Goal: Task Accomplishment & Management: Use online tool/utility

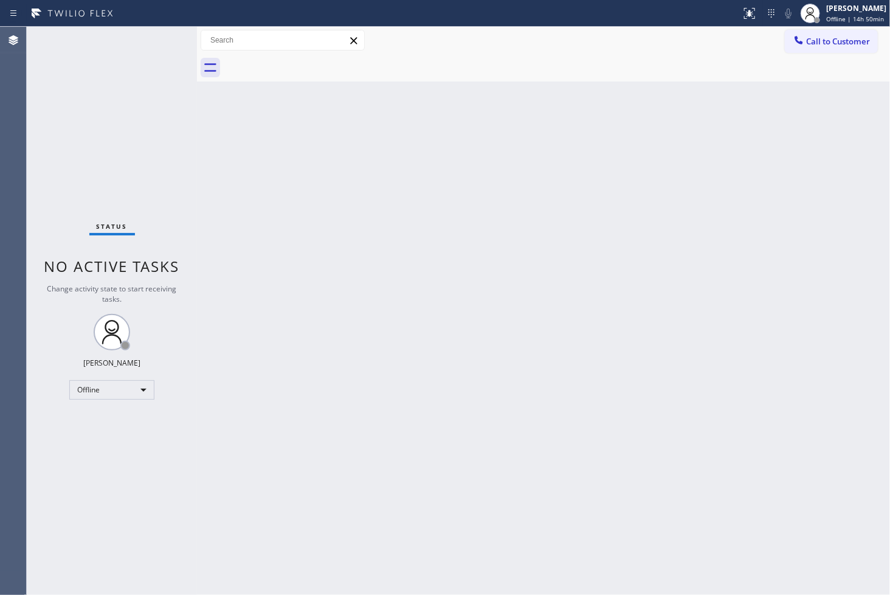
click at [654, 330] on div "Back to Dashboard Change Sender ID Customers Technicians Select a contact Outbo…" at bounding box center [543, 311] width 693 height 568
click at [135, 389] on div "Offline" at bounding box center [111, 389] width 85 height 19
click at [112, 421] on li "Available" at bounding box center [111, 422] width 83 height 15
click at [294, 329] on div "Back to Dashboard Change Sender ID Customers Technicians Select a contact Outbo…" at bounding box center [543, 311] width 693 height 568
click at [158, 153] on div "Status No active tasks You are ready to start receiving tasks. Judy Anne Bernal…" at bounding box center [112, 311] width 170 height 568
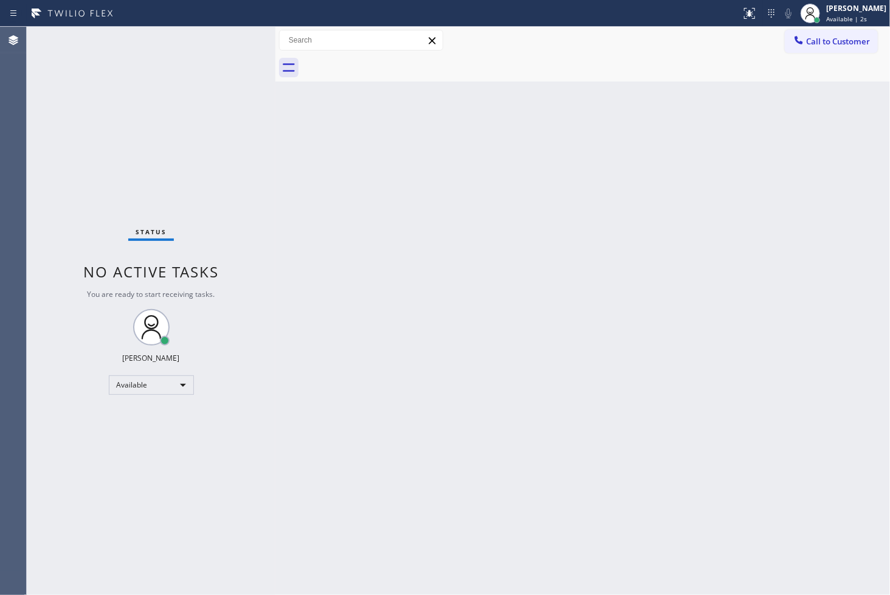
drag, startPoint x: 198, startPoint y: 90, endPoint x: 276, endPoint y: 101, distance: 79.2
click at [275, 101] on div at bounding box center [275, 311] width 0 height 568
click at [229, 45] on div "Status No active tasks You are ready to start receiving tasks. [PERSON_NAME]" at bounding box center [151, 311] width 249 height 568
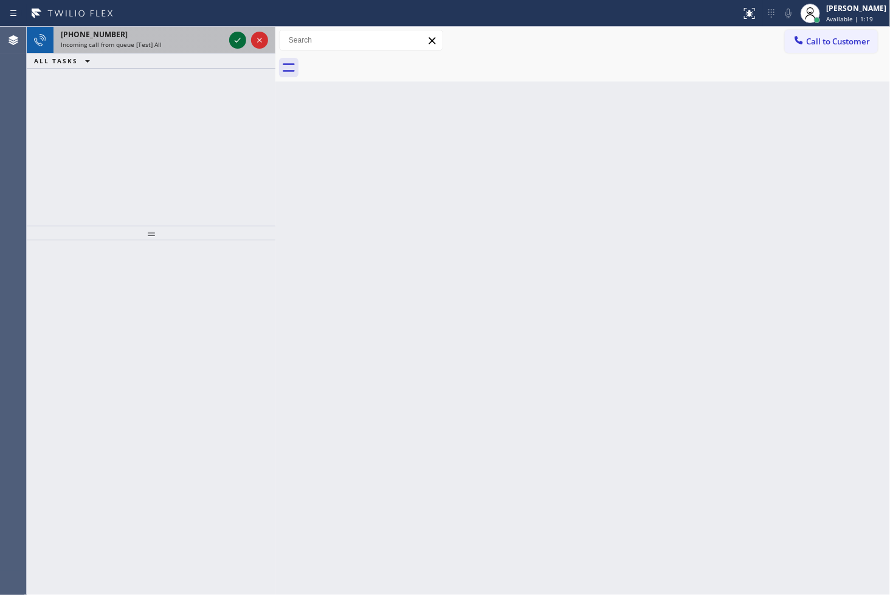
click at [240, 34] on icon at bounding box center [237, 40] width 15 height 15
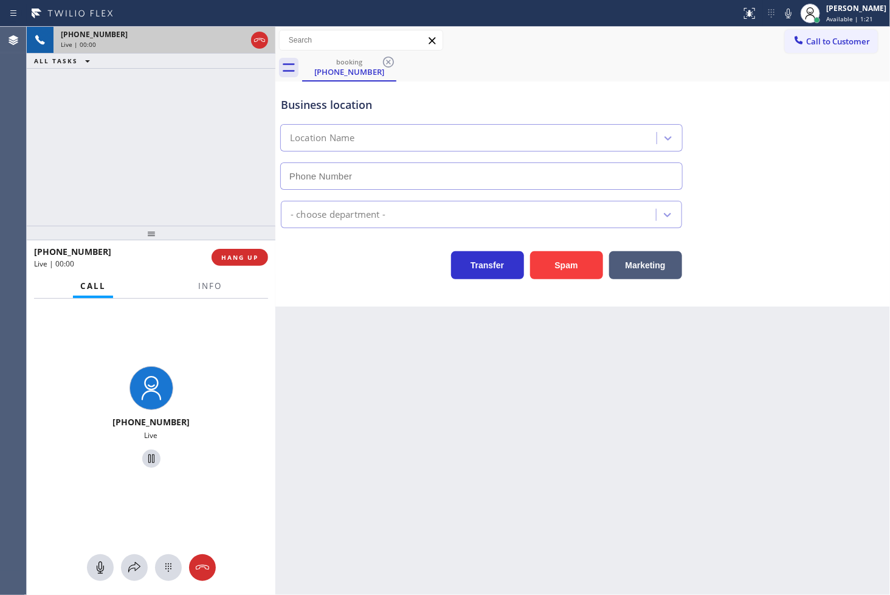
type input "(623) 257-8274"
click at [563, 268] on button "Spam" at bounding box center [566, 265] width 73 height 28
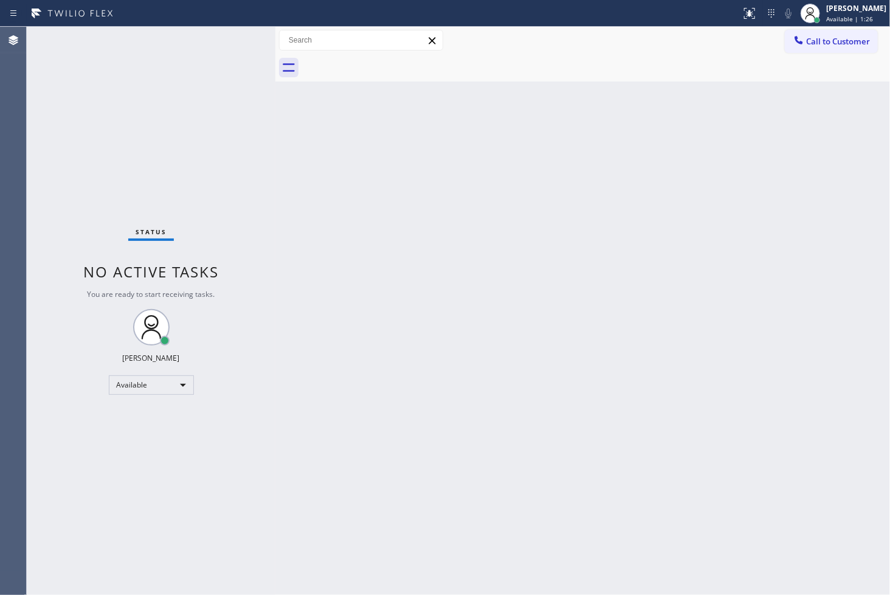
click at [238, 90] on div "Status No active tasks You are ready to start receiving tasks. [PERSON_NAME]" at bounding box center [151, 311] width 249 height 568
click at [238, 43] on div "Status No active tasks You are ready to start receiving tasks. [PERSON_NAME]" at bounding box center [151, 311] width 249 height 568
click at [190, 96] on div "Status No active tasks You are ready to start receiving tasks. [PERSON_NAME]" at bounding box center [151, 311] width 249 height 568
click at [226, 36] on div "Status No active tasks You are ready to start receiving tasks. [PERSON_NAME]" at bounding box center [151, 311] width 249 height 568
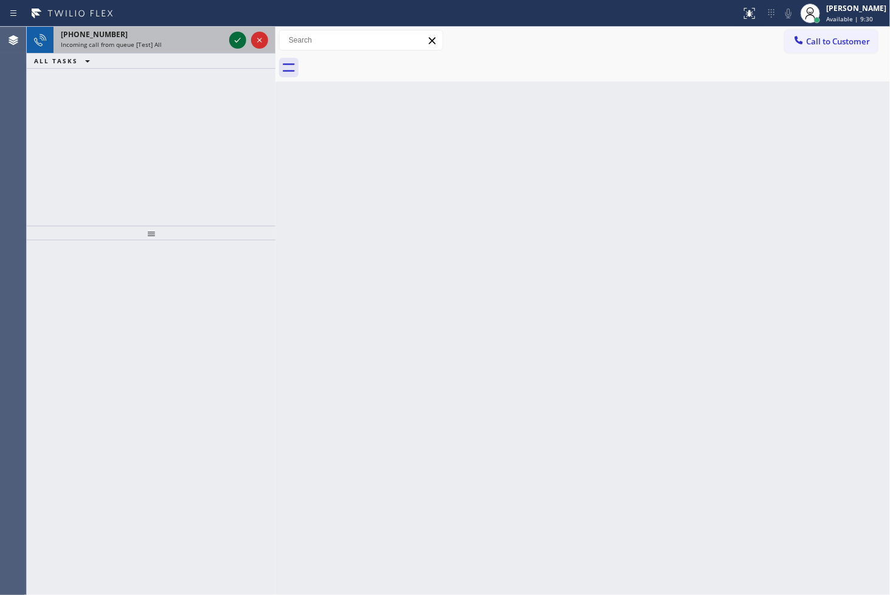
click at [234, 37] on icon at bounding box center [237, 40] width 15 height 15
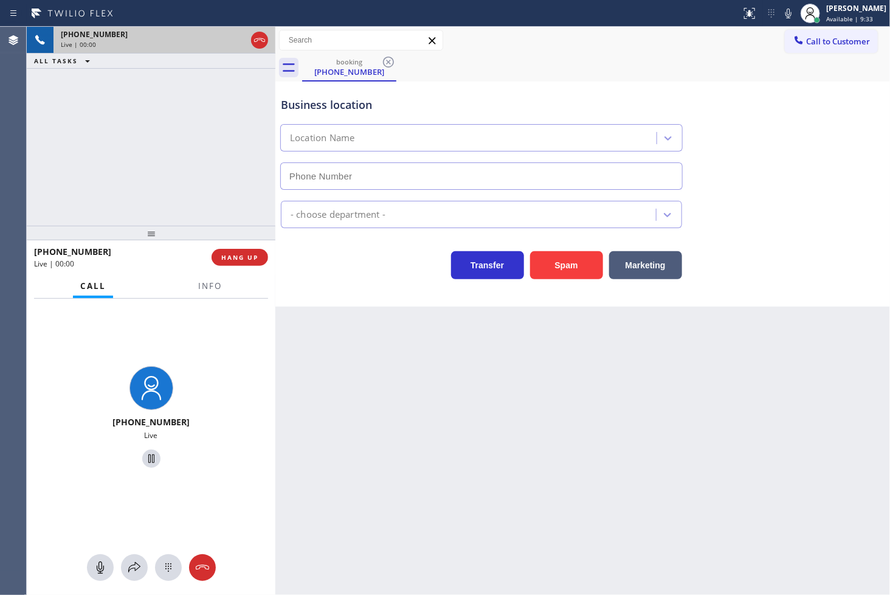
type input "[PHONE_NUMBER]"
click at [203, 165] on div "+16036975493 Live | 00:03 ALL TASKS ALL TASKS ACTIVE TASKS TASKS IN WRAP UP" at bounding box center [151, 126] width 249 height 199
click at [402, 296] on div "Business location Best Viking Appliance Services (862) 666-3109 Appliance Repai…" at bounding box center [582, 193] width 615 height 225
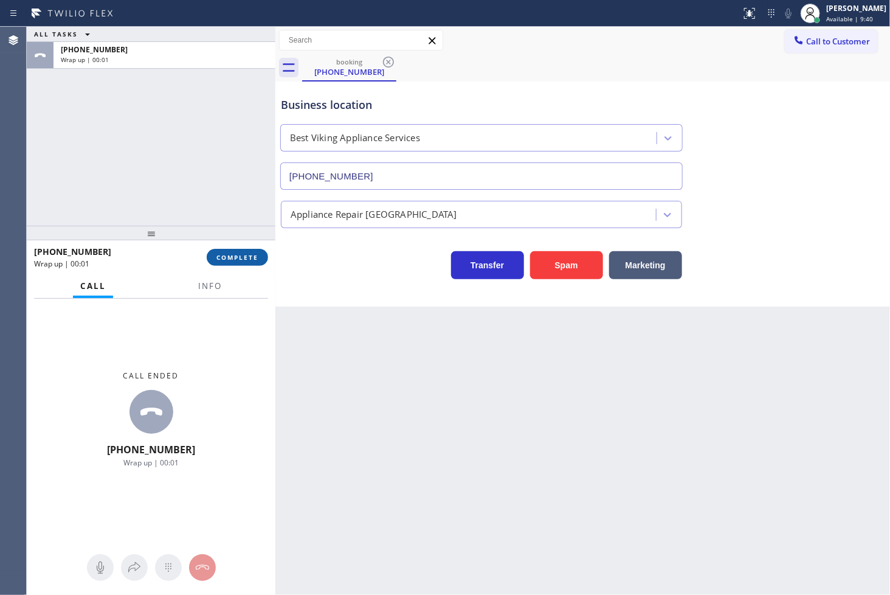
click at [240, 253] on span "COMPLETE" at bounding box center [237, 257] width 42 height 9
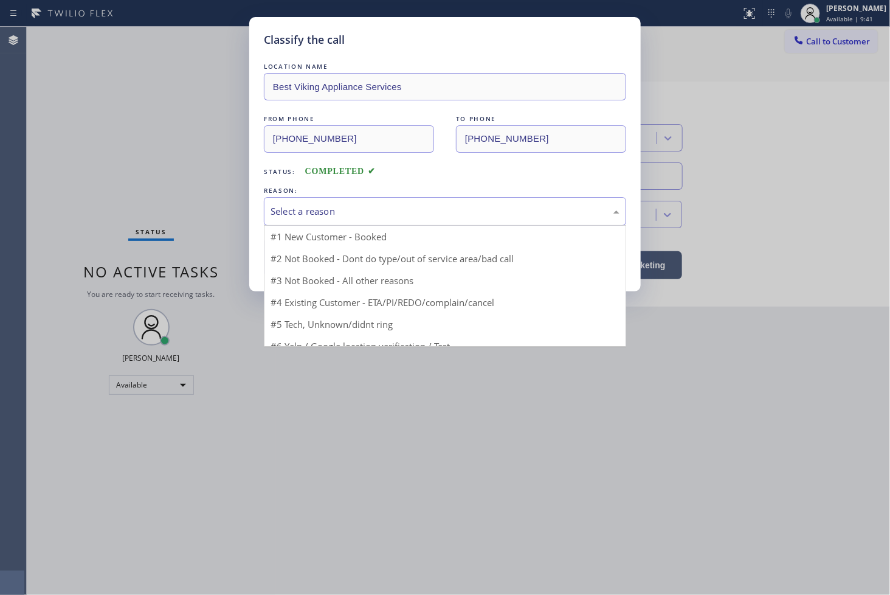
click at [336, 213] on div "Select a reason" at bounding box center [445, 211] width 349 height 14
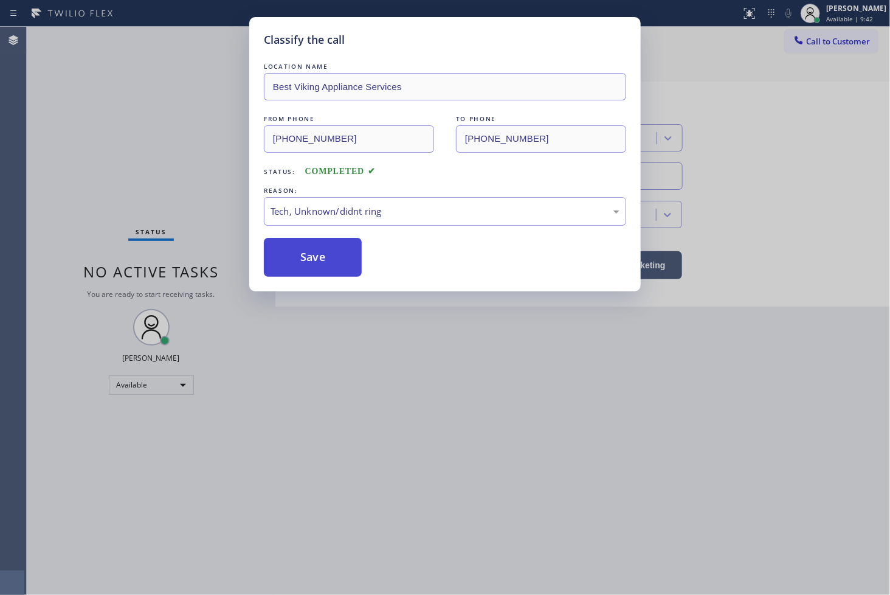
click at [326, 270] on button "Save" at bounding box center [313, 257] width 98 height 39
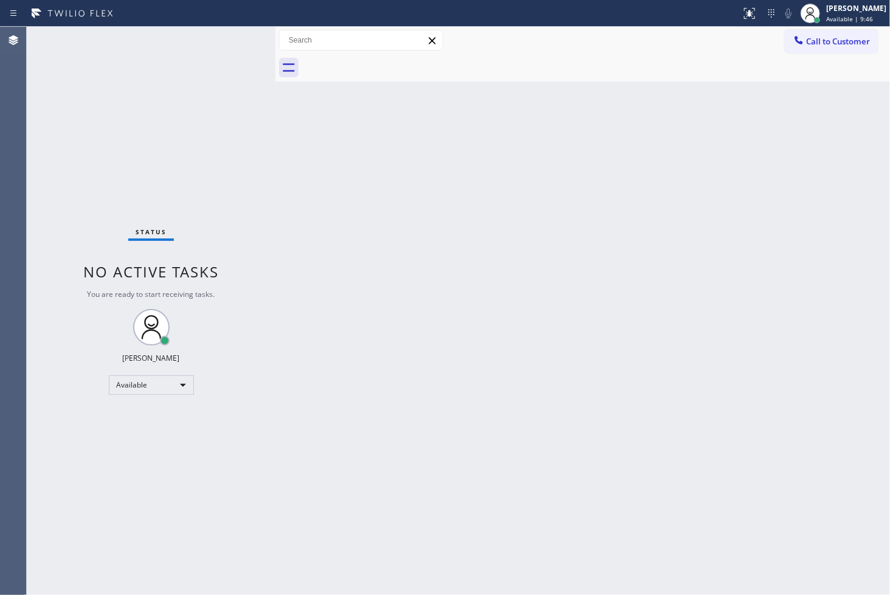
click at [234, 37] on div "Status No active tasks You are ready to start receiving tasks. [PERSON_NAME]" at bounding box center [151, 311] width 249 height 568
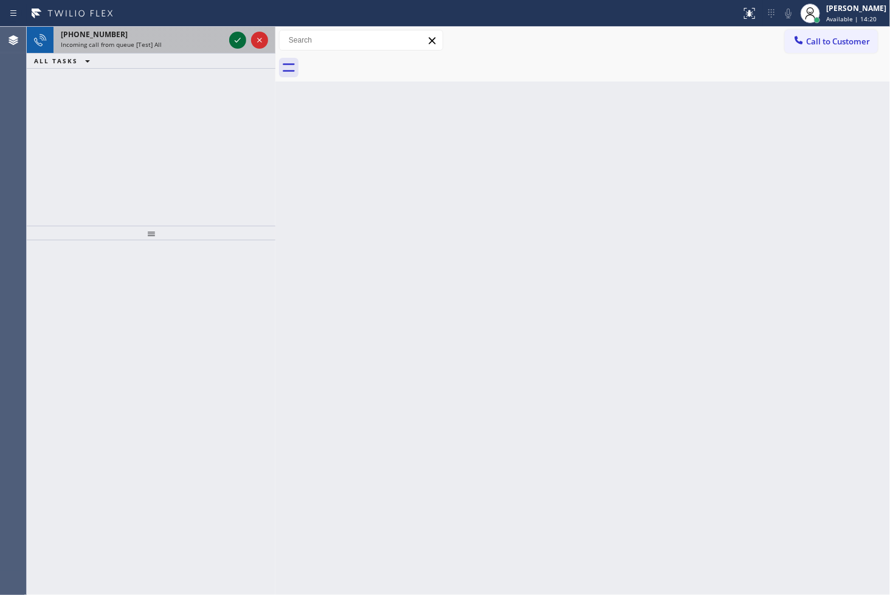
click at [234, 37] on icon at bounding box center [237, 40] width 15 height 15
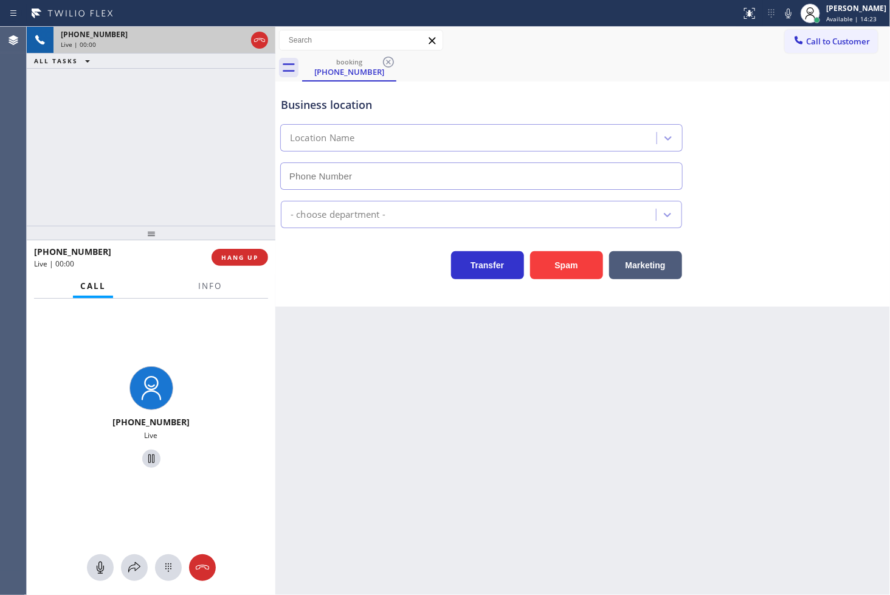
type input "[PHONE_NUMBER]"
click at [381, 300] on div "Business location Full Star Home Services Eagle Rock (213) 444-5645 Appliance R…" at bounding box center [582, 193] width 615 height 225
click at [175, 155] on div "+18883644165 Live | 00:02 ALL TASKS ALL TASKS ACTIVE TASKS TASKS IN WRAP UP" at bounding box center [151, 126] width 249 height 199
click at [360, 322] on div "Back to Dashboard Change Sender ID Customers Technicians Select a contact Outbo…" at bounding box center [582, 311] width 615 height 568
click at [358, 299] on div "Business location Full Star Home Services Eagle Rock (213) 444-5645 Appliance R…" at bounding box center [582, 193] width 615 height 225
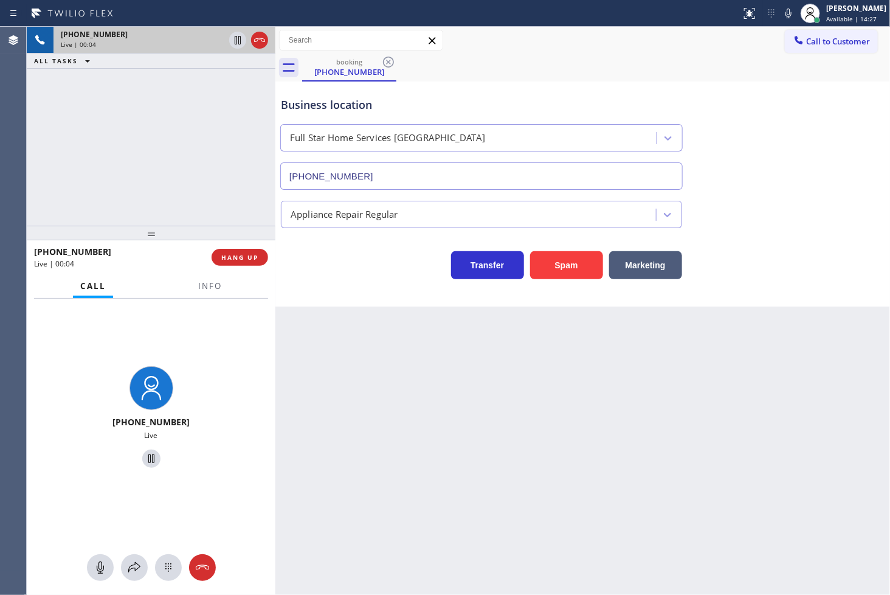
click at [332, 256] on div "Transfer Spam Marketing" at bounding box center [482, 262] width 406 height 34
drag, startPoint x: 69, startPoint y: 144, endPoint x: 220, endPoint y: 199, distance: 161.0
click at [70, 144] on div "+18883644165 Live | 00:05 ALL TASKS ALL TASKS ACTIVE TASKS TASKS IN WRAP UP" at bounding box center [151, 126] width 249 height 199
click at [303, 274] on div "Transfer Spam Marketing" at bounding box center [482, 262] width 406 height 34
click at [105, 144] on div "+18883644165 Live | 00:06 ALL TASKS ALL TASKS ACTIVE TASKS TASKS IN WRAP UP" at bounding box center [151, 126] width 249 height 199
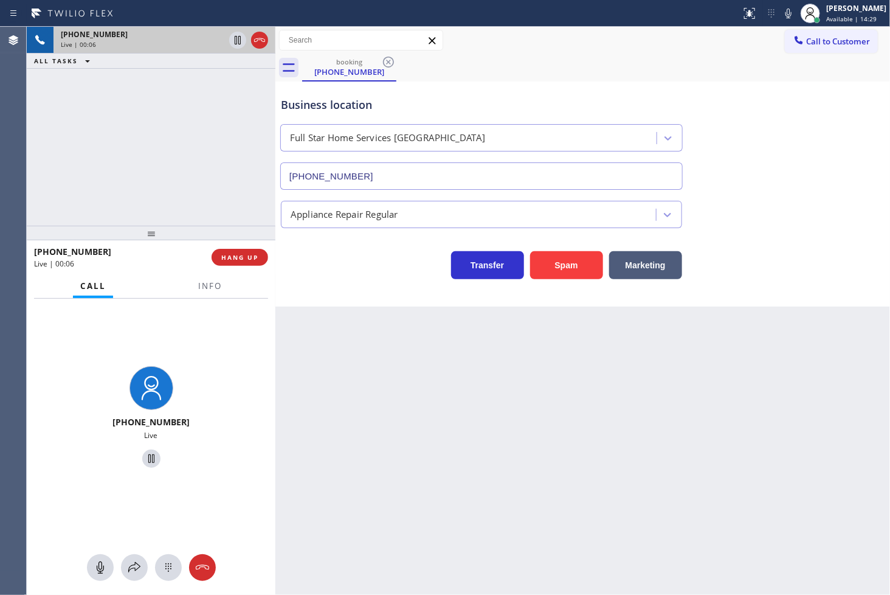
click at [299, 240] on div "Transfer Spam Marketing" at bounding box center [583, 253] width 609 height 51
click at [337, 282] on div "Business location Full Star Home Services Eagle Rock (213) 444-5645 Appliance R…" at bounding box center [582, 193] width 615 height 225
click at [196, 177] on div "+18883644165 Live | 00:16 ALL TASKS ALL TASKS ACTIVE TASKS TASKS IN WRAP UP" at bounding box center [151, 126] width 249 height 199
click at [342, 272] on div "Transfer Spam Marketing" at bounding box center [482, 262] width 406 height 34
click at [203, 289] on span "Info" at bounding box center [210, 285] width 24 height 11
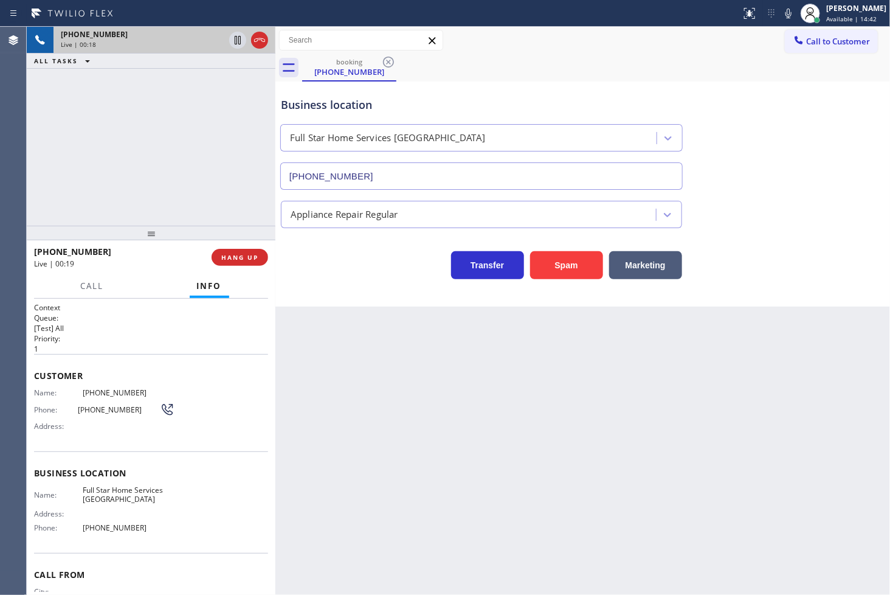
click at [345, 286] on div "Business location Full Star Home Services Eagle Rock (213) 444-5645 Appliance R…" at bounding box center [582, 193] width 615 height 225
click at [348, 277] on div "Transfer Spam Marketing" at bounding box center [482, 262] width 406 height 34
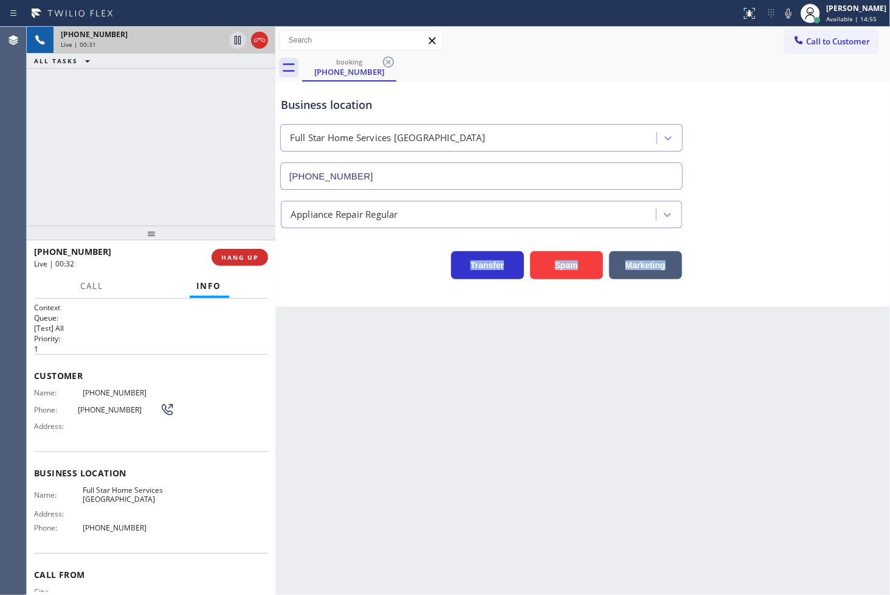
click at [348, 277] on div "Transfer Spam Marketing" at bounding box center [482, 262] width 406 height 34
click at [190, 187] on div "+18883644165 Live | 00:33 ALL TASKS ALL TASKS ACTIVE TASKS TASKS IN WRAP UP" at bounding box center [151, 126] width 249 height 199
click at [341, 274] on div "Transfer Spam Marketing" at bounding box center [482, 262] width 406 height 34
click at [323, 290] on div "Business location Full Star Home Services Eagle Rock (213) 444-5645 Appliance R…" at bounding box center [582, 193] width 615 height 225
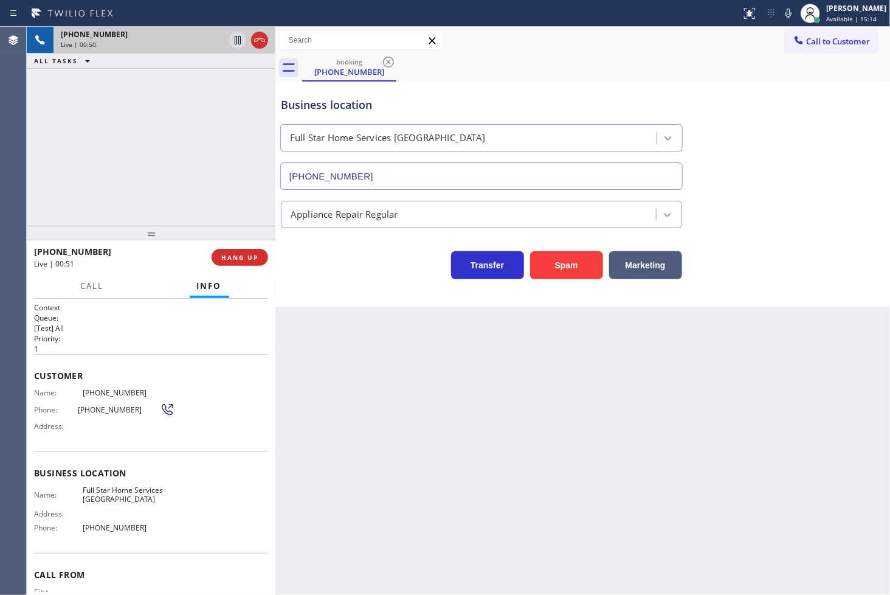
drag, startPoint x: 215, startPoint y: 201, endPoint x: 337, endPoint y: 282, distance: 146.9
click at [216, 201] on div "+18883644165 Live | 00:50 ALL TASKS ALL TASKS ACTIVE TASKS TASKS IN WRAP UP" at bounding box center [151, 126] width 249 height 199
click at [354, 289] on div "Business location Full Star Home Services Eagle Rock (213) 444-5645 Appliance R…" at bounding box center [582, 193] width 615 height 225
click at [159, 157] on div "+18883644165 Live | 00:51 ALL TASKS ALL TASKS ACTIVE TASKS TASKS IN WRAP UP" at bounding box center [151, 126] width 249 height 199
click at [326, 268] on div "Transfer Spam Marketing" at bounding box center [482, 262] width 406 height 34
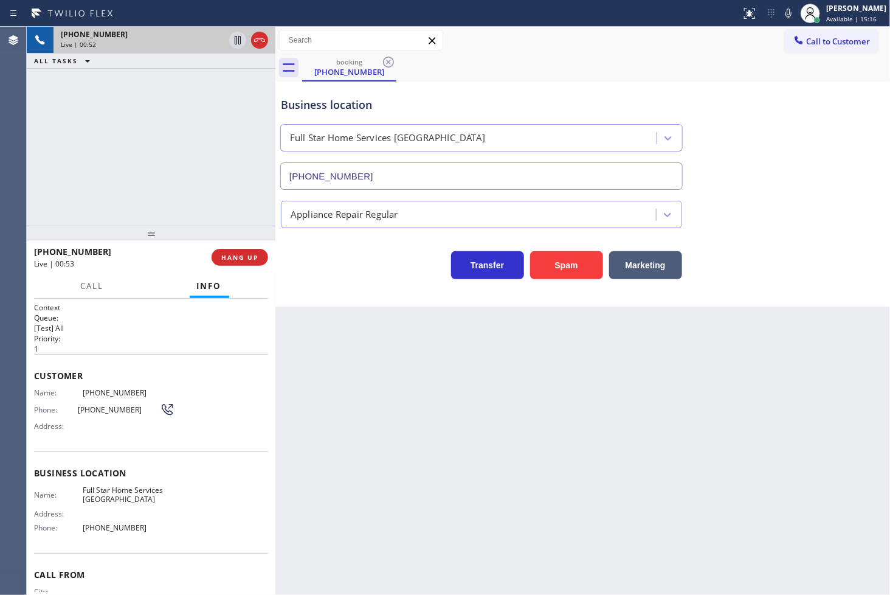
click at [326, 268] on div "Transfer Spam Marketing" at bounding box center [482, 262] width 406 height 34
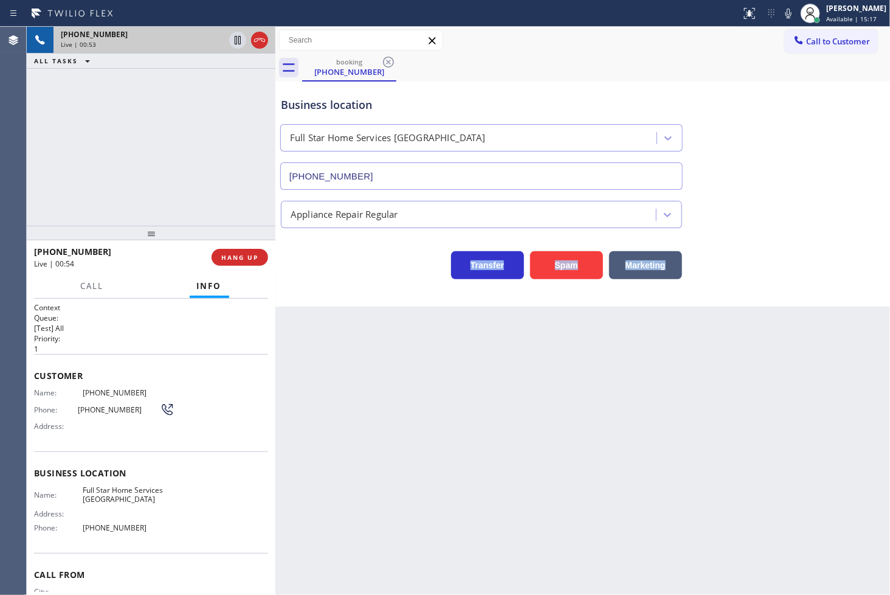
click at [326, 268] on div "Transfer Spam Marketing" at bounding box center [482, 262] width 406 height 34
click at [145, 167] on div "+18883644165 Live | 00:55 ALL TASKS ALL TASKS ACTIVE TASKS TASKS IN WRAP UP" at bounding box center [151, 126] width 249 height 199
click at [327, 260] on div "Transfer Spam Marketing" at bounding box center [482, 262] width 406 height 34
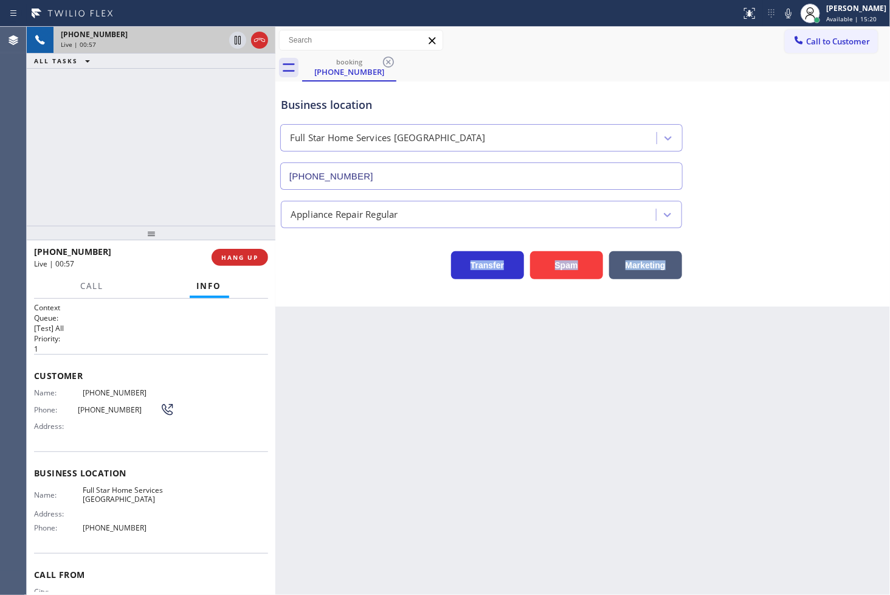
click at [327, 260] on div "Transfer Spam Marketing" at bounding box center [482, 262] width 406 height 34
click at [192, 184] on div "+18883644165 Live | 00:58 ALL TASKS ALL TASKS ACTIVE TASKS TASKS IN WRAP UP" at bounding box center [151, 126] width 249 height 199
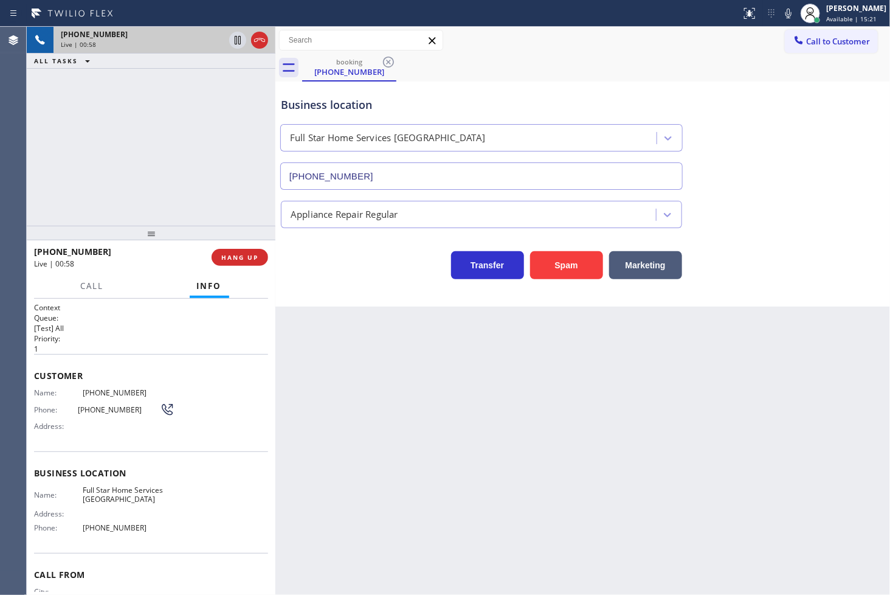
click at [333, 283] on div "Business location Full Star Home Services Eagle Rock (213) 444-5645 Appliance R…" at bounding box center [582, 193] width 615 height 225
drag, startPoint x: 147, startPoint y: 170, endPoint x: 292, endPoint y: 272, distance: 178.1
click at [151, 172] on div "+18883644165 Live | 00:58 ALL TASKS ALL TASKS ACTIVE TASKS TASKS IN WRAP UP" at bounding box center [151, 126] width 249 height 199
click at [330, 284] on div "Business location Full Star Home Services Eagle Rock (213) 444-5645 Appliance R…" at bounding box center [582, 193] width 615 height 225
drag, startPoint x: 171, startPoint y: 179, endPoint x: 189, endPoint y: 185, distance: 18.3
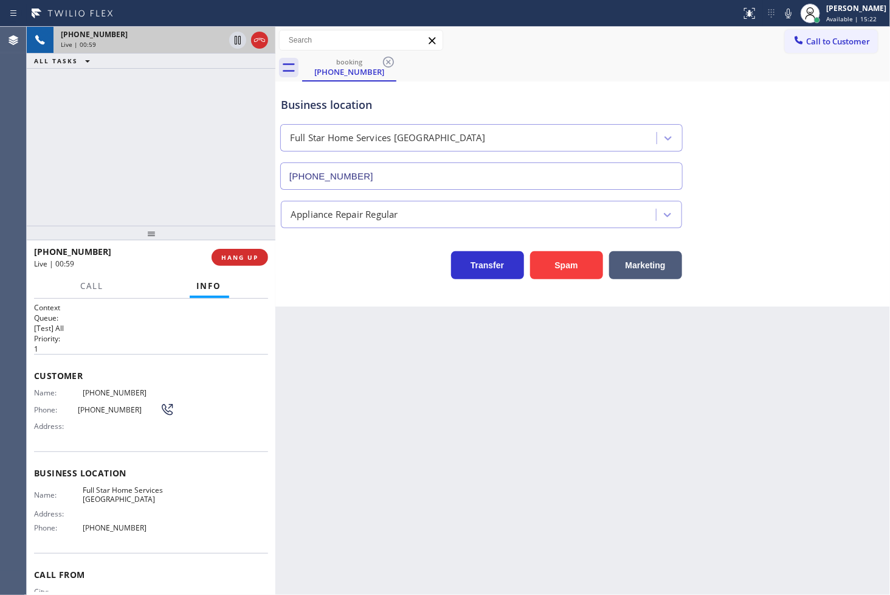
click at [177, 181] on div "+18883644165 Live | 00:59 ALL TASKS ALL TASKS ACTIVE TASKS TASKS IN WRAP UP" at bounding box center [151, 126] width 249 height 199
click at [369, 296] on div "Business location Full Star Home Services Eagle Rock (213) 444-5645 Appliance R…" at bounding box center [582, 193] width 615 height 225
click at [240, 258] on span "HANG UP" at bounding box center [239, 257] width 37 height 9
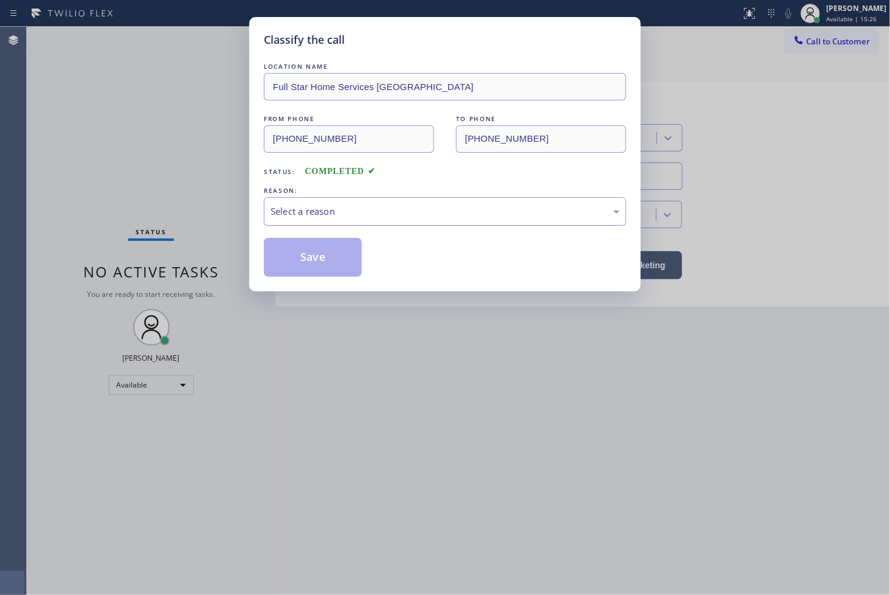
click at [294, 221] on div "Select a reason" at bounding box center [445, 211] width 362 height 29
click at [308, 271] on button "Save" at bounding box center [313, 257] width 98 height 39
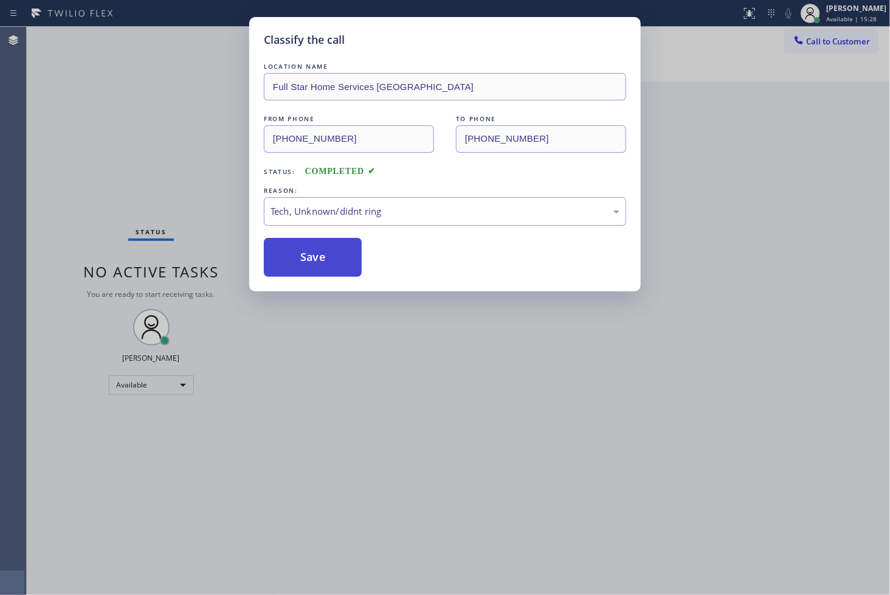
click at [308, 271] on button "Save" at bounding box center [313, 257] width 98 height 39
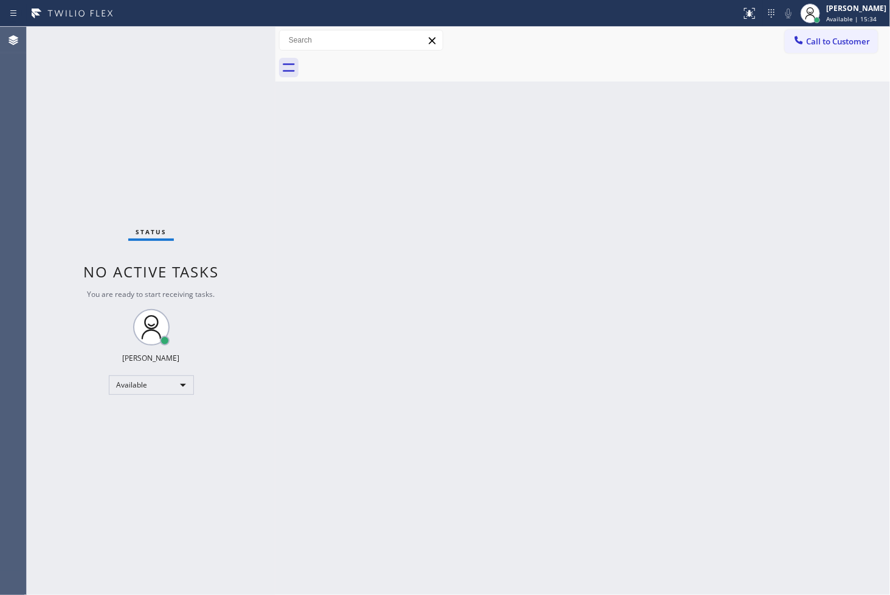
click at [221, 46] on div "Status No active tasks You are ready to start receiving tasks. [PERSON_NAME]" at bounding box center [151, 311] width 249 height 568
click at [38, 362] on div "Status No active tasks You are ready to start receiving tasks. [PERSON_NAME]" at bounding box center [151, 311] width 249 height 568
click at [63, 88] on div "Status No active tasks You are ready to start receiving tasks. [PERSON_NAME]" at bounding box center [151, 311] width 249 height 568
click at [863, 324] on div "Back to Dashboard Change Sender ID Customers Technicians Select a contact Outbo…" at bounding box center [582, 311] width 615 height 568
click at [193, 64] on div "Status No active tasks You are ready to start receiving tasks. [PERSON_NAME]" at bounding box center [151, 311] width 249 height 568
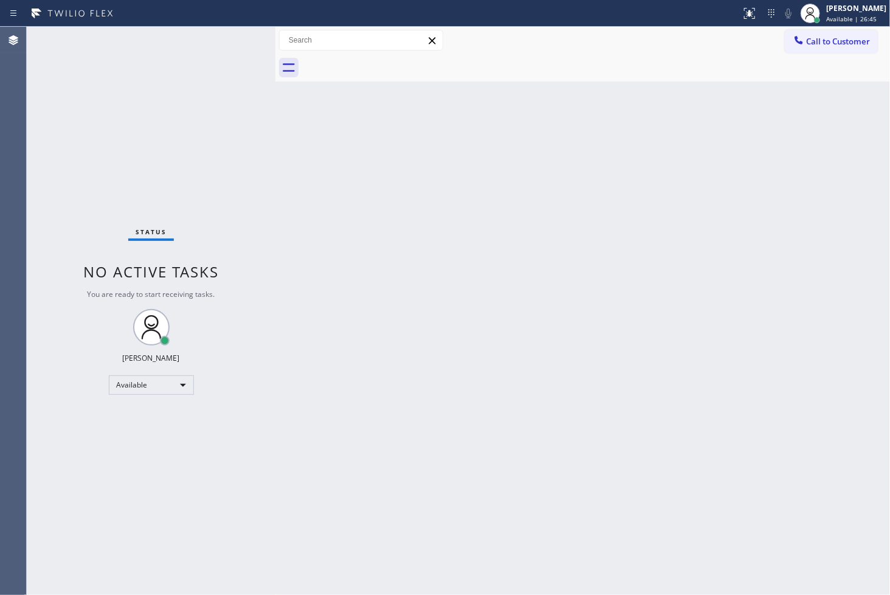
click at [378, 322] on div "Back to Dashboard Change Sender ID Customers Technicians Select a contact Outbo…" at bounding box center [582, 311] width 615 height 568
click at [229, 49] on div "Status No active tasks You are ready to start receiving tasks. [PERSON_NAME]" at bounding box center [151, 311] width 249 height 568
click at [539, 532] on div "Back to Dashboard Change Sender ID Customers Technicians Select a contact Outbo…" at bounding box center [582, 311] width 615 height 568
click at [266, 316] on div "Status No active tasks You are ready to start receiving tasks. [PERSON_NAME]" at bounding box center [151, 311] width 249 height 568
click at [233, 123] on div "Status No active tasks You are ready to start receiving tasks. [PERSON_NAME]" at bounding box center [151, 311] width 249 height 568
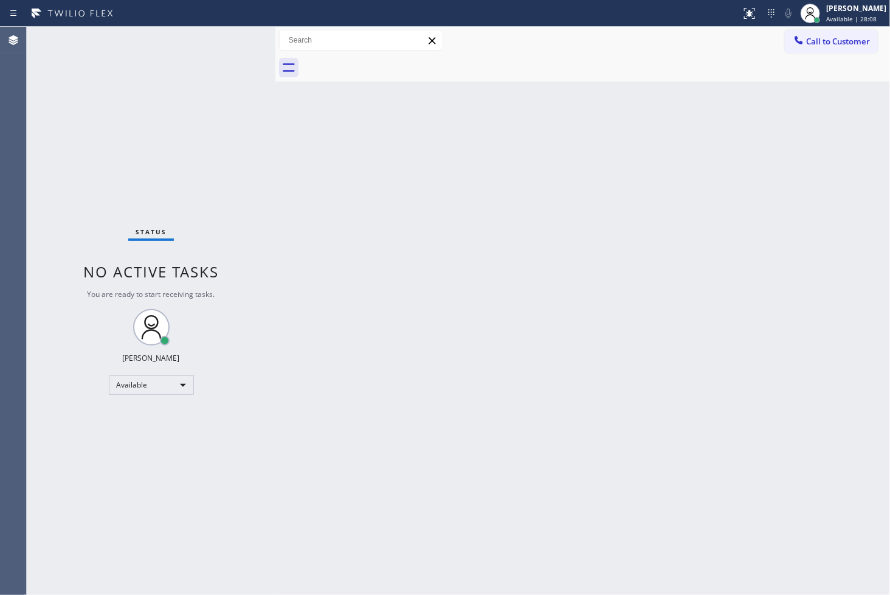
click at [593, 501] on div "Back to Dashboard Change Sender ID Customers Technicians Select a contact Outbo…" at bounding box center [582, 311] width 615 height 568
click at [217, 89] on div "Status No active tasks You are ready to start receiving tasks. [PERSON_NAME]" at bounding box center [151, 311] width 249 height 568
click at [232, 34] on div "Status No active tasks You are ready to start receiving tasks. [PERSON_NAME]" at bounding box center [151, 311] width 249 height 568
click at [217, 210] on div "Status No active tasks You are ready to start receiving tasks. [PERSON_NAME]" at bounding box center [151, 311] width 249 height 568
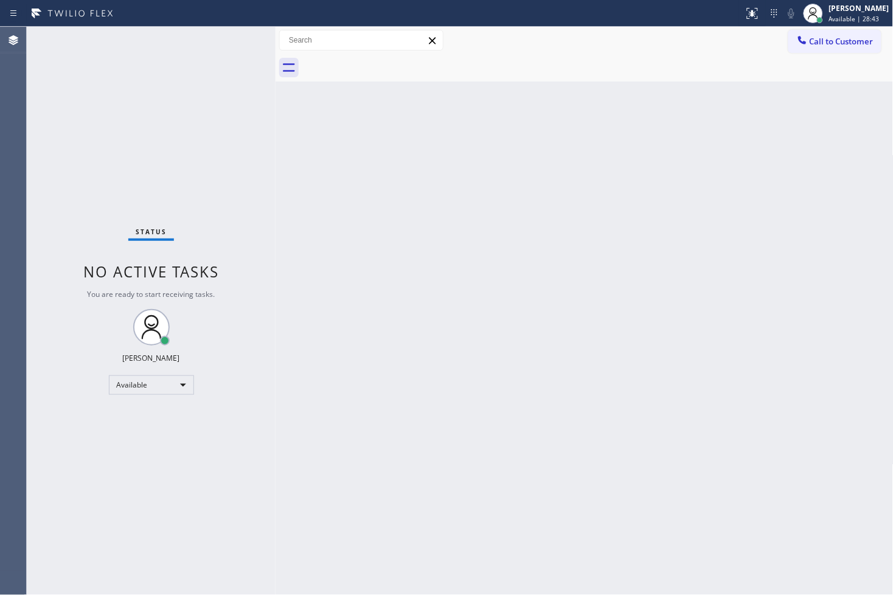
click at [209, 129] on div "Status No active tasks You are ready to start receiving tasks. [PERSON_NAME]" at bounding box center [151, 311] width 249 height 568
click at [279, 108] on div at bounding box center [279, 311] width 0 height 568
click at [279, 110] on div at bounding box center [279, 311] width 0 height 568
click at [187, 101] on div "Status No active tasks You are ready to start receiving tasks. [PERSON_NAME]" at bounding box center [153, 311] width 252 height 568
click at [232, 43] on div "Status No active tasks You are ready to start receiving tasks. [PERSON_NAME]" at bounding box center [153, 311] width 252 height 568
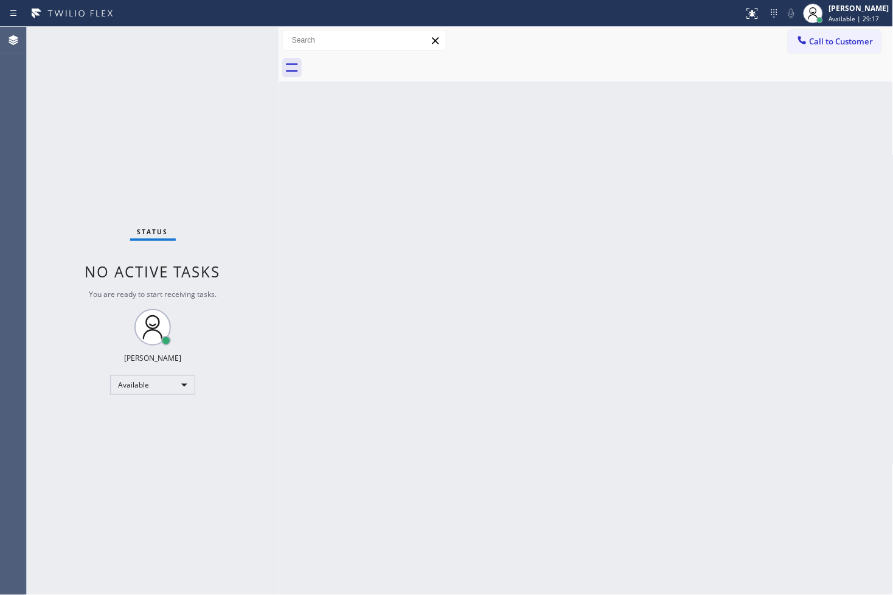
click at [232, 43] on div "Status No active tasks You are ready to start receiving tasks. [PERSON_NAME]" at bounding box center [153, 311] width 252 height 568
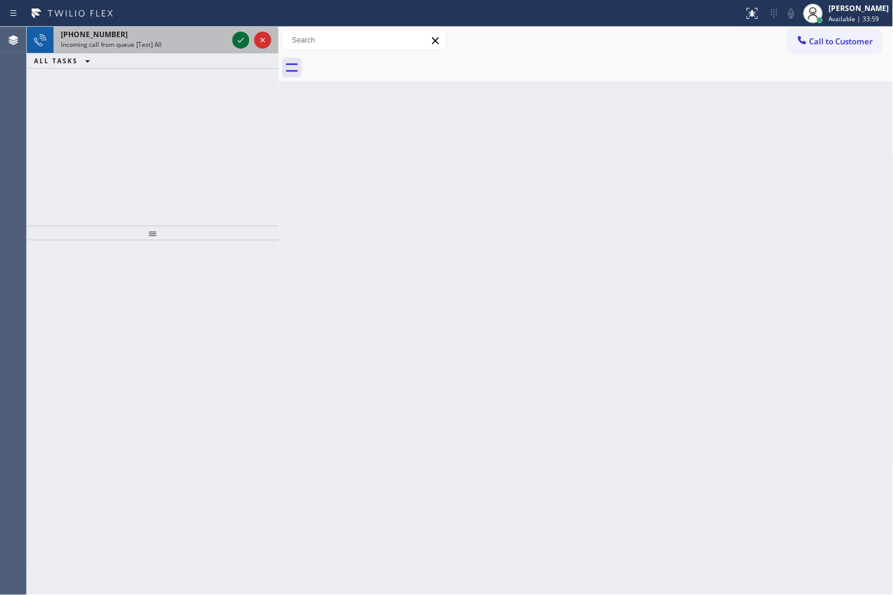
click at [238, 37] on icon at bounding box center [241, 40] width 15 height 15
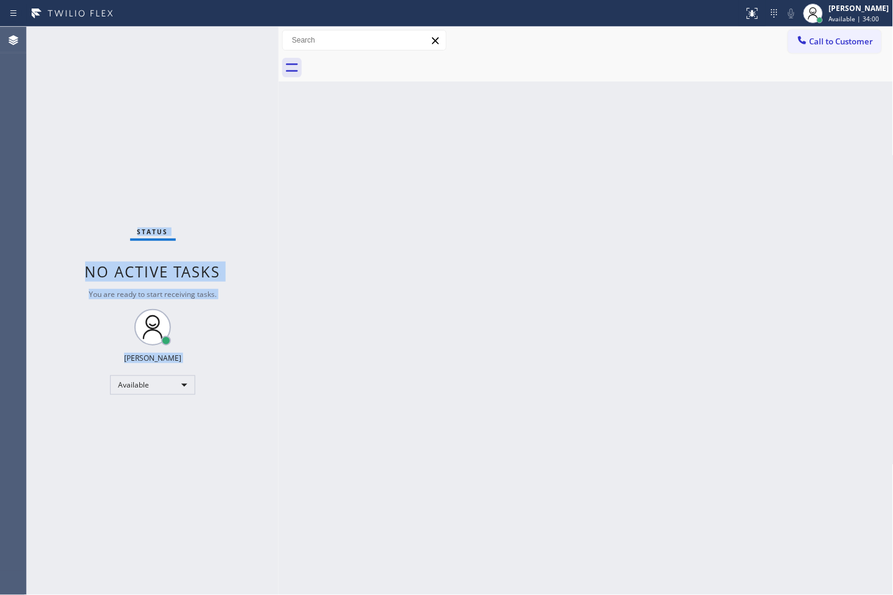
click at [238, 37] on div "Status No active tasks You are ready to start receiving tasks. [PERSON_NAME]" at bounding box center [153, 311] width 252 height 568
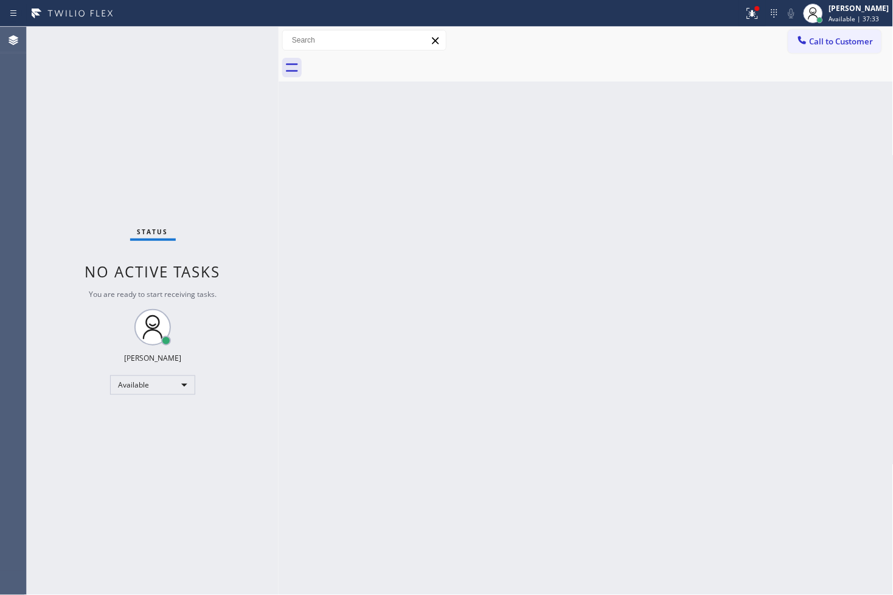
click at [44, 198] on div "Status No active tasks You are ready to start receiving tasks. [PERSON_NAME]" at bounding box center [153, 311] width 252 height 568
click at [232, 35] on div "Status No active tasks You are ready to start receiving tasks. [PERSON_NAME]" at bounding box center [153, 311] width 252 height 568
click at [755, 9] on div at bounding box center [757, 8] width 5 height 5
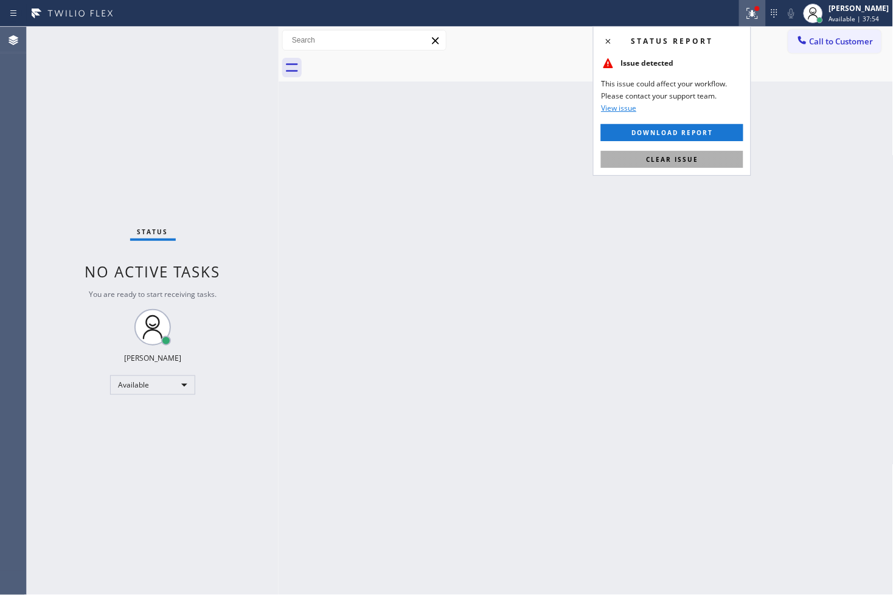
click at [675, 155] on span "Clear issue" at bounding box center [672, 159] width 52 height 9
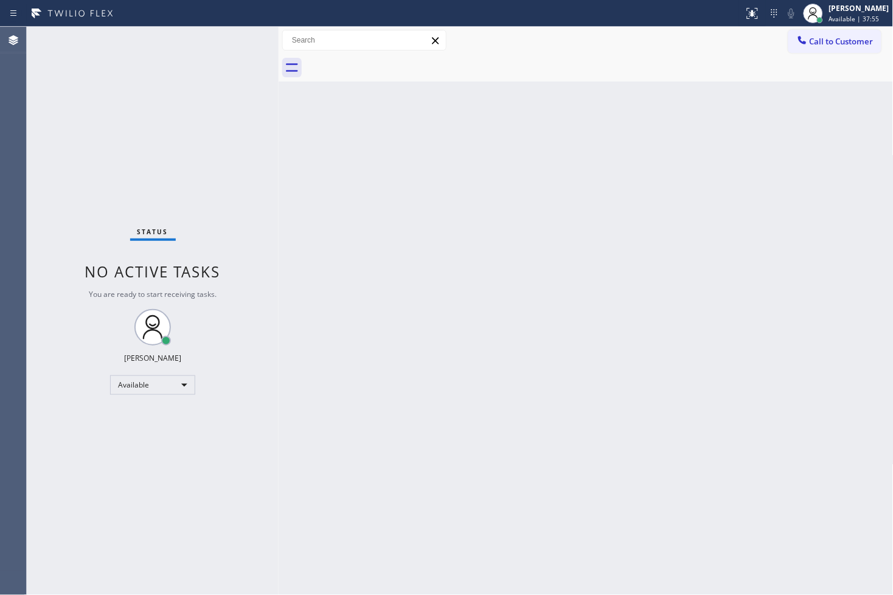
click at [230, 132] on div "Status No active tasks You are ready to start receiving tasks. [PERSON_NAME]" at bounding box center [153, 311] width 252 height 568
click at [225, 39] on div "Status No active tasks You are ready to start receiving tasks. [PERSON_NAME]" at bounding box center [153, 311] width 252 height 568
click at [35, 337] on div "Status No active tasks You are ready to start receiving tasks. [PERSON_NAME]" at bounding box center [153, 311] width 252 height 568
click at [221, 130] on div "Status No active tasks You are ready to start receiving tasks. [PERSON_NAME]" at bounding box center [153, 311] width 252 height 568
drag, startPoint x: 280, startPoint y: 116, endPoint x: 289, endPoint y: 116, distance: 8.5
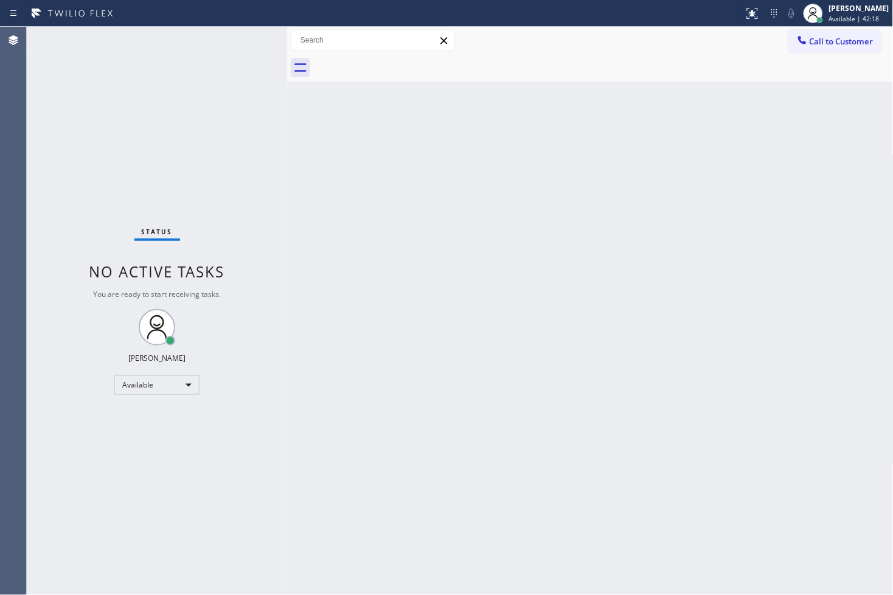
click at [287, 116] on div at bounding box center [287, 311] width 0 height 568
click at [369, 209] on div "Back to Dashboard Change Sender ID Customers Technicians Select a contact Outbo…" at bounding box center [590, 311] width 606 height 568
click at [223, 118] on div "Status No active tasks You are ready to start receiving tasks. [PERSON_NAME]" at bounding box center [157, 311] width 260 height 568
click at [244, 40] on div "Status No active tasks You are ready to start receiving tasks. [PERSON_NAME]" at bounding box center [157, 311] width 260 height 568
click at [95, 341] on div "Status No active tasks You are ready to start receiving tasks. [PERSON_NAME]" at bounding box center [157, 311] width 260 height 568
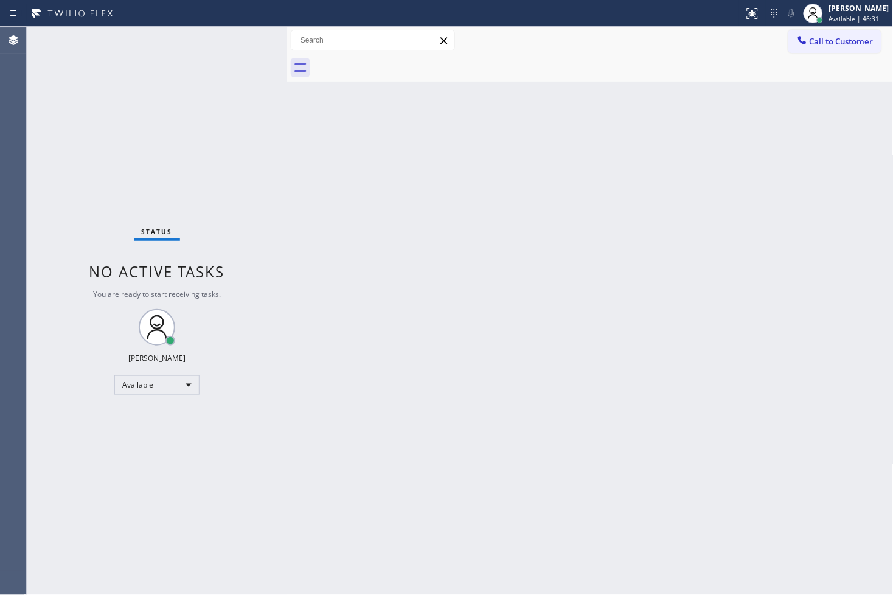
click at [51, 240] on div "Status No active tasks You are ready to start receiving tasks. [PERSON_NAME]" at bounding box center [157, 311] width 260 height 568
click at [241, 46] on div "Status No active tasks You are ready to start receiving tasks. [PERSON_NAME]" at bounding box center [157, 311] width 260 height 568
click at [226, 94] on div "Status No active tasks You are ready to start receiving tasks. [PERSON_NAME]" at bounding box center [157, 311] width 260 height 568
click at [225, 159] on div "Status No active tasks You are ready to start receiving tasks. [PERSON_NAME]" at bounding box center [157, 311] width 260 height 568
click at [226, 135] on div "Status No active tasks You are ready to start receiving tasks. [PERSON_NAME]" at bounding box center [157, 311] width 260 height 568
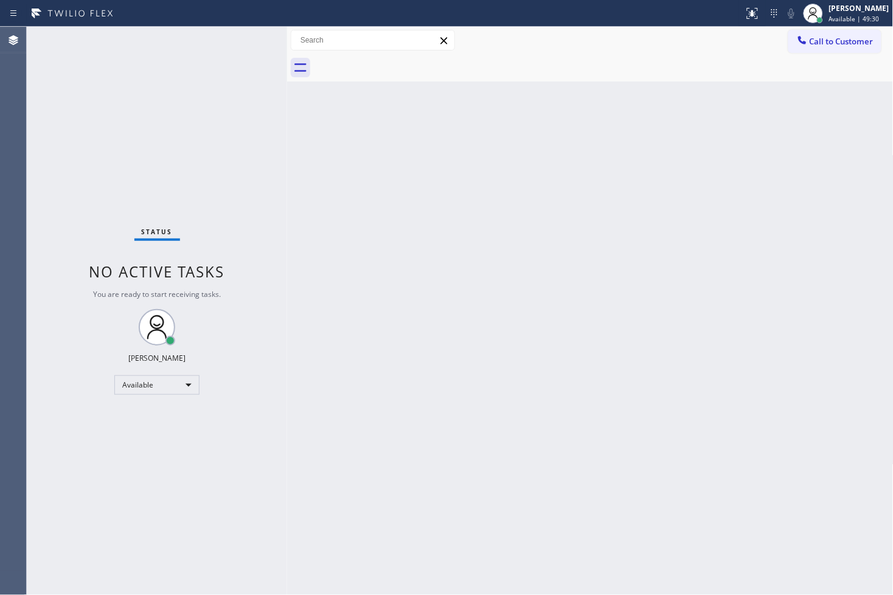
click at [271, 67] on div "Status No active tasks You are ready to start receiving tasks. [PERSON_NAME]" at bounding box center [157, 311] width 260 height 568
click at [243, 44] on div "Status No active tasks You are ready to start receiving tasks. [PERSON_NAME]" at bounding box center [157, 311] width 260 height 568
click at [207, 156] on div "Status No active tasks You are ready to start receiving tasks. [PERSON_NAME]" at bounding box center [157, 311] width 260 height 568
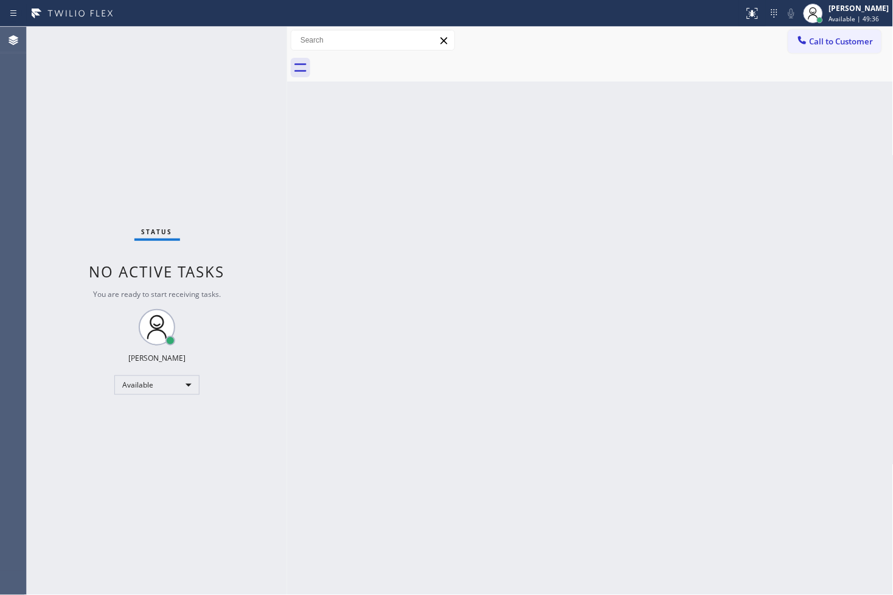
click at [207, 156] on div "Status No active tasks You are ready to start receiving tasks. [PERSON_NAME]" at bounding box center [157, 311] width 260 height 568
click at [60, 407] on div "Status No active tasks You are ready to start receiving tasks. [PERSON_NAME]" at bounding box center [157, 311] width 260 height 568
click at [167, 177] on div "Status No active tasks You are ready to start receiving tasks. [PERSON_NAME]" at bounding box center [157, 311] width 260 height 568
click at [184, 113] on div "Status No active tasks You are ready to start receiving tasks. [PERSON_NAME]" at bounding box center [157, 311] width 260 height 568
click at [57, 231] on div "Status No active tasks You are ready to start receiving tasks. [PERSON_NAME]" at bounding box center [157, 311] width 260 height 568
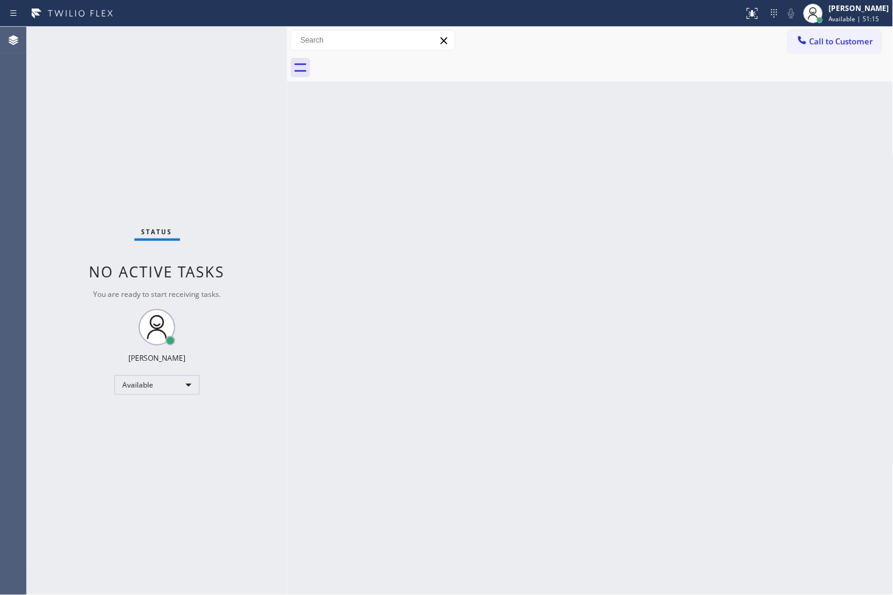
click at [246, 49] on div "Status No active tasks You are ready to start receiving tasks. [PERSON_NAME]" at bounding box center [157, 311] width 260 height 568
click at [237, 54] on div "Status No active tasks You are ready to start receiving tasks. [PERSON_NAME]" at bounding box center [157, 311] width 260 height 568
click at [235, 55] on div "Status No active tasks You are ready to start receiving tasks. [PERSON_NAME]" at bounding box center [157, 311] width 260 height 568
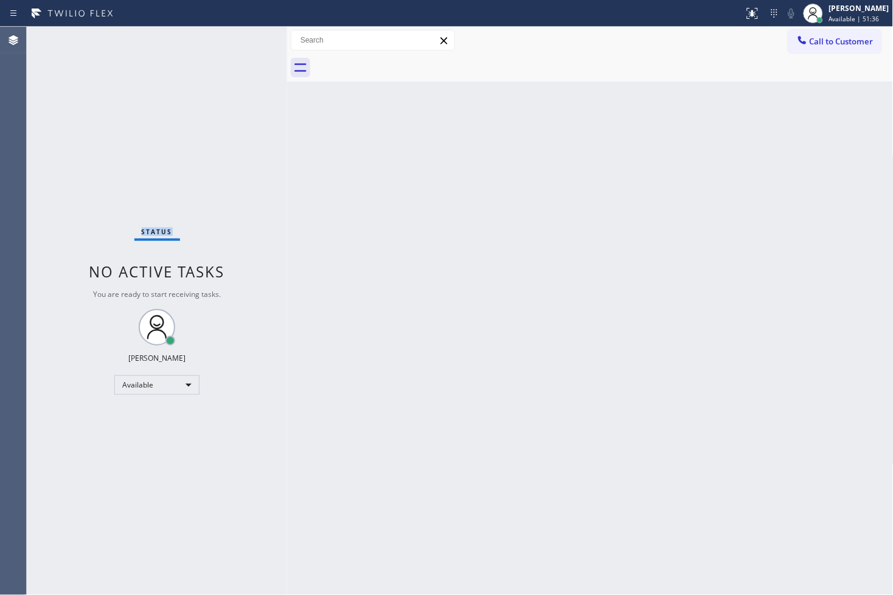
click at [235, 55] on div "Status No active tasks You are ready to start receiving tasks. [PERSON_NAME]" at bounding box center [157, 311] width 260 height 568
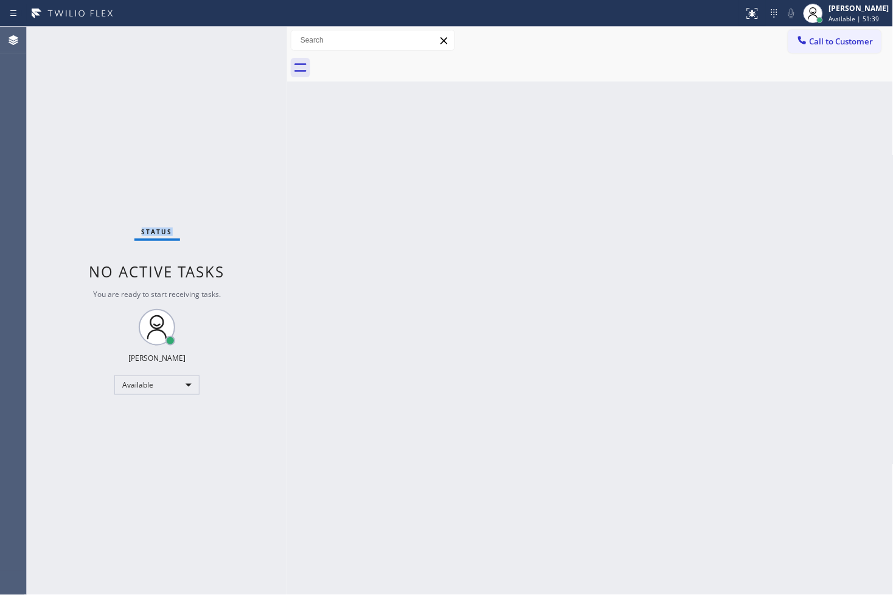
click at [226, 82] on div "Status No active tasks You are ready to start receiving tasks. [PERSON_NAME]" at bounding box center [157, 311] width 260 height 568
click at [251, 37] on div "Status No active tasks You are ready to start receiving tasks. [PERSON_NAME]" at bounding box center [157, 311] width 260 height 568
click at [241, 83] on div "Status No active tasks You are ready to start receiving tasks. [PERSON_NAME]" at bounding box center [157, 311] width 260 height 568
click at [216, 92] on div "Status No active tasks You are ready to start receiving tasks. [PERSON_NAME]" at bounding box center [157, 311] width 260 height 568
click at [36, 321] on div "Status No active tasks You are ready to start receiving tasks. [PERSON_NAME]" at bounding box center [157, 311] width 260 height 568
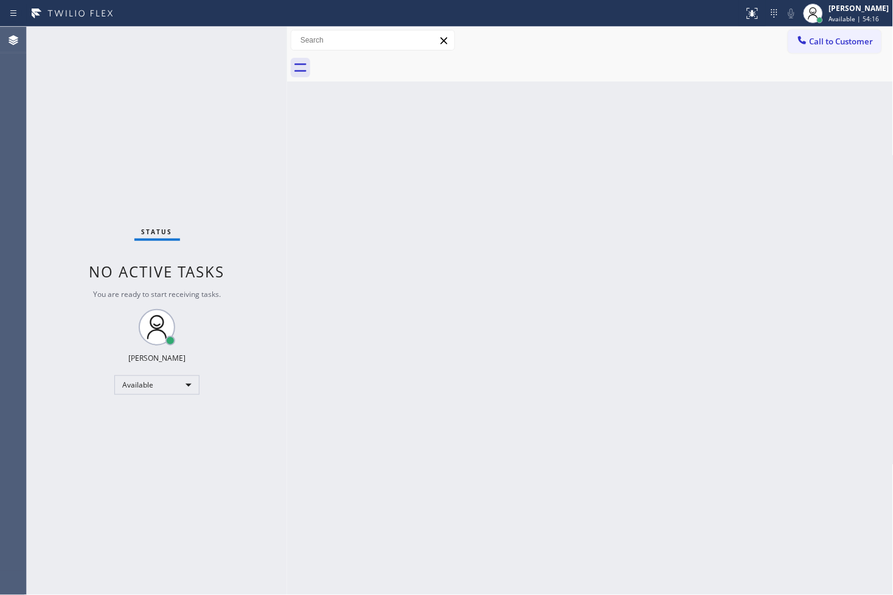
click at [271, 50] on div "Status No active tasks You are ready to start receiving tasks. [PERSON_NAME]" at bounding box center [157, 311] width 260 height 568
click at [240, 43] on div "Status No active tasks You are ready to start receiving tasks. [PERSON_NAME]" at bounding box center [157, 311] width 260 height 568
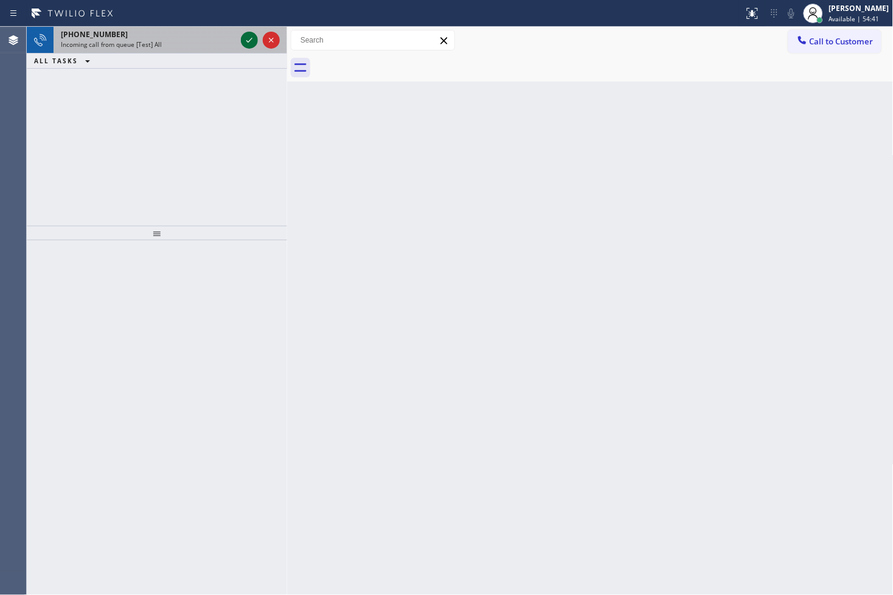
click at [246, 35] on icon at bounding box center [249, 40] width 15 height 15
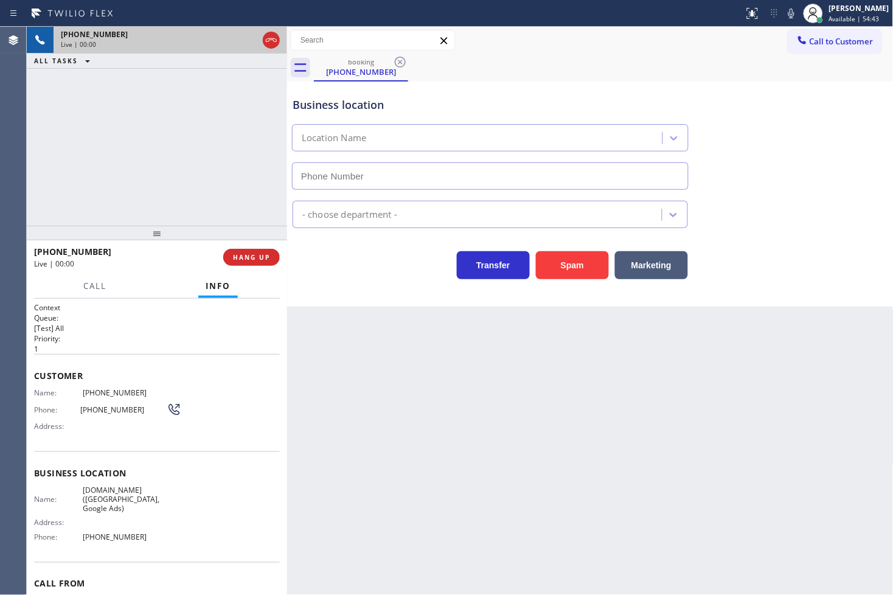
type input "(949) 844-5074"
click at [231, 173] on div "+17146584673 Live | 00:02 ALL TASKS ALL TASKS ACTIVE TASKS TASKS IN WRAP UP" at bounding box center [157, 126] width 260 height 199
click at [333, 278] on div "Transfer Spam Marketing" at bounding box center [490, 262] width 400 height 34
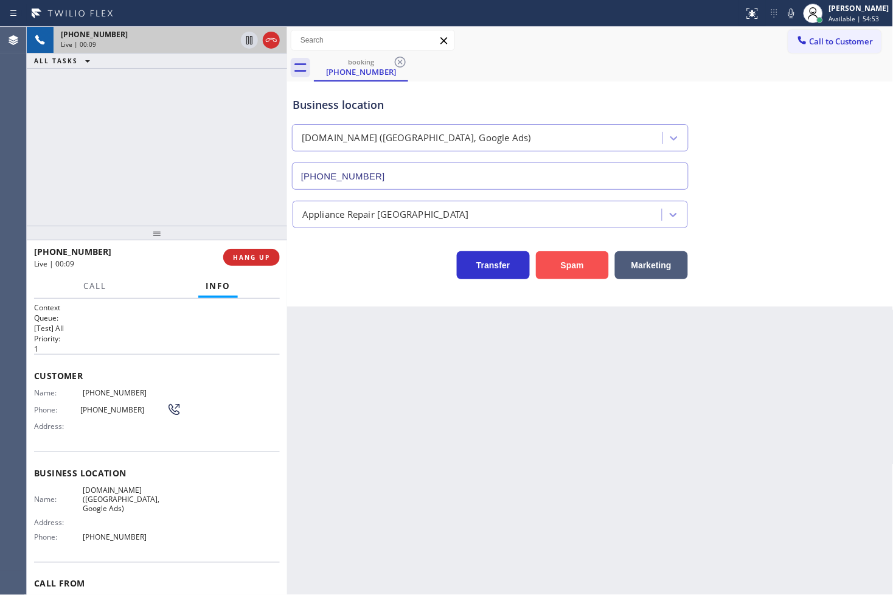
click at [556, 272] on button "Spam" at bounding box center [572, 265] width 73 height 28
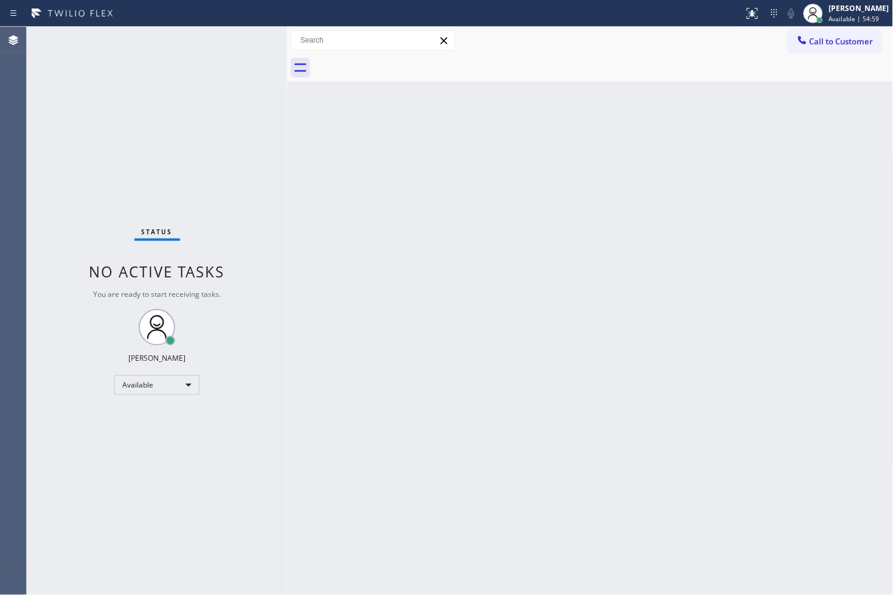
drag, startPoint x: 261, startPoint y: 79, endPoint x: 260, endPoint y: 71, distance: 8.7
click at [261, 79] on div "Status No active tasks You are ready to start receiving tasks. [PERSON_NAME]" at bounding box center [157, 311] width 260 height 568
click at [241, 37] on div "Status No active tasks You are ready to start receiving tasks. [PERSON_NAME]" at bounding box center [157, 311] width 260 height 568
click at [52, 214] on div "Status No active tasks You are ready to start receiving tasks. [PERSON_NAME]" at bounding box center [157, 311] width 260 height 568
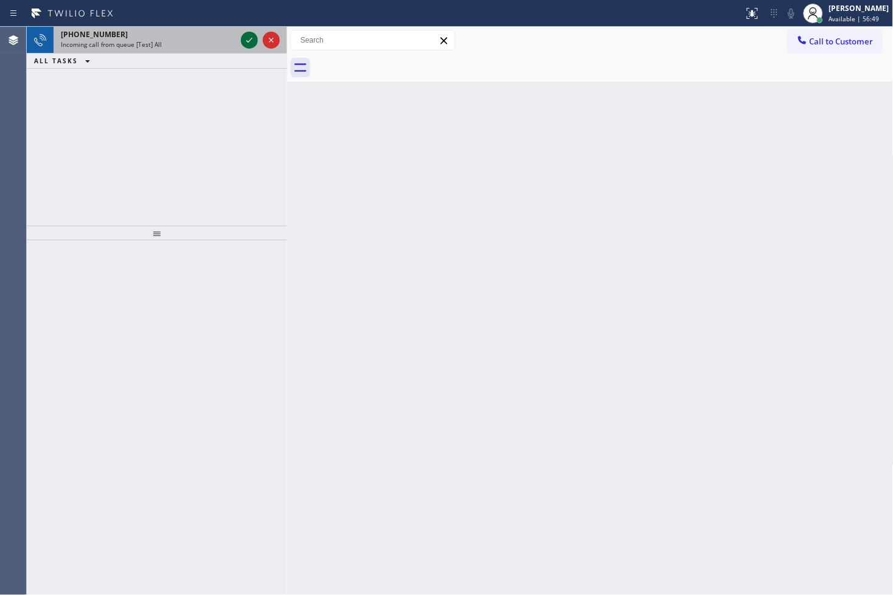
click at [248, 39] on icon at bounding box center [249, 40] width 15 height 15
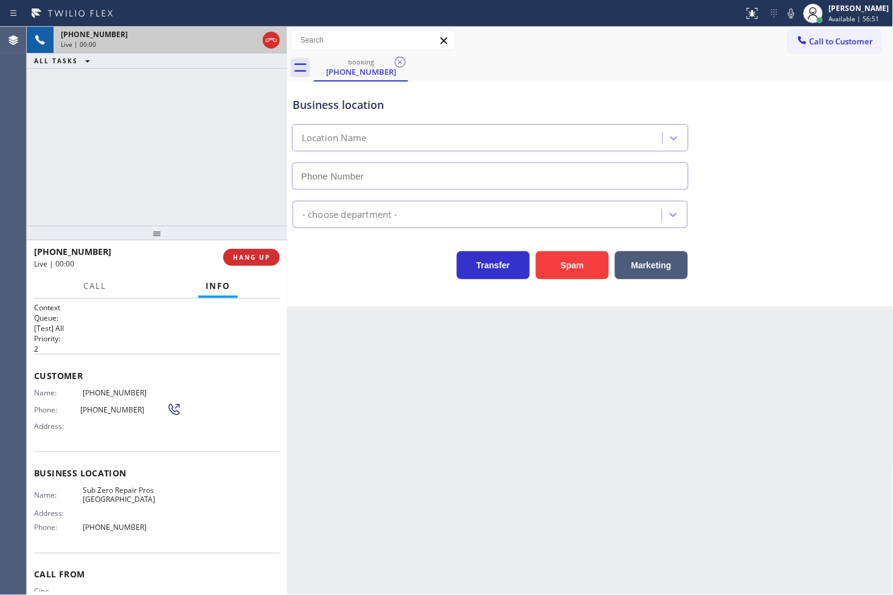
type input "[PHONE_NUMBER]"
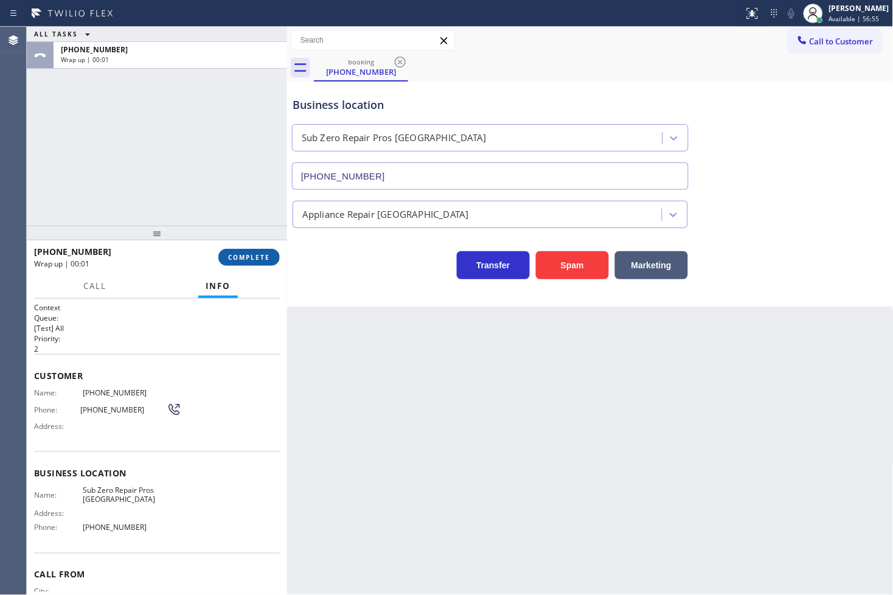
click at [262, 261] on span "COMPLETE" at bounding box center [249, 257] width 42 height 9
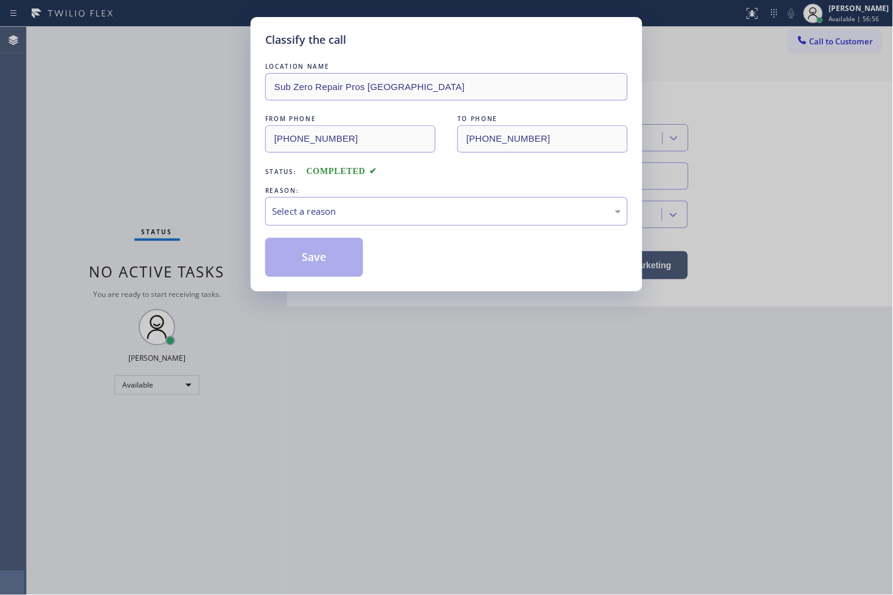
click at [319, 227] on div "LOCATION NAME Sub Zero Repair Pros Seattle FROM PHONE (206) 848-1490 TO PHONE (…" at bounding box center [446, 168] width 362 height 216
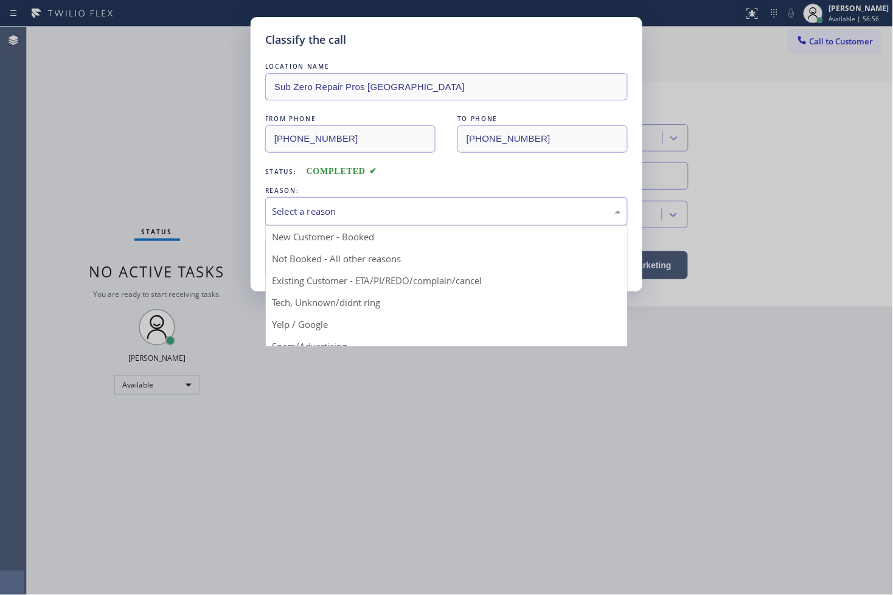
click at [321, 221] on div "Select a reason" at bounding box center [446, 211] width 362 height 29
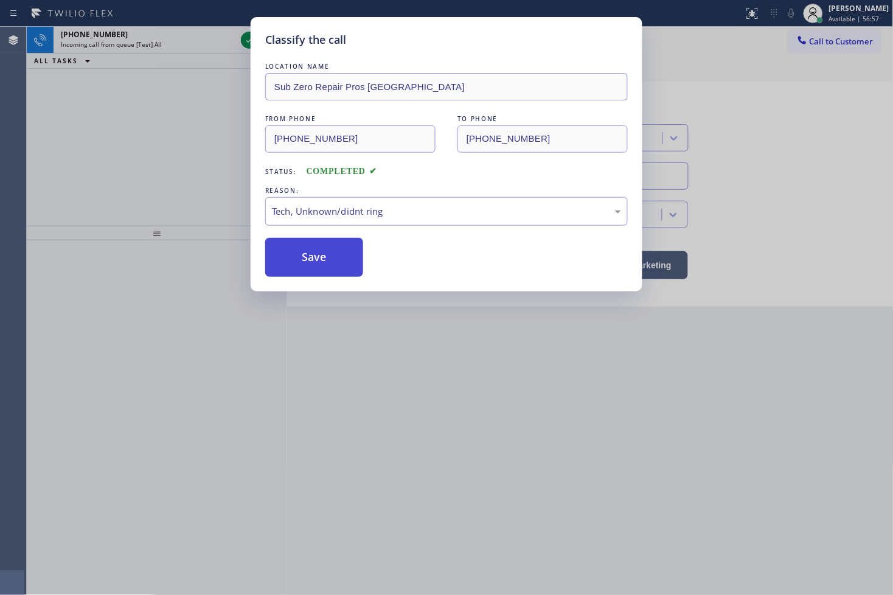
click at [321, 269] on button "Save" at bounding box center [314, 257] width 98 height 39
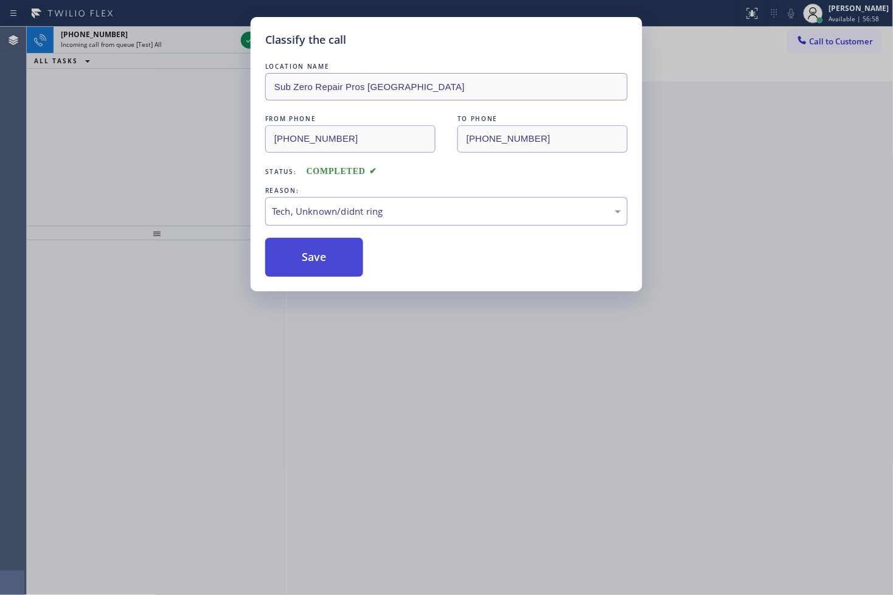
click at [321, 269] on button "Save" at bounding box center [314, 257] width 98 height 39
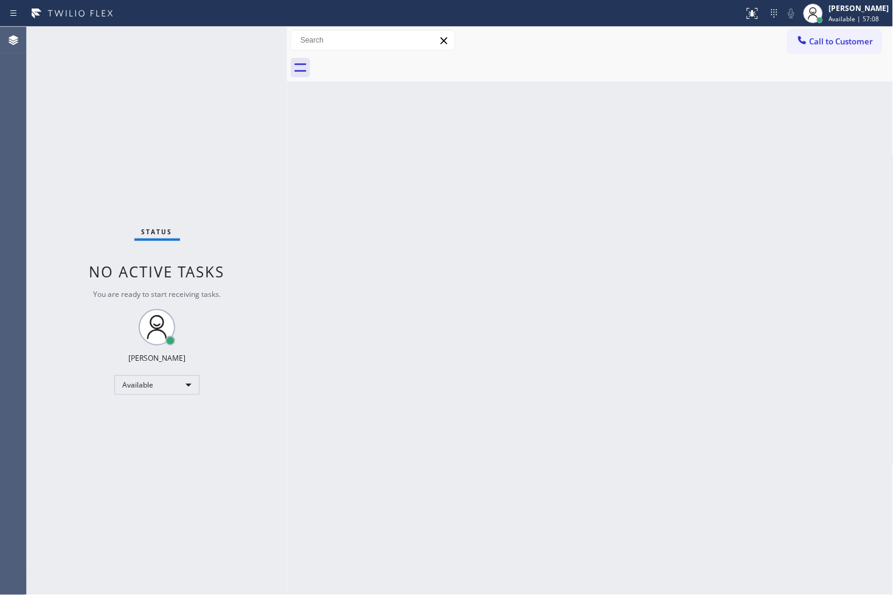
drag, startPoint x: 229, startPoint y: 187, endPoint x: 231, endPoint y: 156, distance: 31.1
click at [231, 179] on div "Status No active tasks You are ready to start receiving tasks. [PERSON_NAME]" at bounding box center [157, 311] width 260 height 568
click at [244, 43] on div "Status No active tasks You are ready to start receiving tasks. [PERSON_NAME]" at bounding box center [157, 311] width 260 height 568
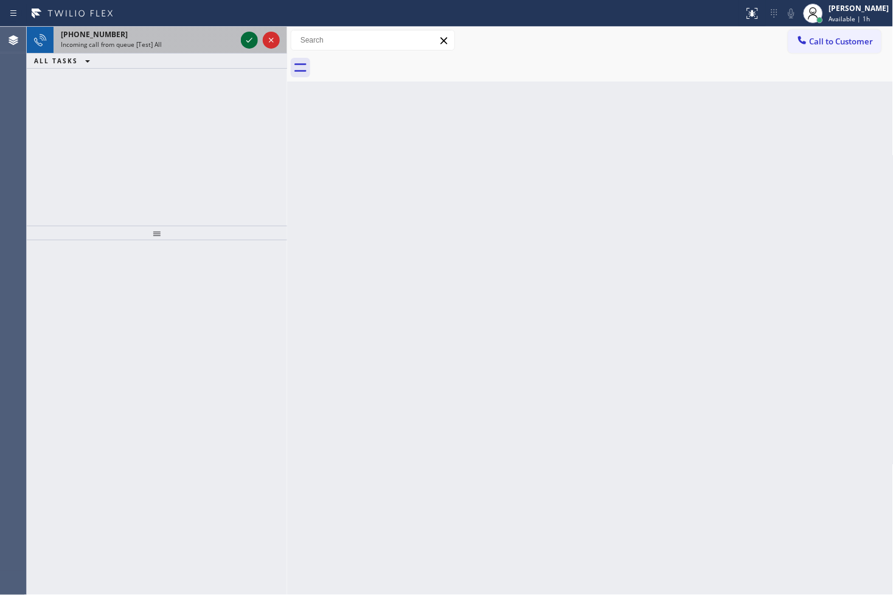
click at [245, 36] on icon at bounding box center [249, 40] width 15 height 15
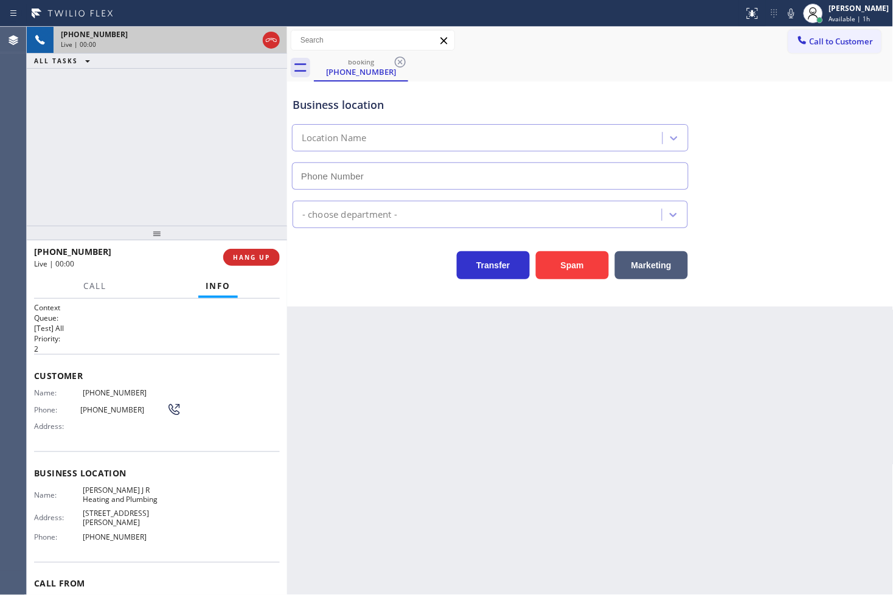
type input "(626) 684-4866"
click at [375, 348] on div "Back to Dashboard Change Sender ID Customers Technicians Select a contact Outbo…" at bounding box center [590, 311] width 606 height 568
click at [566, 269] on button "Spam" at bounding box center [572, 265] width 73 height 28
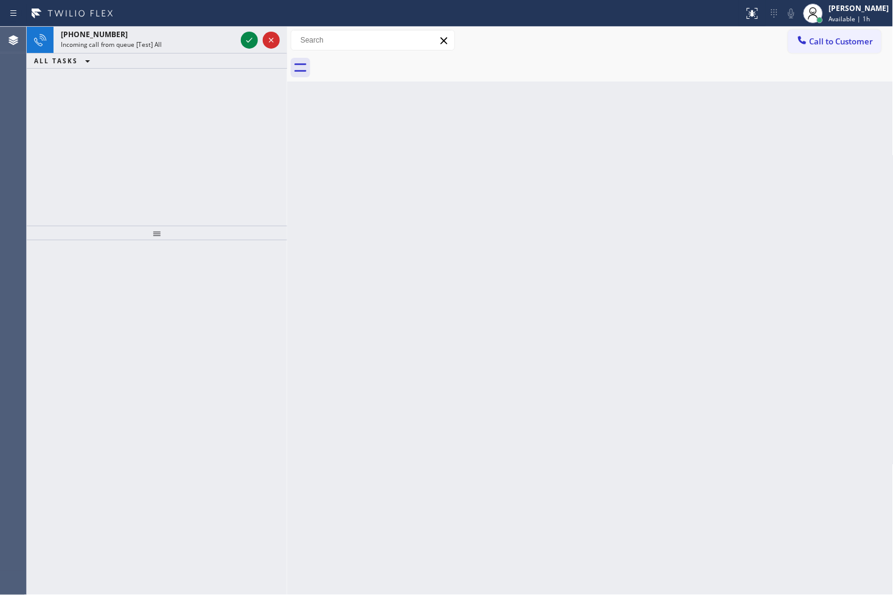
click at [28, 144] on div "+18777770796 Incoming call from queue [Test] All ALL TASKS ALL TASKS ACTIVE TAS…" at bounding box center [157, 126] width 260 height 199
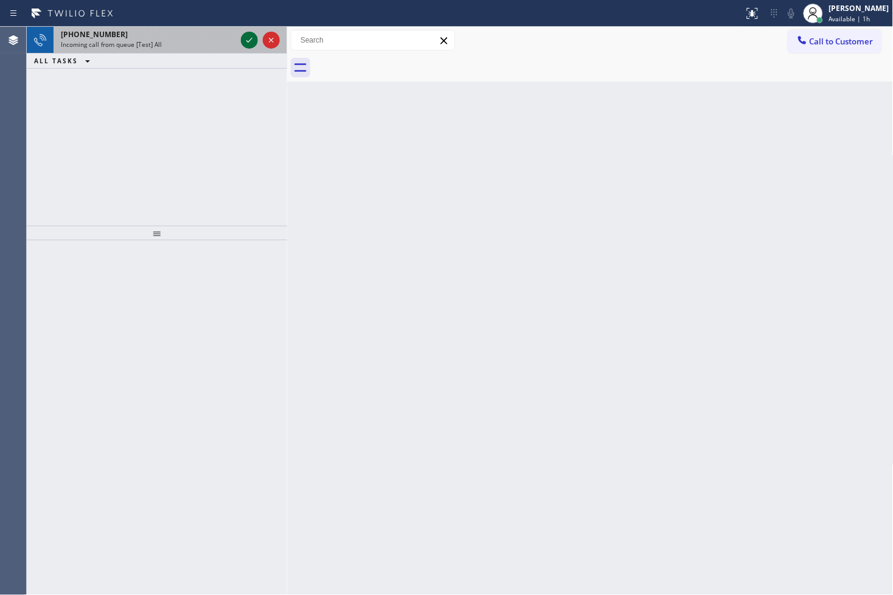
click at [246, 41] on icon at bounding box center [249, 40] width 15 height 15
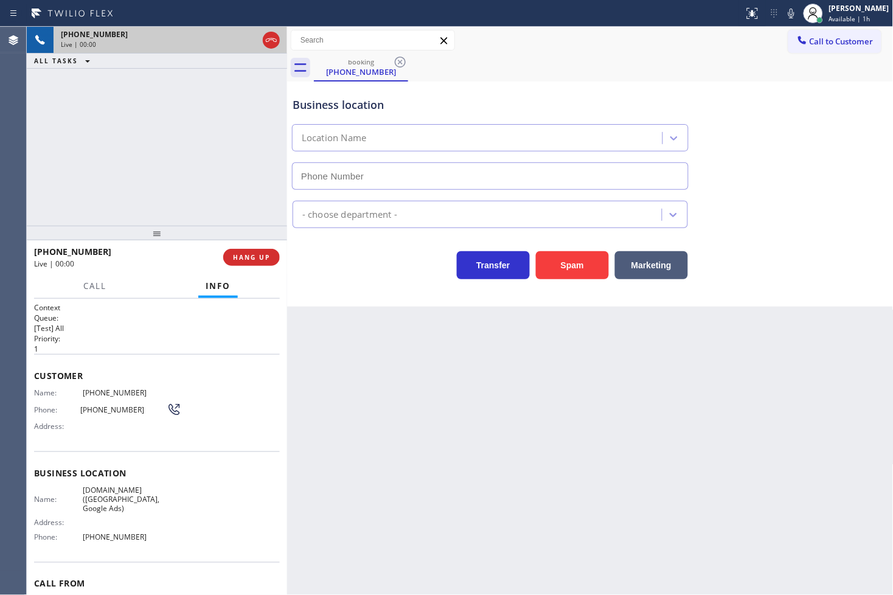
type input "[PHONE_NUMBER]"
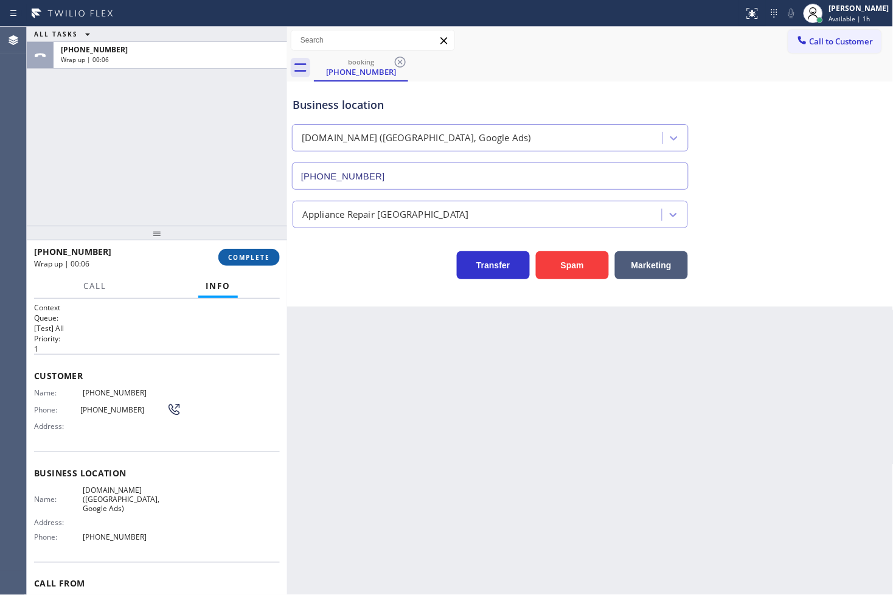
click at [254, 260] on span "COMPLETE" at bounding box center [249, 257] width 42 height 9
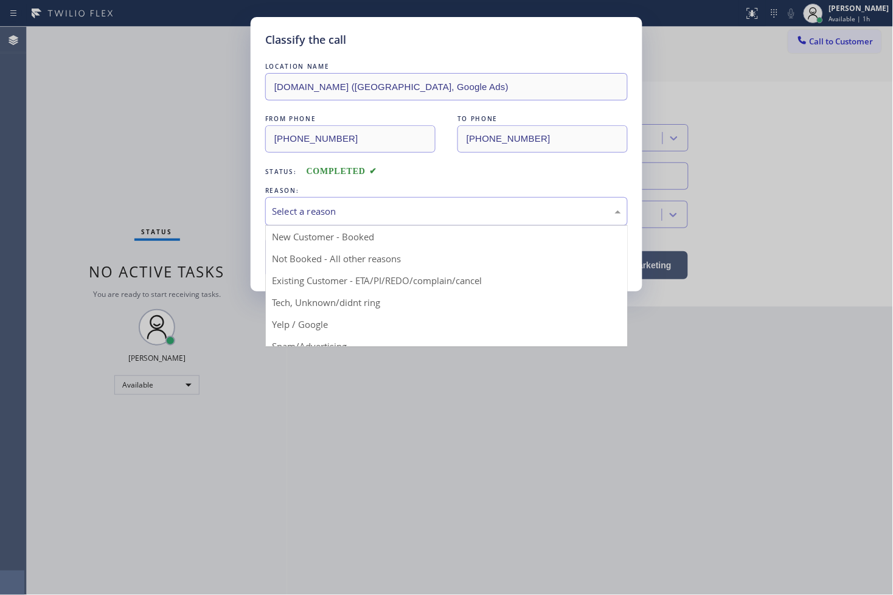
click at [319, 214] on div "Select a reason" at bounding box center [446, 211] width 349 height 14
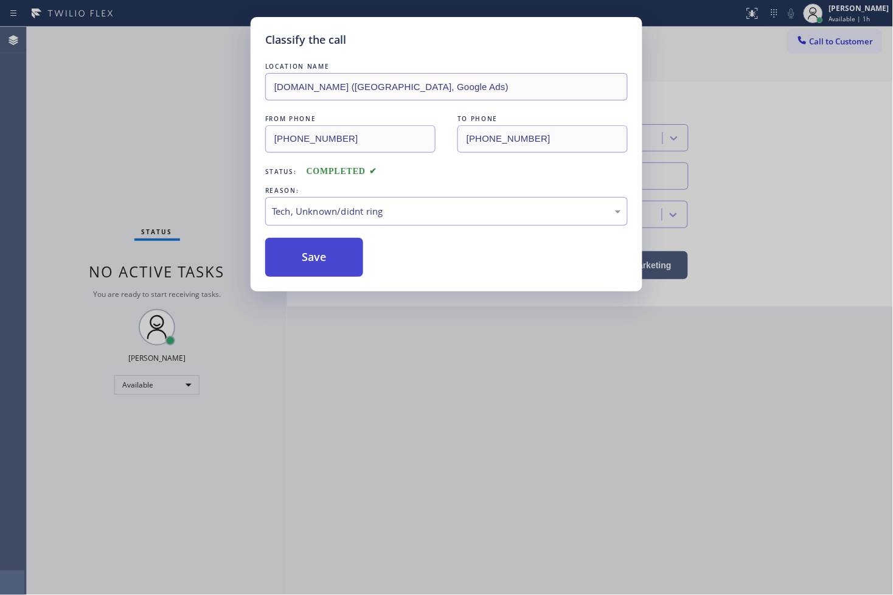
click at [306, 275] on button "Save" at bounding box center [314, 257] width 98 height 39
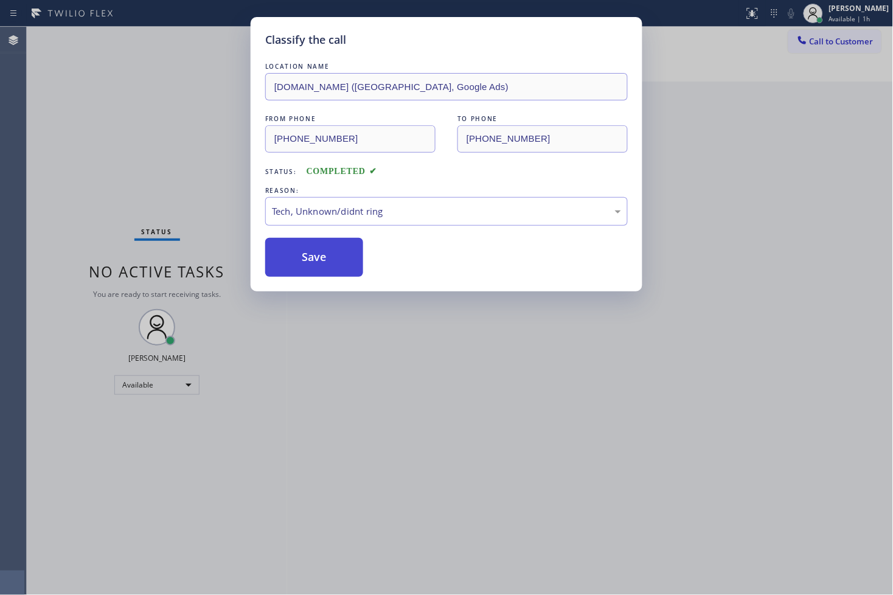
click at [306, 275] on button "Save" at bounding box center [314, 257] width 98 height 39
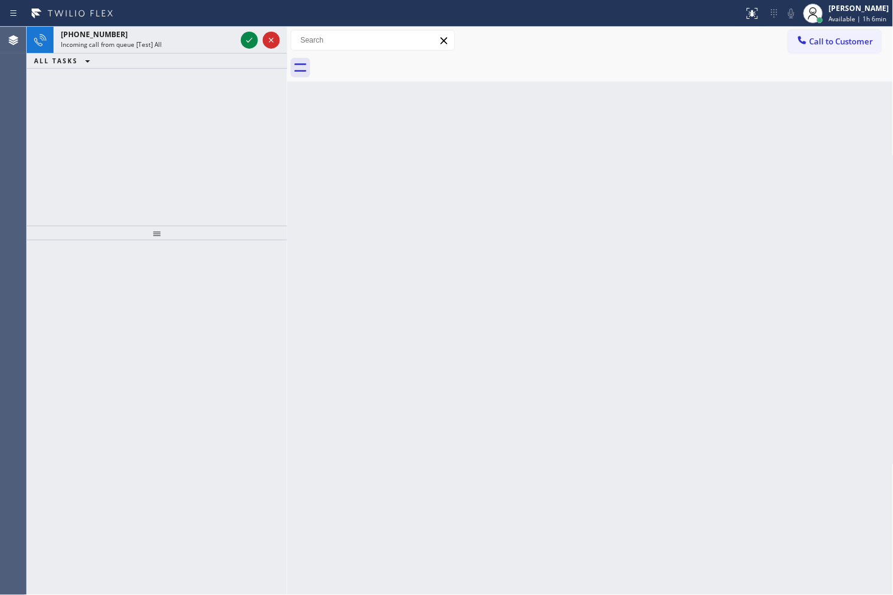
click at [63, 195] on div "+13052839498 Incoming call from queue [Test] All ALL TASKS ALL TASKS ACTIVE TAS…" at bounding box center [157, 126] width 260 height 199
click at [251, 41] on icon at bounding box center [249, 40] width 15 height 15
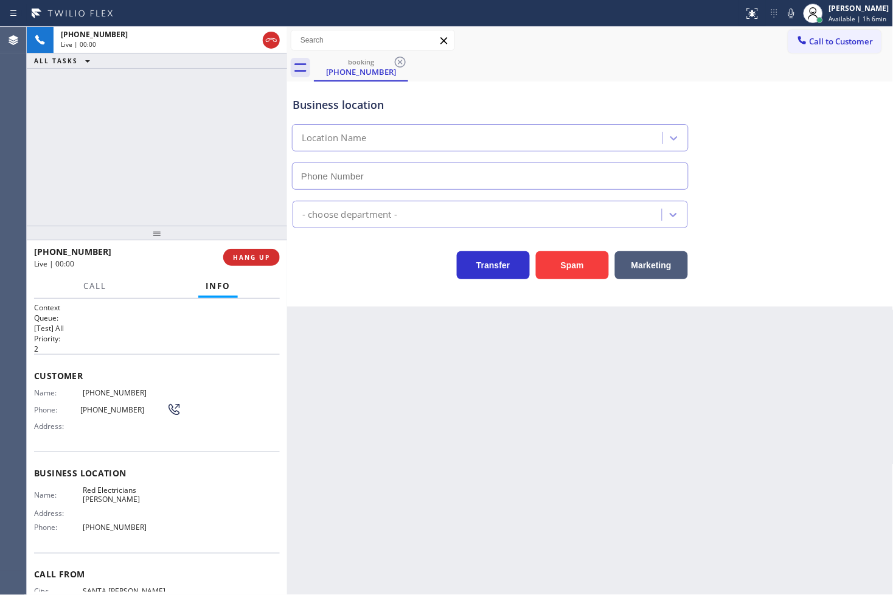
type input "[PHONE_NUMBER]"
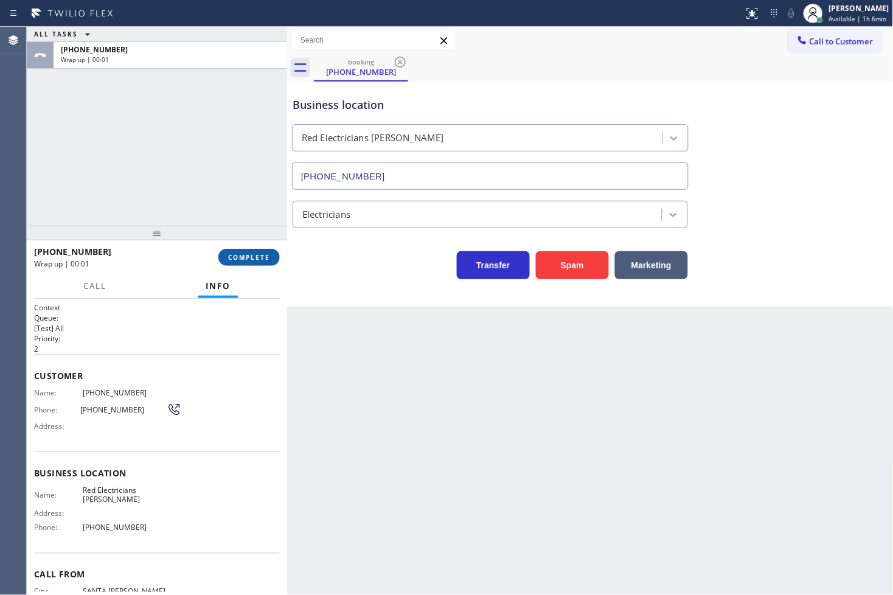
click at [252, 254] on span "COMPLETE" at bounding box center [249, 257] width 42 height 9
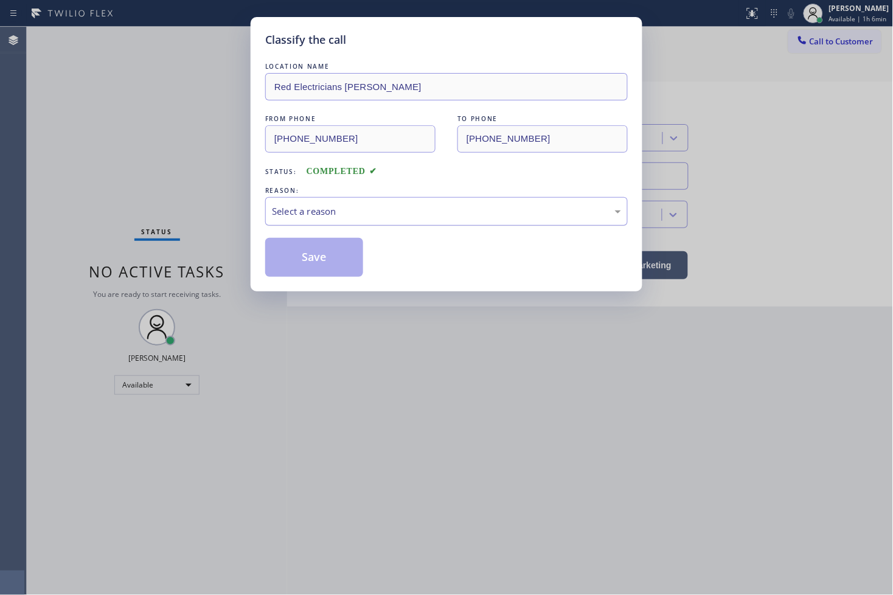
click at [344, 208] on div "Select a reason" at bounding box center [446, 211] width 349 height 14
click at [325, 258] on button "Save" at bounding box center [314, 257] width 98 height 39
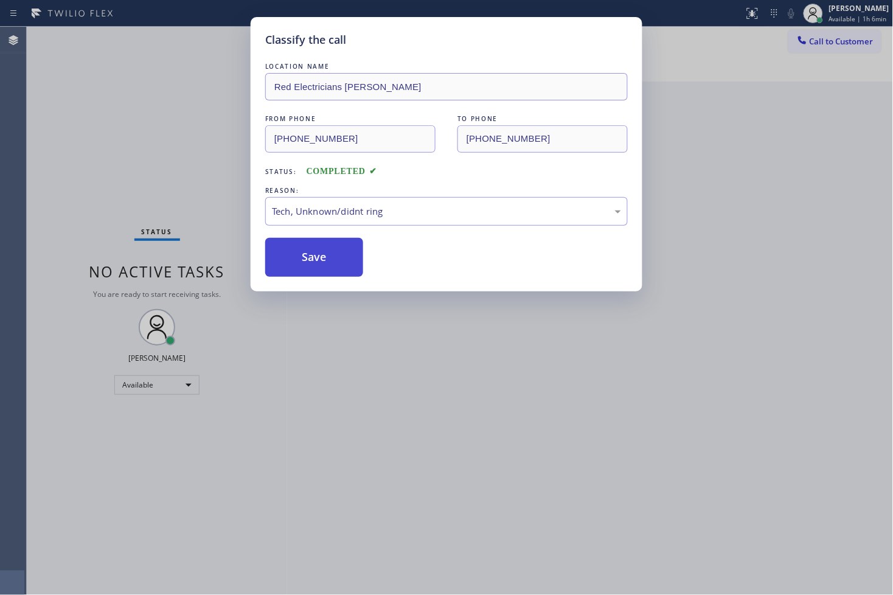
click at [325, 258] on button "Save" at bounding box center [314, 257] width 98 height 39
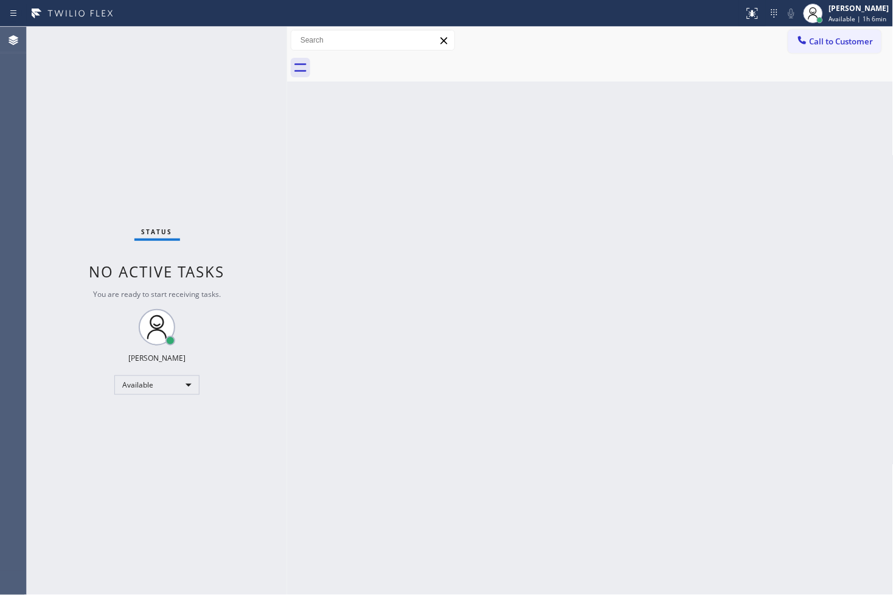
click at [247, 49] on div "Status No active tasks You are ready to start receiving tasks. [PERSON_NAME]" at bounding box center [157, 311] width 260 height 568
click at [339, 271] on div "Back to Dashboard Change Sender ID Customers Technicians Select a contact Outbo…" at bounding box center [590, 311] width 606 height 568
click at [248, 36] on div "Status No active tasks You are ready to start receiving tasks. [PERSON_NAME]" at bounding box center [157, 311] width 260 height 568
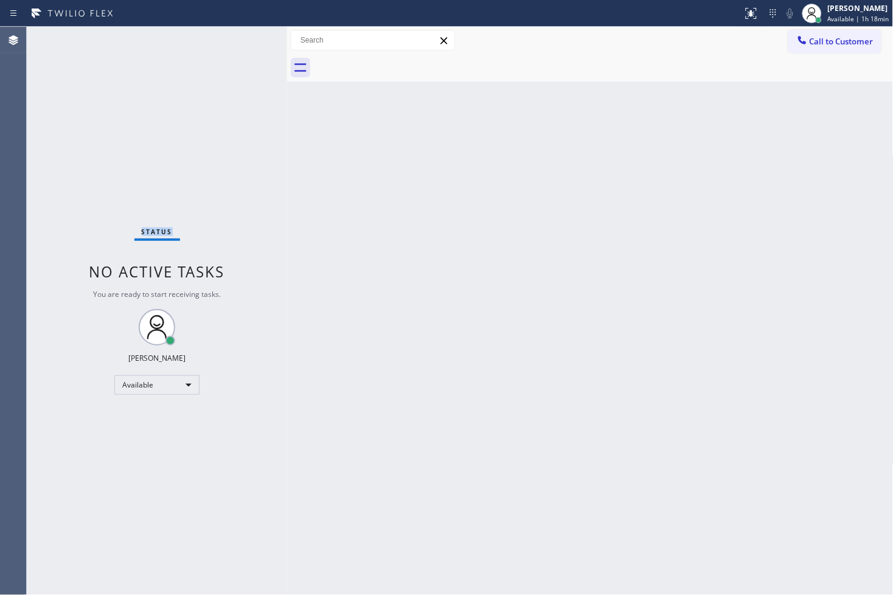
click at [248, 36] on div "Status No active tasks You are ready to start receiving tasks. [PERSON_NAME]" at bounding box center [157, 311] width 260 height 568
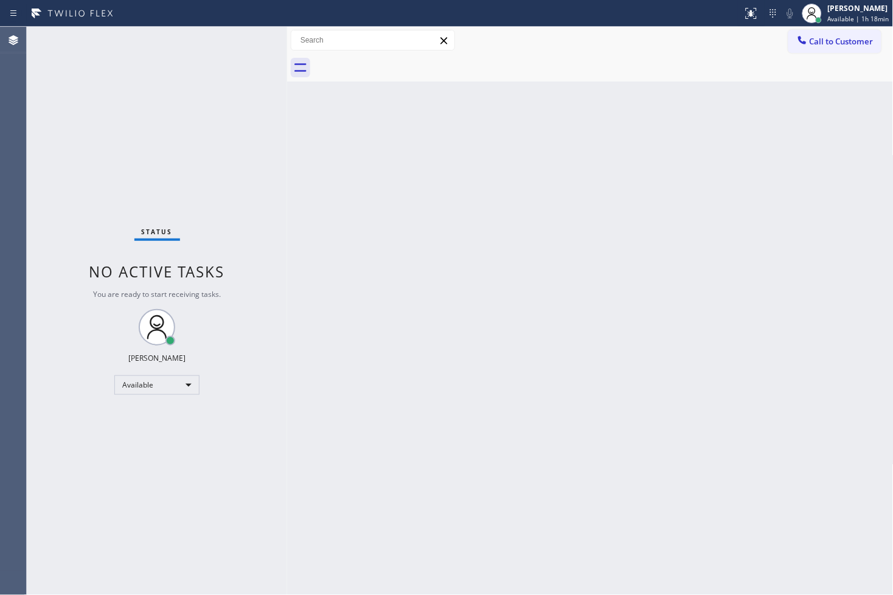
drag, startPoint x: 759, startPoint y: 421, endPoint x: 408, endPoint y: 254, distance: 388.4
click at [759, 416] on div "Back to Dashboard Change Sender ID Customers Technicians Select a contact Outbo…" at bounding box center [590, 311] width 606 height 568
click at [185, 167] on div "Status No active tasks You are ready to start receiving tasks. [PERSON_NAME]" at bounding box center [157, 311] width 260 height 568
click at [260, 35] on div "Status No active tasks You are ready to start receiving tasks. [PERSON_NAME]" at bounding box center [157, 311] width 260 height 568
click at [251, 36] on div "Status No active tasks You are ready to start receiving tasks. [PERSON_NAME]" at bounding box center [157, 311] width 260 height 568
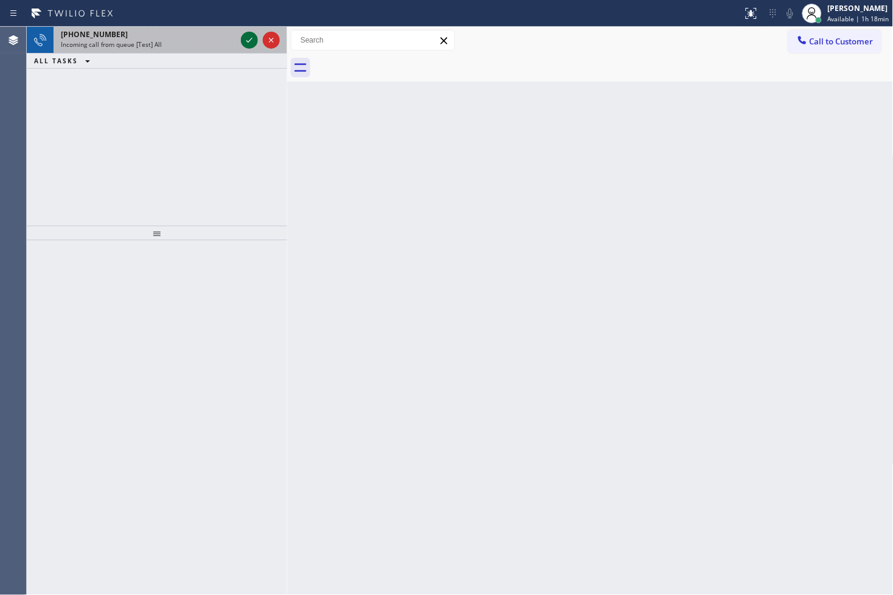
click at [251, 36] on icon at bounding box center [249, 40] width 15 height 15
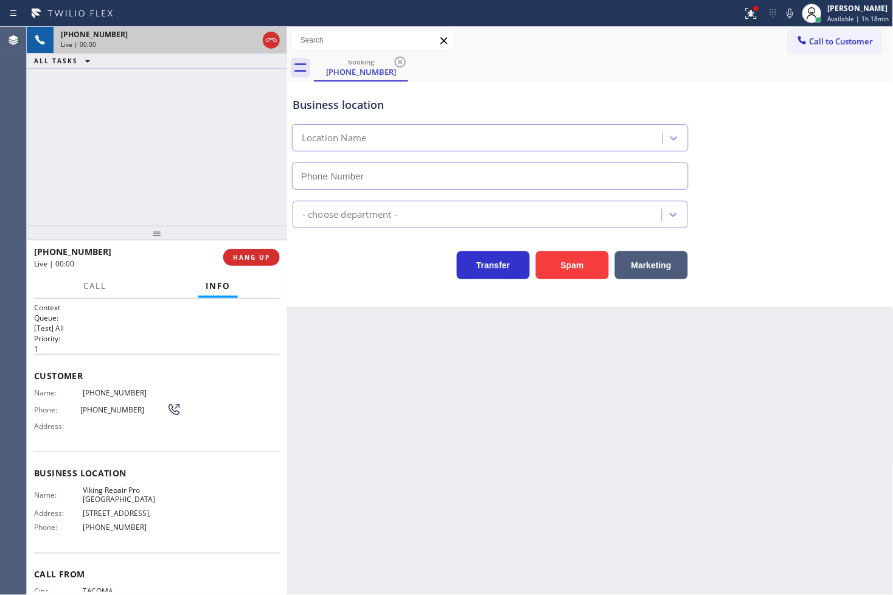
type input "(949) 649-4363"
click at [566, 265] on button "Spam" at bounding box center [572, 265] width 73 height 28
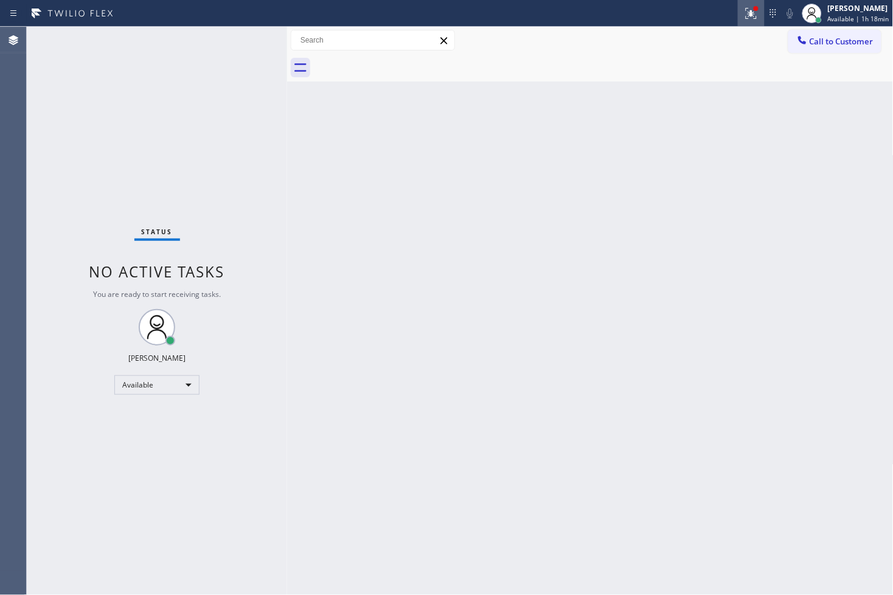
click at [744, 15] on icon at bounding box center [751, 13] width 15 height 15
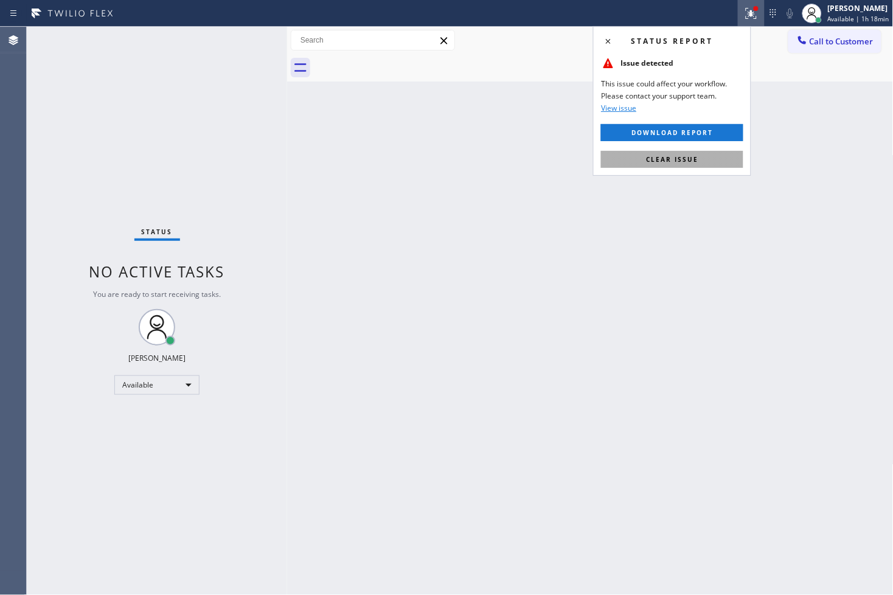
click at [706, 161] on button "Clear issue" at bounding box center [672, 159] width 142 height 17
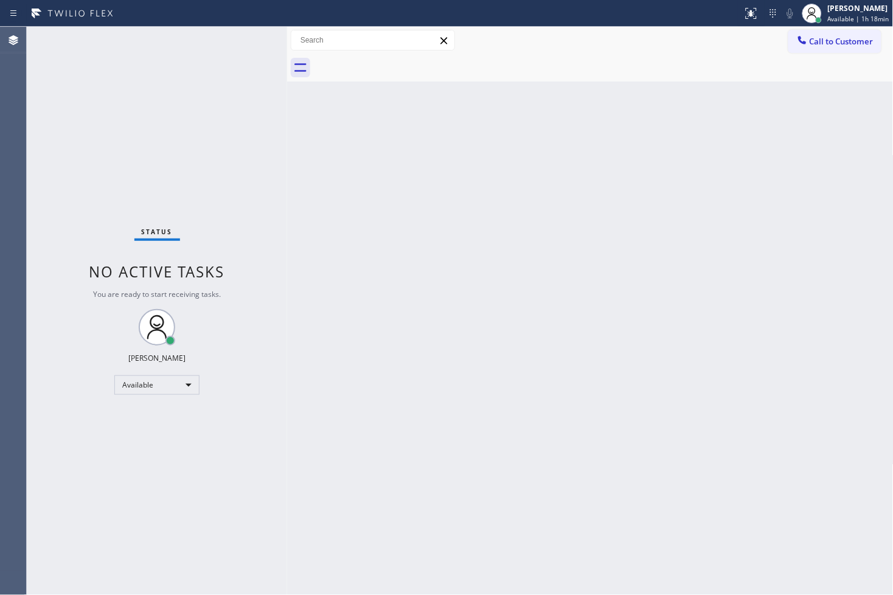
click at [257, 173] on div "Status No active tasks You are ready to start receiving tasks. [PERSON_NAME]" at bounding box center [157, 311] width 260 height 568
click at [247, 39] on div "Status No active tasks You are ready to start receiving tasks. [PERSON_NAME]" at bounding box center [157, 311] width 260 height 568
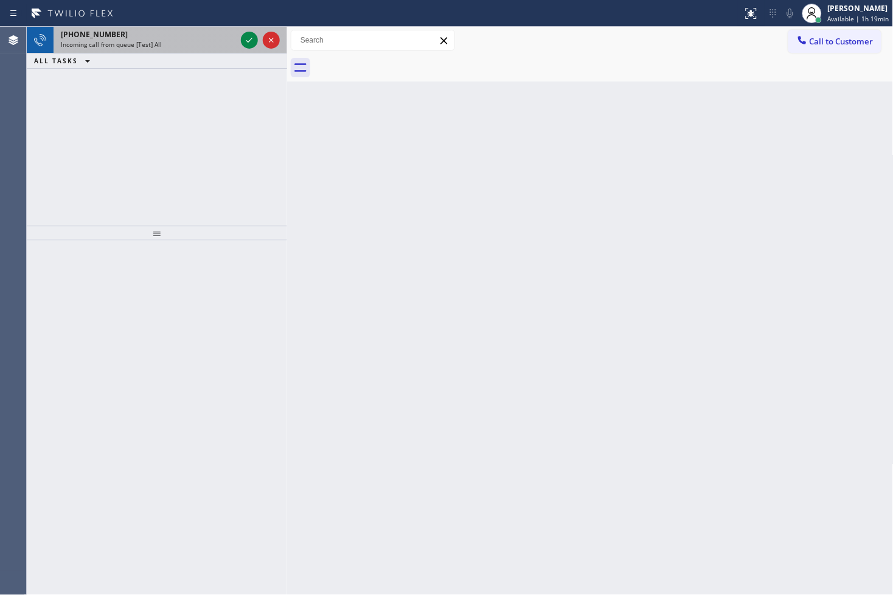
click at [240, 32] on div at bounding box center [260, 40] width 44 height 27
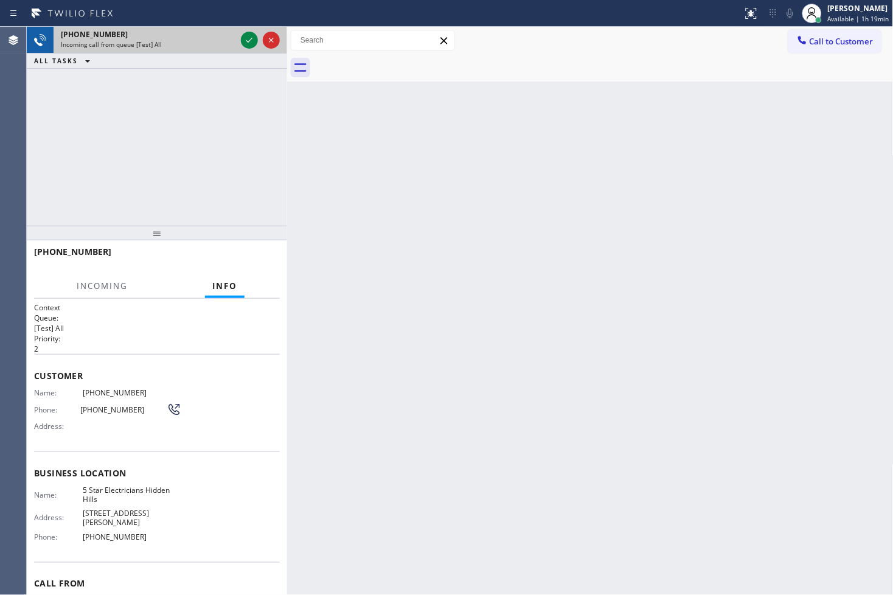
click at [240, 32] on div at bounding box center [260, 40] width 44 height 27
click at [254, 47] on icon at bounding box center [249, 40] width 15 height 15
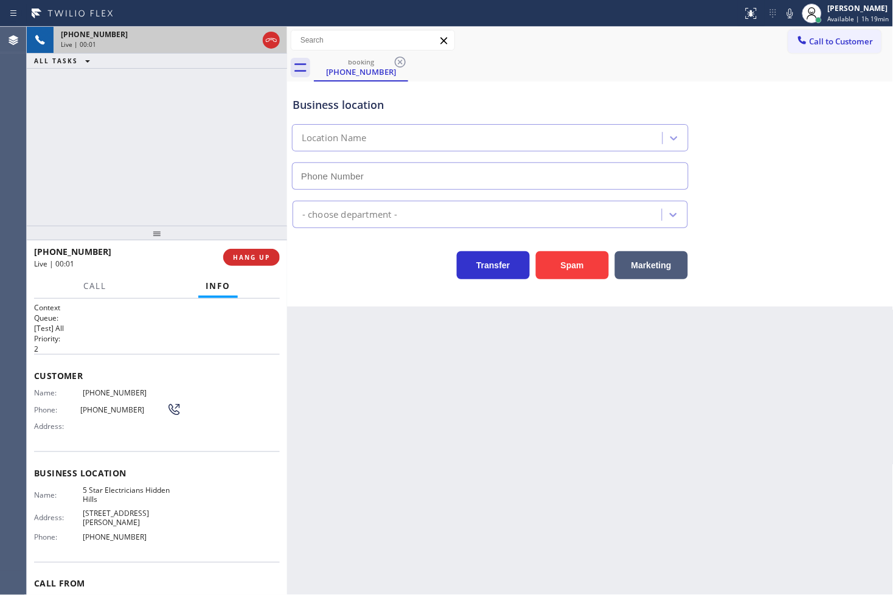
type input "[PHONE_NUMBER]"
click at [391, 272] on div "Transfer Spam Marketing" at bounding box center [490, 262] width 400 height 34
click at [258, 258] on span "HANG UP" at bounding box center [251, 257] width 37 height 9
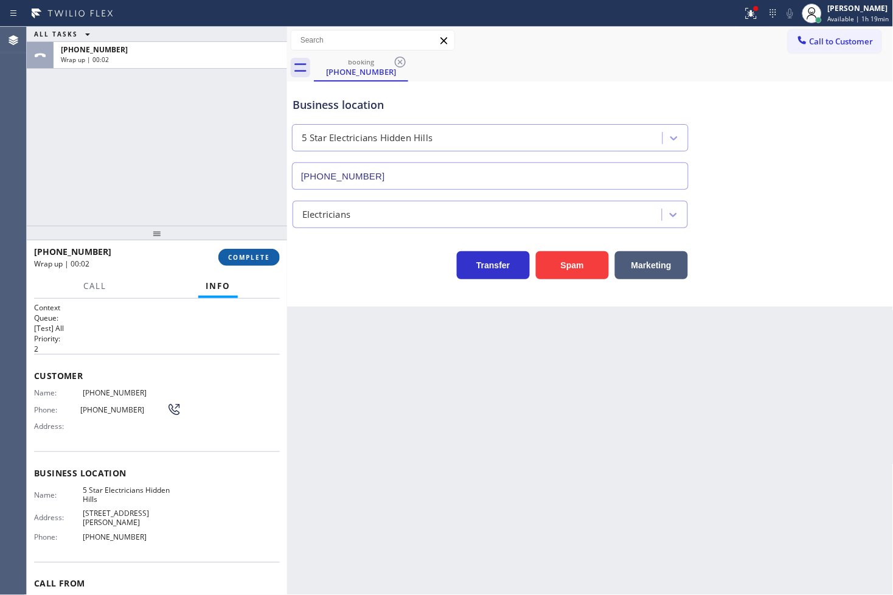
click at [249, 254] on span "COMPLETE" at bounding box center [249, 257] width 42 height 9
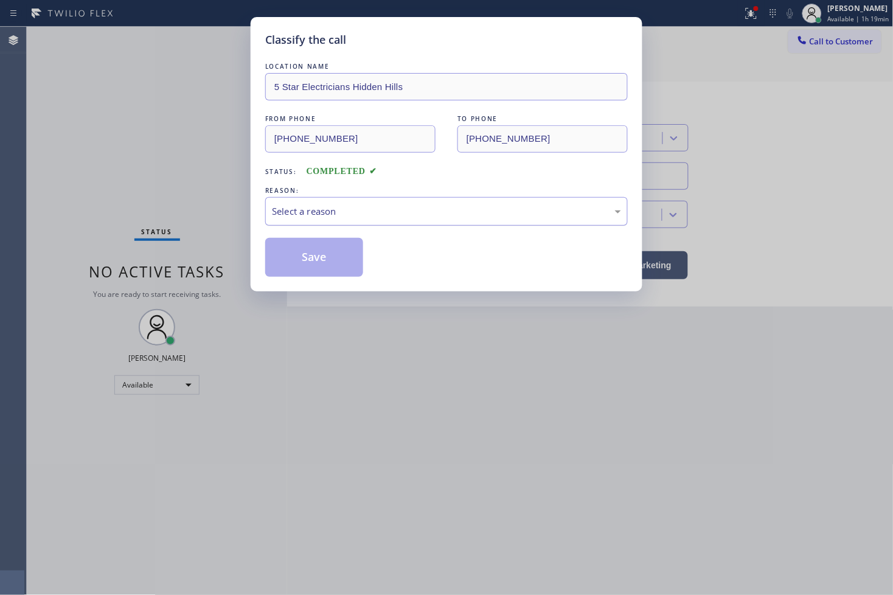
click at [342, 219] on div "Select a reason" at bounding box center [446, 211] width 362 height 29
click at [317, 268] on button "Save" at bounding box center [314, 257] width 98 height 39
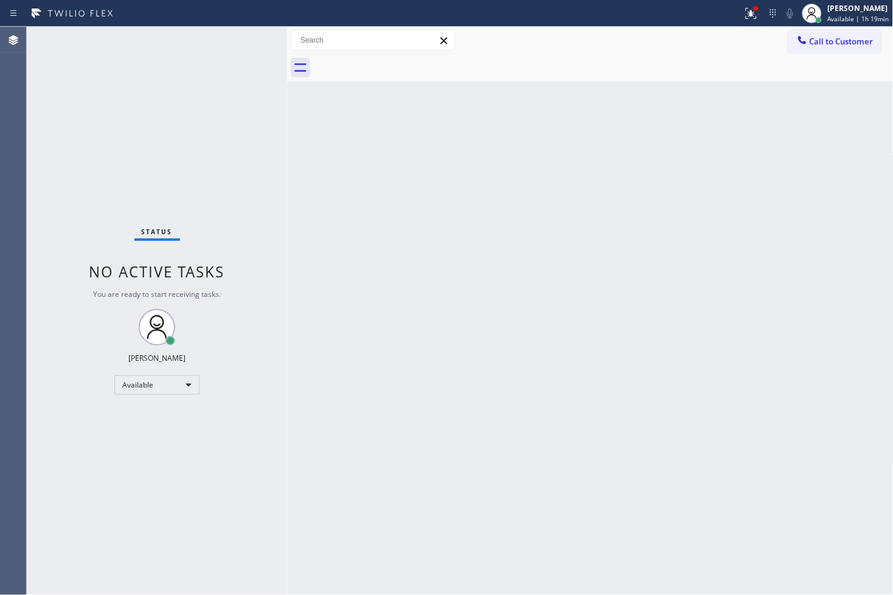
click at [231, 40] on div "Status No active tasks You are ready to start receiving tasks. [PERSON_NAME]" at bounding box center [157, 311] width 260 height 568
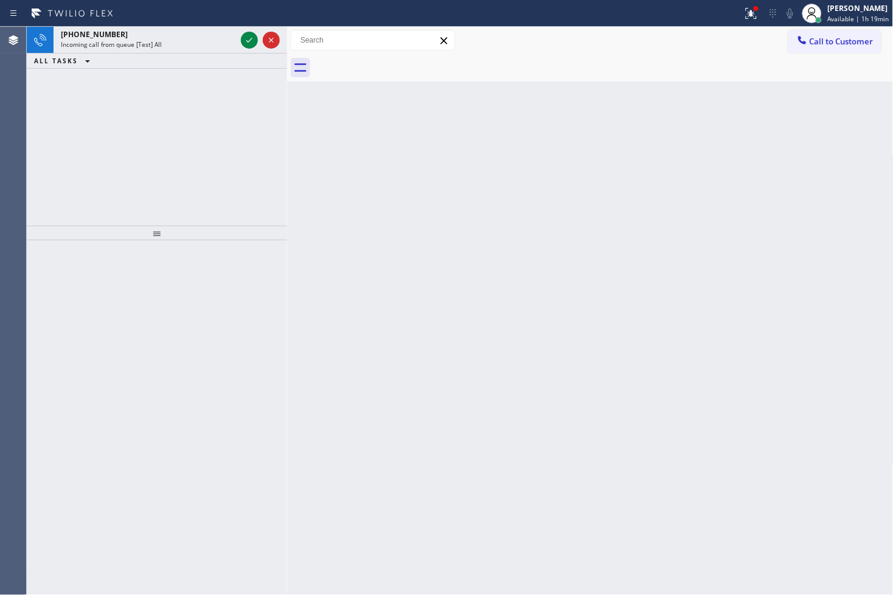
click at [231, 40] on div "Incoming call from queue [Test] All" at bounding box center [148, 44] width 175 height 9
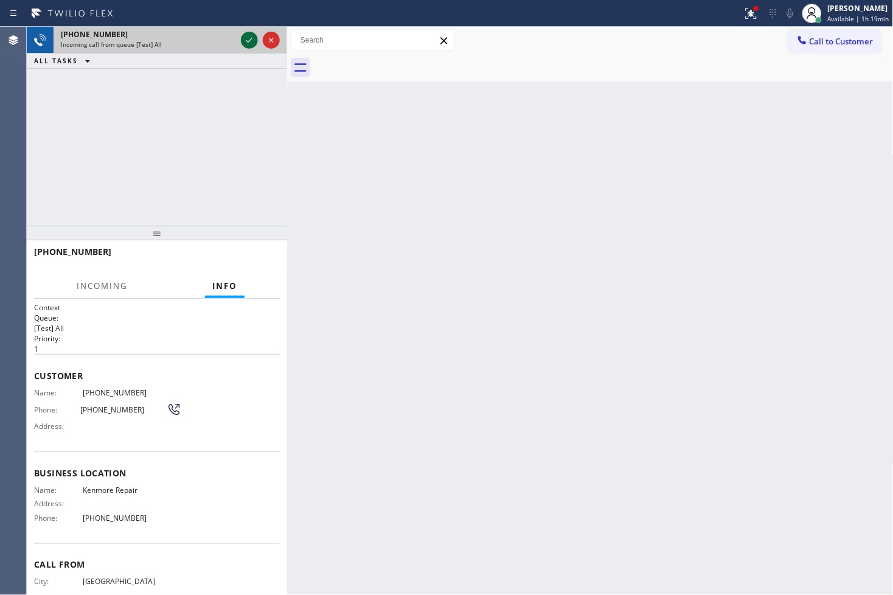
click at [247, 36] on icon at bounding box center [249, 40] width 15 height 15
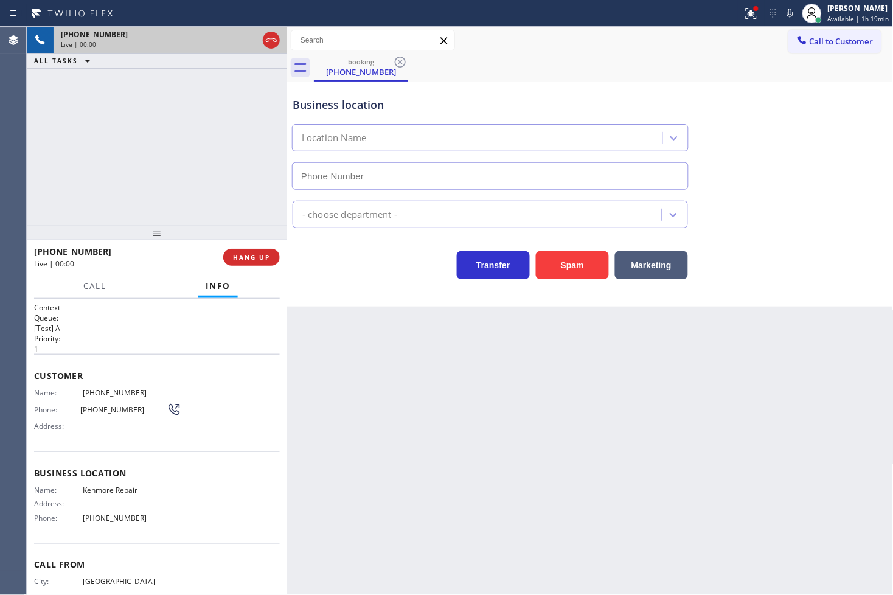
type input "[PHONE_NUMBER]"
click at [744, 19] on icon at bounding box center [751, 13] width 15 height 15
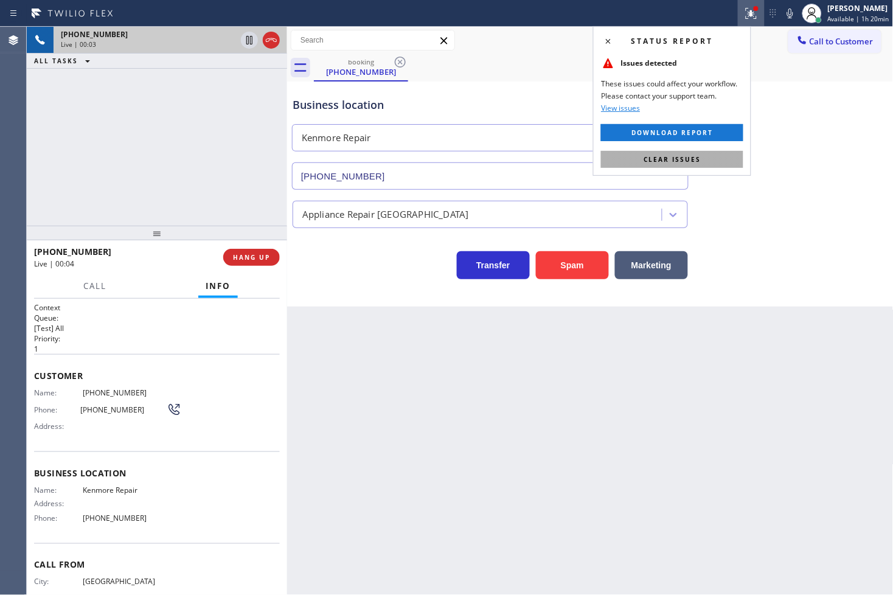
click at [719, 156] on button "Clear issues" at bounding box center [672, 159] width 142 height 17
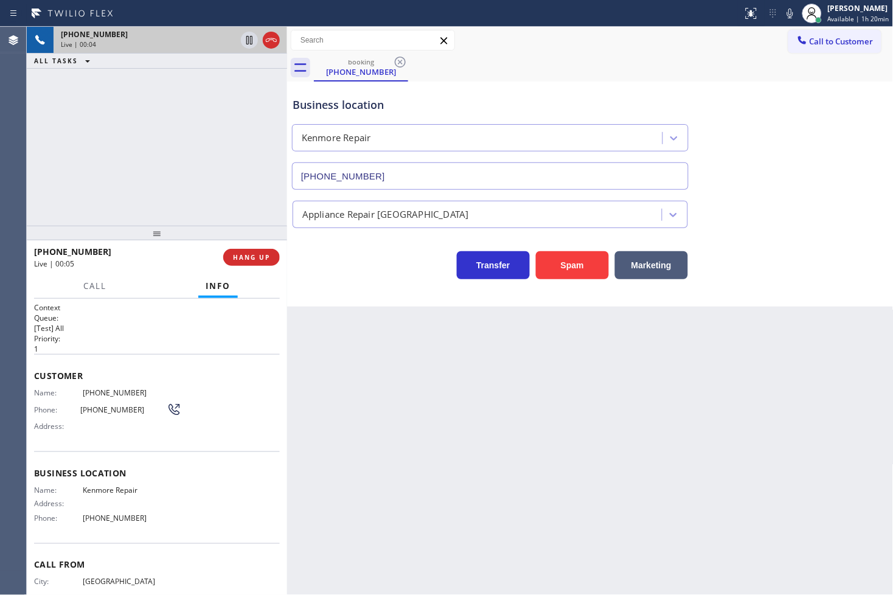
click at [126, 150] on div "+19014936259 Live | 00:04 ALL TASKS ALL TASKS ACTIVE TASKS TASKS IN WRAP UP" at bounding box center [157, 126] width 260 height 199
click at [391, 302] on div "Business location Kenmore Repair (866) 878-8591 Appliance Repair High End Trans…" at bounding box center [590, 193] width 606 height 225
click at [116, 139] on div "+19014936259 Live | 00:05 ALL TASKS ALL TASKS ACTIVE TASKS TASKS IN WRAP UP" at bounding box center [157, 126] width 260 height 199
click at [390, 296] on div "Business location Kenmore Repair (866) 878-8591 Appliance Repair High End Trans…" at bounding box center [590, 193] width 606 height 225
click at [199, 160] on div "+19014936259 Live | 00:34 ALL TASKS ALL TASKS ACTIVE TASKS TASKS IN WRAP UP" at bounding box center [157, 126] width 260 height 199
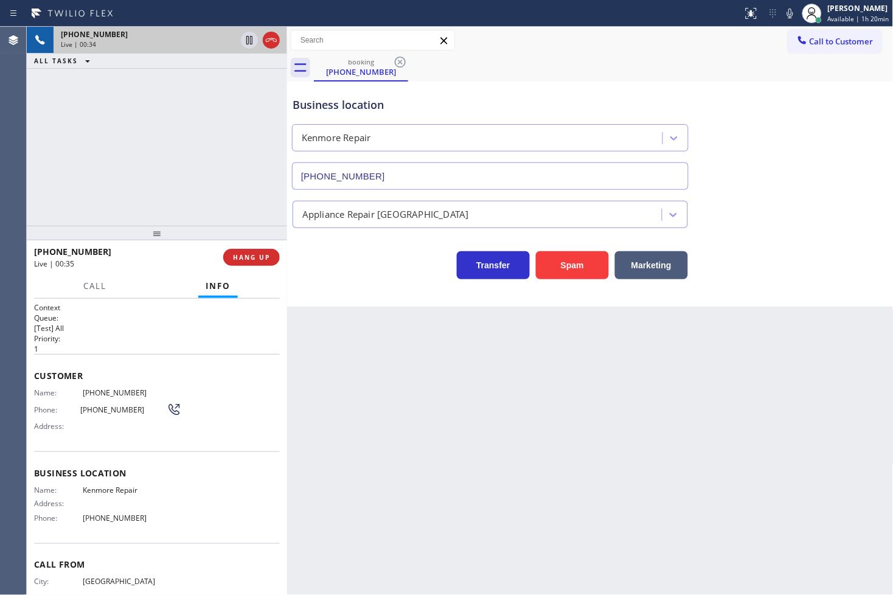
click at [409, 308] on div "Back to Dashboard Change Sender ID Customers Technicians Select a contact Outbo…" at bounding box center [590, 311] width 606 height 568
click at [141, 153] on div "+19014936259 Live | 00:35 ALL TASKS ALL TASKS ACTIVE TASKS TASKS IN WRAP UP" at bounding box center [157, 126] width 260 height 199
click at [257, 258] on span "HANG UP" at bounding box center [251, 257] width 37 height 9
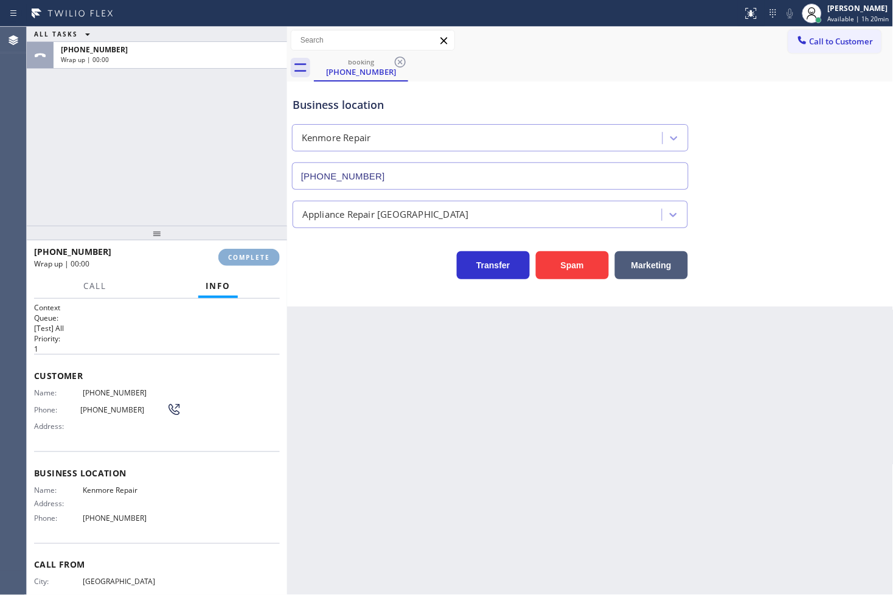
click at [257, 258] on span "COMPLETE" at bounding box center [249, 257] width 42 height 9
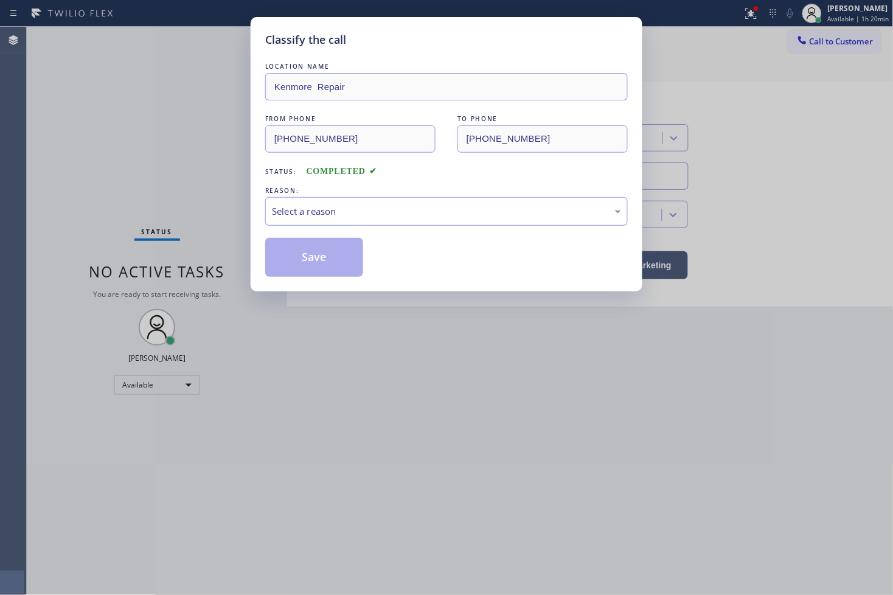
click at [334, 221] on div "Select a reason" at bounding box center [446, 211] width 362 height 29
click at [334, 260] on button "Save" at bounding box center [314, 257] width 98 height 39
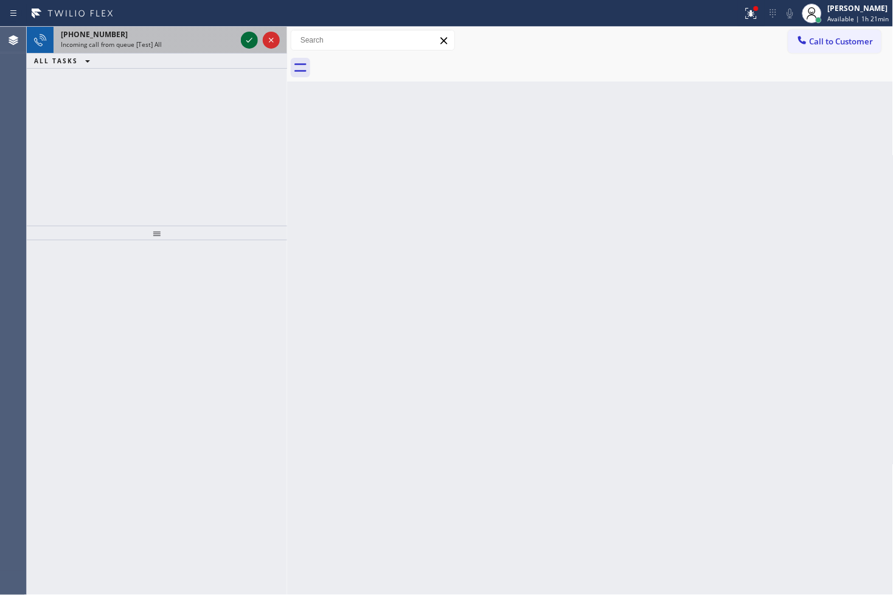
click at [246, 43] on icon at bounding box center [249, 40] width 15 height 15
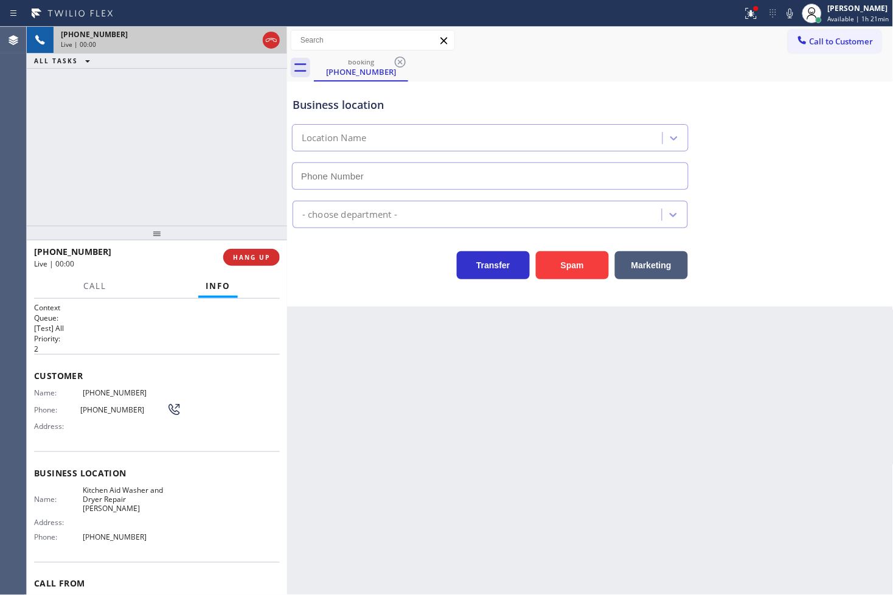
type input "[PHONE_NUMBER]"
click at [747, 11] on icon at bounding box center [750, 12] width 7 height 4
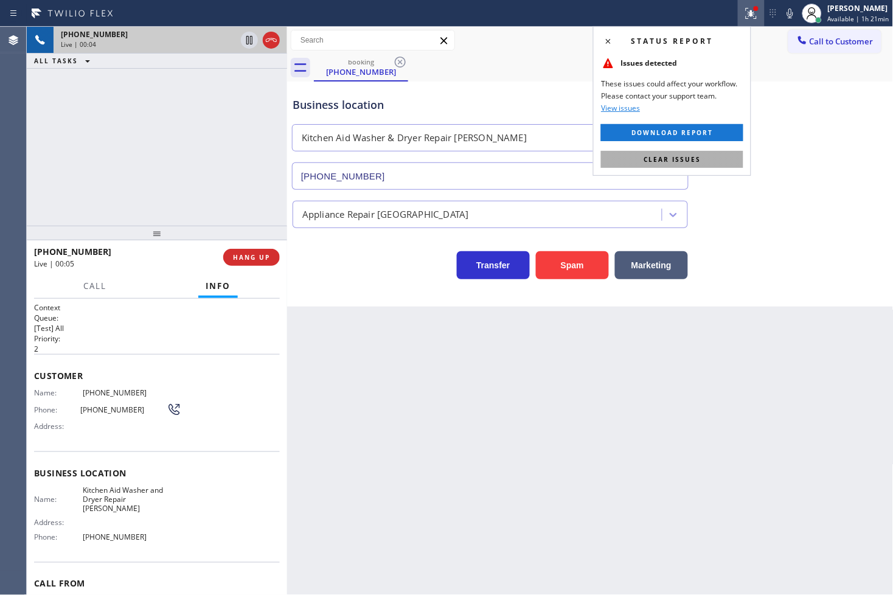
click at [721, 158] on button "Clear issues" at bounding box center [672, 159] width 142 height 17
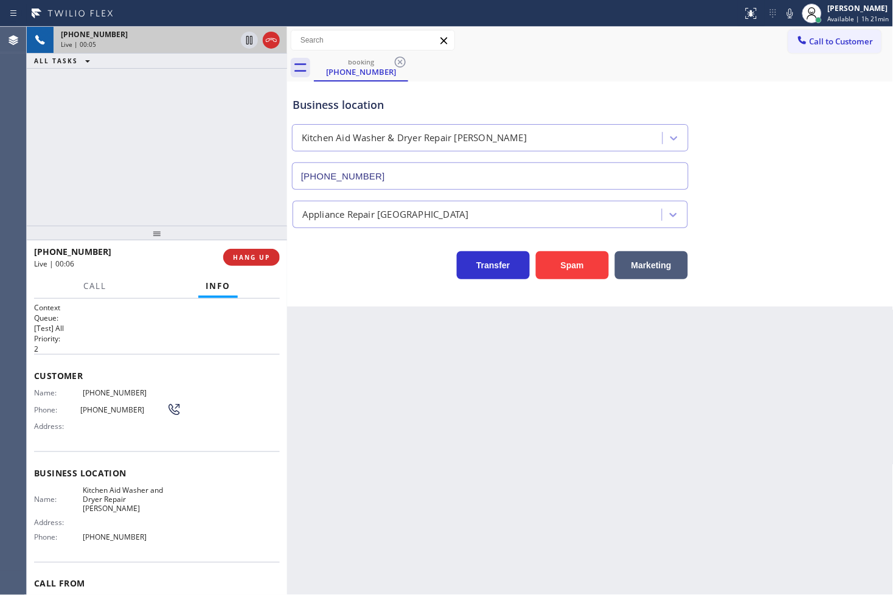
click at [184, 180] on div "+18444684996 Live | 00:05 ALL TASKS ALL TASKS ACTIVE TASKS TASKS IN WRAP UP" at bounding box center [157, 126] width 260 height 199
click at [184, 180] on div "+18444684996 Live | 00:08 ALL TASKS ALL TASKS ACTIVE TASKS TASKS IN WRAP UP" at bounding box center [157, 126] width 260 height 199
click at [152, 162] on div "+18444684996 Live | 00:34 ALL TASKS ALL TASKS ACTIVE TASKS TASKS IN WRAP UP" at bounding box center [157, 126] width 260 height 199
click at [367, 334] on div "Back to Dashboard Change Sender ID Customers Technicians Select a contact Outbo…" at bounding box center [590, 311] width 606 height 568
click at [177, 102] on div "+18444684996 Live | 00:35 ALL TASKS ALL TASKS ACTIVE TASKS TASKS IN WRAP UP" at bounding box center [157, 126] width 260 height 199
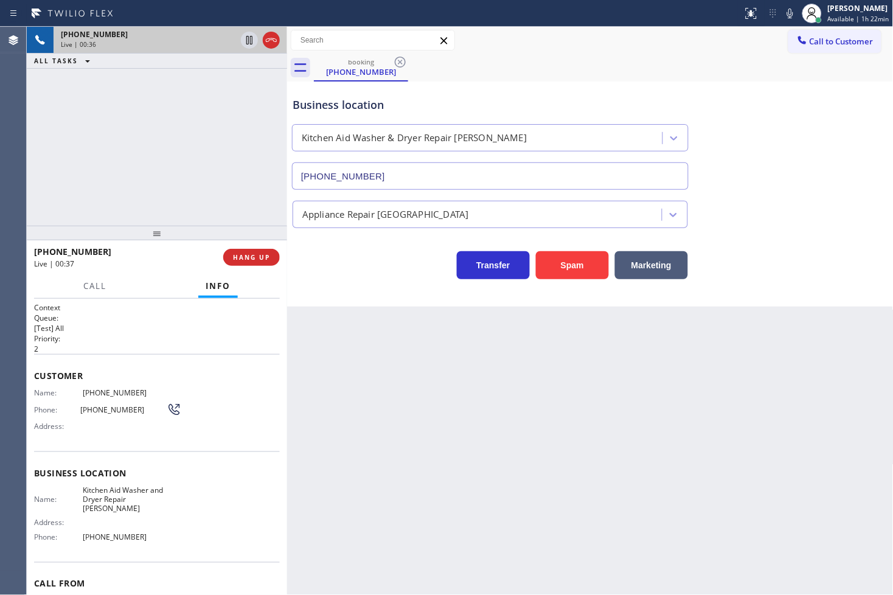
click at [737, 69] on div "booking (844) 468-4996" at bounding box center [604, 67] width 580 height 27
click at [783, 15] on icon at bounding box center [790, 13] width 15 height 15
click at [782, 4] on div "Status report No issues detected If you experience an issue, please download th…" at bounding box center [815, 13] width 155 height 27
click at [783, 12] on icon at bounding box center [790, 13] width 15 height 15
click at [96, 277] on button "Call" at bounding box center [95, 286] width 38 height 24
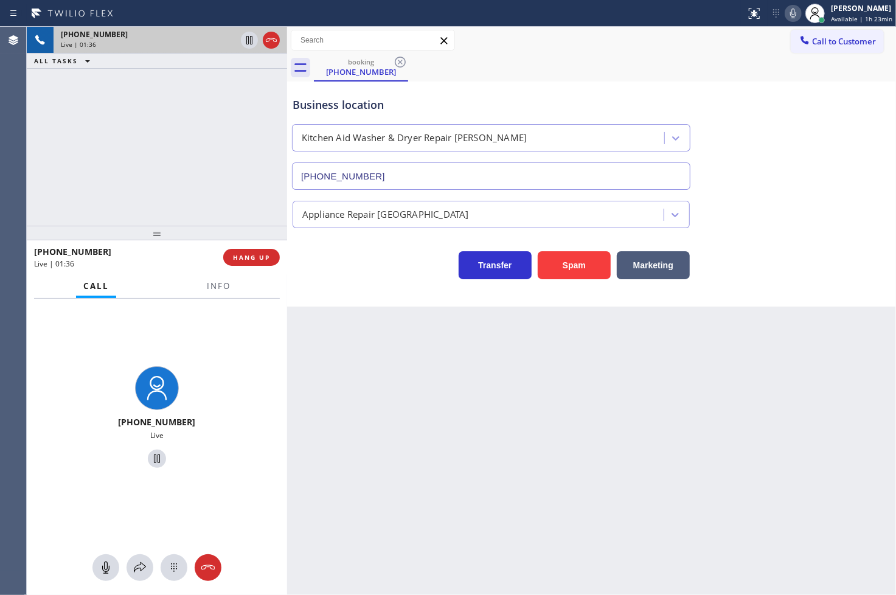
click at [164, 126] on div "+18444684996 Live | 01:36 ALL TASKS ALL TASKS ACTIVE TASKS TASKS IN WRAP UP" at bounding box center [157, 126] width 260 height 199
click at [344, 274] on div "Transfer Spam Marketing" at bounding box center [491, 262] width 402 height 34
click at [143, 567] on icon at bounding box center [140, 567] width 15 height 15
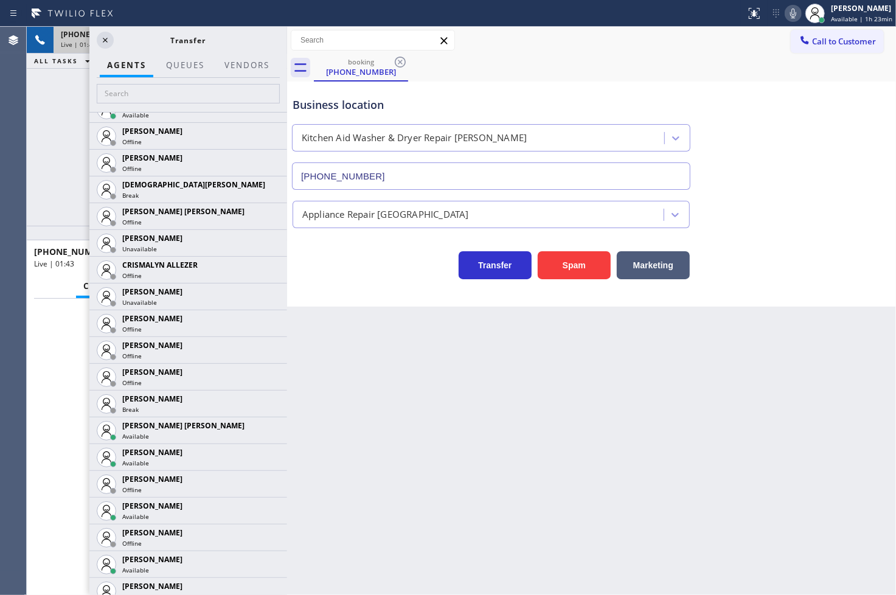
scroll to position [472, 0]
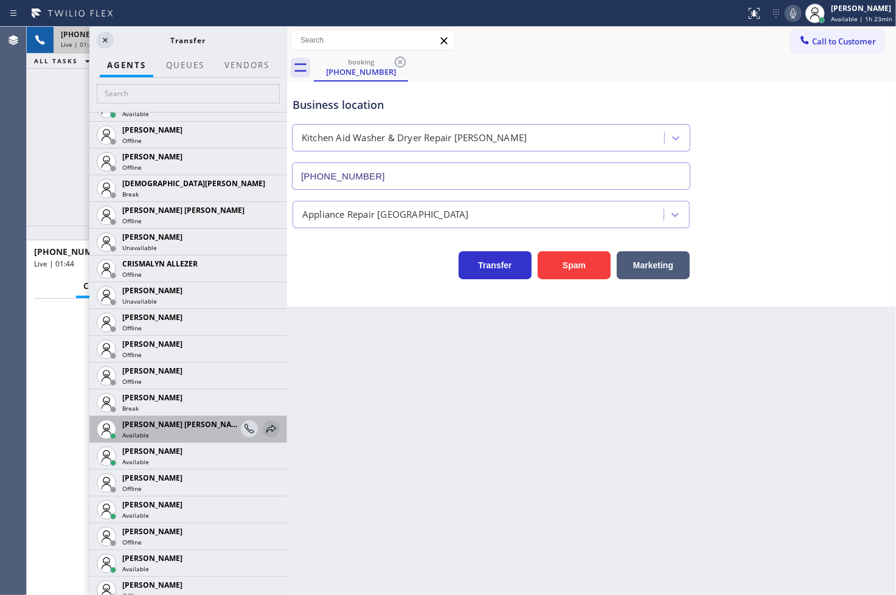
click at [264, 424] on icon at bounding box center [271, 428] width 15 height 15
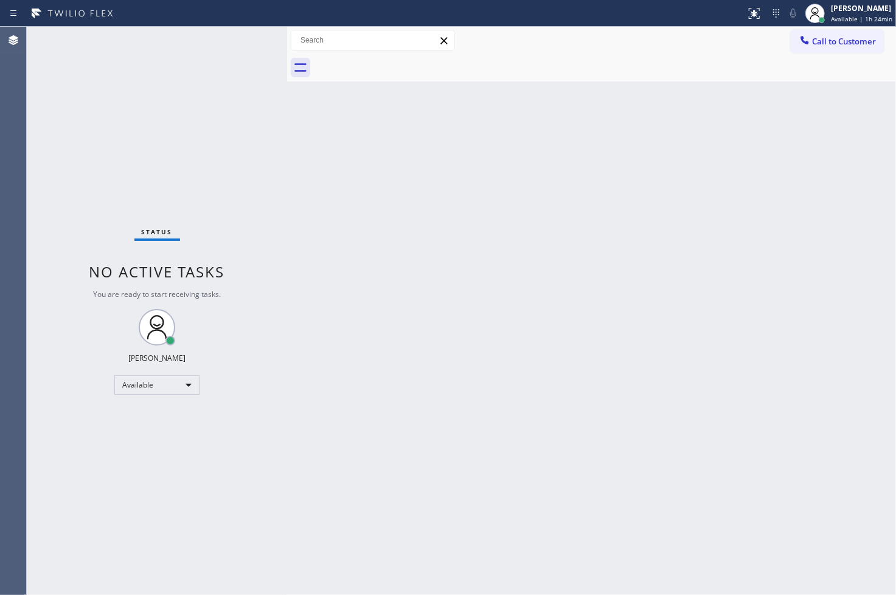
click at [251, 65] on div "Status No active tasks You are ready to start receiving tasks. [PERSON_NAME]" at bounding box center [157, 311] width 260 height 568
click at [353, 241] on div "Back to Dashboard Change Sender ID Customers Technicians Select a contact Outbo…" at bounding box center [591, 311] width 609 height 568
click at [243, 44] on div "Status No active tasks You are ready to start receiving tasks. [PERSON_NAME]" at bounding box center [157, 311] width 260 height 568
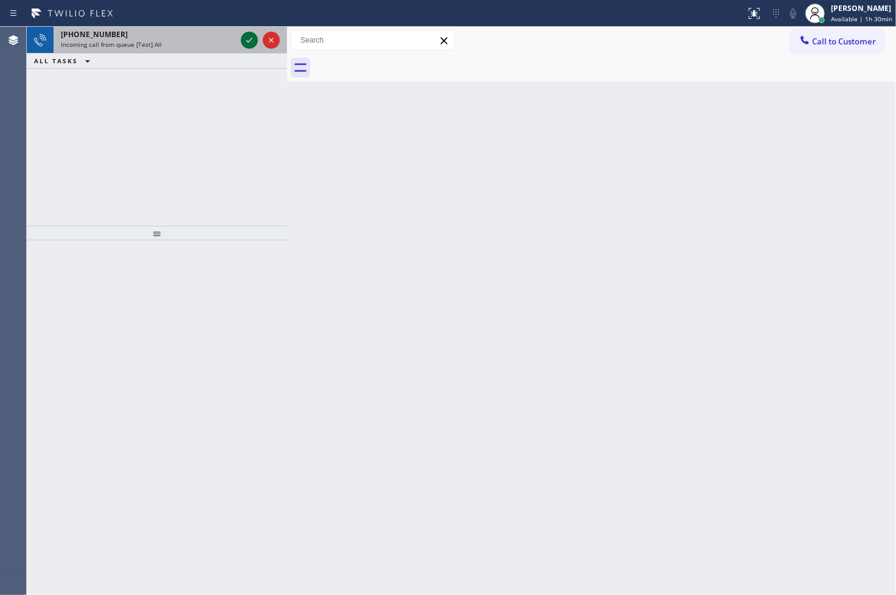
click at [243, 44] on icon at bounding box center [249, 40] width 15 height 15
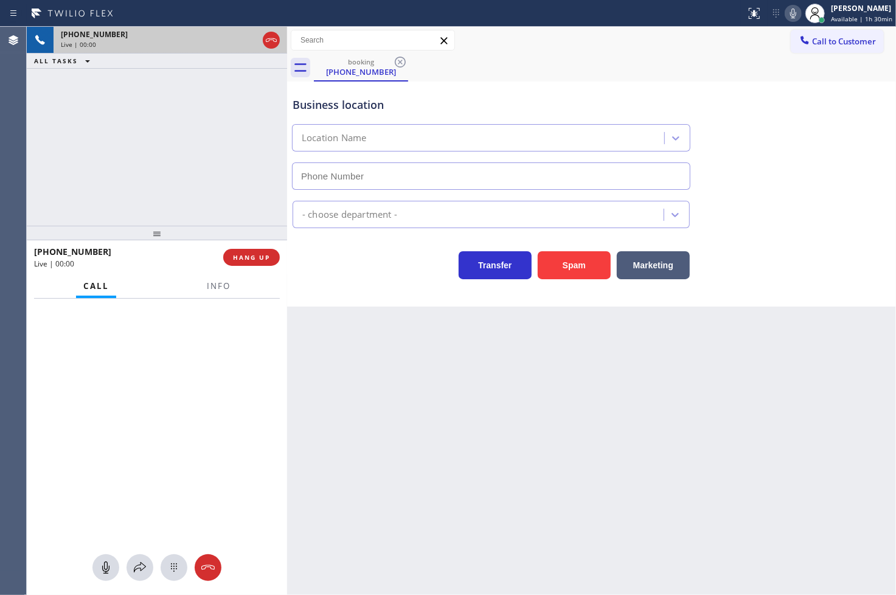
type input "(714) 517-1513"
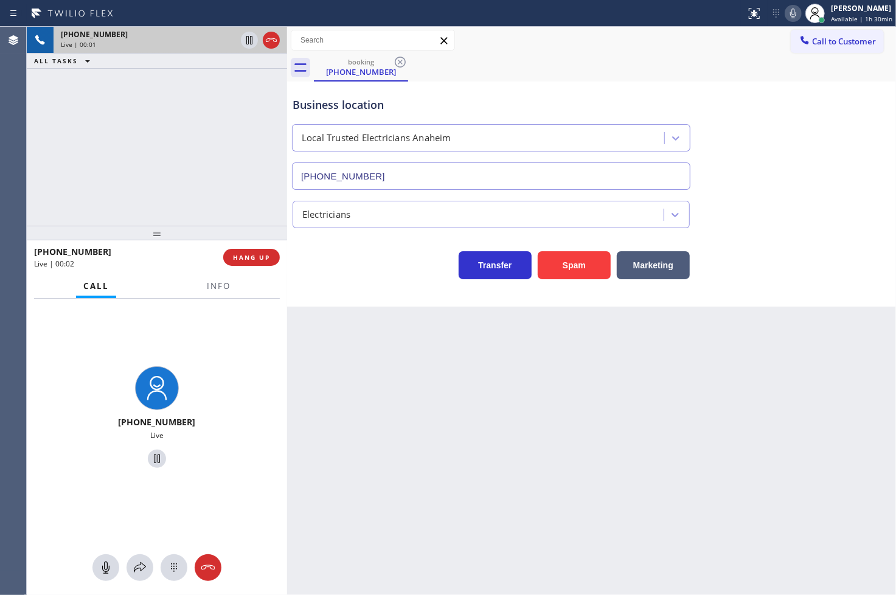
click at [339, 269] on div "Transfer Spam Marketing" at bounding box center [491, 262] width 402 height 34
click at [81, 144] on div "+13072051038 Live | 00:02 ALL TASKS ALL TASKS ACTIVE TASKS TASKS IN WRAP UP" at bounding box center [157, 126] width 260 height 199
click at [347, 266] on div "Transfer Spam Marketing" at bounding box center [491, 262] width 402 height 34
click at [231, 192] on div "+13072051038 Live | 00:03 ALL TASKS ALL TASKS ACTIVE TASKS TASKS IN WRAP UP" at bounding box center [157, 126] width 260 height 199
click at [332, 274] on div "Transfer Spam Marketing" at bounding box center [491, 262] width 402 height 34
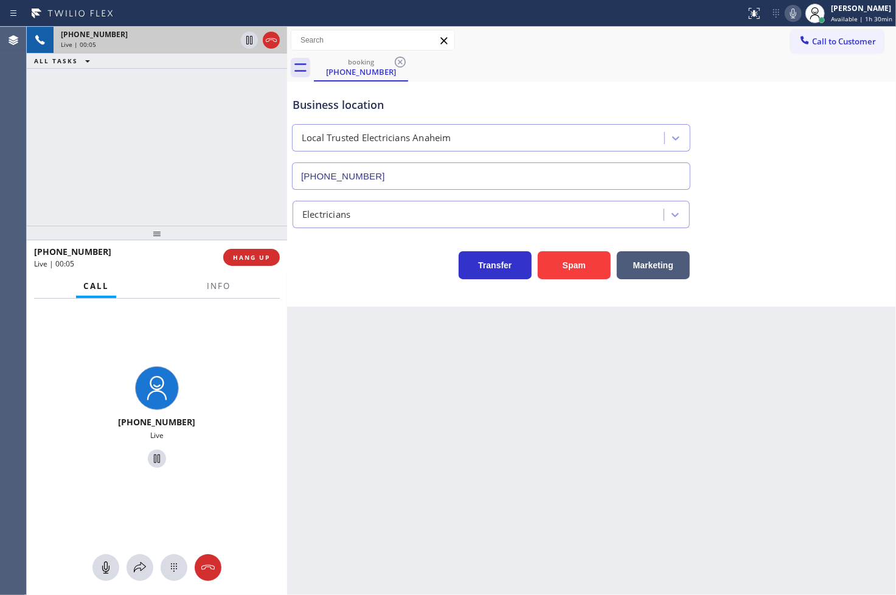
click at [172, 206] on div "+13072051038 Live | 00:05 ALL TASKS ALL TASKS ACTIVE TASKS TASKS IN WRAP UP" at bounding box center [157, 126] width 260 height 199
drag, startPoint x: 640, startPoint y: 272, endPoint x: 671, endPoint y: 229, distance: 52.8
click at [641, 271] on button "Marketing" at bounding box center [653, 265] width 73 height 28
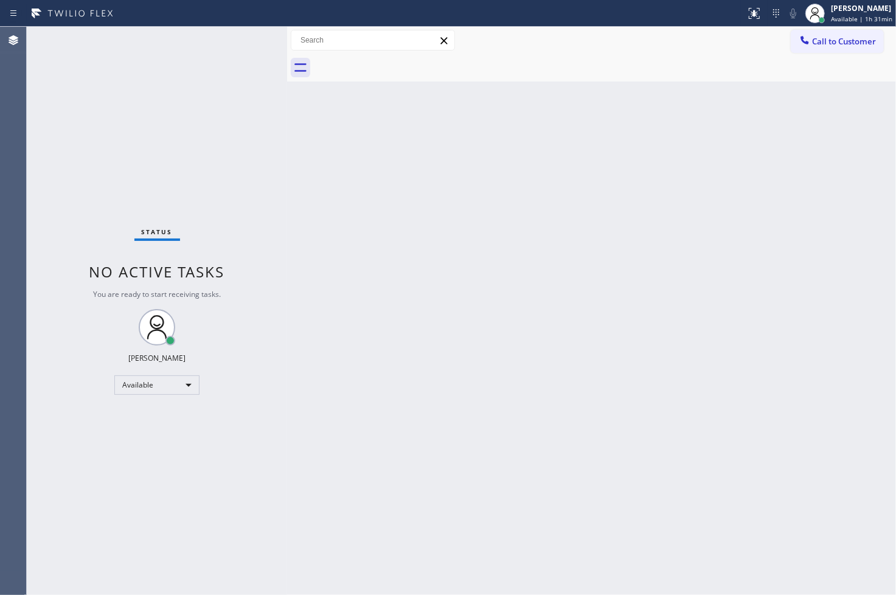
click at [221, 86] on div "Status No active tasks You are ready to start receiving tasks. [PERSON_NAME]" at bounding box center [157, 311] width 260 height 568
click at [235, 44] on div "Status No active tasks You are ready to start receiving tasks. [PERSON_NAME]" at bounding box center [157, 311] width 260 height 568
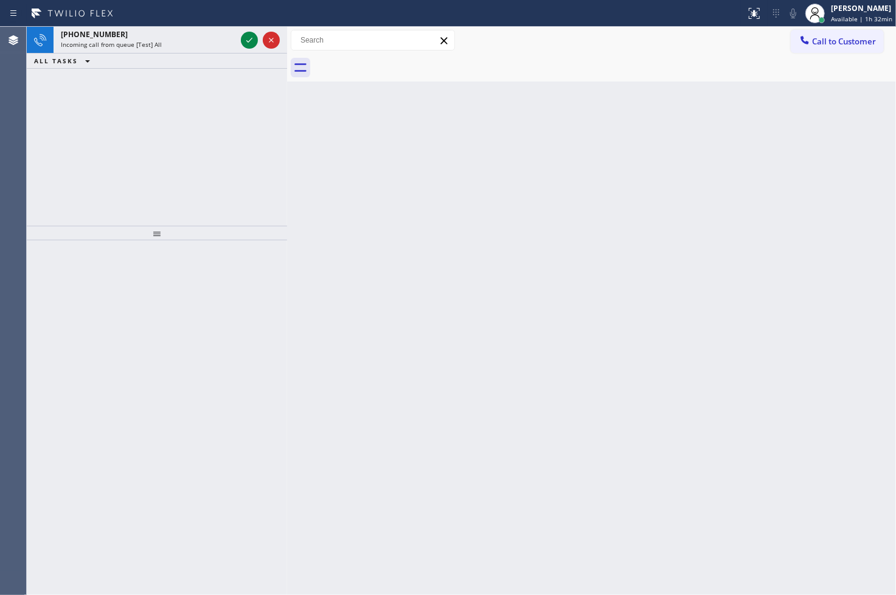
click at [247, 38] on icon at bounding box center [249, 40] width 15 height 15
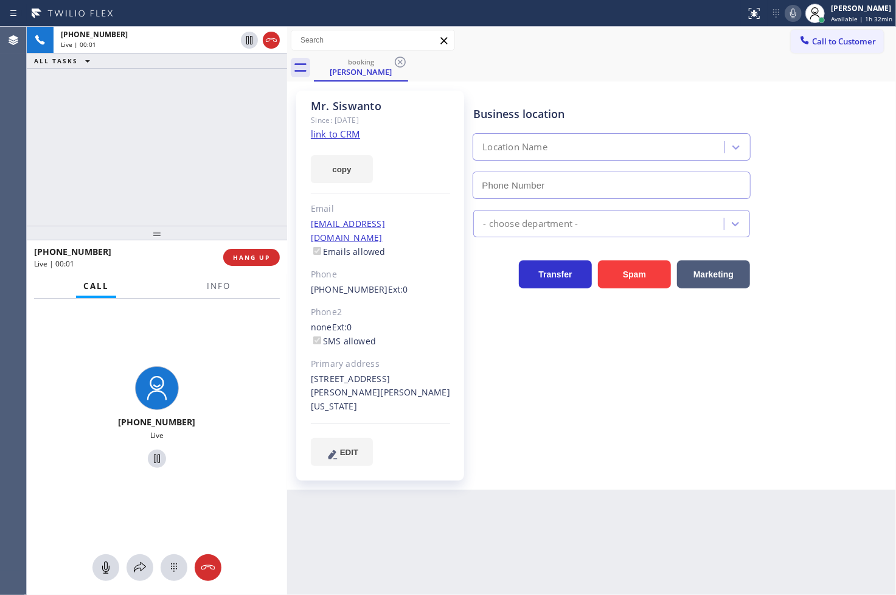
type input "[PHONE_NUMBER]"
click at [339, 137] on link "link to CRM" at bounding box center [335, 134] width 49 height 12
click at [165, 192] on div "+12404662875 Live | 01:02 ALL TASKS ALL TASKS ACTIVE TASKS TASKS IN WRAP UP" at bounding box center [157, 126] width 260 height 199
click at [261, 260] on span "HANG UP" at bounding box center [251, 257] width 37 height 9
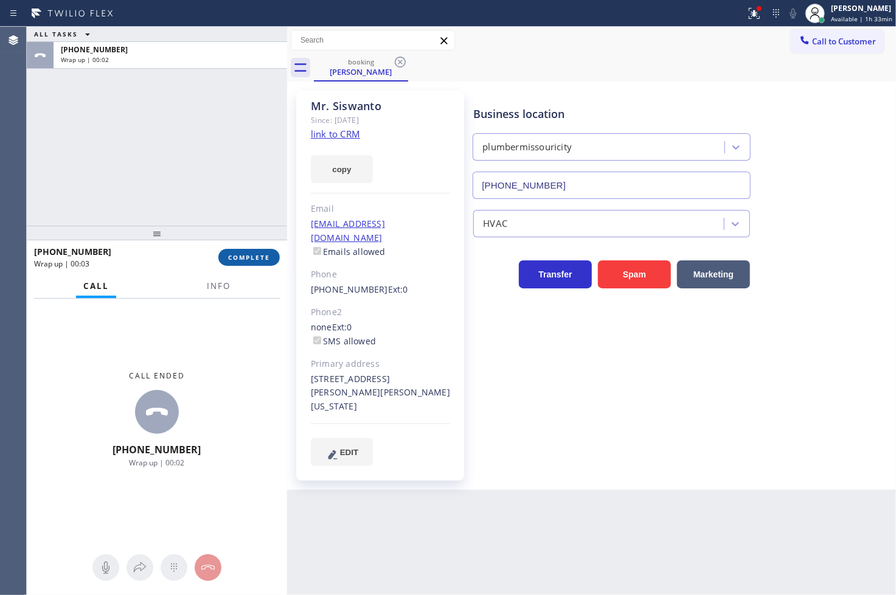
click at [261, 260] on span "COMPLETE" at bounding box center [249, 257] width 42 height 9
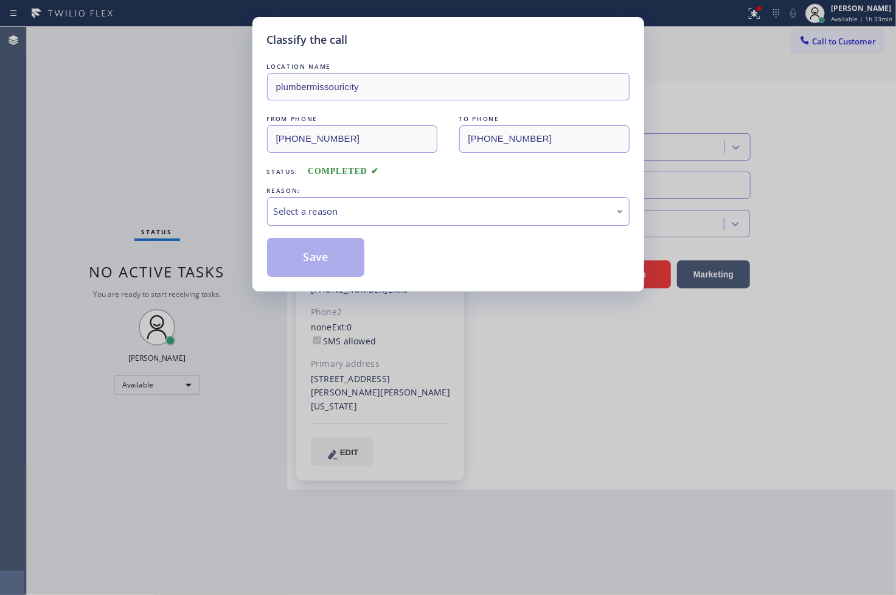
click at [334, 215] on div "Select a reason" at bounding box center [448, 211] width 349 height 14
click at [324, 246] on button "Save" at bounding box center [316, 257] width 98 height 39
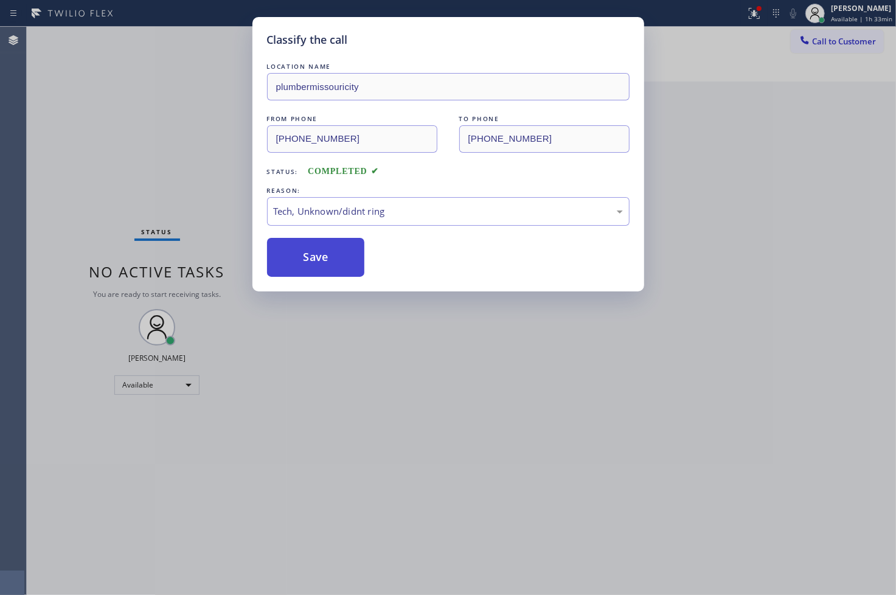
click at [324, 246] on button "Save" at bounding box center [316, 257] width 98 height 39
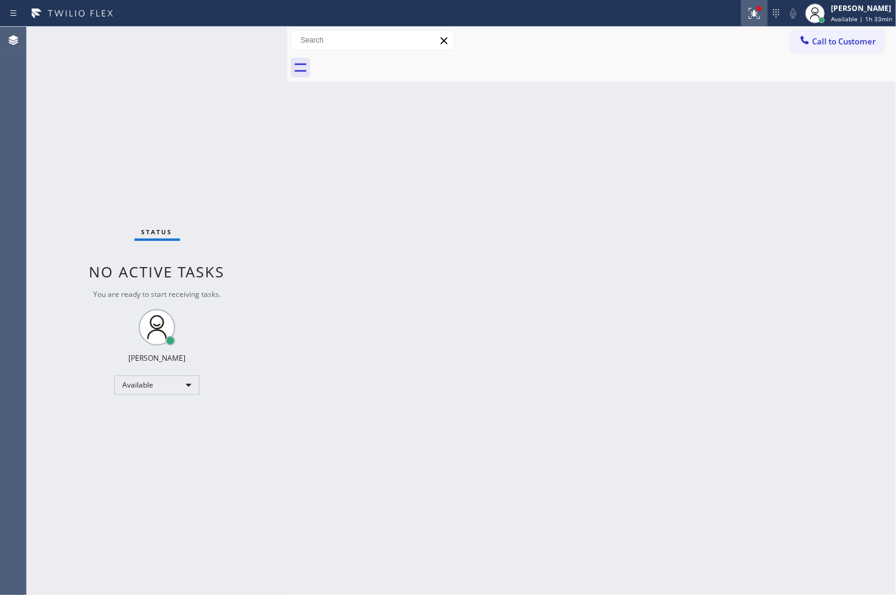
click at [749, 12] on g at bounding box center [754, 13] width 11 height 11
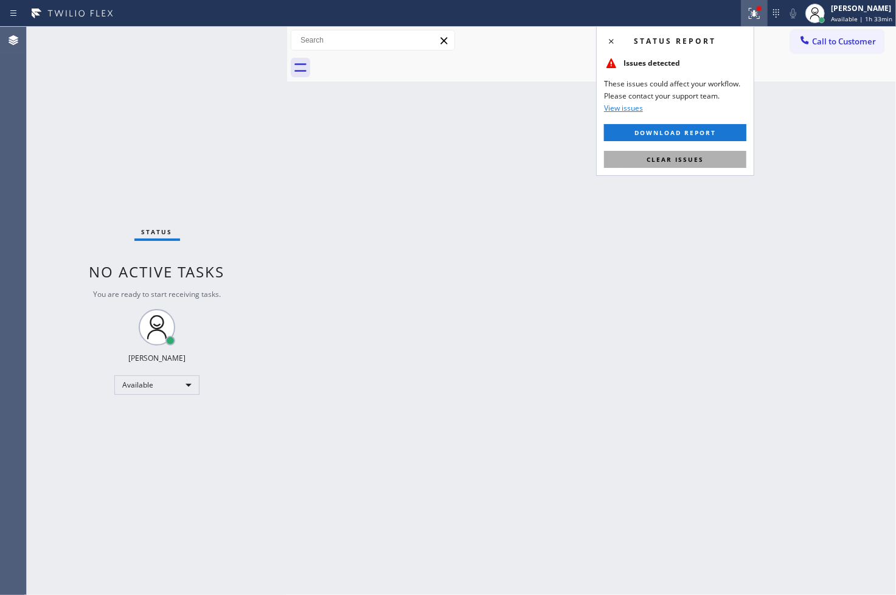
click at [710, 159] on button "Clear issues" at bounding box center [675, 159] width 142 height 17
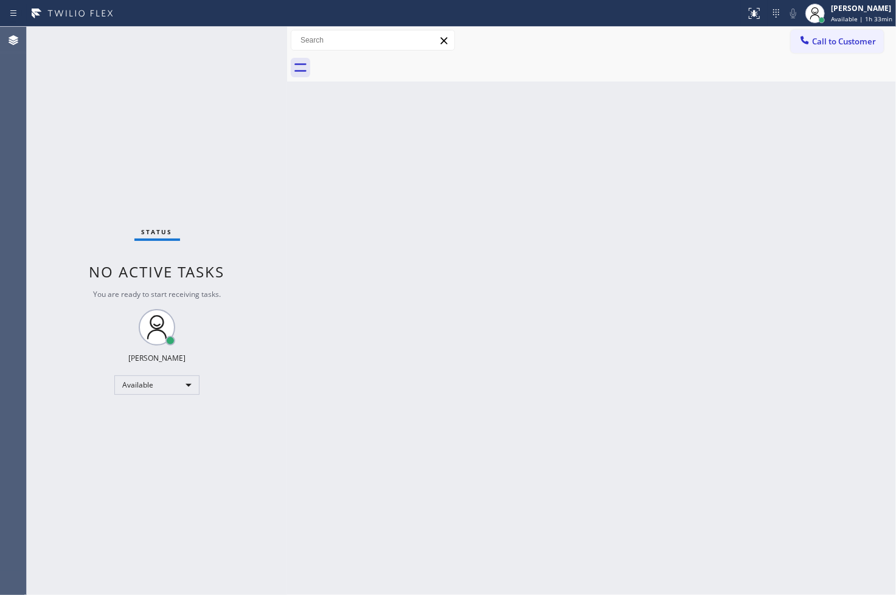
click at [206, 175] on div "Status No active tasks You are ready to start receiving tasks. [PERSON_NAME]" at bounding box center [157, 311] width 260 height 568
click at [235, 43] on div "Status No active tasks You are ready to start receiving tasks. [PERSON_NAME]" at bounding box center [157, 311] width 260 height 568
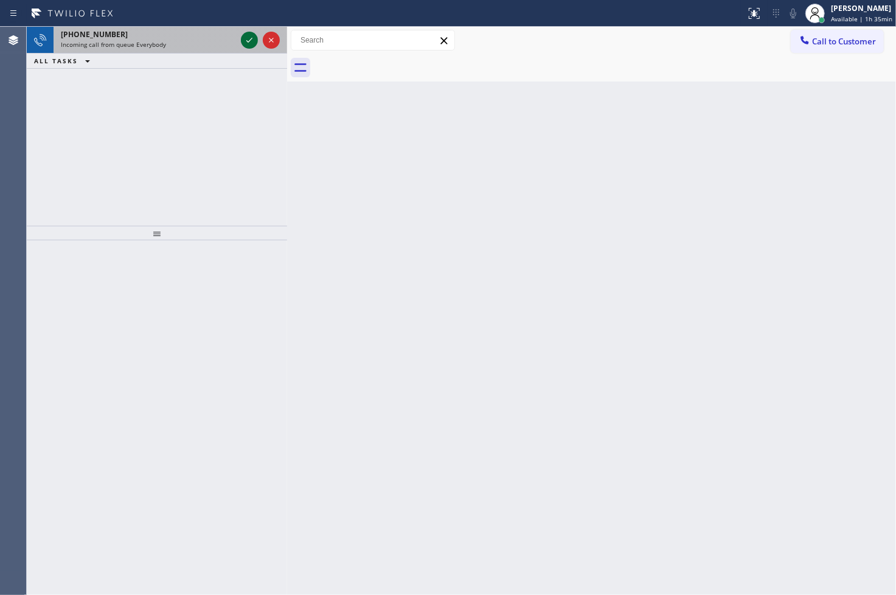
click at [249, 43] on icon at bounding box center [249, 40] width 15 height 15
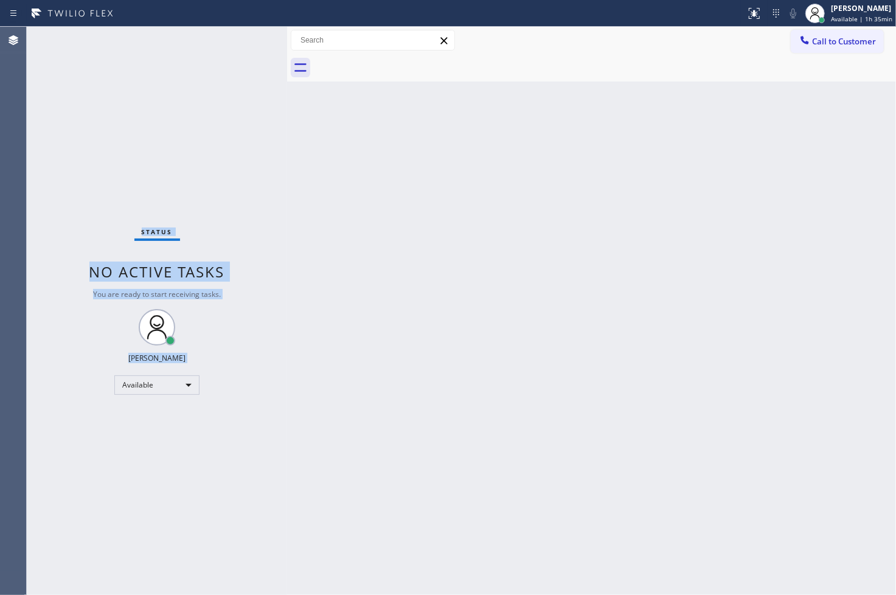
click at [249, 43] on div "Status No active tasks You are ready to start receiving tasks. [PERSON_NAME]" at bounding box center [157, 311] width 260 height 568
click at [230, 45] on div "Status No active tasks You are ready to start receiving tasks. [PERSON_NAME]" at bounding box center [157, 311] width 260 height 568
click at [252, 38] on div "Status No active tasks You are ready to start receiving tasks. [PERSON_NAME]" at bounding box center [157, 311] width 260 height 568
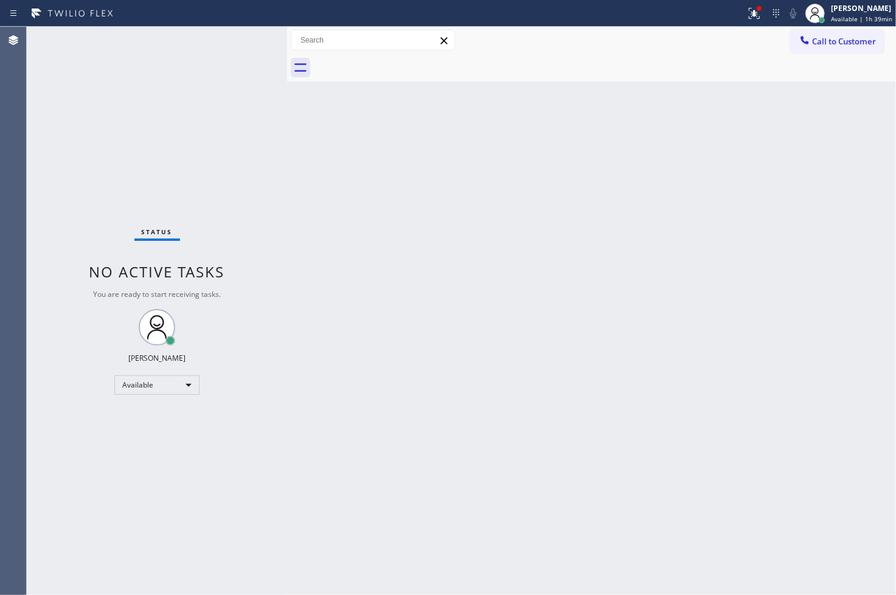
click at [246, 32] on div "Status No active tasks You are ready to start receiving tasks. [PERSON_NAME]" at bounding box center [157, 311] width 260 height 568
click at [198, 145] on div "Status No active tasks You are ready to start receiving tasks. [PERSON_NAME]" at bounding box center [157, 311] width 260 height 568
click at [277, 421] on div "Status No active tasks You are ready to start receiving tasks. [PERSON_NAME]" at bounding box center [157, 311] width 260 height 568
click at [50, 212] on div "Status No active tasks You are ready to start receiving tasks. [PERSON_NAME]" at bounding box center [157, 311] width 260 height 568
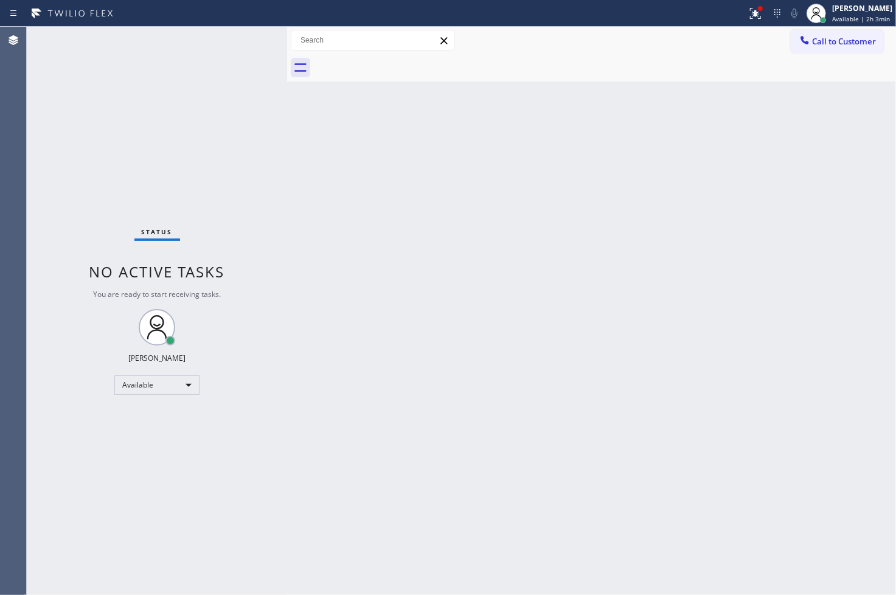
click at [185, 47] on div "Status No active tasks You are ready to start receiving tasks. [PERSON_NAME]" at bounding box center [157, 311] width 260 height 568
drag, startPoint x: 184, startPoint y: 46, endPoint x: 266, endPoint y: 43, distance: 82.8
click at [199, 43] on div "Status No active tasks You are ready to start receiving tasks. [PERSON_NAME]" at bounding box center [157, 311] width 260 height 568
click at [211, 34] on div "Status No active tasks You are ready to start receiving tasks. [PERSON_NAME]" at bounding box center [157, 311] width 260 height 568
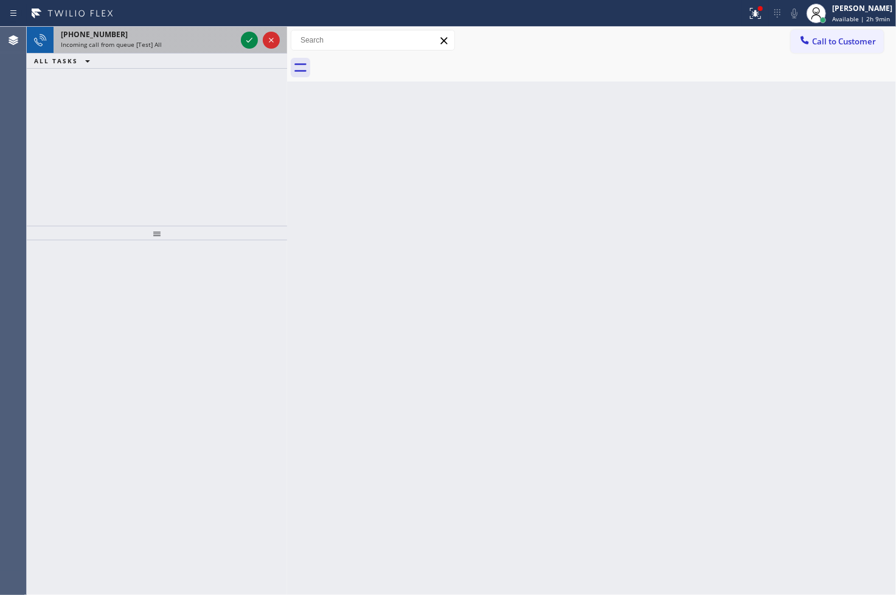
click at [246, 27] on div at bounding box center [260, 40] width 44 height 27
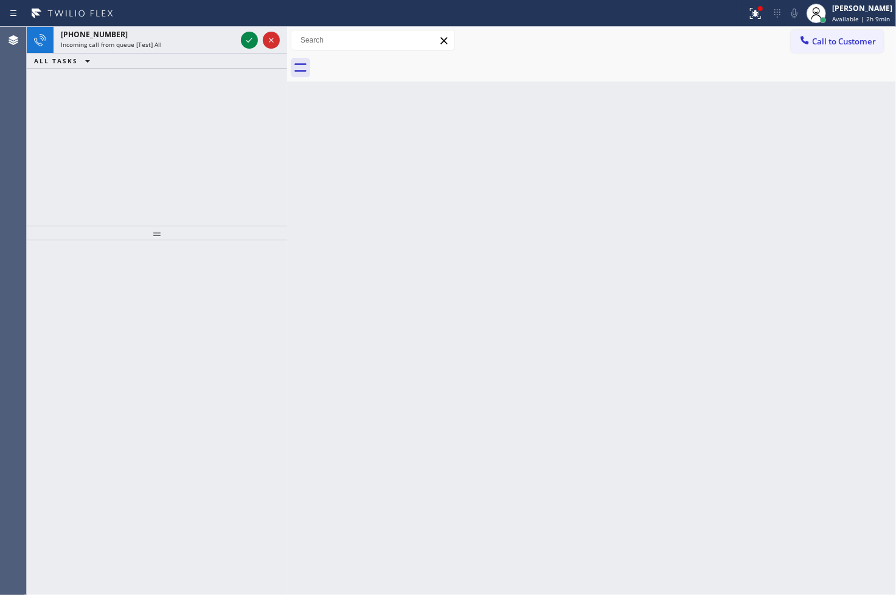
click at [248, 27] on div at bounding box center [260, 40] width 44 height 27
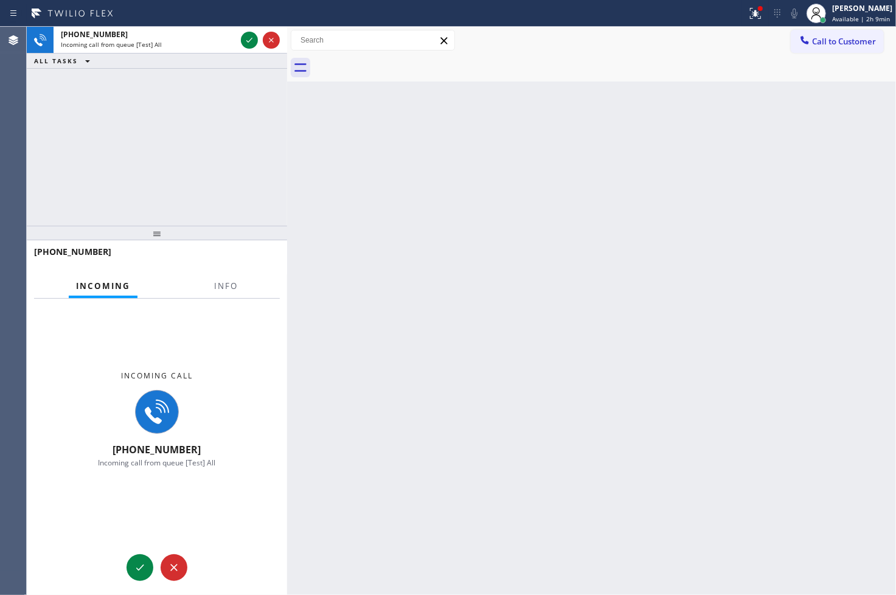
click at [248, 27] on div at bounding box center [260, 40] width 44 height 27
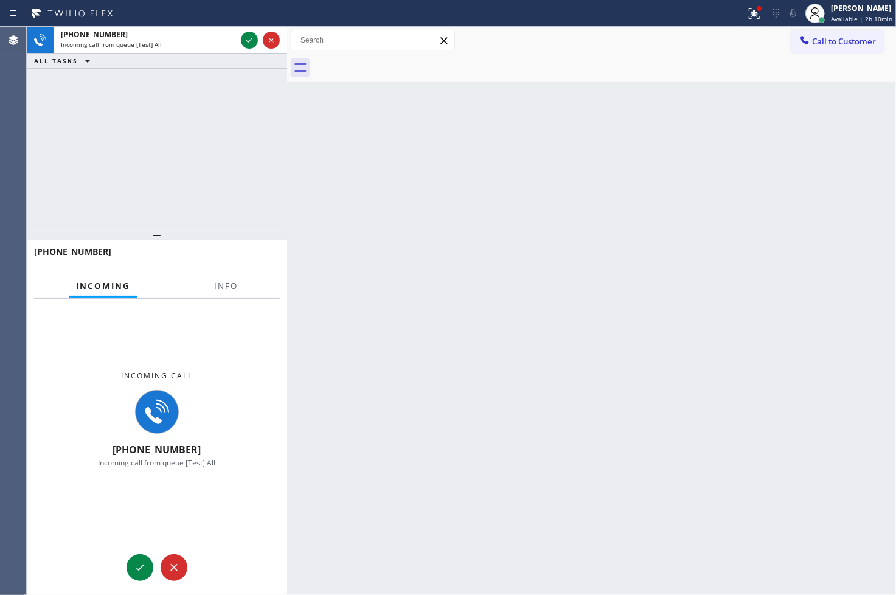
click at [248, 27] on div at bounding box center [260, 40] width 44 height 27
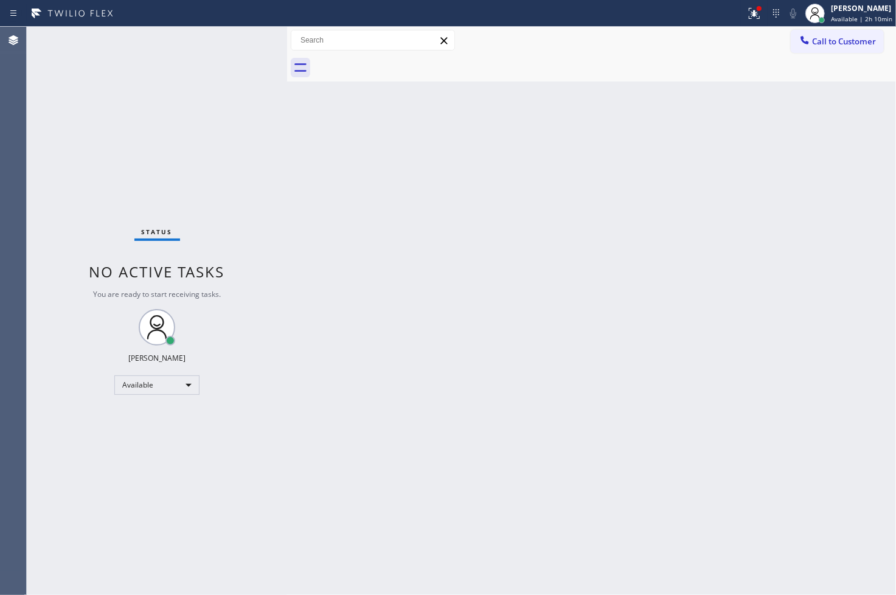
click at [251, 38] on div "Status No active tasks You are ready to start receiving tasks. [PERSON_NAME]" at bounding box center [157, 311] width 260 height 568
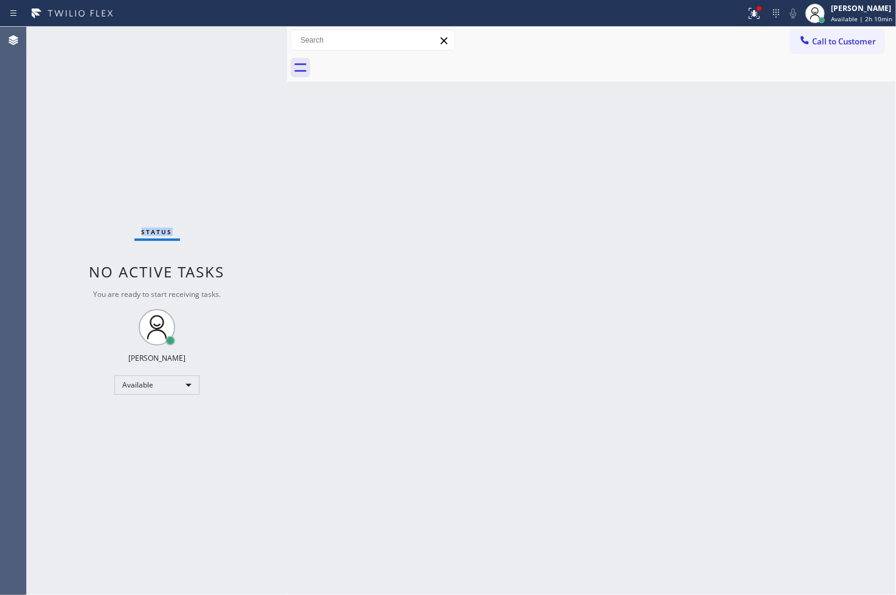
click at [251, 38] on div "Status No active tasks You are ready to start receiving tasks. [PERSON_NAME]" at bounding box center [157, 311] width 260 height 568
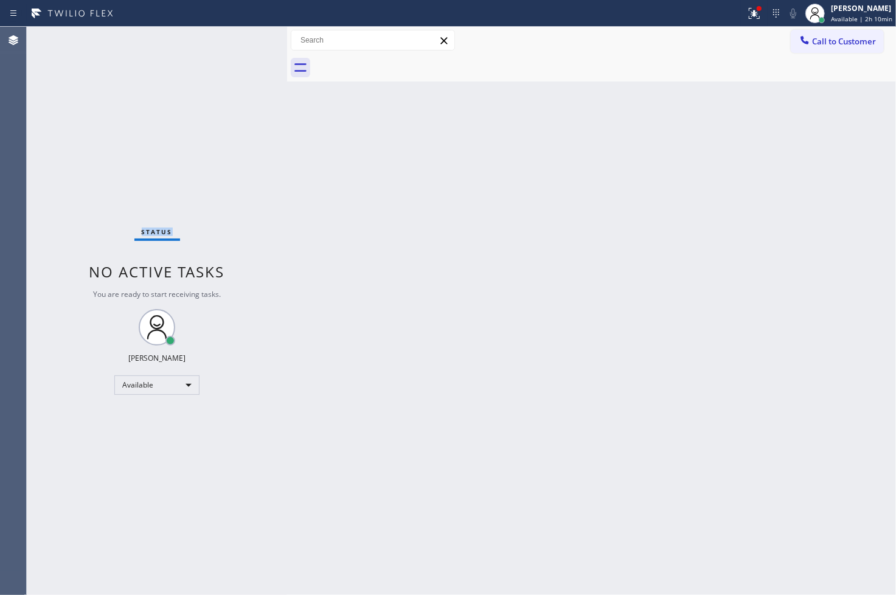
click at [251, 38] on div "Status No active tasks You are ready to start receiving tasks. [PERSON_NAME]" at bounding box center [157, 311] width 260 height 568
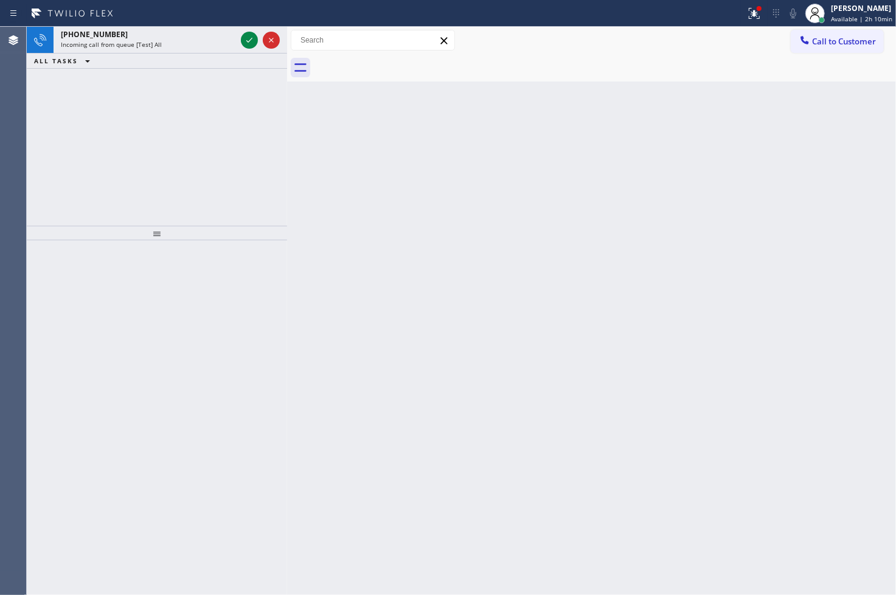
click at [251, 38] on icon at bounding box center [249, 40] width 15 height 15
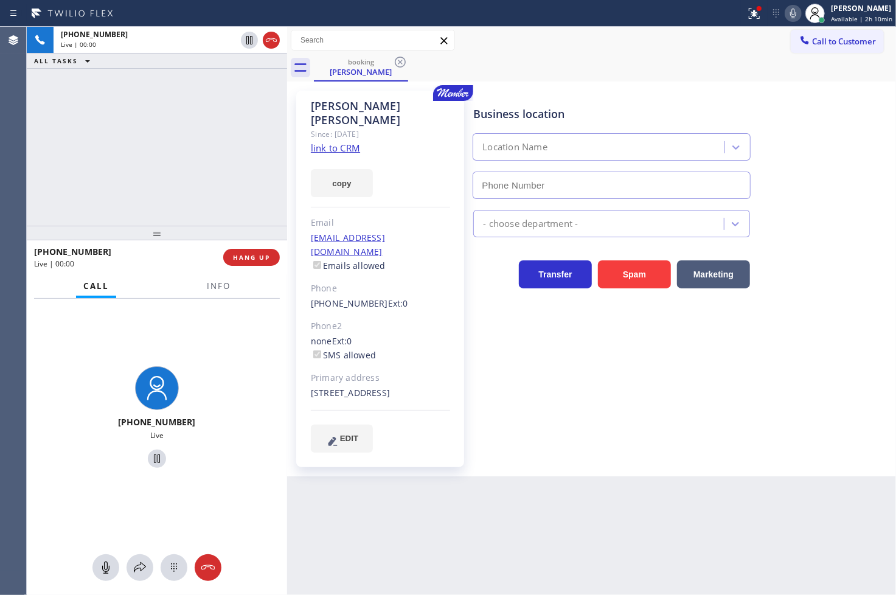
type input "(773) 917-0590"
click at [709, 387] on div "Business location Sub Zero Refrigerator Repair Chicago (773) 917-0590 Appliance…" at bounding box center [682, 271] width 422 height 355
click at [141, 570] on icon at bounding box center [140, 567] width 15 height 15
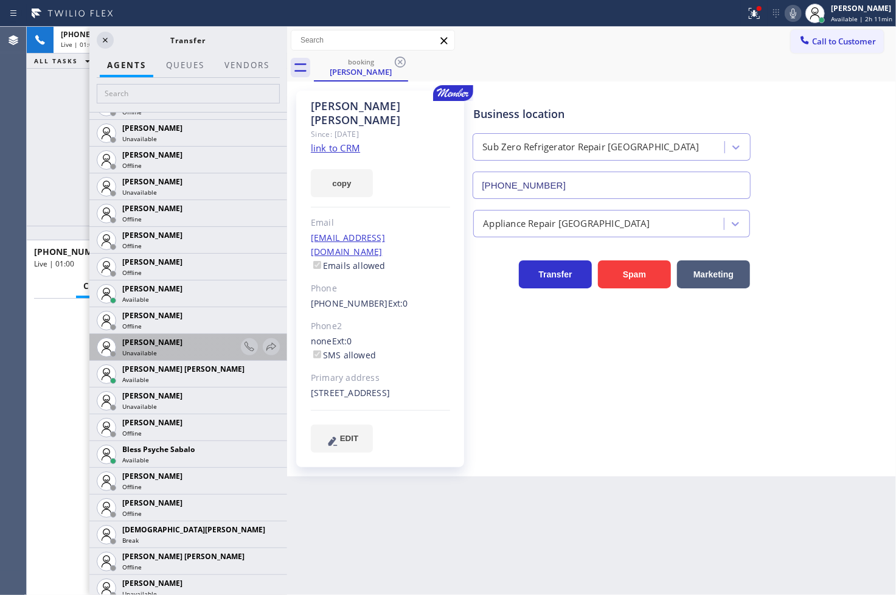
scroll to position [135, 0]
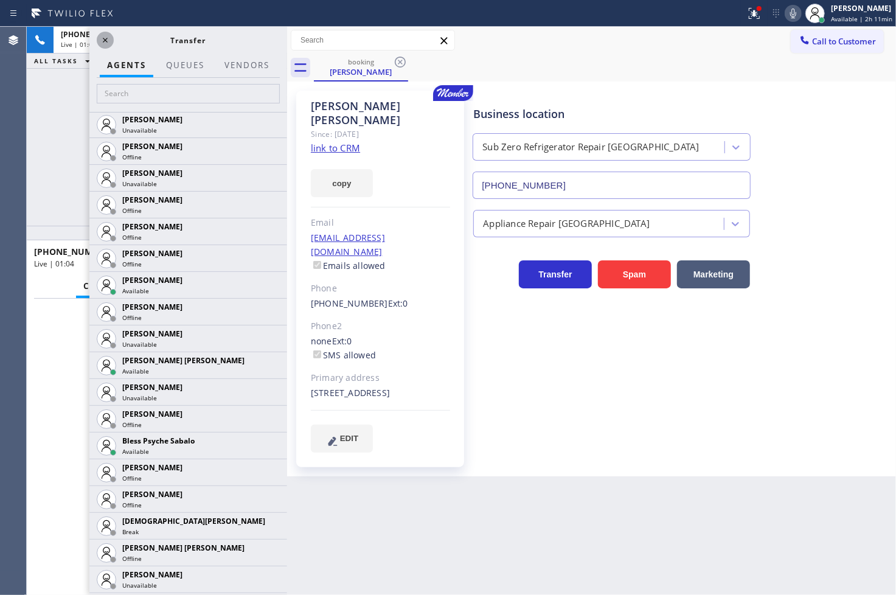
click at [104, 41] on icon at bounding box center [105, 40] width 5 height 5
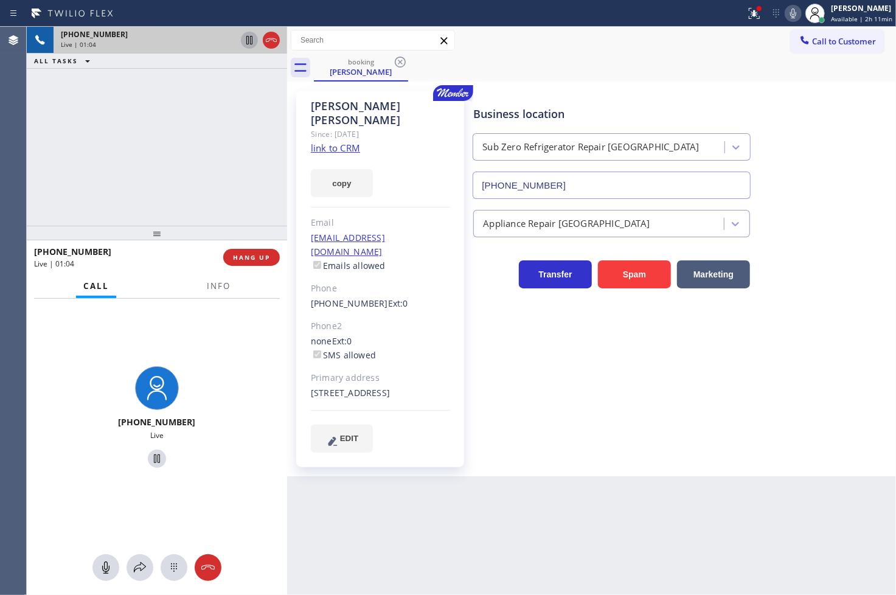
click at [253, 43] on icon at bounding box center [249, 40] width 15 height 15
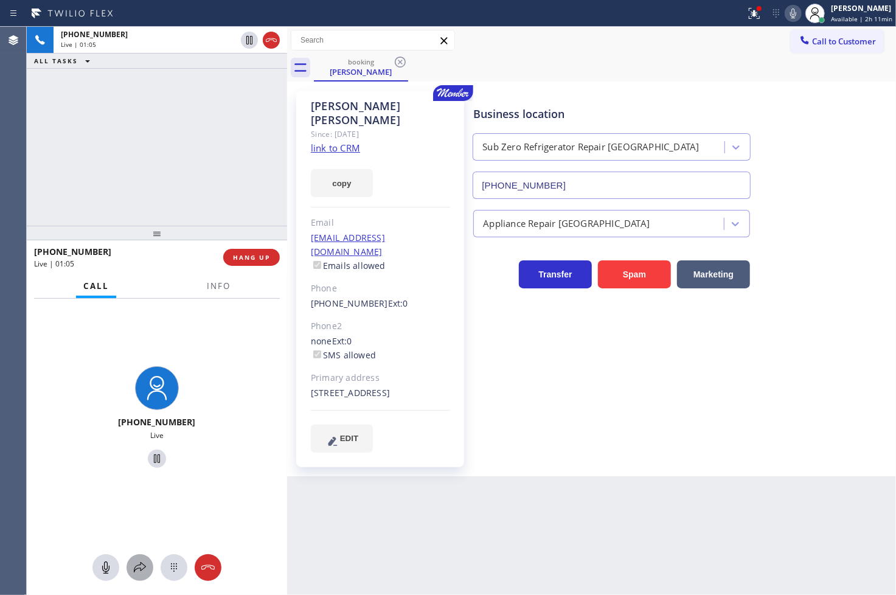
click at [133, 576] on button at bounding box center [139, 567] width 27 height 27
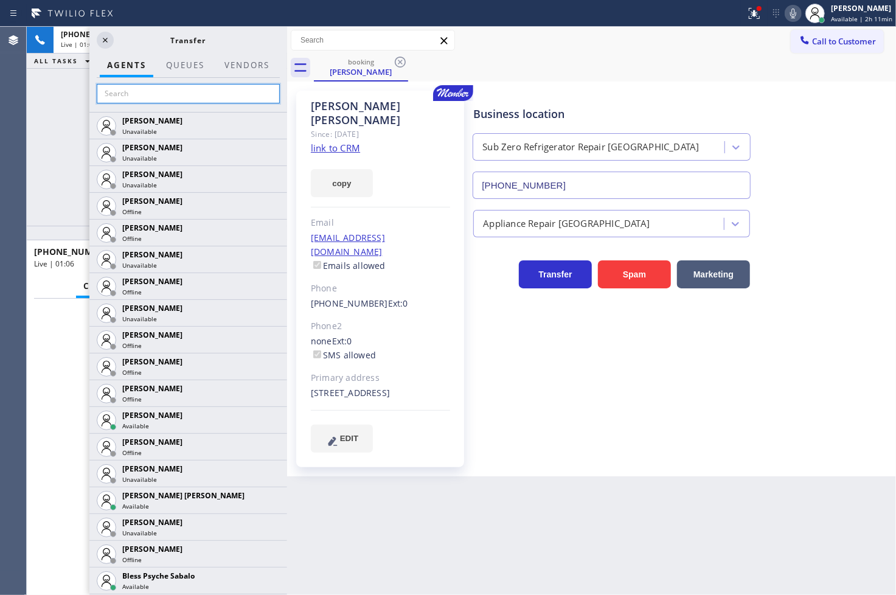
click at [158, 102] on input "text" at bounding box center [188, 93] width 183 height 19
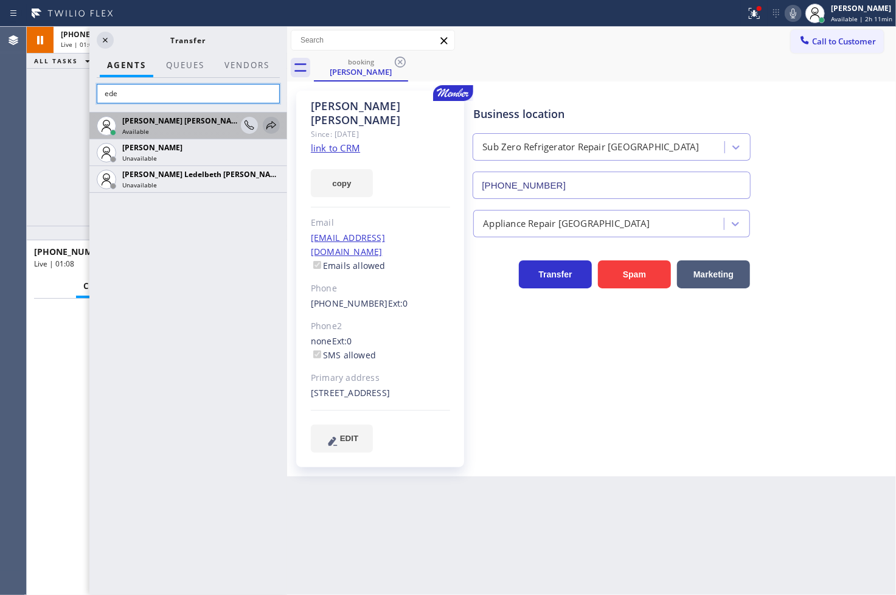
type input "ede"
click at [275, 125] on icon at bounding box center [271, 125] width 15 height 15
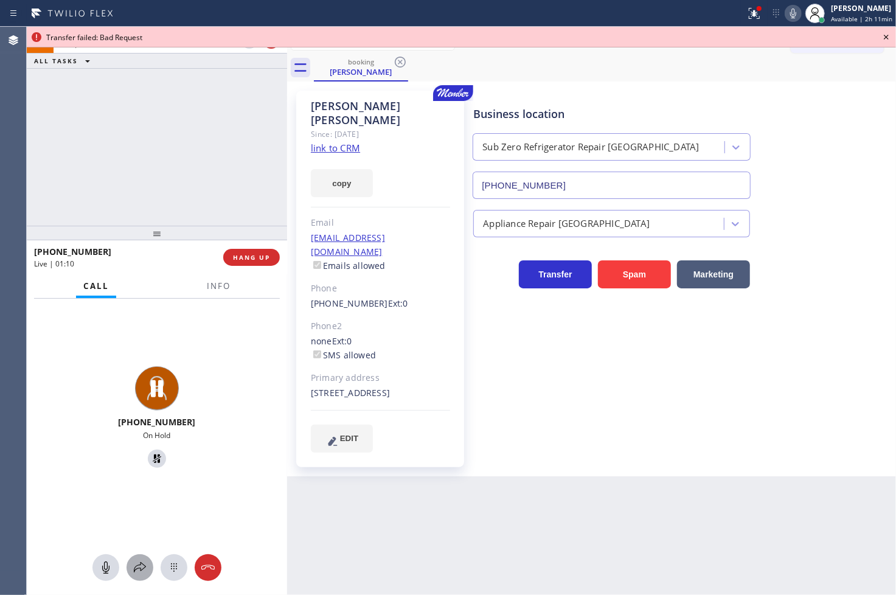
click at [134, 572] on icon at bounding box center [140, 567] width 12 height 10
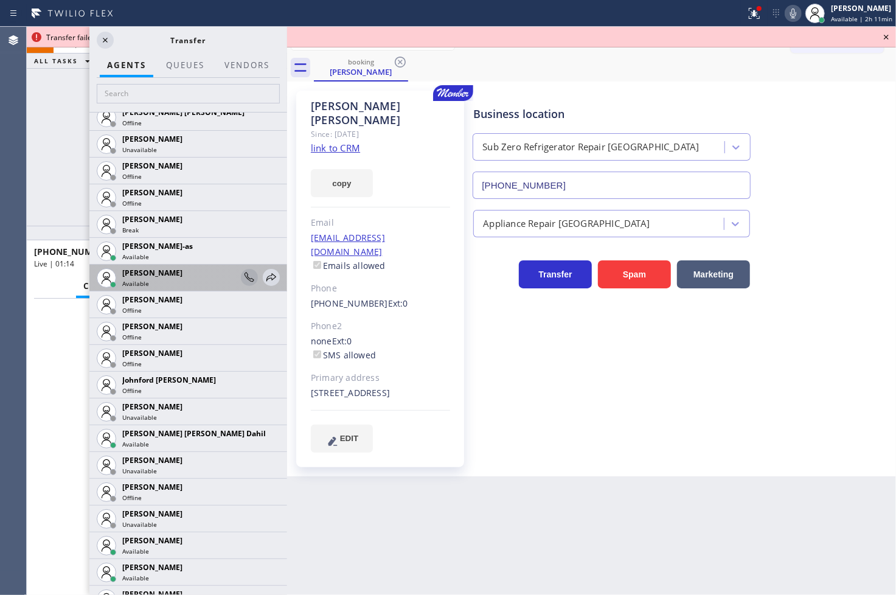
scroll to position [1148, 0]
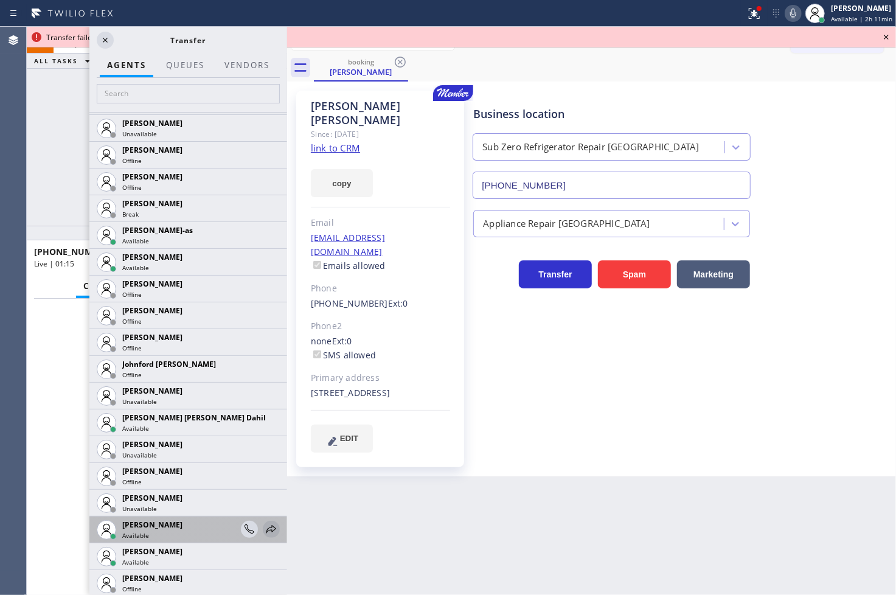
click at [265, 525] on icon at bounding box center [271, 529] width 15 height 15
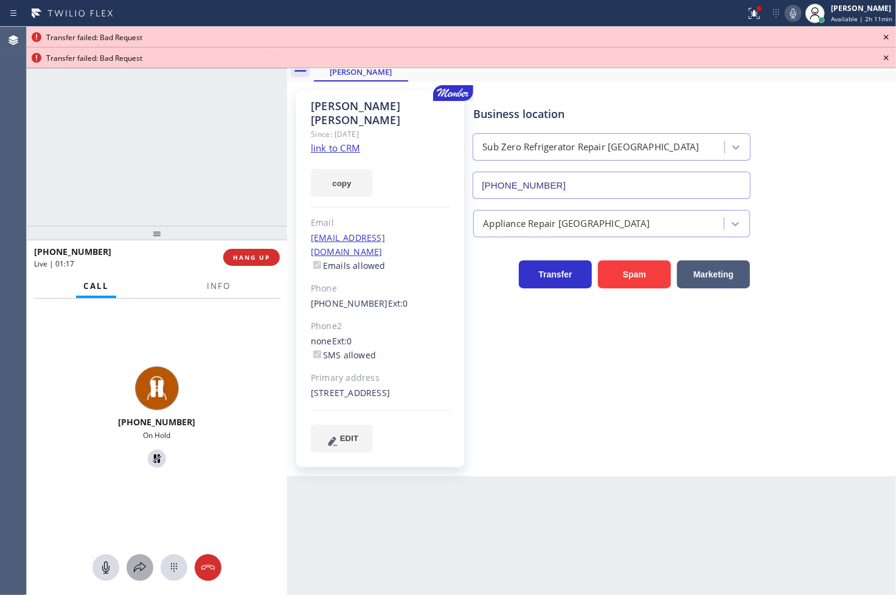
click at [139, 560] on icon at bounding box center [140, 567] width 15 height 15
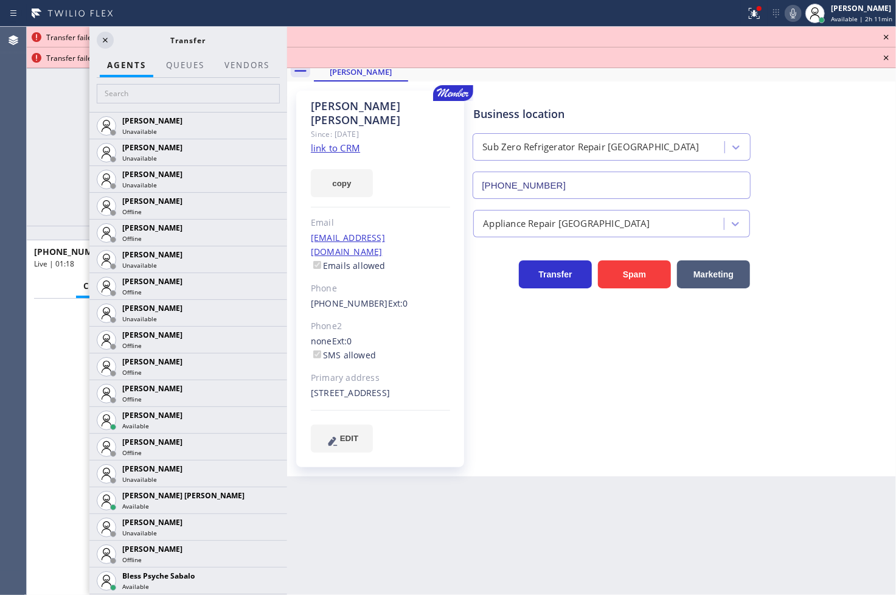
click at [206, 83] on div at bounding box center [188, 95] width 198 height 34
click at [185, 95] on input "text" at bounding box center [188, 93] width 183 height 19
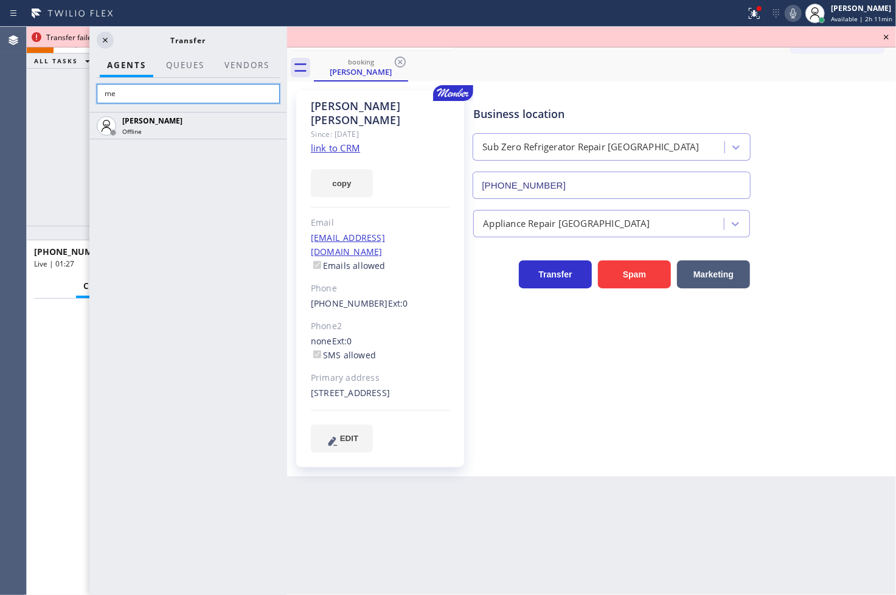
type input "m"
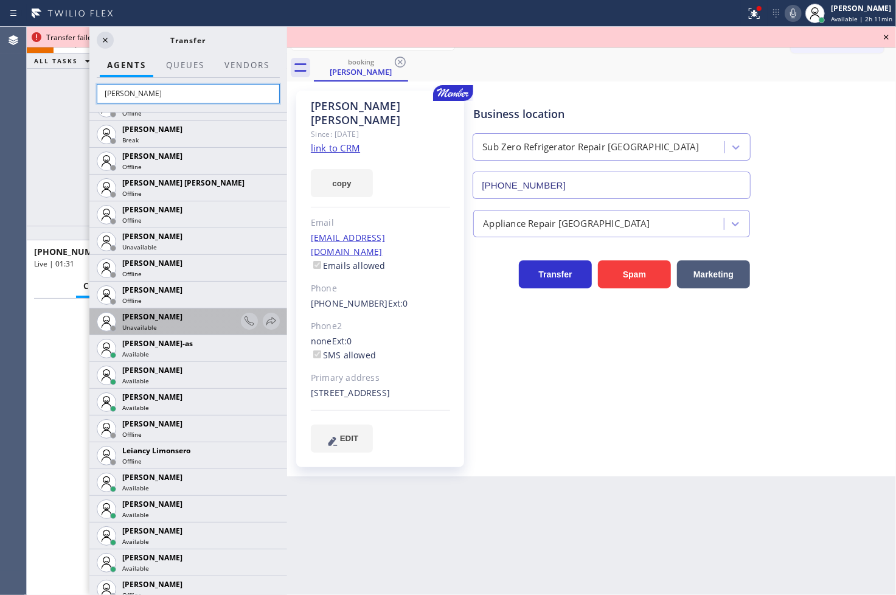
scroll to position [270, 0]
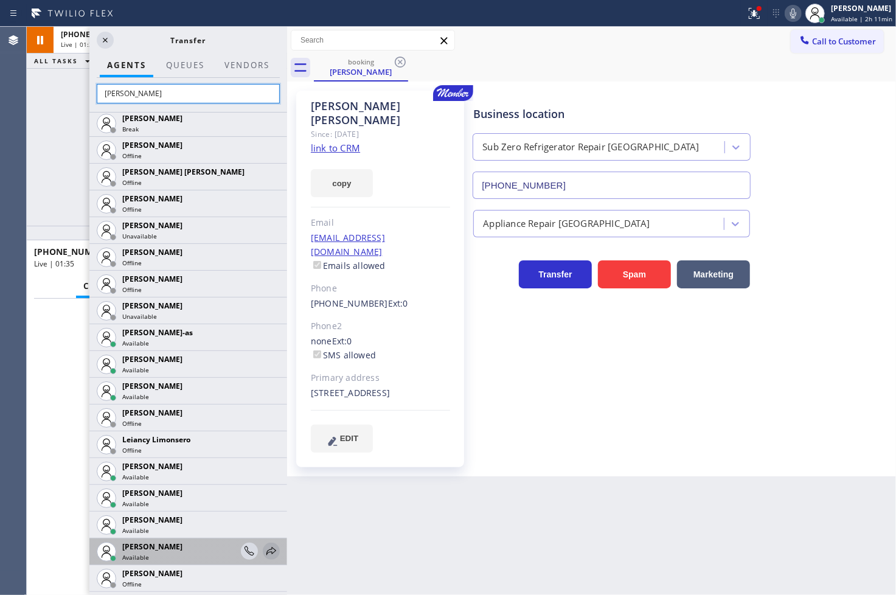
type input "[PERSON_NAME]"
click at [264, 548] on icon at bounding box center [271, 551] width 15 height 15
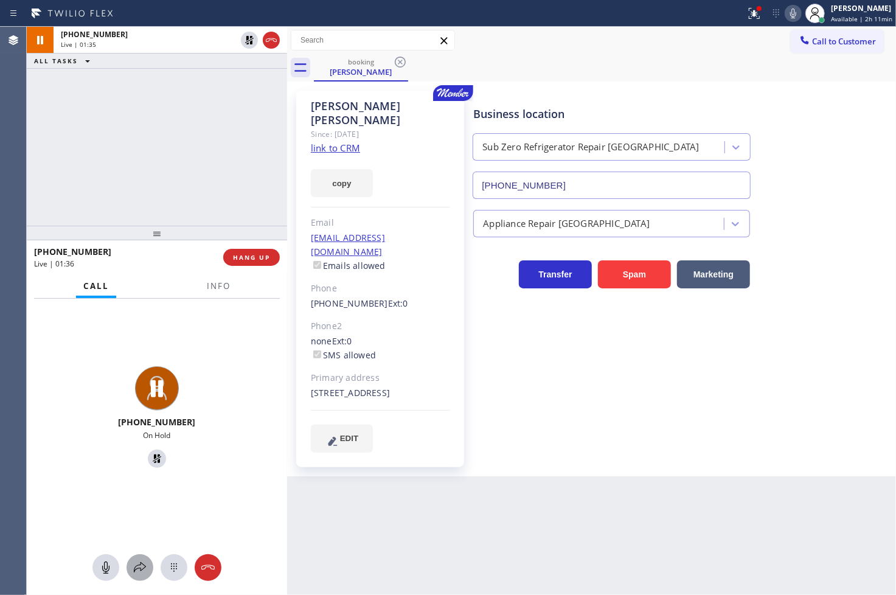
click at [133, 567] on icon at bounding box center [140, 567] width 15 height 15
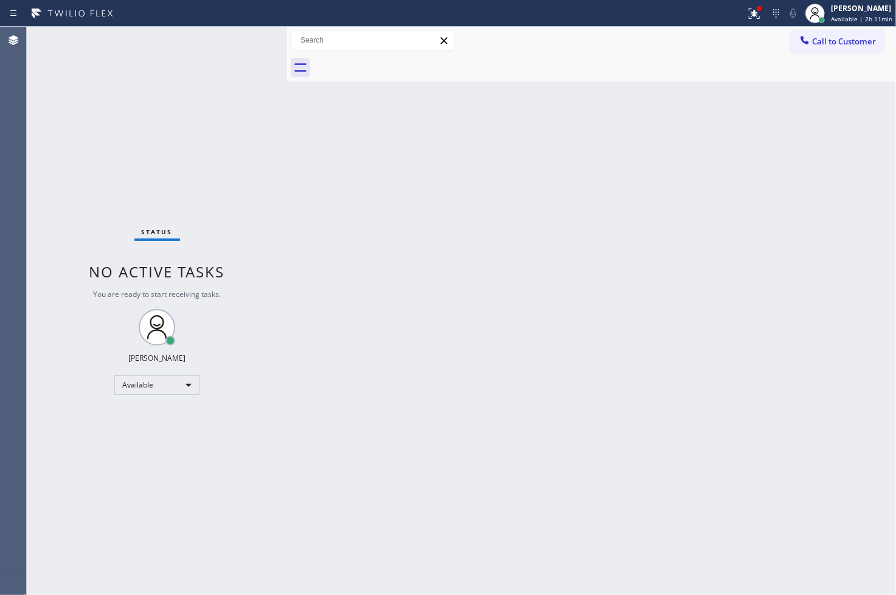
click at [232, 77] on div "Status No active tasks You are ready to start receiving tasks. [PERSON_NAME]" at bounding box center [157, 311] width 260 height 568
click at [43, 478] on div "Status No active tasks You are ready to start receiving tasks. [PERSON_NAME]" at bounding box center [157, 311] width 260 height 568
click at [189, 381] on div "Available" at bounding box center [156, 384] width 85 height 19
click at [144, 448] on li "Break" at bounding box center [156, 447] width 83 height 15
click at [681, 392] on div "Back to Dashboard Change Sender ID Customers Technicians Select a contact Outbo…" at bounding box center [591, 311] width 609 height 568
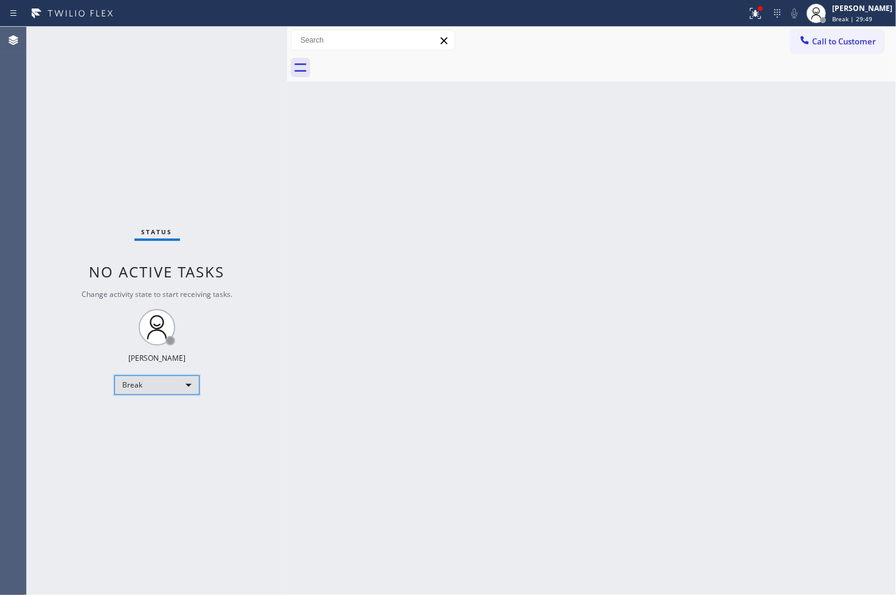
click at [185, 387] on div "Break" at bounding box center [156, 384] width 85 height 19
click at [166, 420] on li "Available" at bounding box center [156, 416] width 83 height 15
click at [348, 442] on div "Back to Dashboard Change Sender ID Customers Technicians Select a contact Outbo…" at bounding box center [591, 311] width 609 height 568
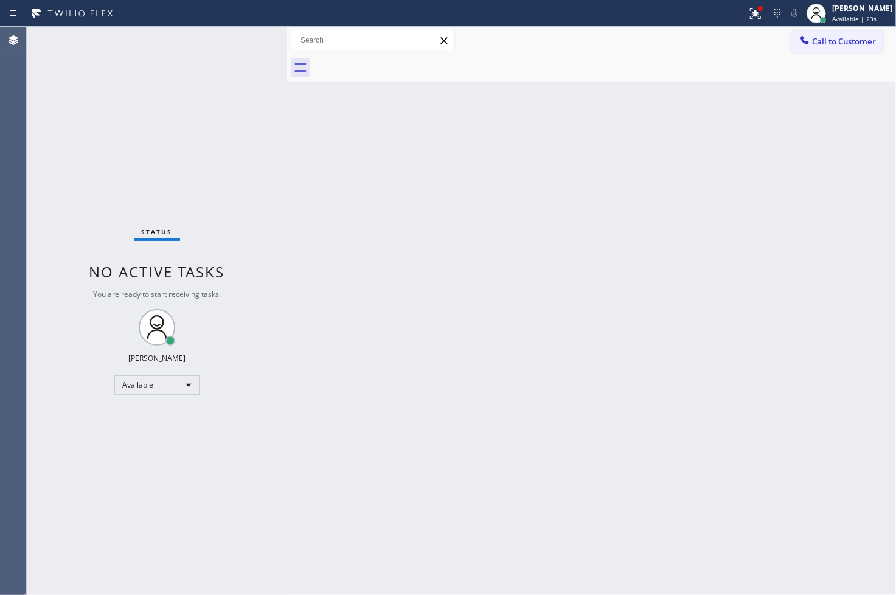
click at [348, 442] on div "Back to Dashboard Change Sender ID Customers Technicians Select a contact Outbo…" at bounding box center [591, 311] width 609 height 568
click at [407, 479] on div "Back to Dashboard Change Sender ID Customers Technicians Select a contact Outbo…" at bounding box center [591, 311] width 609 height 568
click at [50, 309] on div "Status No active tasks You are ready to start receiving tasks. [PERSON_NAME]" at bounding box center [157, 311] width 260 height 568
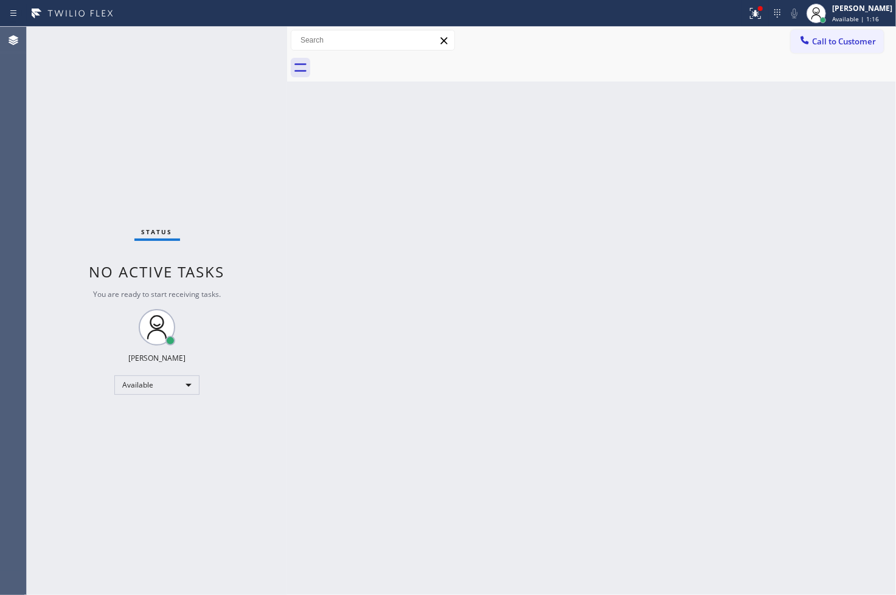
click at [217, 92] on div "Status No active tasks You are ready to start receiving tasks. [PERSON_NAME]" at bounding box center [157, 311] width 260 height 568
click at [246, 49] on div "Status No active tasks You are ready to start receiving tasks. [PERSON_NAME]" at bounding box center [157, 311] width 260 height 568
drag, startPoint x: 74, startPoint y: 429, endPoint x: 80, endPoint y: 383, distance: 46.6
click at [75, 429] on div "Status No active tasks You are ready to start receiving tasks. [PERSON_NAME]" at bounding box center [157, 311] width 260 height 568
click at [171, 156] on div "Status No active tasks You are ready to start receiving tasks. [PERSON_NAME]" at bounding box center [157, 311] width 260 height 568
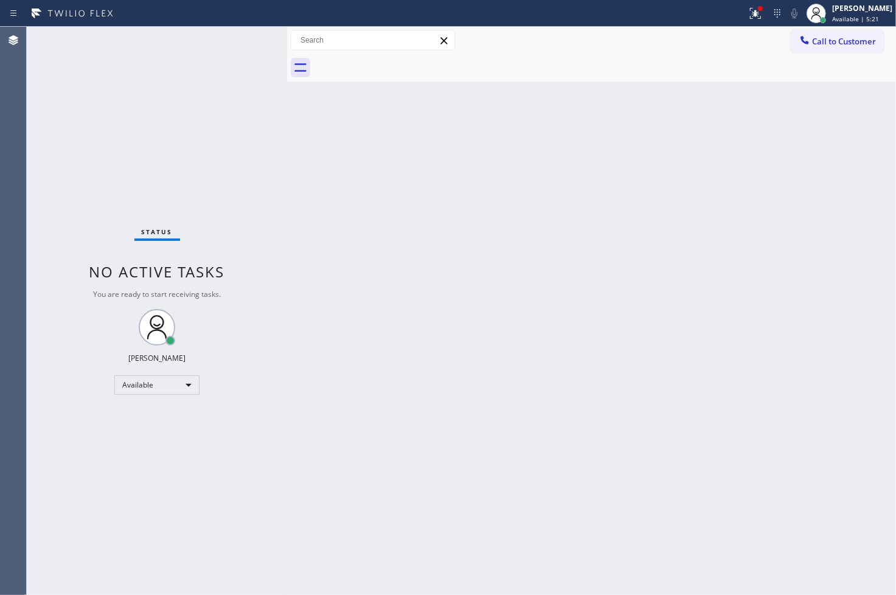
click at [245, 39] on div "Status No active tasks You are ready to start receiving tasks. [PERSON_NAME]" at bounding box center [157, 311] width 260 height 568
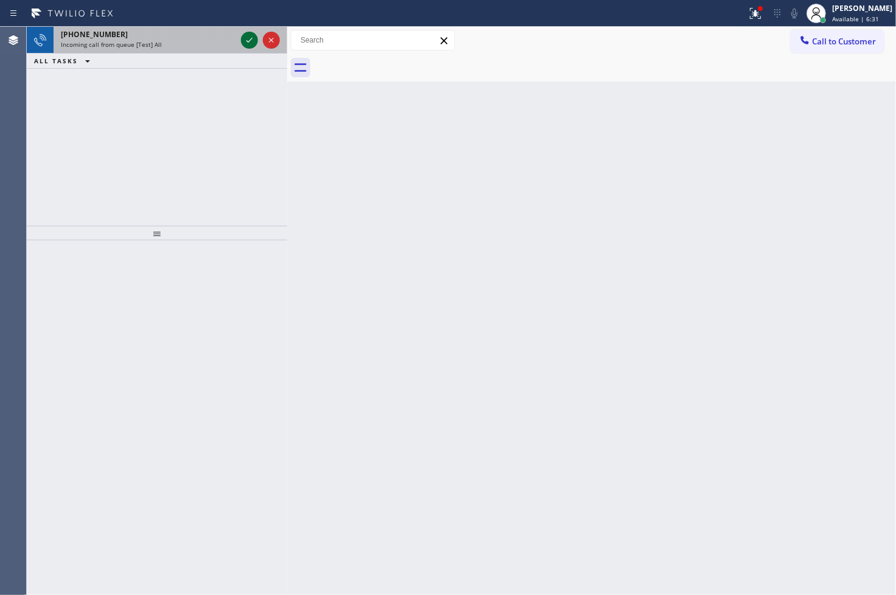
click at [245, 38] on icon at bounding box center [249, 40] width 15 height 15
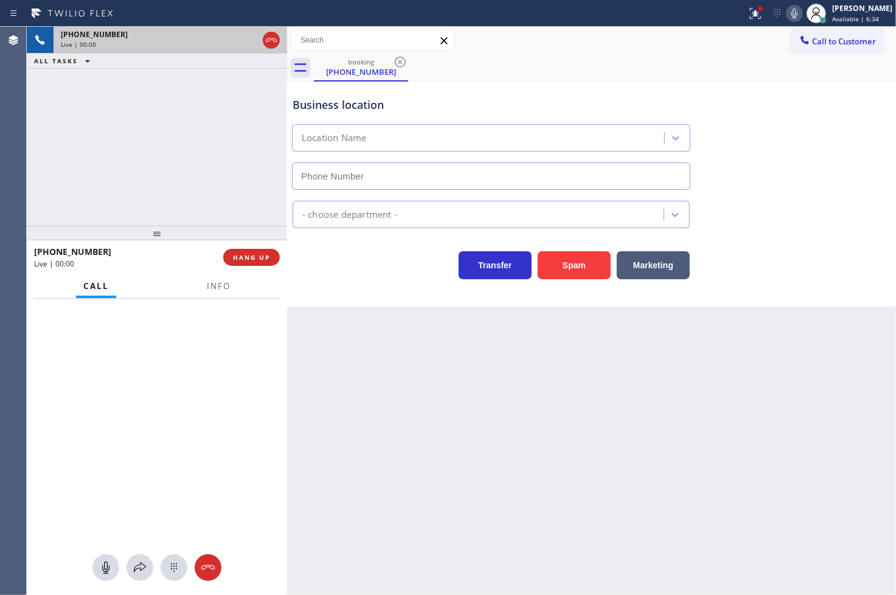
type input "(323) 403-0320"
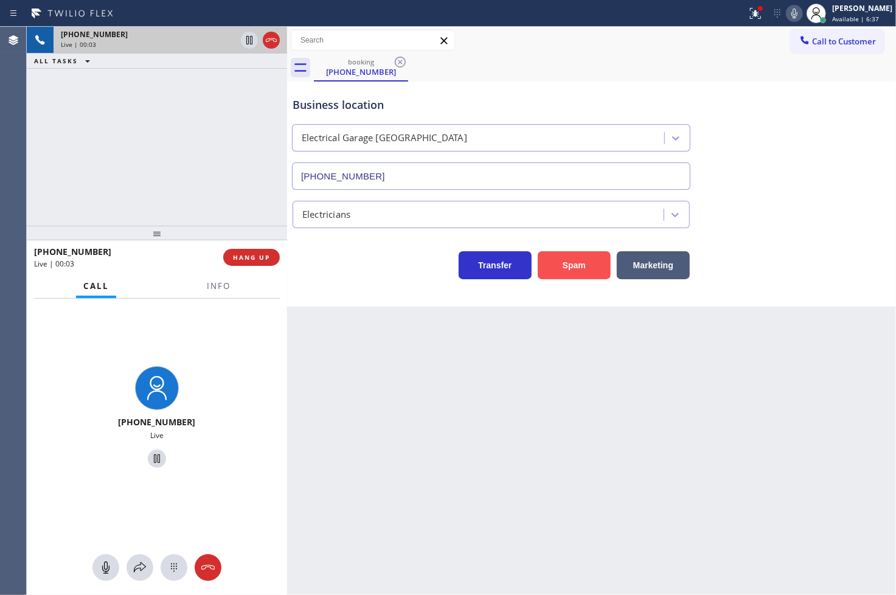
click at [582, 275] on button "Spam" at bounding box center [574, 265] width 73 height 28
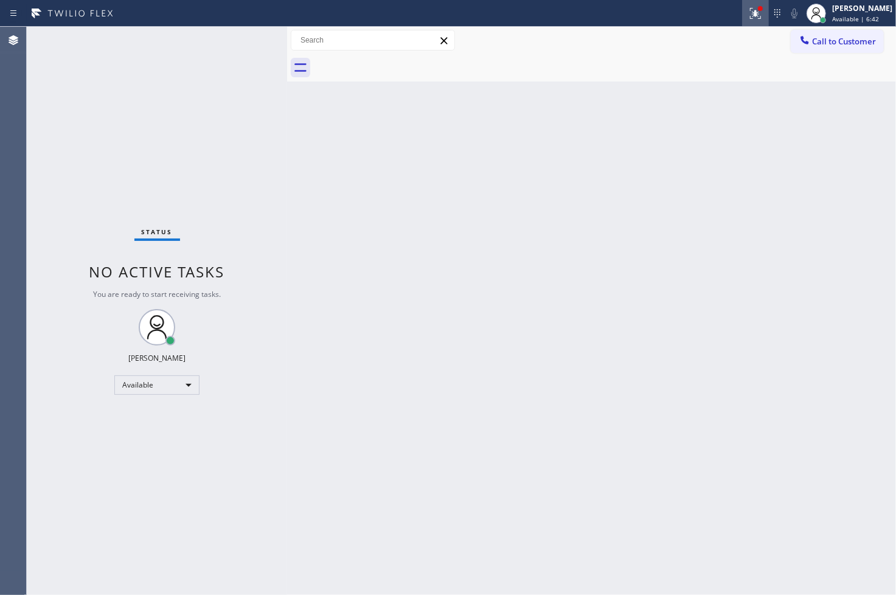
click at [748, 9] on icon at bounding box center [755, 13] width 15 height 15
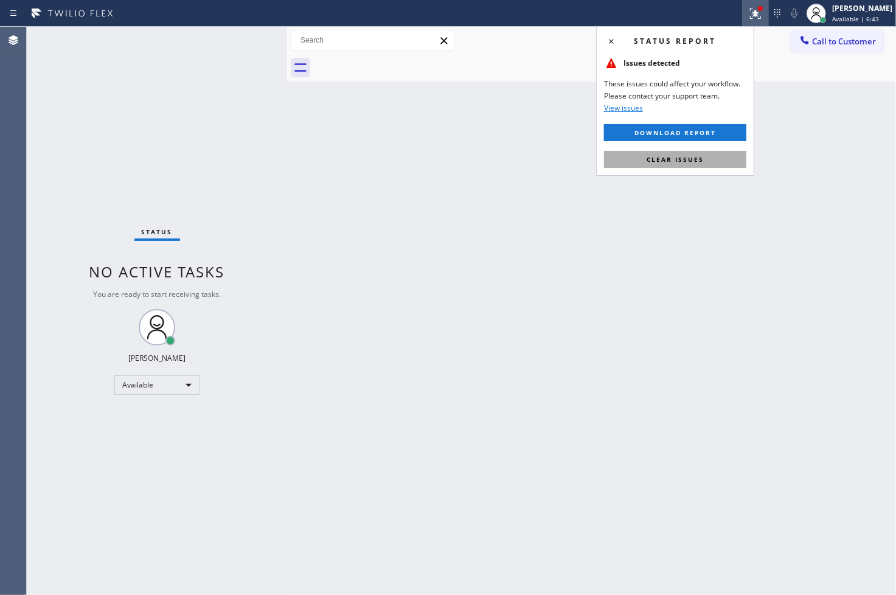
click at [707, 159] on button "Clear issues" at bounding box center [675, 159] width 142 height 17
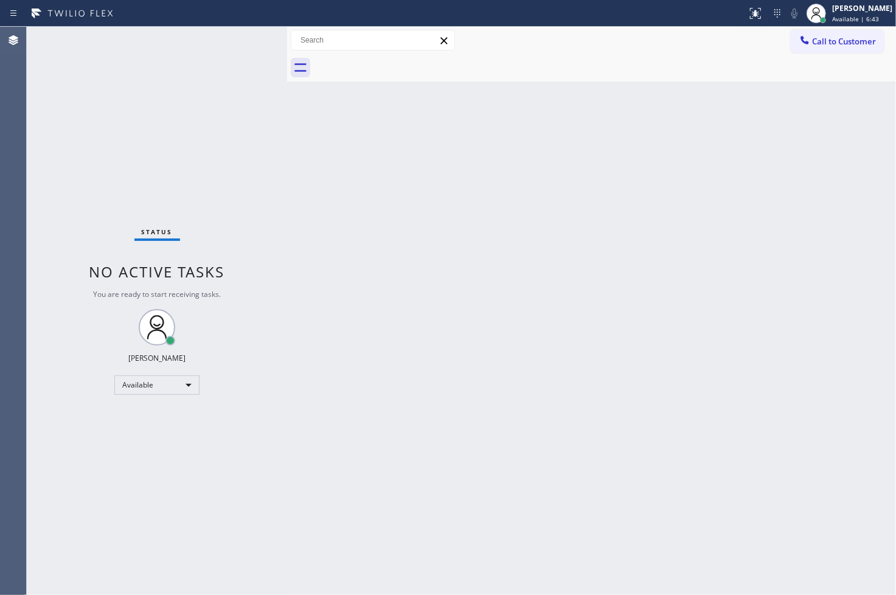
click at [349, 169] on div "Back to Dashboard Change Sender ID Customers Technicians Select a contact Outbo…" at bounding box center [591, 311] width 609 height 568
click at [244, 31] on div "Status No active tasks You are ready to start receiving tasks. [PERSON_NAME]" at bounding box center [157, 311] width 260 height 568
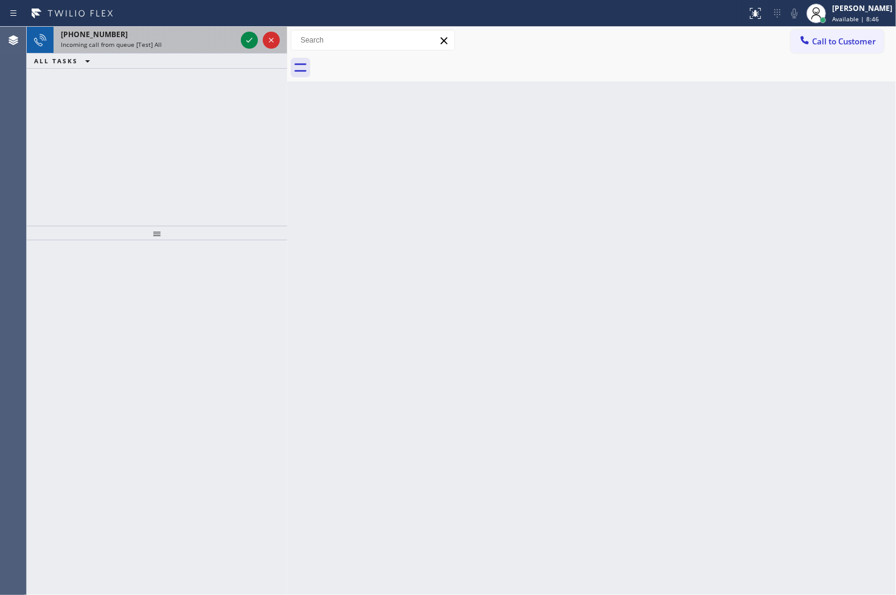
click at [262, 31] on div at bounding box center [260, 40] width 44 height 27
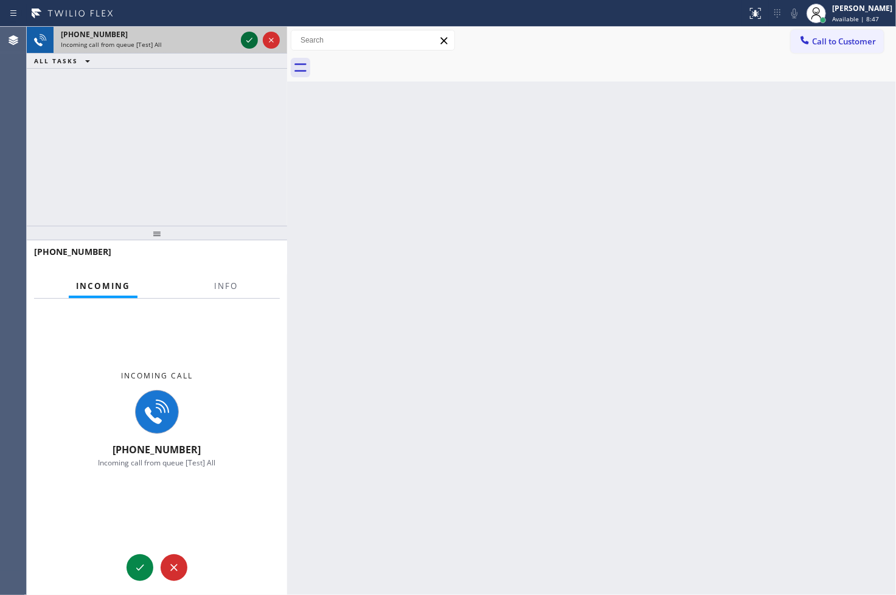
click at [246, 44] on icon at bounding box center [249, 40] width 15 height 15
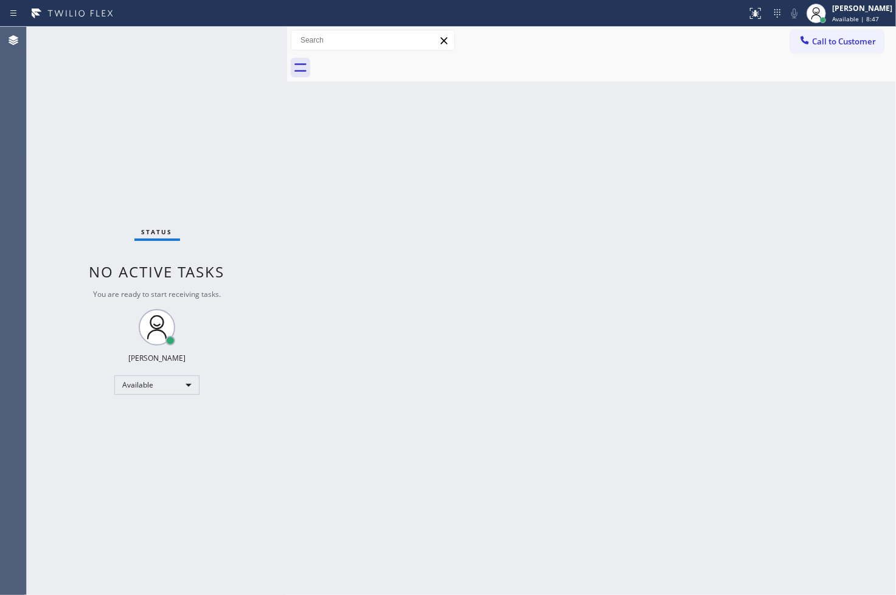
click at [246, 44] on div "Status No active tasks You are ready to start receiving tasks. [PERSON_NAME]" at bounding box center [157, 311] width 260 height 568
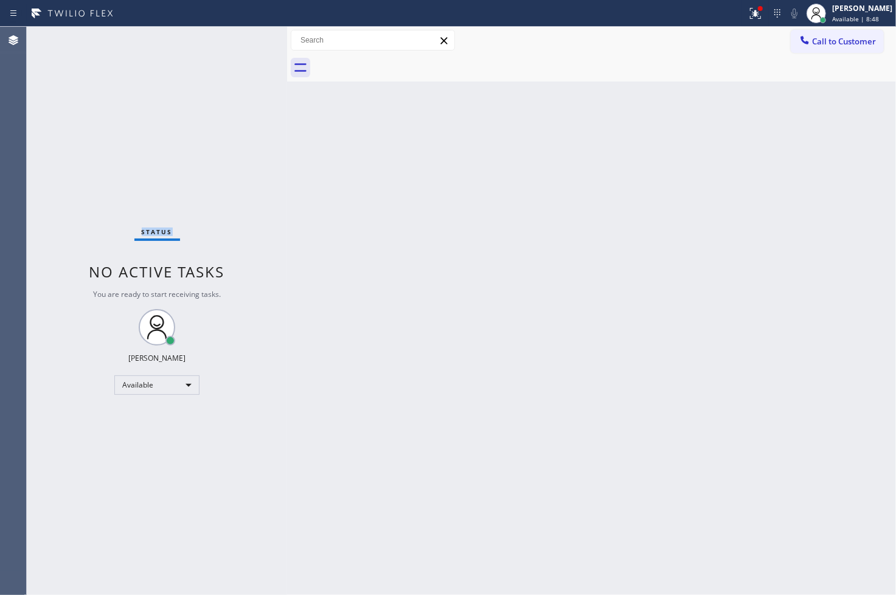
click at [247, 35] on div "Status No active tasks You are ready to start receiving tasks. [PERSON_NAME]" at bounding box center [157, 311] width 260 height 568
click at [51, 159] on div "Status No active tasks You are ready to start receiving tasks. [PERSON_NAME]" at bounding box center [157, 311] width 260 height 568
click at [214, 69] on div "Status No active tasks You are ready to start receiving tasks. [PERSON_NAME]" at bounding box center [157, 311] width 260 height 568
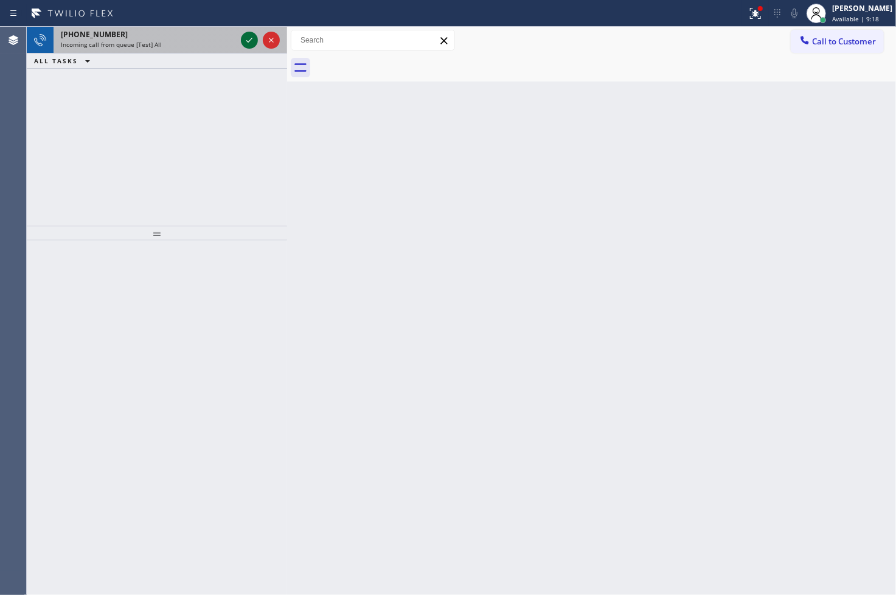
click at [251, 40] on icon at bounding box center [249, 40] width 15 height 15
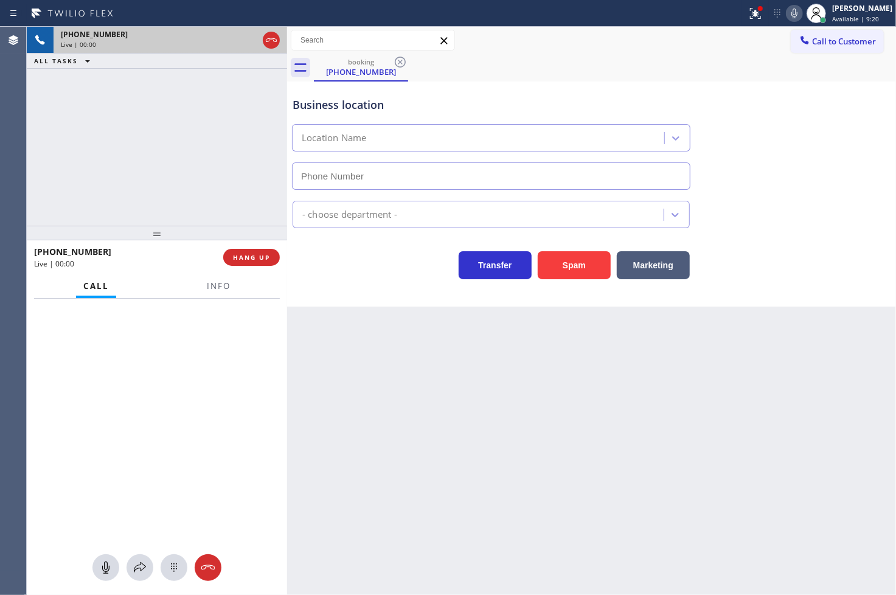
type input "[PHONE_NUMBER]"
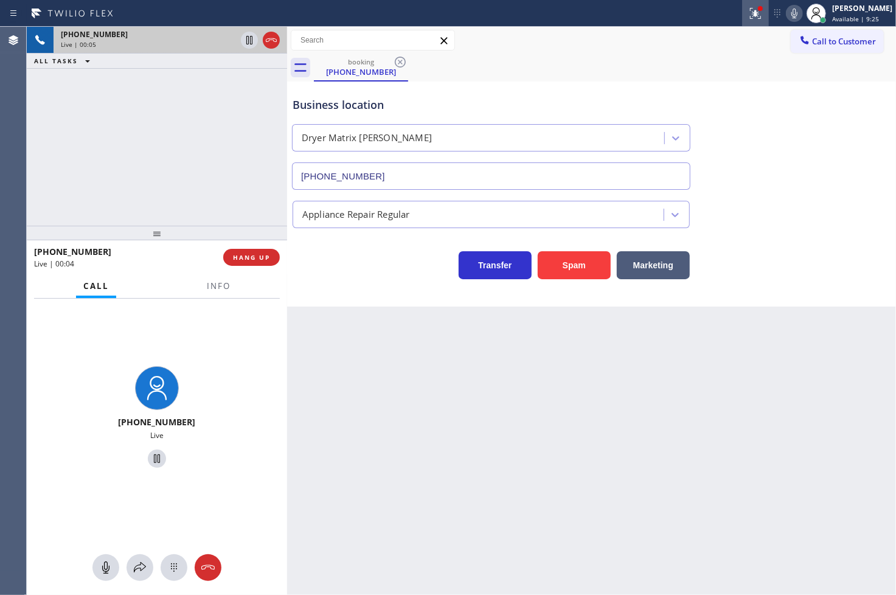
click at [748, 15] on icon at bounding box center [755, 13] width 15 height 15
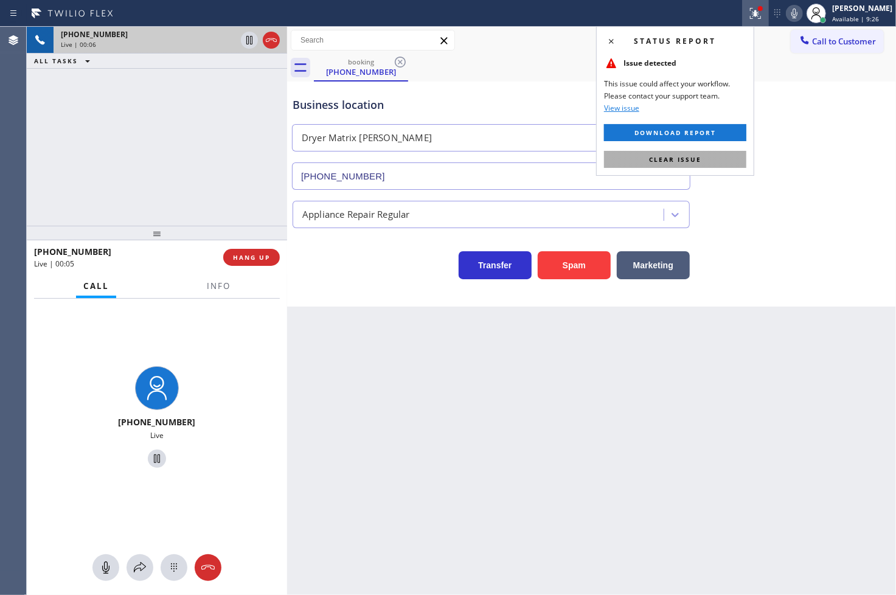
click at [733, 158] on button "Clear issue" at bounding box center [675, 159] width 142 height 17
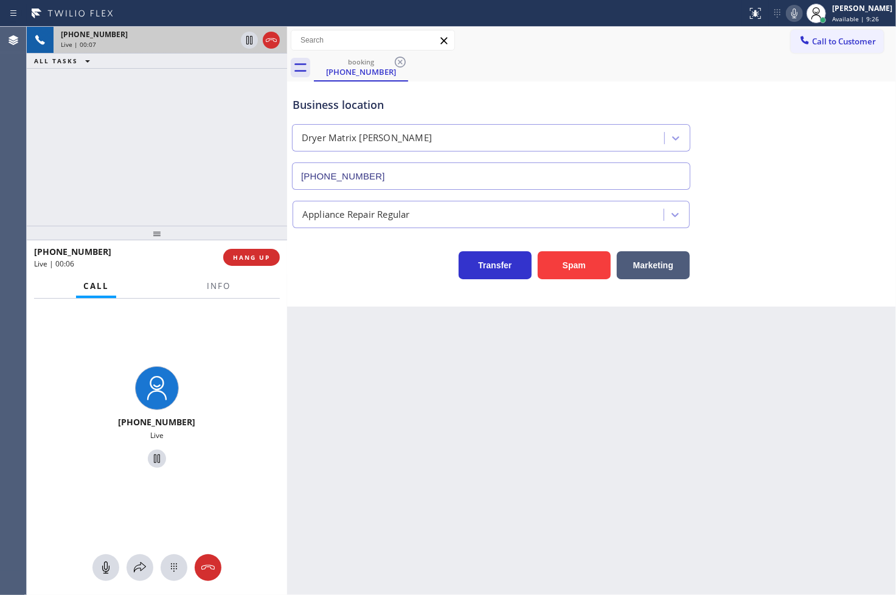
click at [155, 232] on div at bounding box center [157, 233] width 260 height 15
click at [342, 261] on div "Transfer Spam Marketing" at bounding box center [491, 262] width 402 height 34
click at [116, 153] on div "+12142169801 Live | 00:07 ALL TASKS ALL TASKS ACTIVE TASKS TASKS IN WRAP UP" at bounding box center [157, 126] width 260 height 199
click at [356, 283] on div "Business location Dryer Matrix Lavergne (760) 654-6069 Appliance Repair Regular…" at bounding box center [591, 193] width 609 height 225
click at [198, 189] on div "+12142169801 Live | 00:09 ALL TASKS ALL TASKS ACTIVE TASKS TASKS IN WRAP UP" at bounding box center [157, 126] width 260 height 199
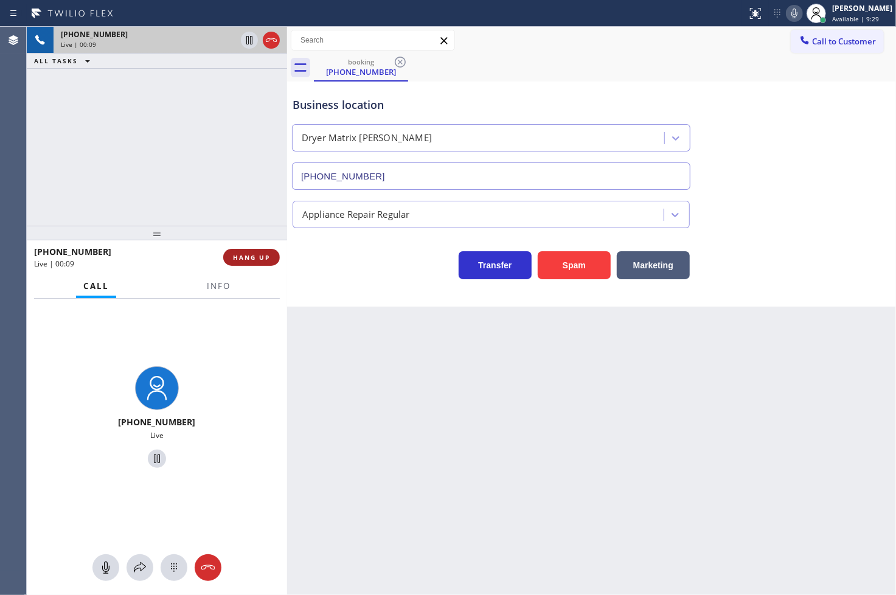
click at [234, 257] on span "HANG UP" at bounding box center [251, 257] width 37 height 9
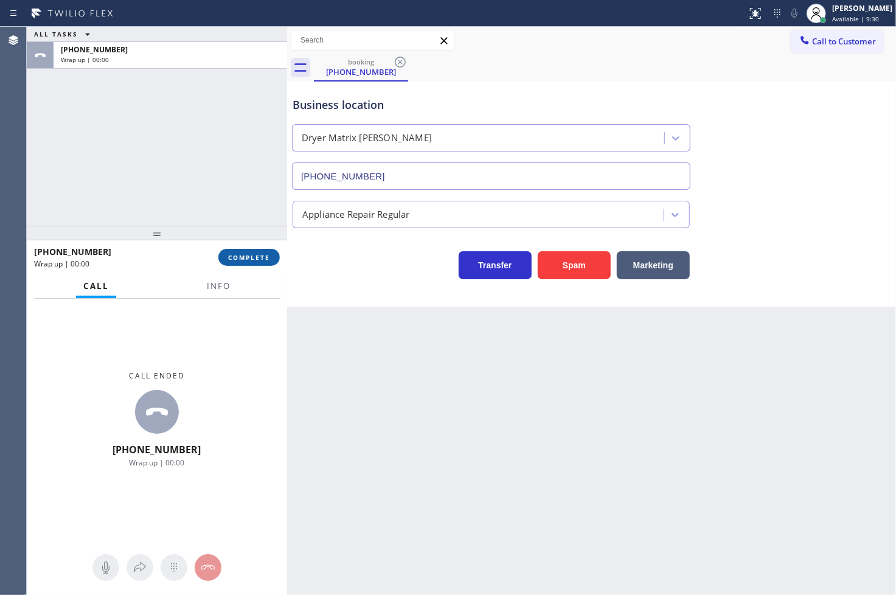
click at [234, 257] on span "COMPLETE" at bounding box center [249, 257] width 42 height 9
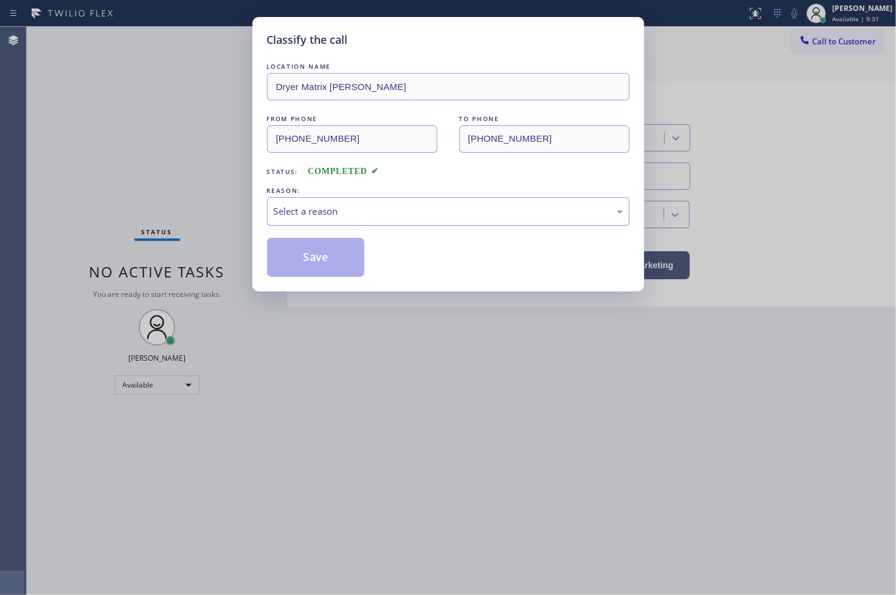
click at [368, 204] on div "Select a reason" at bounding box center [448, 211] width 349 height 14
click at [307, 232] on div "LOCATION NAME Dryer Matrix Lavergne FROM PHONE (214) 216-9801 TO PHONE (760) 65…" at bounding box center [448, 168] width 362 height 216
click at [308, 255] on button "Save" at bounding box center [316, 257] width 98 height 39
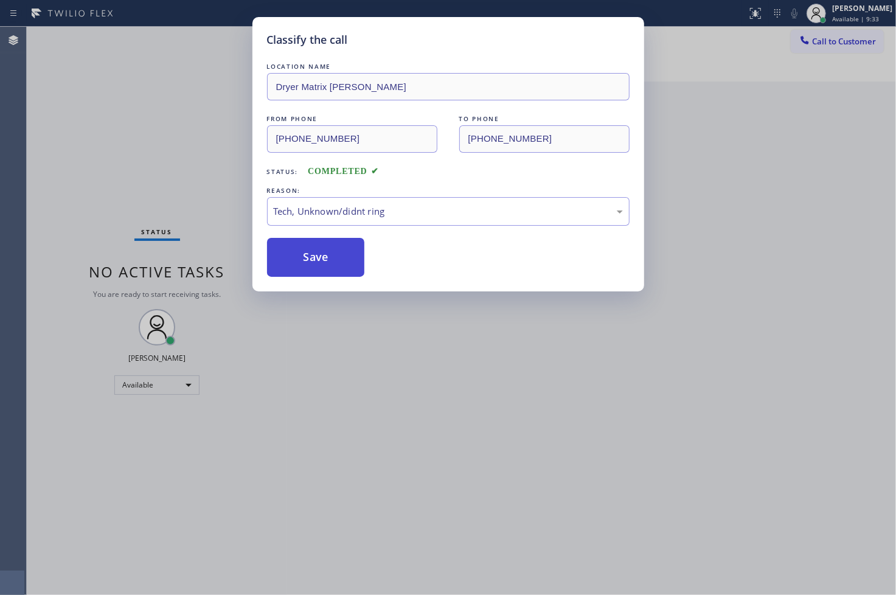
click at [308, 255] on button "Save" at bounding box center [316, 257] width 98 height 39
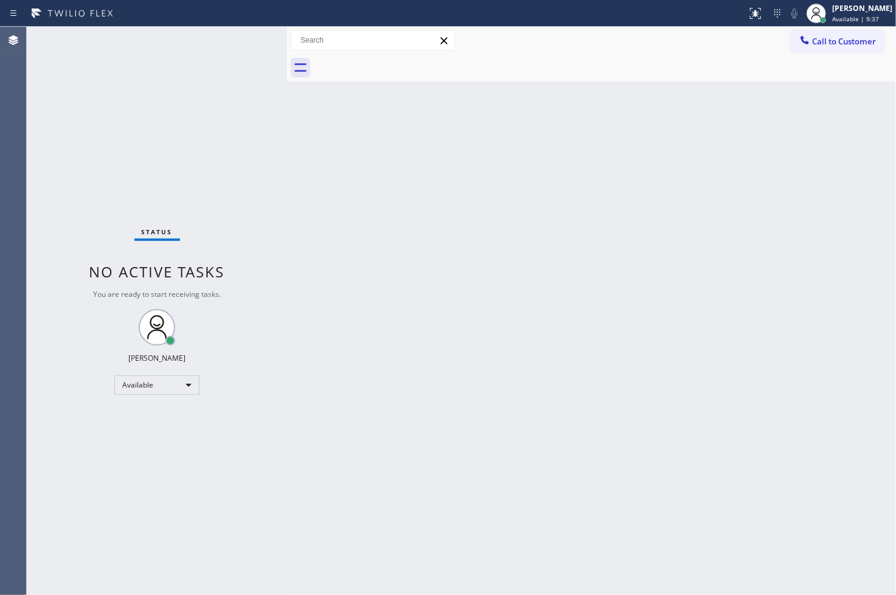
click at [424, 259] on div "Back to Dashboard Change Sender ID Customers Technicians Select a contact Outbo…" at bounding box center [591, 311] width 609 height 568
drag, startPoint x: 268, startPoint y: 106, endPoint x: 264, endPoint y: 61, distance: 45.8
click at [268, 106] on div "Status No active tasks You are ready to start receiving tasks. [PERSON_NAME]" at bounding box center [157, 311] width 260 height 568
click at [243, 35] on div "Status No active tasks You are ready to start receiving tasks. [PERSON_NAME]" at bounding box center [157, 311] width 260 height 568
click at [58, 339] on div "Status No active tasks You are ready to start receiving tasks. [PERSON_NAME]" at bounding box center [157, 311] width 260 height 568
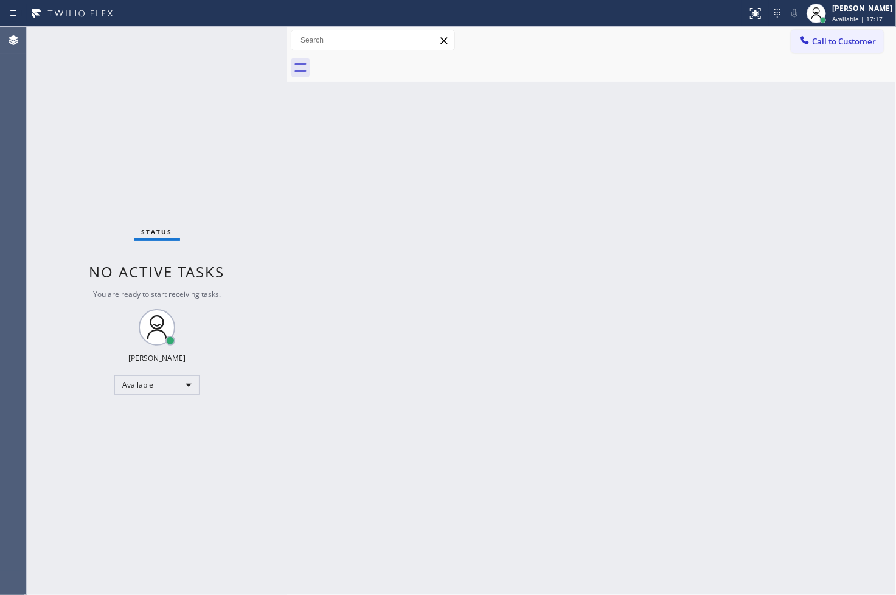
click at [77, 369] on div "Status No active tasks You are ready to start receiving tasks. [PERSON_NAME]" at bounding box center [157, 311] width 260 height 568
click at [226, 92] on div "Status No active tasks You are ready to start receiving tasks. [PERSON_NAME]" at bounding box center [157, 311] width 260 height 568
click at [234, 289] on div "Status No active tasks You are ready to start receiving tasks. [PERSON_NAME]" at bounding box center [157, 311] width 260 height 568
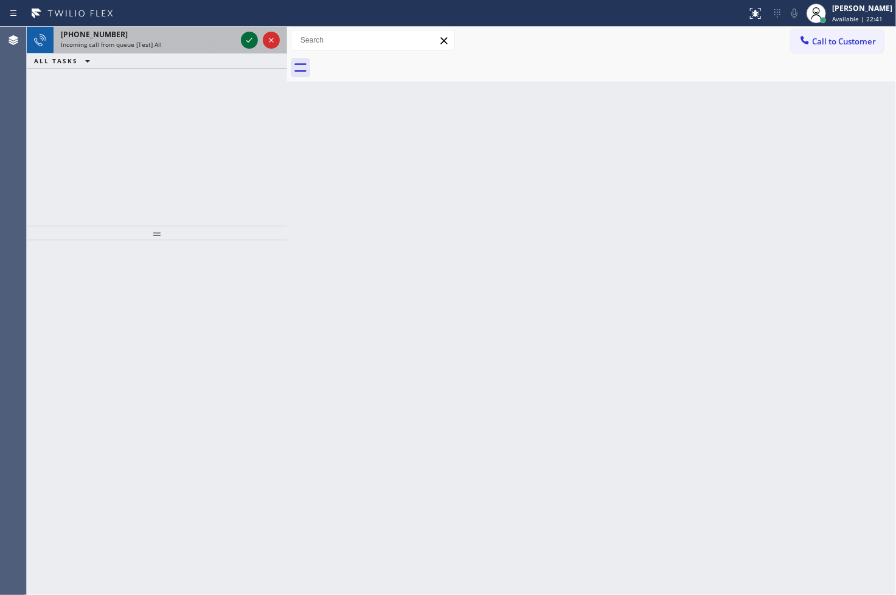
click at [251, 34] on icon at bounding box center [249, 40] width 15 height 15
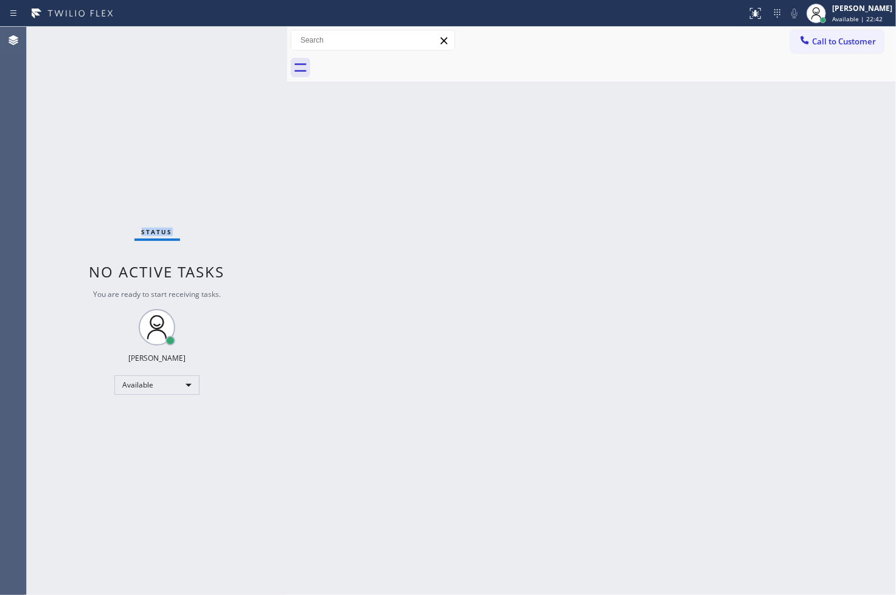
click at [251, 34] on div "Status No active tasks You are ready to start receiving tasks. [PERSON_NAME]" at bounding box center [157, 311] width 260 height 568
click at [748, 8] on icon at bounding box center [755, 13] width 15 height 15
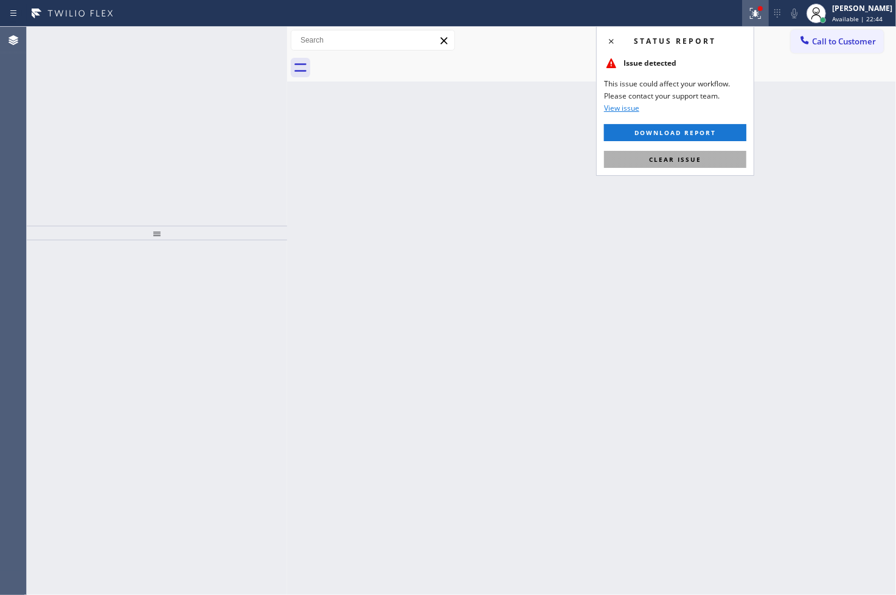
click at [721, 151] on button "Clear issue" at bounding box center [675, 159] width 142 height 17
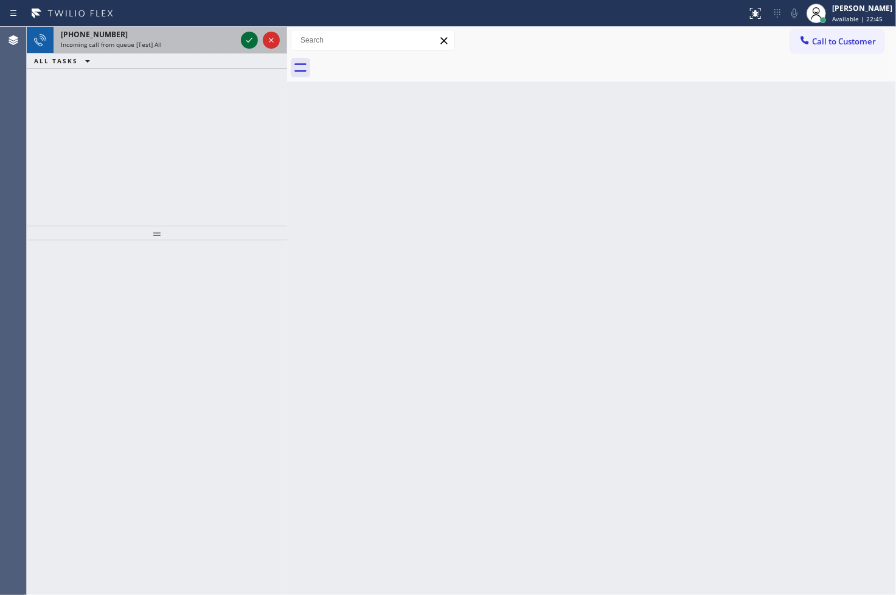
click at [251, 44] on icon at bounding box center [249, 40] width 15 height 15
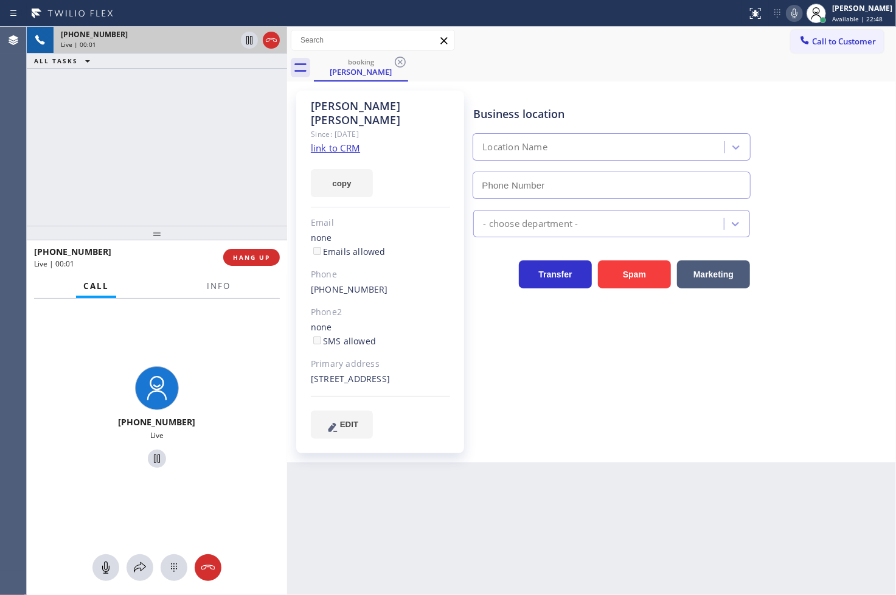
type input "(661) 368-9097"
click at [332, 142] on link "link to CRM" at bounding box center [335, 148] width 49 height 12
click at [190, 323] on div "+13102910269 Live" at bounding box center [157, 419] width 260 height 241
click at [134, 570] on icon at bounding box center [140, 567] width 15 height 15
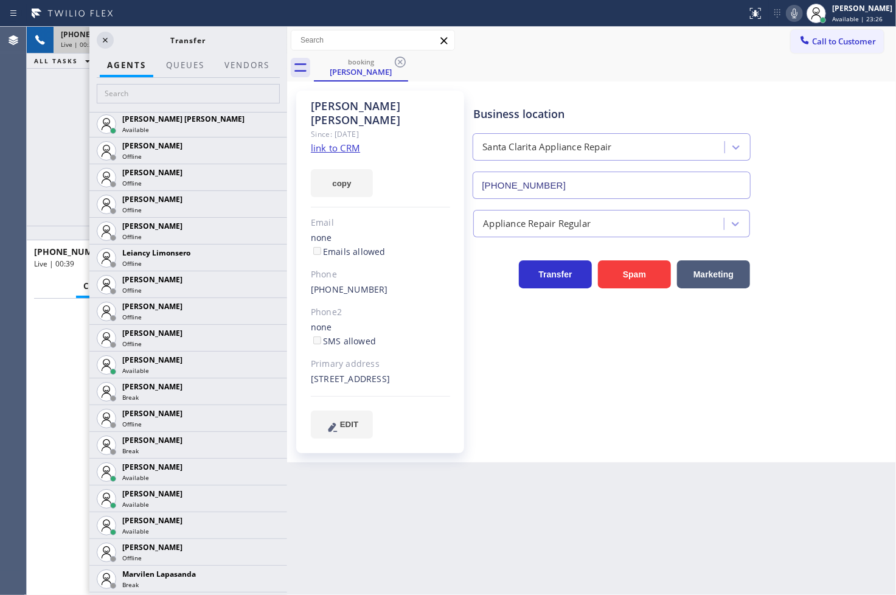
scroll to position [1756, 0]
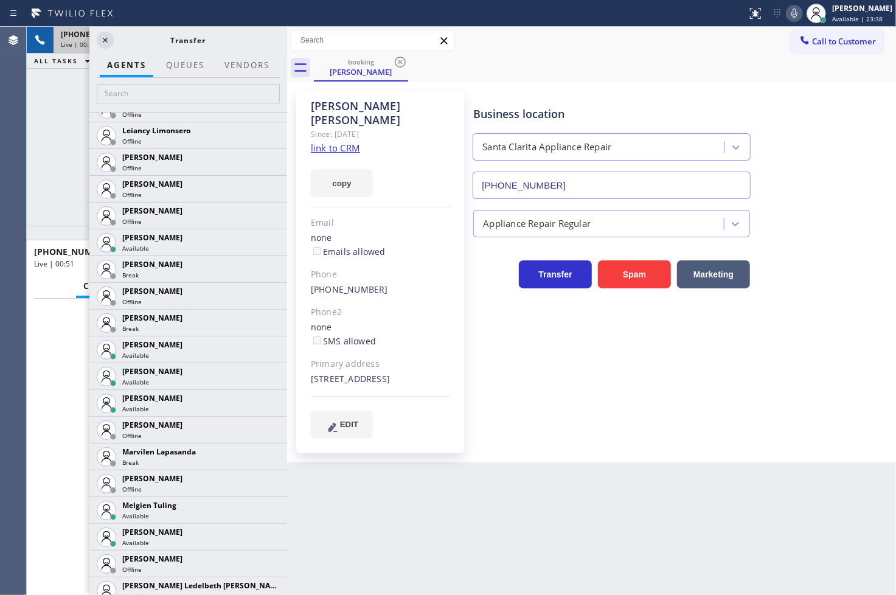
click at [728, 374] on div "Business location Santa Clarita Appliance Repair (661) 368-9097 Appliance Repai…" at bounding box center [682, 264] width 422 height 341
click at [102, 41] on icon at bounding box center [105, 40] width 15 height 15
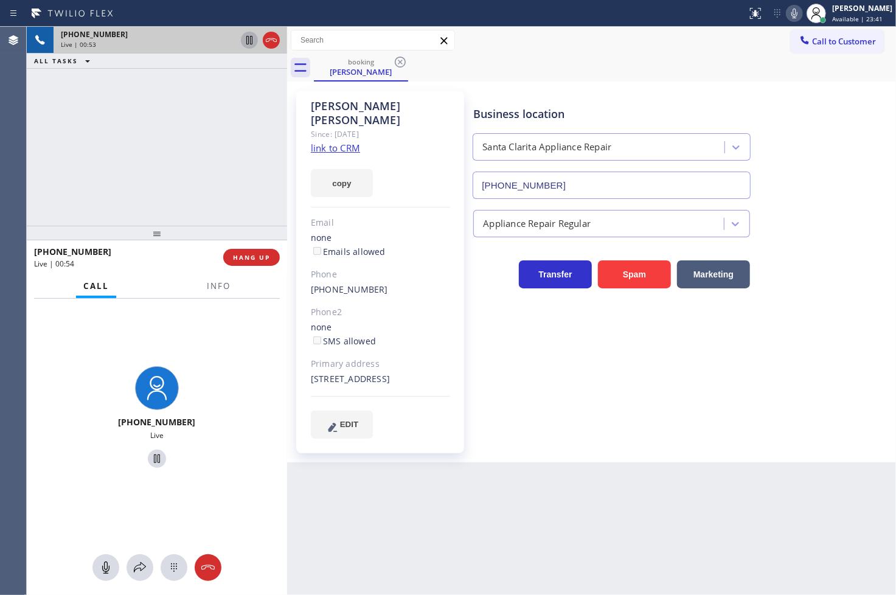
click at [252, 40] on icon at bounding box center [249, 40] width 15 height 15
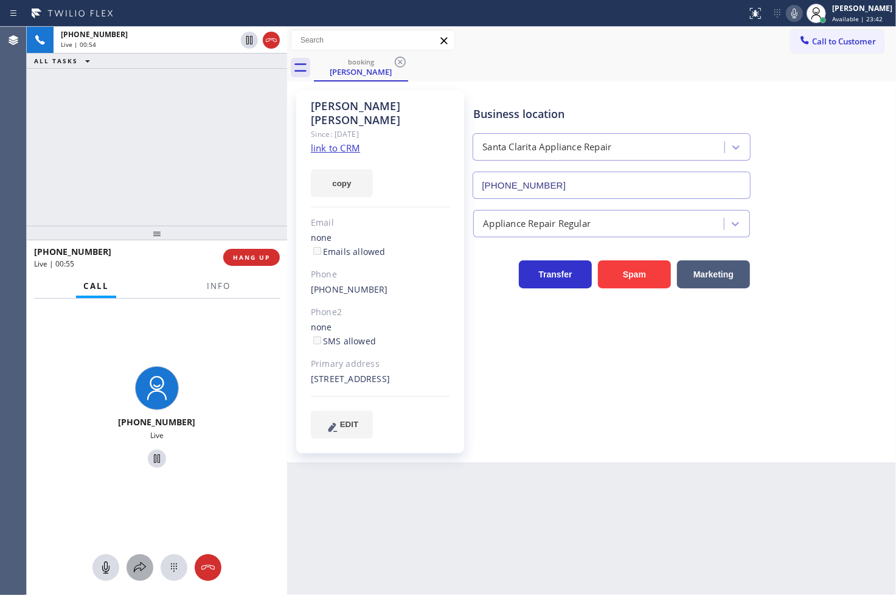
click at [144, 564] on icon at bounding box center [140, 567] width 15 height 15
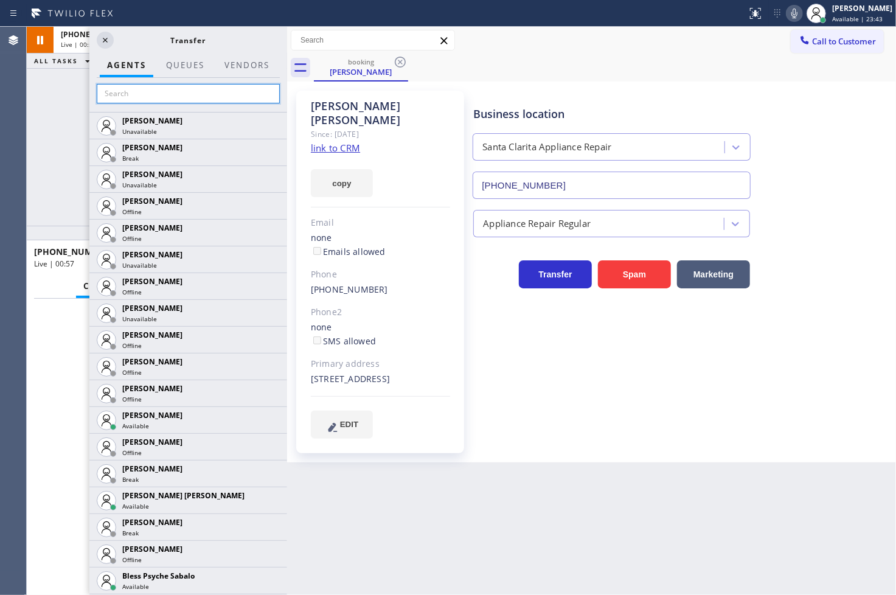
click at [122, 90] on input "text" at bounding box center [188, 93] width 183 height 19
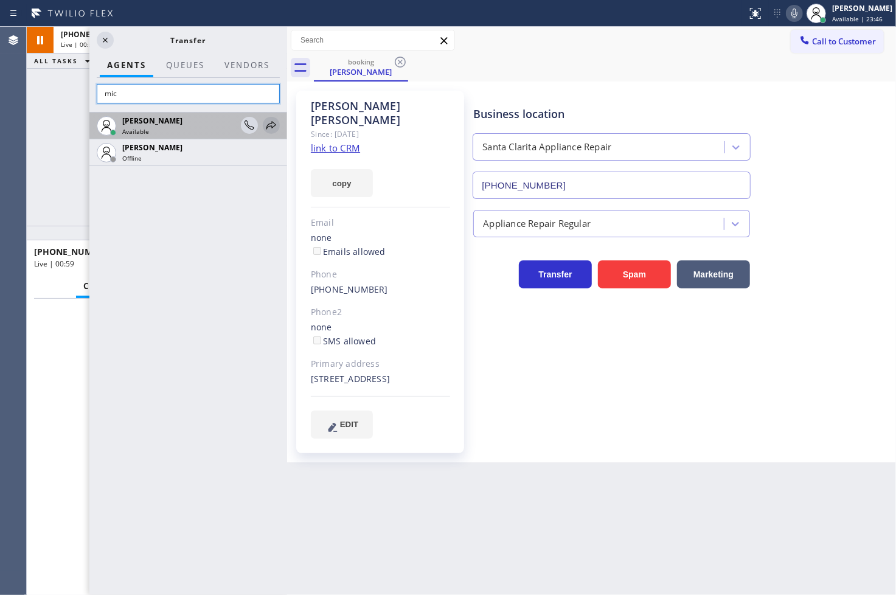
type input "mic"
click at [268, 122] on icon at bounding box center [271, 125] width 15 height 15
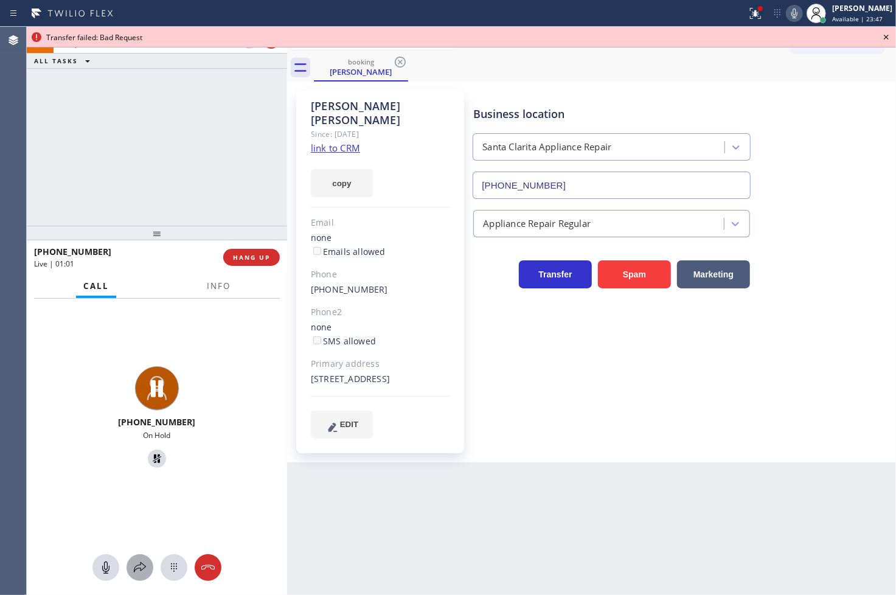
click at [136, 569] on icon at bounding box center [140, 567] width 15 height 15
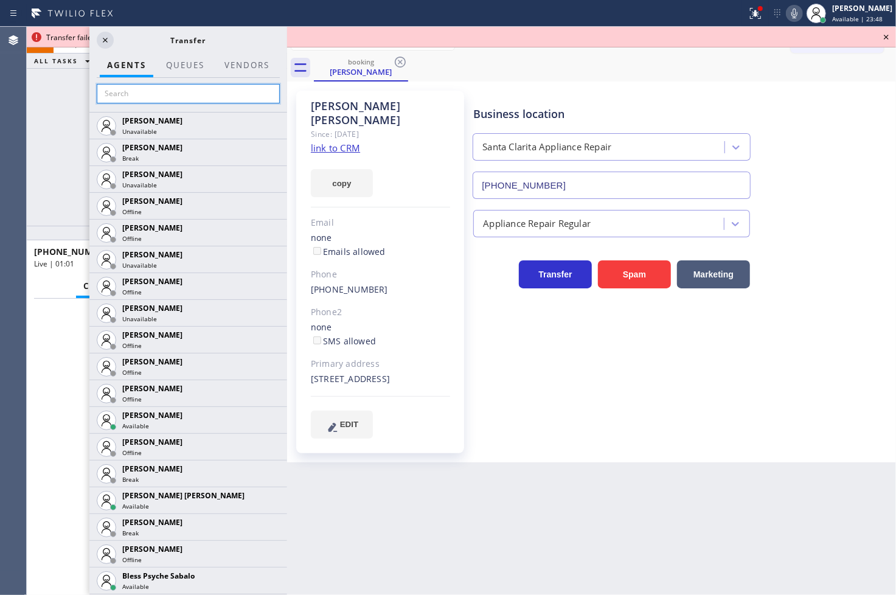
click at [150, 98] on input "text" at bounding box center [188, 93] width 183 height 19
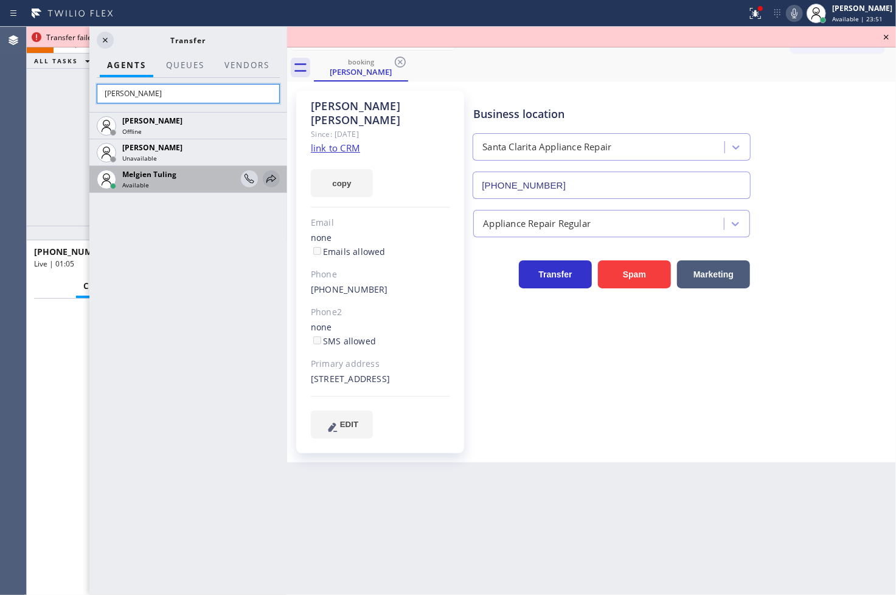
type input "[PERSON_NAME]"
click at [272, 179] on icon at bounding box center [271, 178] width 15 height 15
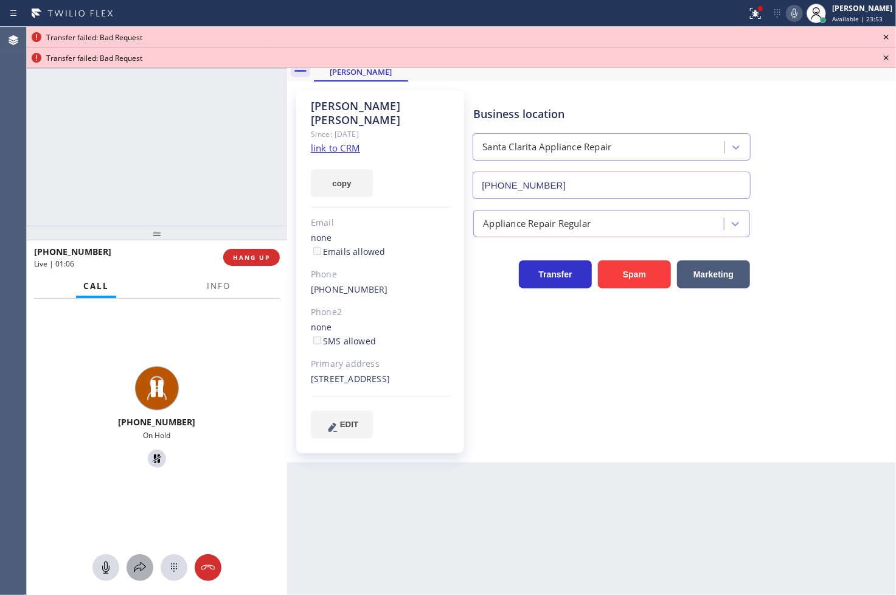
click at [143, 564] on icon at bounding box center [140, 567] width 15 height 15
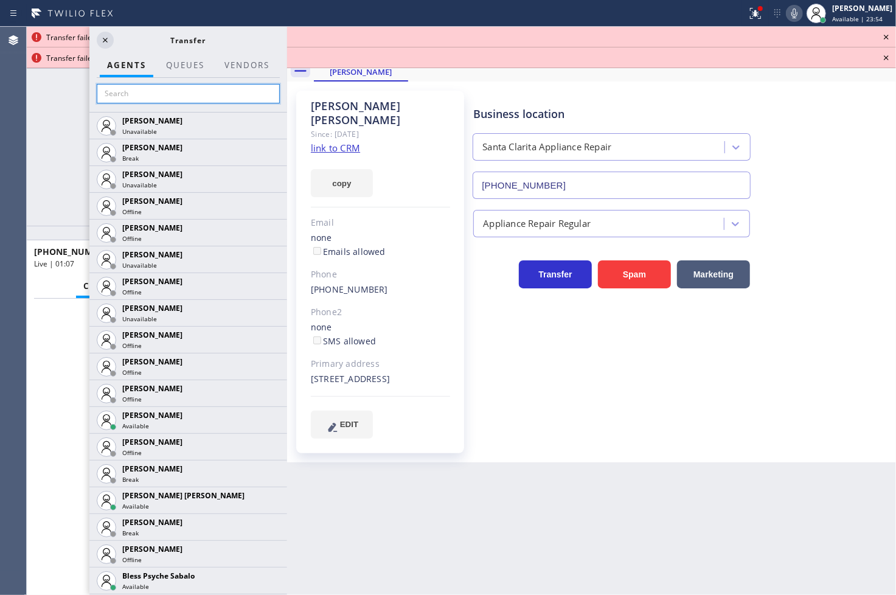
click at [185, 87] on input "text" at bounding box center [188, 93] width 183 height 19
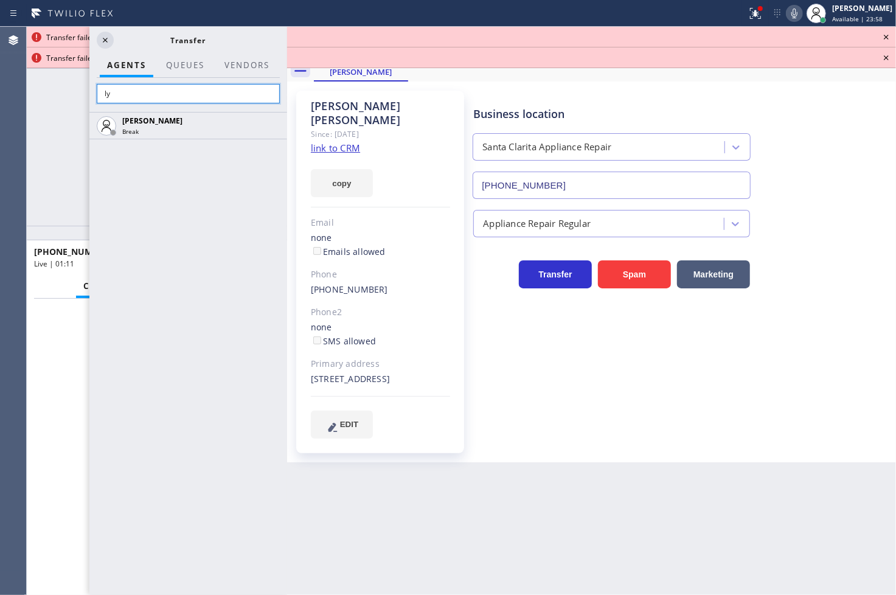
type input "l"
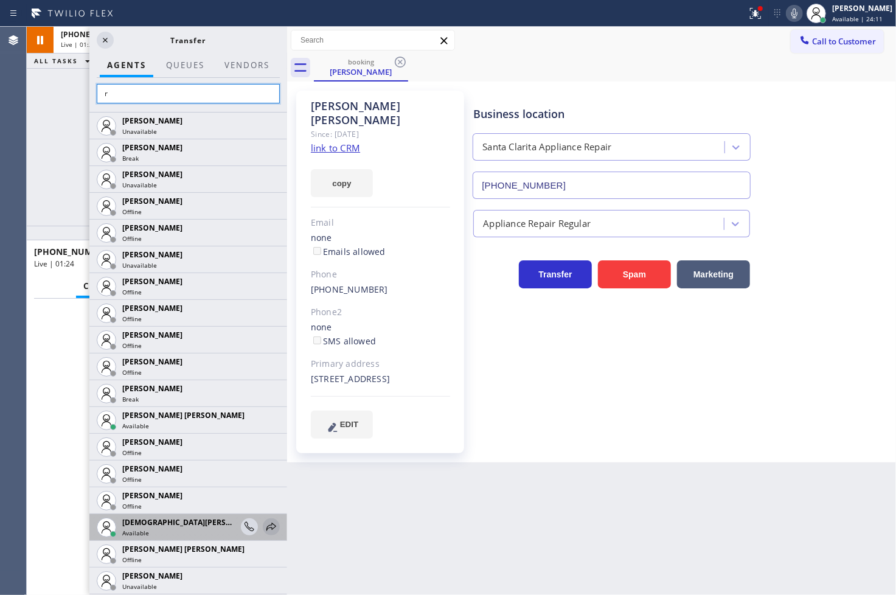
type input "r"
click at [264, 523] on icon at bounding box center [271, 526] width 15 height 15
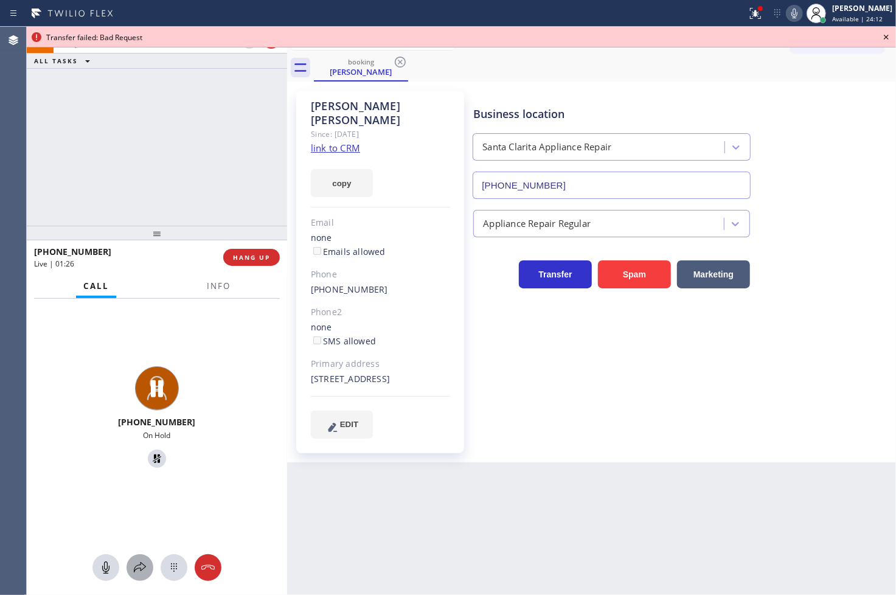
click at [137, 574] on icon at bounding box center [140, 567] width 15 height 15
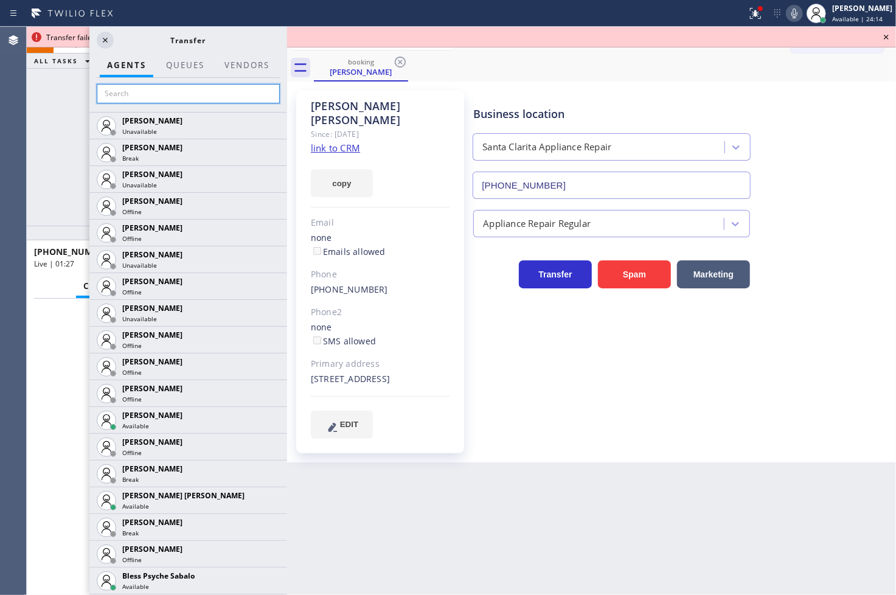
click at [171, 94] on input "text" at bounding box center [188, 93] width 183 height 19
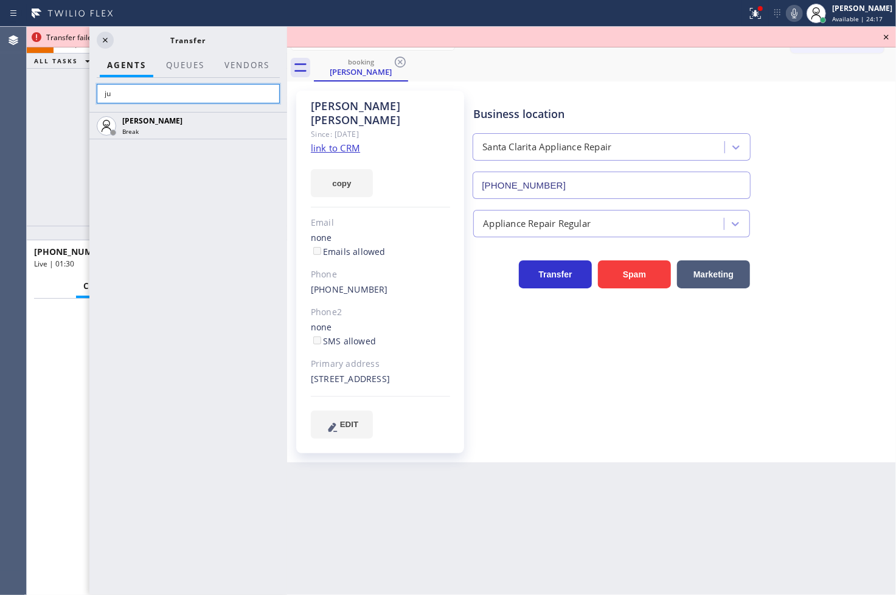
type input "j"
type input "l"
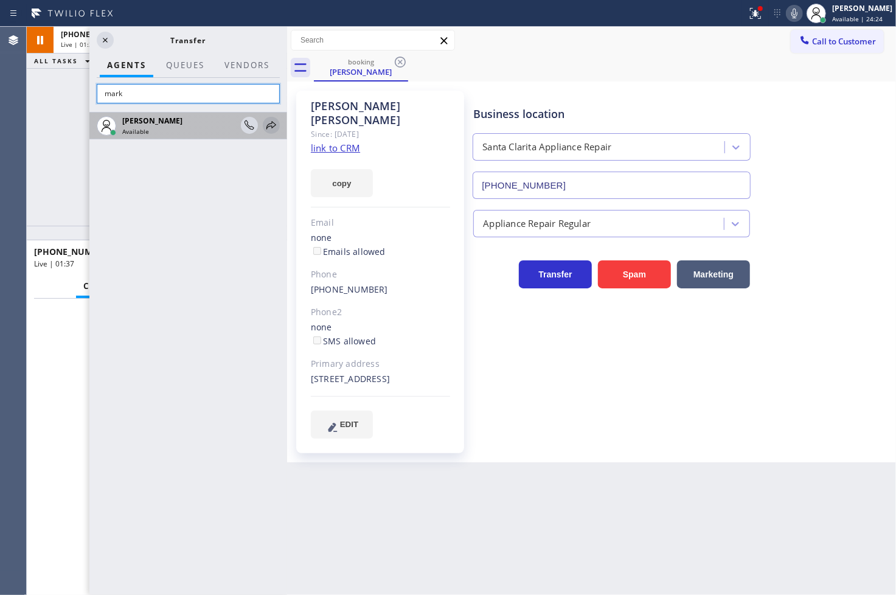
type input "mark"
click at [269, 124] on icon at bounding box center [271, 125] width 15 height 15
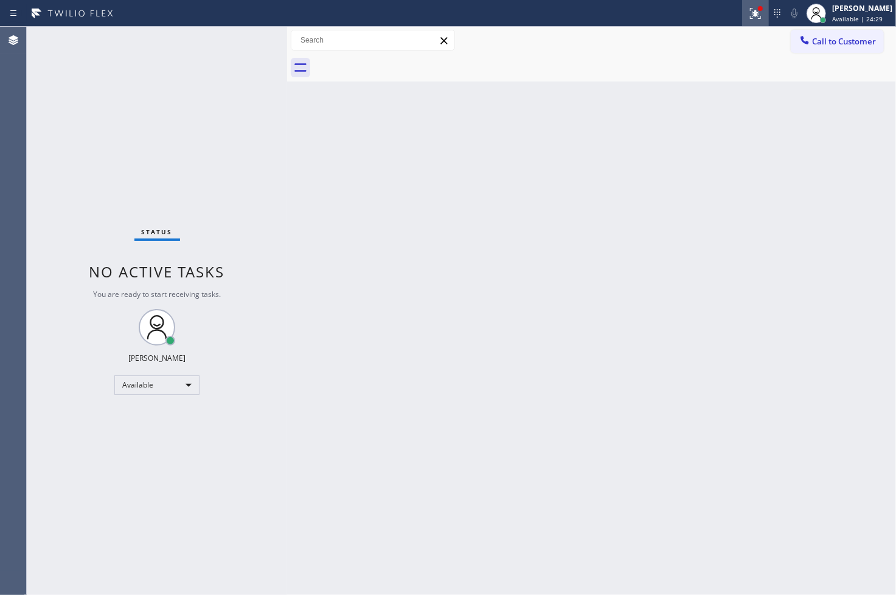
click at [752, 13] on icon at bounding box center [755, 12] width 7 height 4
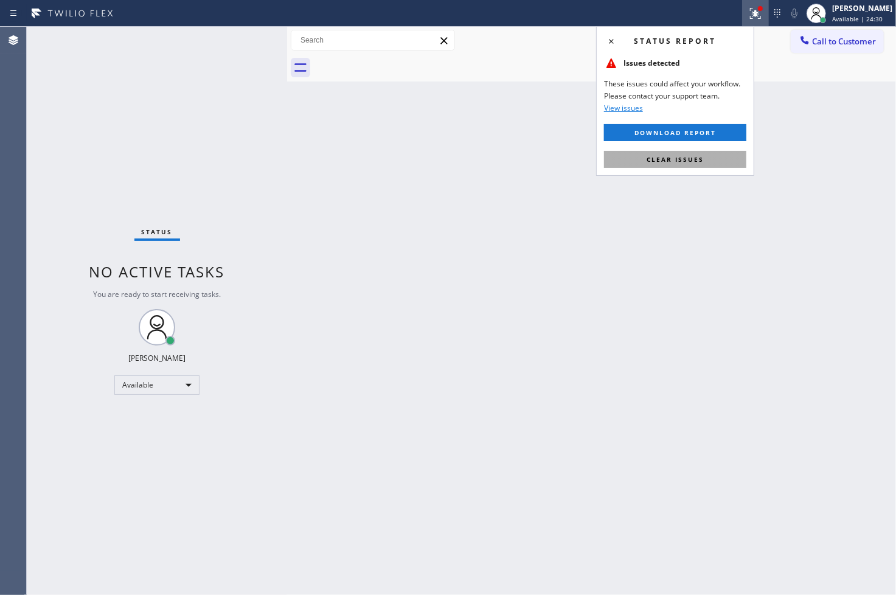
click at [673, 157] on span "Clear issues" at bounding box center [674, 159] width 57 height 9
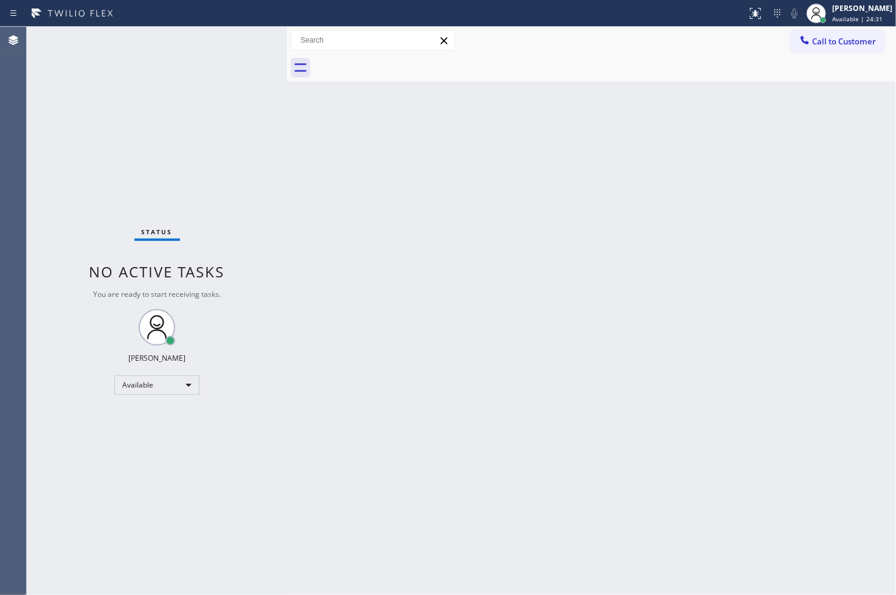
click at [479, 178] on div "Back to Dashboard Change Sender ID Customers Technicians Select a contact Outbo…" at bounding box center [591, 311] width 609 height 568
click at [213, 63] on div "Status No active tasks You are ready to start receiving tasks. [PERSON_NAME]" at bounding box center [157, 311] width 260 height 568
click at [83, 209] on div "Status No active tasks You are ready to start receiving tasks. [PERSON_NAME]" at bounding box center [157, 311] width 260 height 568
click at [240, 46] on div "Status No active tasks You are ready to start receiving tasks. [PERSON_NAME]" at bounding box center [157, 311] width 260 height 568
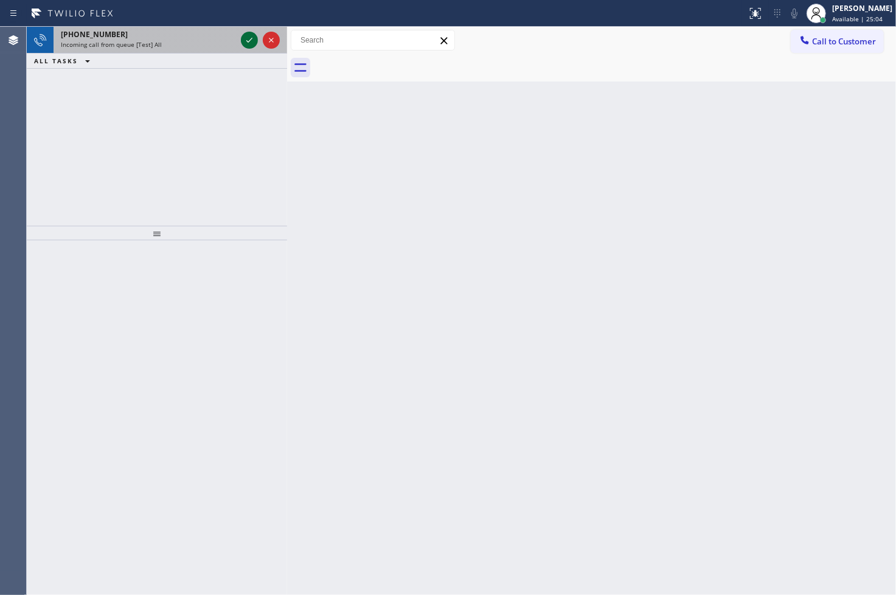
click at [249, 39] on icon at bounding box center [249, 40] width 15 height 15
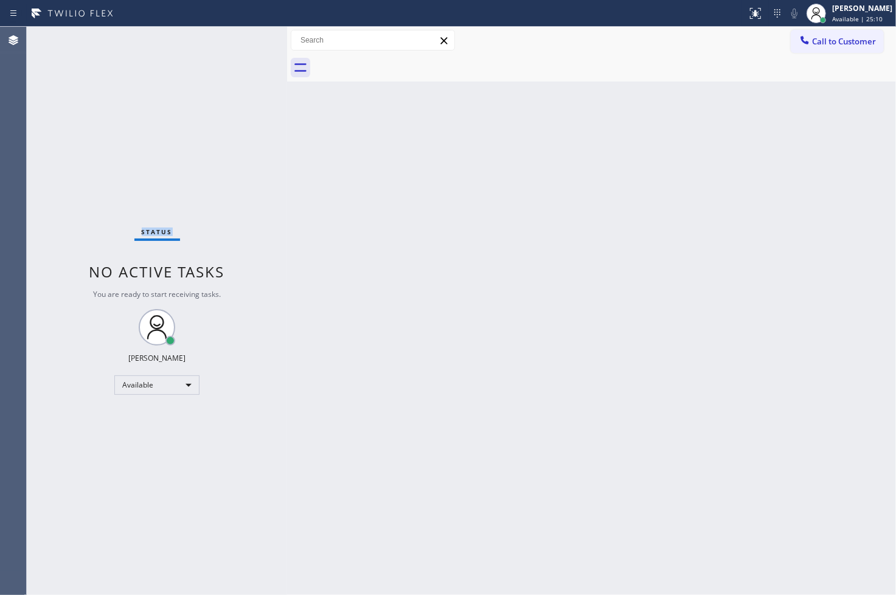
click at [249, 39] on div "Status No active tasks You are ready to start receiving tasks. [PERSON_NAME]" at bounding box center [157, 311] width 260 height 568
click at [185, 382] on div "Available" at bounding box center [156, 384] width 85 height 19
click at [156, 452] on li "Break" at bounding box center [156, 447] width 83 height 15
click at [184, 389] on div "Break" at bounding box center [156, 384] width 85 height 19
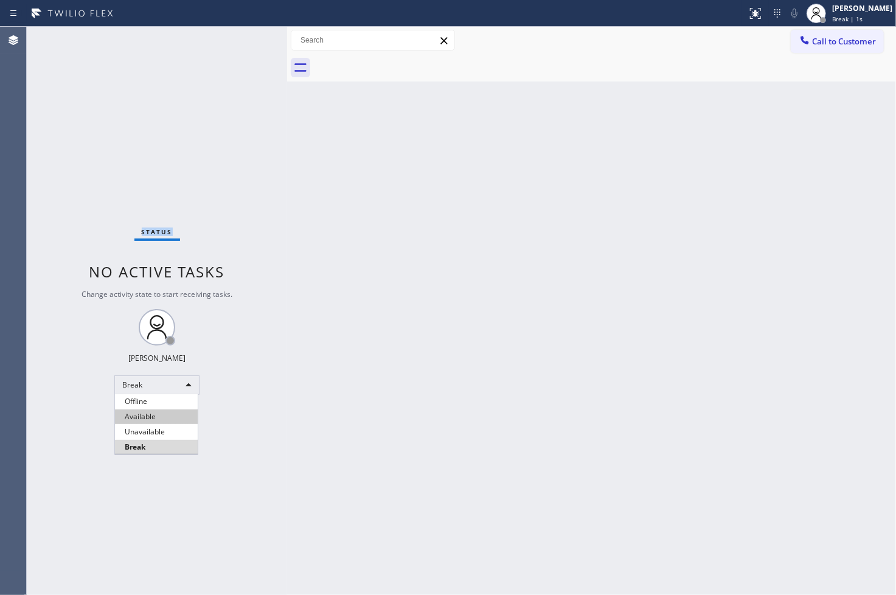
click at [167, 418] on li "Available" at bounding box center [156, 416] width 83 height 15
click at [347, 275] on div "Back to Dashboard Change Sender ID Customers Technicians Select a contact Outbo…" at bounding box center [591, 311] width 609 height 568
click at [132, 125] on div "Status No active tasks You are ready to start receiving tasks. [PERSON_NAME]" at bounding box center [157, 311] width 260 height 568
click at [229, 56] on div "Status No active tasks You are ready to start receiving tasks. [PERSON_NAME]" at bounding box center [157, 311] width 260 height 568
click at [248, 41] on div "Status No active tasks You are ready to start receiving tasks. [PERSON_NAME]" at bounding box center [157, 311] width 260 height 568
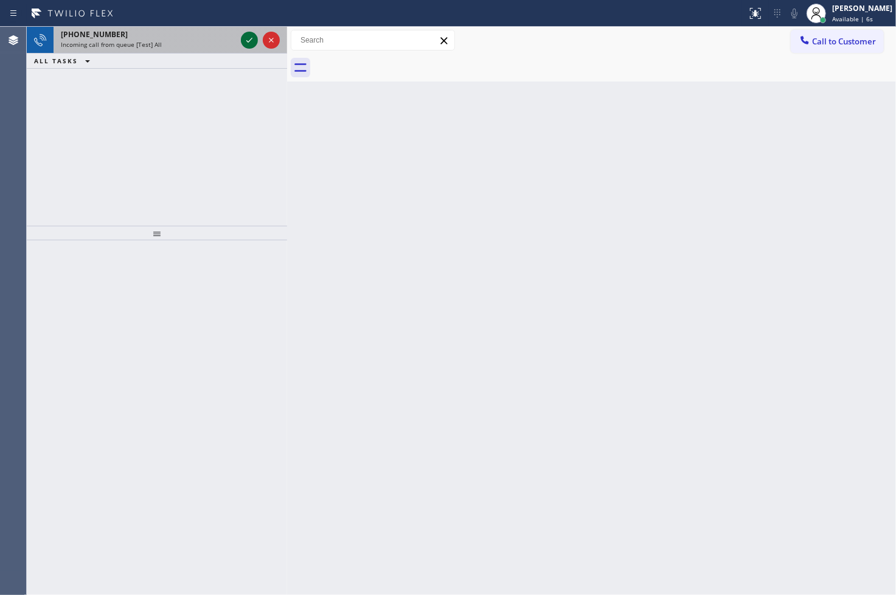
click at [245, 32] on button at bounding box center [249, 40] width 17 height 17
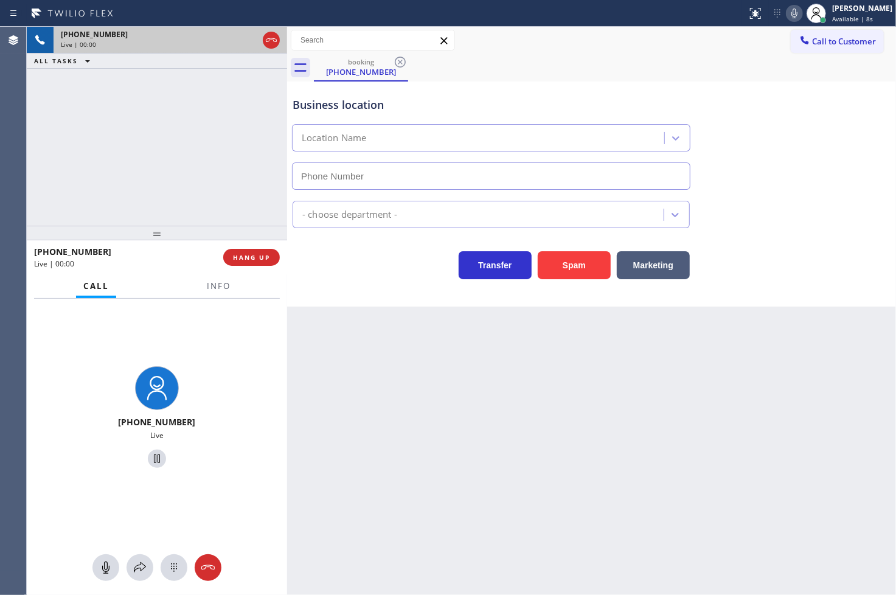
type input "(561) 944-5599"
drag, startPoint x: 581, startPoint y: 268, endPoint x: 632, endPoint y: 231, distance: 63.3
click at [581, 266] on button "Spam" at bounding box center [574, 265] width 73 height 28
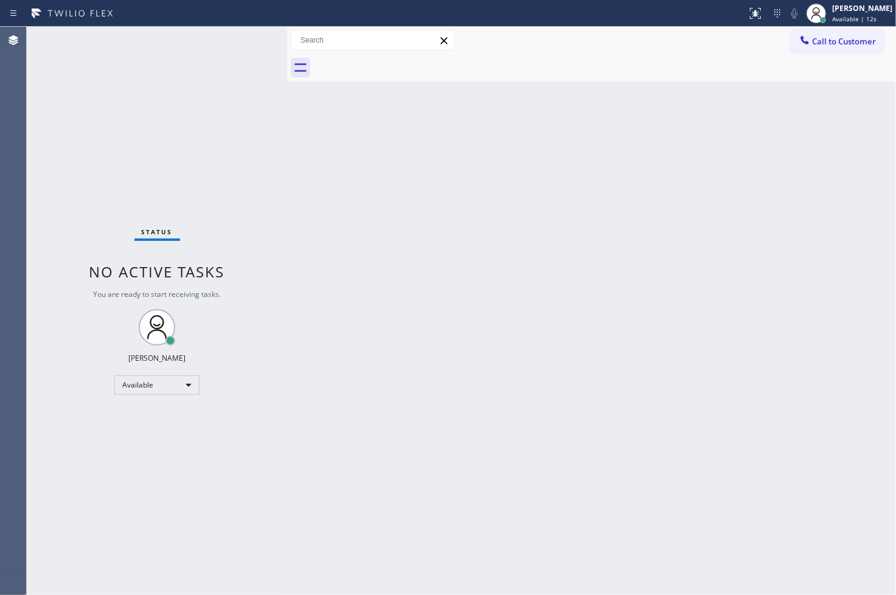
drag, startPoint x: 229, startPoint y: 155, endPoint x: 247, endPoint y: 117, distance: 41.9
click at [232, 149] on div "Status No active tasks You are ready to start receiving tasks. [PERSON_NAME]" at bounding box center [157, 311] width 260 height 568
click at [237, 34] on div "Status No active tasks You are ready to start receiving tasks. [PERSON_NAME]" at bounding box center [157, 311] width 260 height 568
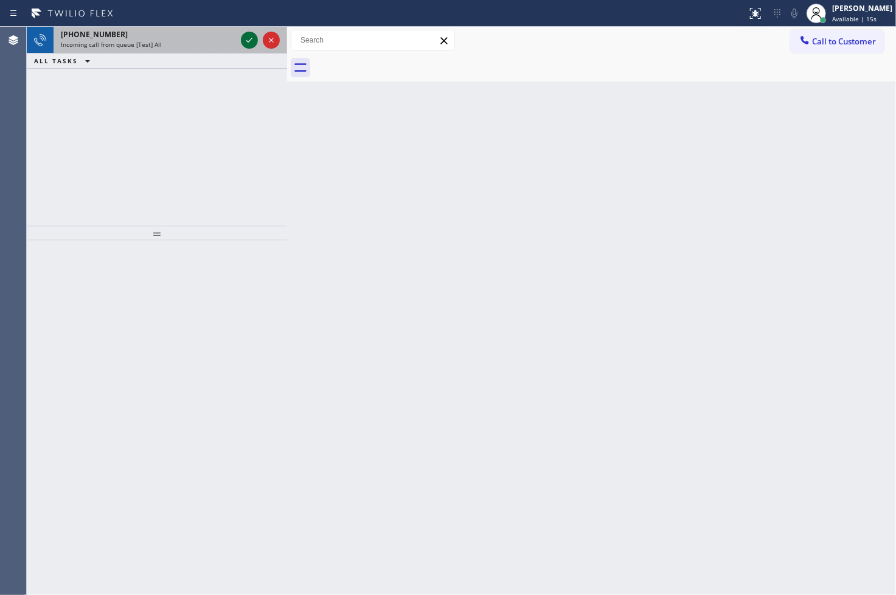
click at [247, 40] on icon at bounding box center [249, 40] width 15 height 15
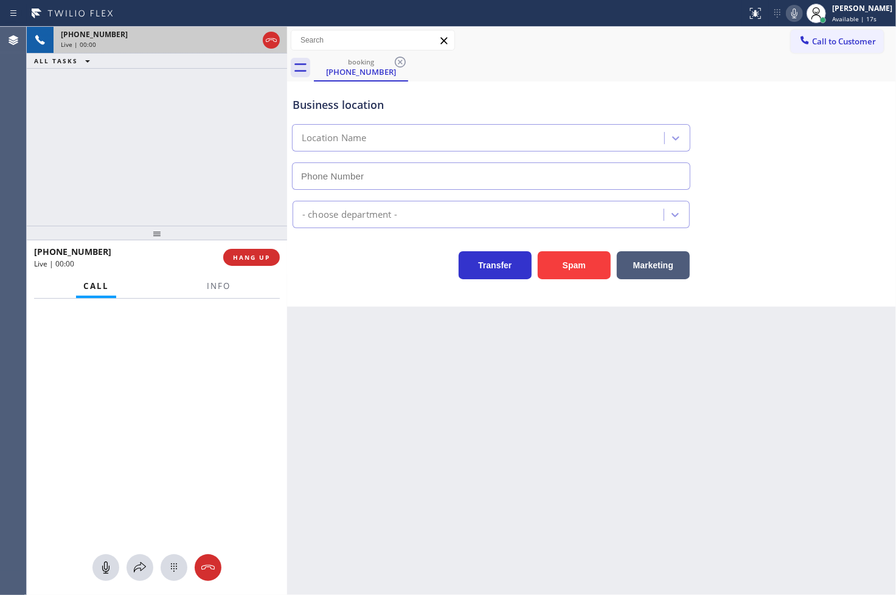
type input "[PHONE_NUMBER]"
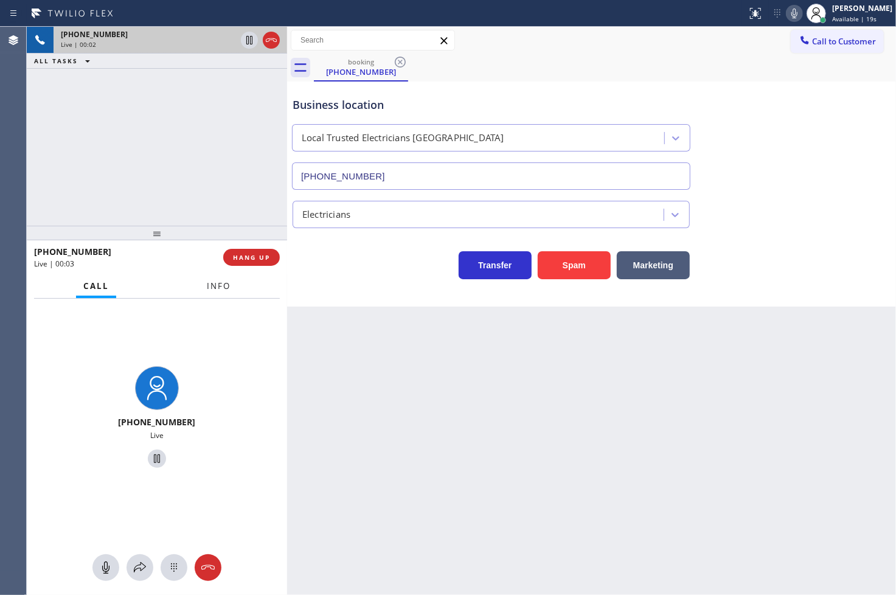
click at [209, 286] on span "Info" at bounding box center [219, 285] width 24 height 11
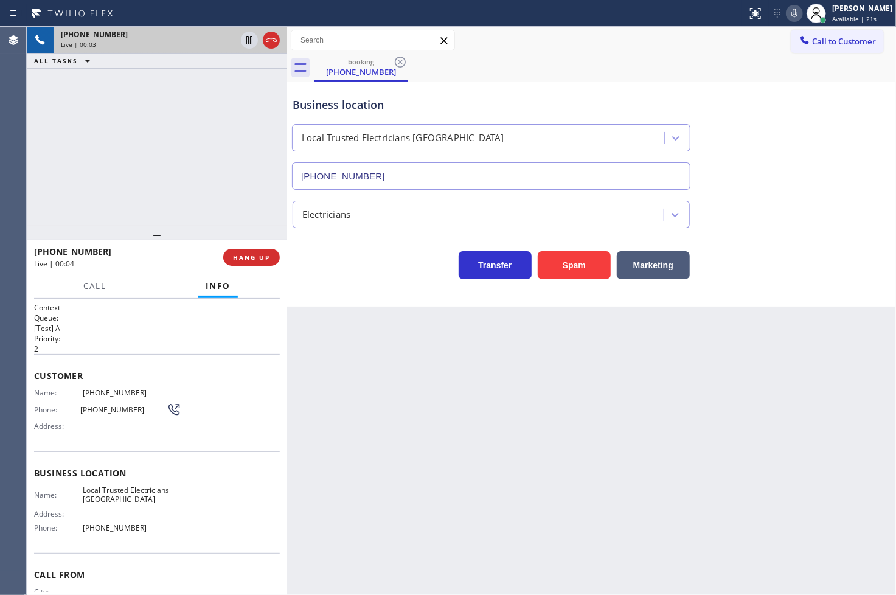
click at [172, 197] on div "+19496932035 Live | 00:03 ALL TASKS ALL TASKS ACTIVE TASKS TASKS IN WRAP UP" at bounding box center [157, 126] width 260 height 199
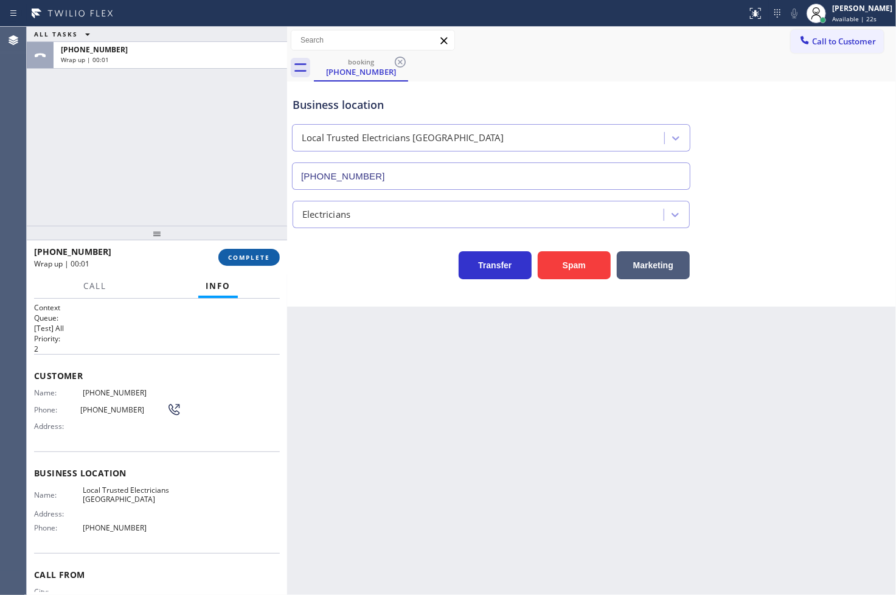
click at [244, 253] on span "COMPLETE" at bounding box center [249, 257] width 42 height 9
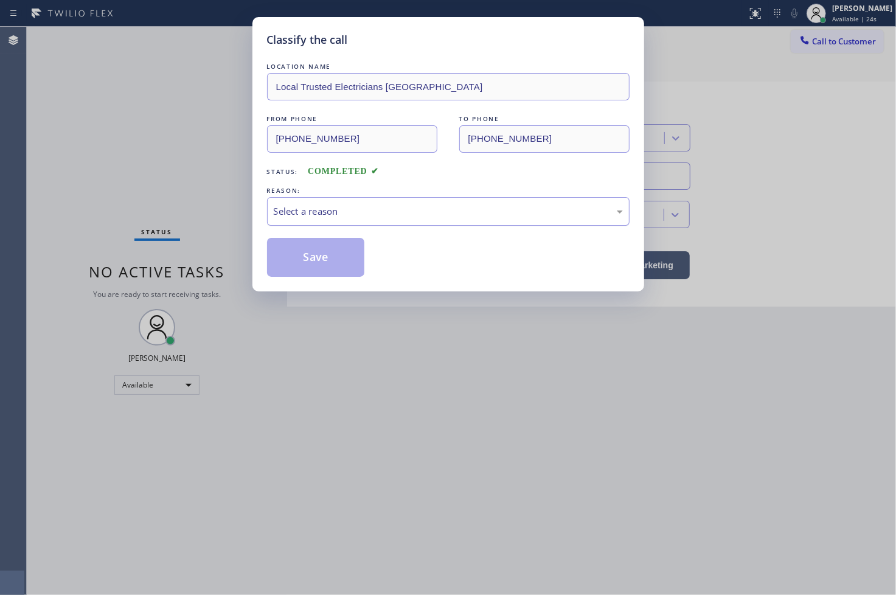
click at [310, 207] on div "Select a reason" at bounding box center [448, 211] width 349 height 14
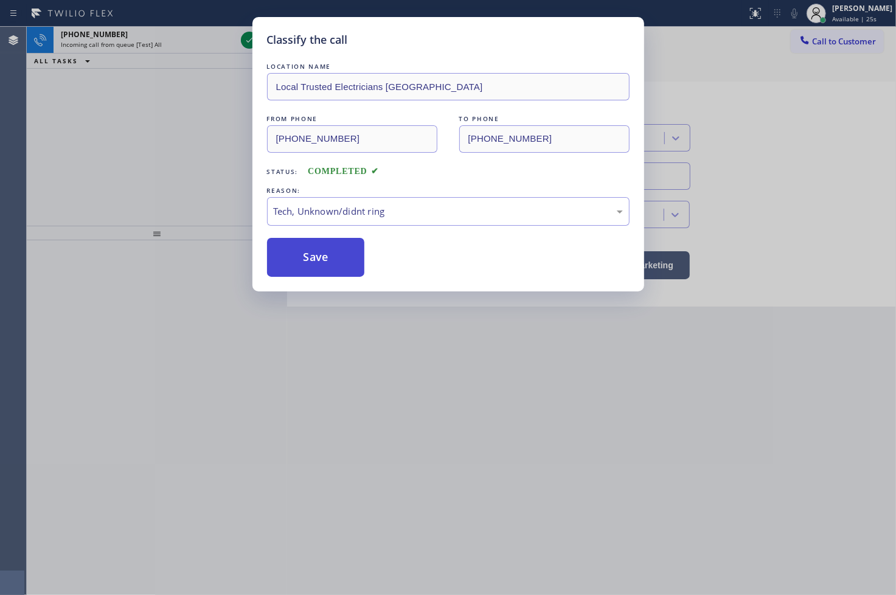
click at [305, 266] on button "Save" at bounding box center [316, 257] width 98 height 39
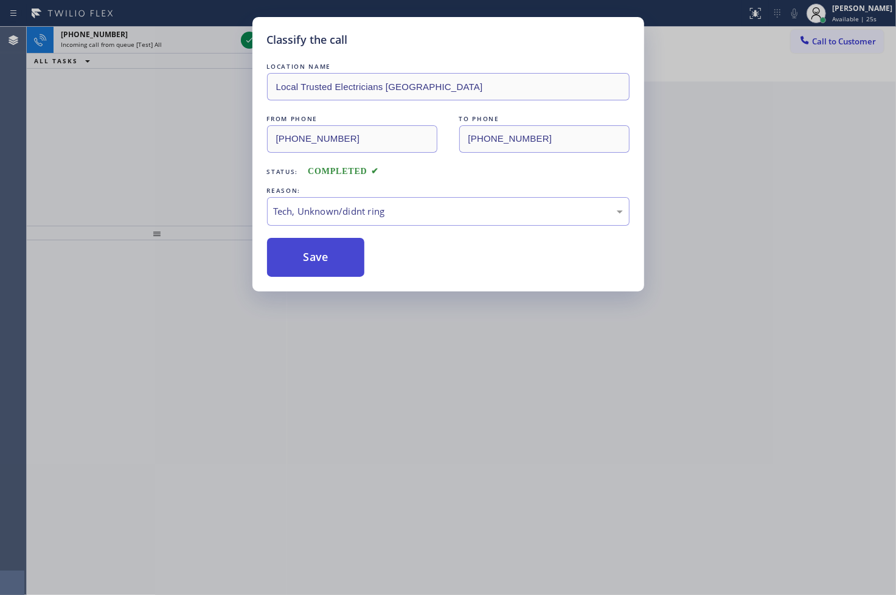
click at [305, 266] on button "Save" at bounding box center [316, 257] width 98 height 39
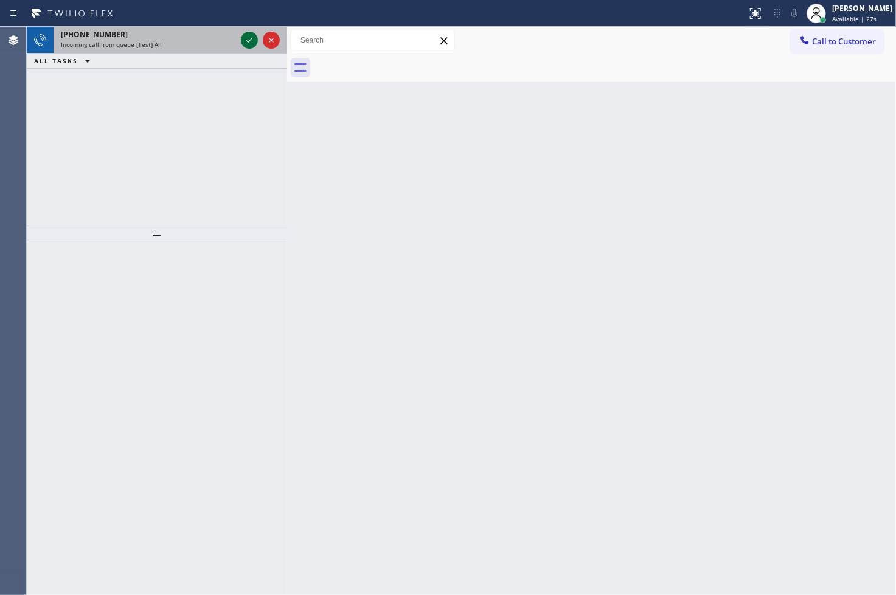
click at [246, 41] on icon at bounding box center [249, 40] width 15 height 15
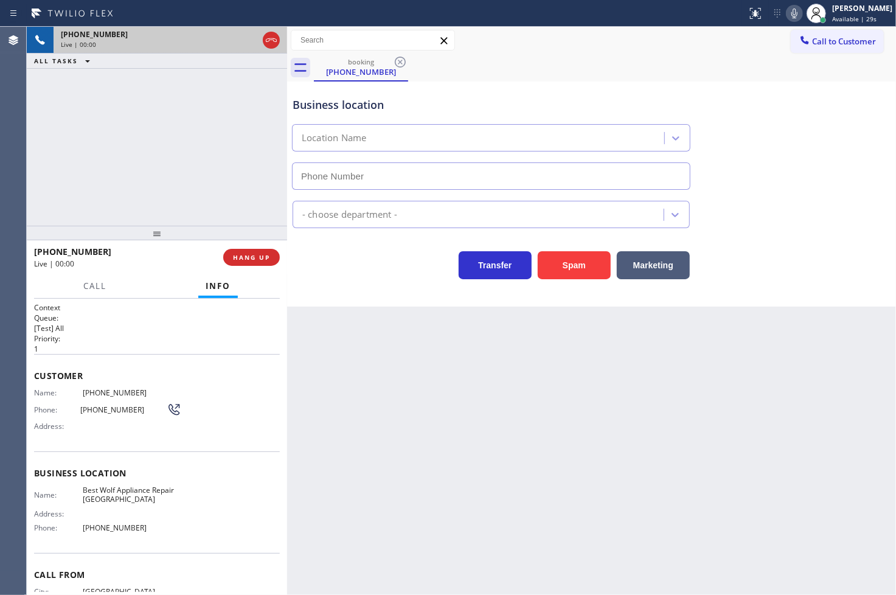
type input "[PHONE_NUMBER]"
drag, startPoint x: 179, startPoint y: 144, endPoint x: 189, endPoint y: 147, distance: 9.6
click at [179, 144] on div "+13103864647 Live | 00:04 ALL TASKS ALL TASKS ACTIVE TASKS TASKS IN WRAP UP" at bounding box center [157, 126] width 260 height 199
click at [359, 279] on div "Transfer Spam Marketing" at bounding box center [491, 262] width 402 height 34
click at [350, 268] on div "Transfer Spam Marketing" at bounding box center [491, 262] width 402 height 34
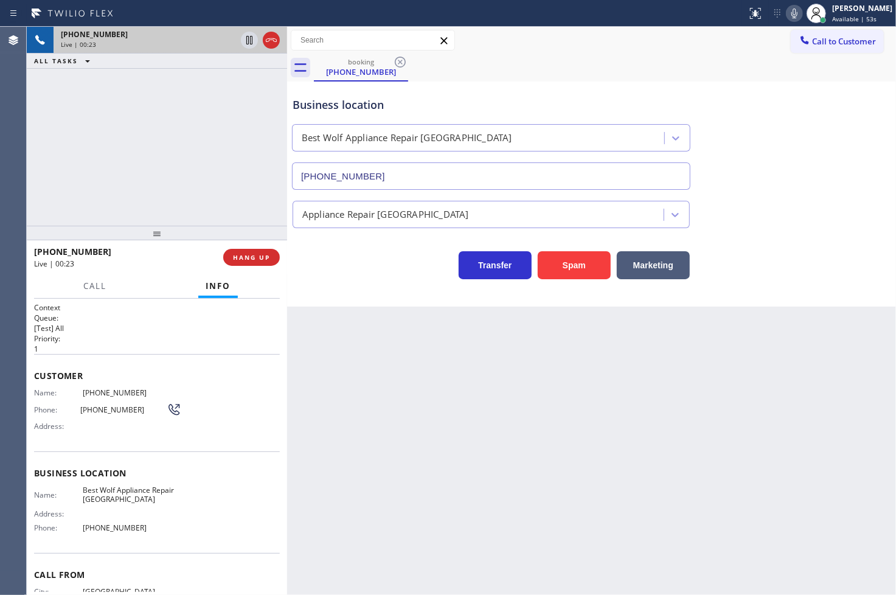
drag, startPoint x: 142, startPoint y: 165, endPoint x: 371, endPoint y: 153, distance: 229.0
click at [146, 166] on div "+13103864647 Live | 00:23 ALL TASKS ALL TASKS ACTIVE TASKS TASKS IN WRAP UP" at bounding box center [157, 126] width 260 height 199
click at [139, 177] on div "+13103864647 Live | 00:43 ALL TASKS ALL TASKS ACTIVE TASKS TASKS IN WRAP UP" at bounding box center [157, 126] width 260 height 199
click at [89, 285] on span "Call" at bounding box center [94, 285] width 23 height 11
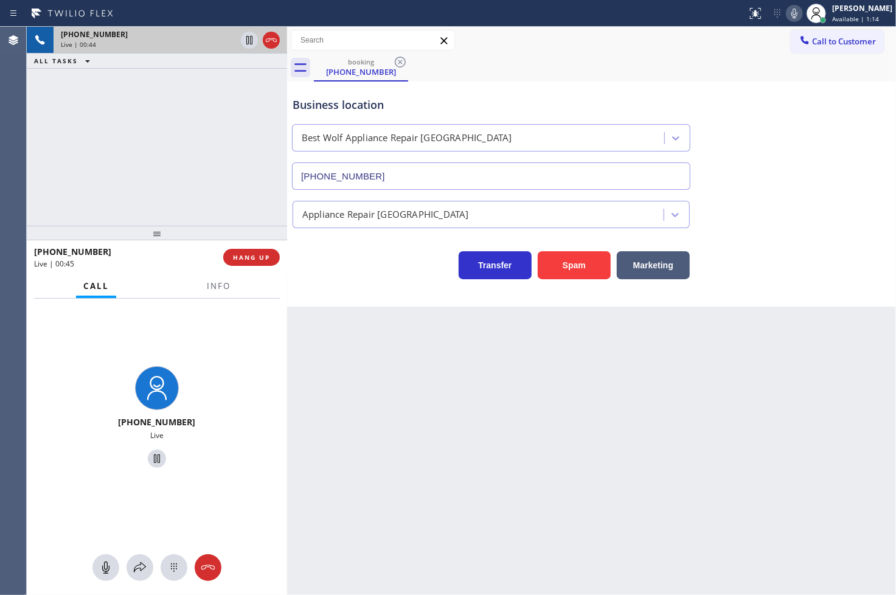
click at [407, 280] on div "Business location Best Wolf Appliance Repair Palm Springs (213) 460-0809 Applia…" at bounding box center [591, 193] width 609 height 225
click at [379, 280] on div "Business location Best Wolf Appliance Repair Palm Springs (213) 460-0809 Applia…" at bounding box center [591, 193] width 609 height 225
drag, startPoint x: 367, startPoint y: 271, endPoint x: 217, endPoint y: 171, distance: 179.4
click at [366, 271] on div "Transfer Spam Marketing" at bounding box center [491, 262] width 402 height 34
click at [214, 169] on div "+13103864647 Live | 00:49 ALL TASKS ALL TASKS ACTIVE TASKS TASKS IN WRAP UP" at bounding box center [157, 126] width 260 height 199
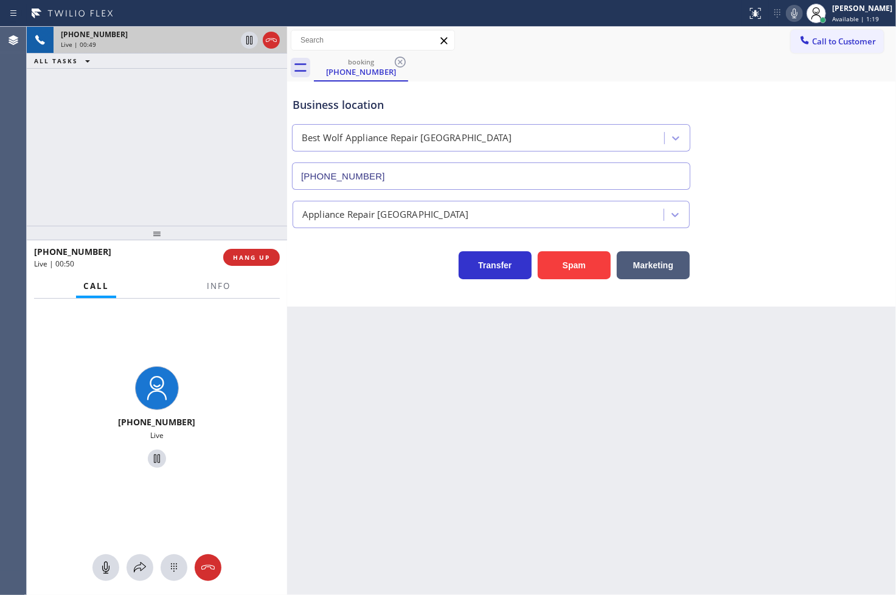
click at [209, 165] on div "+13103864647 Live | 00:49 ALL TASKS ALL TASKS ACTIVE TASKS TASKS IN WRAP UP" at bounding box center [157, 126] width 260 height 199
click at [209, 165] on div "+13103864647 Live | 00:50 ALL TASKS ALL TASKS ACTIVE TASKS TASKS IN WRAP UP" at bounding box center [157, 126] width 260 height 199
click at [249, 43] on icon at bounding box center [249, 40] width 15 height 15
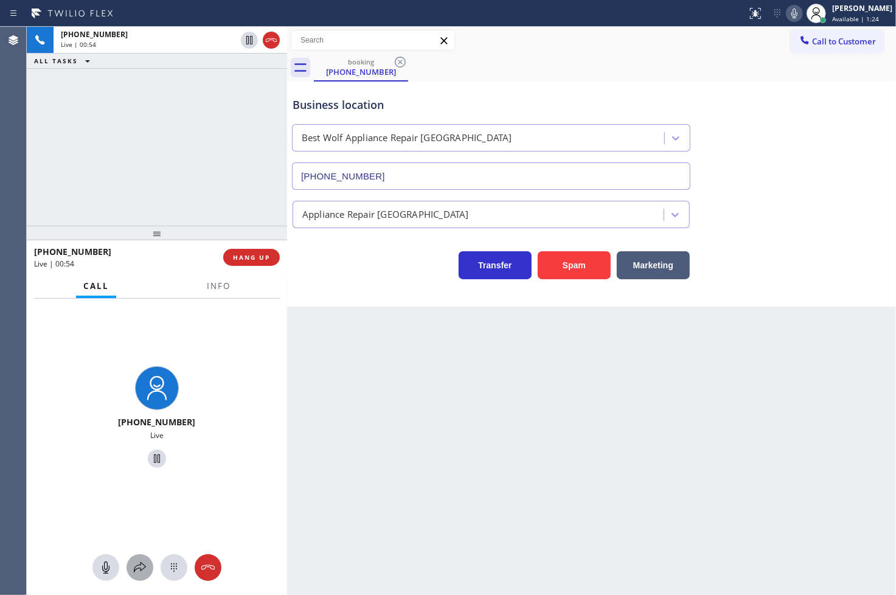
click at [140, 567] on icon at bounding box center [140, 567] width 15 height 15
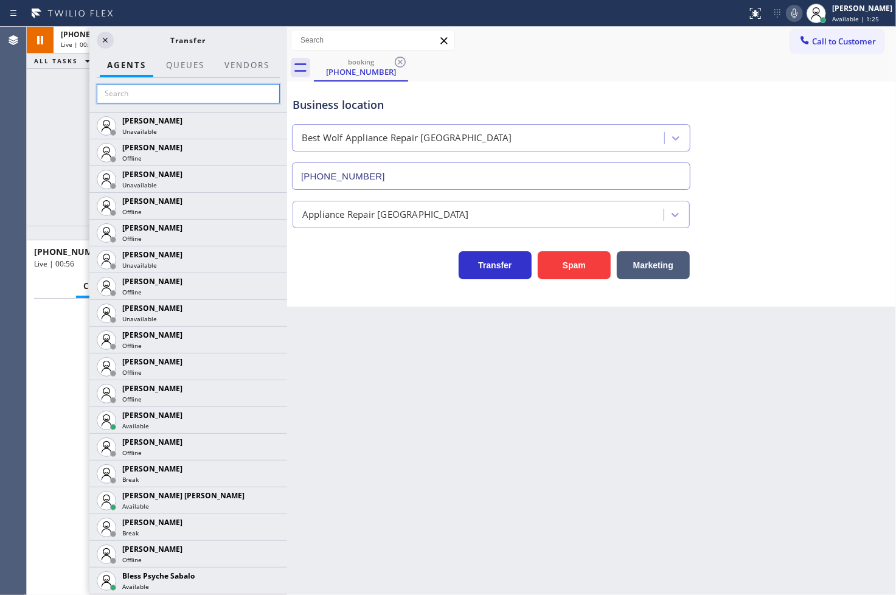
click at [165, 100] on input "text" at bounding box center [188, 93] width 183 height 19
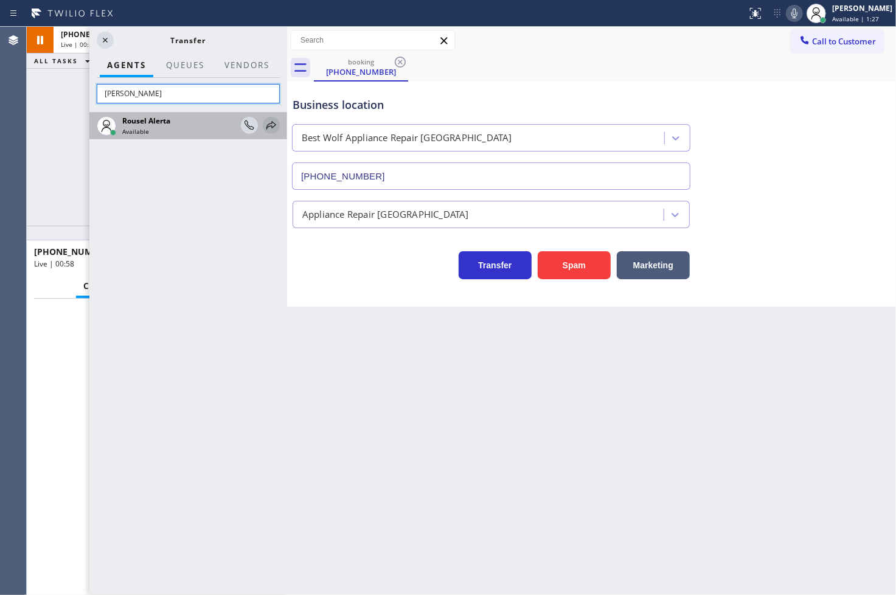
type input "rouse"
click at [271, 128] on icon at bounding box center [271, 125] width 15 height 15
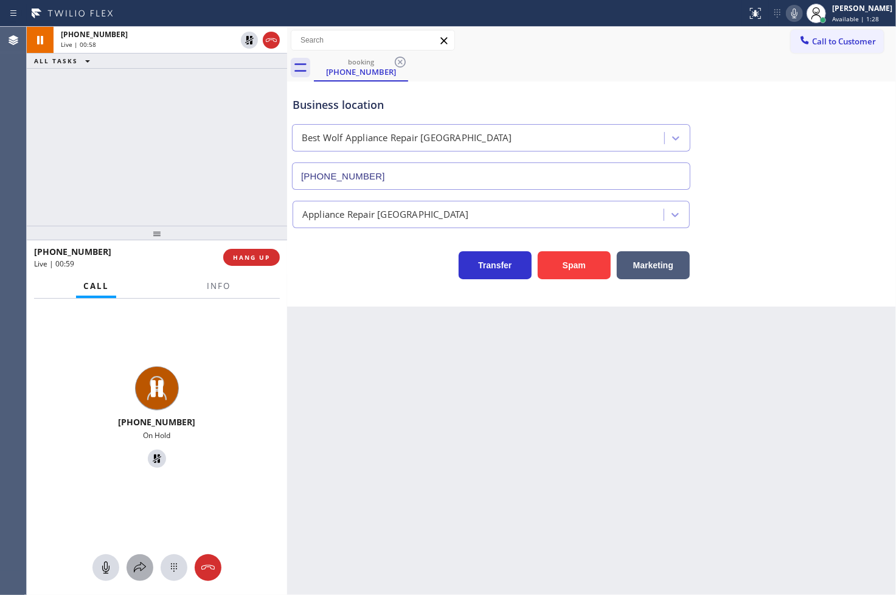
click at [148, 563] on div at bounding box center [139, 567] width 27 height 15
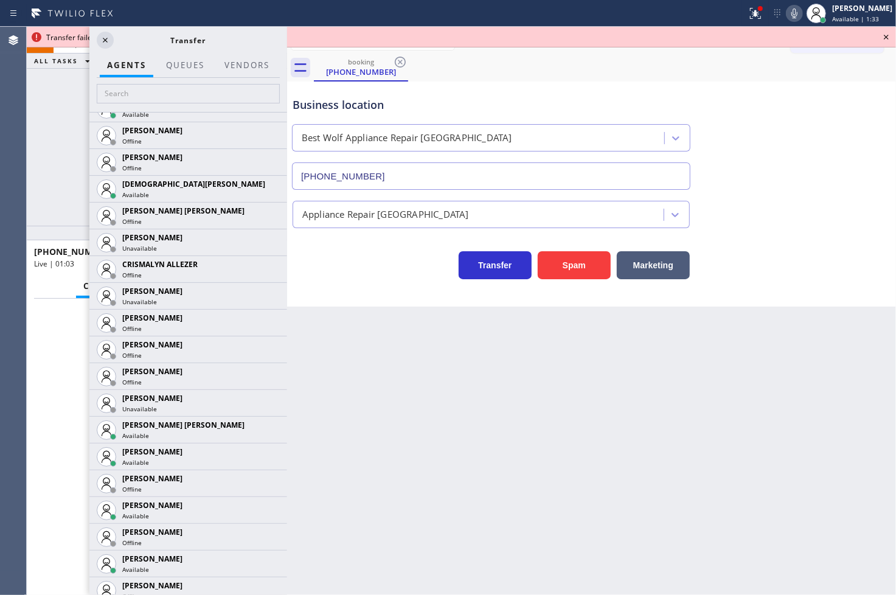
scroll to position [472, 0]
click at [264, 428] on icon at bounding box center [271, 428] width 15 height 15
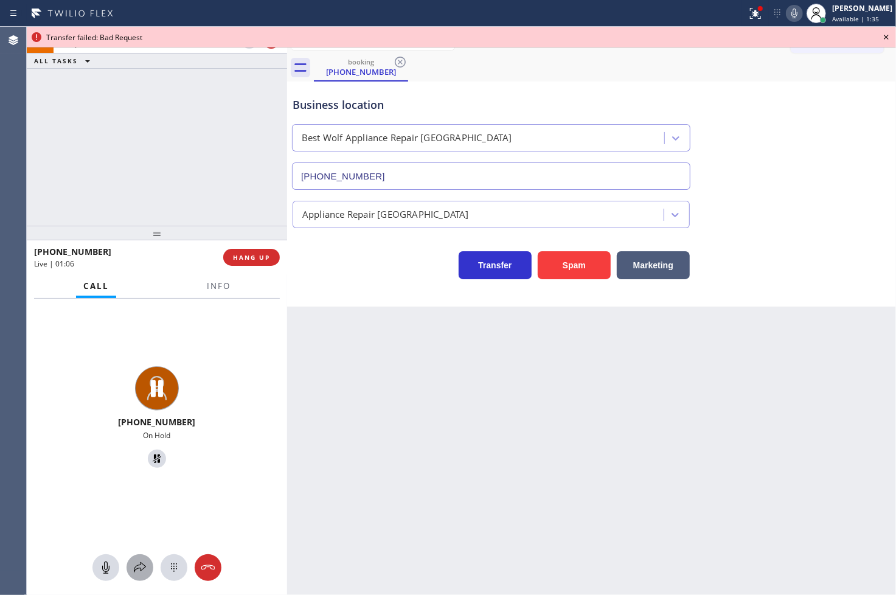
click at [134, 573] on icon at bounding box center [140, 567] width 15 height 15
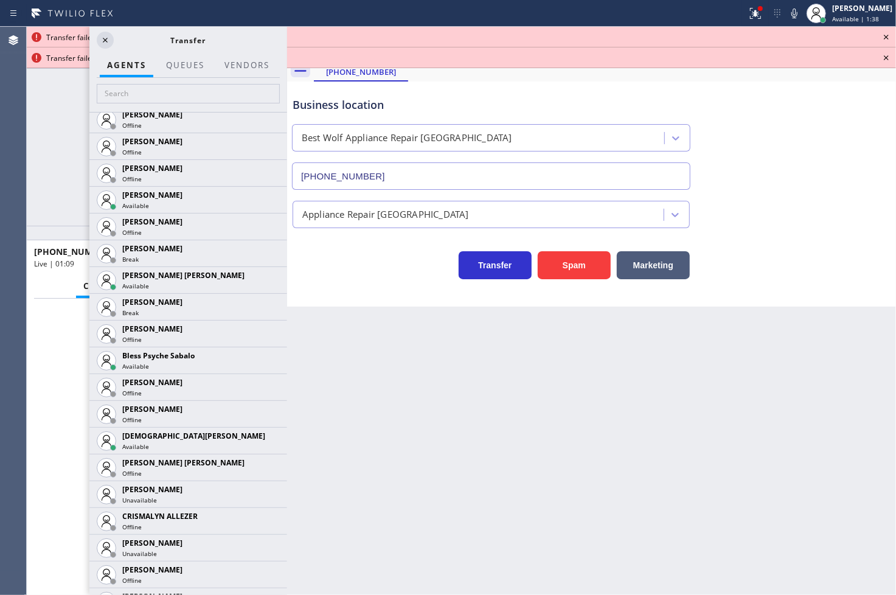
scroll to position [256, 0]
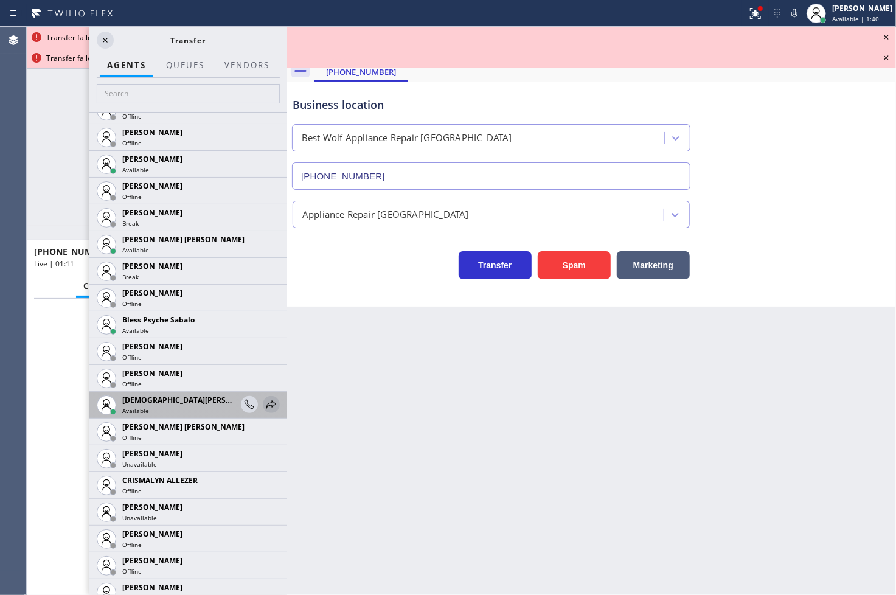
click at [264, 404] on icon at bounding box center [271, 404] width 15 height 15
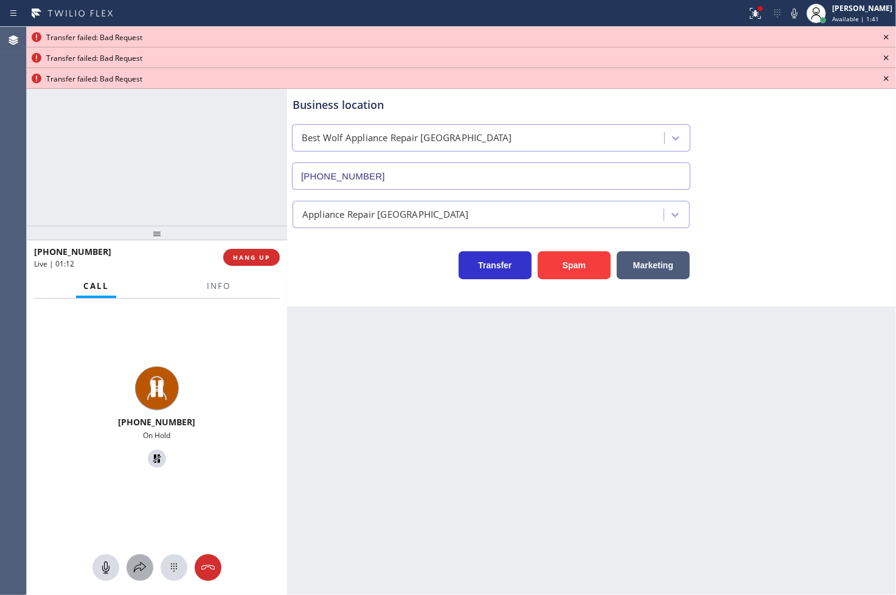
click at [144, 576] on button at bounding box center [139, 567] width 27 height 27
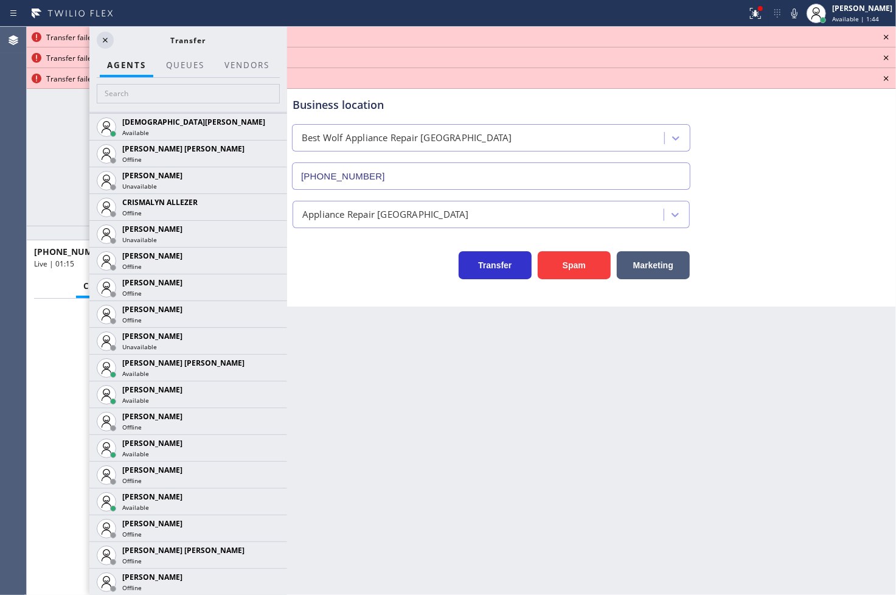
scroll to position [540, 0]
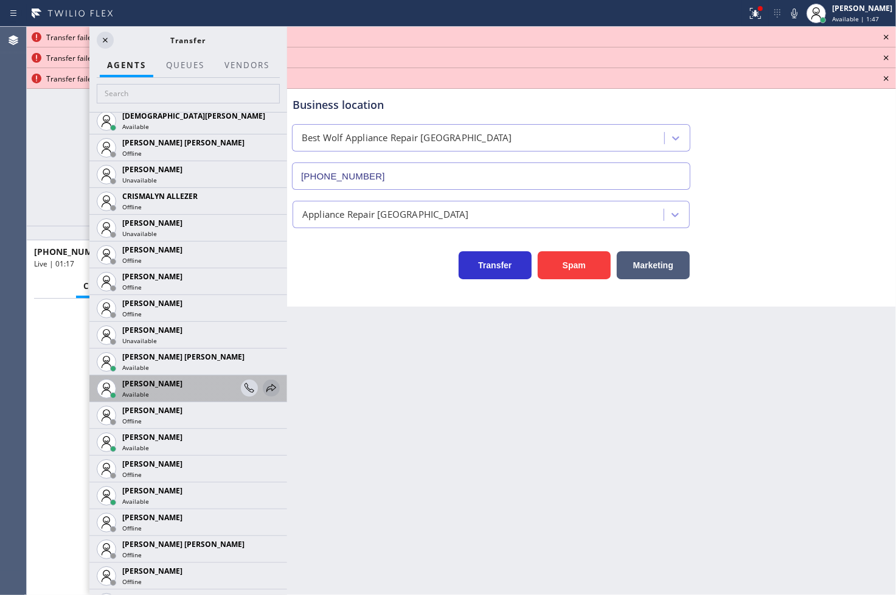
click at [264, 384] on icon at bounding box center [271, 388] width 15 height 15
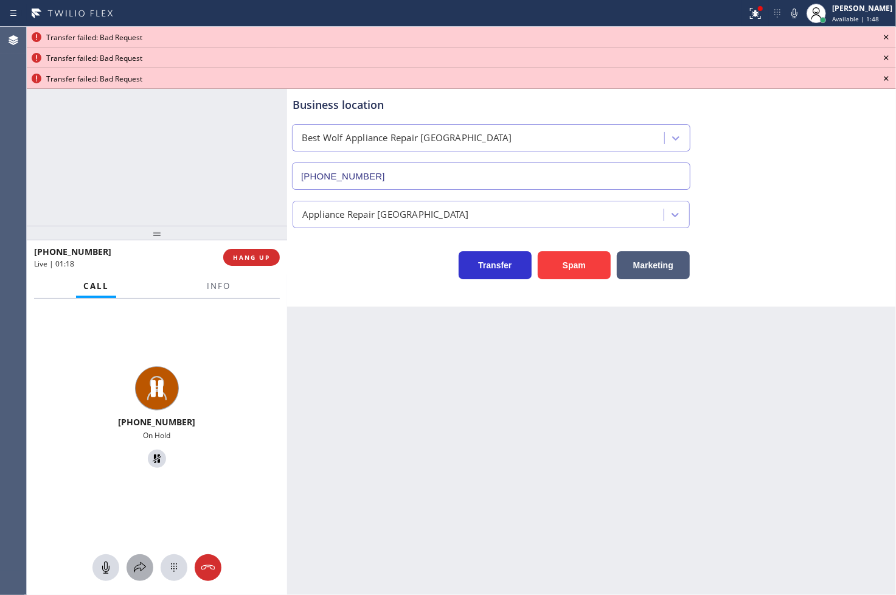
click at [138, 566] on icon at bounding box center [140, 567] width 15 height 15
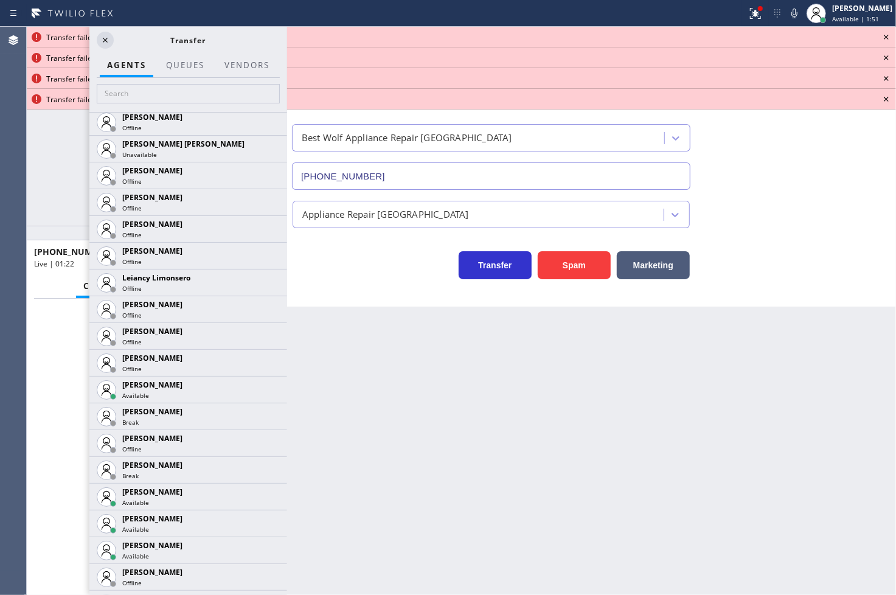
scroll to position [1686, 0]
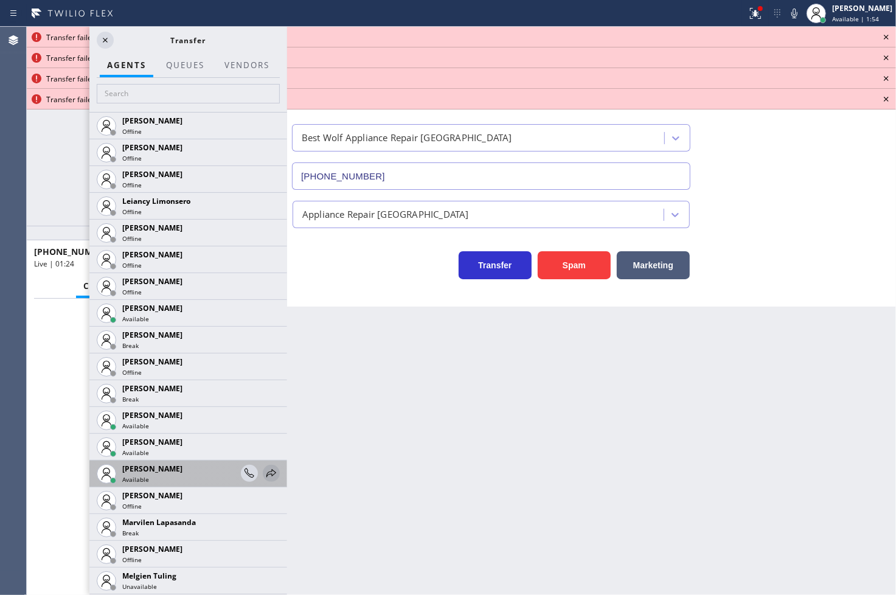
click at [264, 471] on icon at bounding box center [271, 473] width 15 height 15
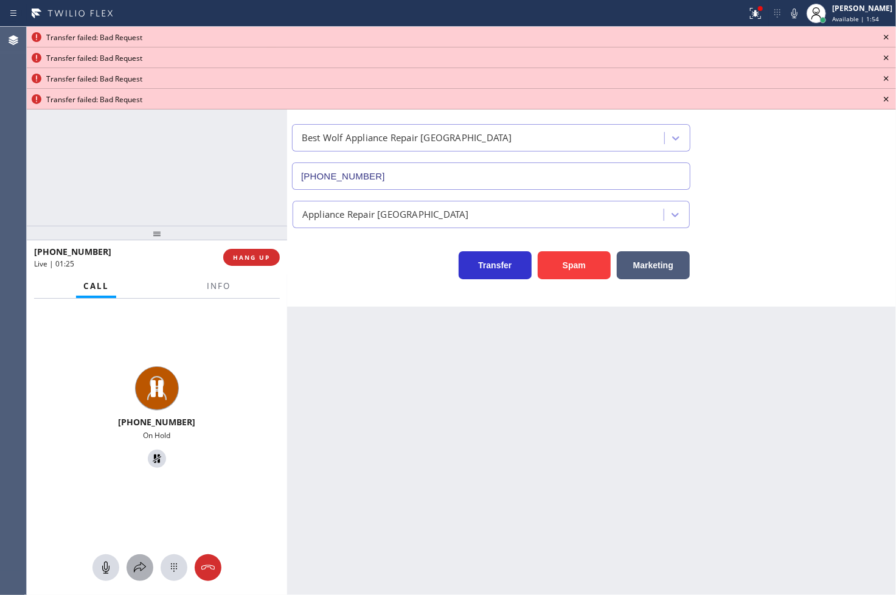
click at [141, 558] on button at bounding box center [139, 567] width 27 height 27
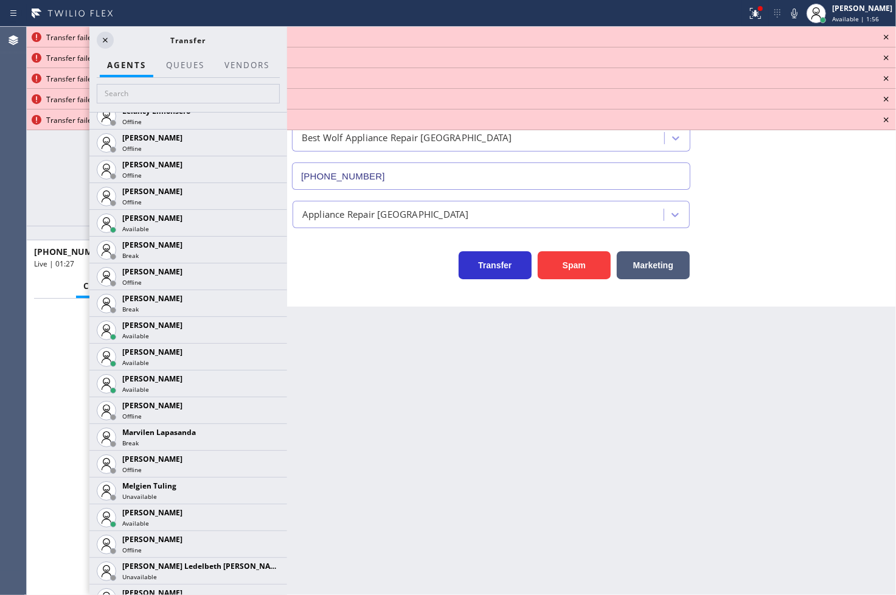
scroll to position [1802, 0]
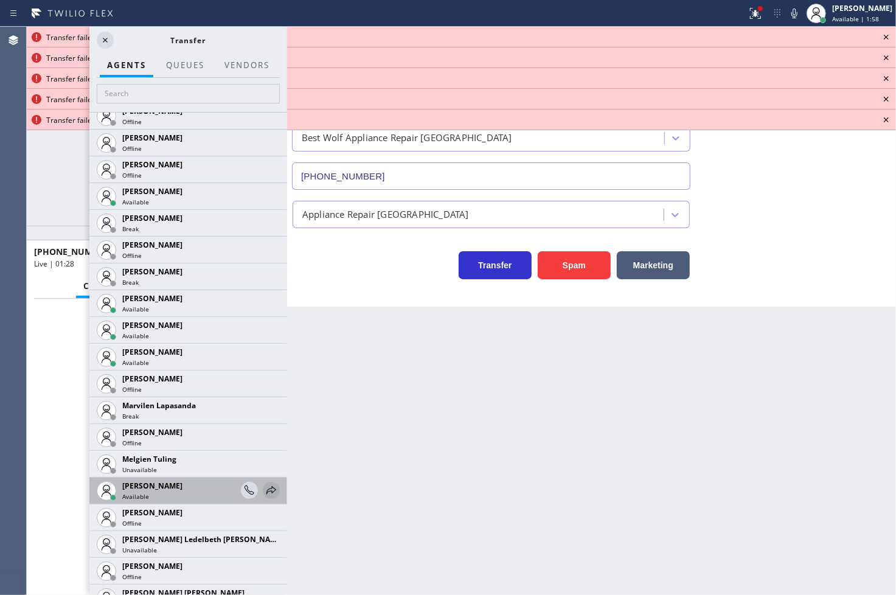
click at [264, 486] on icon at bounding box center [271, 490] width 15 height 15
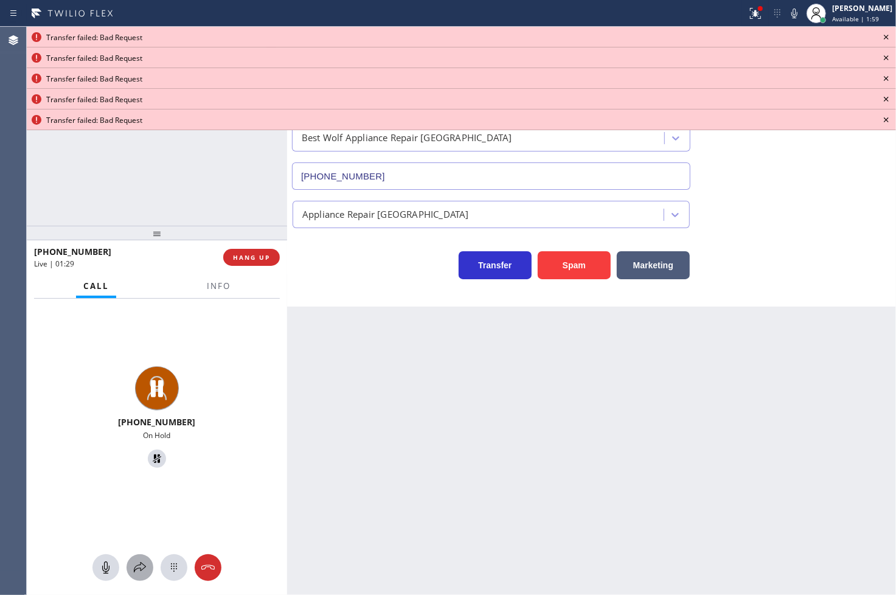
click at [129, 566] on div at bounding box center [139, 567] width 27 height 15
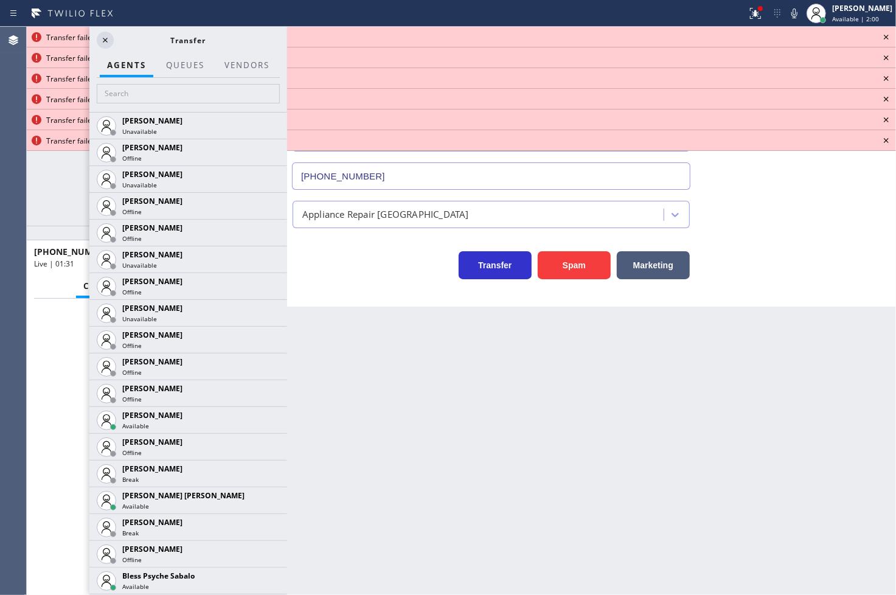
scroll to position [2567, 0]
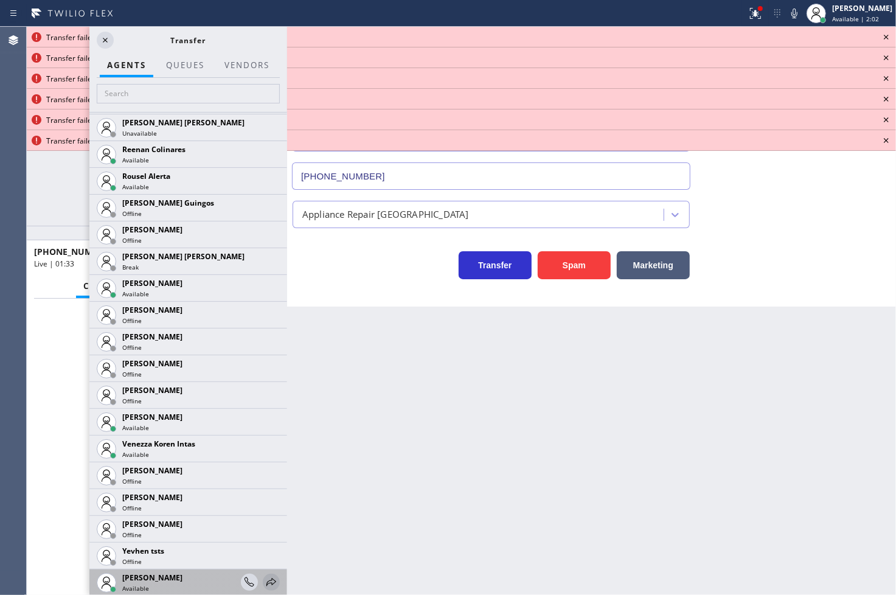
click at [264, 579] on icon at bounding box center [271, 582] width 15 height 15
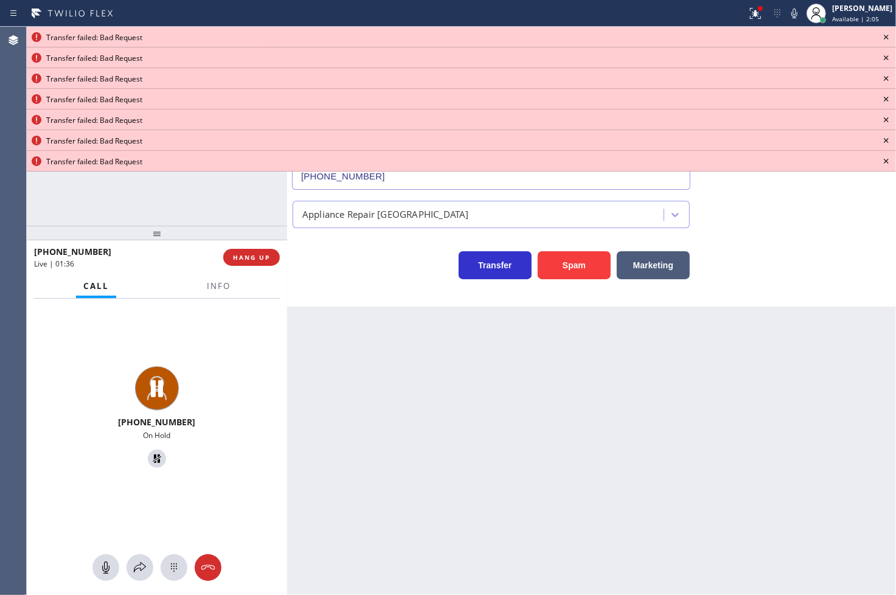
click at [880, 30] on icon at bounding box center [886, 37] width 15 height 15
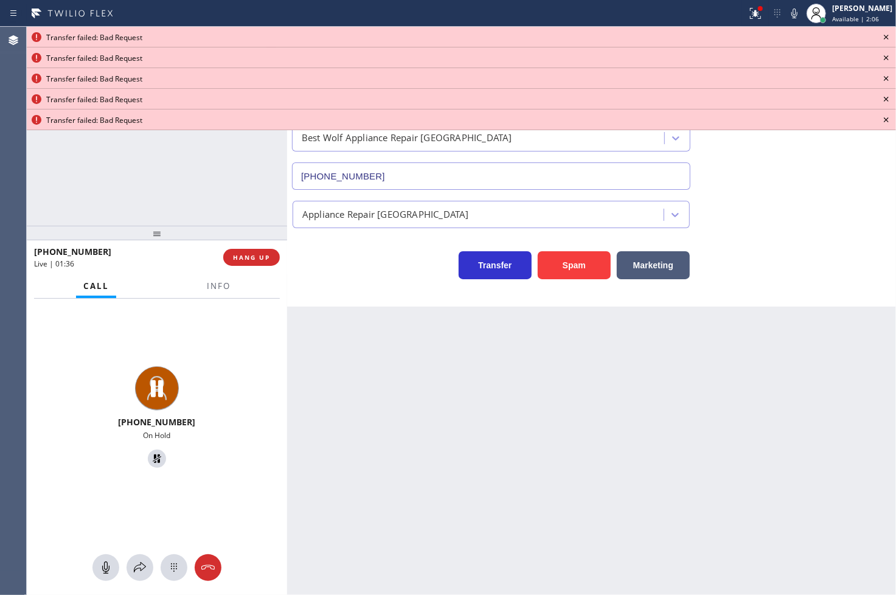
click at [880, 30] on icon at bounding box center [886, 37] width 15 height 15
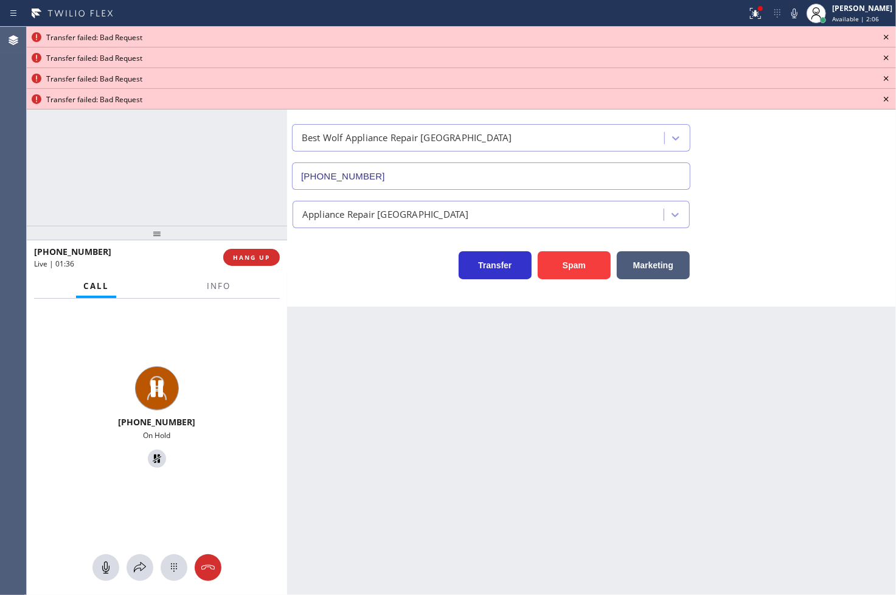
click at [880, 30] on icon at bounding box center [886, 37] width 15 height 15
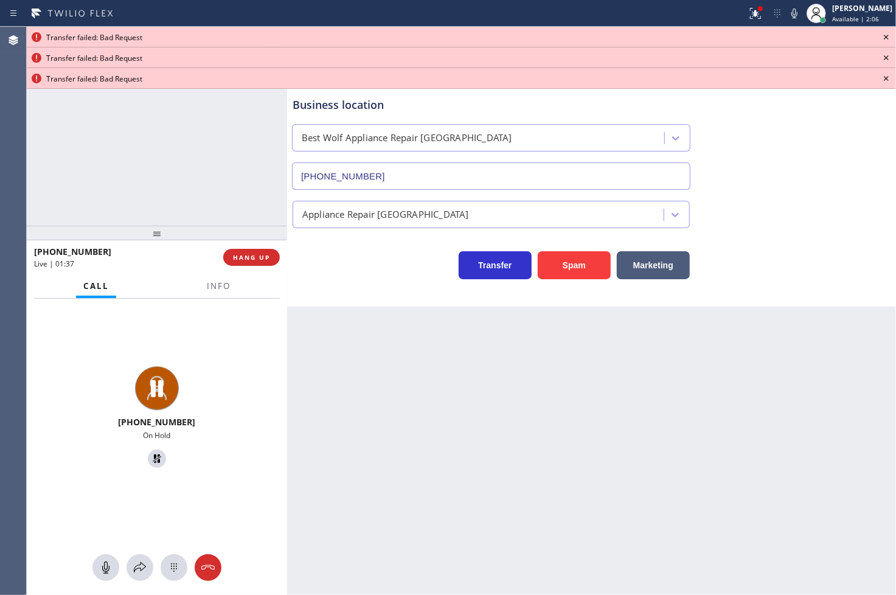
click at [880, 30] on icon at bounding box center [886, 37] width 15 height 15
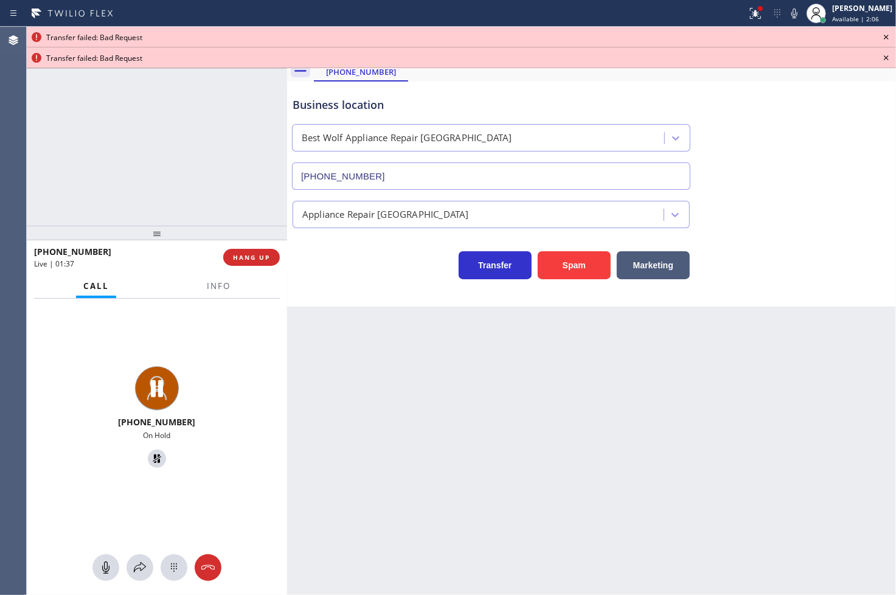
click at [880, 30] on icon at bounding box center [886, 37] width 15 height 15
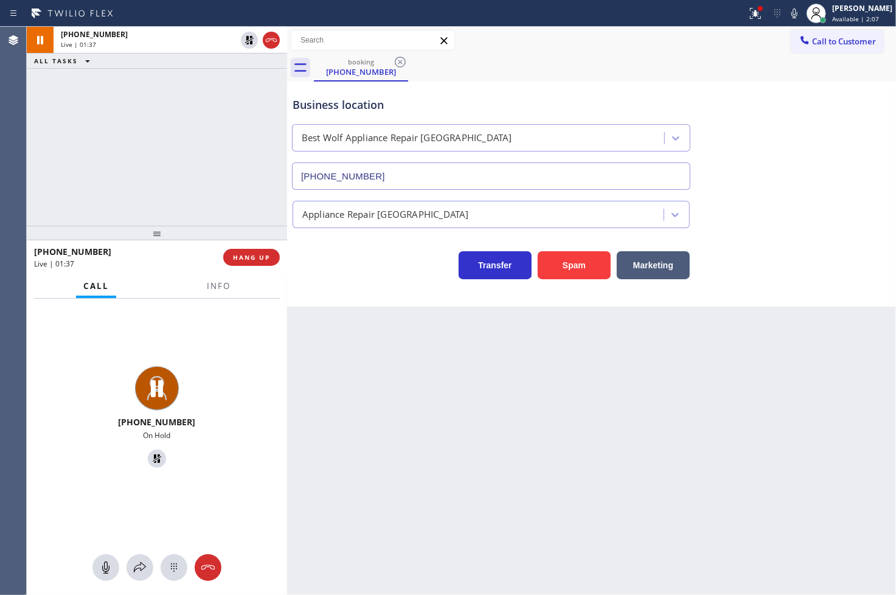
click at [880, 30] on button "Call to Customer" at bounding box center [837, 41] width 93 height 23
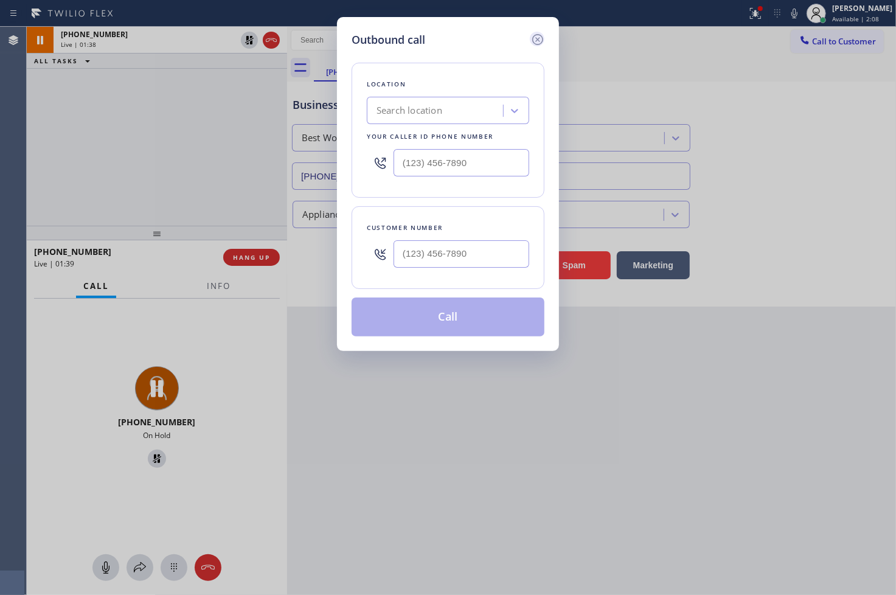
click at [538, 32] on icon at bounding box center [537, 39] width 15 height 15
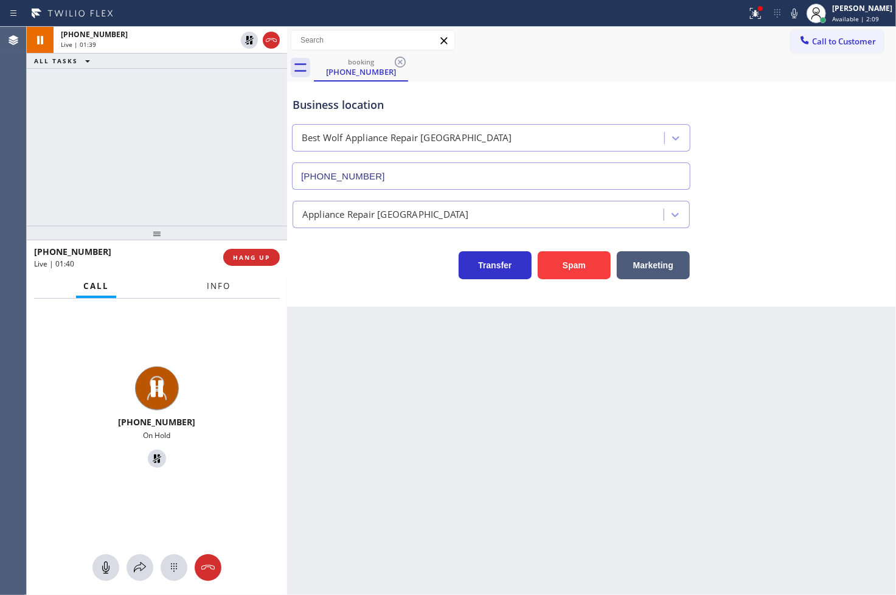
click at [219, 288] on span "Info" at bounding box center [219, 285] width 24 height 11
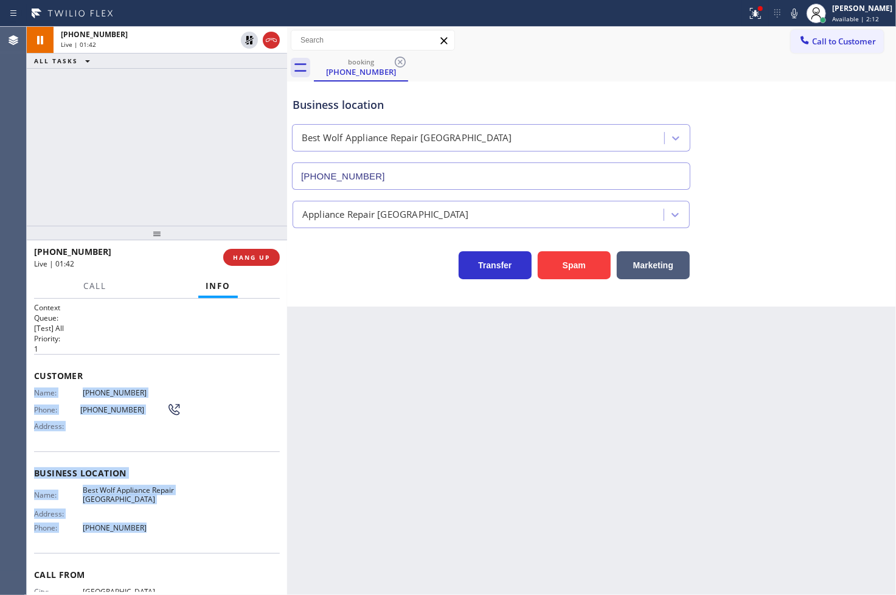
drag, startPoint x: 35, startPoint y: 394, endPoint x: 169, endPoint y: 525, distance: 187.5
click at [169, 525] on div "Context Queue: [Test] All Priority: 1 Customer Name: (310) 386-4647 Phone: (310…" at bounding box center [157, 473] width 246 height 342
copy div "Name: (310) 386-4647 Phone: (310) 386-4647 Address: Business location Name: Bes…"
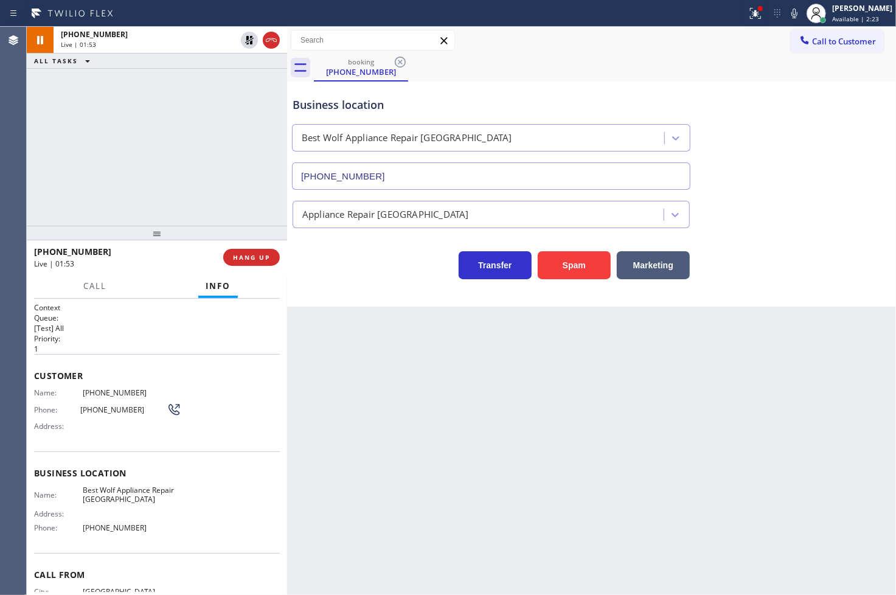
click at [183, 128] on div "+13103864647 Live | 01:53 ALL TASKS ALL TASKS ACTIVE TASKS TASKS IN WRAP UP" at bounding box center [157, 126] width 260 height 199
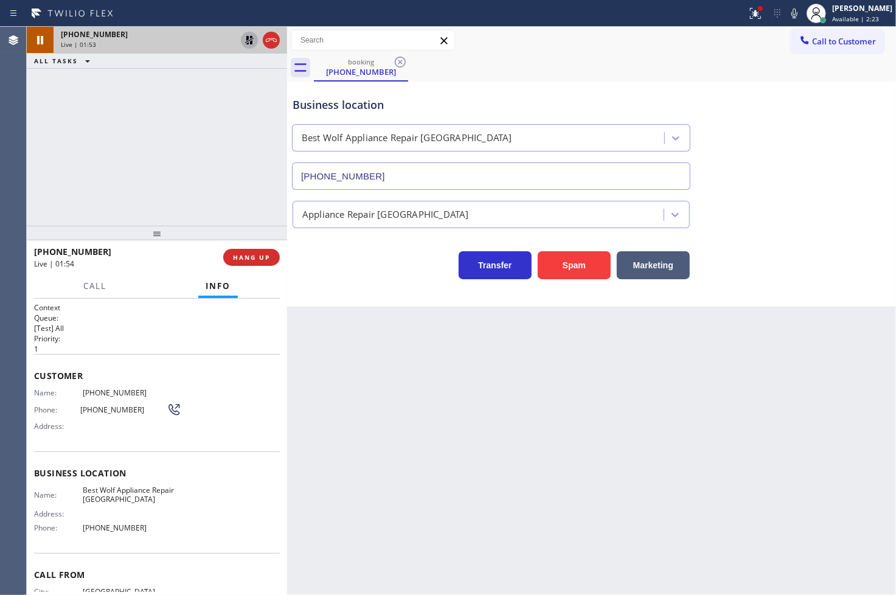
click at [244, 37] on icon at bounding box center [249, 40] width 15 height 15
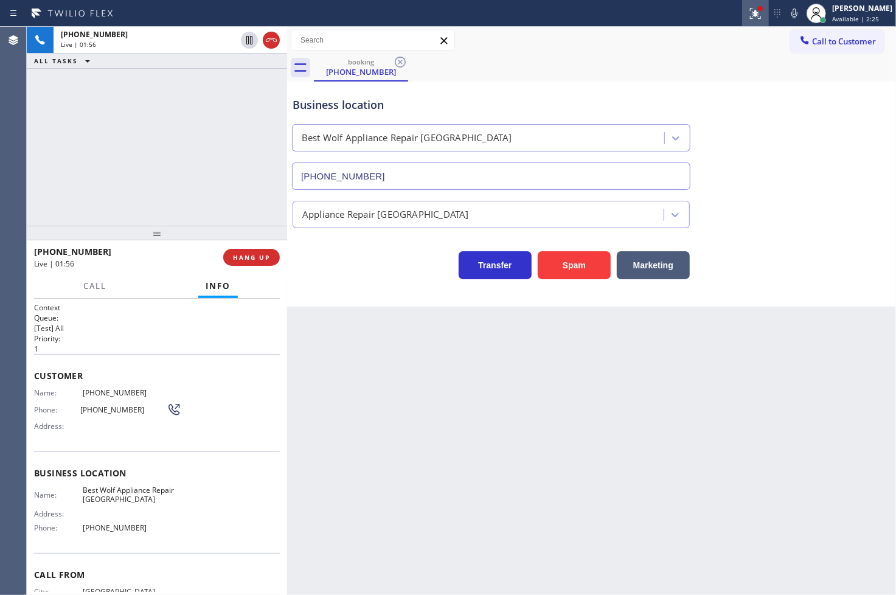
click at [748, 7] on icon at bounding box center [755, 13] width 15 height 15
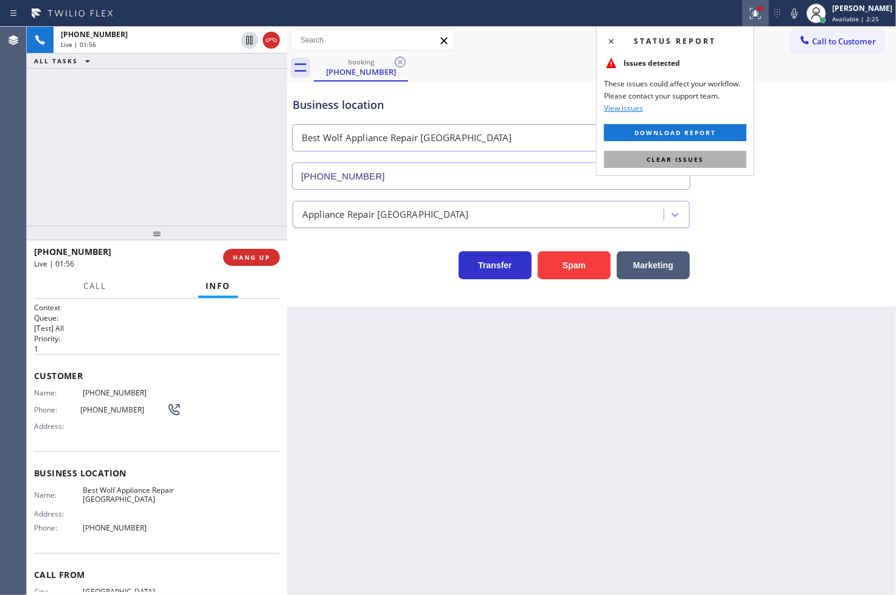
click at [708, 151] on button "Clear issues" at bounding box center [675, 159] width 142 height 17
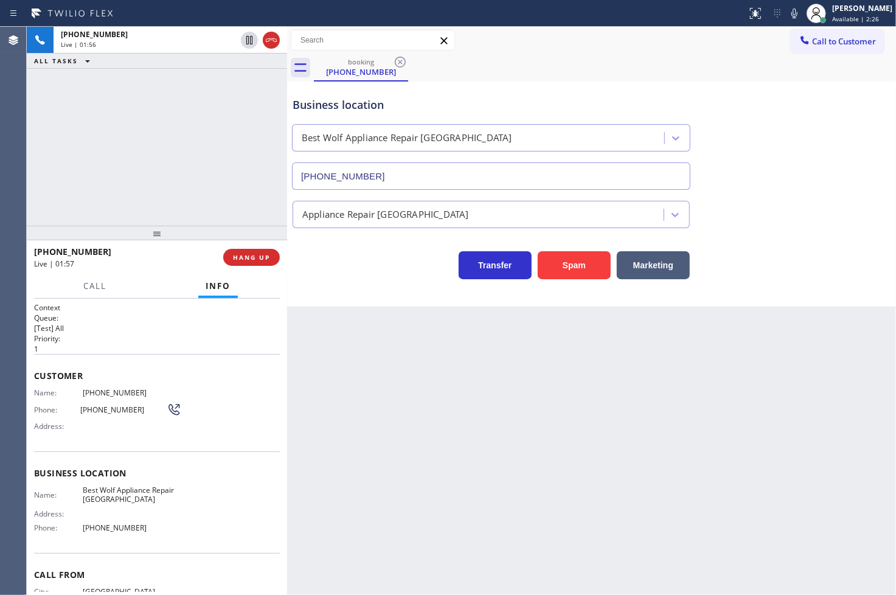
click at [221, 142] on div "+13103864647 Live | 01:56 ALL TASKS ALL TASKS ACTIVE TASKS TASKS IN WRAP UP" at bounding box center [157, 126] width 260 height 199
click at [134, 178] on div "+13103864647 Live | 02:09 ALL TASKS ALL TASKS ACTIVE TASKS TASKS IN WRAP UP" at bounding box center [157, 126] width 260 height 199
click at [354, 297] on div "Business location Best Wolf Appliance Repair Palm Springs (213) 460-0809 Applia…" at bounding box center [591, 193] width 609 height 225
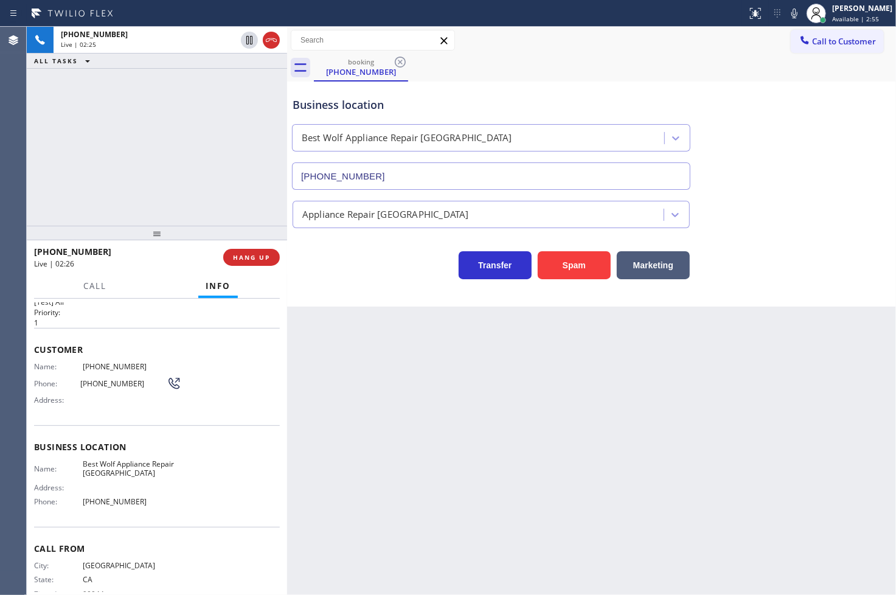
scroll to position [51, 0]
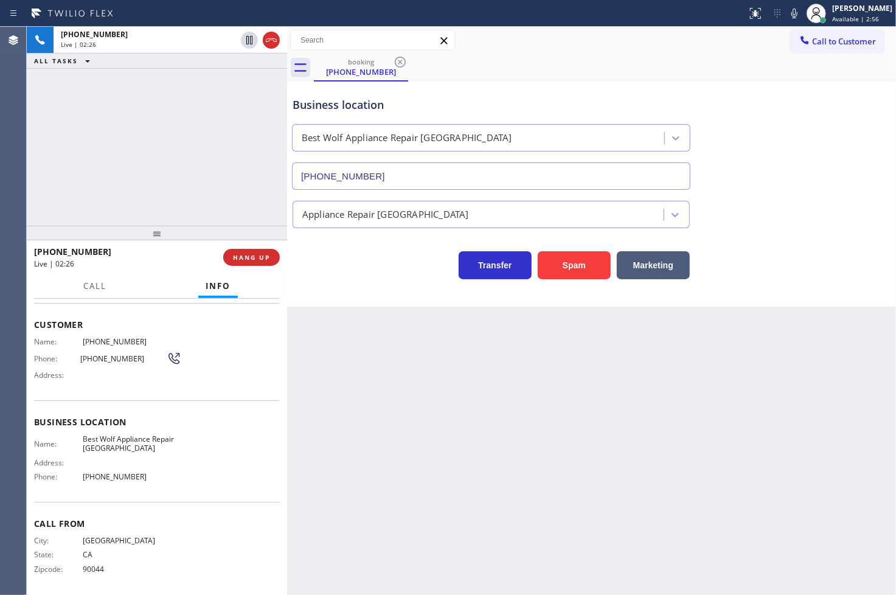
click at [320, 272] on div "Transfer Spam Marketing" at bounding box center [491, 262] width 402 height 34
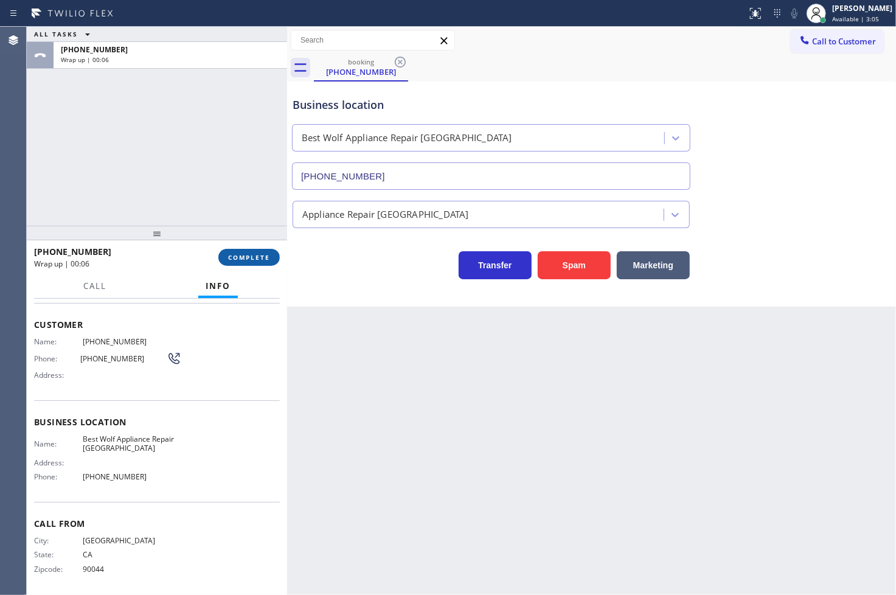
click at [241, 255] on span "COMPLETE" at bounding box center [249, 257] width 42 height 9
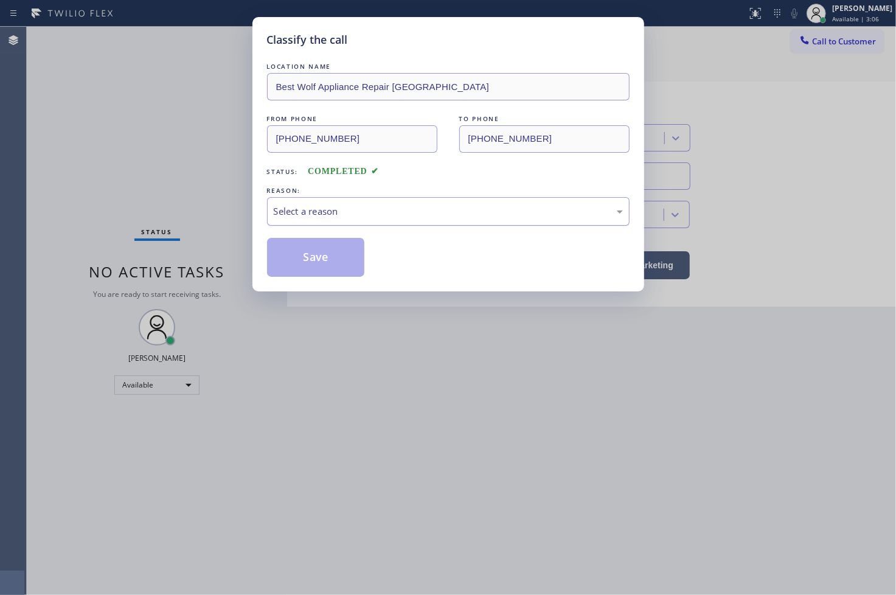
click at [336, 198] on div "Select a reason" at bounding box center [448, 211] width 362 height 29
click at [311, 255] on button "Save" at bounding box center [316, 257] width 98 height 39
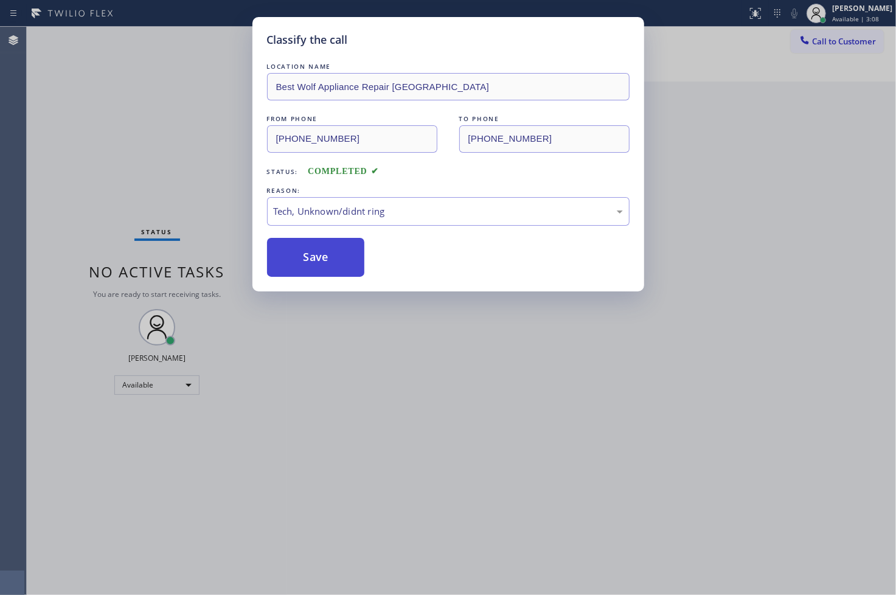
click at [311, 255] on button "Save" at bounding box center [316, 257] width 98 height 39
drag, startPoint x: 311, startPoint y: 255, endPoint x: 615, endPoint y: 105, distance: 338.6
click at [337, 259] on button "Save" at bounding box center [316, 257] width 98 height 39
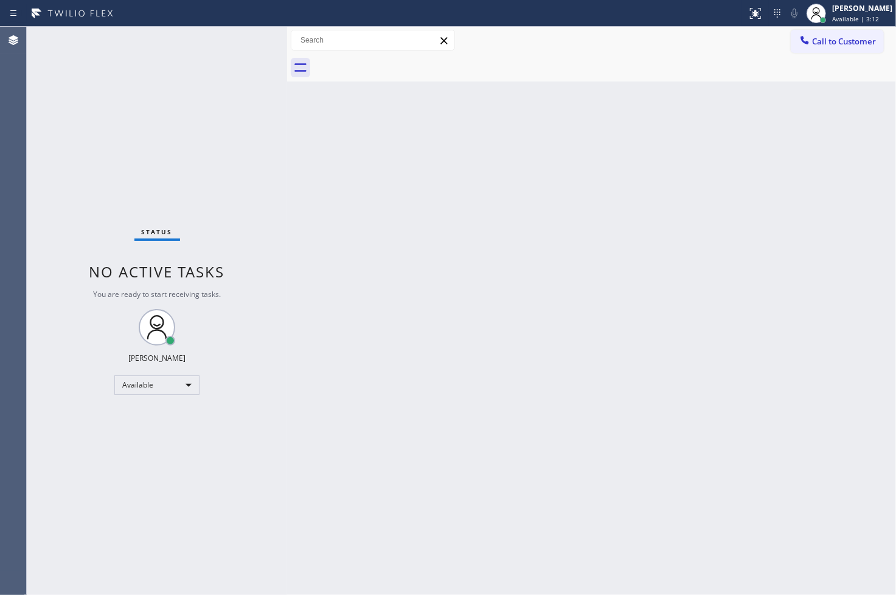
drag, startPoint x: 503, startPoint y: 216, endPoint x: 488, endPoint y: 208, distance: 16.6
click at [503, 216] on div "Back to Dashboard Change Sender ID Customers Technicians Select a contact Outbo…" at bounding box center [591, 311] width 609 height 568
drag, startPoint x: 198, startPoint y: 102, endPoint x: 210, endPoint y: 79, distance: 25.3
click at [202, 96] on div "Status No active tasks You are ready to start receiving tasks. [PERSON_NAME]" at bounding box center [157, 311] width 260 height 568
click at [244, 36] on div "Status No active tasks You are ready to start receiving tasks. [PERSON_NAME]" at bounding box center [157, 311] width 260 height 568
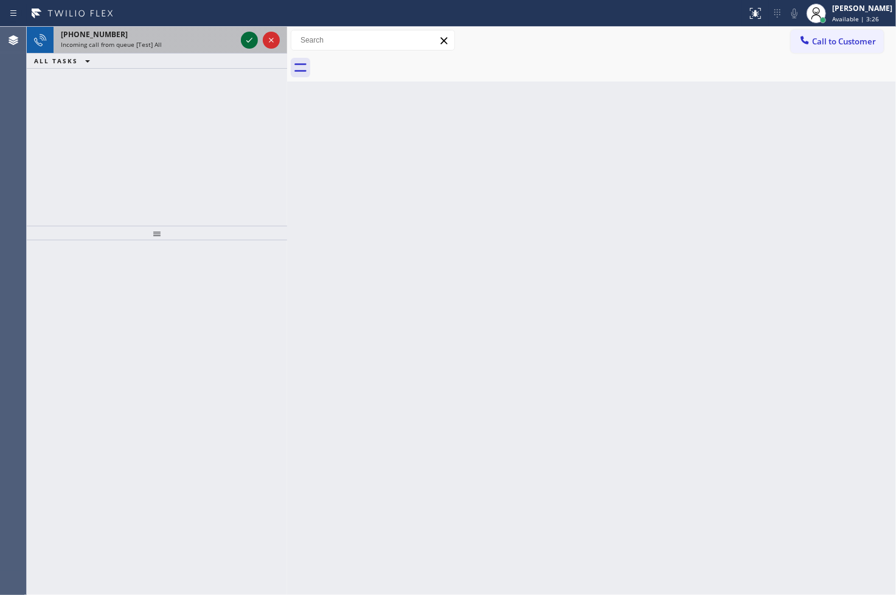
click at [244, 36] on icon at bounding box center [249, 40] width 15 height 15
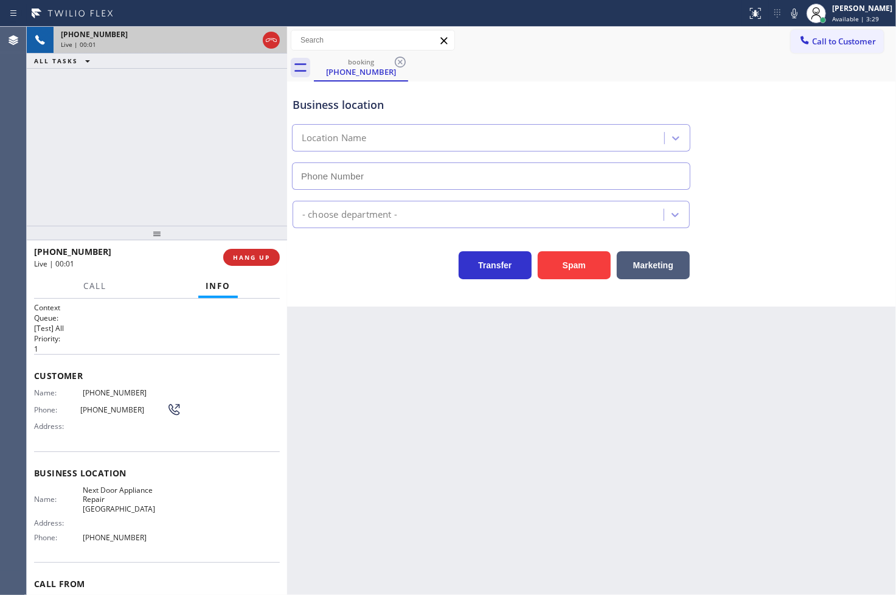
type input "(631) 203-1974"
click at [351, 271] on div "Transfer Spam Marketing" at bounding box center [491, 262] width 402 height 34
click at [100, 289] on span "Call" at bounding box center [94, 285] width 23 height 11
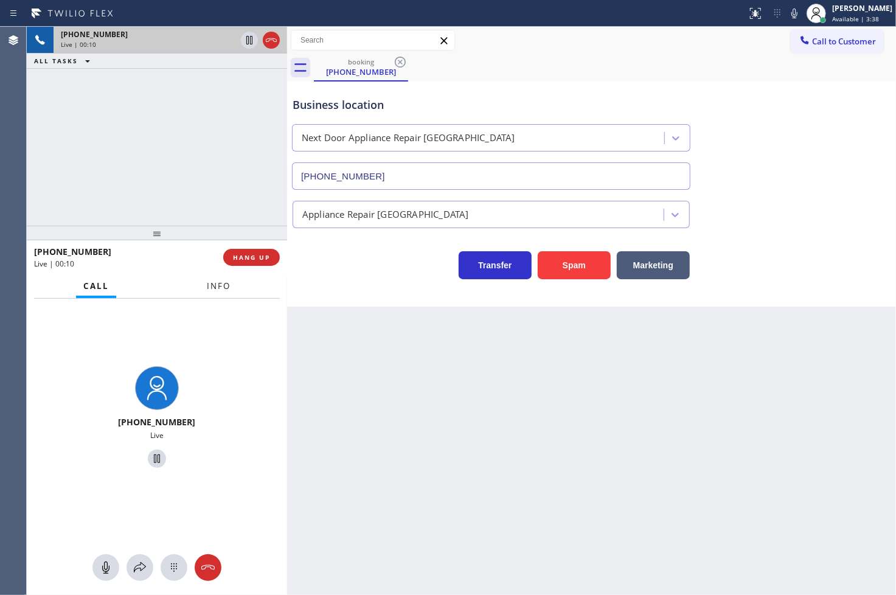
click at [216, 288] on span "Info" at bounding box center [219, 285] width 24 height 11
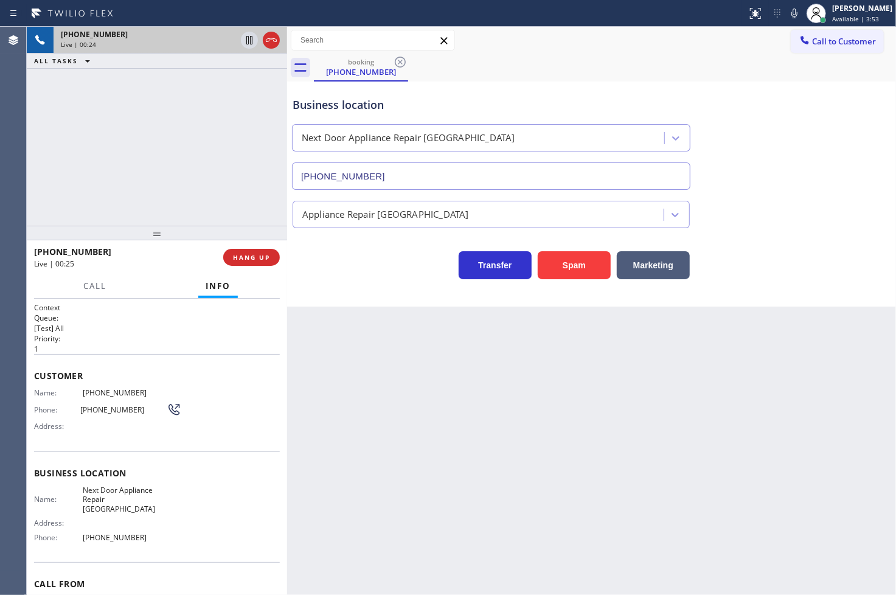
drag, startPoint x: 33, startPoint y: 163, endPoint x: 132, endPoint y: 199, distance: 105.6
click at [33, 163] on div "+16463738018 Live | 00:24 ALL TASKS ALL TASKS ACTIVE TASKS TASKS IN WRAP UP" at bounding box center [157, 126] width 260 height 199
click at [421, 330] on div "Back to Dashboard Change Sender ID Customers Technicians Select a contact Outbo…" at bounding box center [591, 311] width 609 height 568
click at [382, 274] on div "Transfer Spam Marketing" at bounding box center [491, 262] width 402 height 34
click at [148, 168] on div "+16463738018 Live | 00:26 ALL TASKS ALL TASKS ACTIVE TASKS TASKS IN WRAP UP" at bounding box center [157, 126] width 260 height 199
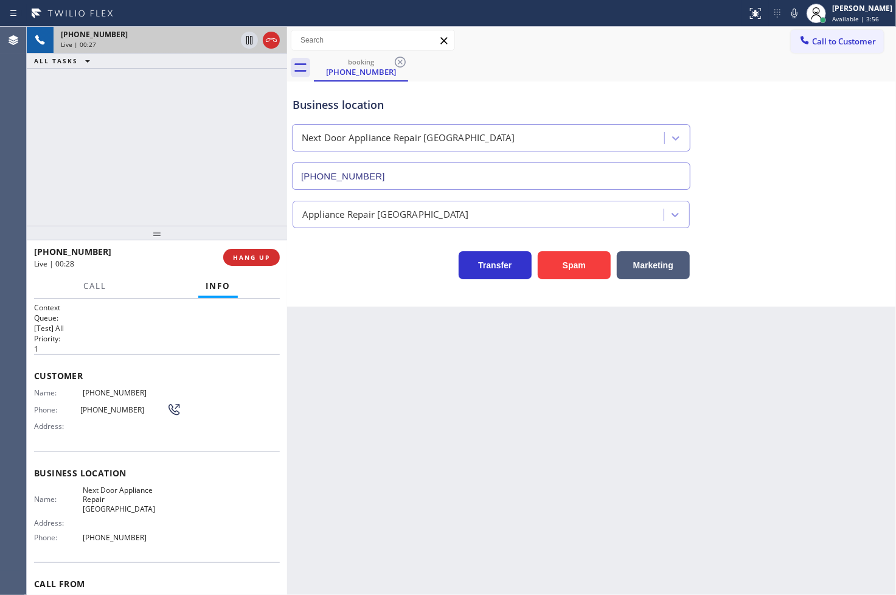
click at [151, 165] on div "+16463738018 Live | 00:27 ALL TASKS ALL TASKS ACTIVE TASKS TASKS IN WRAP UP" at bounding box center [157, 126] width 260 height 199
click at [151, 165] on div "+16463738018 Live | 00:28 ALL TASKS ALL TASKS ACTIVE TASKS TASKS IN WRAP UP" at bounding box center [157, 126] width 260 height 199
click at [147, 189] on div "+16463738018 Live | 00:35 ALL TASKS ALL TASKS ACTIVE TASKS TASKS IN WRAP UP" at bounding box center [157, 126] width 260 height 199
click at [249, 38] on icon at bounding box center [249, 40] width 15 height 15
click at [94, 293] on button "Call" at bounding box center [95, 286] width 38 height 24
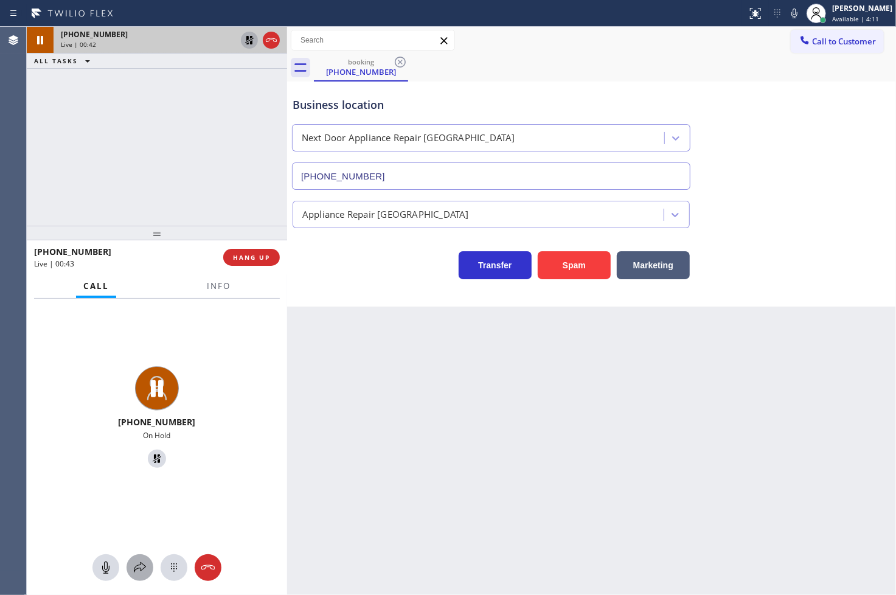
click at [140, 566] on icon at bounding box center [140, 567] width 15 height 15
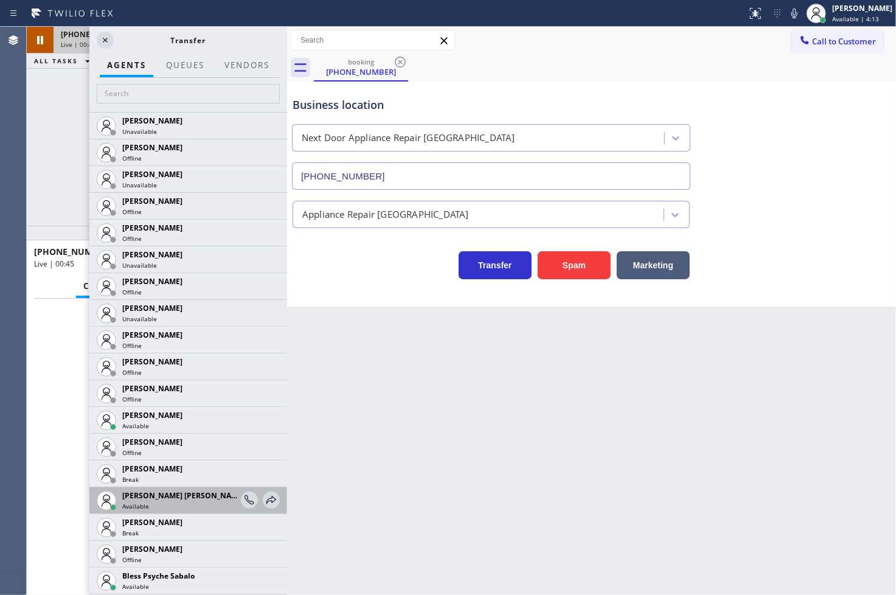
scroll to position [135, 0]
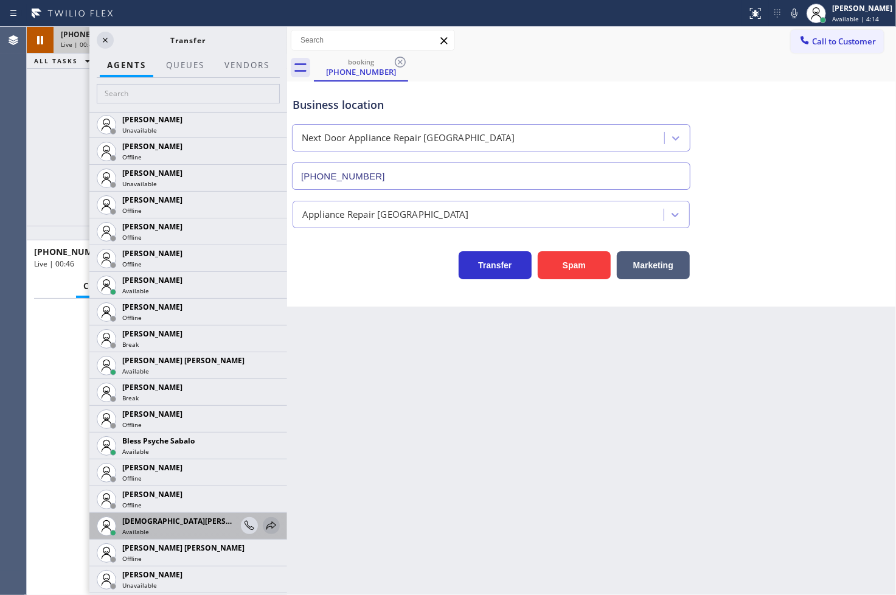
click at [266, 524] on icon at bounding box center [271, 525] width 10 height 8
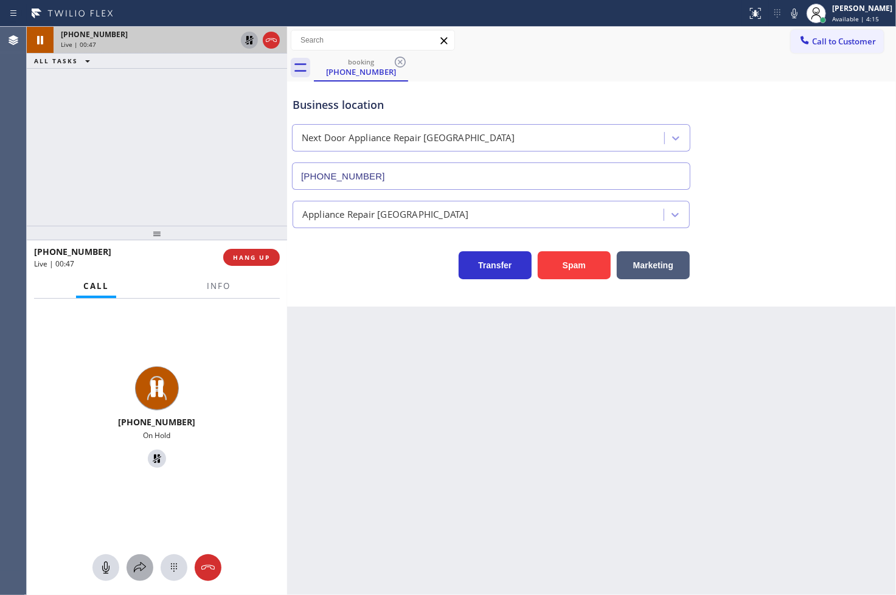
click at [140, 566] on icon at bounding box center [140, 567] width 15 height 15
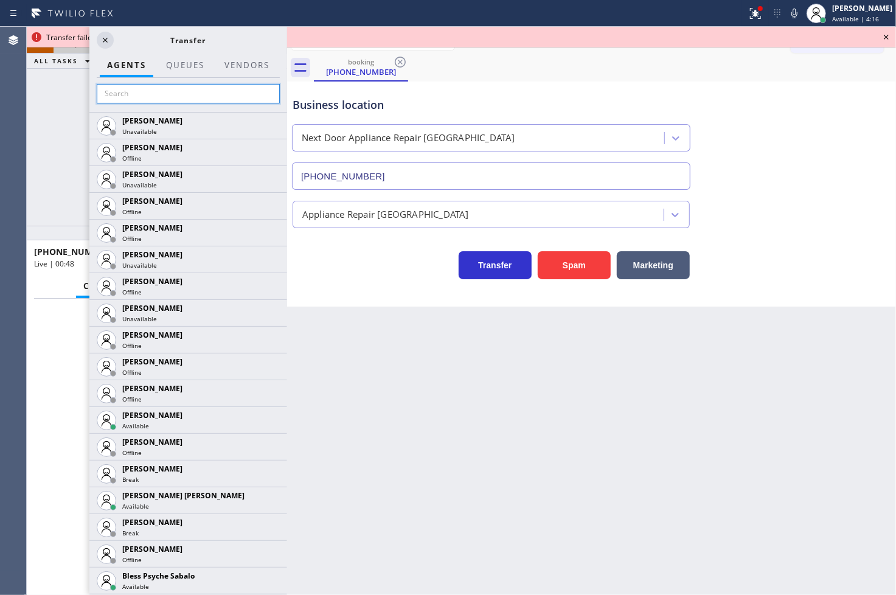
click at [142, 94] on input "text" at bounding box center [188, 93] width 183 height 19
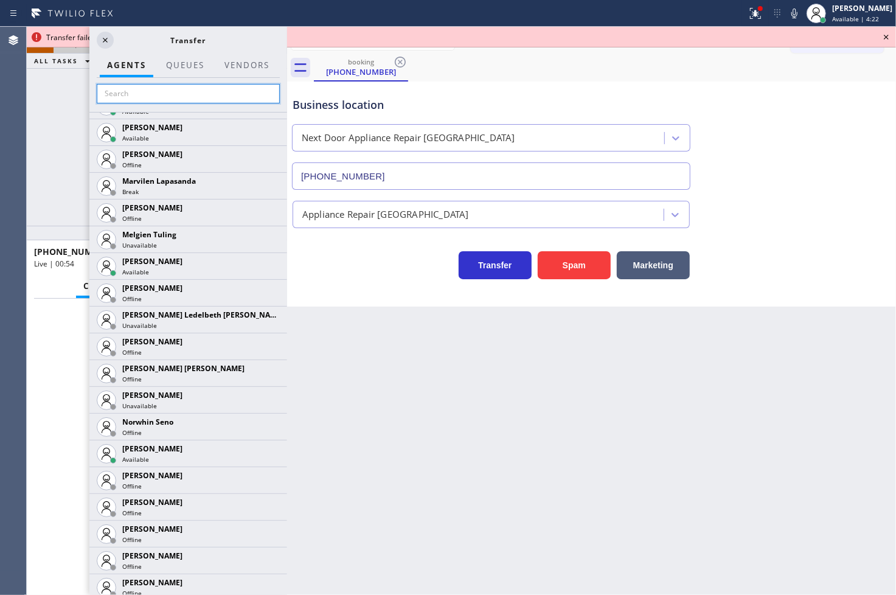
scroll to position [2297, 0]
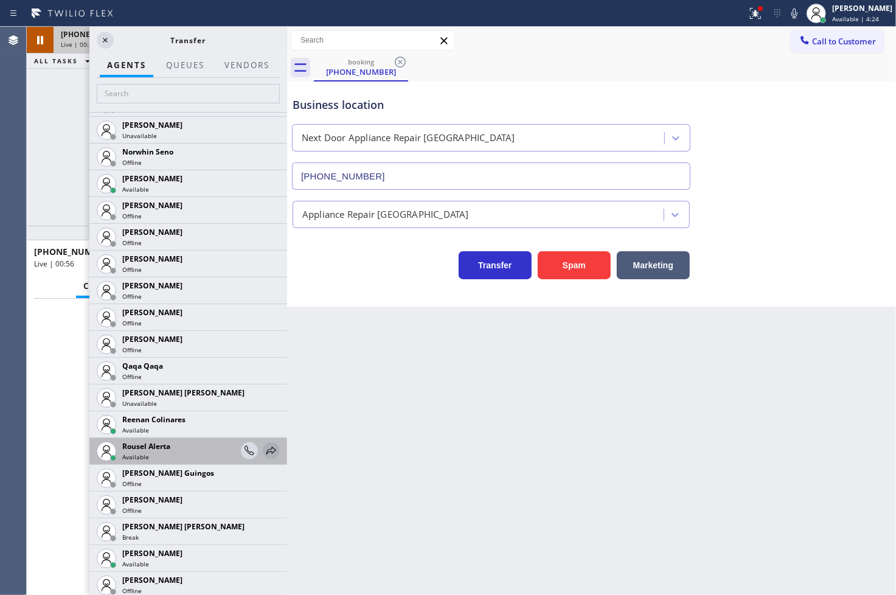
click at [266, 451] on icon at bounding box center [271, 450] width 10 height 8
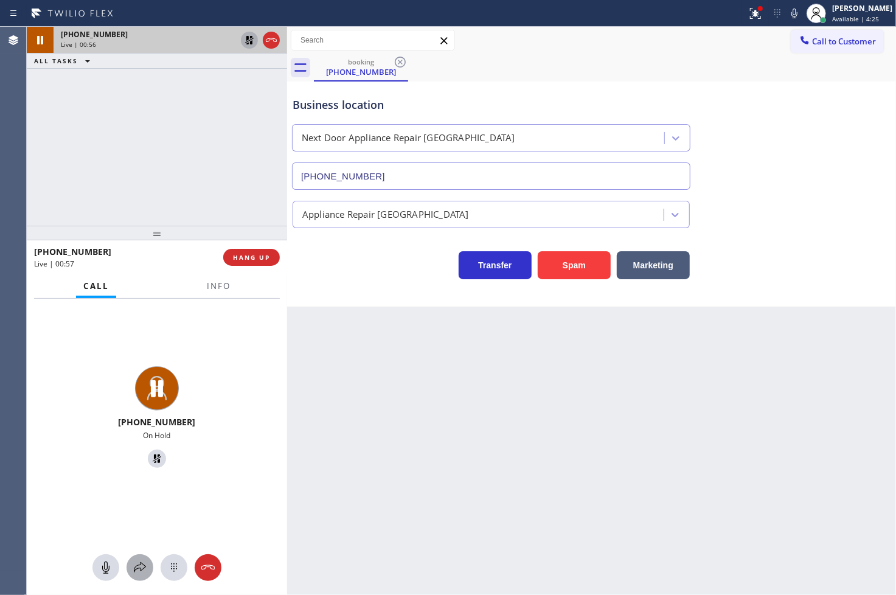
click at [139, 561] on icon at bounding box center [140, 567] width 15 height 15
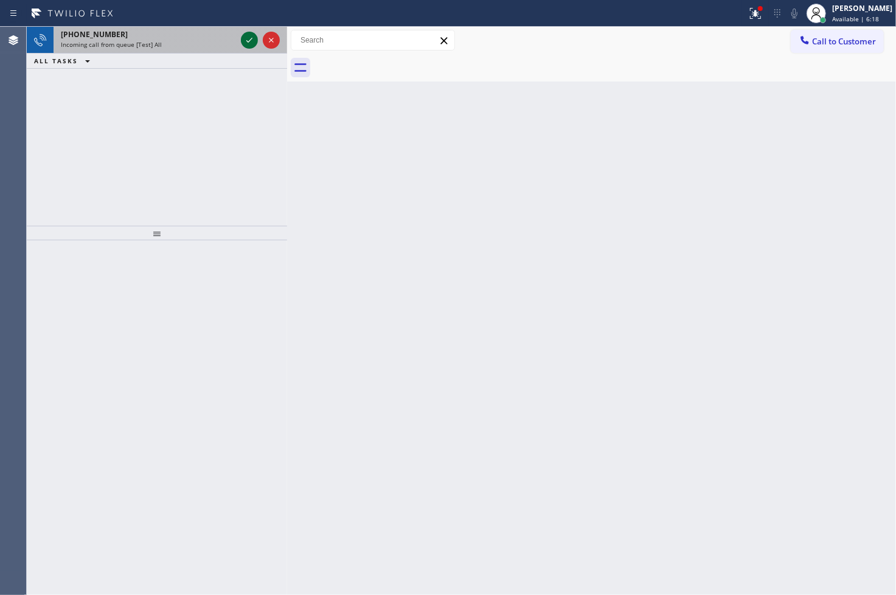
click at [247, 40] on icon at bounding box center [249, 40] width 15 height 15
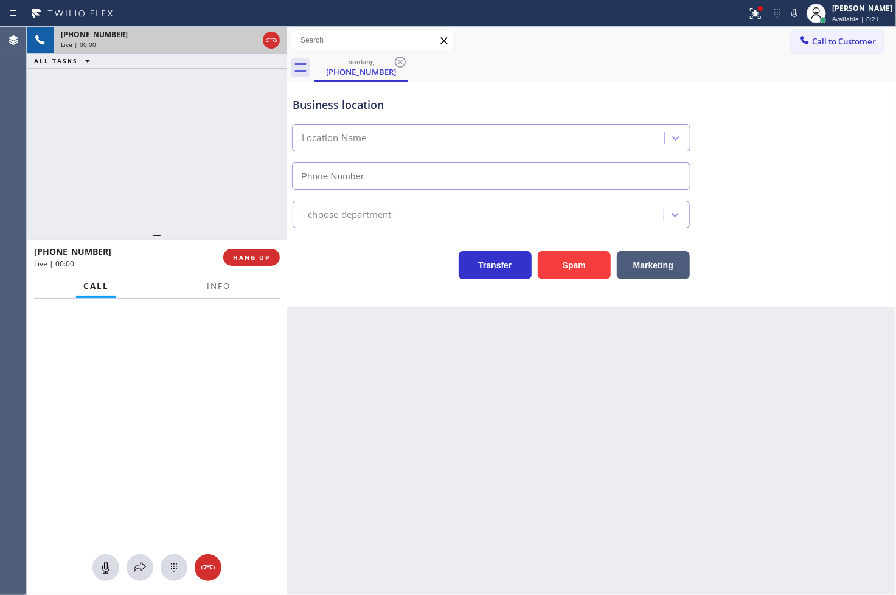
type input "(805) 323-9779"
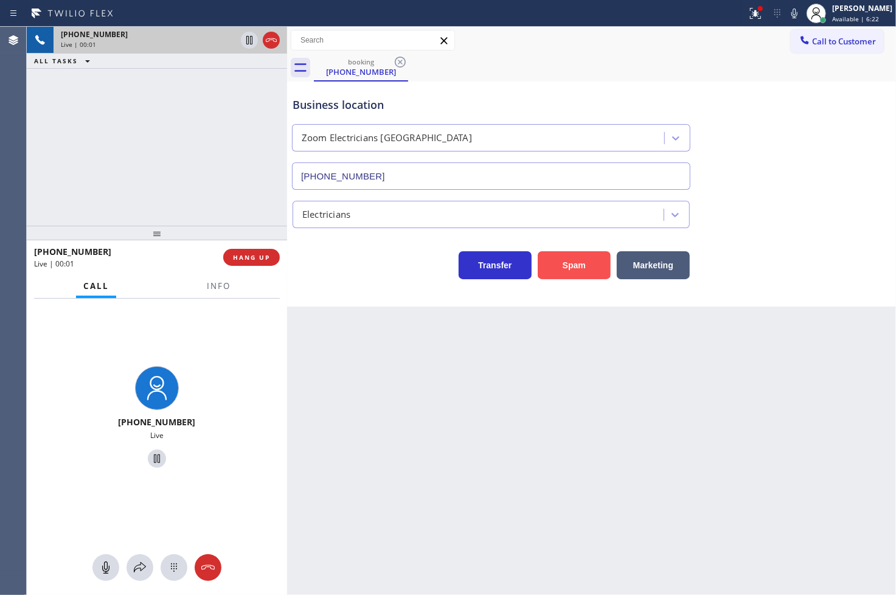
click at [561, 258] on button "Spam" at bounding box center [574, 265] width 73 height 28
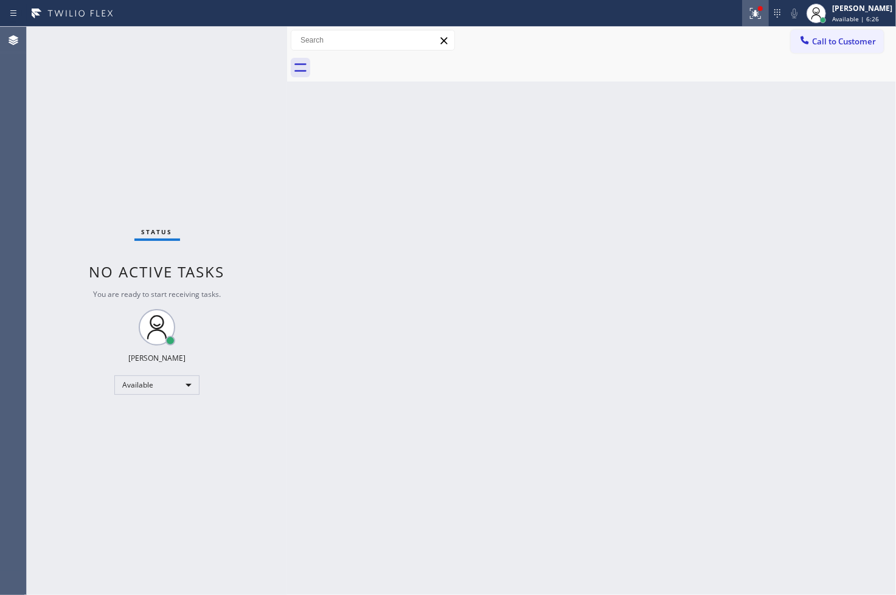
click at [748, 13] on icon at bounding box center [755, 13] width 15 height 15
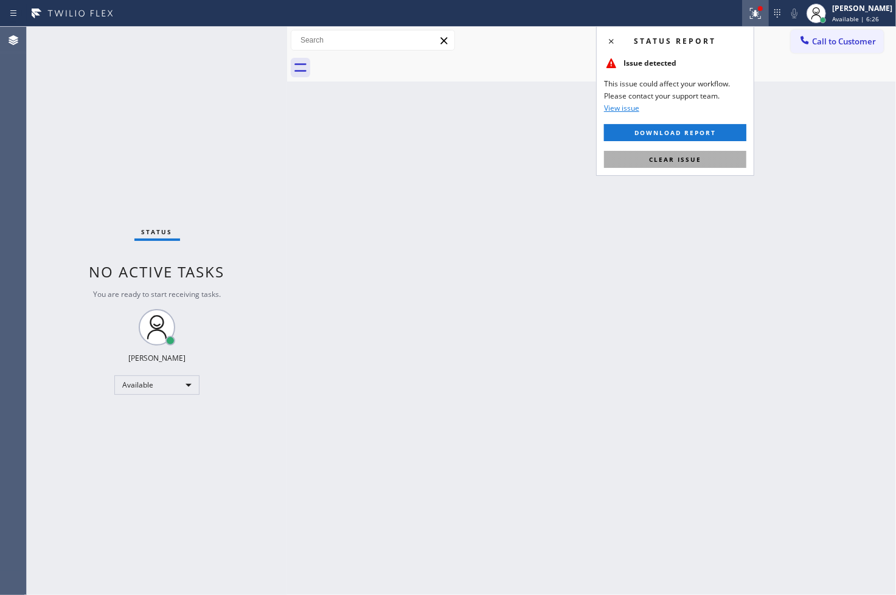
click at [702, 156] on button "Clear issue" at bounding box center [675, 159] width 142 height 17
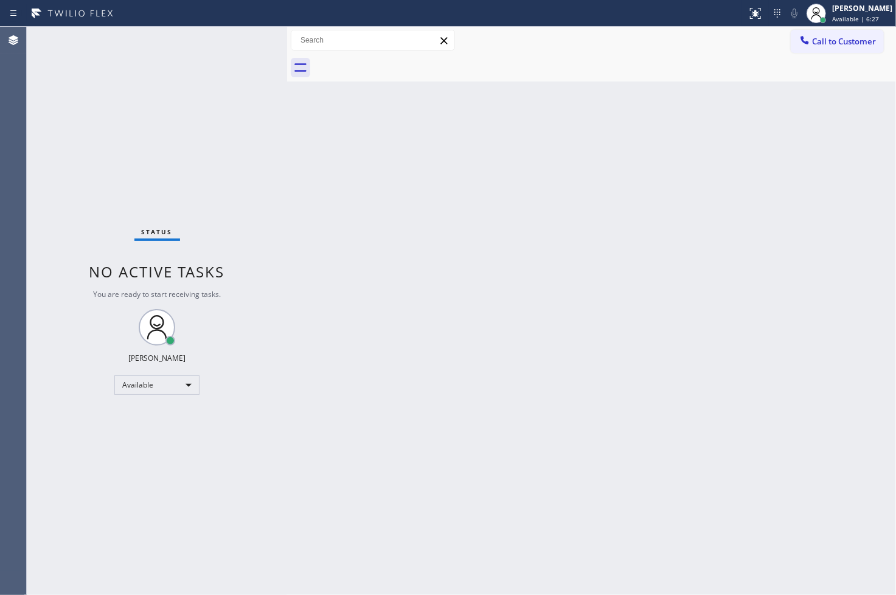
click at [411, 140] on div "Back to Dashboard Change Sender ID Customers Technicians Select a contact Outbo…" at bounding box center [591, 311] width 609 height 568
click at [245, 40] on div "Status No active tasks You are ready to start receiving tasks. [PERSON_NAME]" at bounding box center [157, 311] width 260 height 568
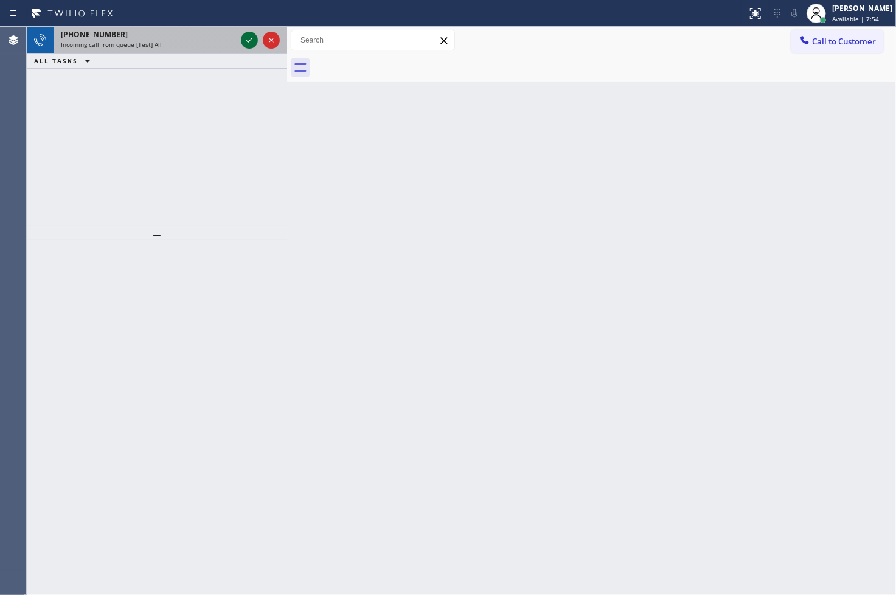
click at [245, 40] on icon at bounding box center [249, 40] width 15 height 15
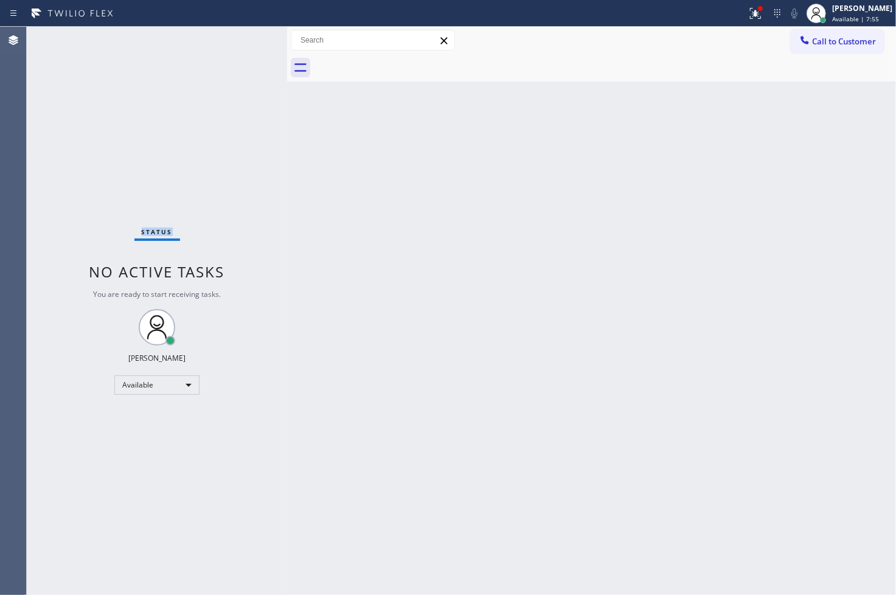
click at [245, 40] on div "Status No active tasks You are ready to start receiving tasks. [PERSON_NAME]" at bounding box center [157, 311] width 260 height 568
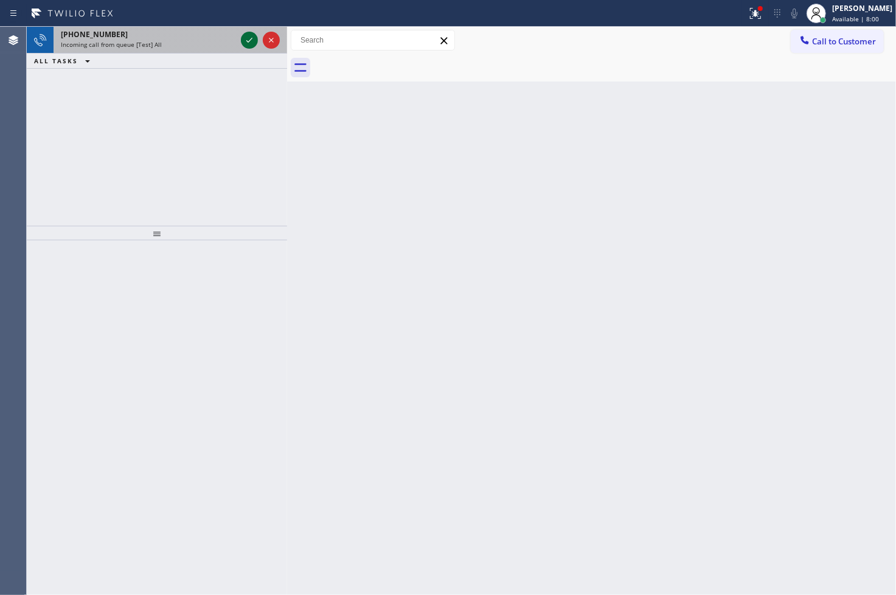
click at [250, 40] on icon at bounding box center [249, 40] width 6 height 5
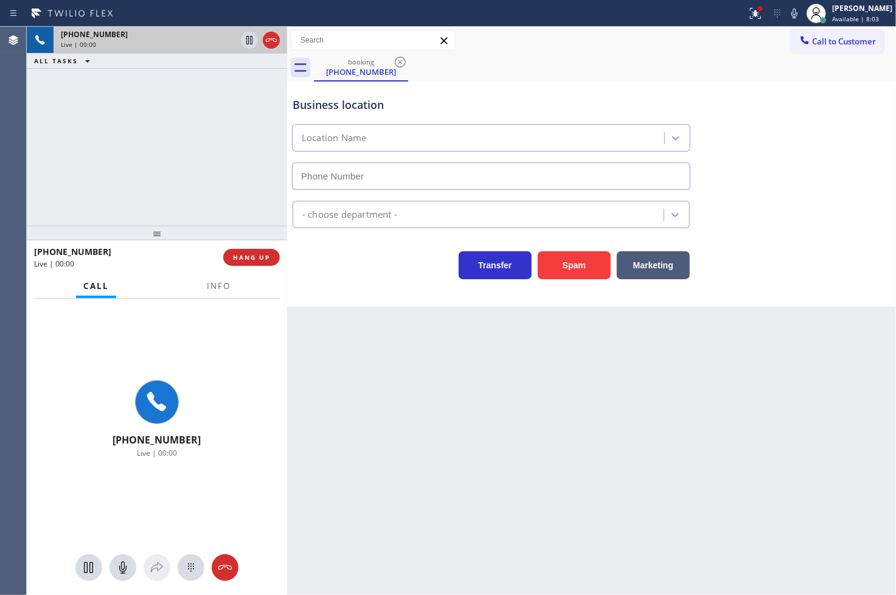
type input "(408) 549-2416"
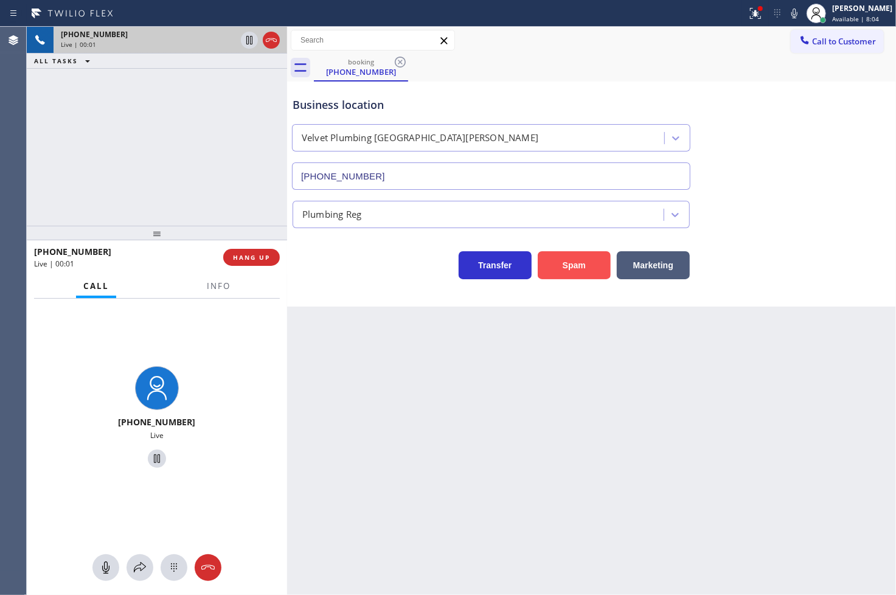
click at [561, 260] on button "Spam" at bounding box center [574, 265] width 73 height 28
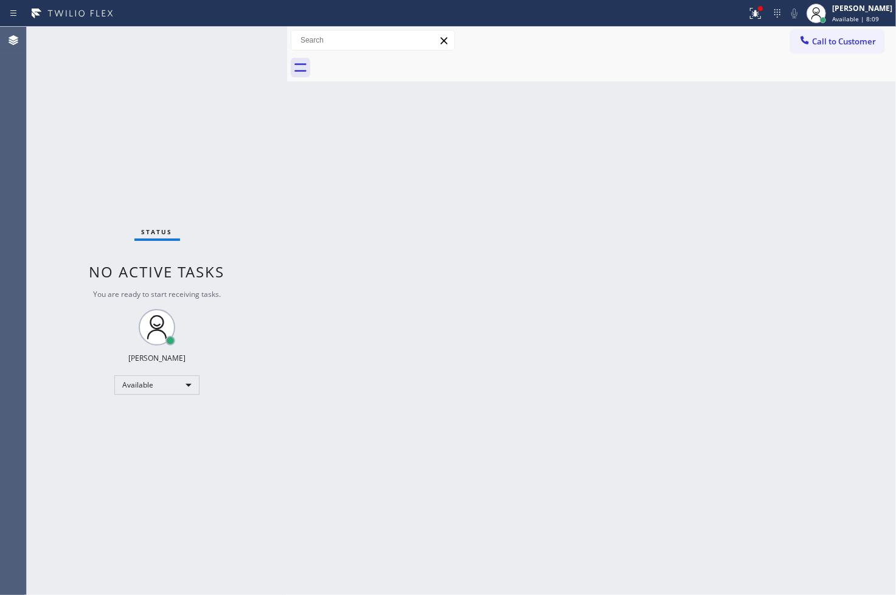
click at [241, 38] on div "Status No active tasks You are ready to start receiving tasks. [PERSON_NAME]" at bounding box center [157, 311] width 260 height 568
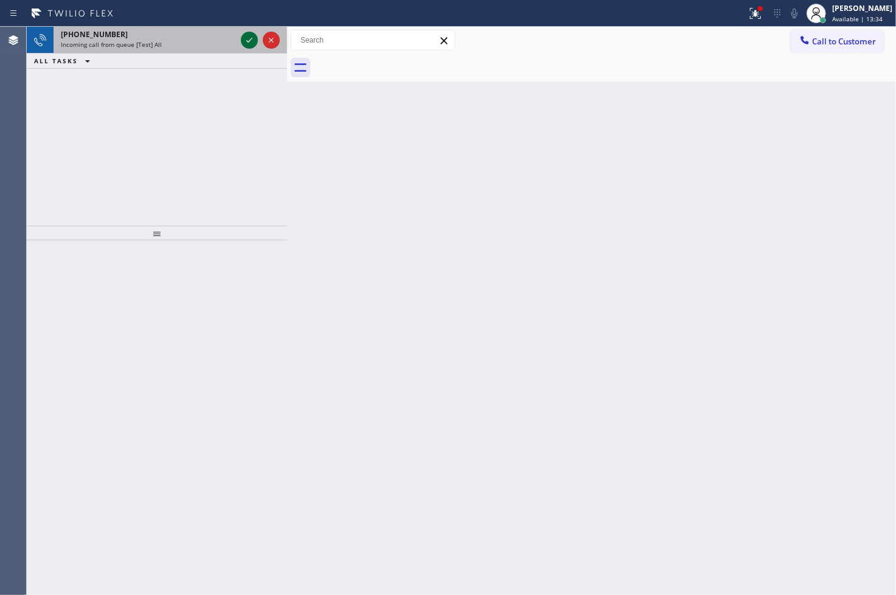
click at [242, 38] on icon at bounding box center [249, 40] width 15 height 15
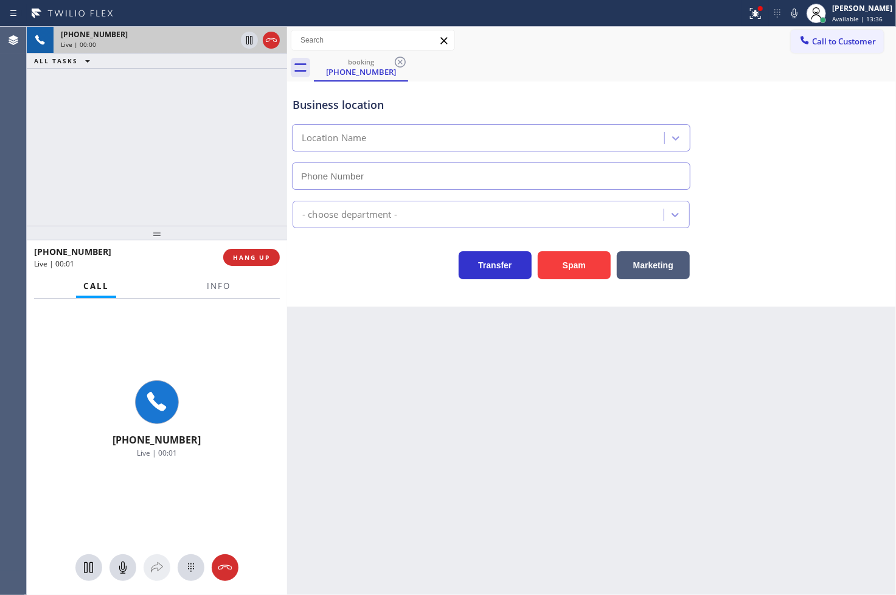
type input "(510) 781-9338"
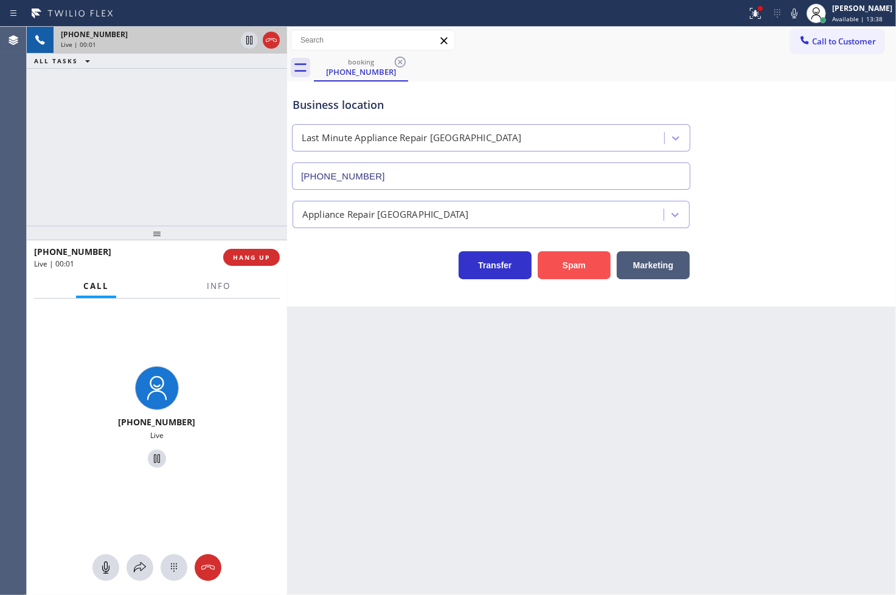
click at [585, 275] on button "Spam" at bounding box center [574, 265] width 73 height 28
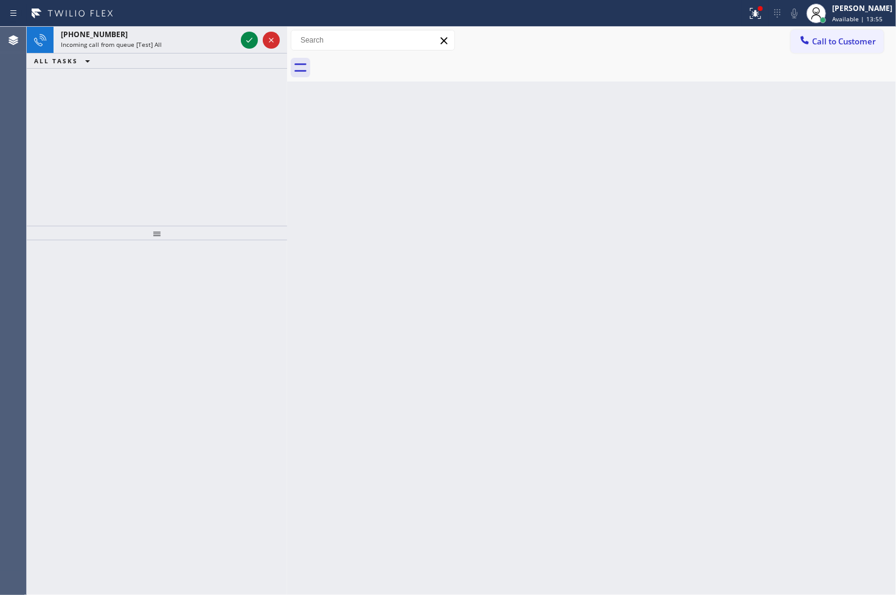
click at [150, 281] on div at bounding box center [157, 417] width 260 height 355
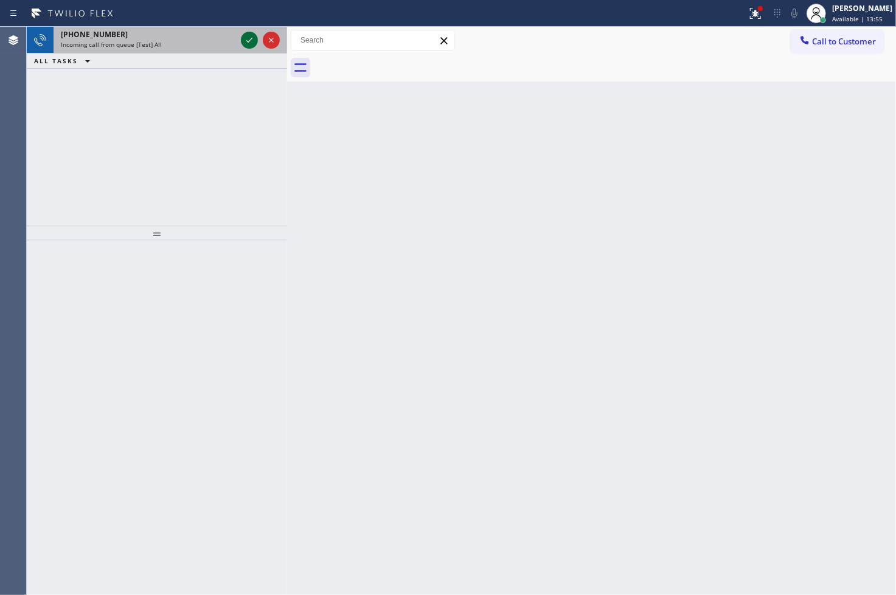
click at [246, 46] on icon at bounding box center [249, 40] width 15 height 15
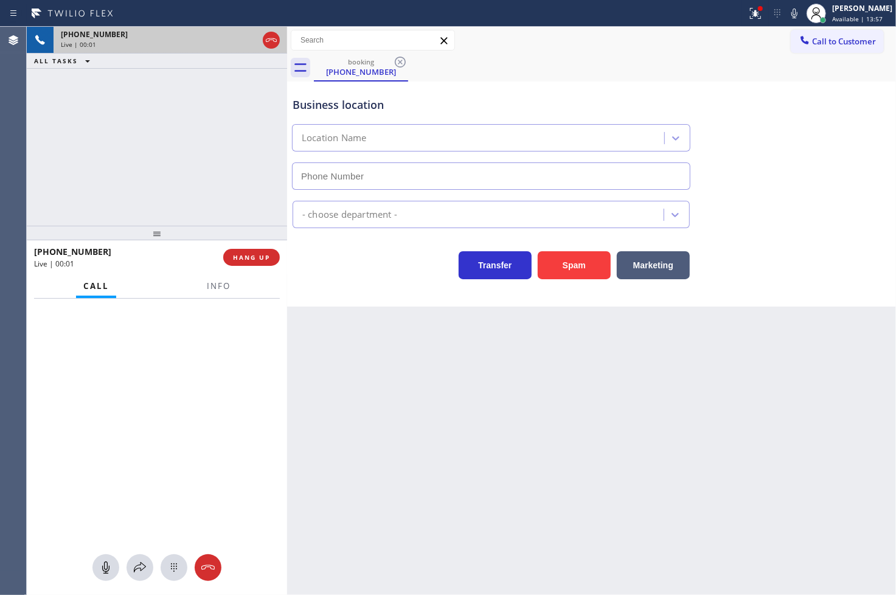
type input "[PHONE_NUMBER]"
click at [303, 327] on div "Back to Dashboard Change Sender ID Customers Technicians Select a contact Outbo…" at bounding box center [591, 311] width 609 height 568
click at [317, 297] on div "Business location Cypress Park Electrician Pros (310) 340-7167 Electricians Tra…" at bounding box center [591, 193] width 609 height 225
click at [237, 216] on div "+13102704795 Live | 00:09 ALL TASKS ALL TASKS ACTIVE TASKS TASKS IN WRAP UP" at bounding box center [157, 126] width 260 height 199
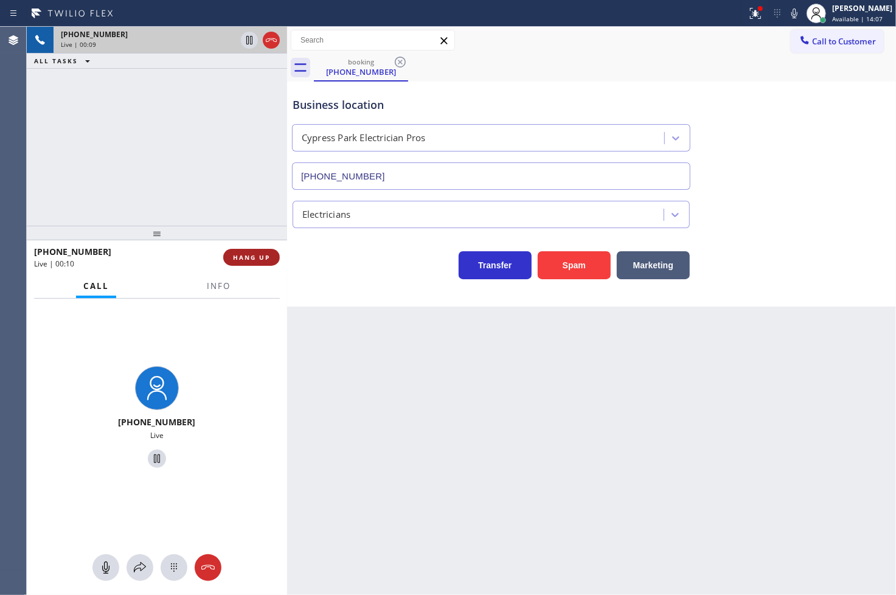
click at [258, 258] on span "HANG UP" at bounding box center [251, 257] width 37 height 9
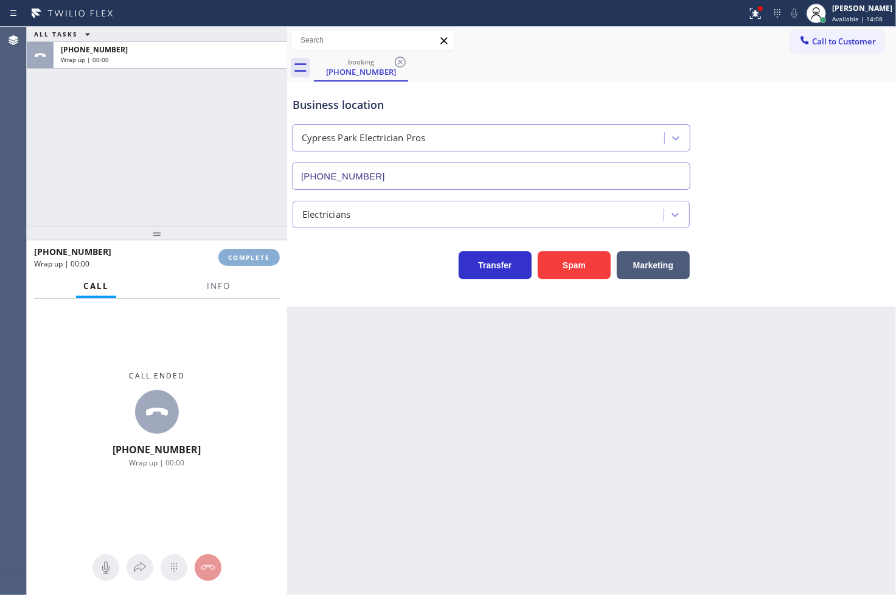
click at [258, 258] on span "COMPLETE" at bounding box center [249, 257] width 42 height 9
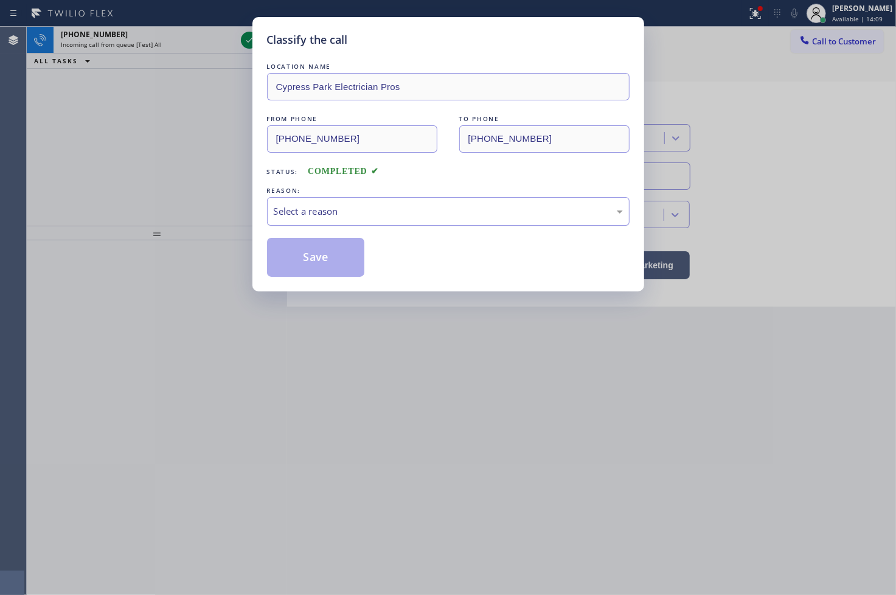
click at [295, 216] on div "Select a reason" at bounding box center [448, 211] width 349 height 14
click at [300, 266] on button "Save" at bounding box center [316, 257] width 98 height 39
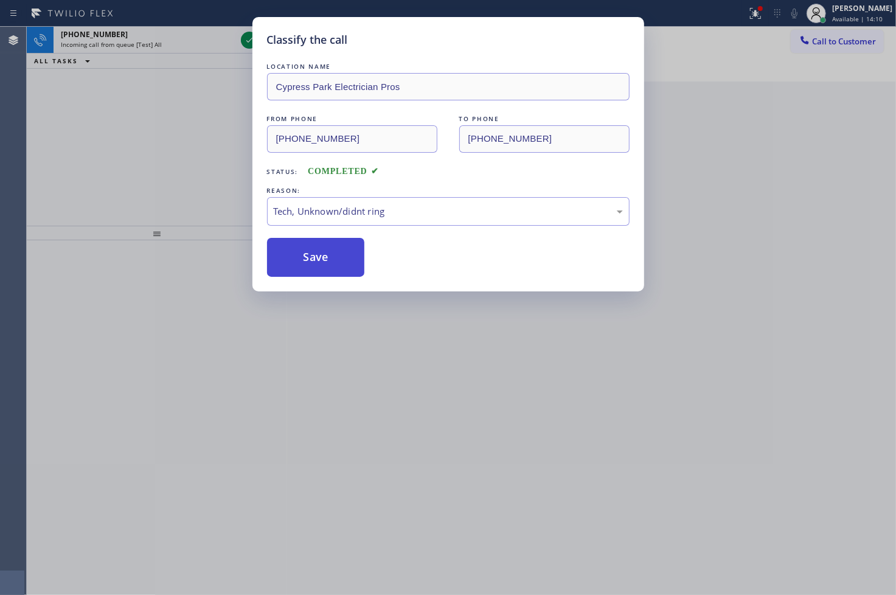
click at [300, 266] on button "Save" at bounding box center [316, 257] width 98 height 39
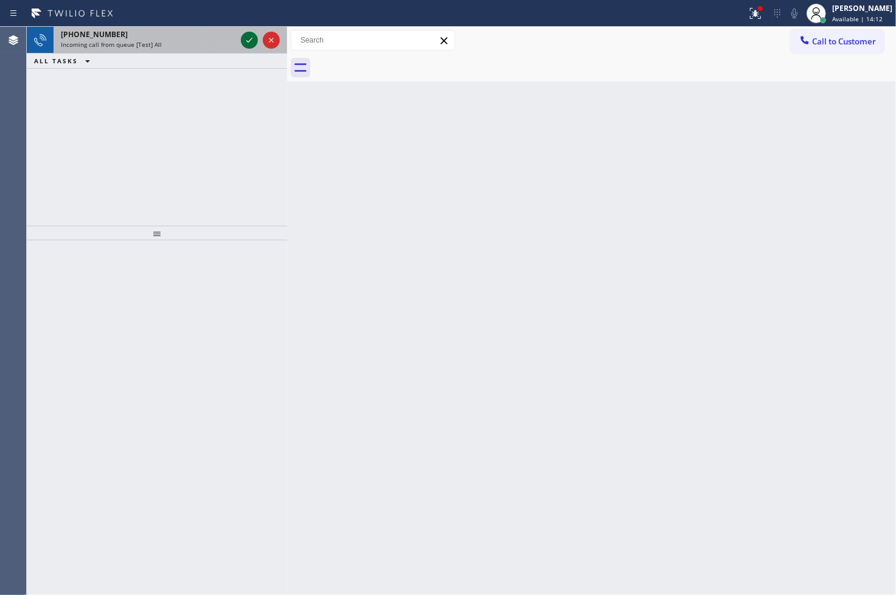
click at [252, 33] on icon at bounding box center [249, 40] width 15 height 15
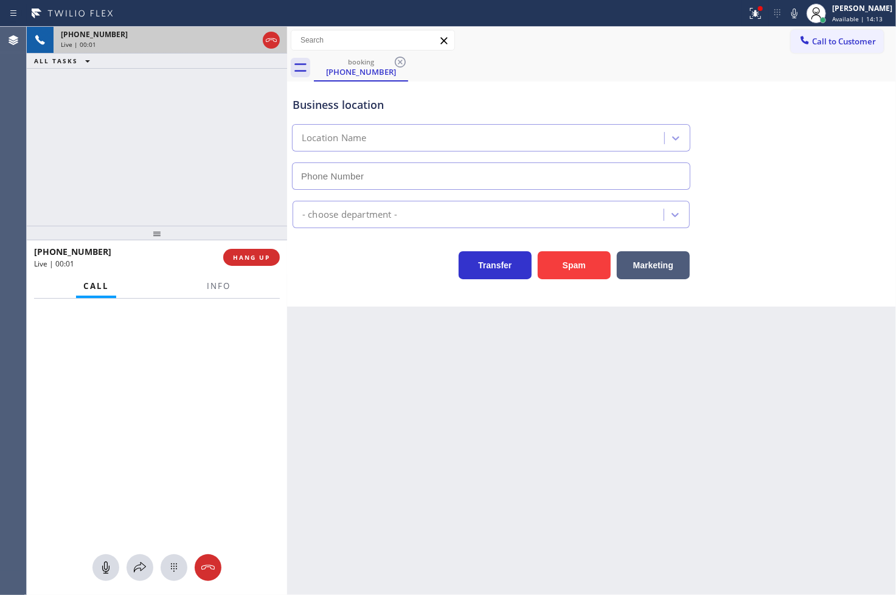
type input "(415) 527-3471"
click at [758, 8] on div at bounding box center [760, 8] width 5 height 5
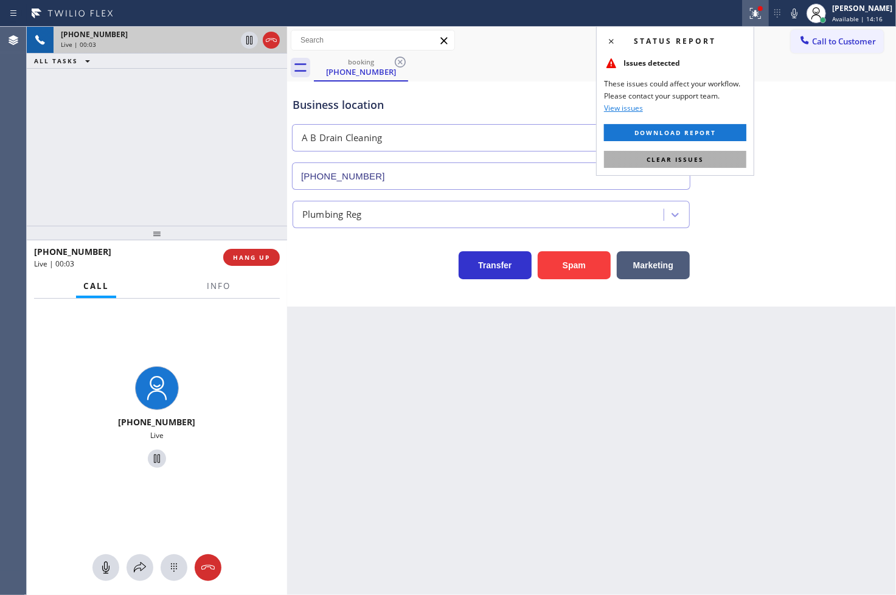
click at [713, 156] on button "Clear issues" at bounding box center [675, 159] width 142 height 17
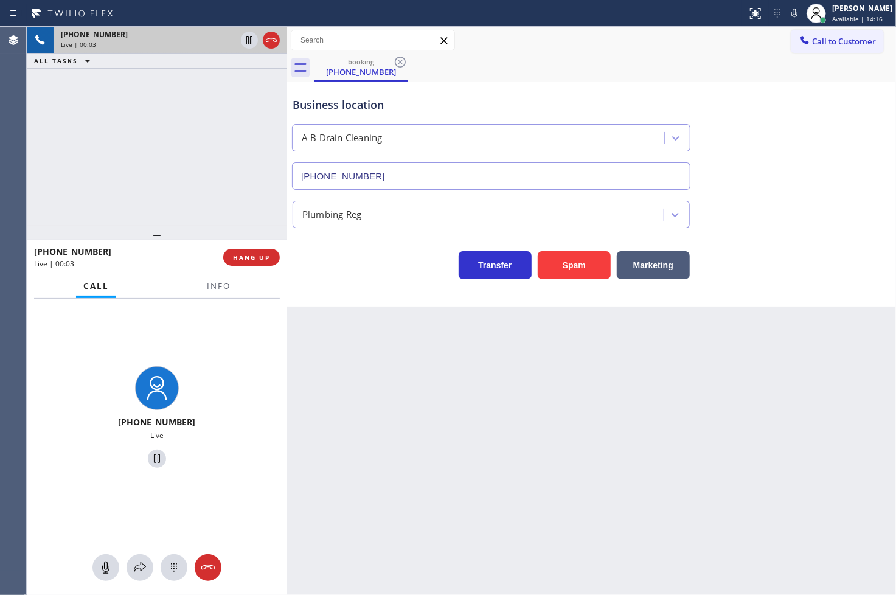
drag, startPoint x: 171, startPoint y: 181, endPoint x: 174, endPoint y: 190, distance: 10.2
click at [173, 187] on div "+12523043198 Live | 00:03 ALL TASKS ALL TASKS ACTIVE TASKS TASKS IN WRAP UP" at bounding box center [157, 126] width 260 height 199
click at [210, 286] on span "Info" at bounding box center [219, 285] width 24 height 11
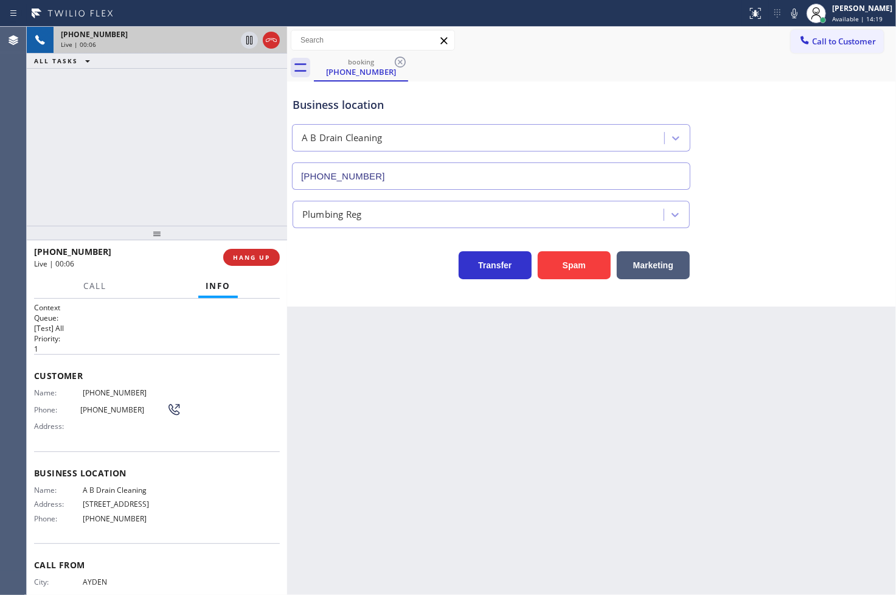
scroll to position [43, 0]
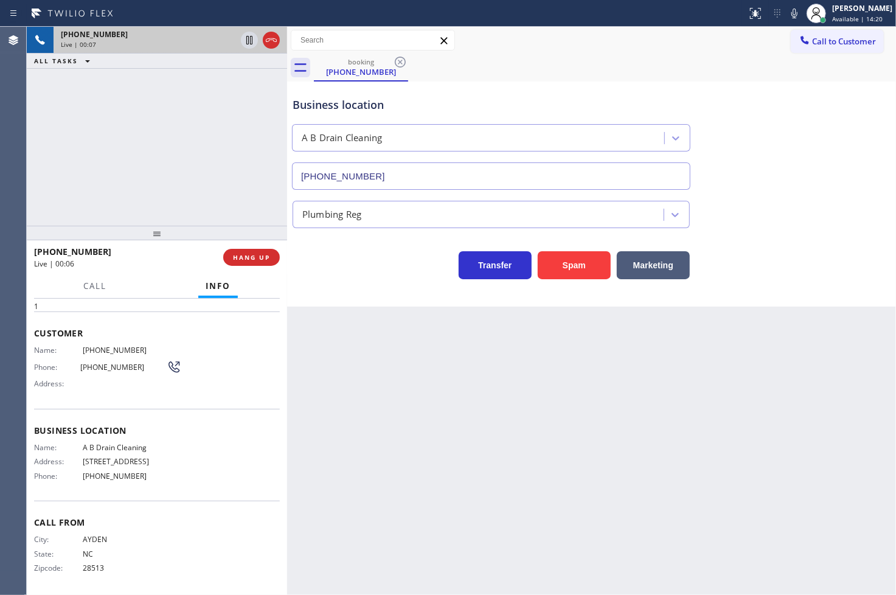
click at [400, 313] on div "Back to Dashboard Change Sender ID Customers Technicians Select a contact Outbo…" at bounding box center [591, 311] width 609 height 568
click at [664, 261] on button "Marketing" at bounding box center [653, 265] width 73 height 28
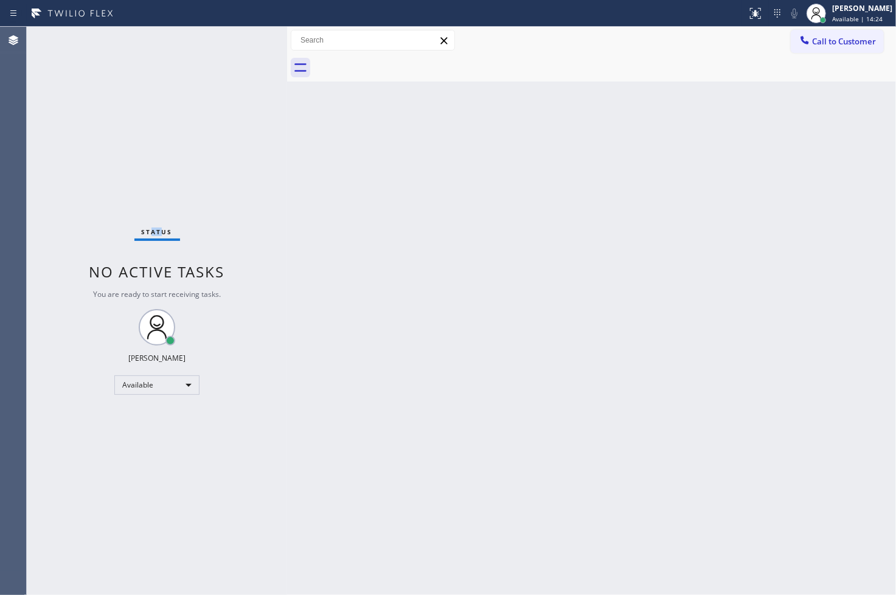
click at [164, 123] on div "Status No active tasks You are ready to start receiving tasks. [PERSON_NAME]" at bounding box center [157, 311] width 260 height 568
click at [244, 38] on div "Status No active tasks You are ready to start receiving tasks. [PERSON_NAME]" at bounding box center [157, 311] width 260 height 568
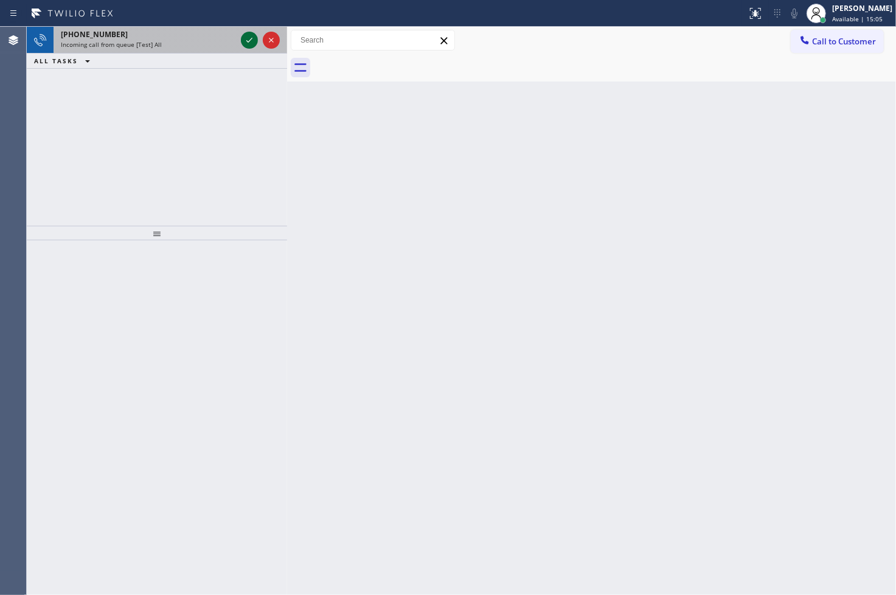
click at [244, 38] on icon at bounding box center [249, 40] width 15 height 15
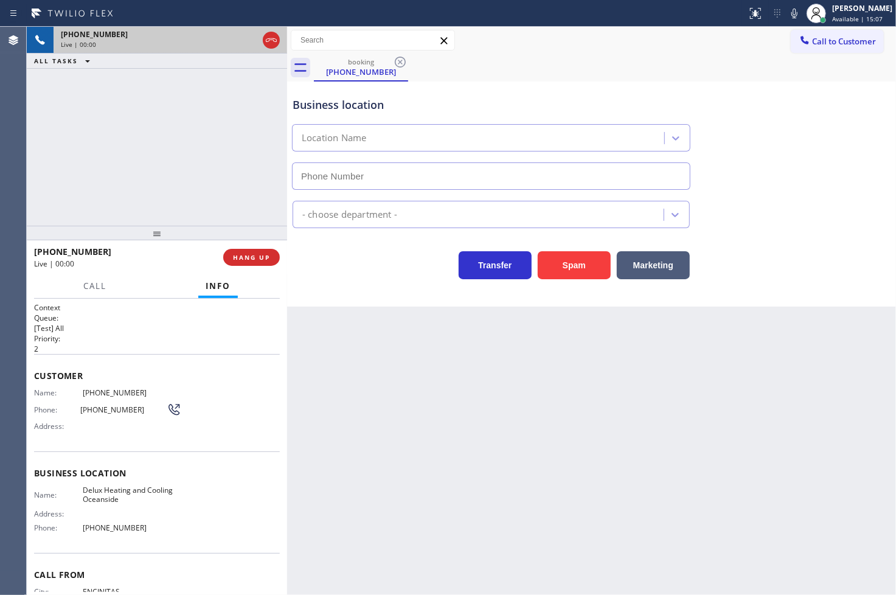
type input "[PHONE_NUMBER]"
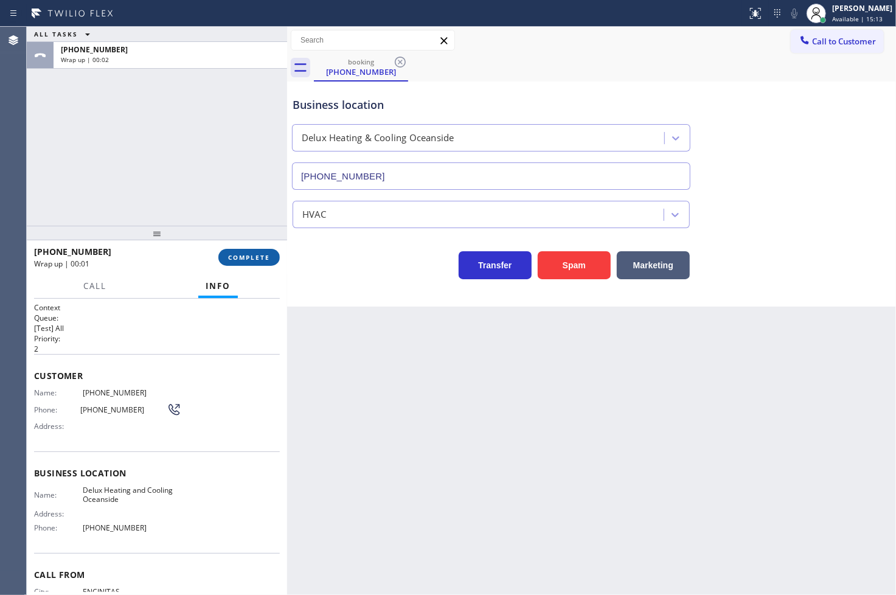
click at [272, 257] on button "COMPLETE" at bounding box center [248, 257] width 61 height 17
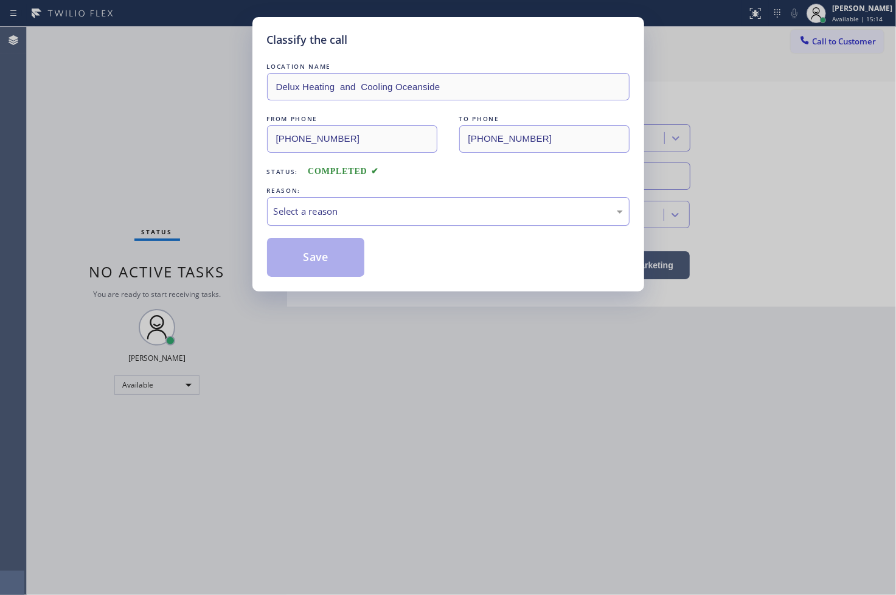
click at [342, 216] on div "Select a reason" at bounding box center [448, 211] width 349 height 14
click at [329, 253] on button "Save" at bounding box center [316, 257] width 98 height 39
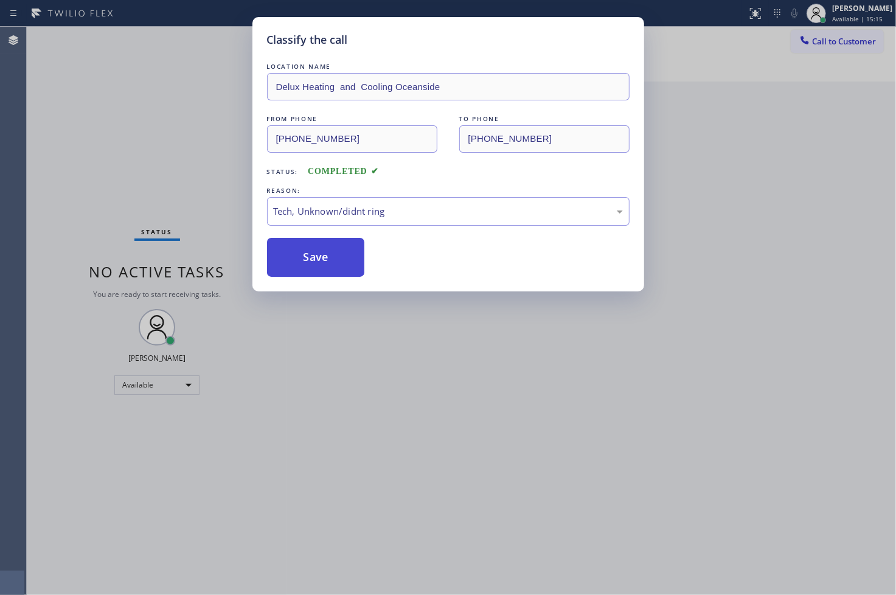
click at [329, 253] on button "Save" at bounding box center [316, 257] width 98 height 39
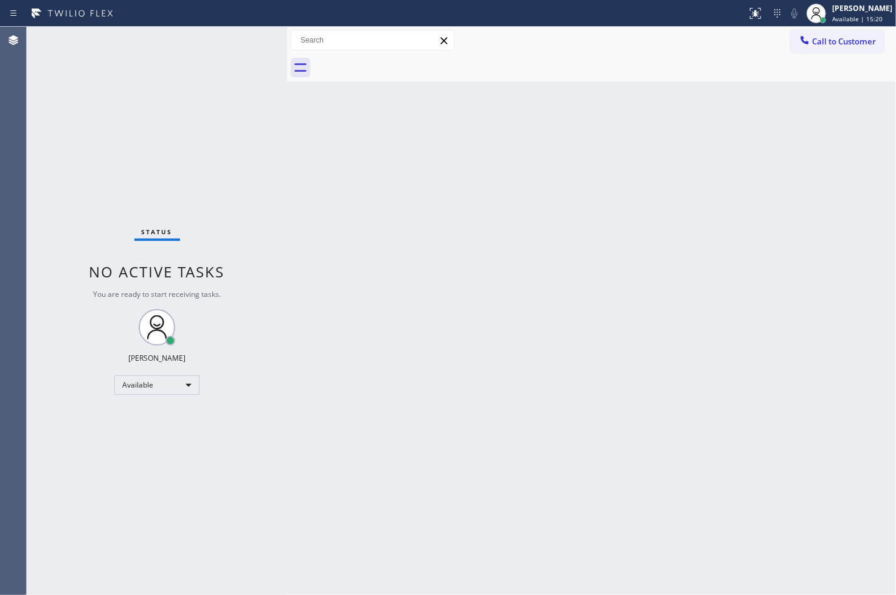
drag, startPoint x: 228, startPoint y: 100, endPoint x: 232, endPoint y: 92, distance: 9.0
click at [229, 98] on div "Status No active tasks You are ready to start receiving tasks. [PERSON_NAME]" at bounding box center [157, 311] width 260 height 568
click at [244, 38] on div "Status No active tasks You are ready to start receiving tasks. [PERSON_NAME]" at bounding box center [157, 311] width 260 height 568
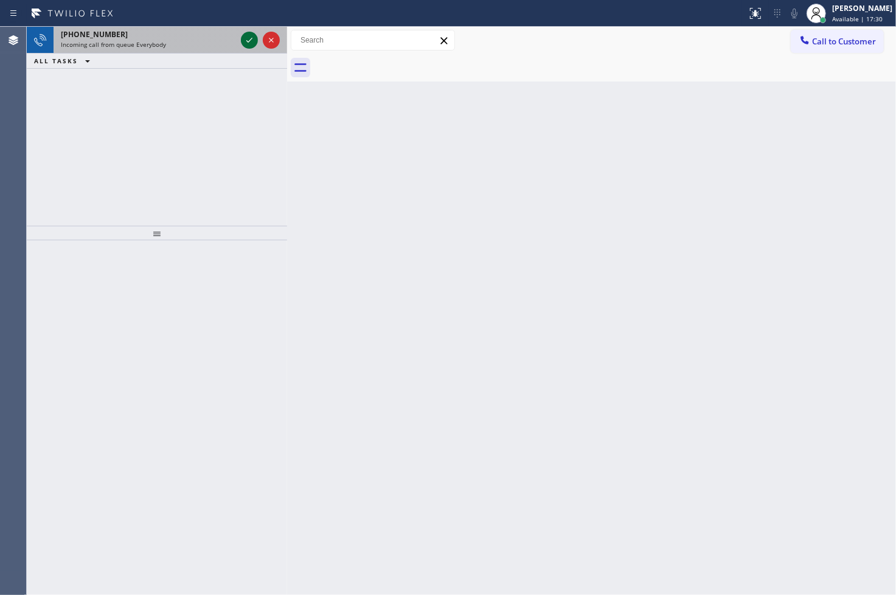
click at [244, 38] on icon at bounding box center [249, 40] width 15 height 15
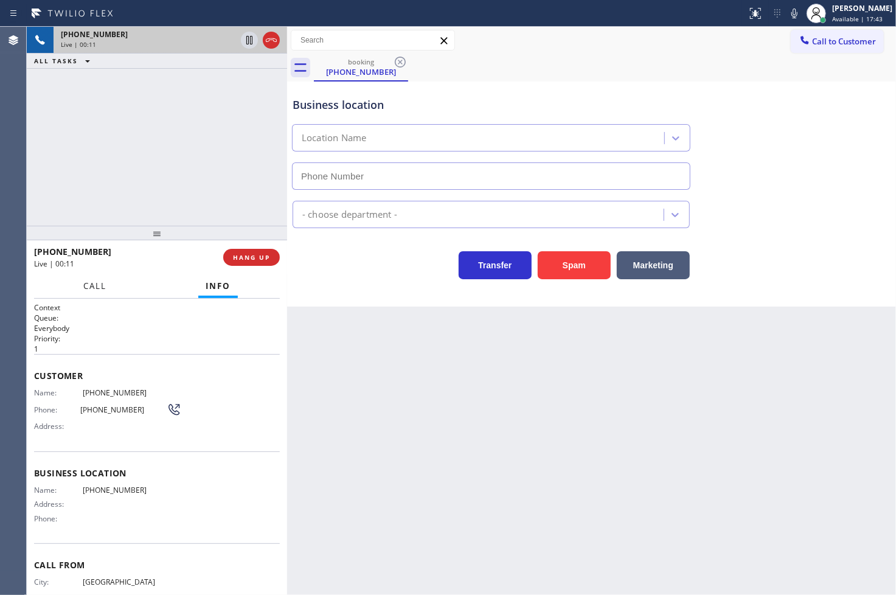
click at [99, 289] on span "Call" at bounding box center [94, 285] width 23 height 11
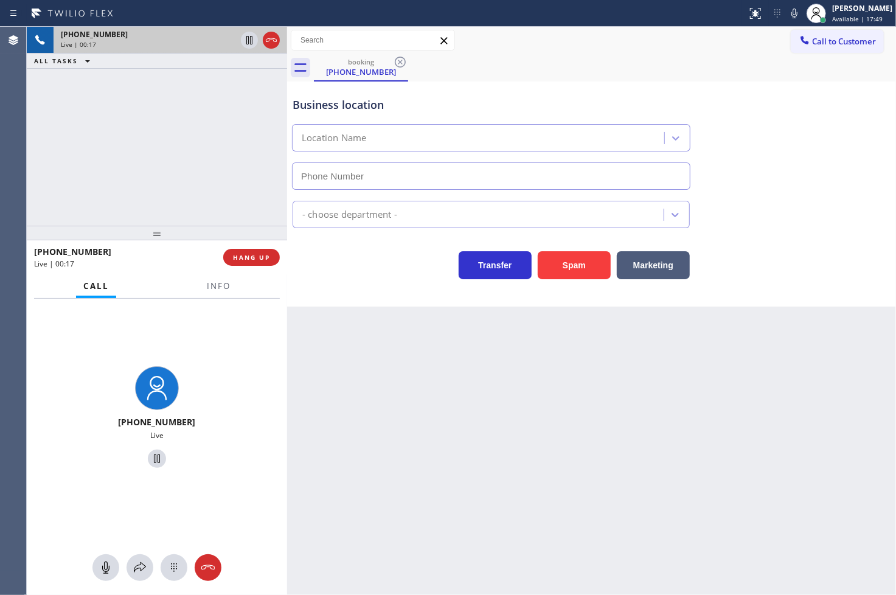
click at [234, 323] on div "+15628962401 Live" at bounding box center [157, 419] width 260 height 241
click at [348, 275] on div "Transfer Spam Marketing" at bounding box center [491, 262] width 402 height 34
drag, startPoint x: 94, startPoint y: 174, endPoint x: 122, endPoint y: 177, distance: 27.5
click at [95, 173] on div "+15628962401 Live | 00:27 ALL TASKS ALL TASKS ACTIVE TASKS TASKS IN WRAP UP" at bounding box center [157, 126] width 260 height 199
click at [386, 281] on div "Business location Location Name - choose department - Transfer Spam Marketing" at bounding box center [591, 193] width 609 height 225
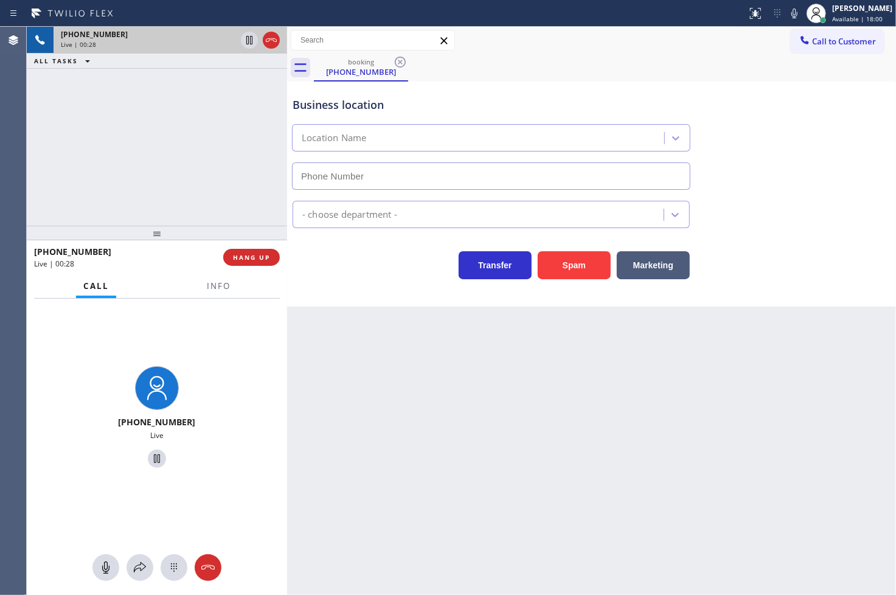
click at [231, 170] on div "+15628962401 Live | 00:28 ALL TASKS ALL TASKS ACTIVE TASKS TASKS IN WRAP UP" at bounding box center [157, 126] width 260 height 199
click at [260, 251] on button "HANG UP" at bounding box center [251, 257] width 57 height 17
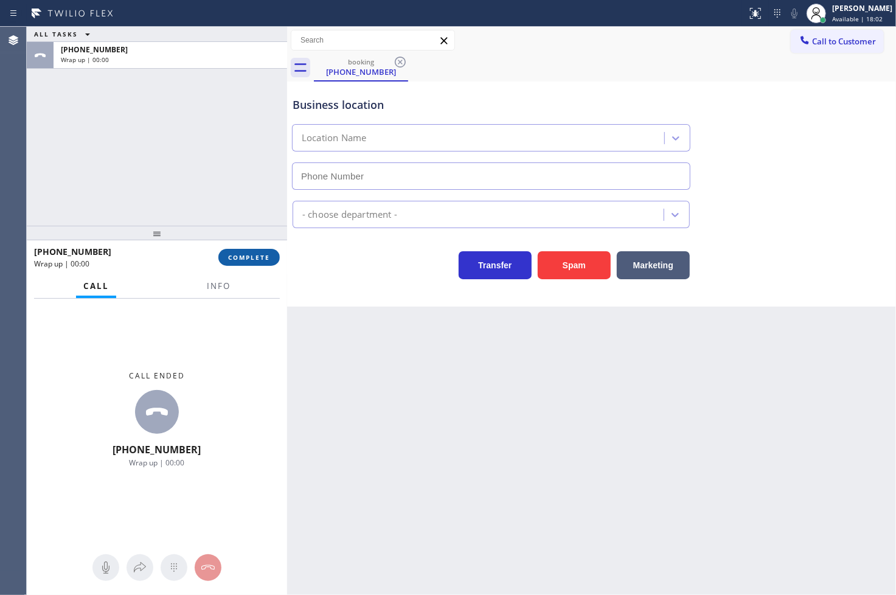
click at [260, 251] on button "COMPLETE" at bounding box center [248, 257] width 61 height 17
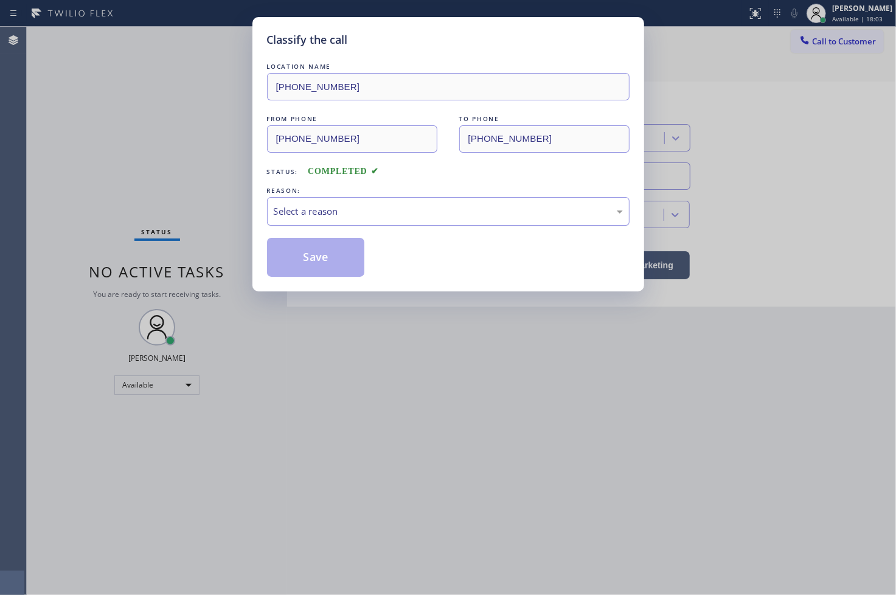
click at [312, 213] on div "Select a reason" at bounding box center [448, 211] width 349 height 14
click at [317, 263] on button "Save" at bounding box center [316, 257] width 98 height 39
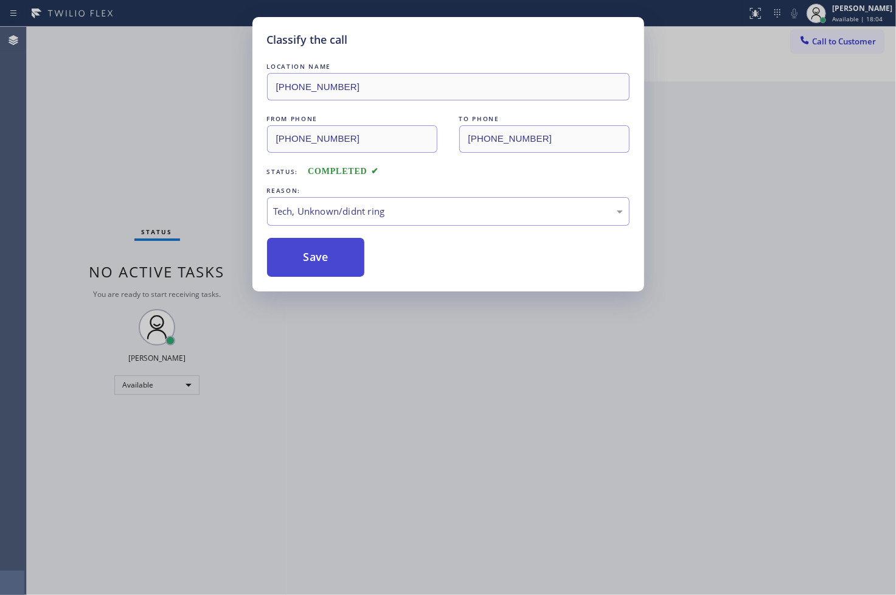
click at [317, 263] on button "Save" at bounding box center [316, 257] width 98 height 39
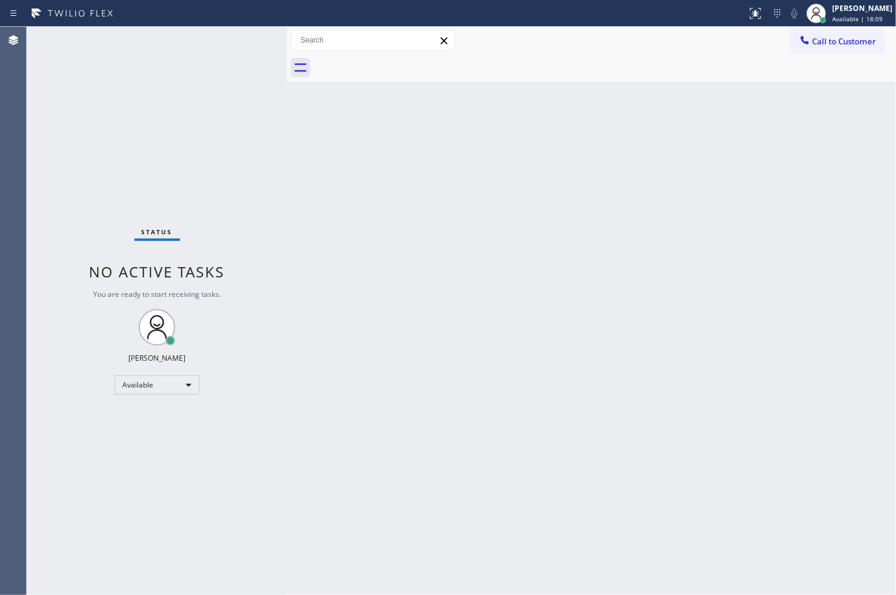
click at [252, 45] on div "Status No active tasks You are ready to start receiving tasks. [PERSON_NAME]" at bounding box center [157, 311] width 260 height 568
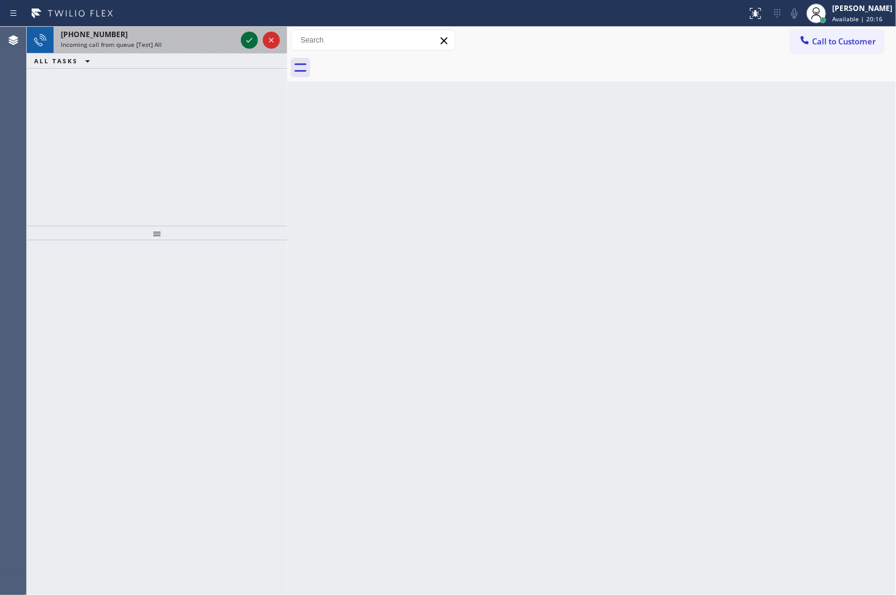
click at [250, 40] on icon at bounding box center [249, 40] width 6 height 5
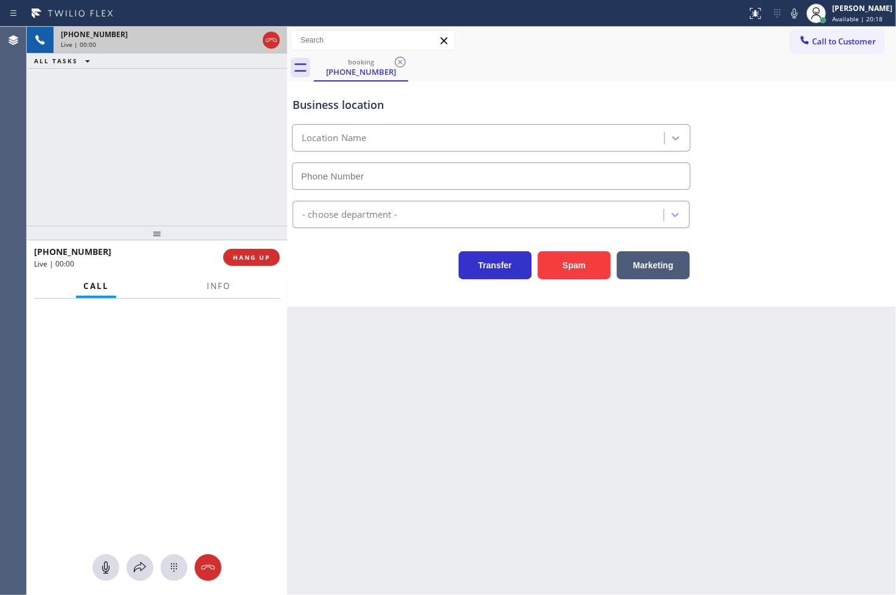
type input "[PHONE_NUMBER]"
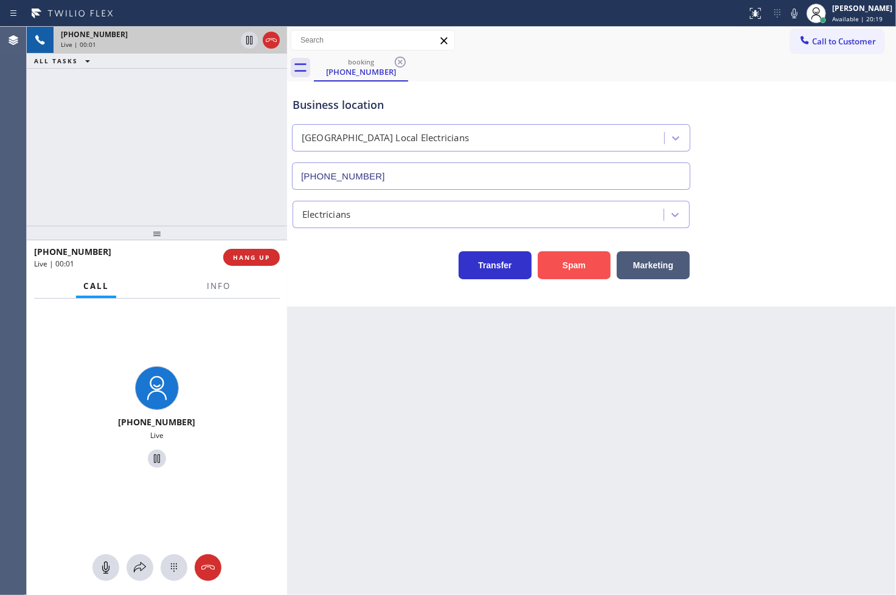
click at [564, 258] on button "Spam" at bounding box center [574, 265] width 73 height 28
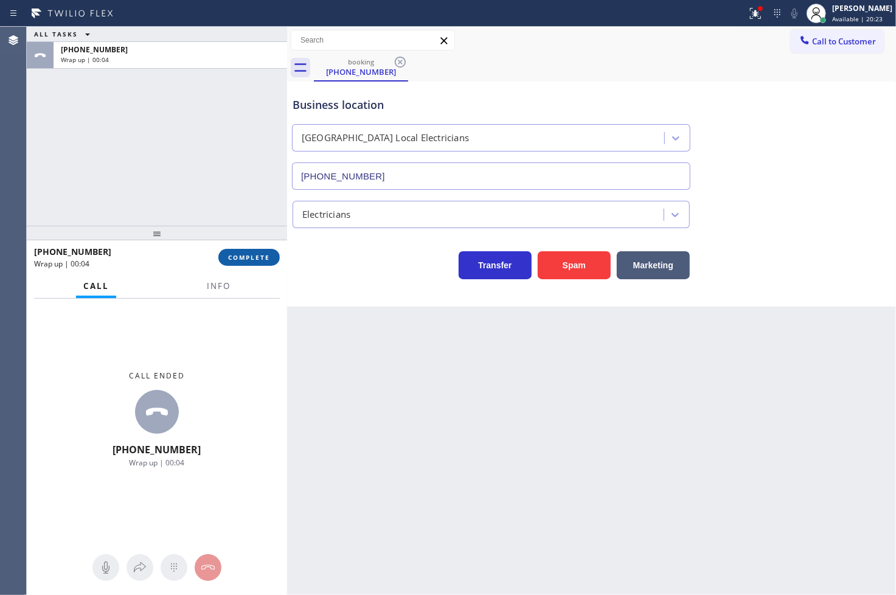
click at [234, 263] on button "COMPLETE" at bounding box center [248, 257] width 61 height 17
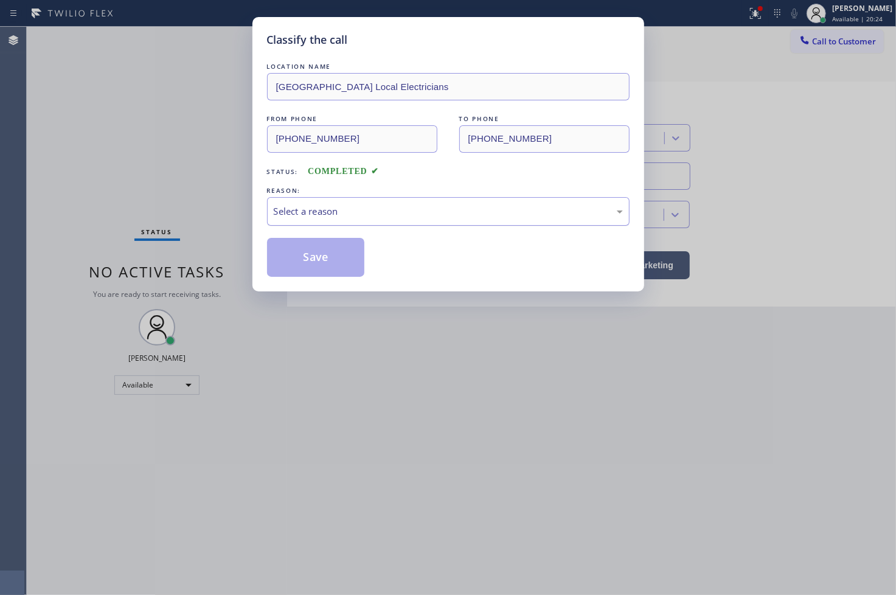
click at [351, 209] on div "Select a reason" at bounding box center [448, 211] width 349 height 14
click at [305, 251] on button "Save" at bounding box center [316, 257] width 98 height 39
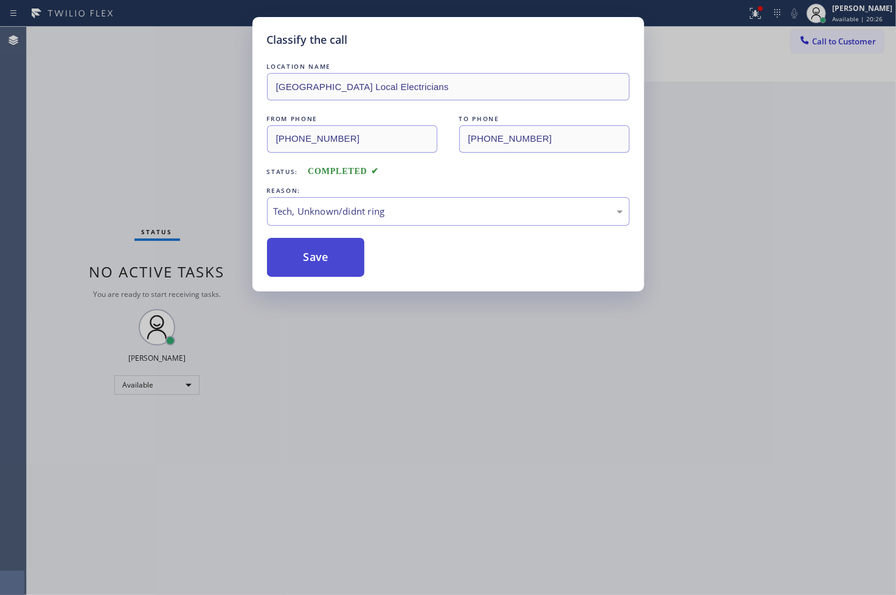
click at [305, 251] on button "Save" at bounding box center [316, 257] width 98 height 39
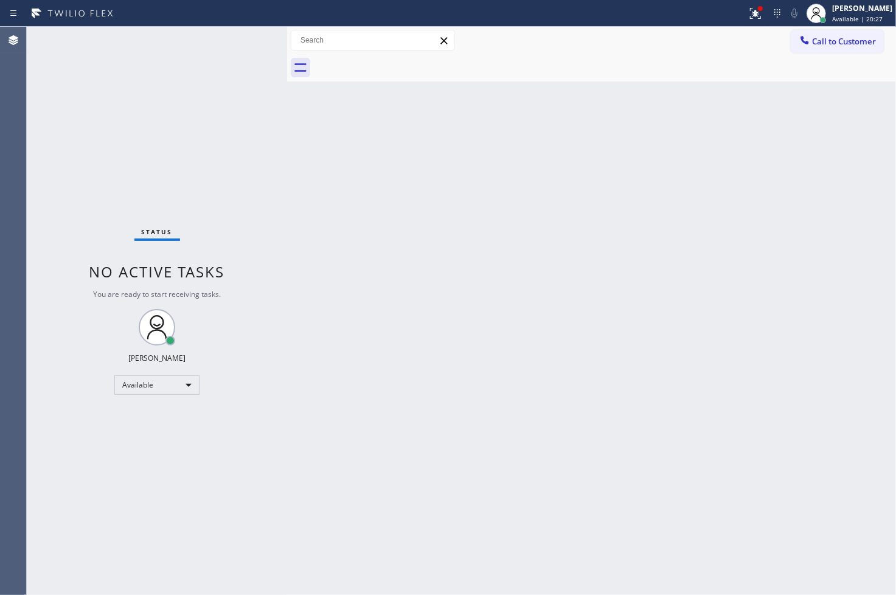
click at [244, 32] on div "Status No active tasks You are ready to start receiving tasks. [PERSON_NAME]" at bounding box center [157, 311] width 260 height 568
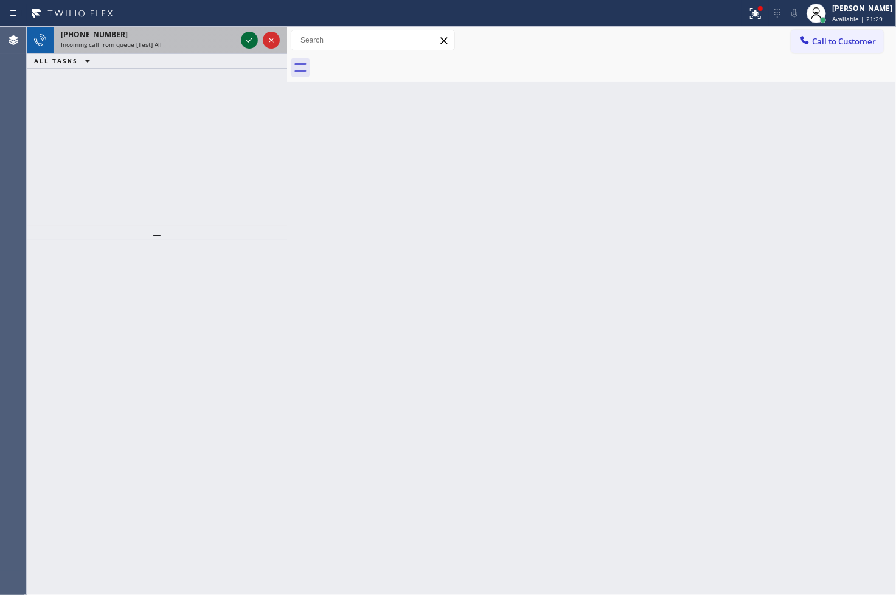
click at [248, 38] on icon at bounding box center [249, 40] width 15 height 15
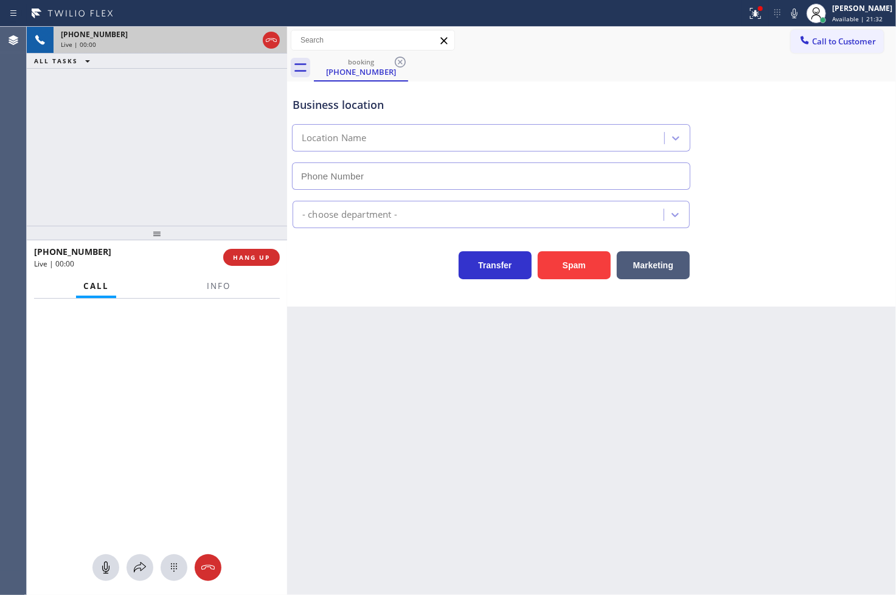
type input "(323) 524-2939"
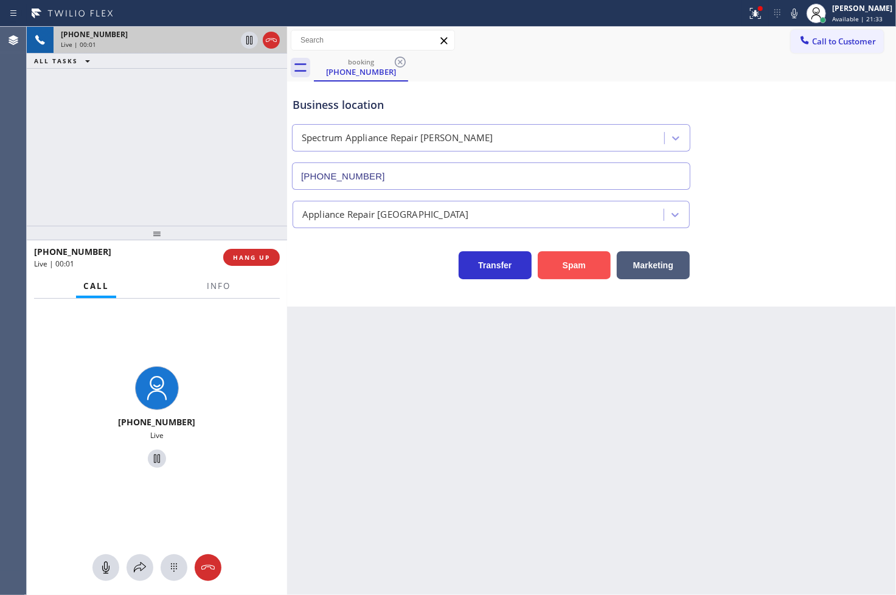
click at [576, 265] on button "Spam" at bounding box center [574, 265] width 73 height 28
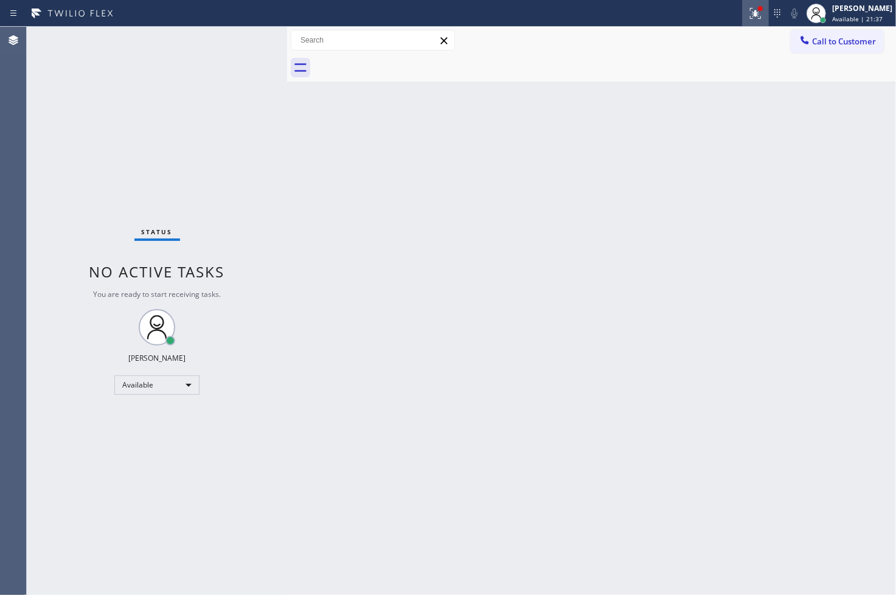
drag, startPoint x: 742, startPoint y: 10, endPoint x: 738, endPoint y: 19, distance: 10.4
click at [756, 10] on div at bounding box center [759, 8] width 7 height 7
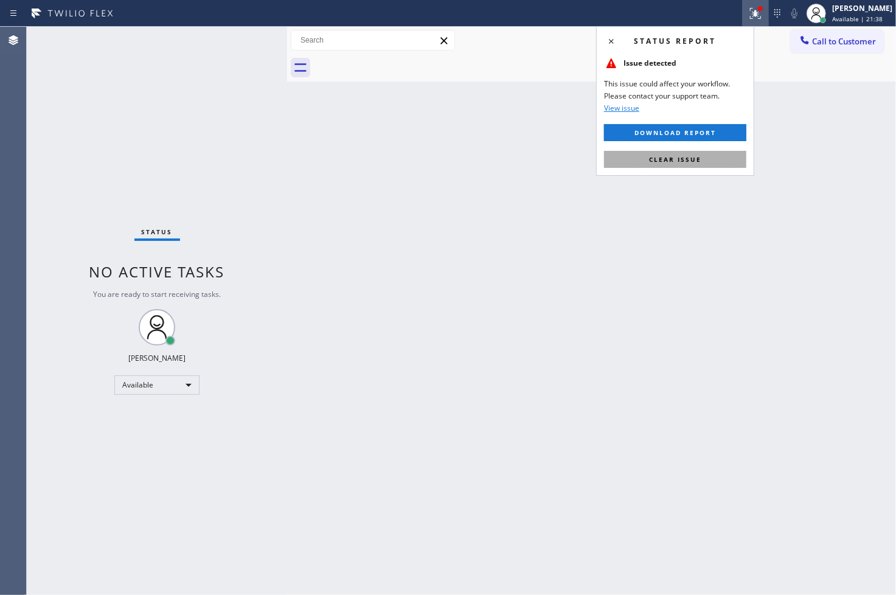
click at [702, 165] on button "Clear issue" at bounding box center [675, 159] width 142 height 17
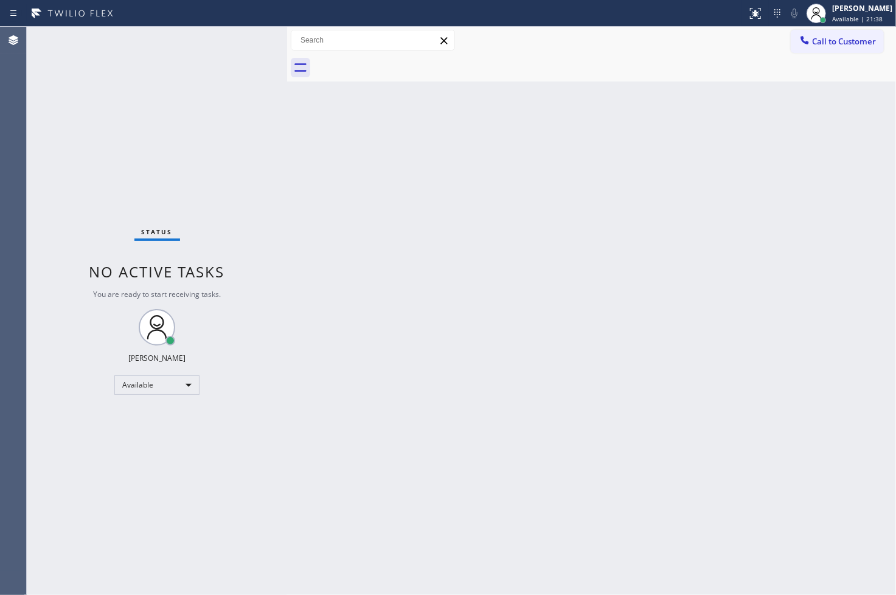
drag, startPoint x: 37, startPoint y: 167, endPoint x: 125, endPoint y: 131, distance: 95.0
click at [35, 167] on div "Status No active tasks You are ready to start receiving tasks. [PERSON_NAME]" at bounding box center [157, 311] width 260 height 568
click at [259, 35] on div "Status No active tasks You are ready to start receiving tasks. [PERSON_NAME]" at bounding box center [157, 311] width 260 height 568
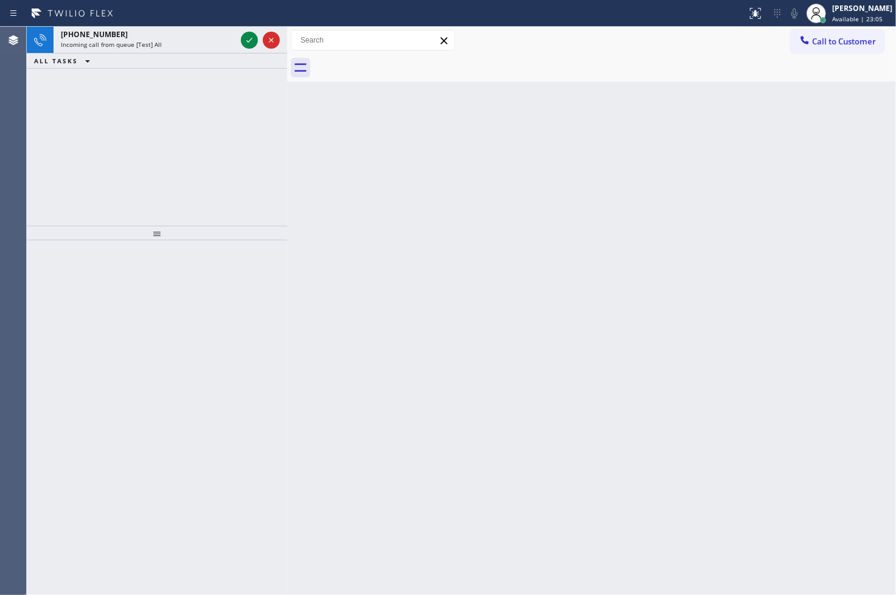
click at [259, 35] on div at bounding box center [260, 40] width 44 height 27
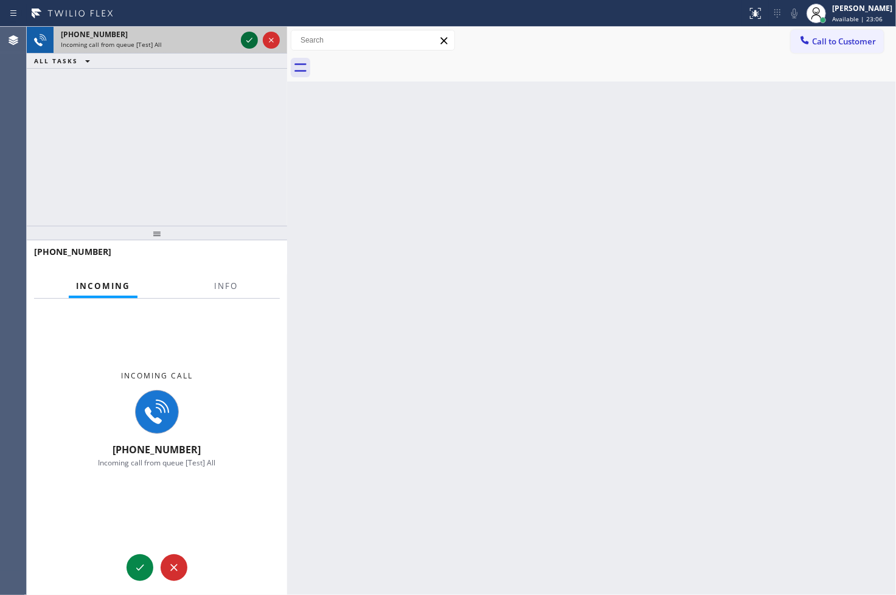
click at [250, 40] on icon at bounding box center [249, 40] width 15 height 15
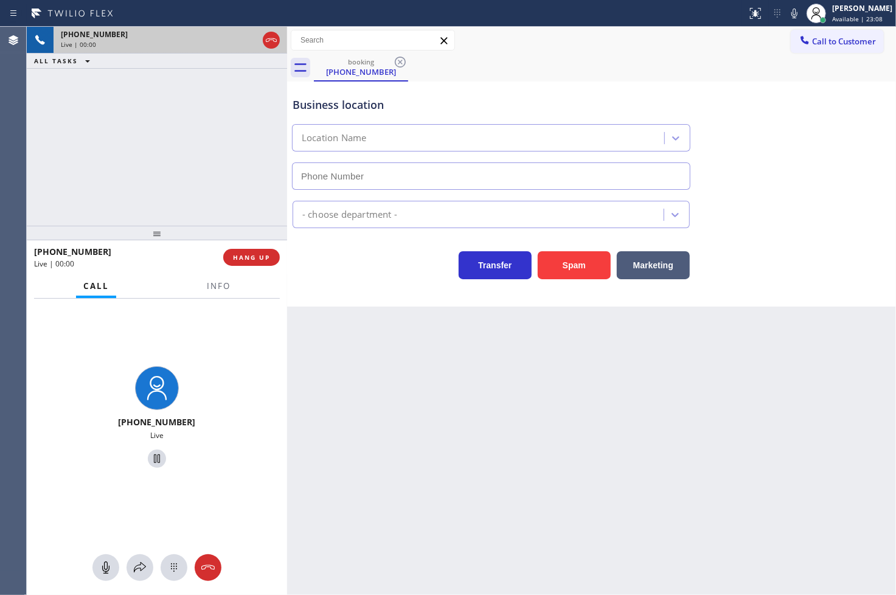
type input "(310) 919-0626"
click at [207, 283] on span "Info" at bounding box center [219, 285] width 24 height 11
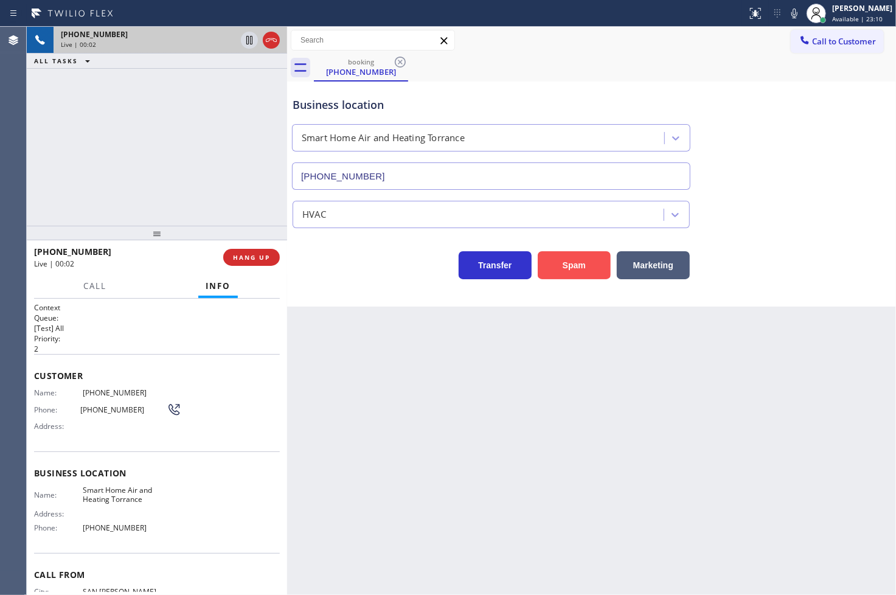
click at [582, 269] on button "Spam" at bounding box center [574, 265] width 73 height 28
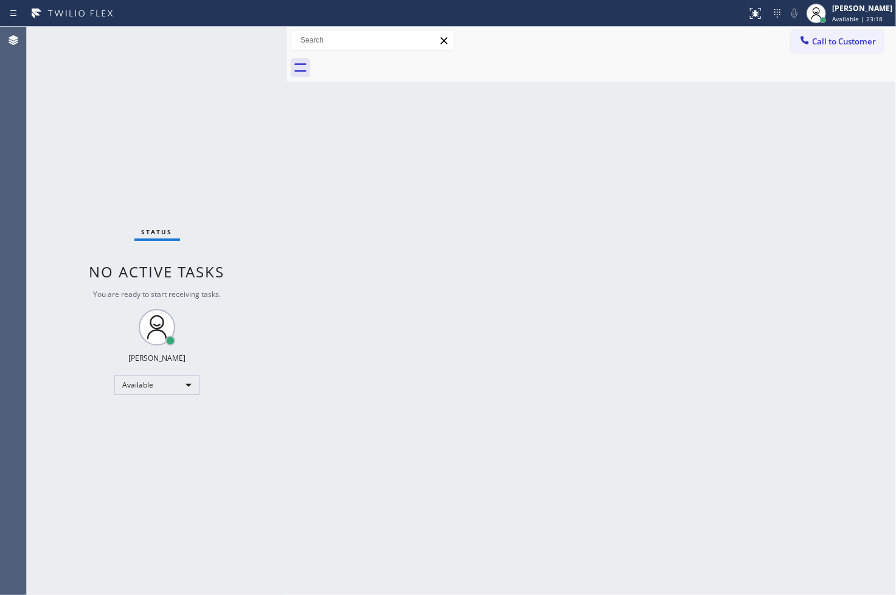
click at [245, 43] on div "Status No active tasks You are ready to start receiving tasks. [PERSON_NAME]" at bounding box center [157, 311] width 260 height 568
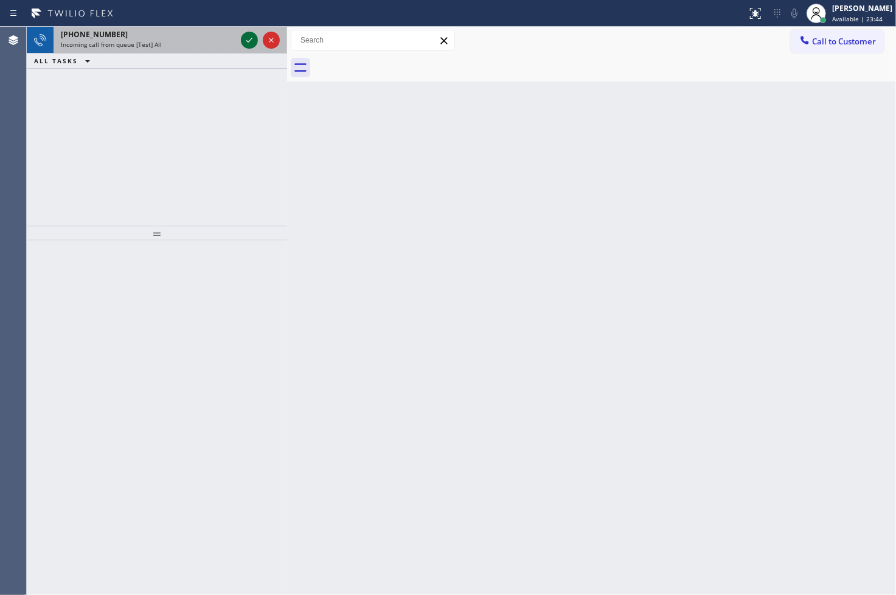
click at [245, 40] on icon at bounding box center [249, 40] width 15 height 15
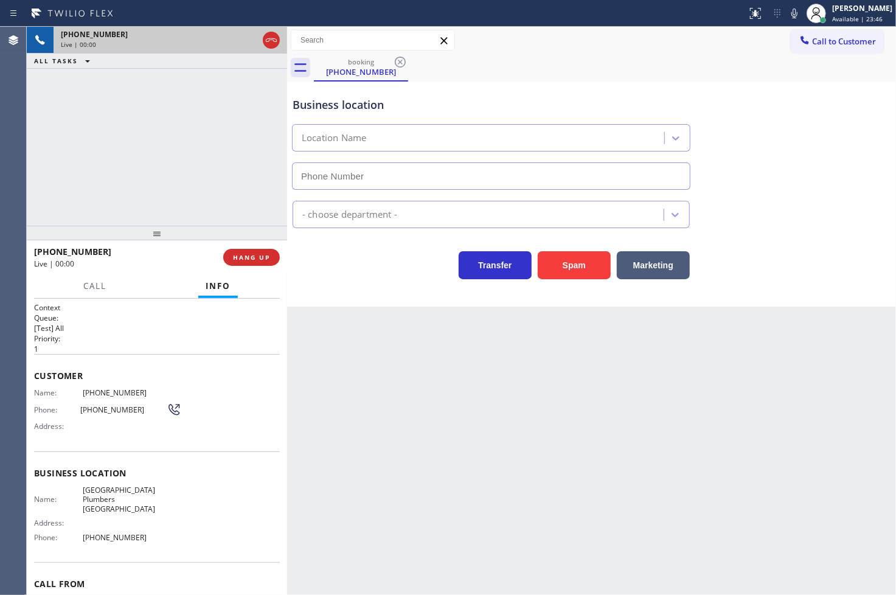
type input "(949) 506-2636"
click at [582, 259] on button "Spam" at bounding box center [574, 265] width 73 height 28
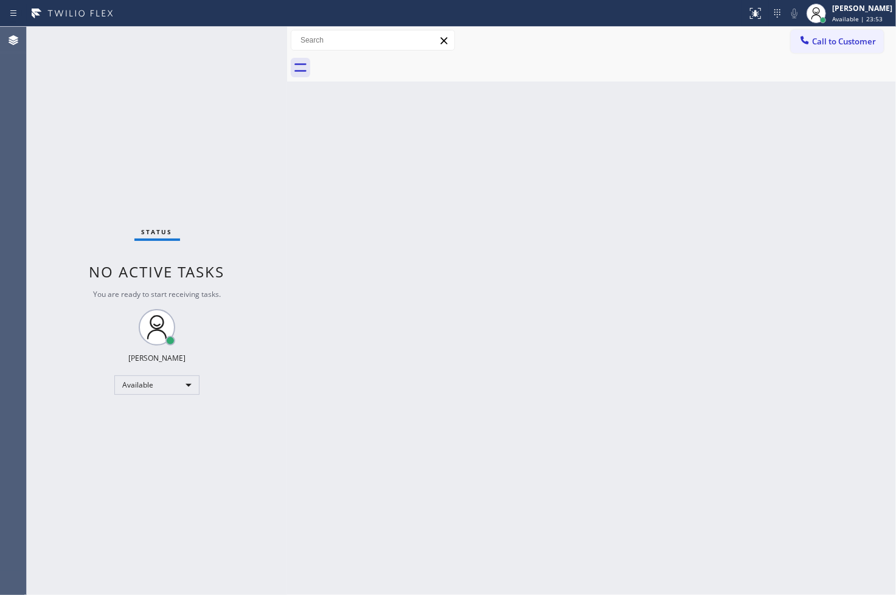
click at [248, 36] on div "Status No active tasks You are ready to start receiving tasks. [PERSON_NAME]" at bounding box center [157, 311] width 260 height 568
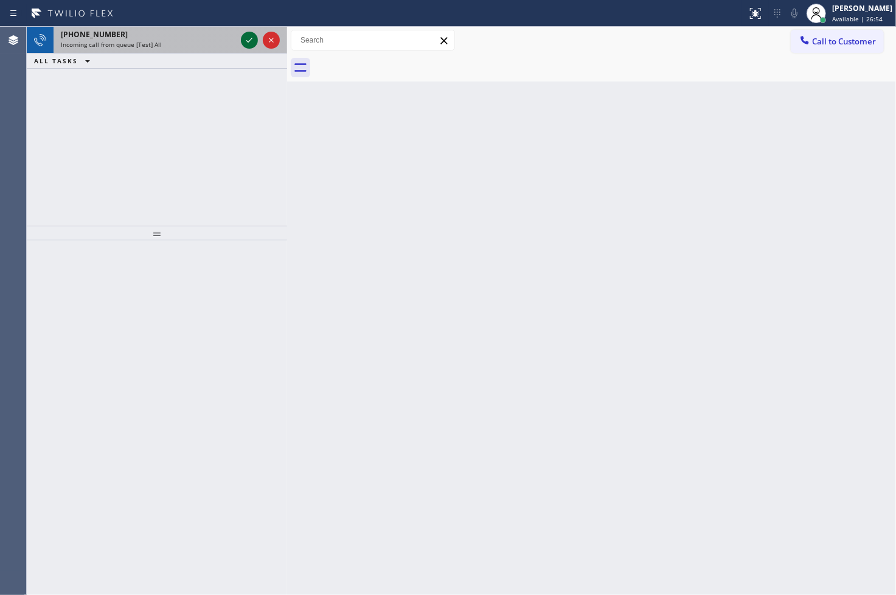
click at [249, 44] on icon at bounding box center [249, 40] width 15 height 15
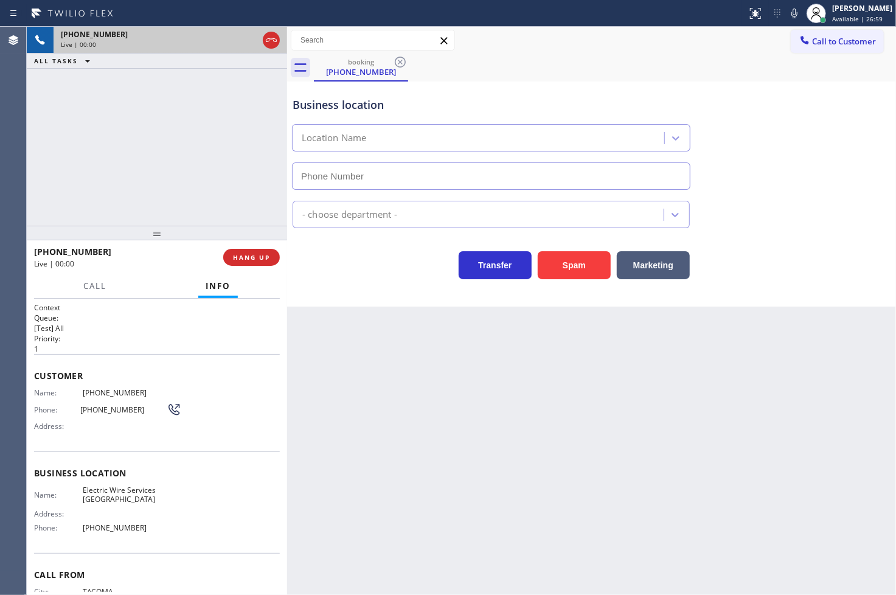
type input "(310) 388-4165"
click at [562, 262] on button "Spam" at bounding box center [574, 265] width 73 height 28
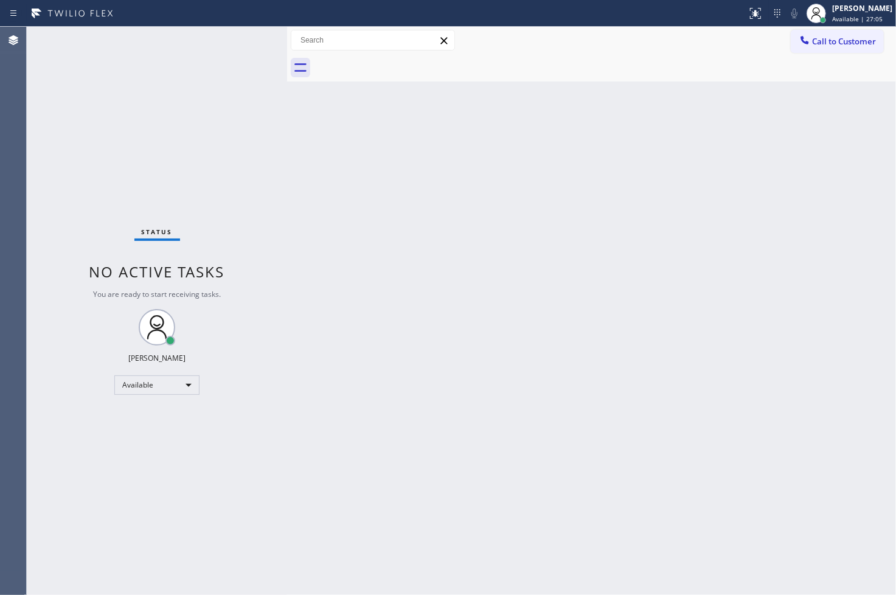
click at [252, 40] on div "Status No active tasks You are ready to start receiving tasks. [PERSON_NAME]" at bounding box center [157, 311] width 260 height 568
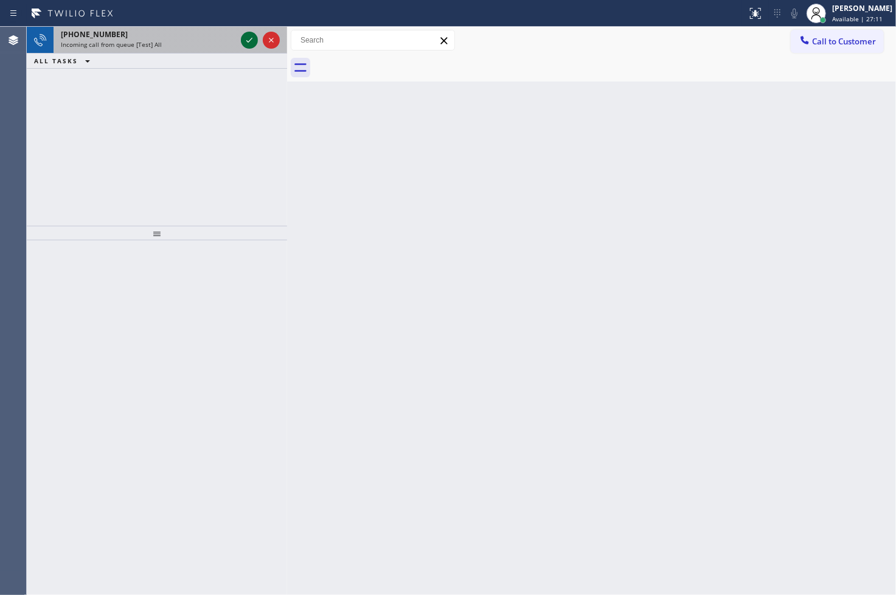
click at [252, 33] on icon at bounding box center [249, 40] width 15 height 15
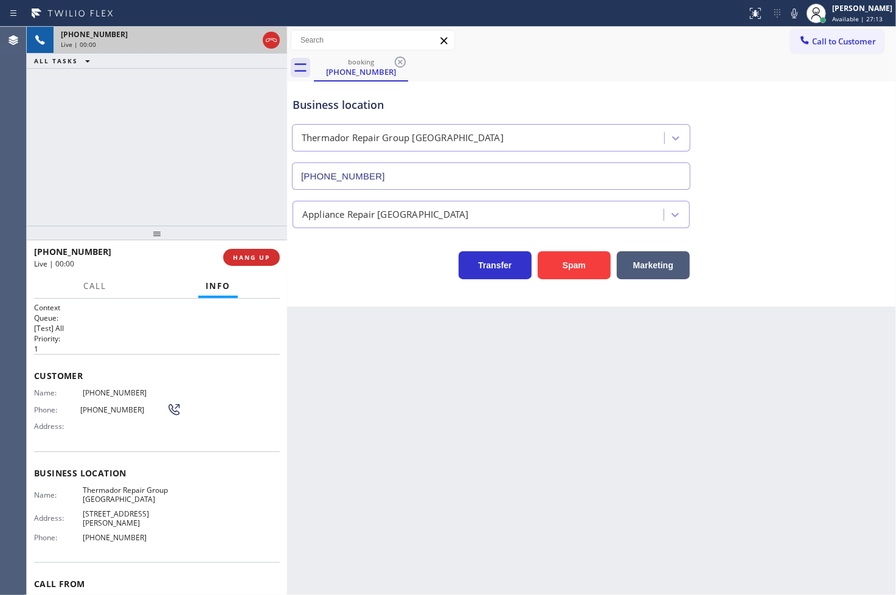
type input "(650) 243-0322"
click at [549, 385] on div "Back to Dashboard Change Sender ID Customers Technicians Select a contact Outbo…" at bounding box center [591, 311] width 609 height 568
click at [391, 272] on div "Transfer Spam Marketing" at bounding box center [491, 262] width 402 height 34
click at [133, 169] on div "+15105799955 Live | 00:05 ALL TASKS ALL TASKS ACTIVE TASKS TASKS IN WRAP UP" at bounding box center [157, 126] width 260 height 199
click at [394, 287] on div "Business location Thermador Repair Group Menlo Park (650) 243-0322 Appliance Re…" at bounding box center [591, 193] width 609 height 225
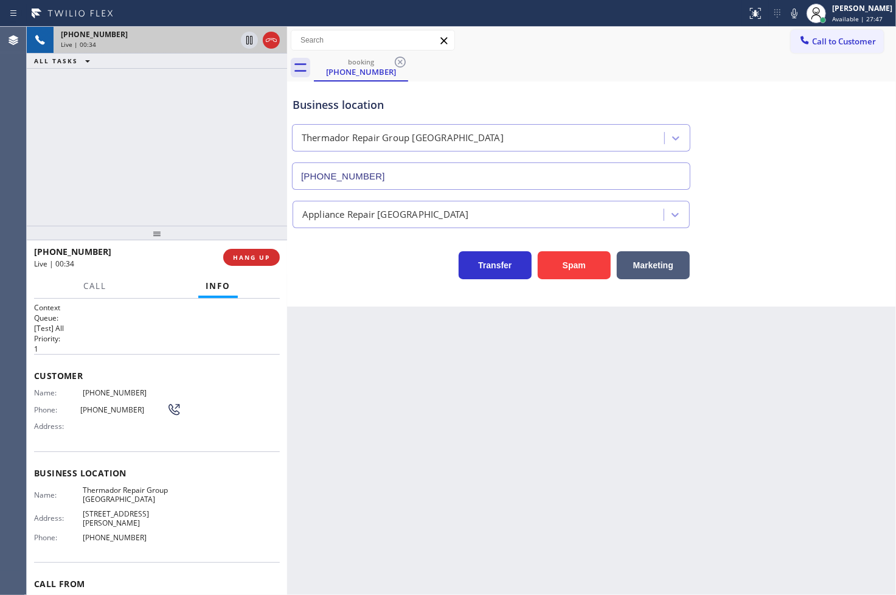
click at [137, 172] on div "+15105799955 Live | 00:34 ALL TASKS ALL TASKS ACTIVE TASKS TASKS IN WRAP UP" at bounding box center [157, 126] width 260 height 199
click at [342, 250] on div "Transfer Spam Marketing" at bounding box center [491, 262] width 402 height 34
click at [160, 134] on div "+15105799955 Live | 00:35 ALL TASKS ALL TASKS ACTIVE TASKS TASKS IN WRAP UP" at bounding box center [157, 126] width 260 height 199
click at [246, 38] on icon at bounding box center [249, 40] width 6 height 9
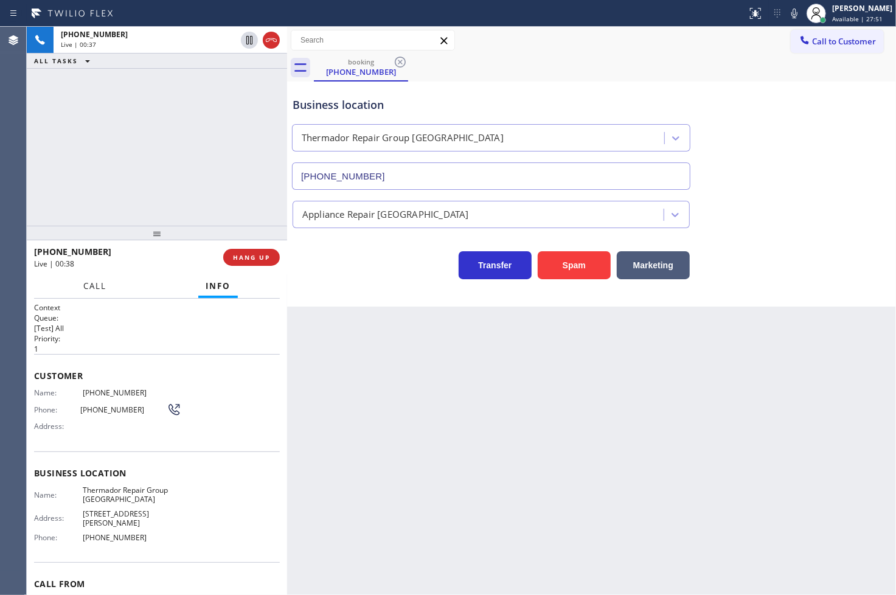
click at [87, 288] on span "Call" at bounding box center [94, 285] width 23 height 11
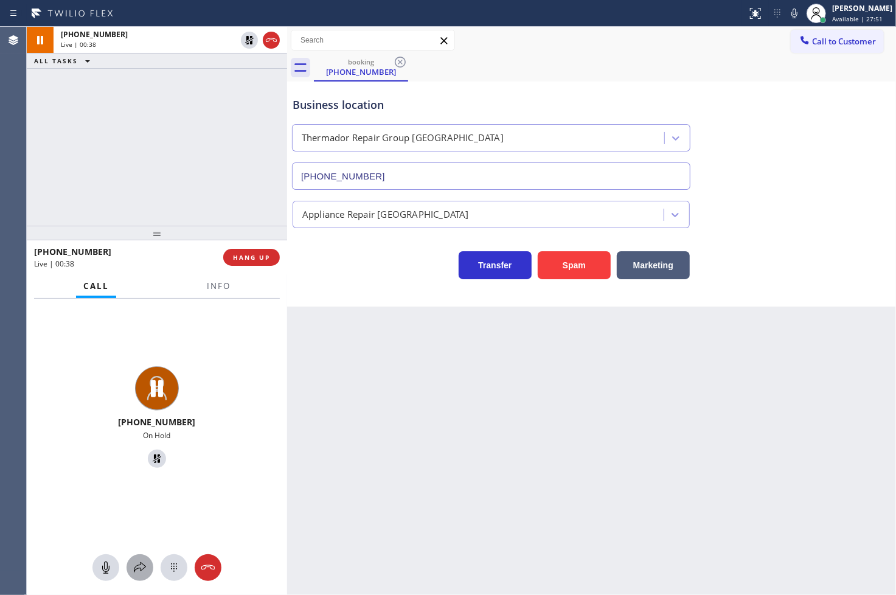
click at [140, 567] on icon at bounding box center [140, 567] width 15 height 15
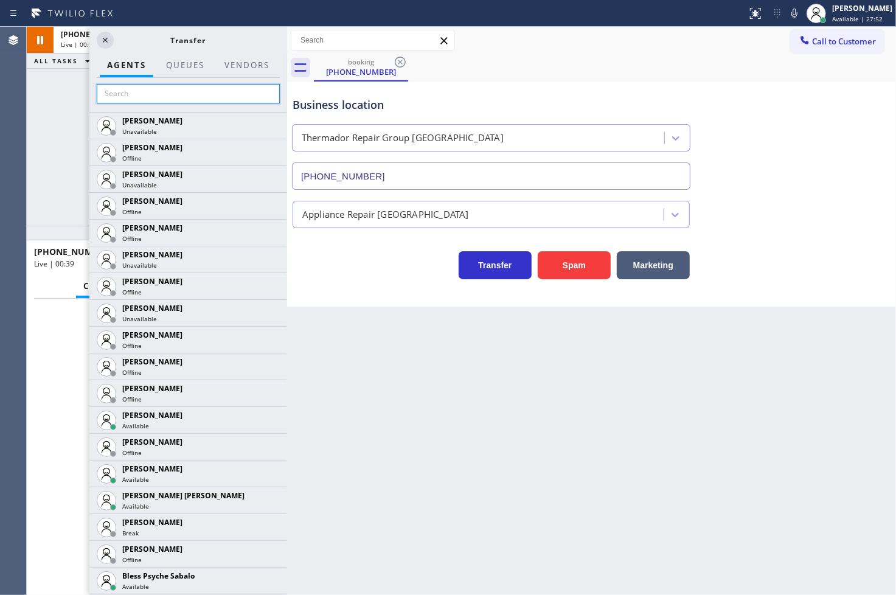
click at [165, 92] on input "text" at bounding box center [188, 93] width 183 height 19
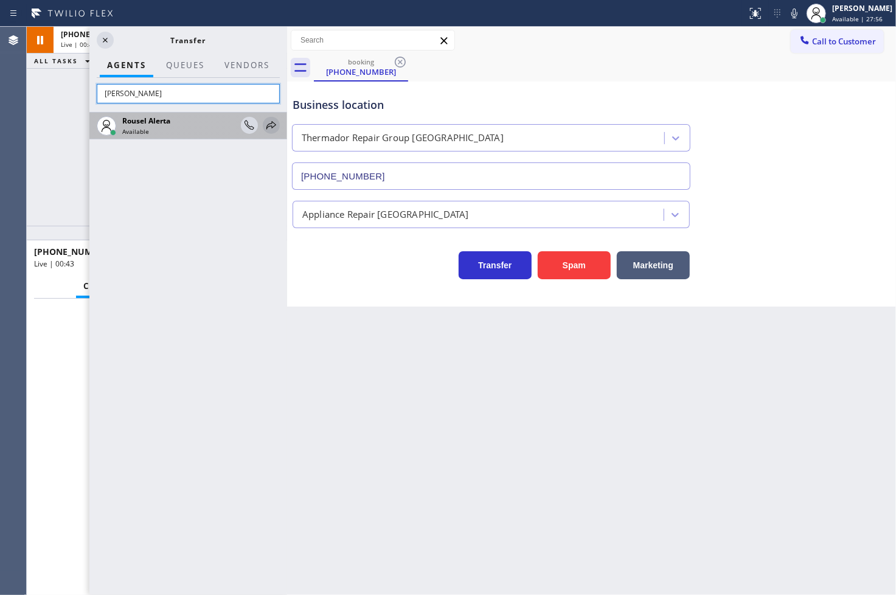
type input "rouse"
click at [268, 122] on icon at bounding box center [271, 125] width 15 height 15
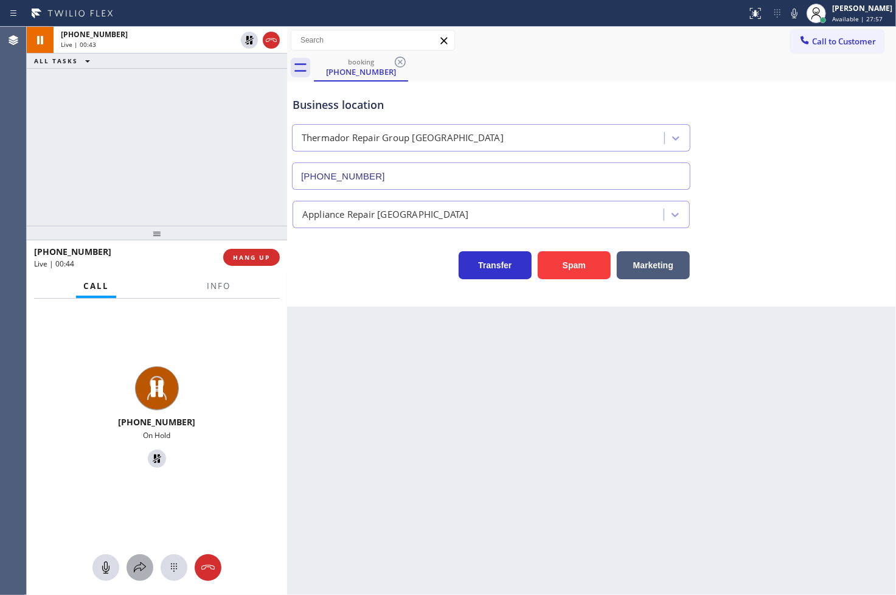
click at [134, 564] on icon at bounding box center [140, 567] width 15 height 15
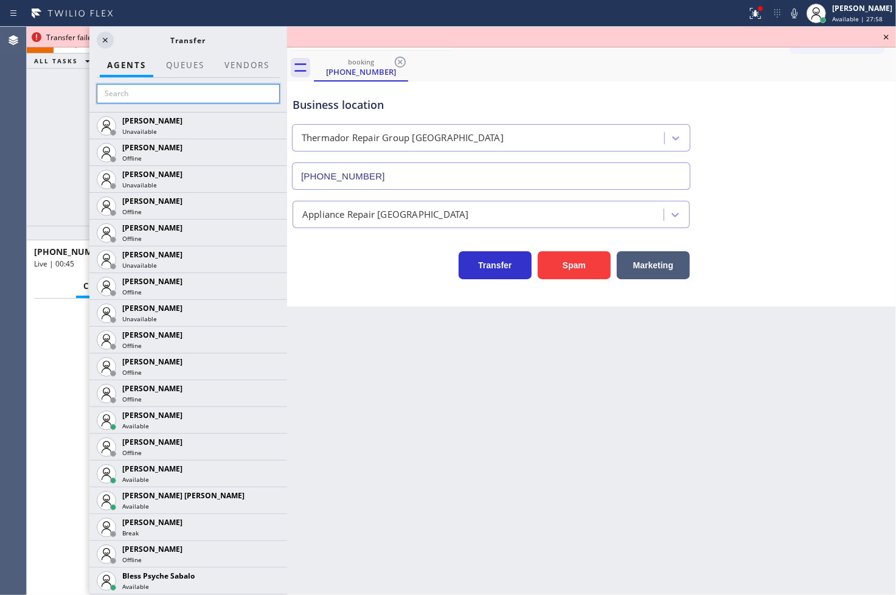
click at [139, 98] on input "text" at bounding box center [188, 93] width 183 height 19
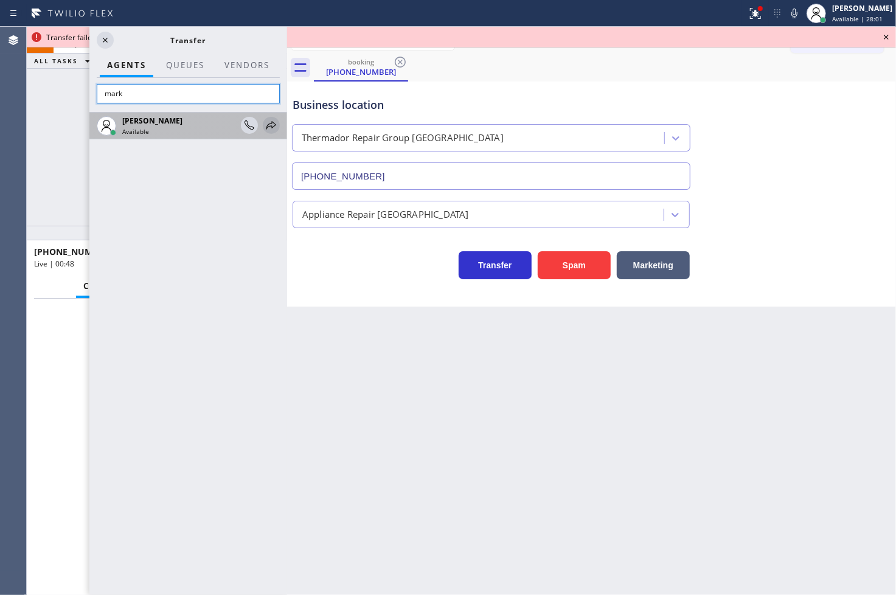
type input "mark"
click at [271, 120] on icon at bounding box center [271, 125] width 15 height 15
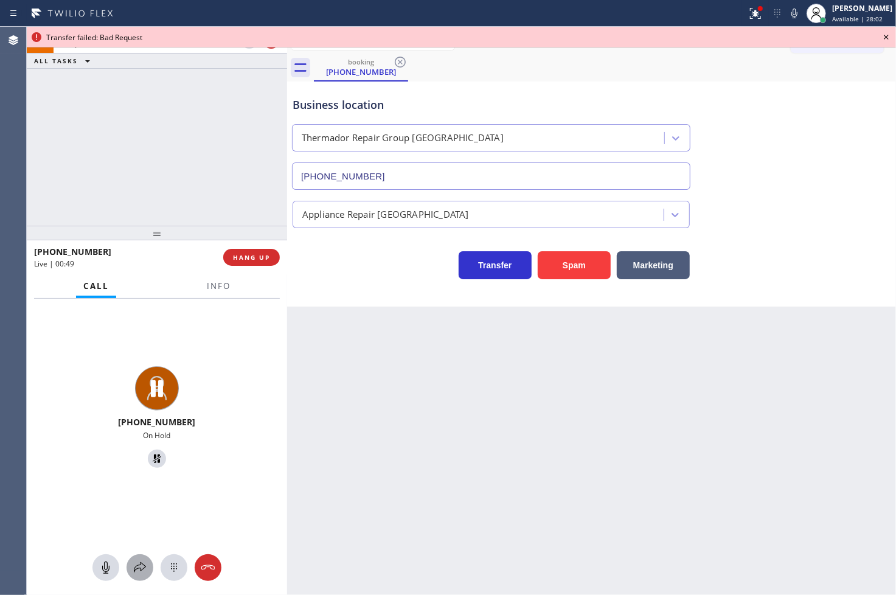
click at [136, 566] on icon at bounding box center [140, 567] width 12 height 10
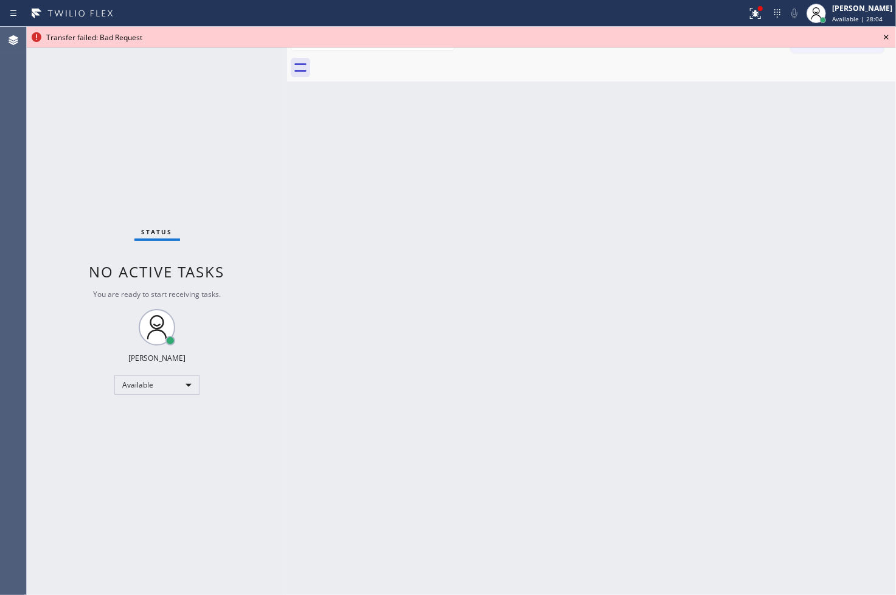
click at [888, 30] on icon at bounding box center [886, 37] width 15 height 15
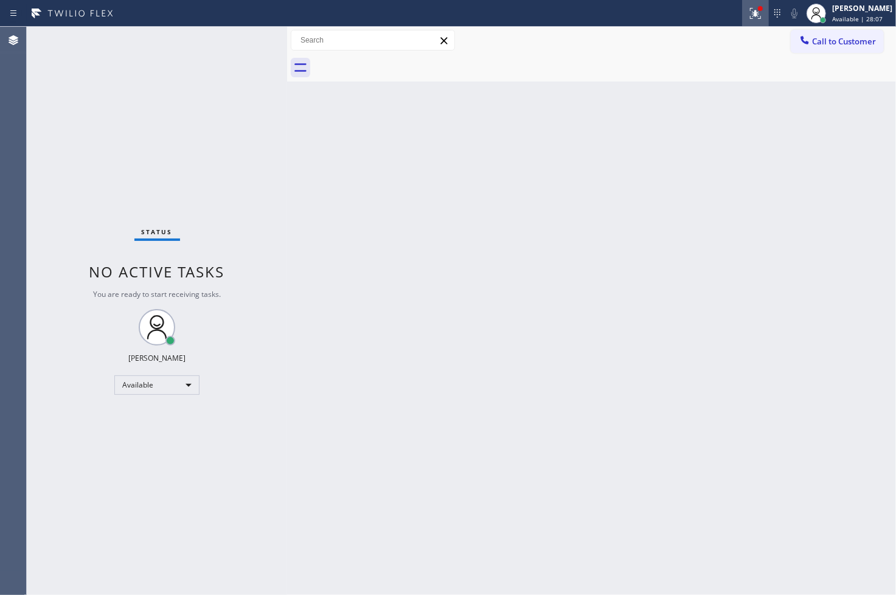
click at [756, 9] on div at bounding box center [759, 8] width 7 height 7
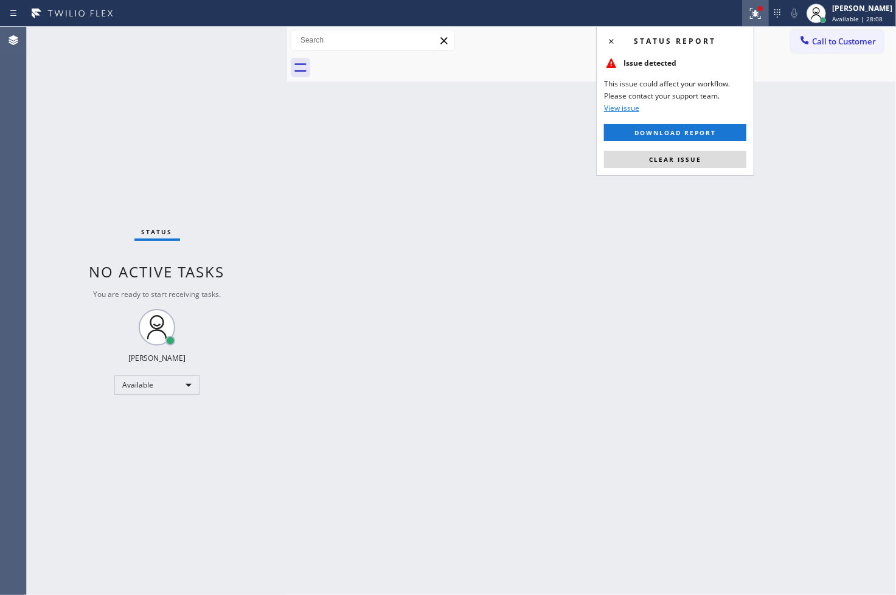
drag, startPoint x: 683, startPoint y: 156, endPoint x: 611, endPoint y: 137, distance: 75.5
click at [683, 157] on span "Clear issue" at bounding box center [675, 159] width 52 height 9
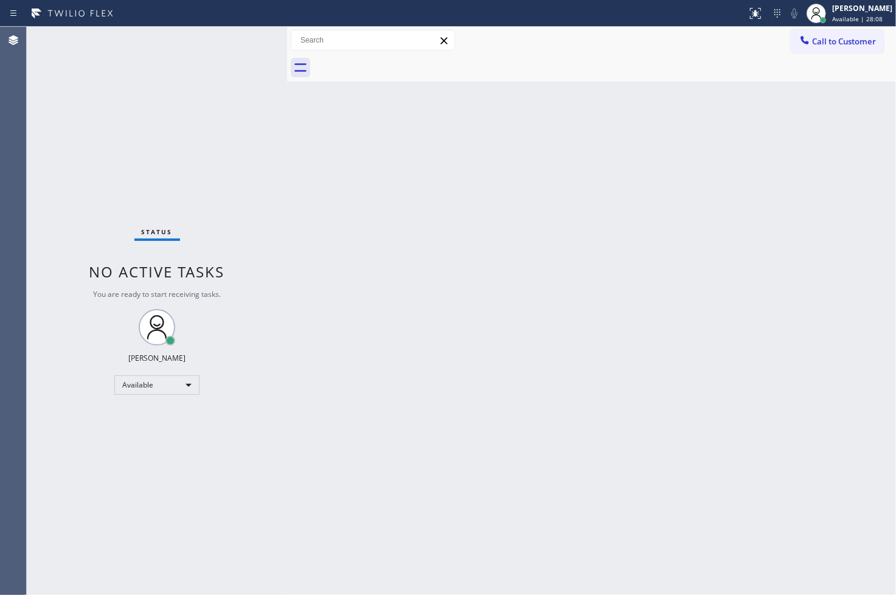
click at [334, 132] on div "Back to Dashboard Change Sender ID Customers Technicians Select a contact Outbo…" at bounding box center [591, 311] width 609 height 568
click at [246, 41] on div "Status No active tasks You are ready to start receiving tasks. [PERSON_NAME]" at bounding box center [157, 311] width 260 height 568
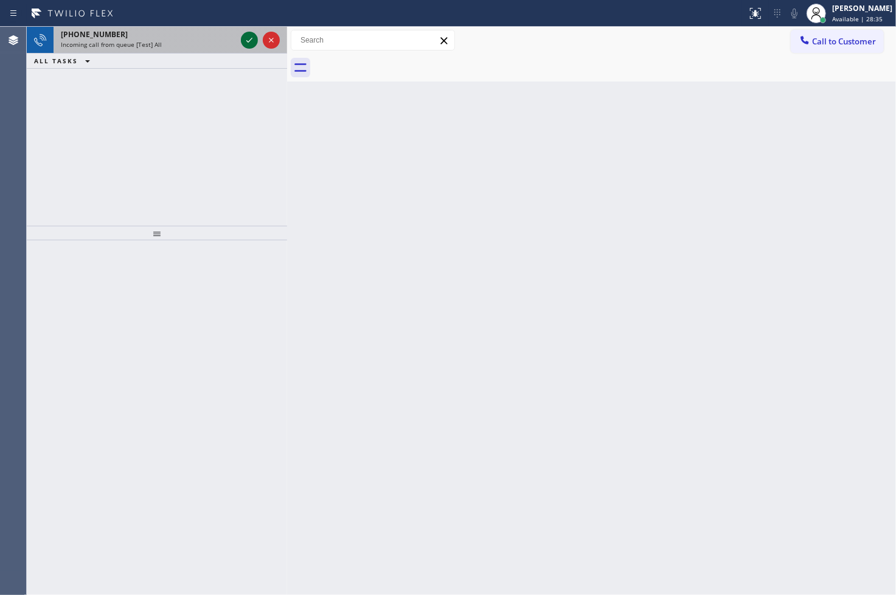
click at [246, 41] on icon at bounding box center [249, 40] width 15 height 15
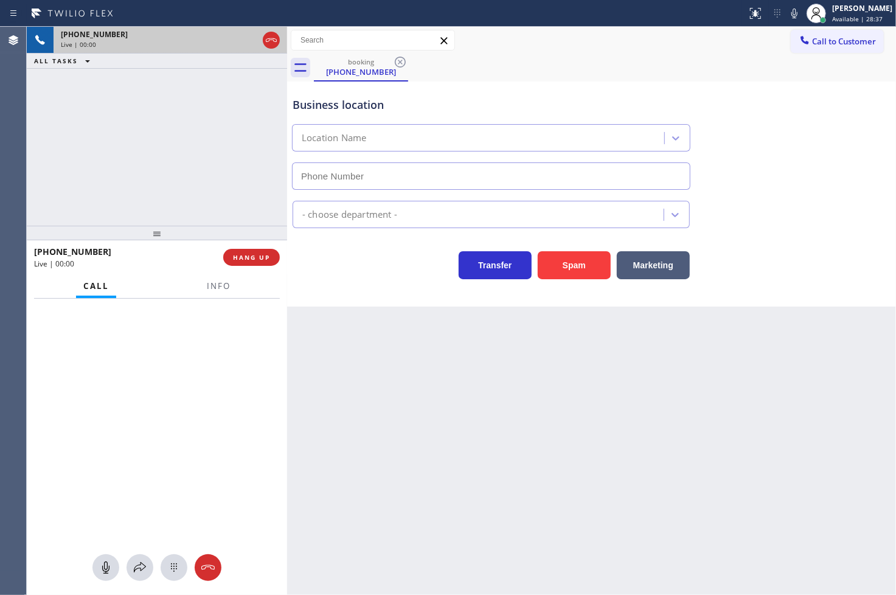
type input "[PHONE_NUMBER]"
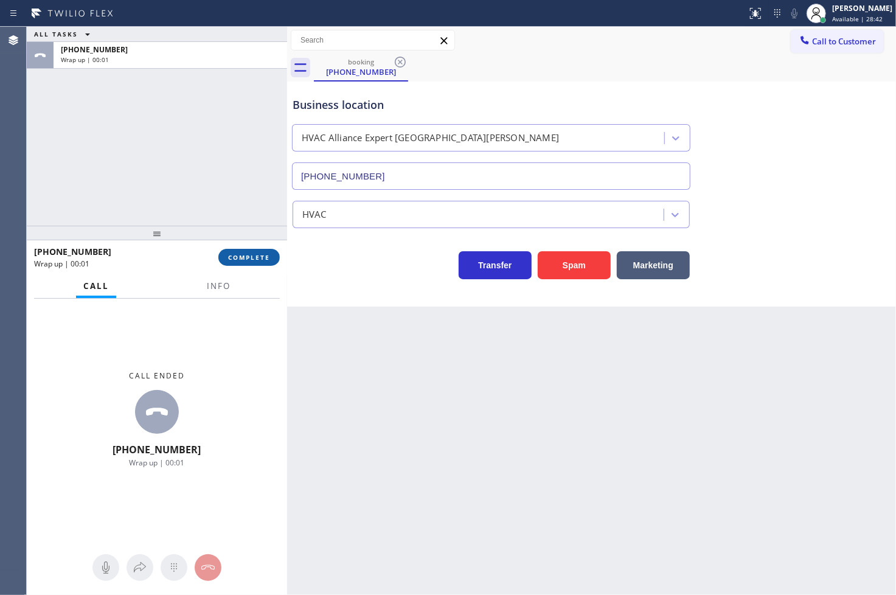
click at [272, 257] on button "COMPLETE" at bounding box center [248, 257] width 61 height 17
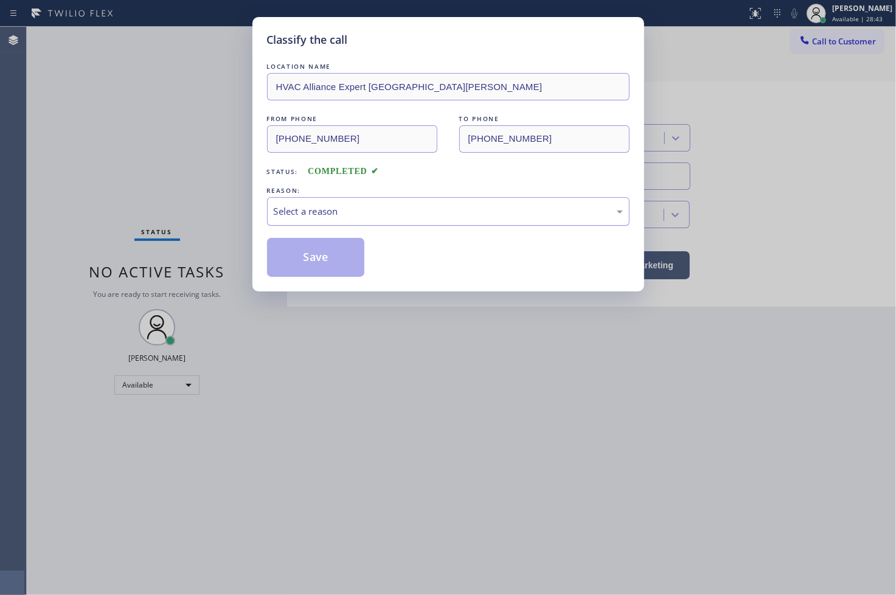
click at [323, 219] on div "Select a reason" at bounding box center [448, 211] width 362 height 29
click at [327, 260] on button "Save" at bounding box center [316, 257] width 98 height 39
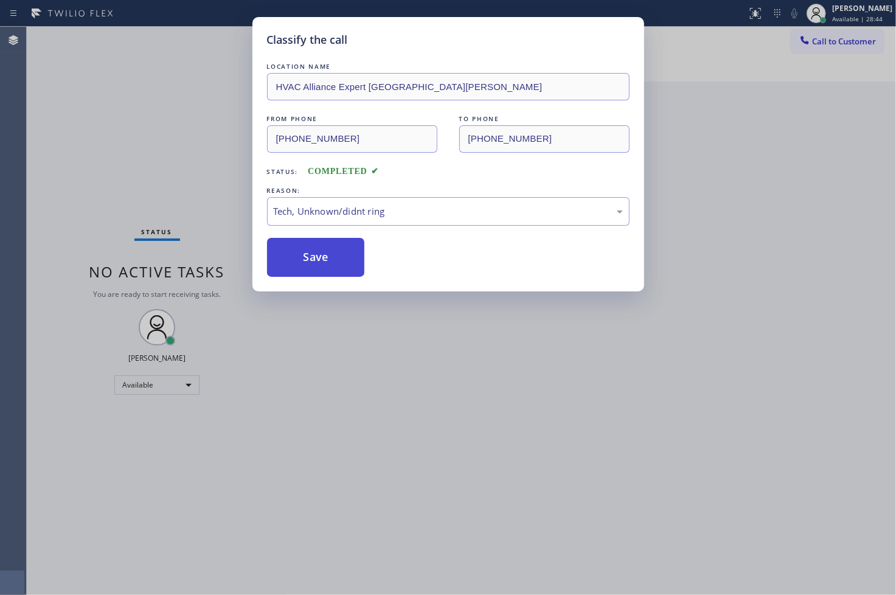
click at [327, 260] on button "Save" at bounding box center [316, 257] width 98 height 39
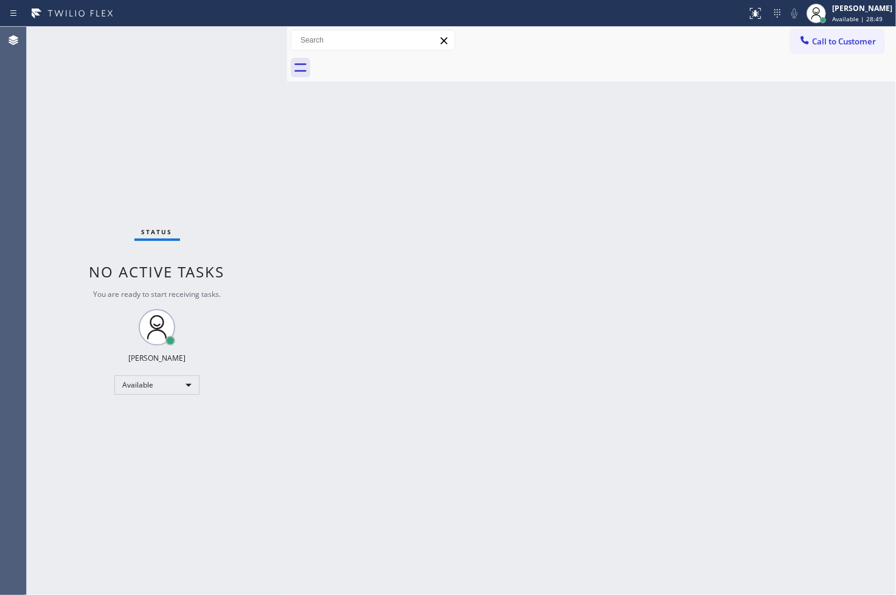
click at [261, 112] on div "Status No active tasks You are ready to start receiving tasks. [PERSON_NAME]" at bounding box center [157, 311] width 260 height 568
click at [238, 32] on div "Status No active tasks You are ready to start receiving tasks. [PERSON_NAME]" at bounding box center [157, 311] width 260 height 568
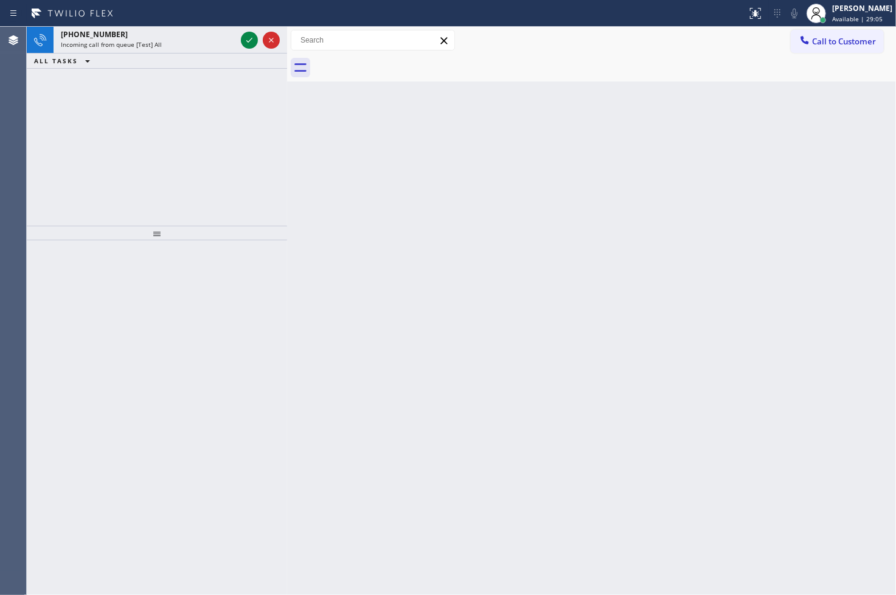
click at [238, 32] on div at bounding box center [260, 40] width 44 height 27
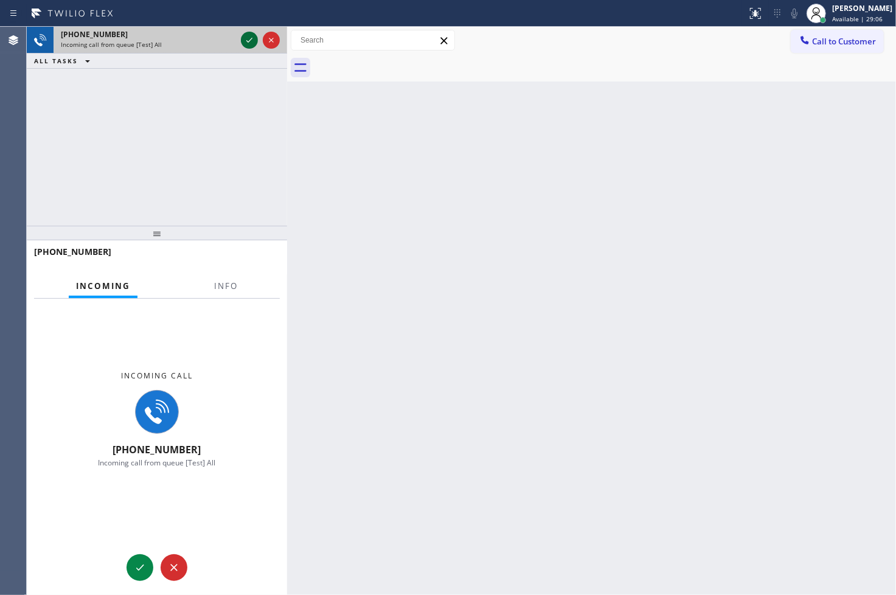
click at [243, 37] on icon at bounding box center [249, 40] width 15 height 15
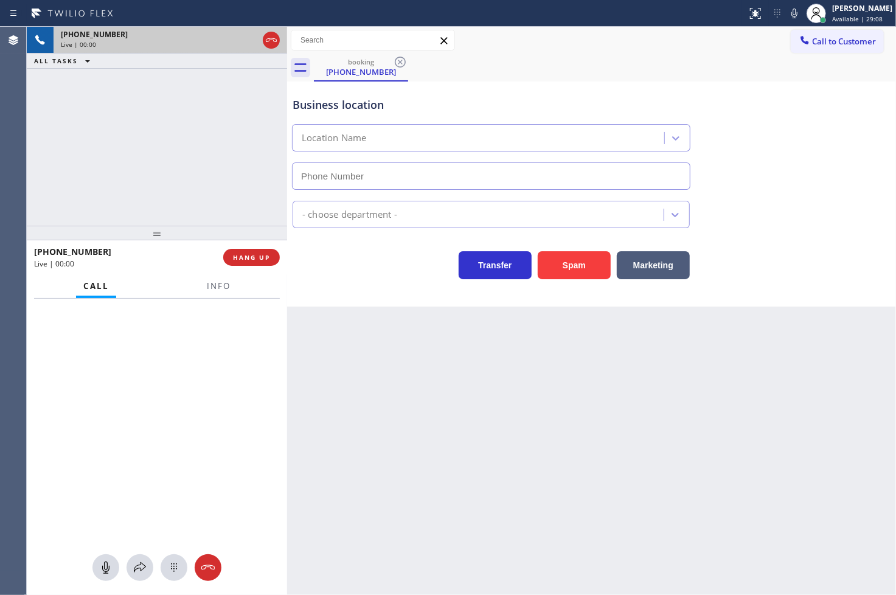
type input "[PHONE_NUMBER]"
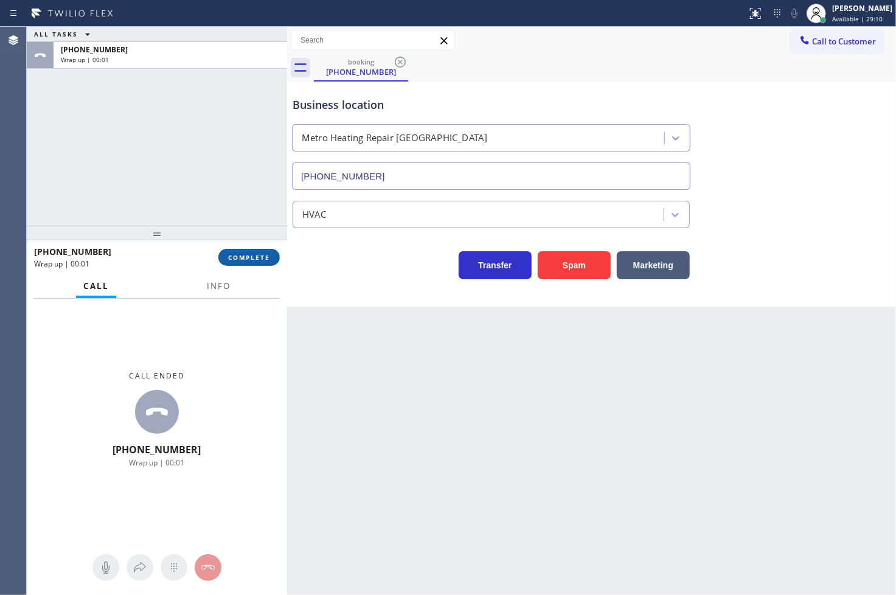
click at [254, 258] on span "COMPLETE" at bounding box center [249, 257] width 42 height 9
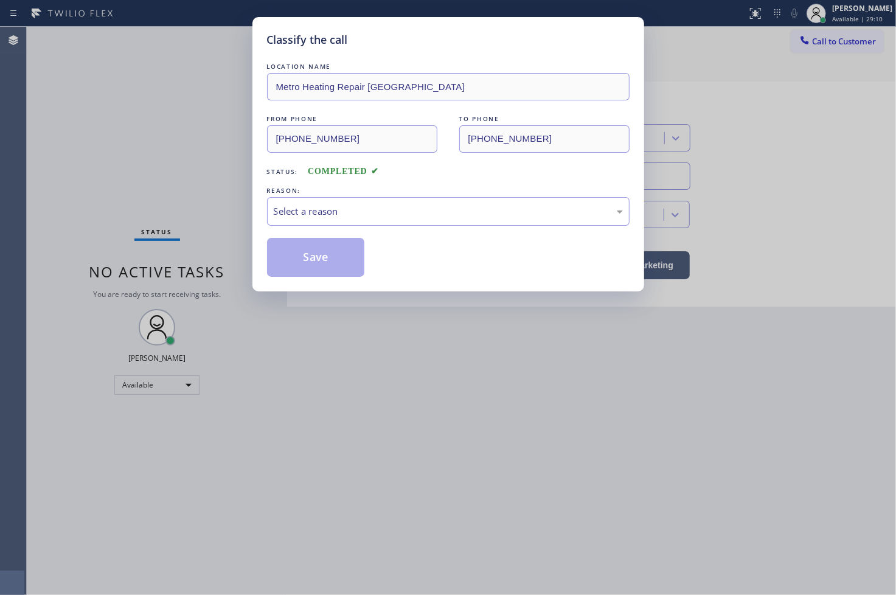
click at [359, 209] on div "Select a reason" at bounding box center [448, 211] width 349 height 14
click at [336, 254] on button "Save" at bounding box center [316, 257] width 98 height 39
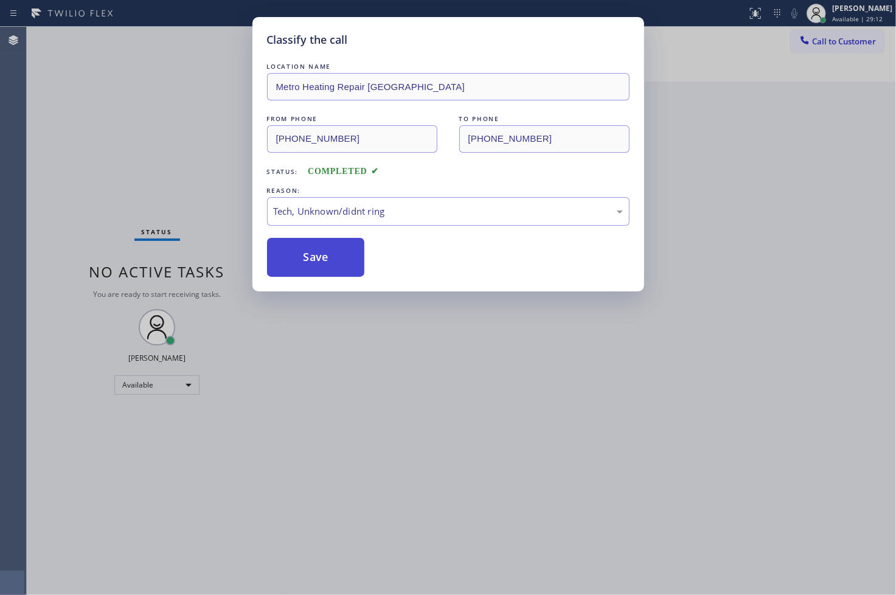
click at [336, 254] on button "Save" at bounding box center [316, 257] width 98 height 39
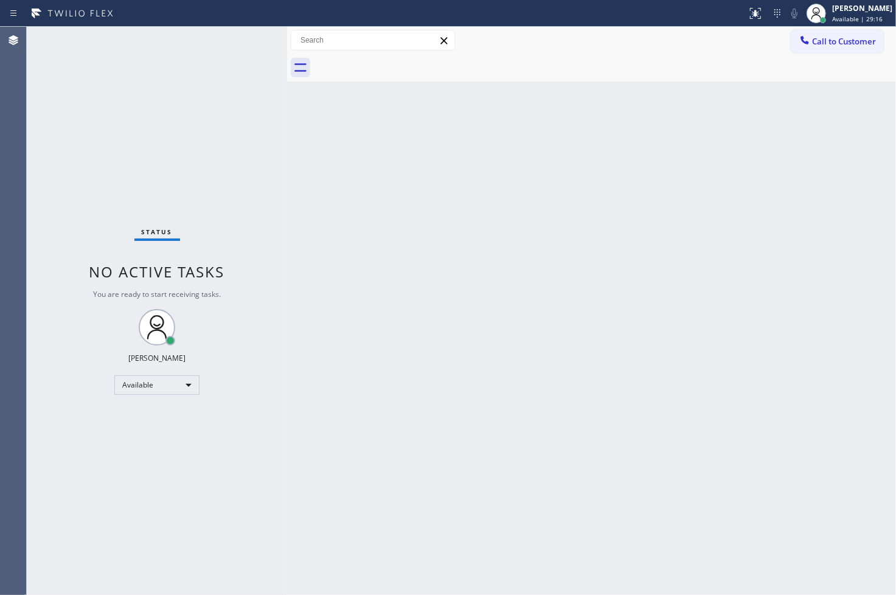
click at [249, 40] on div "Status No active tasks You are ready to start receiving tasks. [PERSON_NAME]" at bounding box center [157, 311] width 260 height 568
click at [393, 319] on div "Back to Dashboard Change Sender ID Customers Technicians Select a contact Outbo…" at bounding box center [591, 311] width 609 height 568
click at [221, 182] on div "Status No active tasks You are ready to start receiving tasks. [PERSON_NAME]" at bounding box center [157, 311] width 260 height 568
click at [47, 216] on div "Status No active tasks You are ready to start receiving tasks. [PERSON_NAME]" at bounding box center [157, 311] width 260 height 568
click at [246, 58] on div "Status No active tasks You are ready to start receiving tasks. [PERSON_NAME]" at bounding box center [157, 311] width 260 height 568
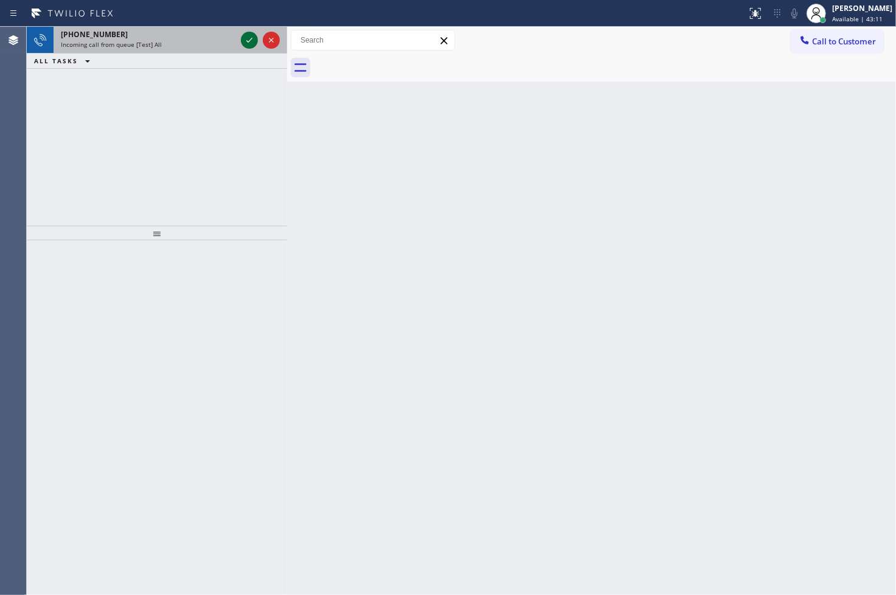
click at [252, 45] on icon at bounding box center [249, 40] width 15 height 15
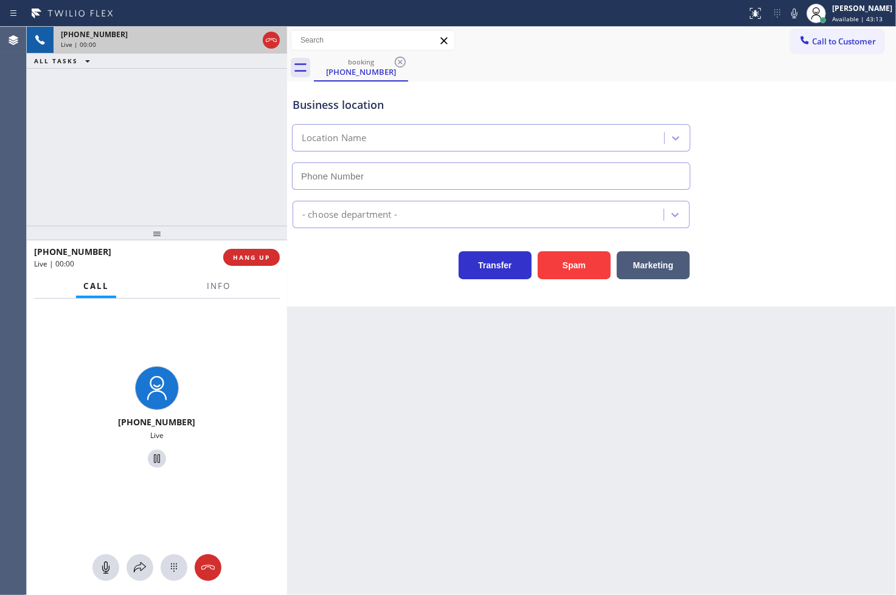
type input "[PHONE_NUMBER]"
click at [349, 283] on div "Business location HVAC Alliance Expert Santa Ana (949) 687-3772 HVAC Transfer S…" at bounding box center [591, 193] width 609 height 225
click at [195, 176] on div "+18669919195 Live | 00:05 ALL TASKS ALL TASKS ACTIVE TASKS TASKS IN WRAP UP" at bounding box center [157, 126] width 260 height 199
click at [423, 272] on div "Transfer Spam Marketing" at bounding box center [491, 262] width 402 height 34
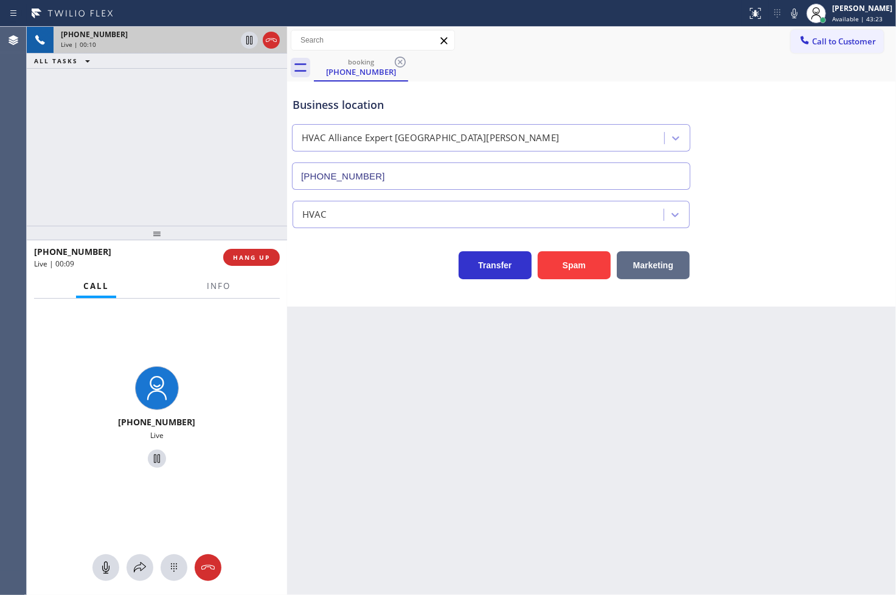
click at [649, 269] on button "Marketing" at bounding box center [653, 265] width 73 height 28
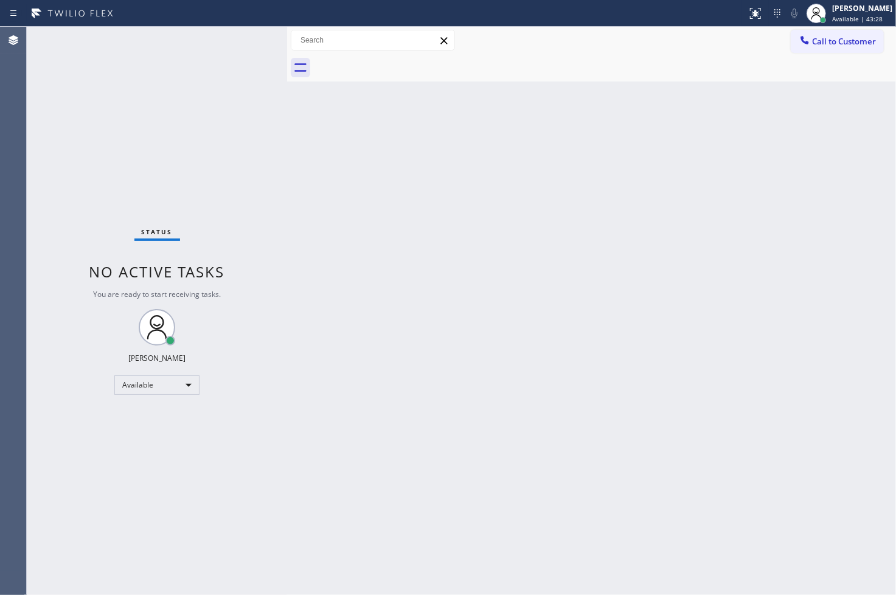
drag, startPoint x: 234, startPoint y: 133, endPoint x: 242, endPoint y: 119, distance: 15.9
click at [240, 123] on div "Status No active tasks You are ready to start receiving tasks. [PERSON_NAME]" at bounding box center [157, 311] width 260 height 568
click at [244, 34] on div "Status No active tasks You are ready to start receiving tasks. [PERSON_NAME]" at bounding box center [157, 311] width 260 height 568
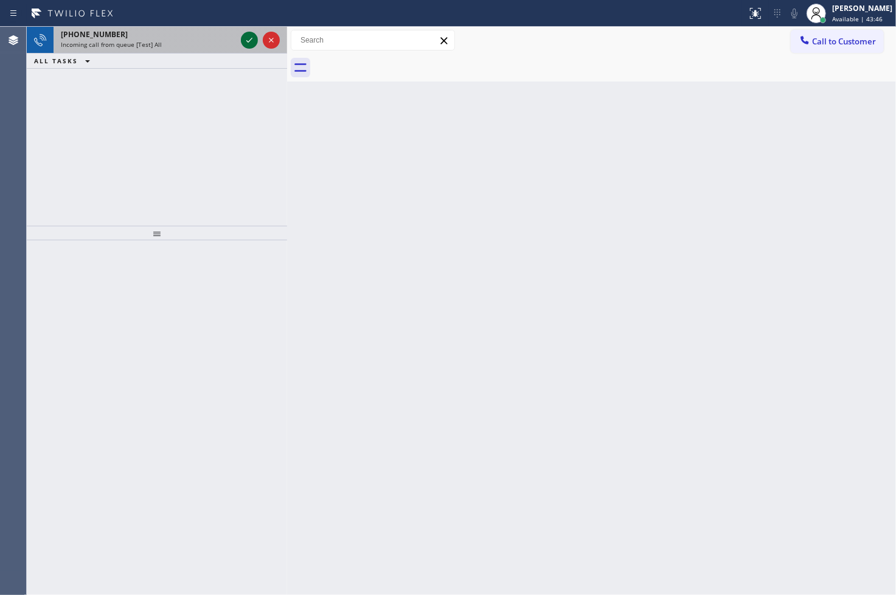
click at [244, 34] on icon at bounding box center [249, 40] width 15 height 15
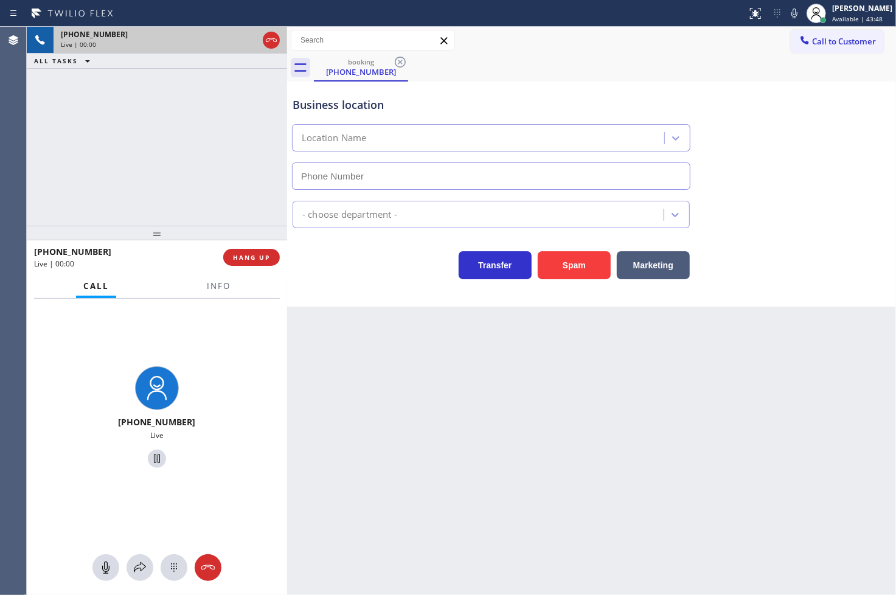
type input "[PHONE_NUMBER]"
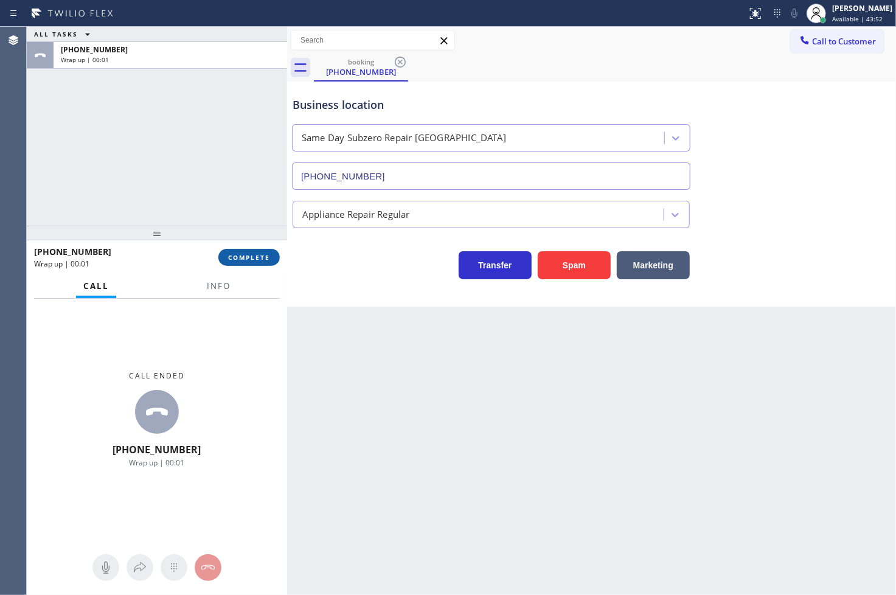
click at [261, 253] on span "COMPLETE" at bounding box center [249, 257] width 42 height 9
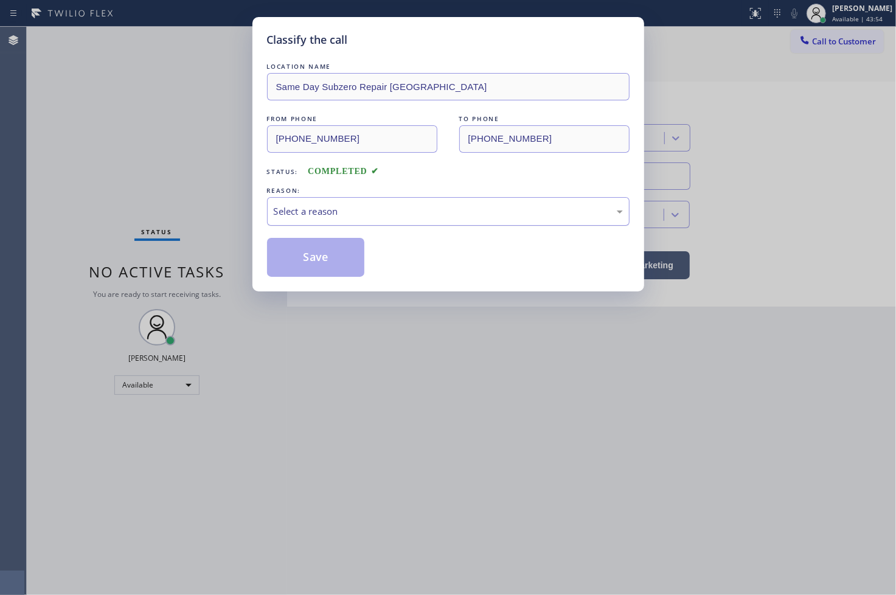
click at [325, 206] on div "Select a reason" at bounding box center [448, 211] width 349 height 14
click at [320, 270] on button "Save" at bounding box center [316, 257] width 98 height 39
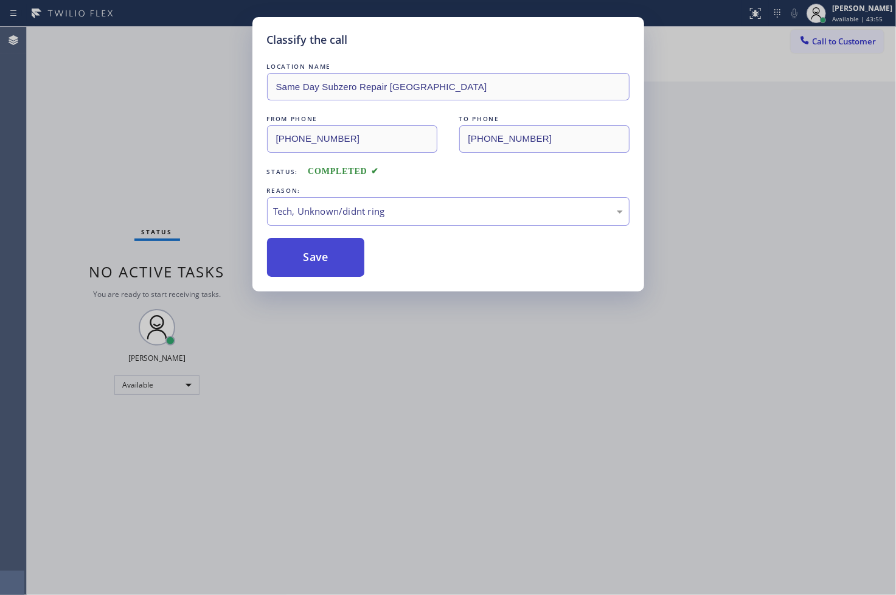
click at [320, 270] on button "Save" at bounding box center [316, 257] width 98 height 39
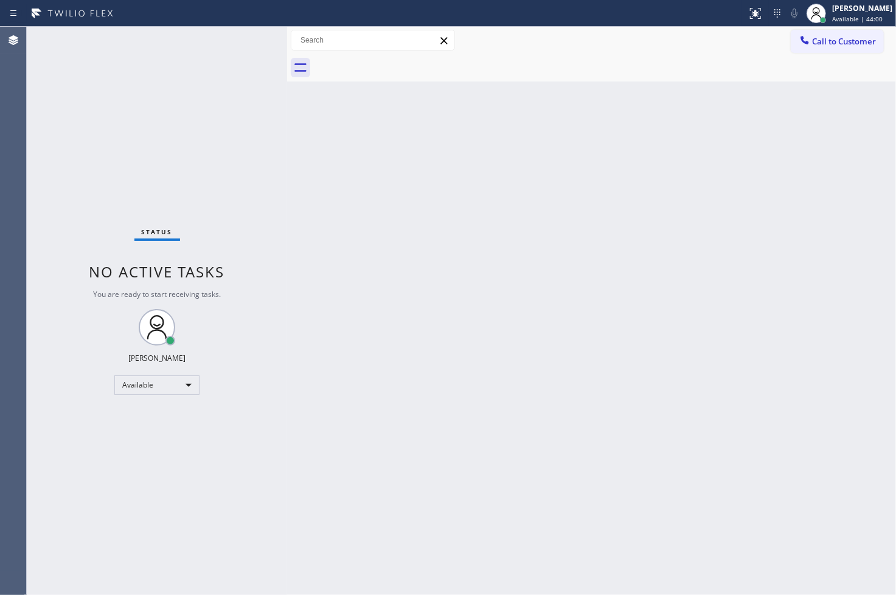
click at [234, 35] on div "Status No active tasks You are ready to start receiving tasks. [PERSON_NAME]" at bounding box center [157, 311] width 260 height 568
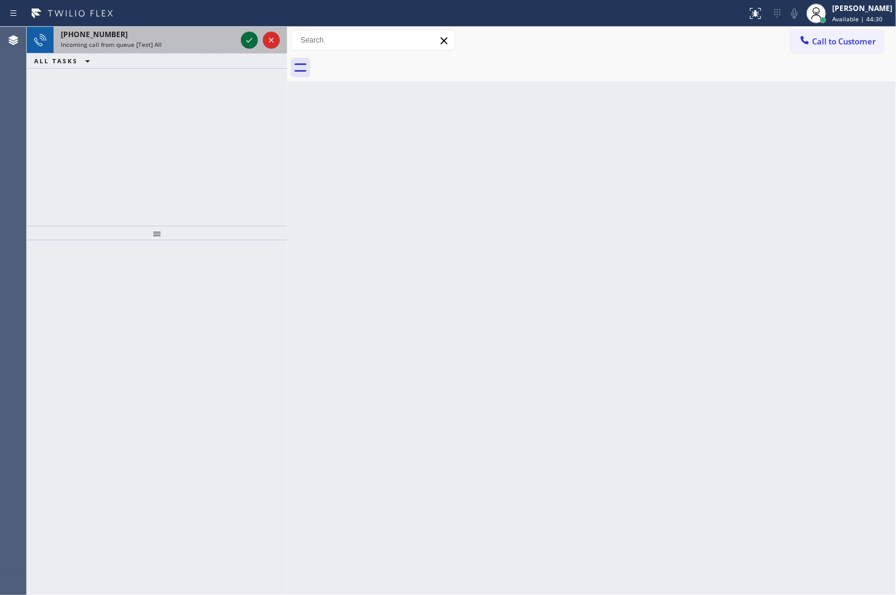
click at [248, 43] on icon at bounding box center [249, 40] width 15 height 15
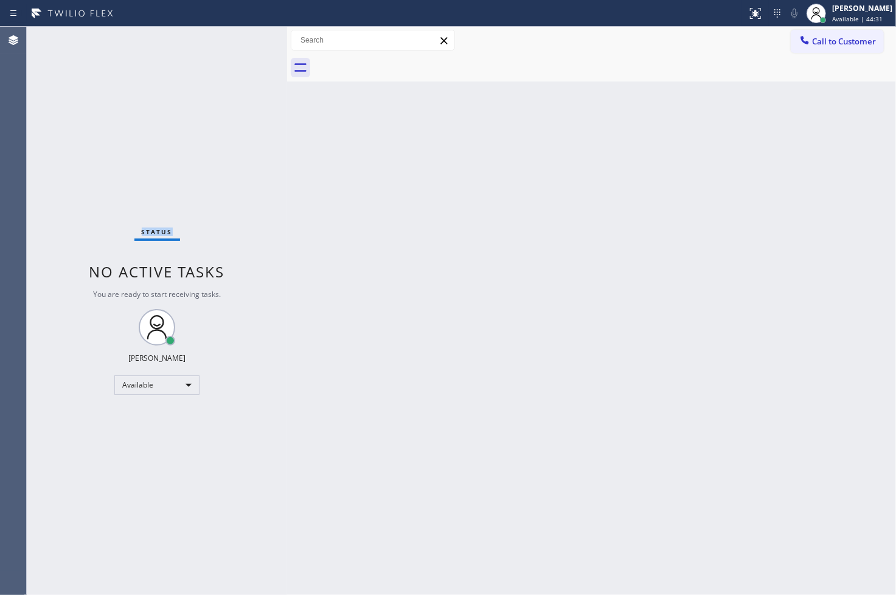
click at [248, 43] on div "Status No active tasks You are ready to start receiving tasks. [PERSON_NAME]" at bounding box center [157, 311] width 260 height 568
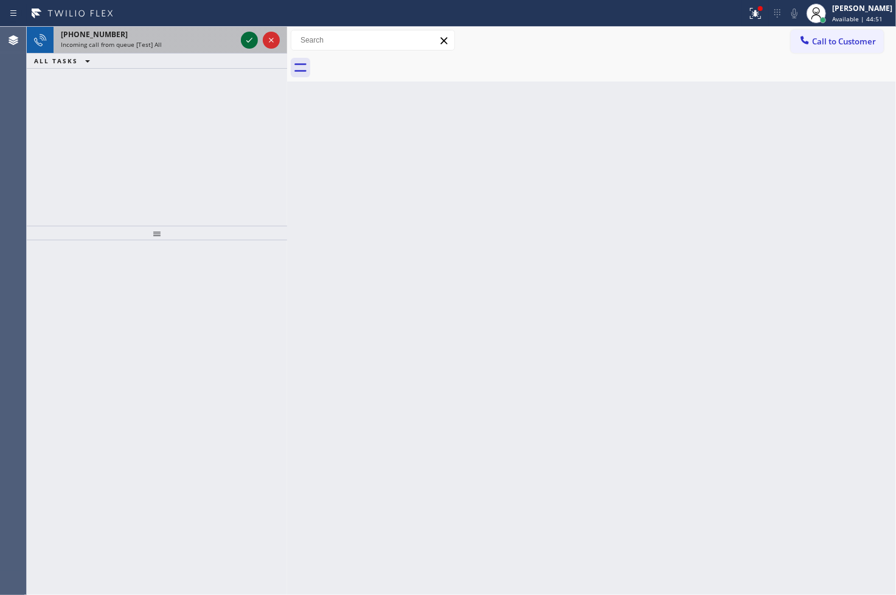
click at [245, 40] on icon at bounding box center [249, 40] width 15 height 15
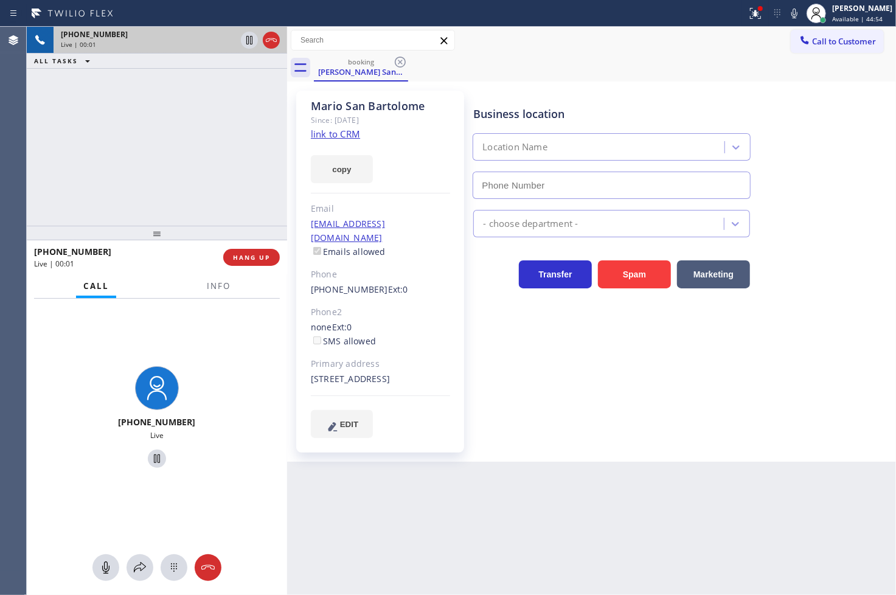
type input "[PHONE_NUMBER]"
click at [332, 133] on link "link to CRM" at bounding box center [335, 134] width 49 height 12
click at [150, 168] on div "+15623942469 Live | 00:22 ALL TASKS ALL TASKS ACTIVE TASKS TASKS IN WRAP UP" at bounding box center [157, 126] width 260 height 199
click at [193, 168] on div "+15623942469 Live | 00:23 ALL TASKS ALL TASKS ACTIVE TASKS TASKS IN WRAP UP" at bounding box center [157, 126] width 260 height 199
click at [126, 197] on div "+15623942469 Live | 00:24 ALL TASKS ALL TASKS ACTIVE TASKS TASKS IN WRAP UP" at bounding box center [157, 126] width 260 height 199
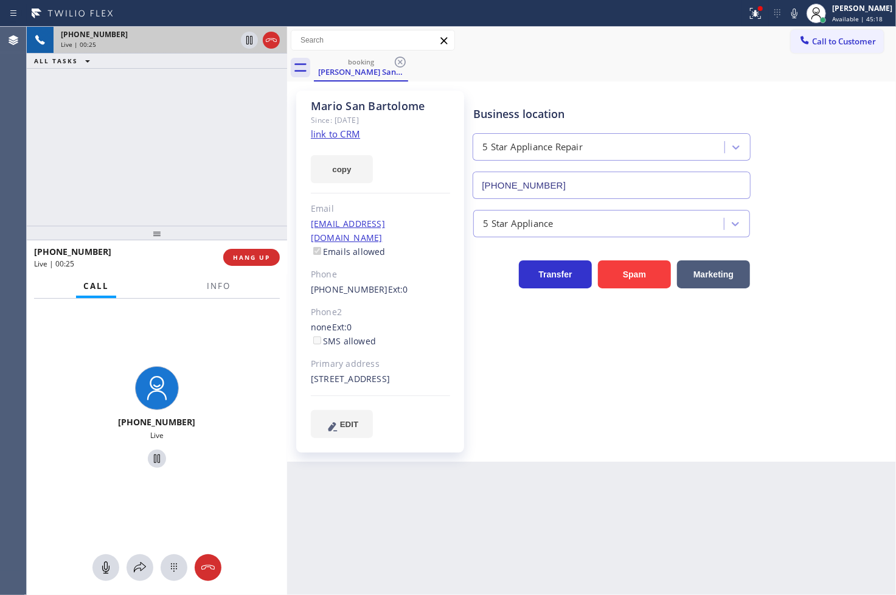
click at [224, 126] on div "+15623942469 Live | 00:25 ALL TASKS ALL TASKS ACTIVE TASKS TASKS IN WRAP UP" at bounding box center [157, 126] width 260 height 199
click at [251, 41] on icon at bounding box center [249, 40] width 15 height 15
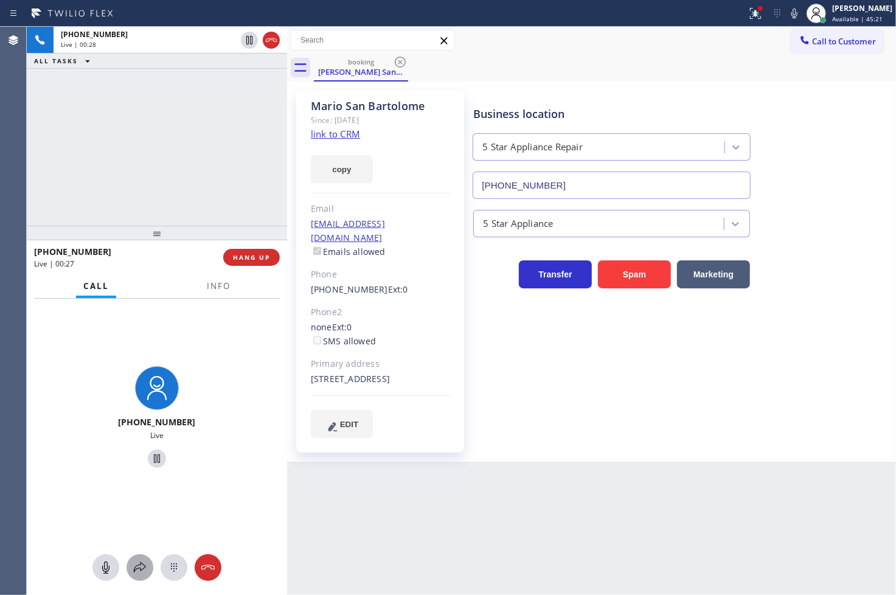
click at [144, 566] on icon at bounding box center [140, 567] width 15 height 15
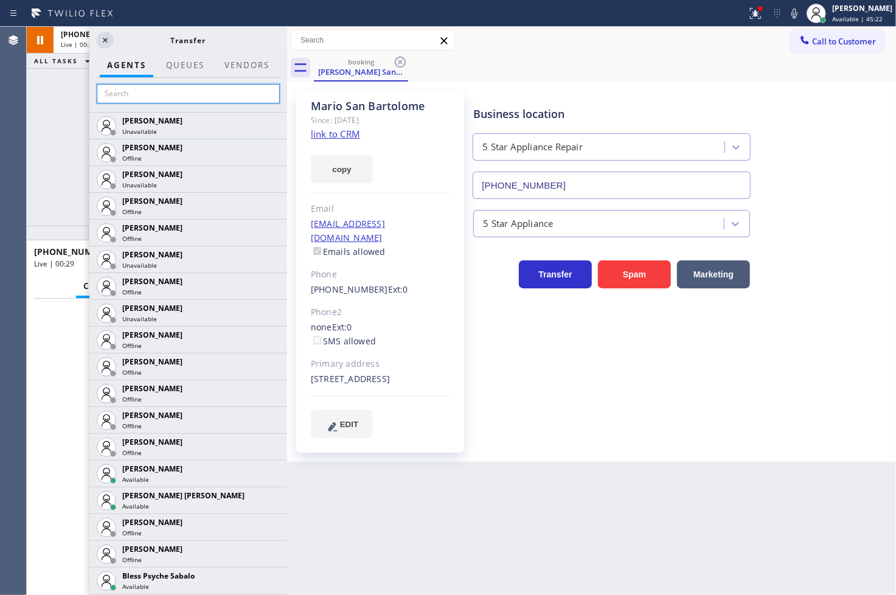
click at [126, 92] on input "text" at bounding box center [188, 93] width 183 height 19
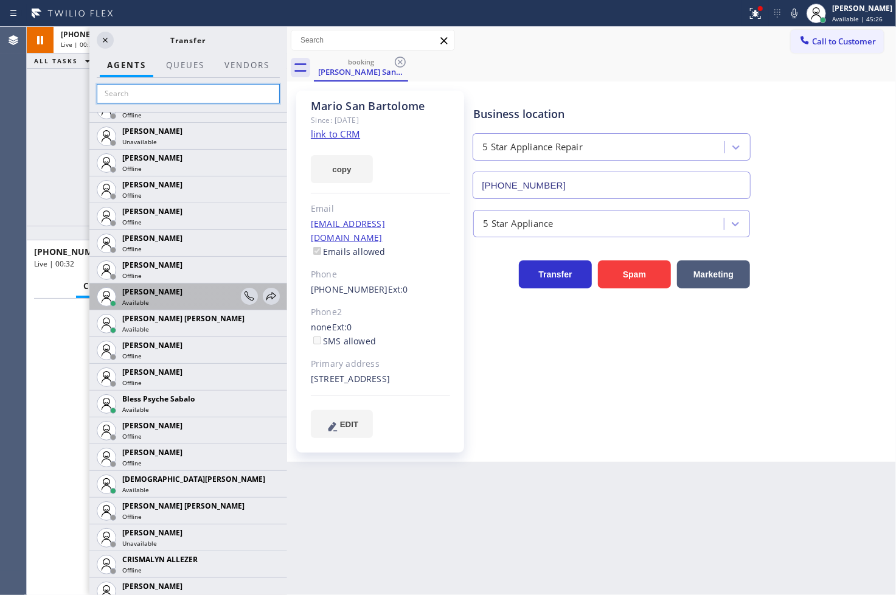
scroll to position [270, 0]
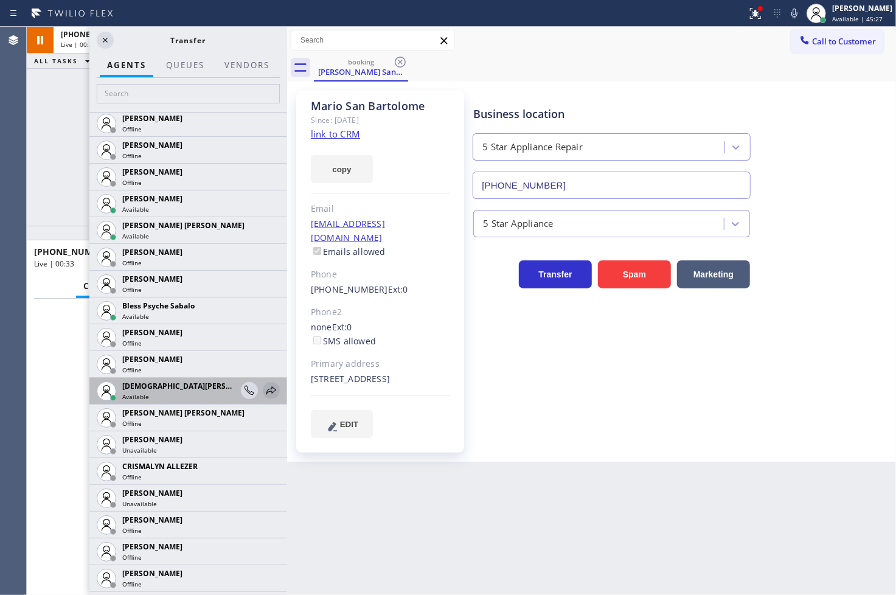
click at [264, 394] on icon at bounding box center [271, 390] width 15 height 15
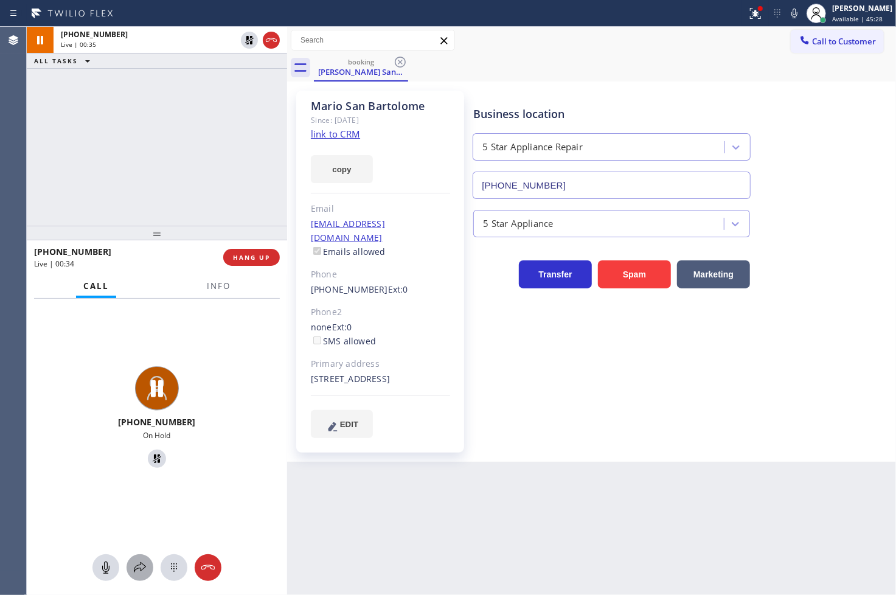
click at [137, 569] on icon at bounding box center [140, 567] width 15 height 15
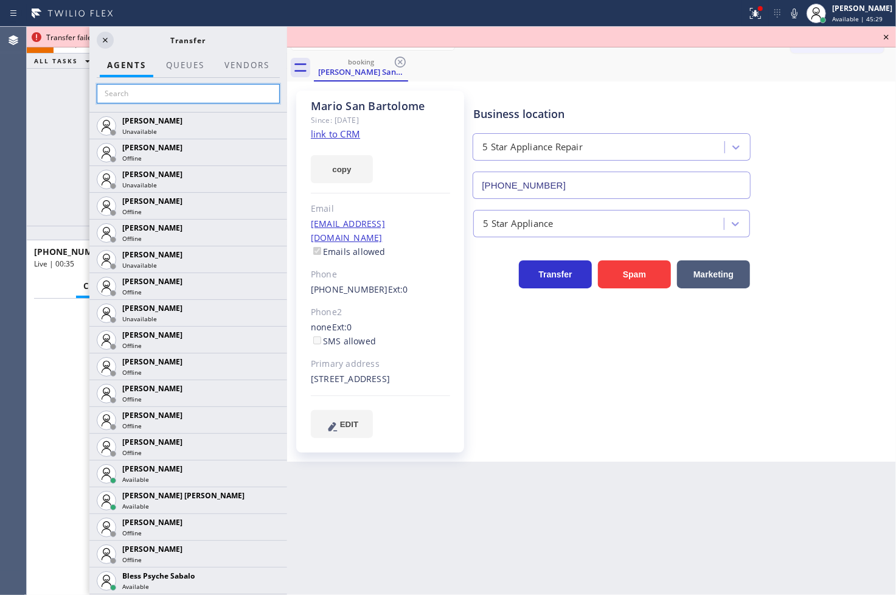
click at [137, 94] on input "text" at bounding box center [188, 93] width 183 height 19
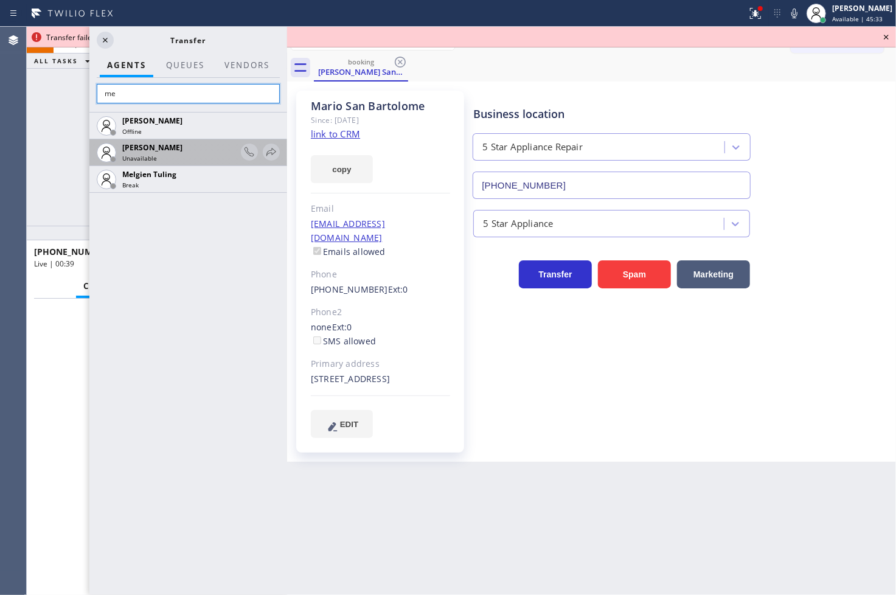
type input "m"
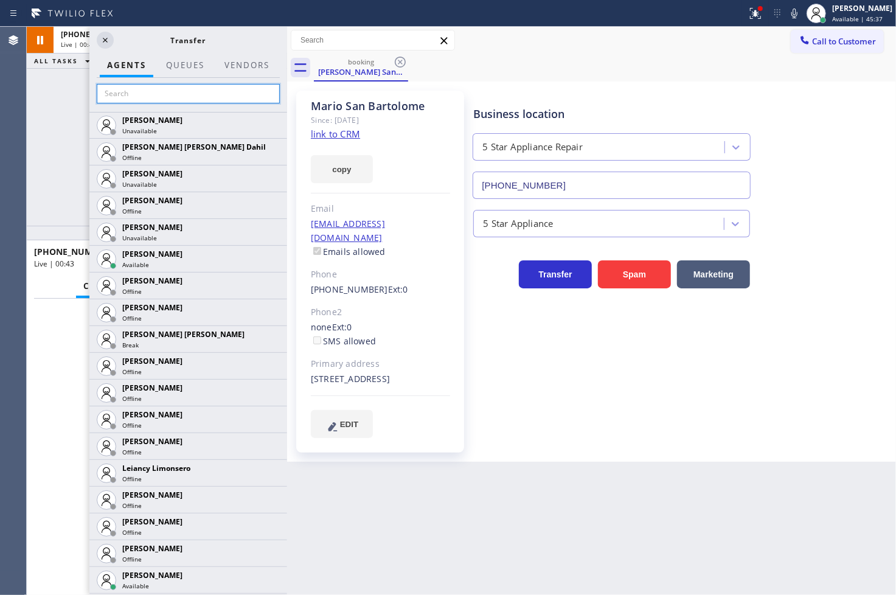
scroll to position [1824, 0]
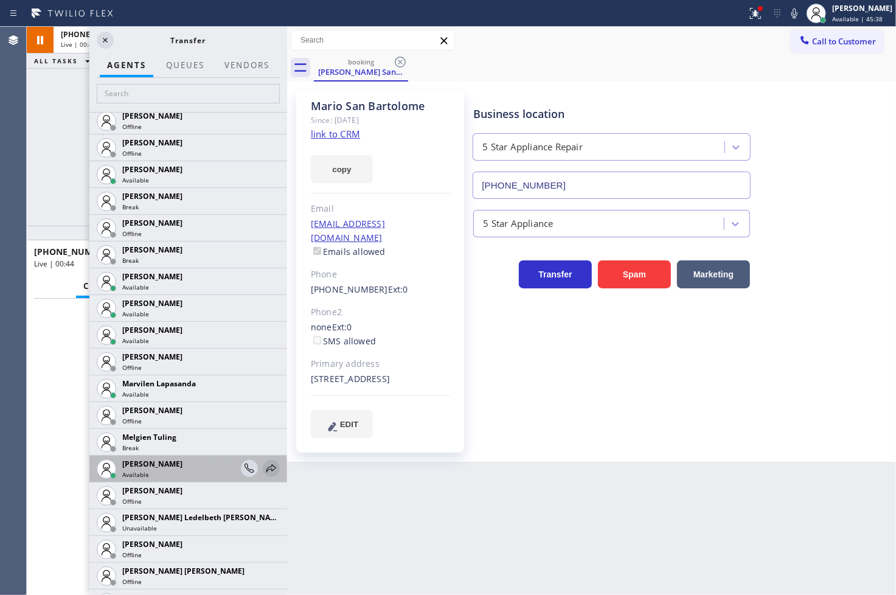
click at [264, 470] on icon at bounding box center [271, 468] width 15 height 15
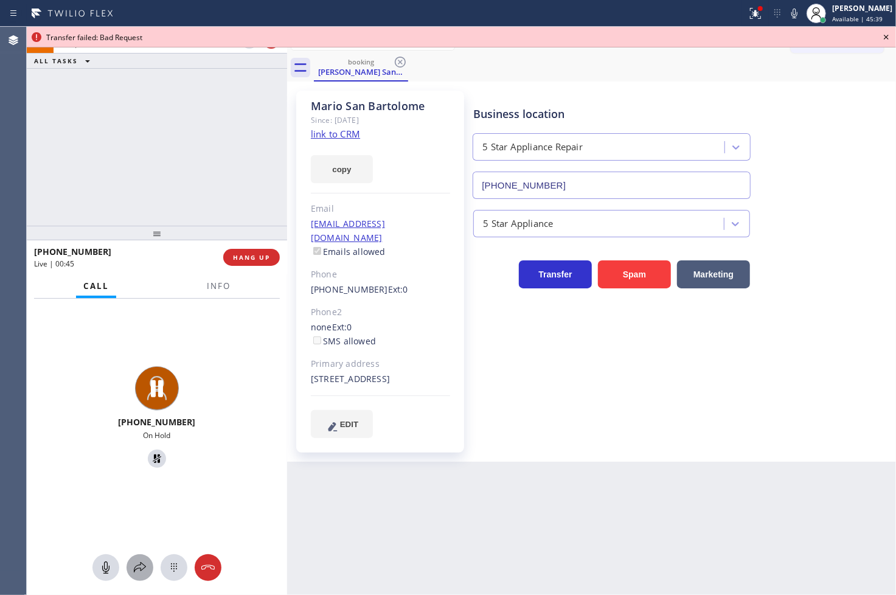
click at [137, 570] on icon at bounding box center [140, 567] width 15 height 15
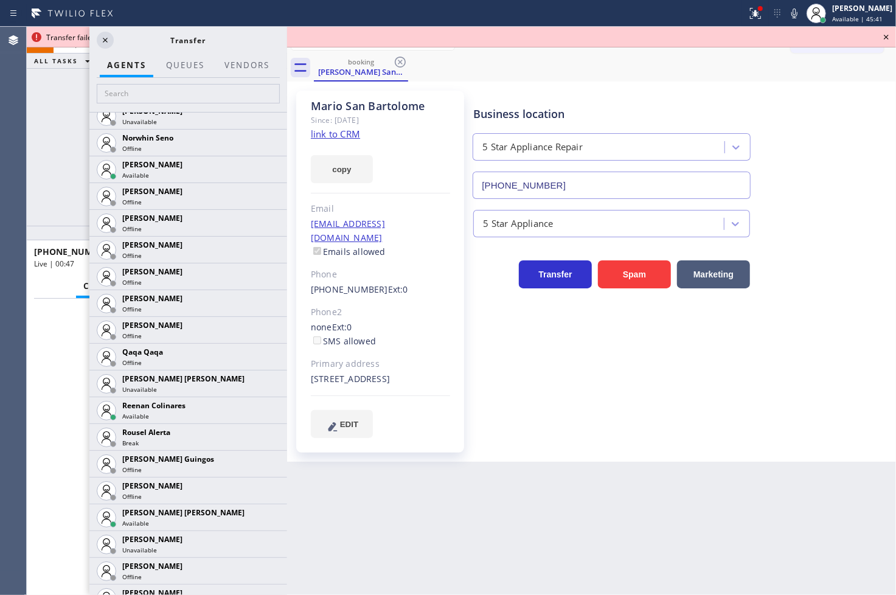
scroll to position [2567, 0]
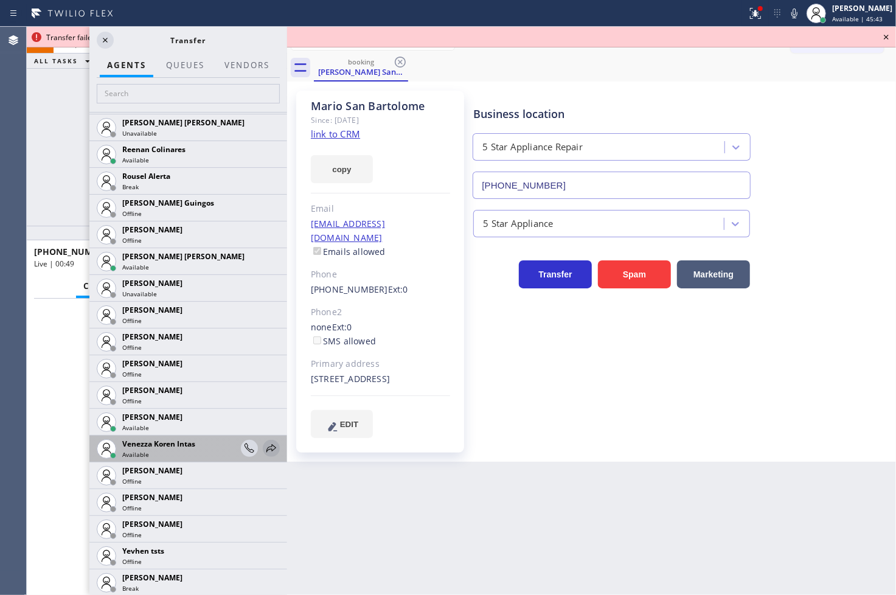
click at [264, 448] on icon at bounding box center [271, 448] width 15 height 15
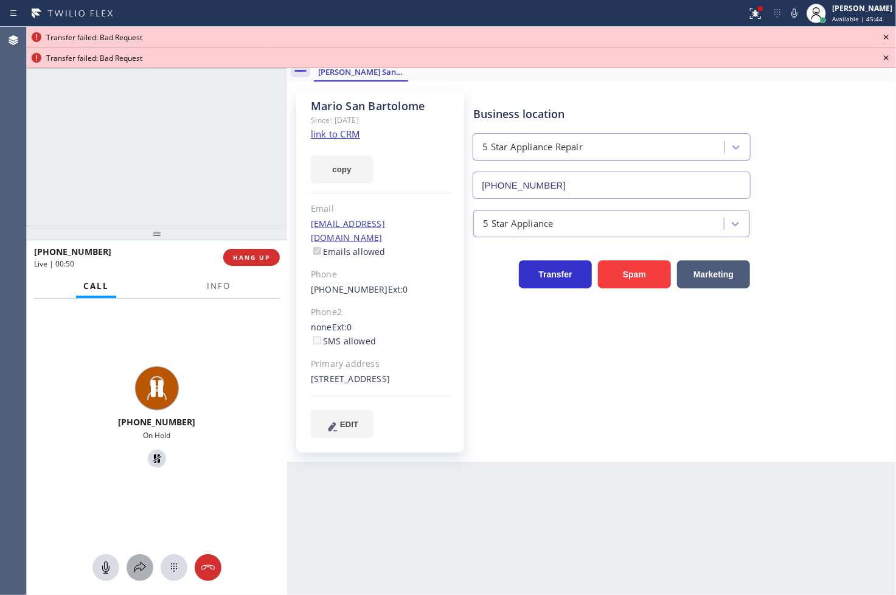
click at [140, 562] on icon at bounding box center [140, 567] width 15 height 15
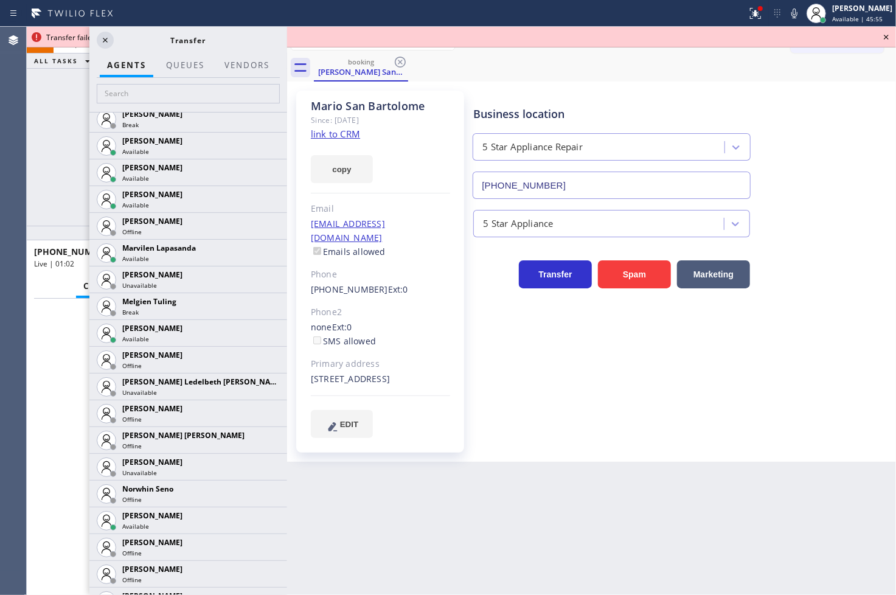
scroll to position [1955, 0]
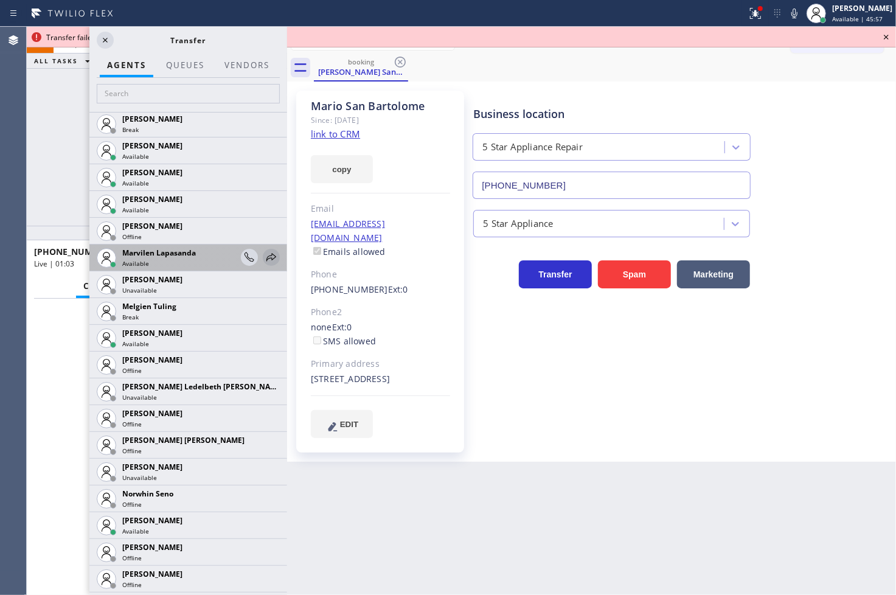
click at [264, 252] on icon at bounding box center [271, 257] width 15 height 15
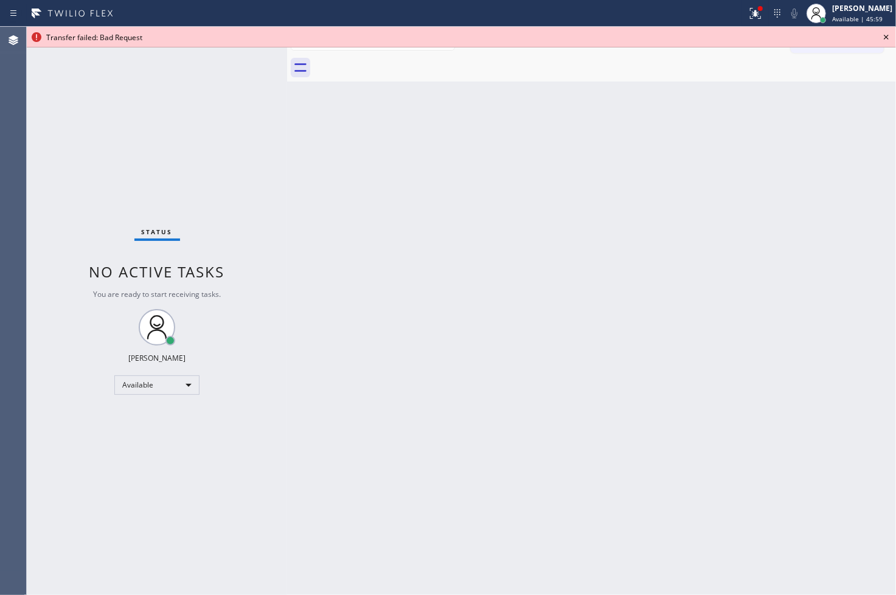
click at [882, 36] on icon at bounding box center [886, 37] width 15 height 15
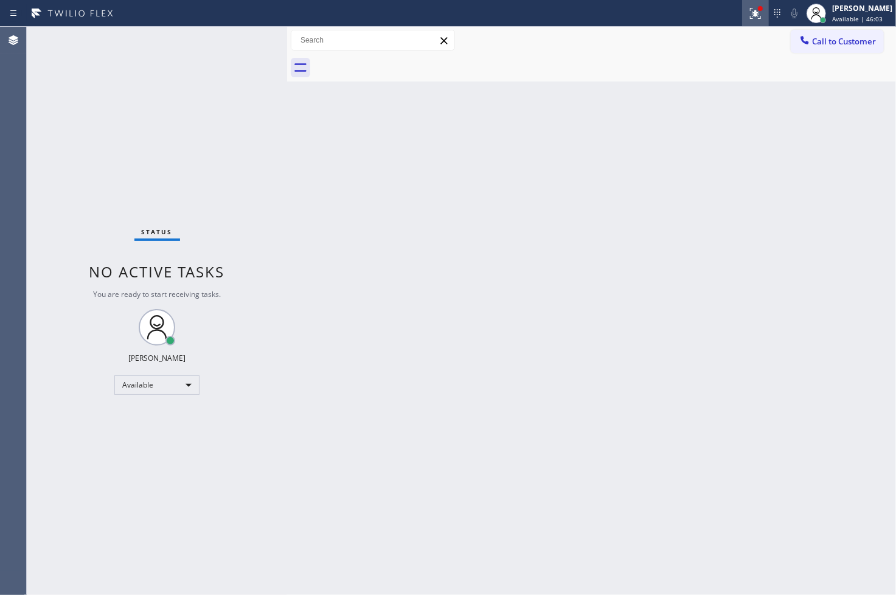
click at [750, 14] on icon at bounding box center [753, 12] width 7 height 9
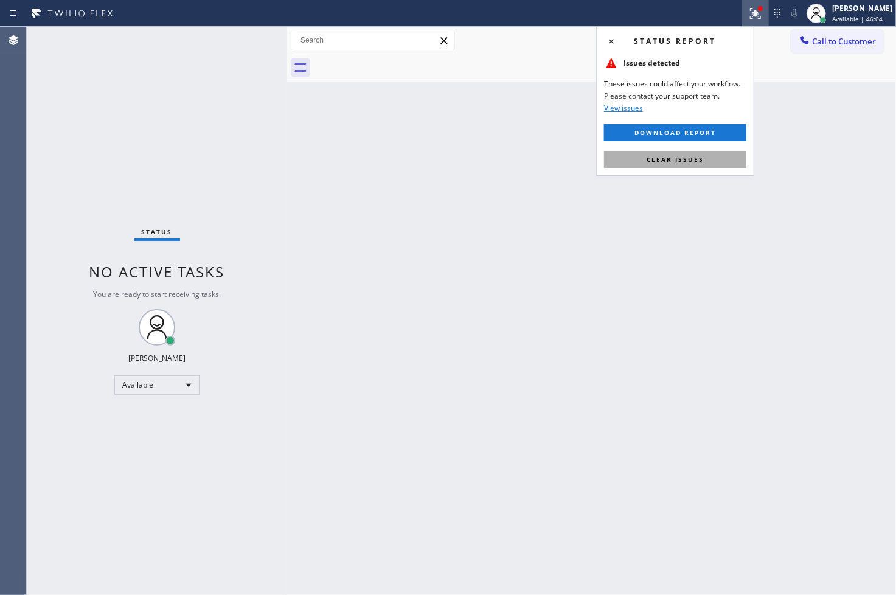
click at [690, 161] on span "Clear issues" at bounding box center [674, 159] width 57 height 9
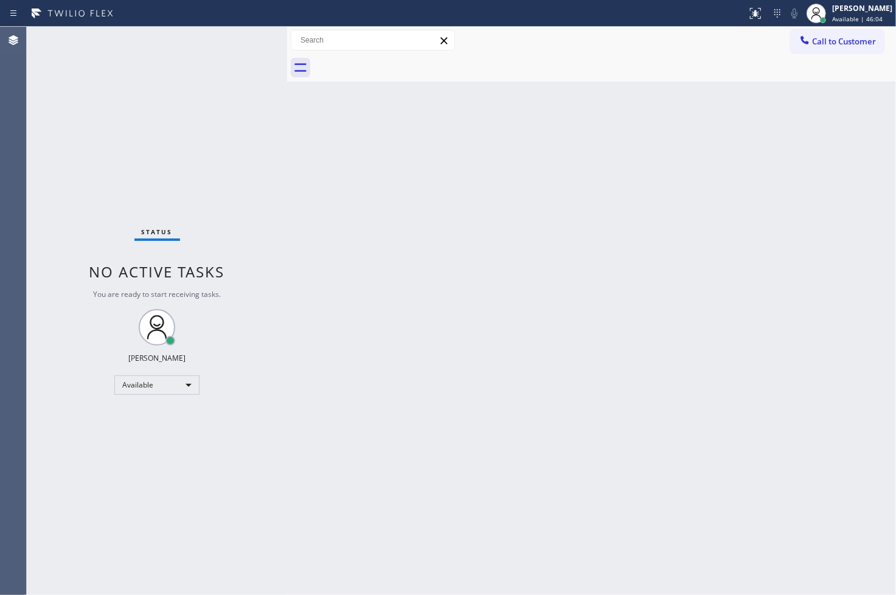
click at [250, 137] on div "Status No active tasks You are ready to start receiving tasks. [PERSON_NAME]" at bounding box center [157, 311] width 260 height 568
click at [242, 47] on div "Status No active tasks You are ready to start receiving tasks. [PERSON_NAME]" at bounding box center [157, 311] width 260 height 568
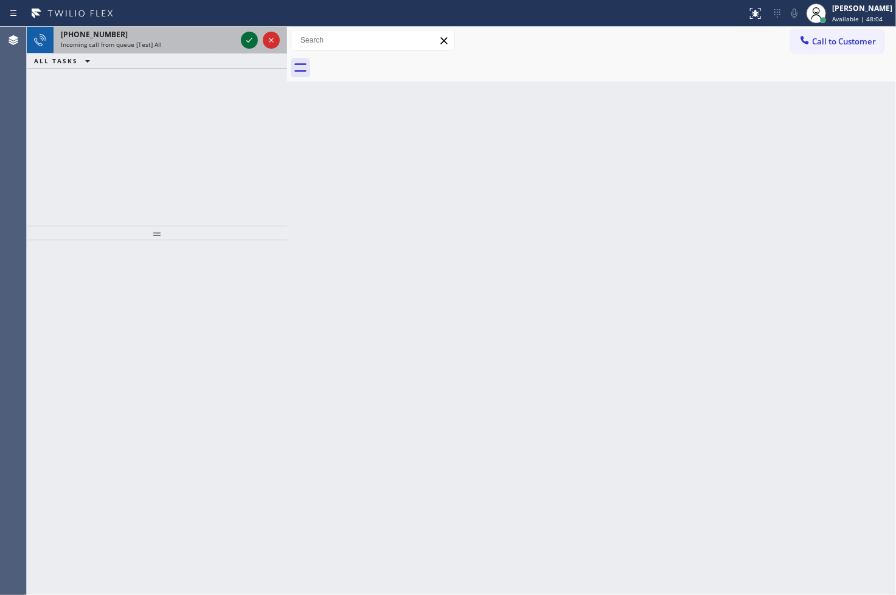
click at [251, 41] on icon at bounding box center [249, 40] width 15 height 15
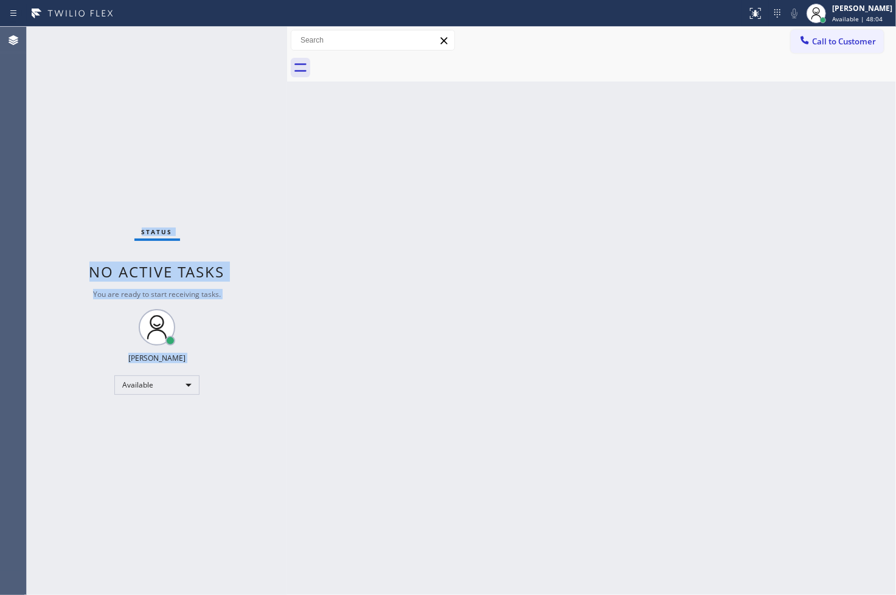
click at [251, 41] on div "Status No active tasks You are ready to start receiving tasks. [PERSON_NAME]" at bounding box center [157, 311] width 260 height 568
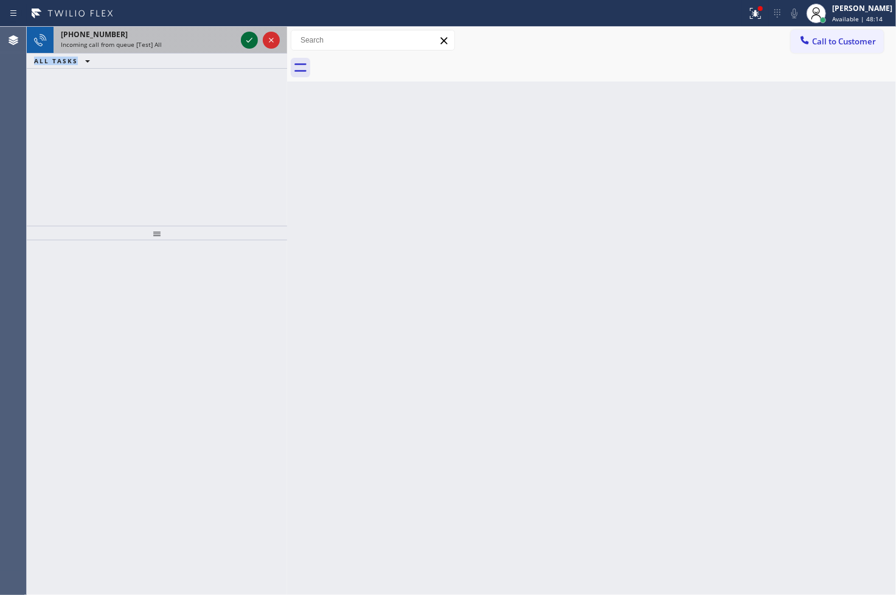
click at [250, 43] on icon at bounding box center [249, 40] width 15 height 15
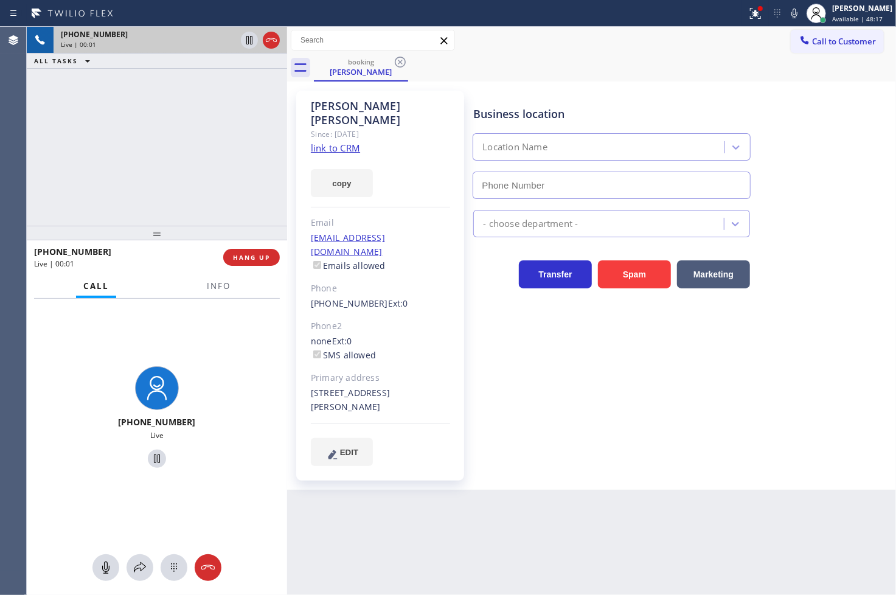
type input "[PHONE_NUMBER]"
click at [342, 142] on link "link to CRM" at bounding box center [335, 148] width 49 height 12
click at [140, 564] on icon at bounding box center [140, 567] width 12 height 10
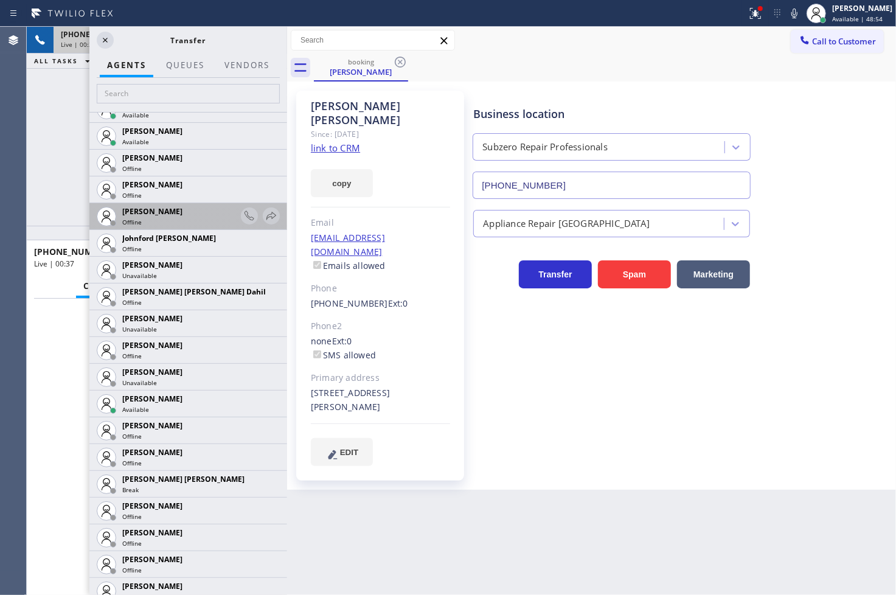
scroll to position [1284, 0]
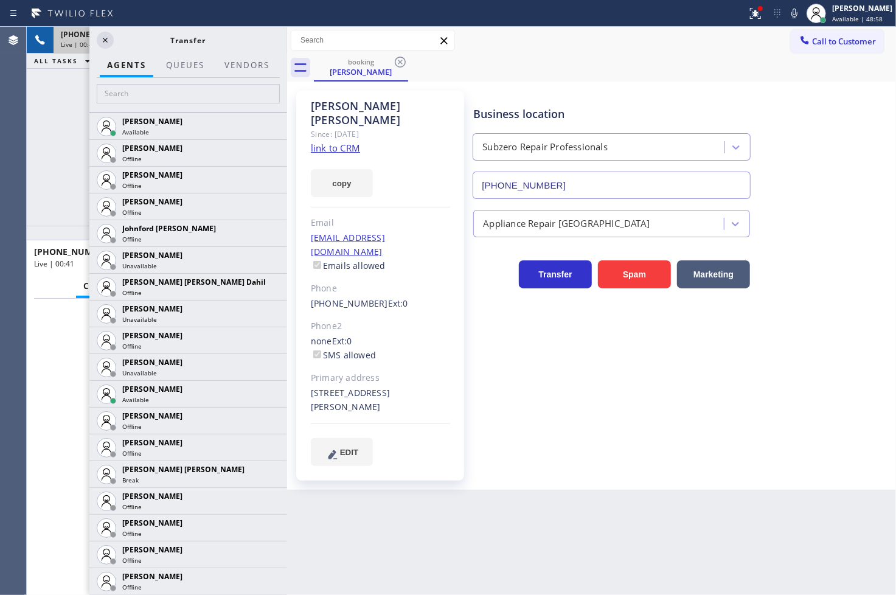
click at [40, 108] on div "+15165267235 Live | 00:41 ALL TASKS ALL TASKS ACTIVE TASKS TASKS IN WRAP UP" at bounding box center [157, 126] width 260 height 199
click at [104, 38] on icon at bounding box center [105, 40] width 15 height 15
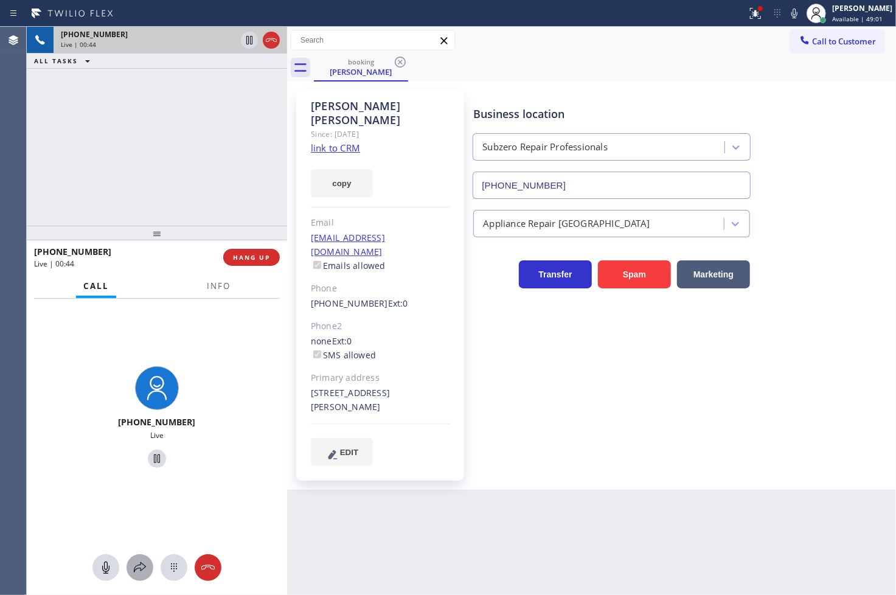
click at [144, 564] on icon at bounding box center [140, 567] width 15 height 15
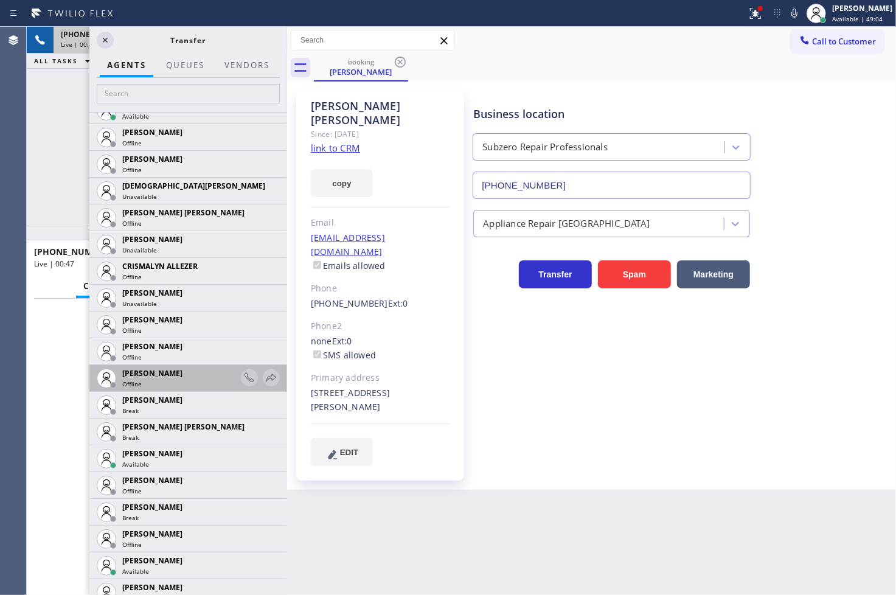
scroll to position [472, 0]
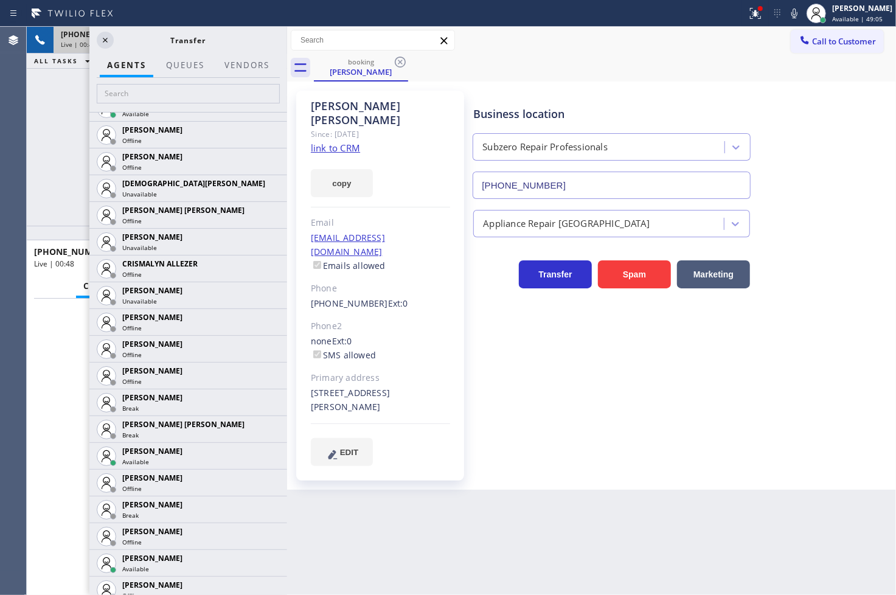
click at [0, 0] on icon at bounding box center [0, 0] width 0 height 0
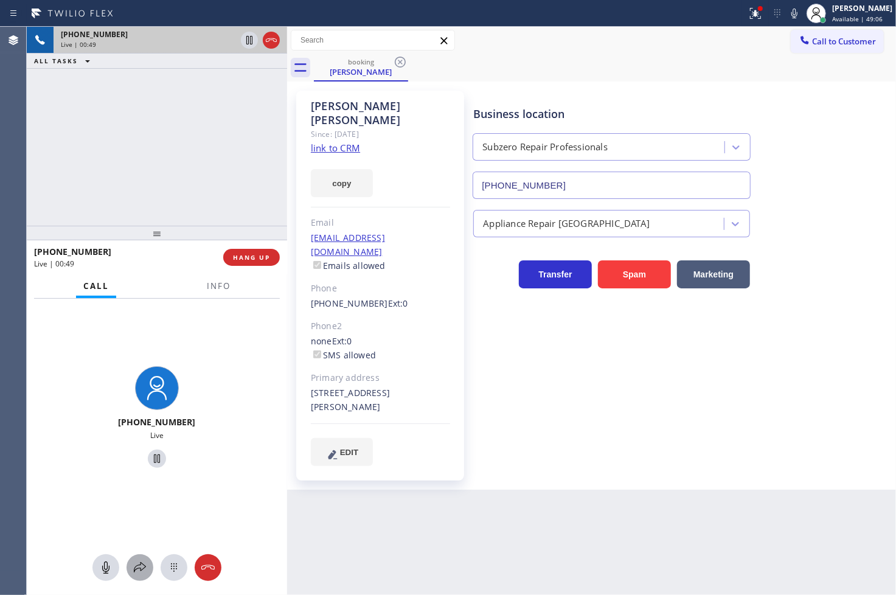
click at [137, 562] on icon at bounding box center [140, 567] width 15 height 15
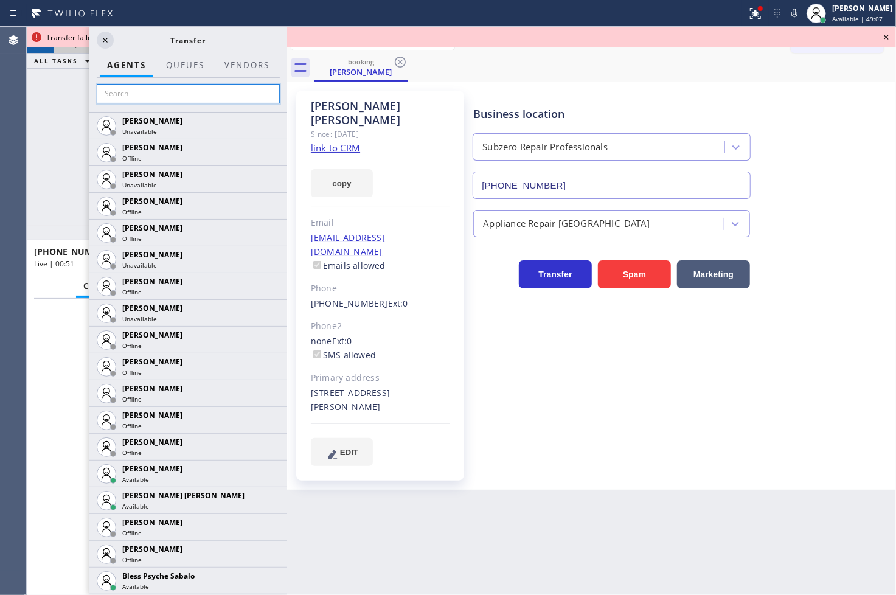
click at [165, 89] on input "text" at bounding box center [188, 93] width 183 height 19
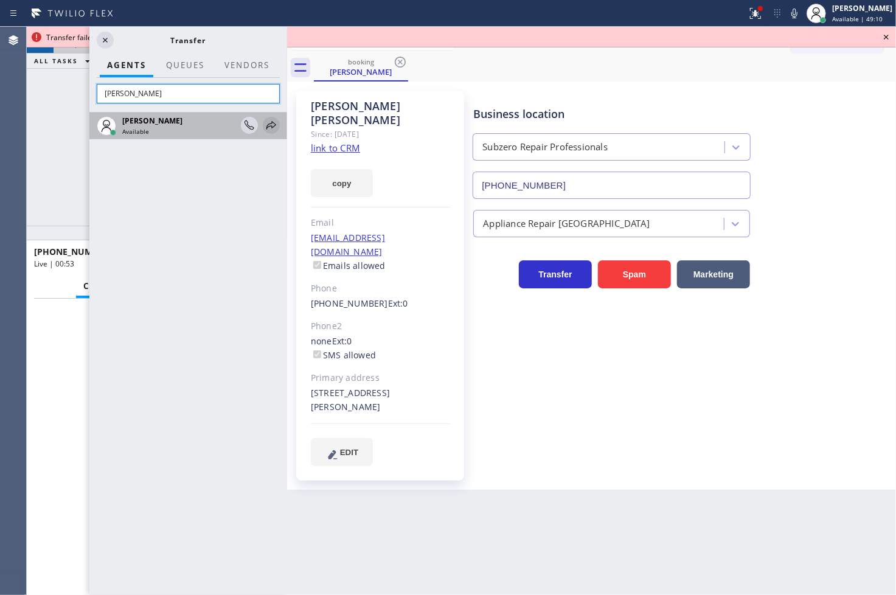
type input "[PERSON_NAME]"
click at [268, 124] on icon at bounding box center [271, 125] width 15 height 15
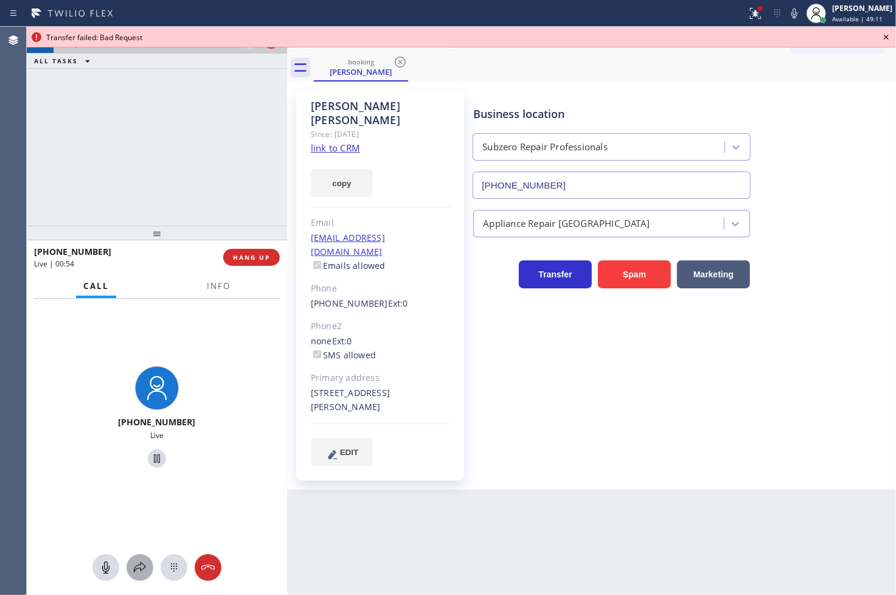
click at [134, 567] on icon at bounding box center [140, 567] width 15 height 15
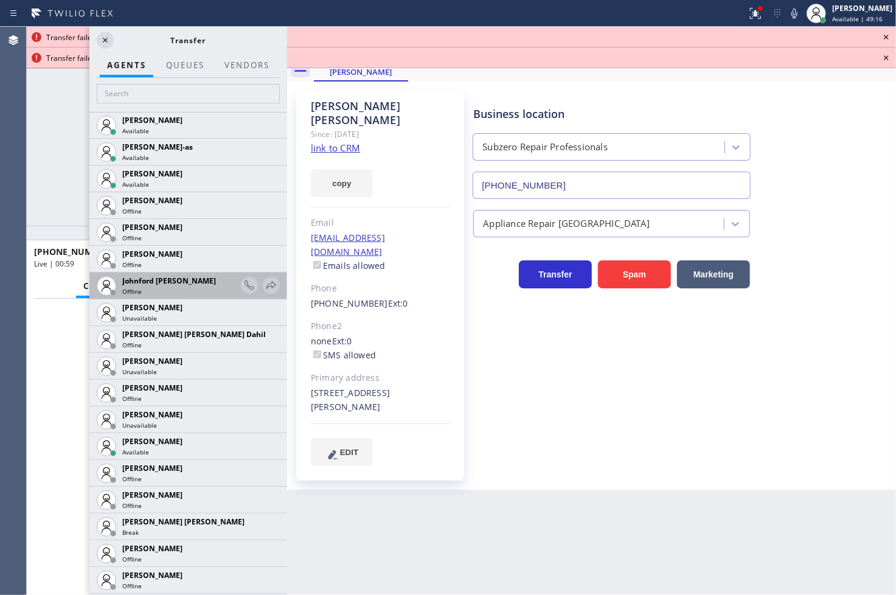
scroll to position [1284, 0]
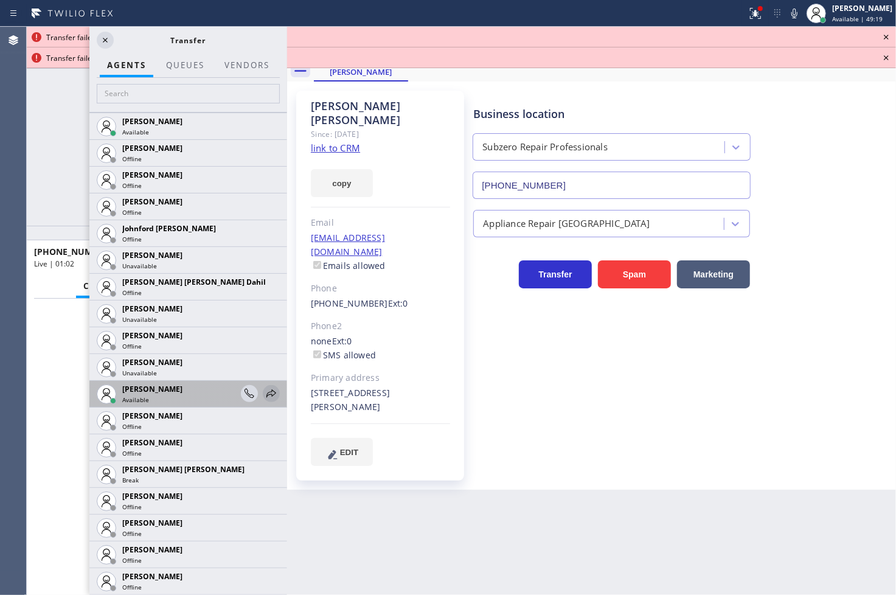
click at [264, 393] on icon at bounding box center [271, 393] width 15 height 15
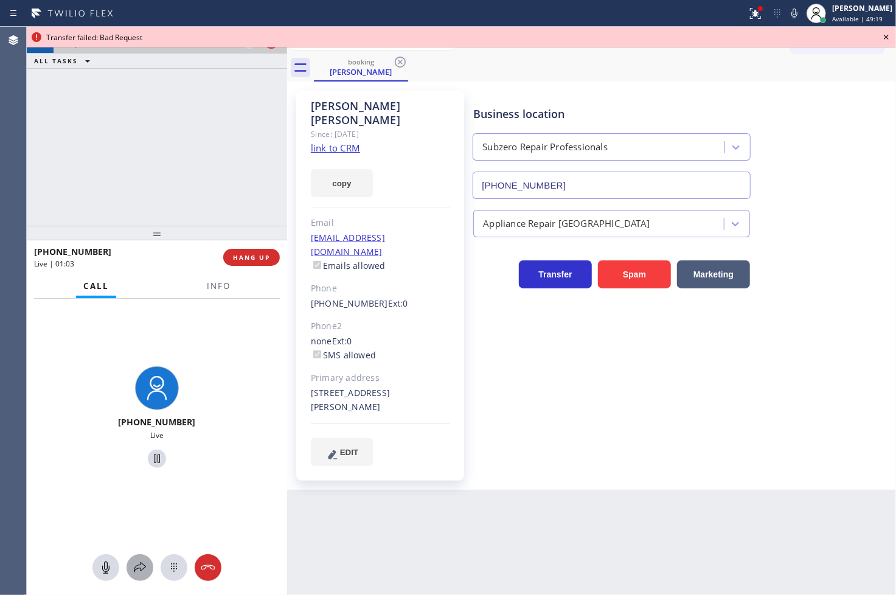
click at [141, 561] on icon at bounding box center [140, 567] width 15 height 15
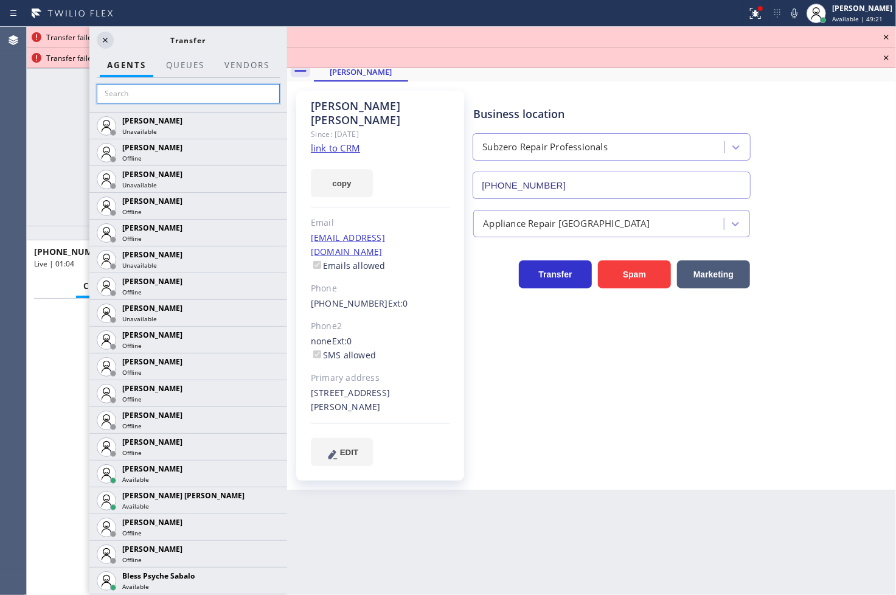
click at [147, 95] on input "text" at bounding box center [188, 93] width 183 height 19
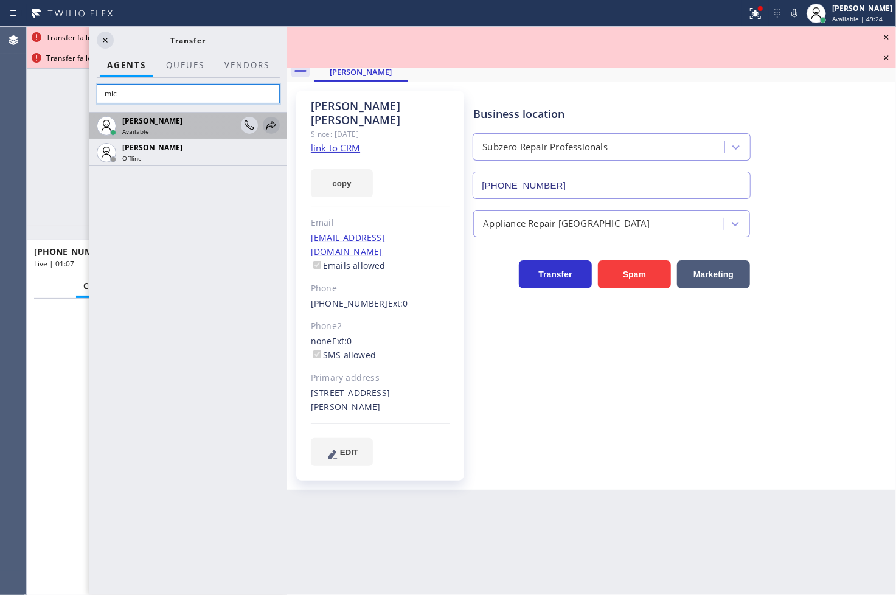
type input "mic"
click at [266, 124] on icon at bounding box center [271, 125] width 15 height 15
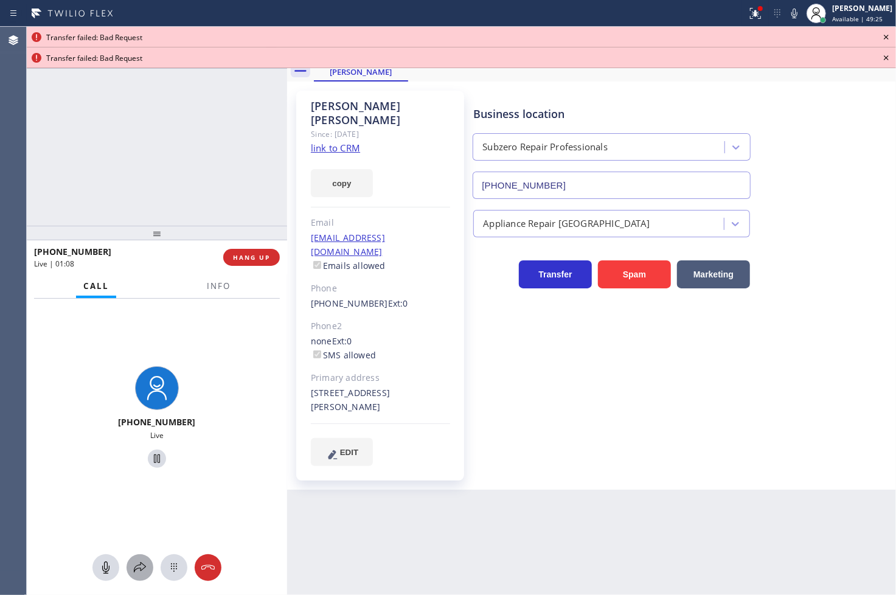
click at [144, 566] on icon at bounding box center [140, 567] width 15 height 15
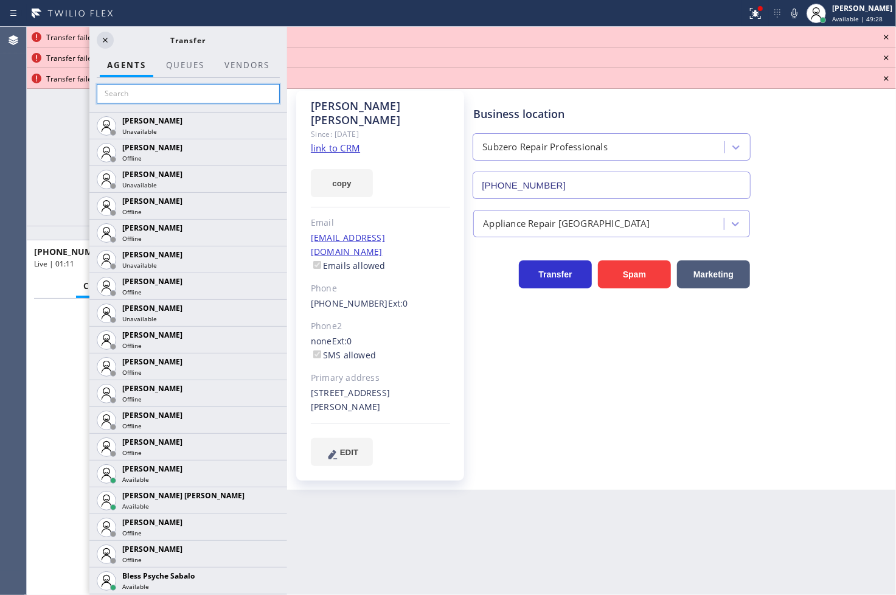
click at [140, 94] on input "text" at bounding box center [188, 93] width 183 height 19
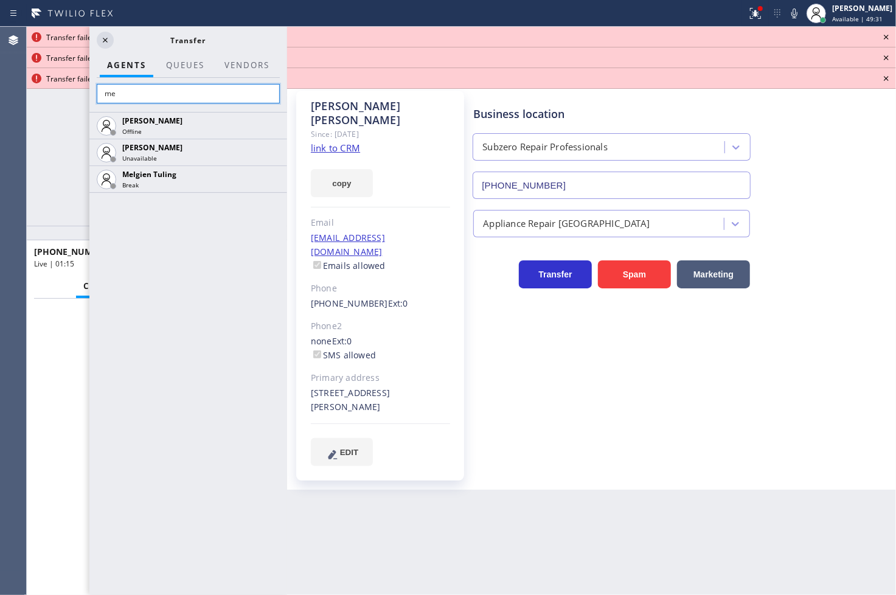
type input "m"
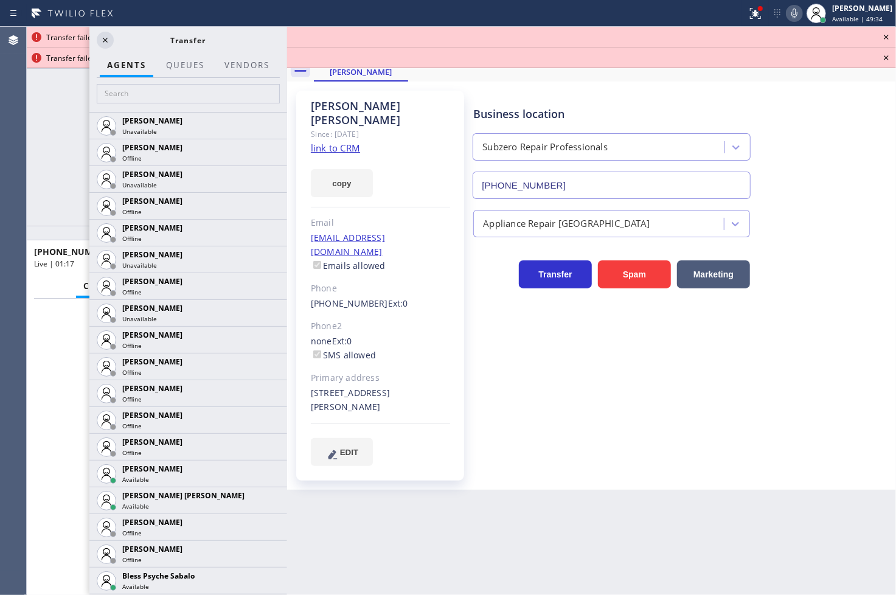
click at [787, 10] on icon at bounding box center [794, 13] width 15 height 15
click at [165, 95] on input "text" at bounding box center [188, 93] width 183 height 19
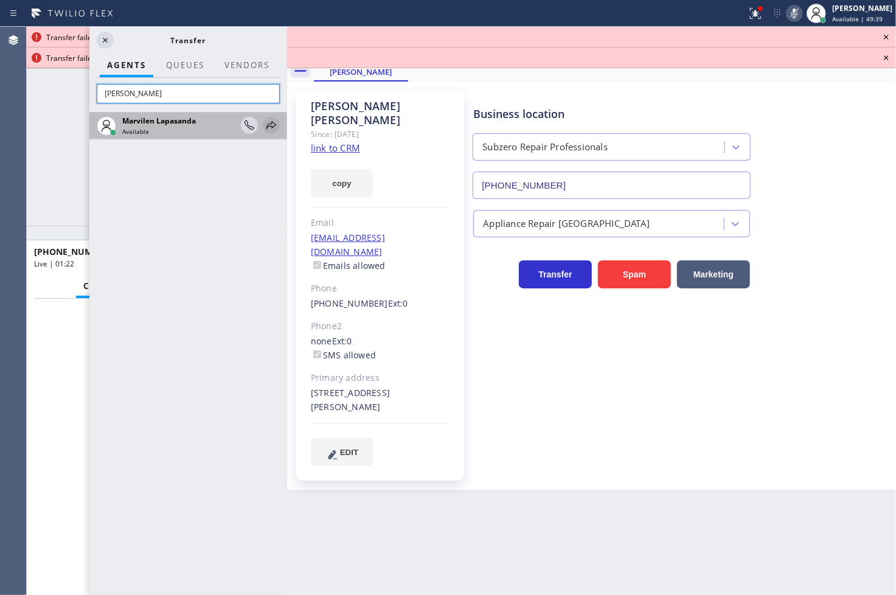
type input "marv"
click at [269, 122] on icon at bounding box center [271, 125] width 15 height 15
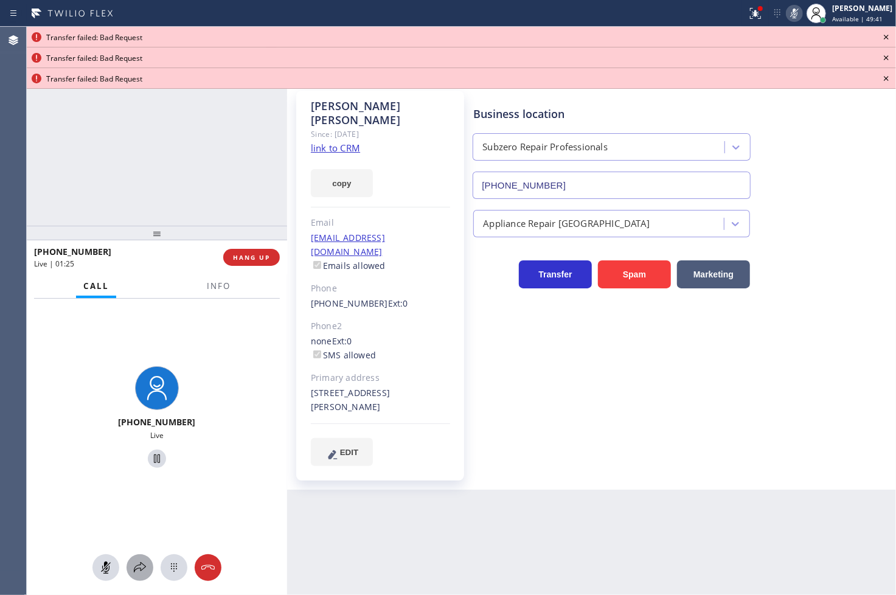
click at [137, 569] on icon at bounding box center [140, 567] width 15 height 15
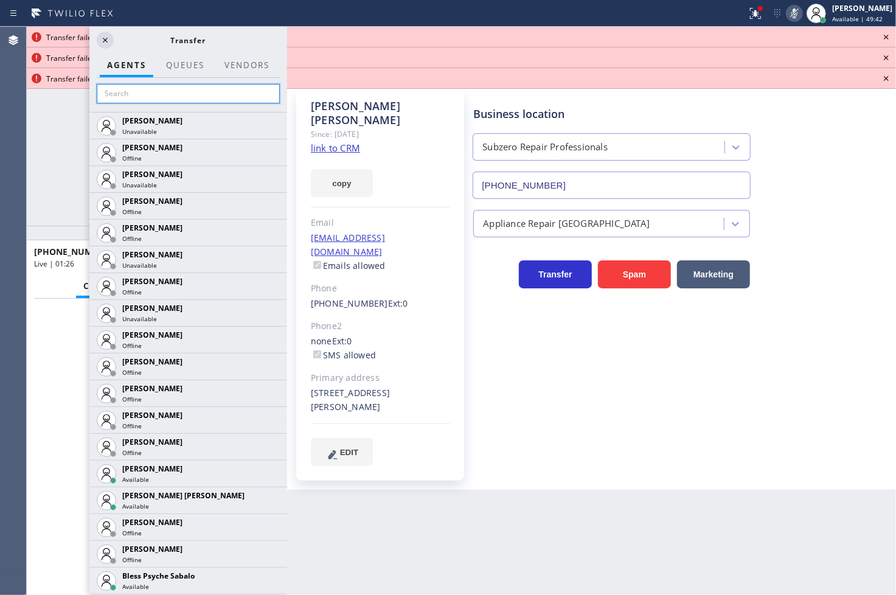
click at [157, 89] on input "text" at bounding box center [188, 93] width 183 height 19
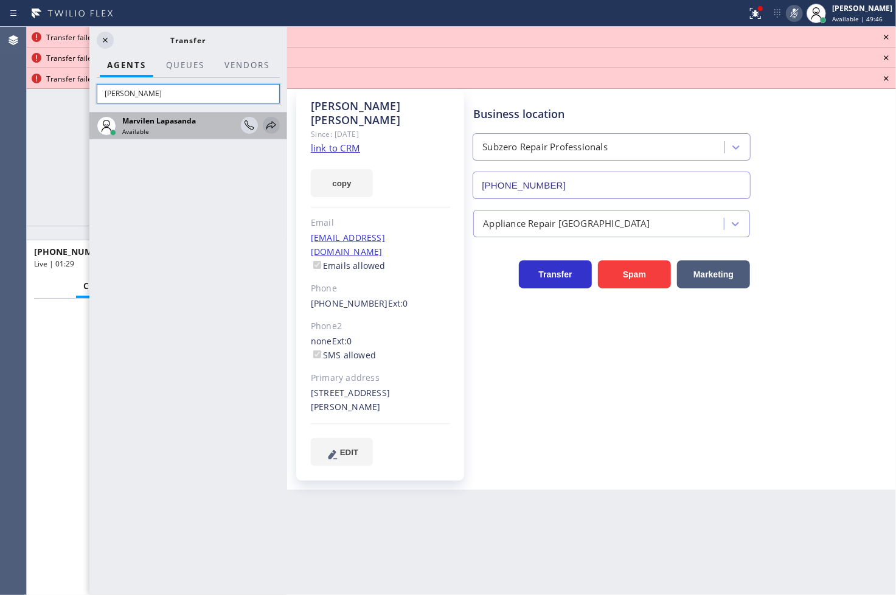
type input "marv"
click at [270, 122] on icon at bounding box center [271, 125] width 15 height 15
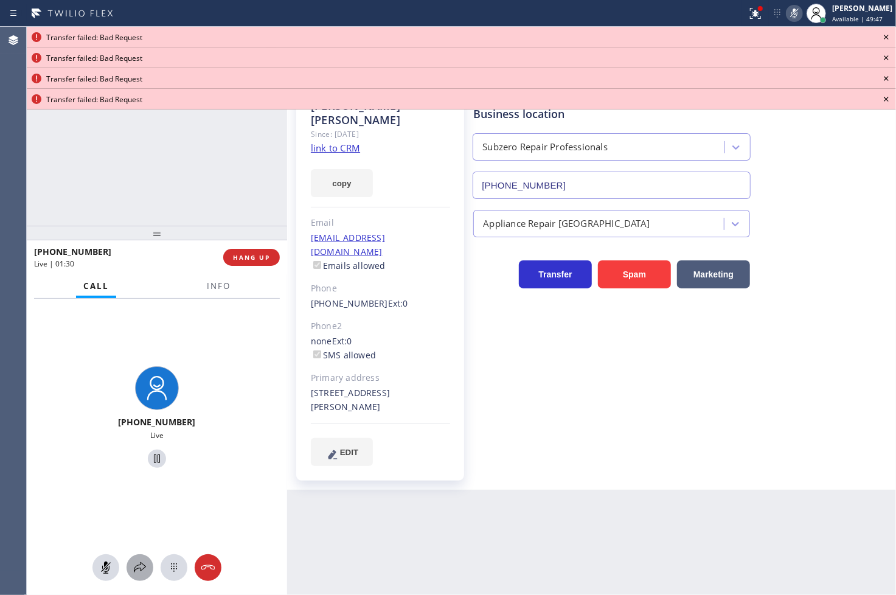
click at [139, 572] on icon at bounding box center [140, 567] width 15 height 15
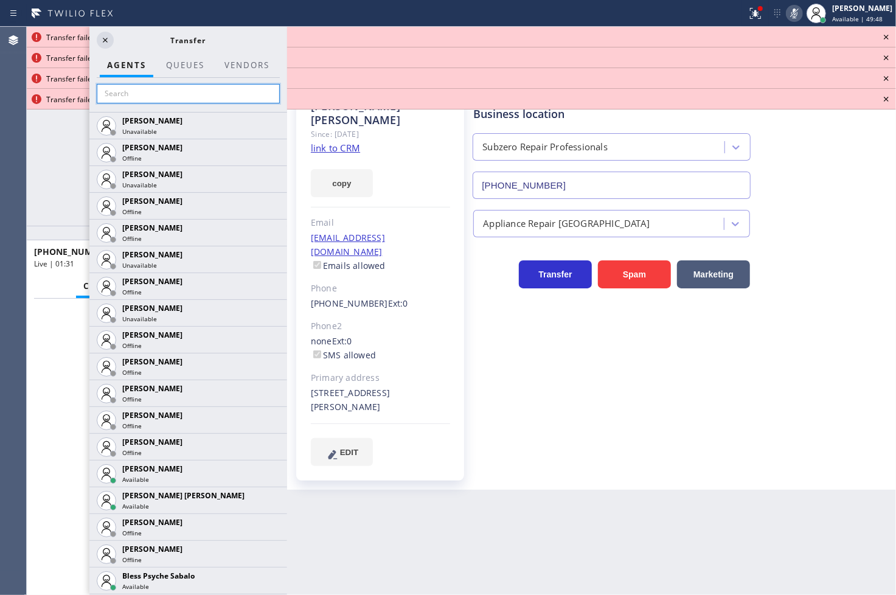
click at [155, 97] on input "text" at bounding box center [188, 93] width 183 height 19
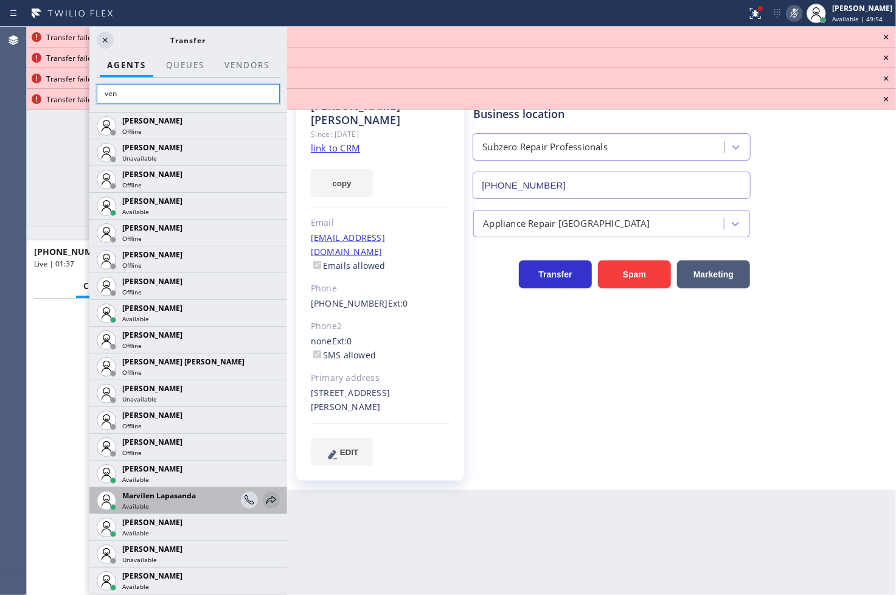
type input "ven"
click at [266, 500] on icon at bounding box center [271, 500] width 10 height 8
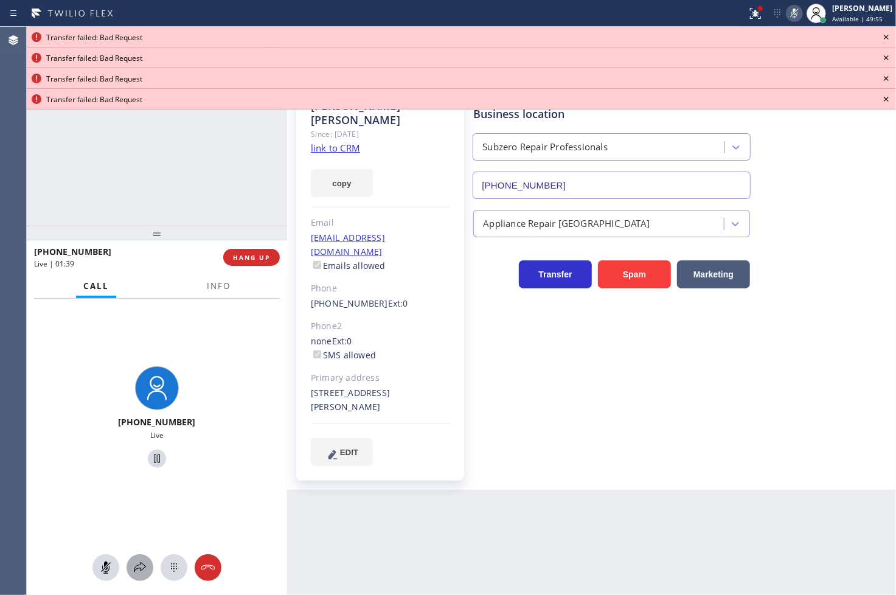
click at [137, 563] on icon at bounding box center [140, 567] width 15 height 15
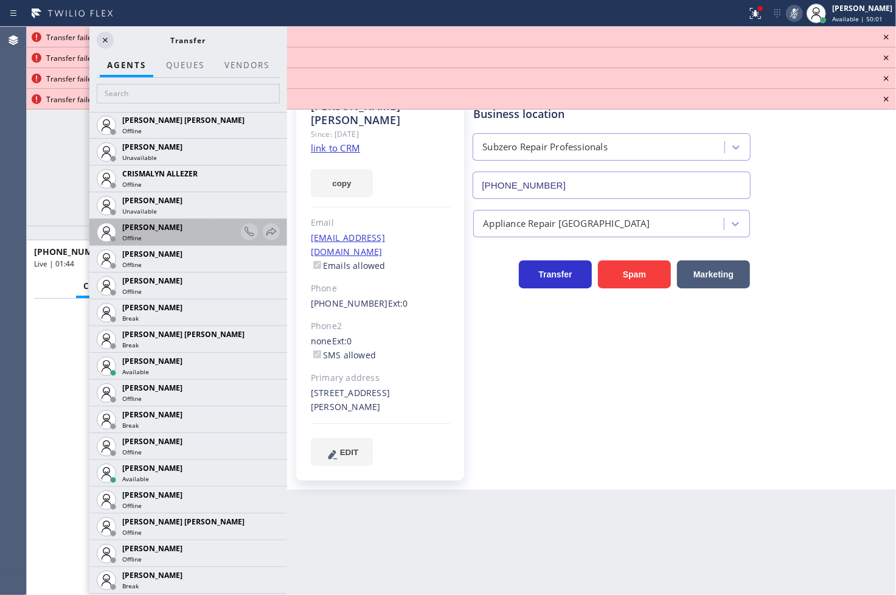
scroll to position [608, 0]
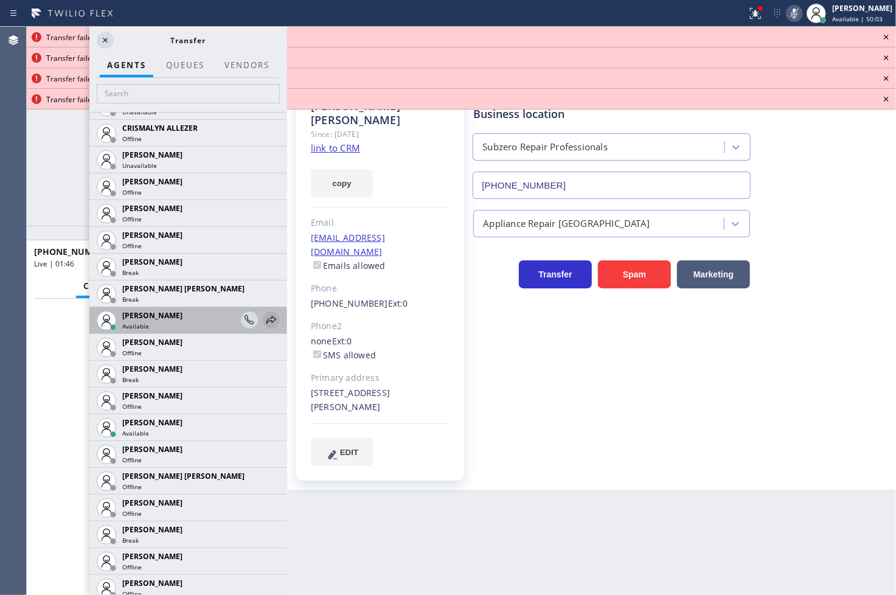
click at [264, 320] on icon at bounding box center [271, 320] width 15 height 15
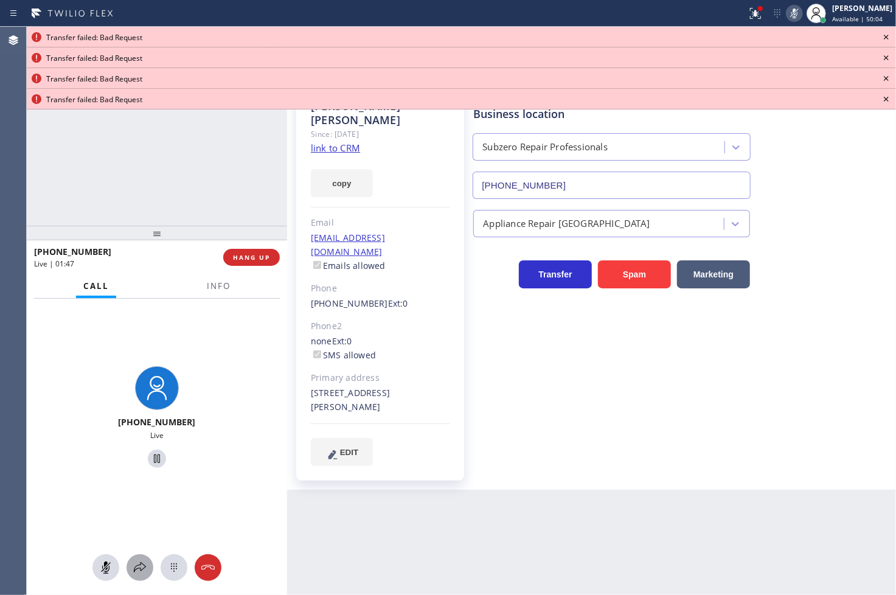
click at [140, 560] on icon at bounding box center [140, 567] width 15 height 15
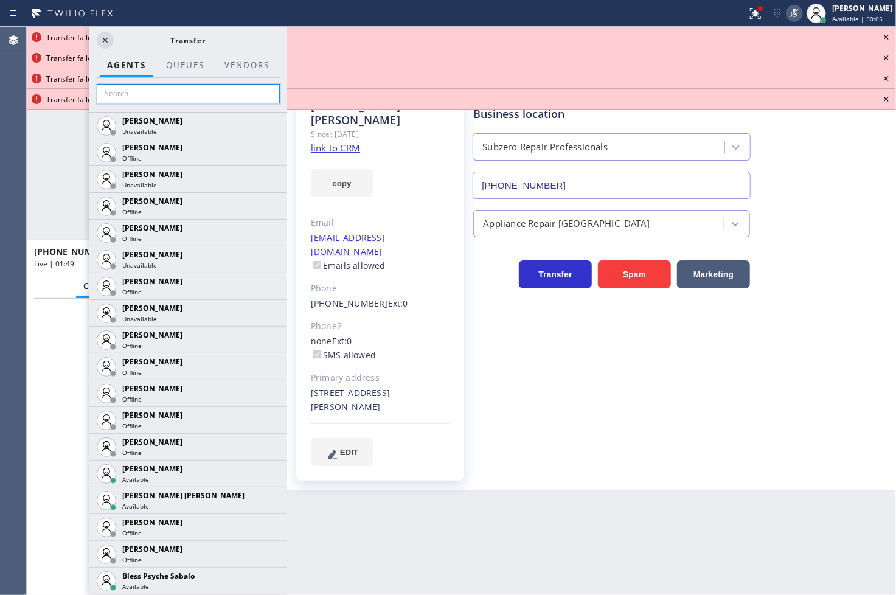
click at [137, 93] on input "text" at bounding box center [188, 93] width 183 height 19
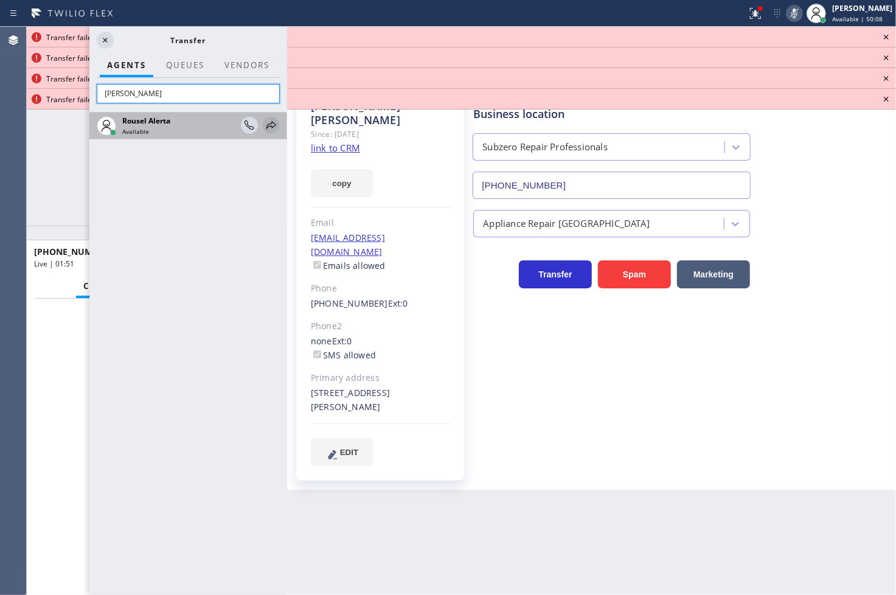
type input "rouse"
click at [275, 126] on icon at bounding box center [271, 125] width 15 height 15
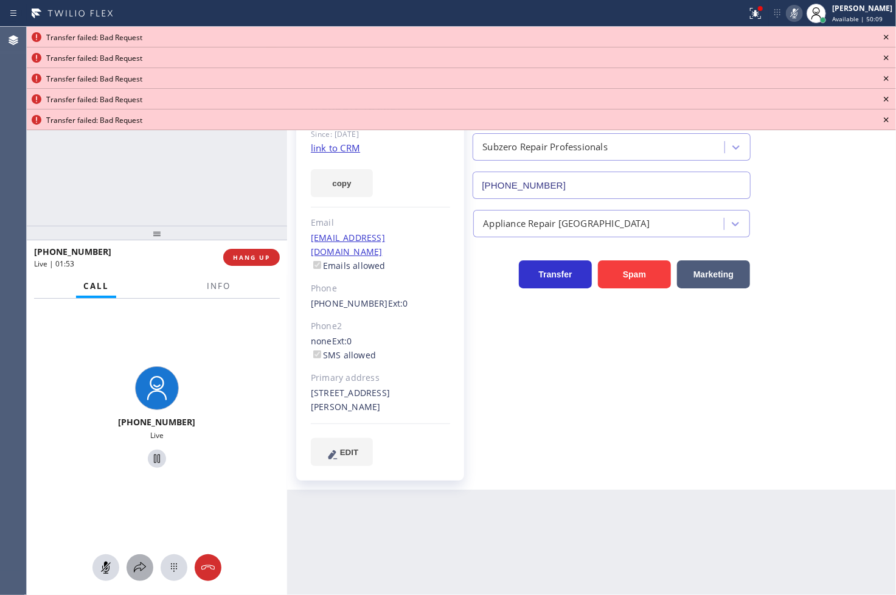
click at [138, 572] on icon at bounding box center [140, 567] width 15 height 15
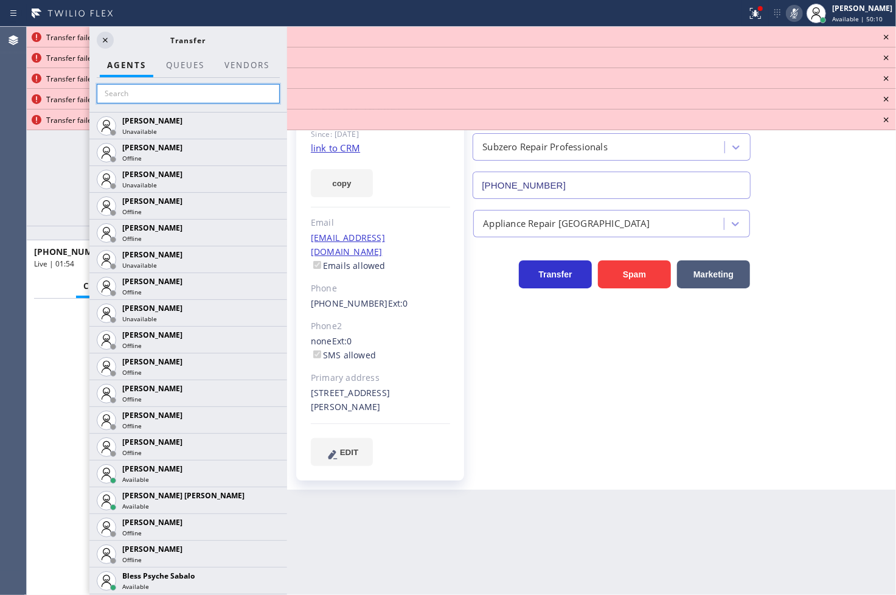
click at [156, 86] on input "text" at bounding box center [188, 93] width 183 height 19
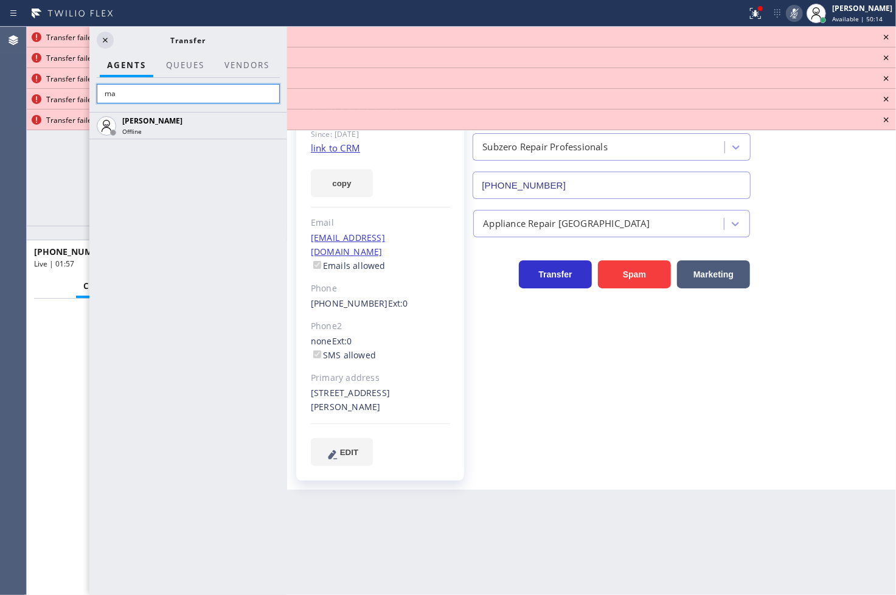
type input "m"
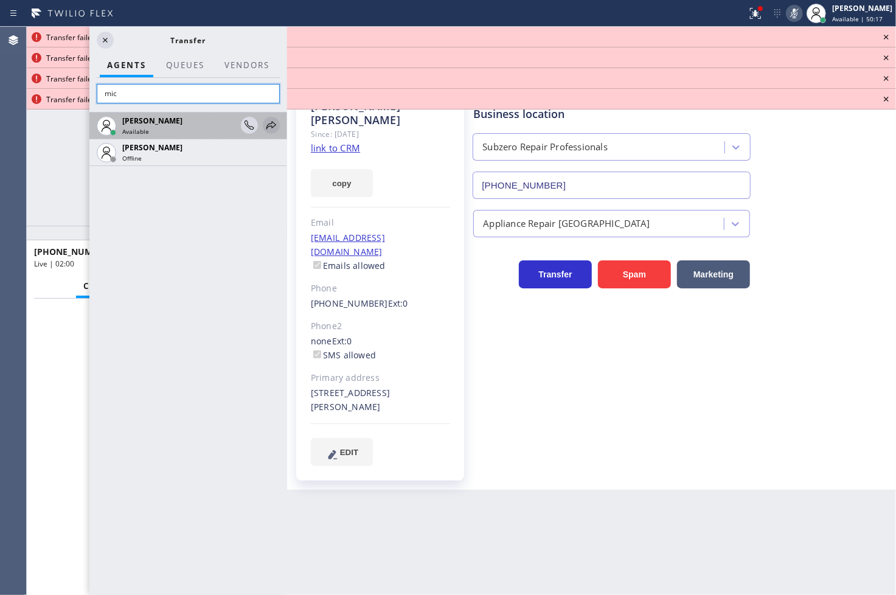
type input "mic"
click at [269, 119] on icon at bounding box center [271, 125] width 15 height 15
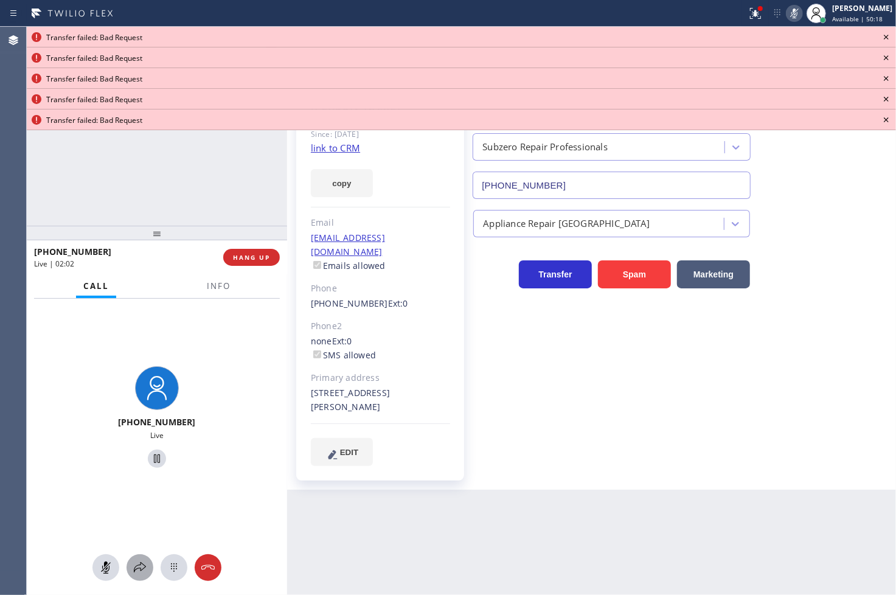
click at [140, 567] on icon at bounding box center [140, 567] width 15 height 15
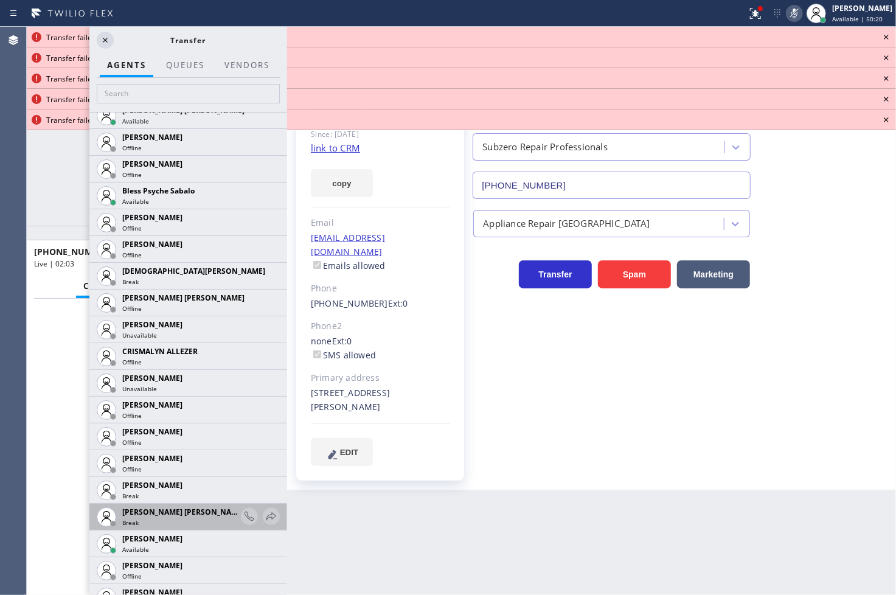
scroll to position [405, 0]
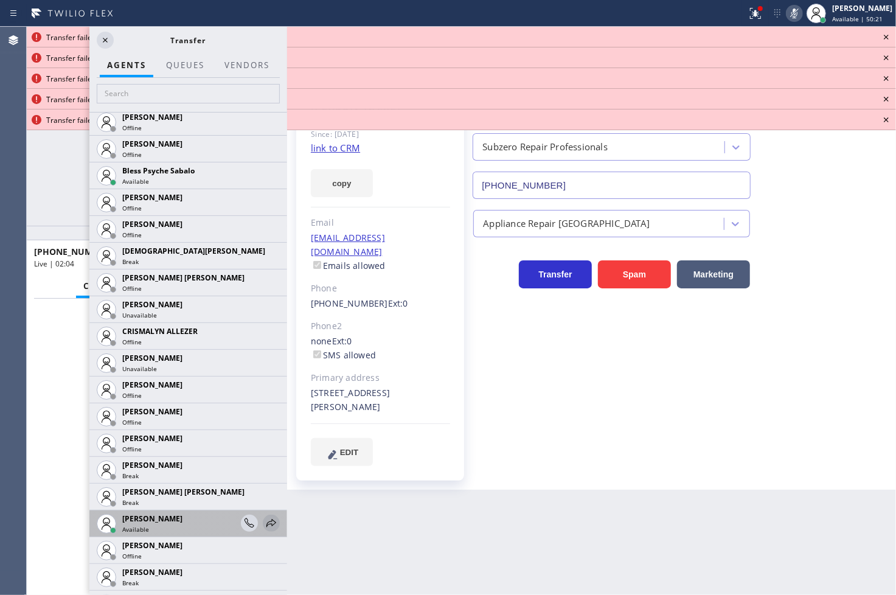
click at [266, 522] on icon at bounding box center [271, 523] width 10 height 8
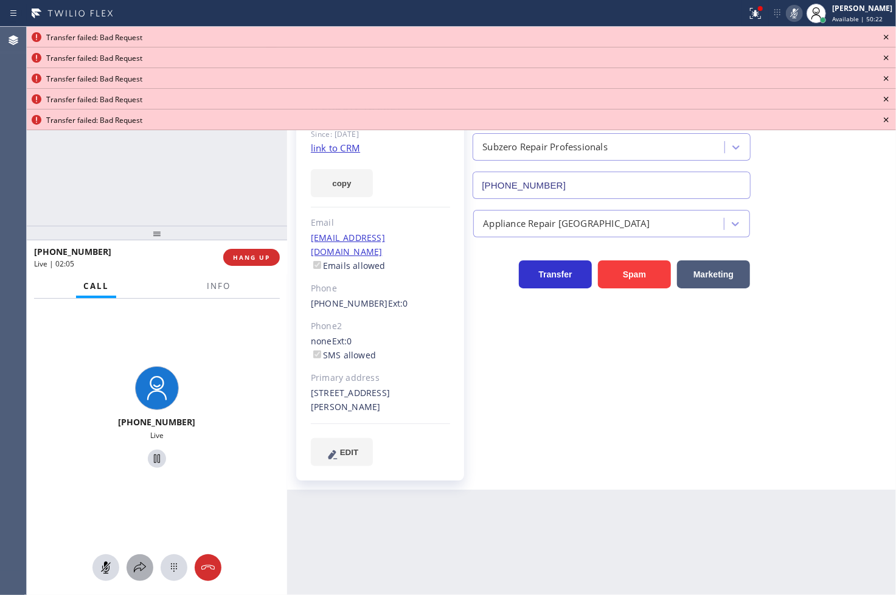
click at [137, 564] on icon at bounding box center [140, 567] width 12 height 10
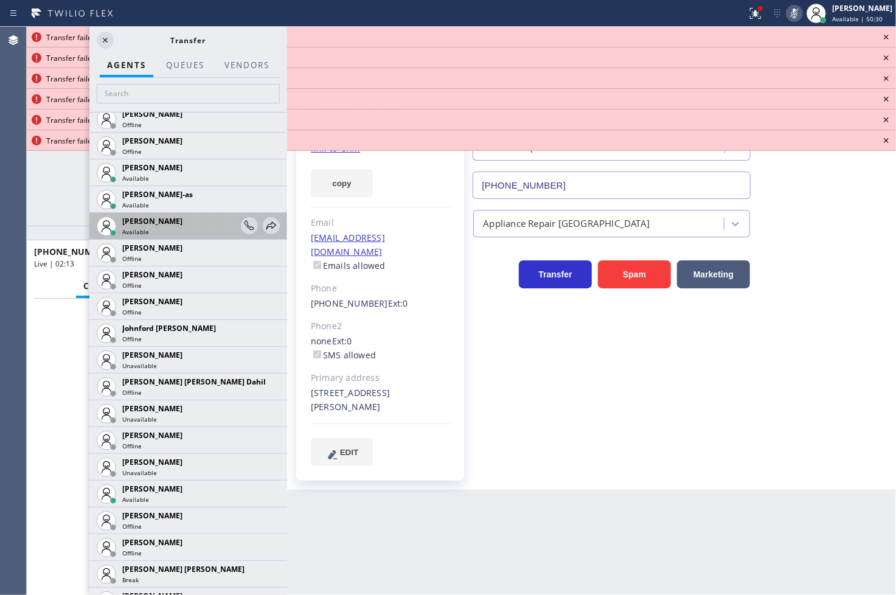
scroll to position [1216, 0]
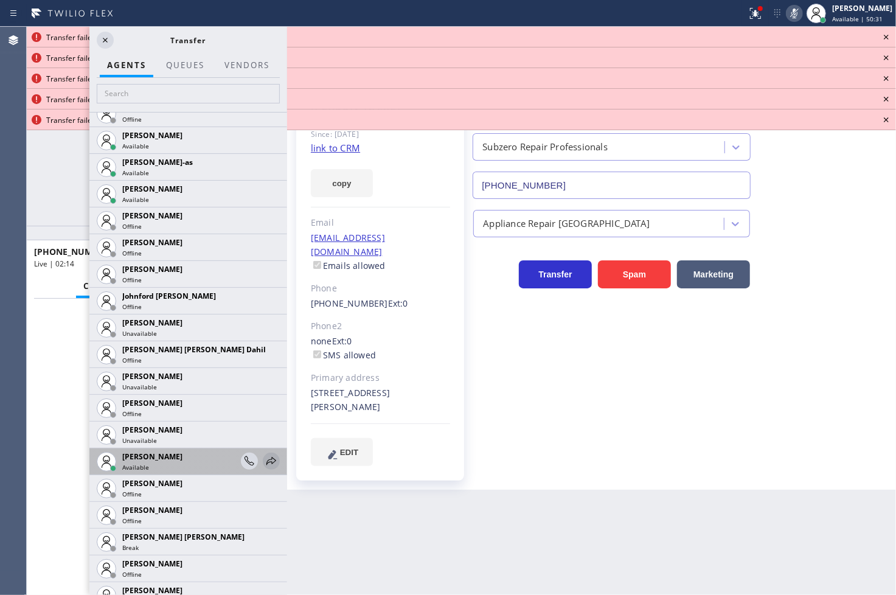
click at [264, 458] on icon at bounding box center [271, 461] width 15 height 15
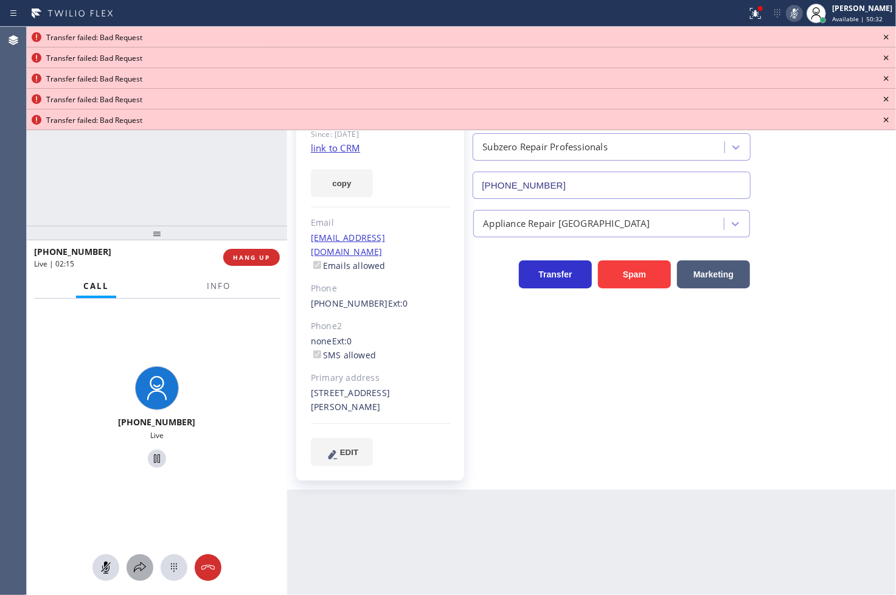
click at [128, 572] on div at bounding box center [139, 567] width 27 height 15
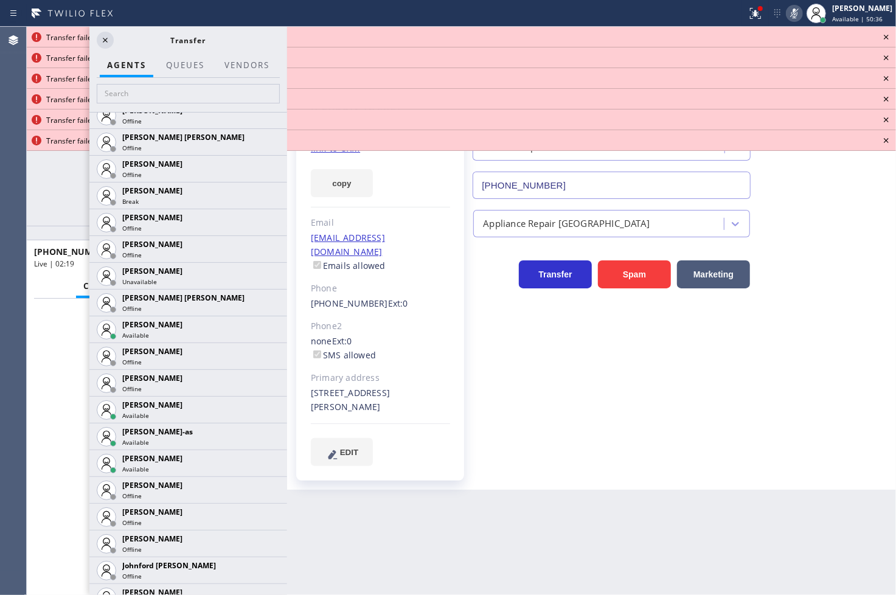
scroll to position [1148, 0]
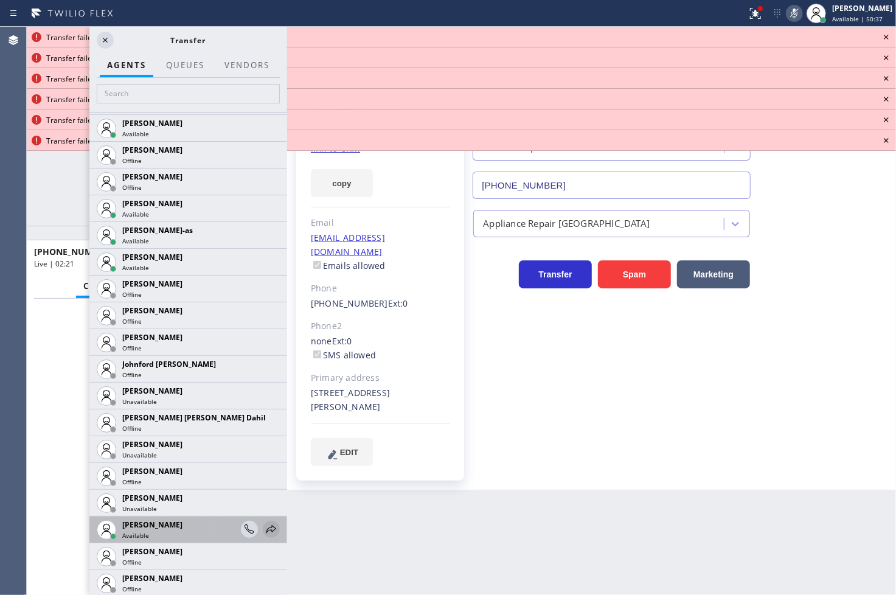
click at [264, 531] on icon at bounding box center [271, 529] width 15 height 15
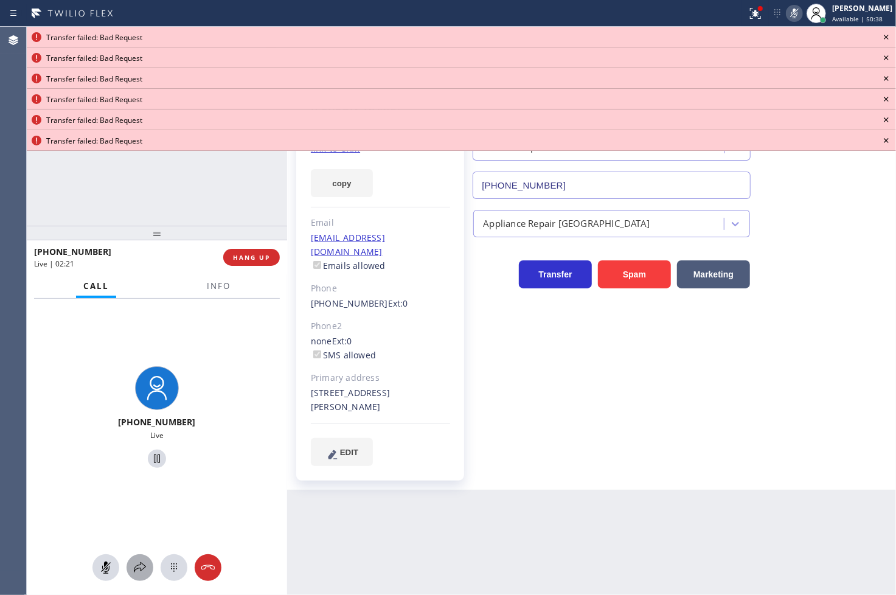
click at [142, 560] on icon at bounding box center [140, 567] width 15 height 15
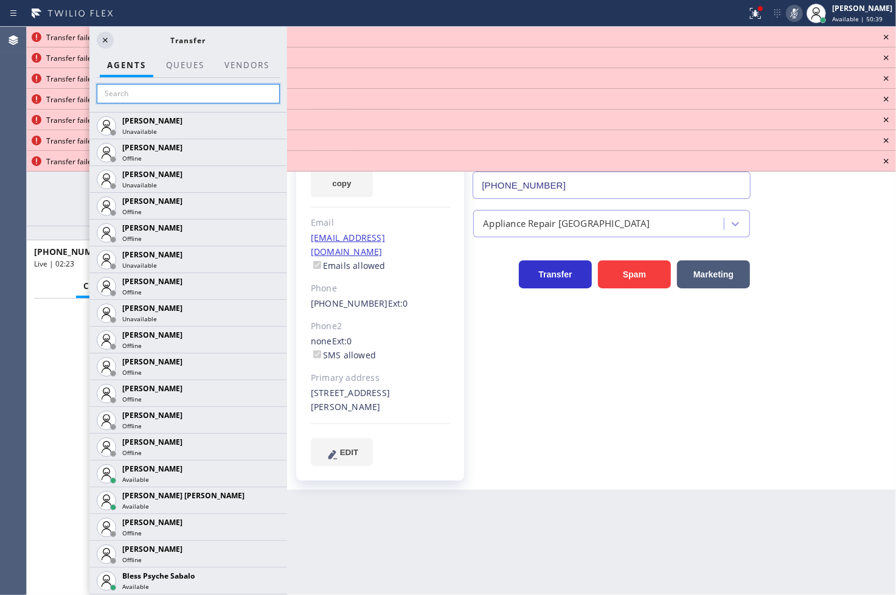
click at [120, 84] on input "text" at bounding box center [188, 93] width 183 height 19
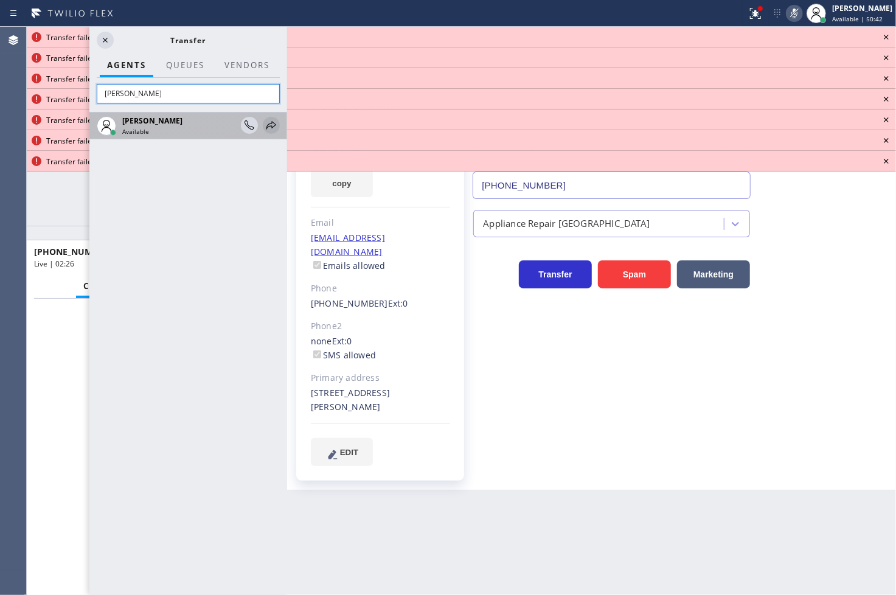
type input "[PERSON_NAME]"
click at [270, 126] on icon at bounding box center [271, 125] width 15 height 15
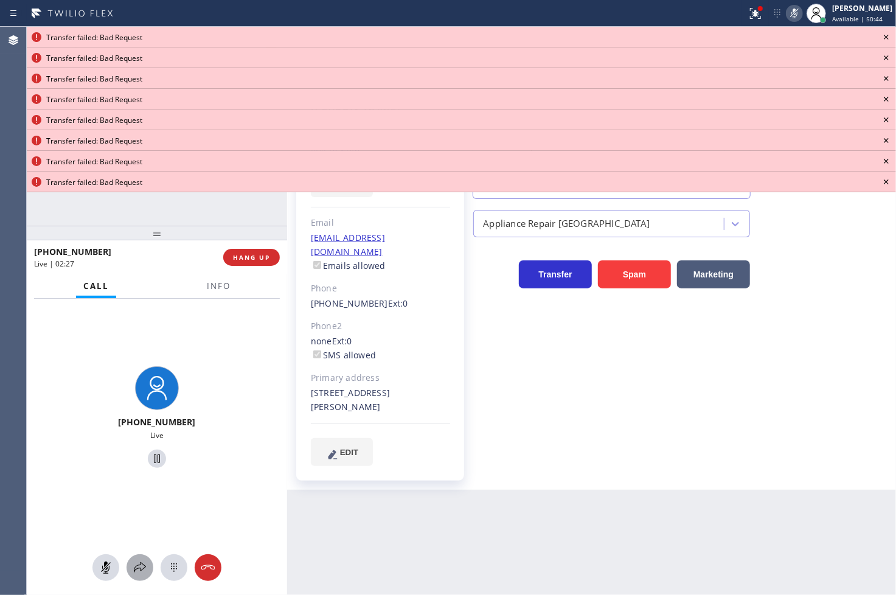
click at [138, 564] on icon at bounding box center [140, 567] width 12 height 10
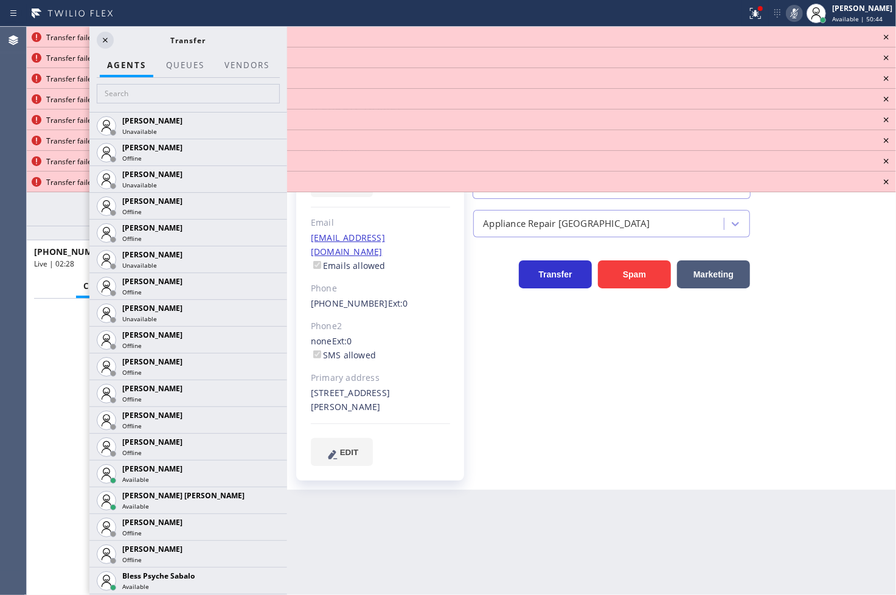
click at [152, 103] on div at bounding box center [188, 95] width 198 height 34
click at [153, 97] on input "text" at bounding box center [188, 93] width 183 height 19
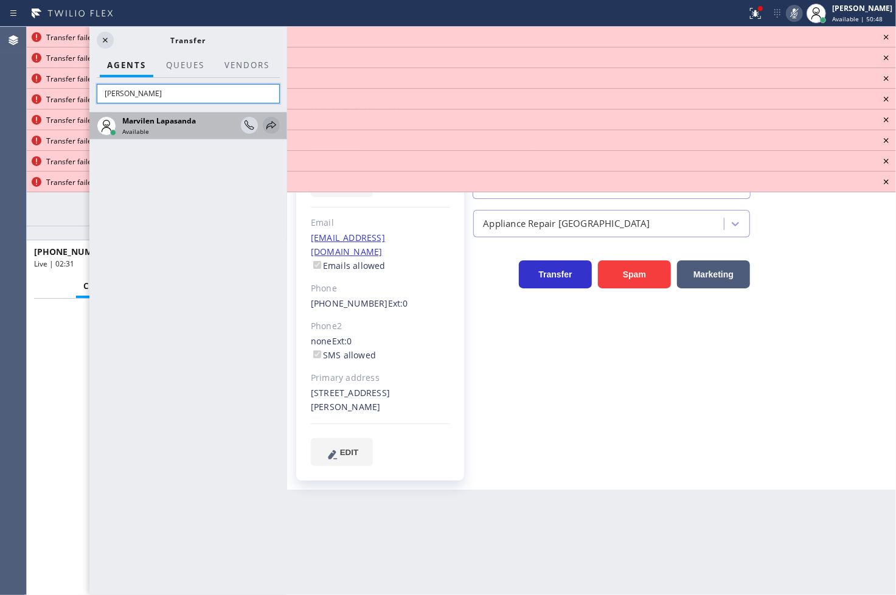
type input "marv"
click at [271, 125] on icon at bounding box center [271, 125] width 15 height 15
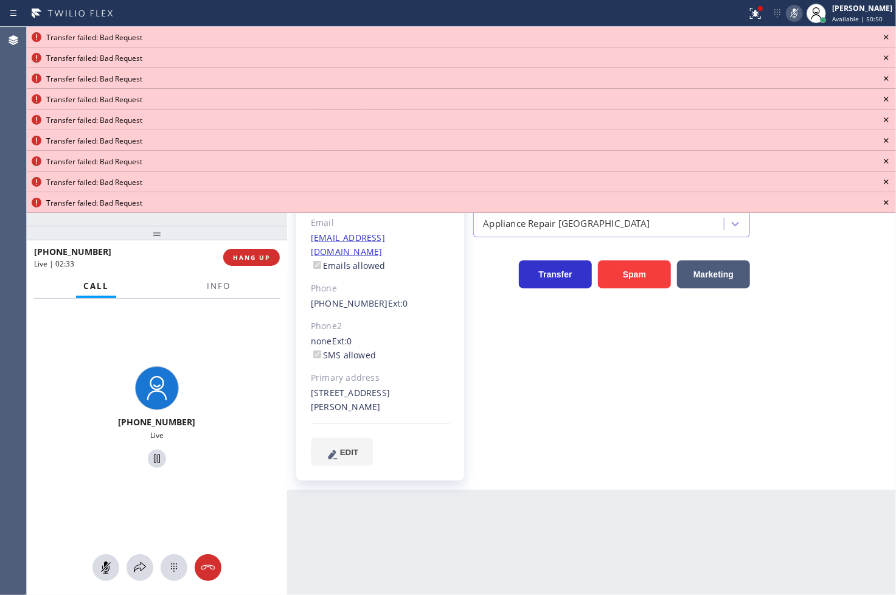
click at [888, 35] on icon at bounding box center [886, 37] width 15 height 15
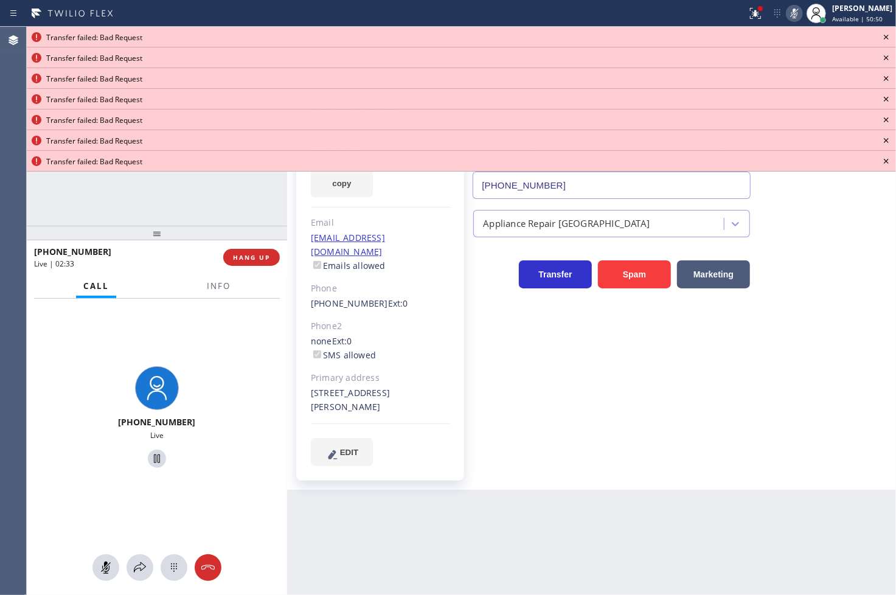
click at [888, 35] on icon at bounding box center [886, 37] width 15 height 15
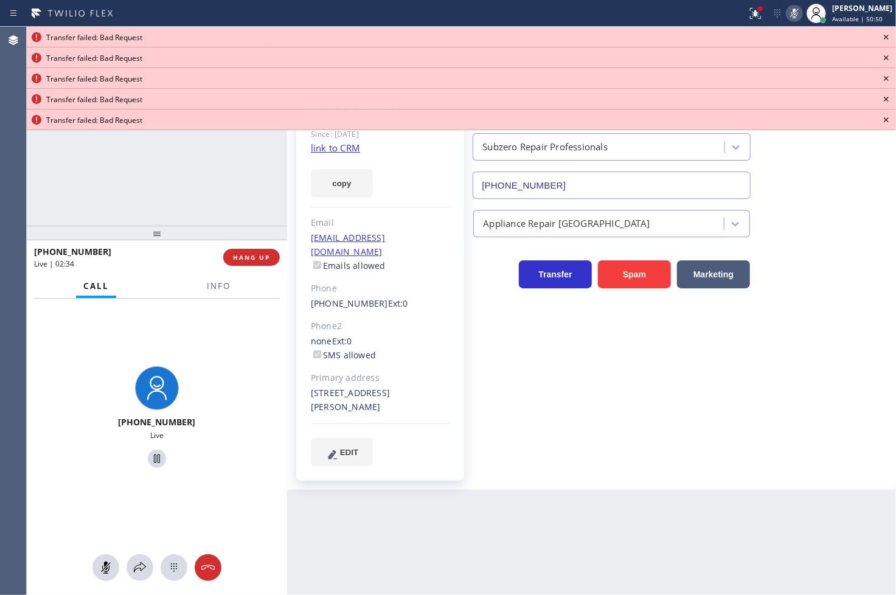
click at [888, 35] on icon at bounding box center [886, 37] width 15 height 15
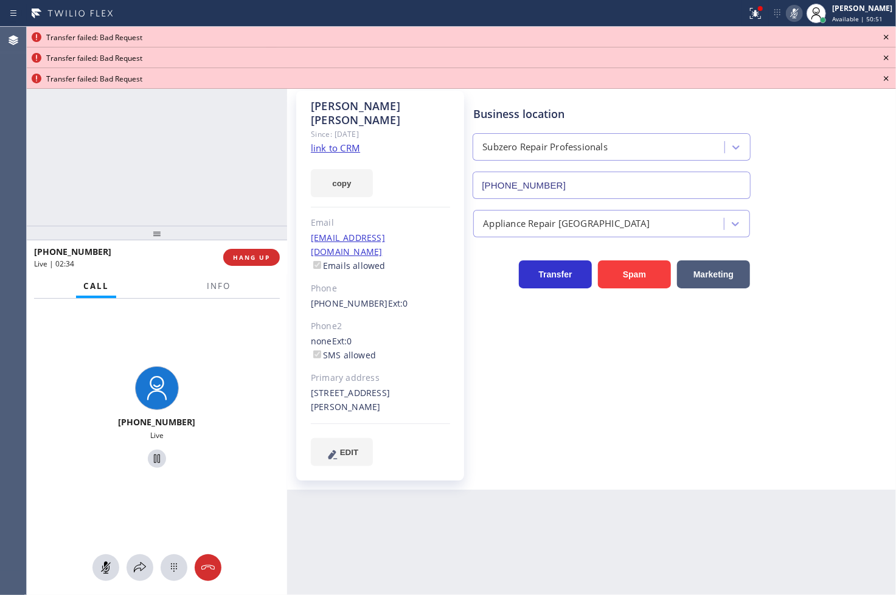
click at [888, 35] on icon at bounding box center [886, 37] width 15 height 15
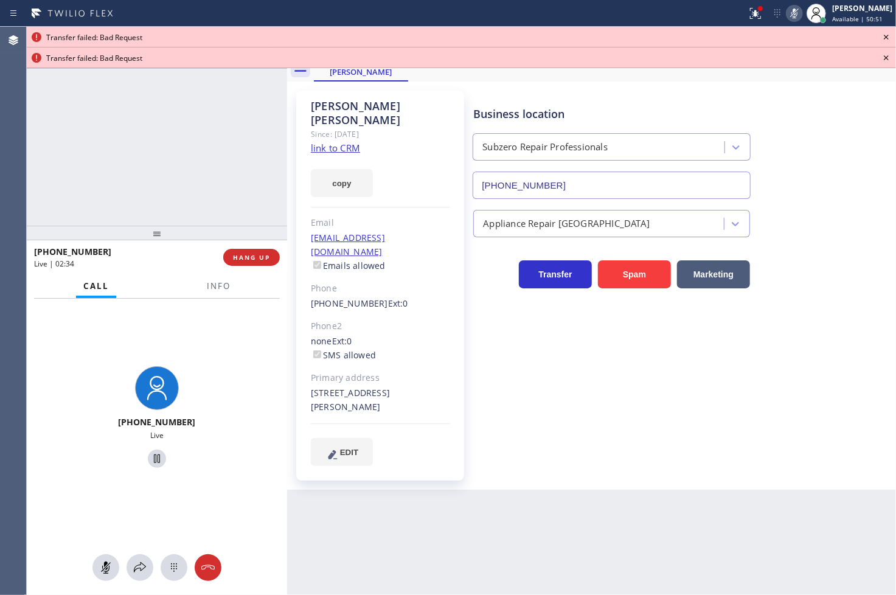
click at [888, 35] on icon at bounding box center [886, 37] width 15 height 15
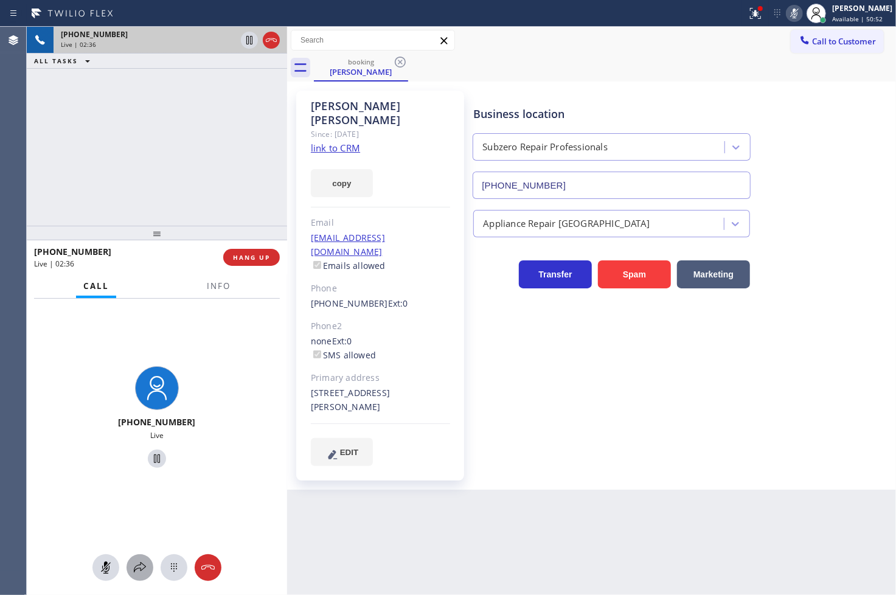
click at [142, 563] on icon at bounding box center [140, 567] width 15 height 15
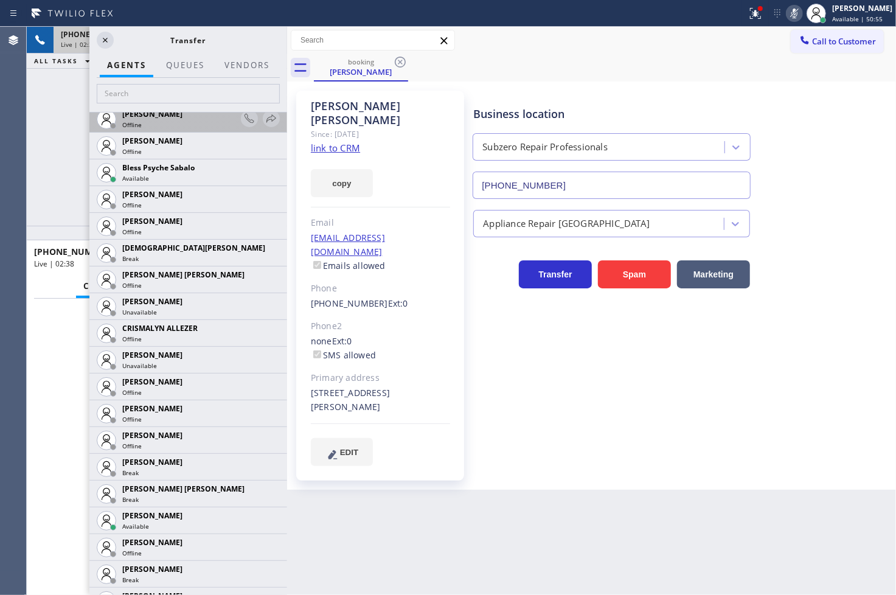
scroll to position [472, 0]
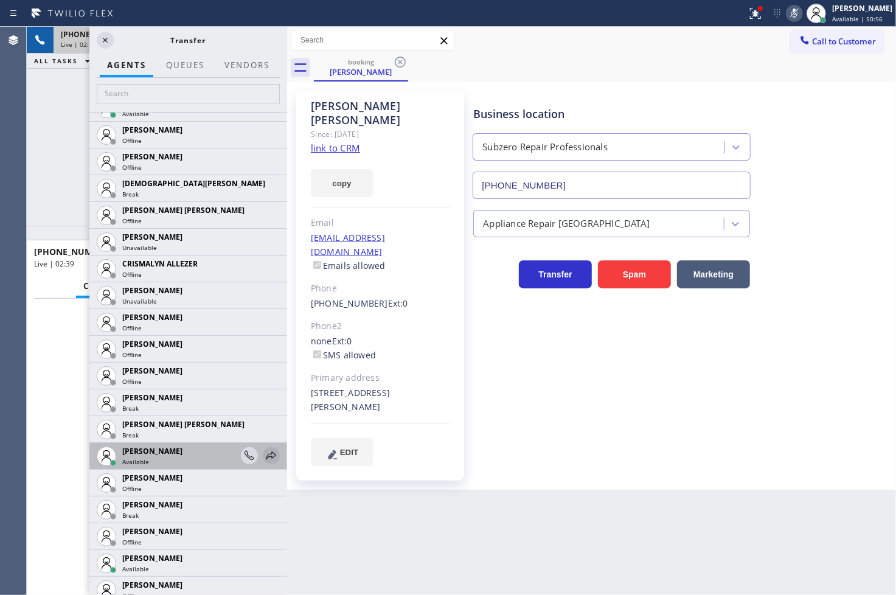
click at [264, 454] on icon at bounding box center [271, 455] width 15 height 15
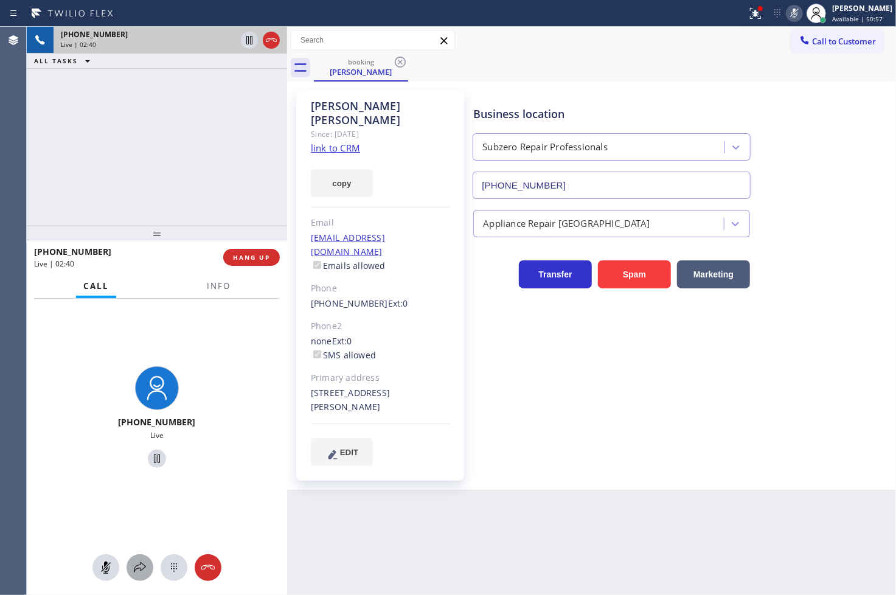
click at [147, 564] on icon at bounding box center [140, 567] width 15 height 15
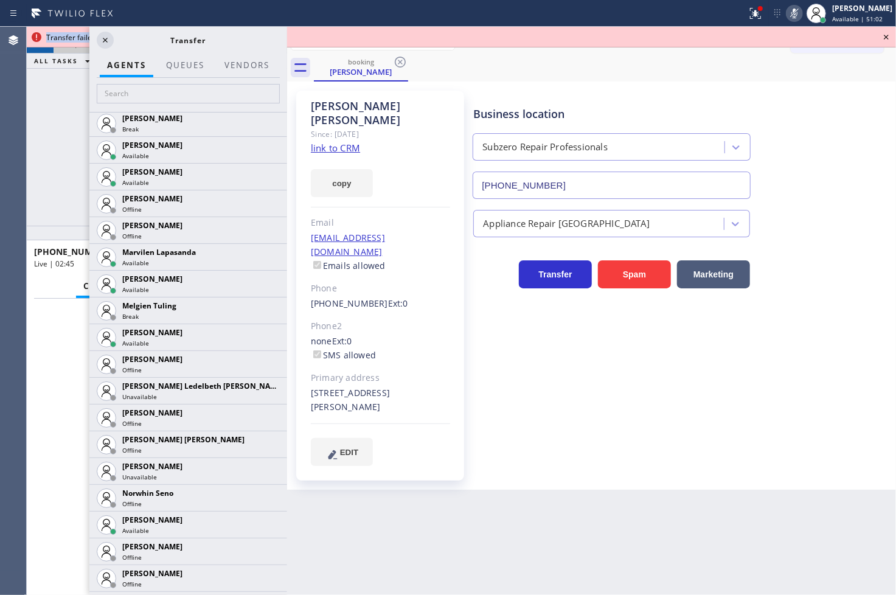
scroll to position [1959, 0]
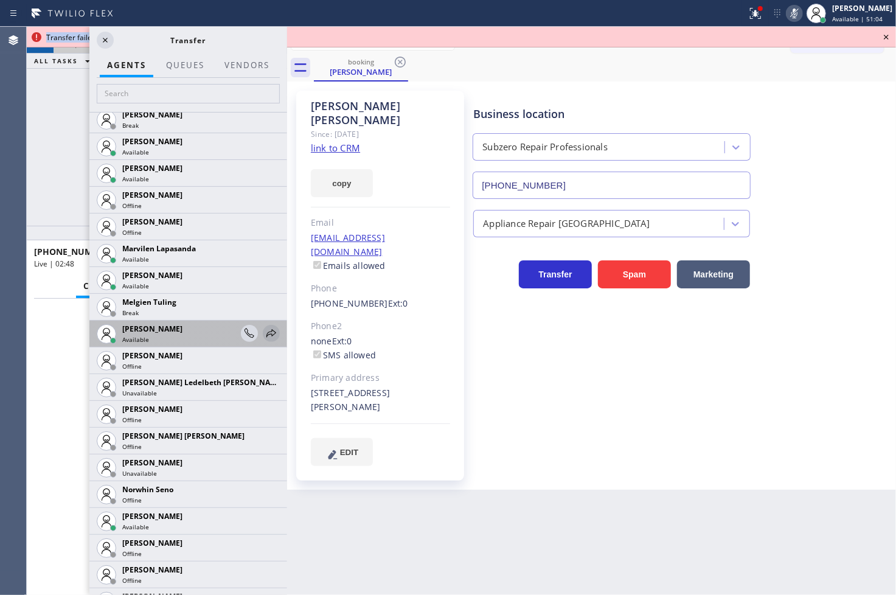
click at [264, 328] on icon at bounding box center [271, 333] width 15 height 15
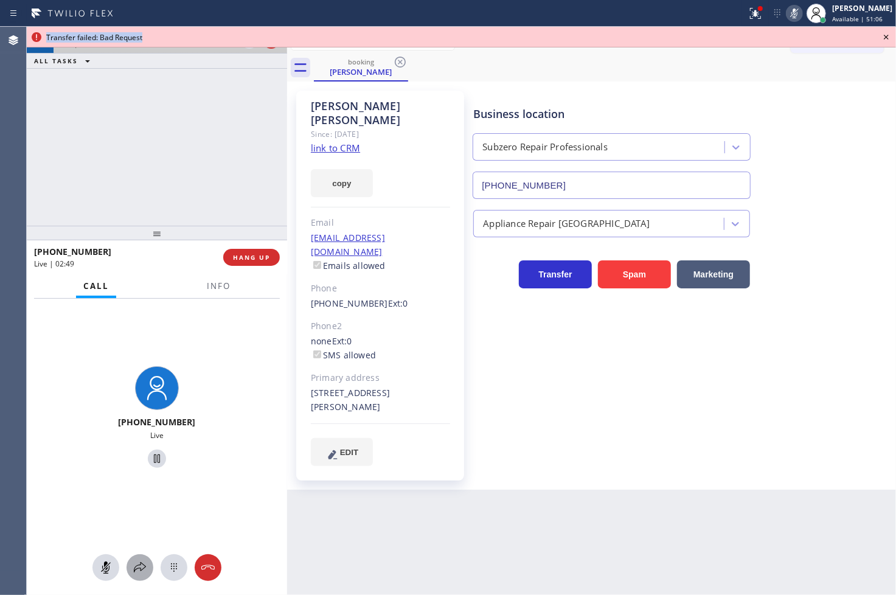
click at [142, 570] on icon at bounding box center [140, 567] width 15 height 15
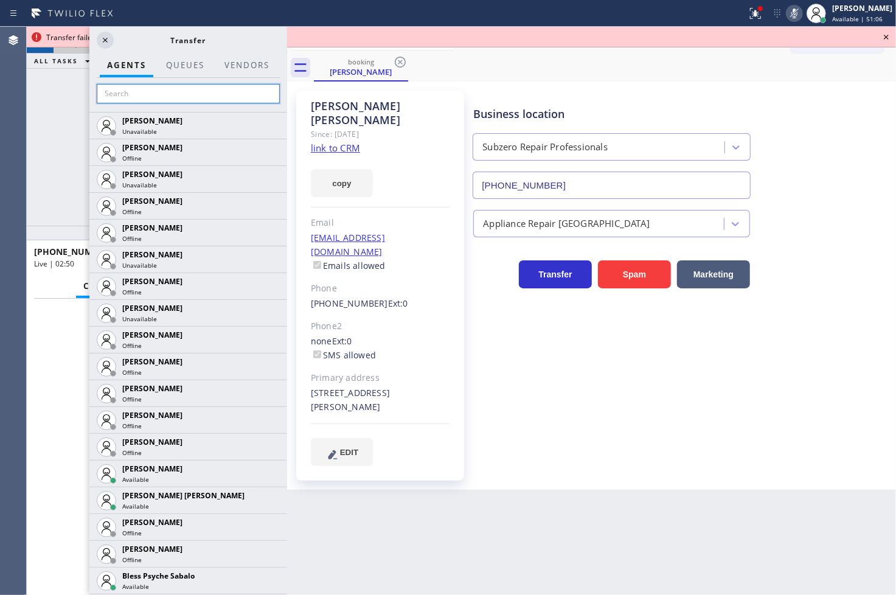
click at [126, 91] on input "text" at bounding box center [188, 93] width 183 height 19
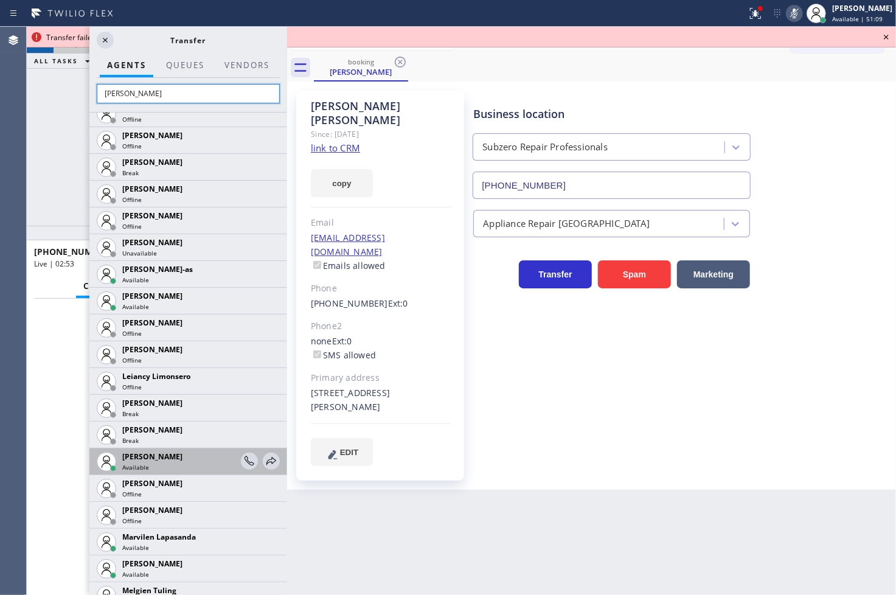
scroll to position [337, 0]
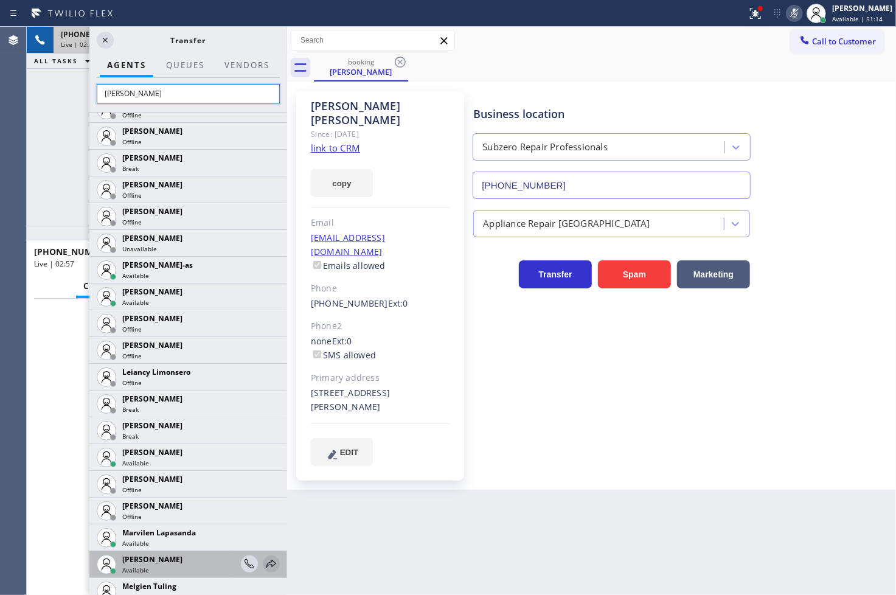
type input "[PERSON_NAME]"
click at [264, 561] on icon at bounding box center [271, 563] width 15 height 15
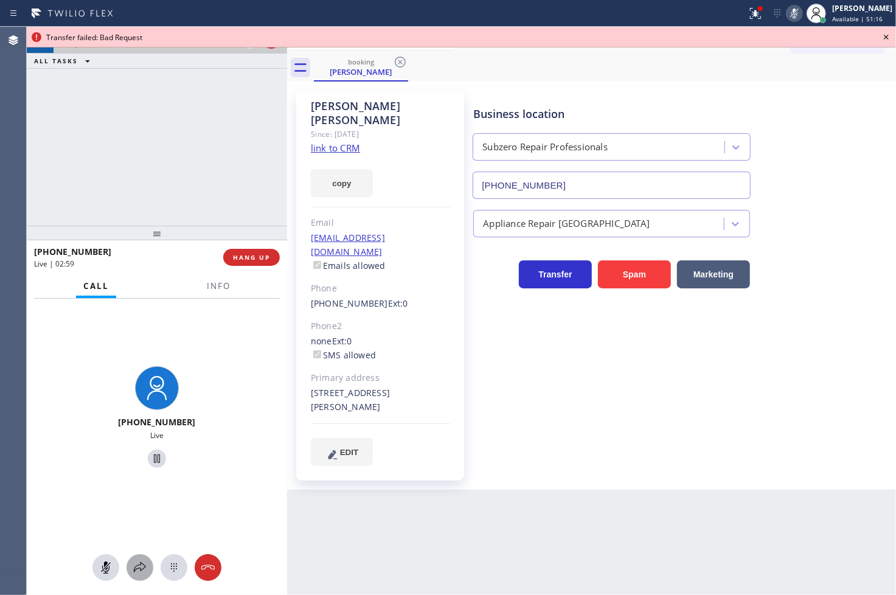
click at [140, 564] on icon at bounding box center [140, 567] width 12 height 10
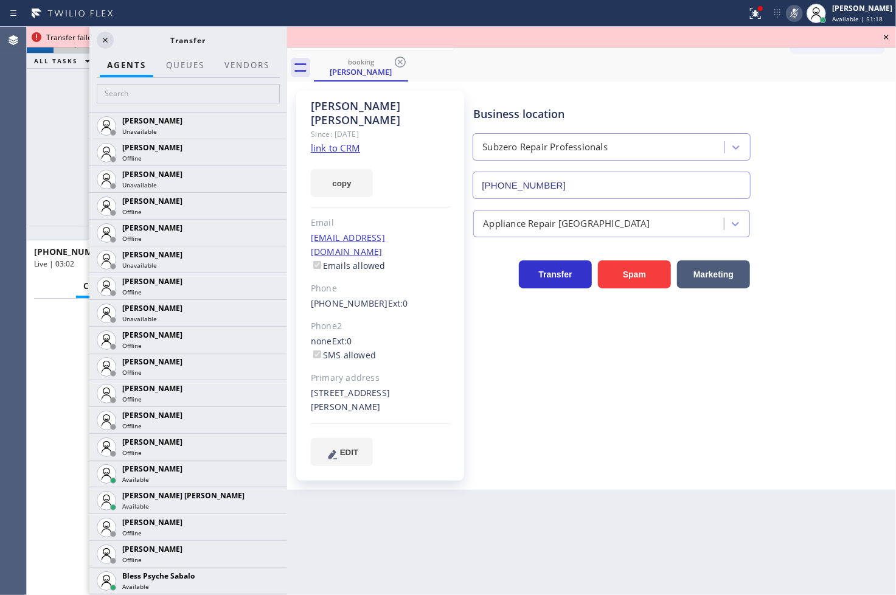
click at [886, 31] on icon at bounding box center [886, 37] width 15 height 15
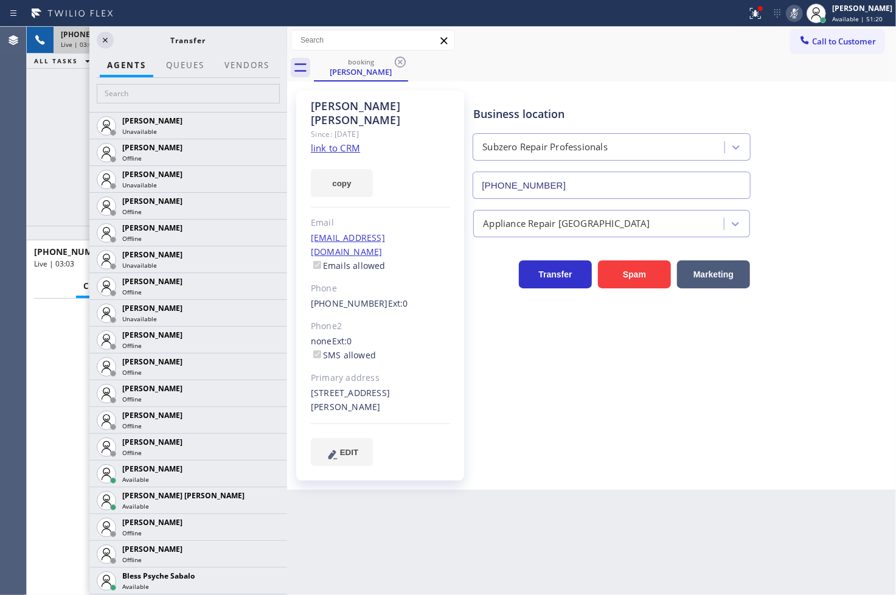
click at [787, 9] on icon at bounding box center [794, 13] width 15 height 15
click at [103, 38] on icon at bounding box center [105, 40] width 5 height 5
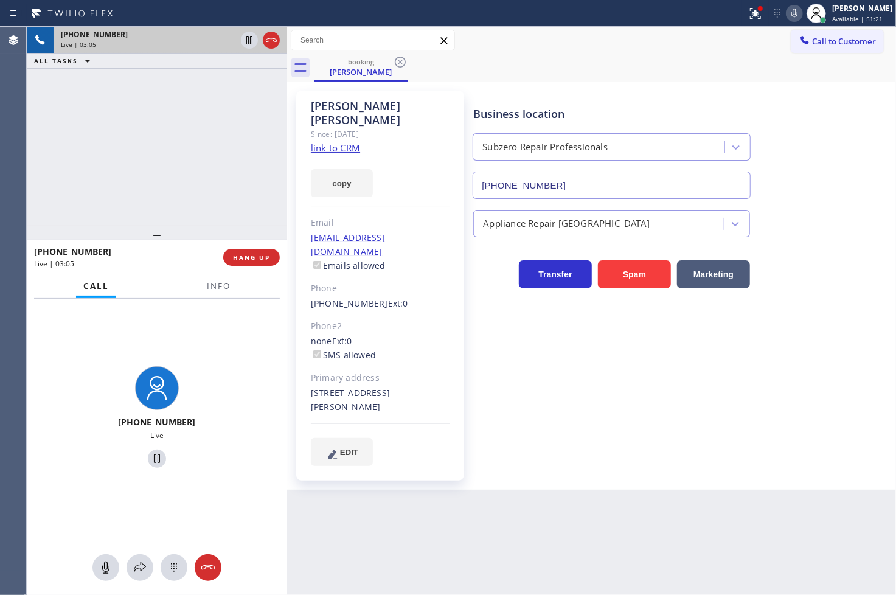
click at [171, 226] on div at bounding box center [157, 233] width 260 height 15
click at [348, 171] on button "copy" at bounding box center [342, 183] width 62 height 28
click at [240, 410] on div "+15165267235 Live" at bounding box center [157, 419] width 260 height 241
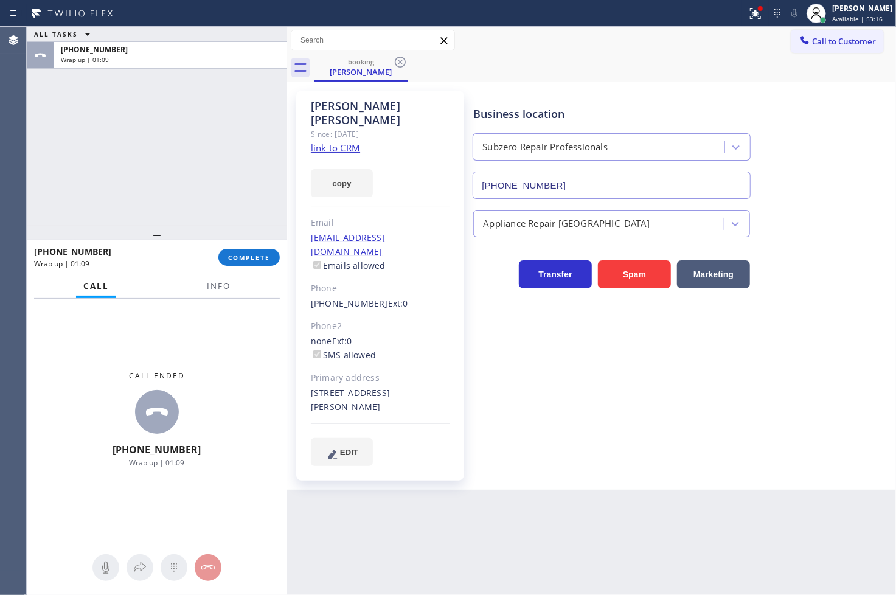
click at [41, 186] on div "ALL TASKS ALL TASKS ACTIVE TASKS TASKS IN WRAP UP +15165267235 Wrap up | 01:09" at bounding box center [157, 126] width 260 height 199
click at [236, 254] on span "COMPLETE" at bounding box center [249, 257] width 42 height 9
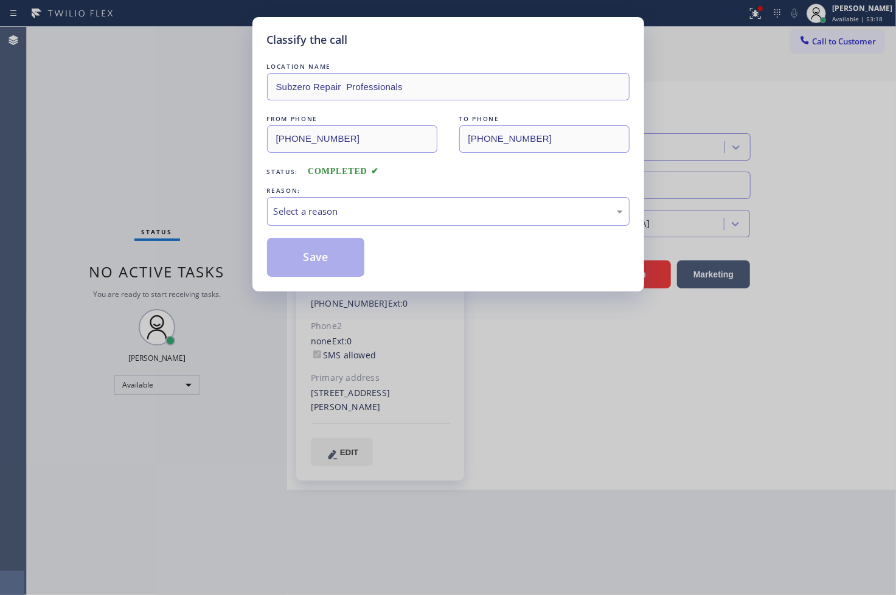
click at [322, 216] on div "Select a reason" at bounding box center [448, 211] width 349 height 14
click at [325, 213] on div "Tech, Unknown/didnt ring" at bounding box center [448, 211] width 349 height 14
click at [331, 248] on button "Save" at bounding box center [316, 257] width 98 height 39
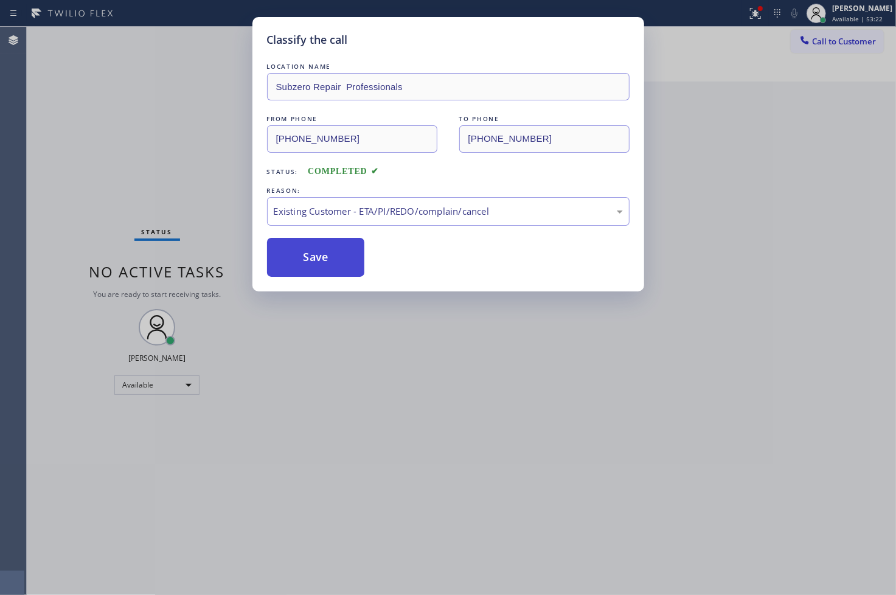
click at [331, 248] on button "Save" at bounding box center [316, 257] width 98 height 39
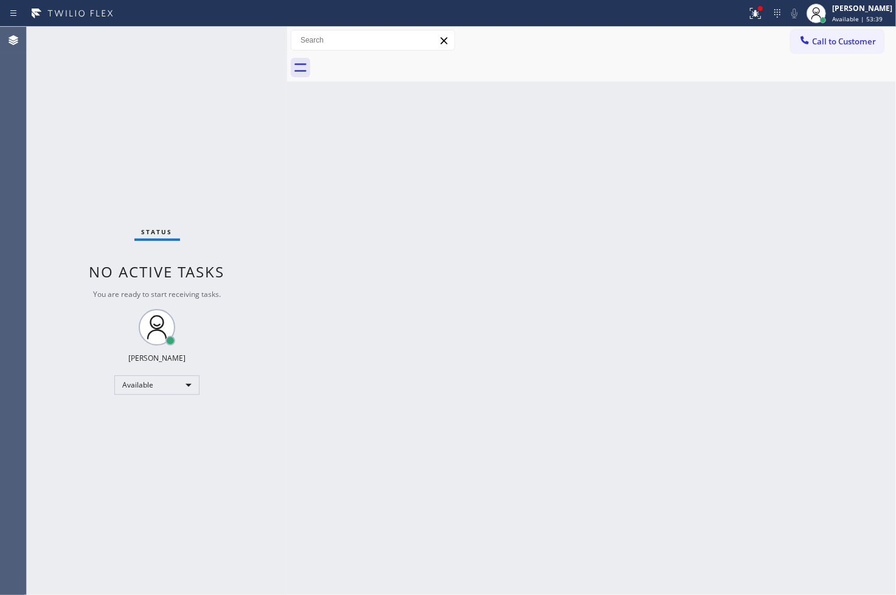
click at [74, 277] on div "Status No active tasks You are ready to start receiving tasks. [PERSON_NAME]" at bounding box center [157, 311] width 260 height 568
click at [222, 30] on div "Status No active tasks You are ready to start receiving tasks. [PERSON_NAME]" at bounding box center [157, 311] width 260 height 568
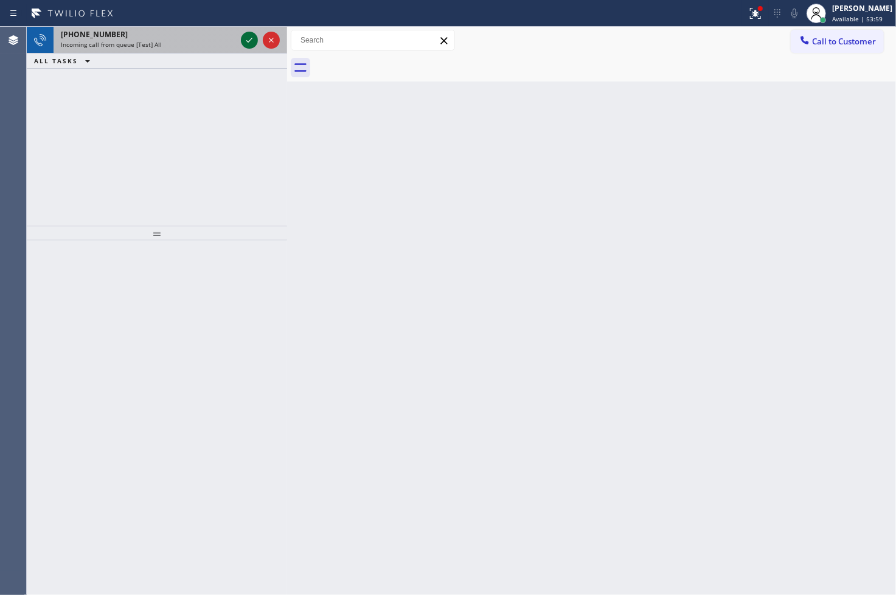
click at [250, 36] on icon at bounding box center [249, 40] width 15 height 15
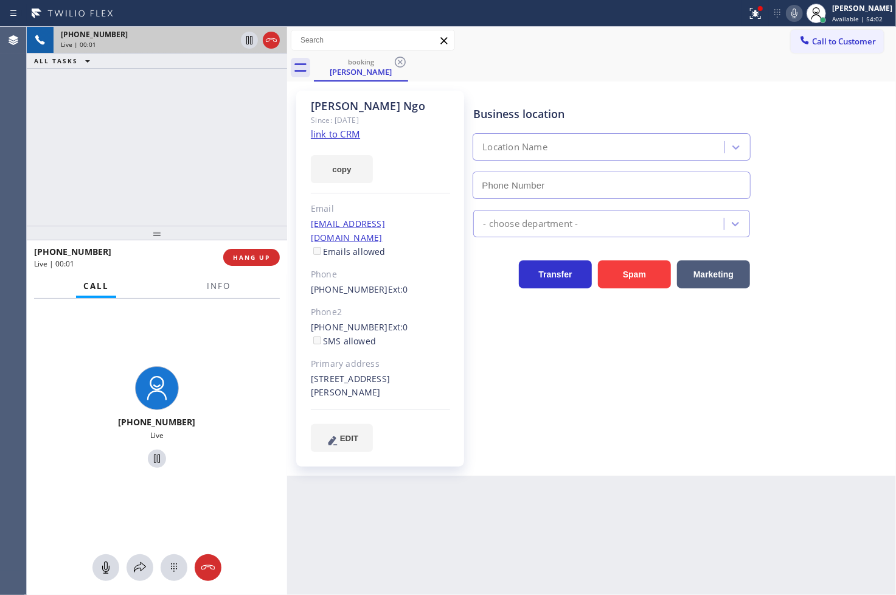
type input "[PHONE_NUMBER]"
click at [319, 131] on link "link to CRM" at bounding box center [335, 134] width 49 height 12
click at [131, 112] on div "+19492461800 Live | 00:03 ALL TASKS ALL TASKS ACTIVE TASKS TASKS IN WRAP UP" at bounding box center [157, 126] width 260 height 199
click at [243, 255] on span "HANG UP" at bounding box center [251, 257] width 37 height 9
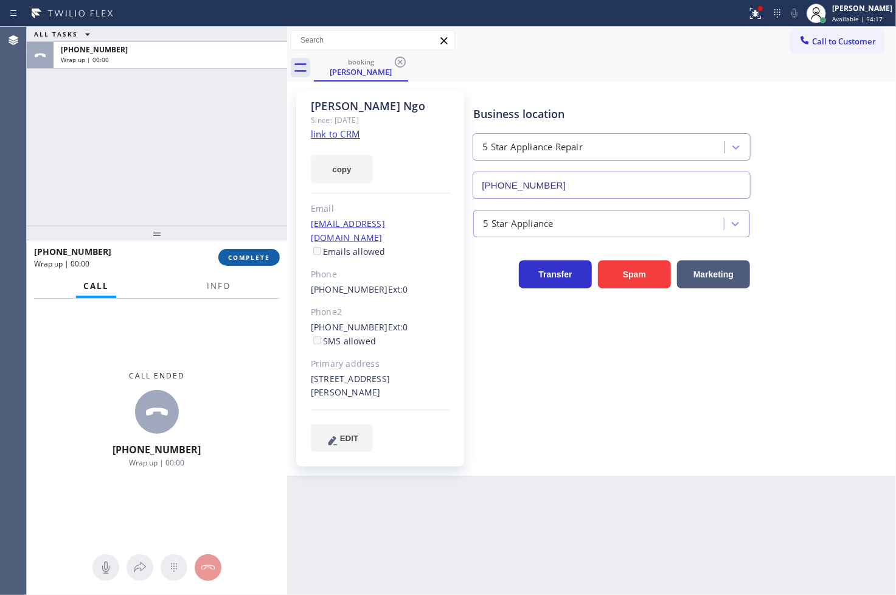
click at [243, 255] on span "COMPLETE" at bounding box center [249, 257] width 42 height 9
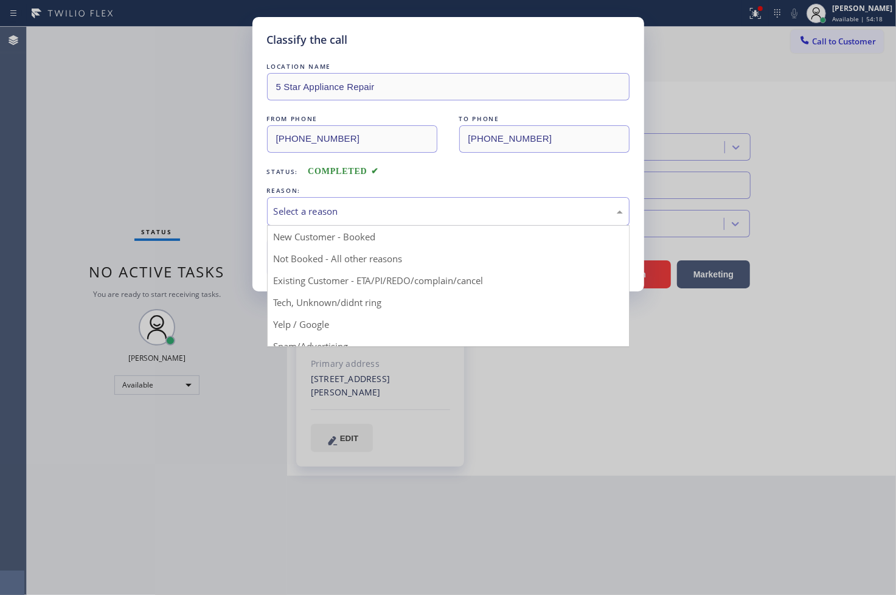
click at [339, 211] on div "Select a reason" at bounding box center [448, 211] width 349 height 14
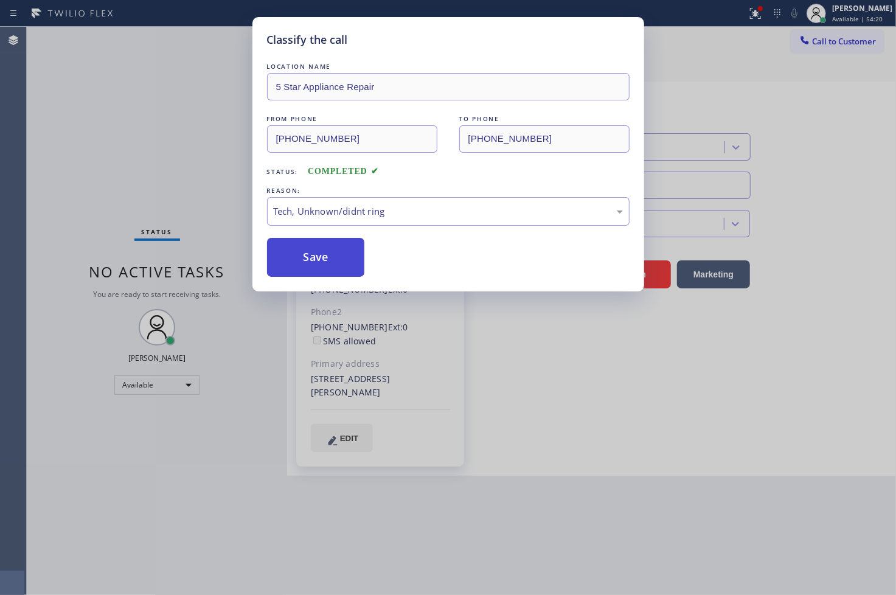
click at [336, 249] on button "Save" at bounding box center [316, 257] width 98 height 39
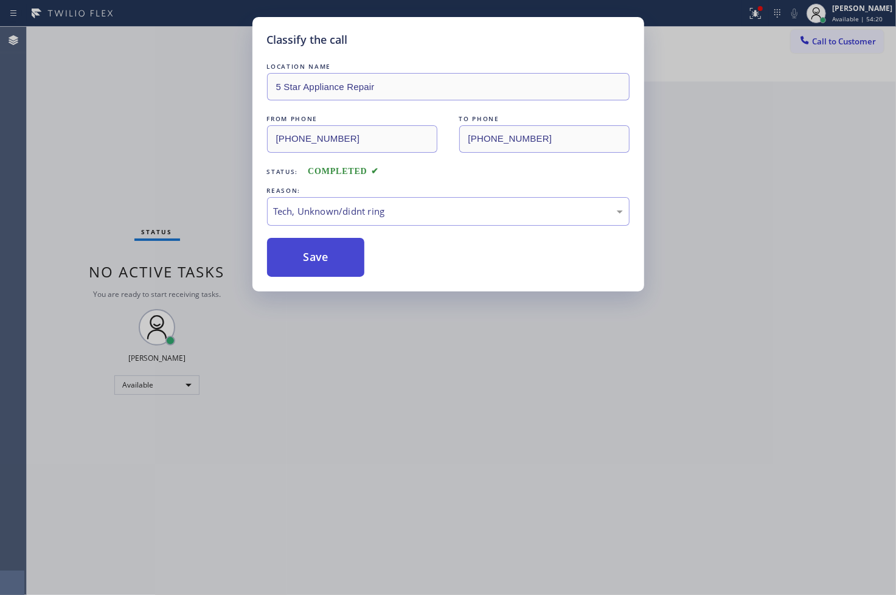
click at [336, 249] on button "Save" at bounding box center [316, 257] width 98 height 39
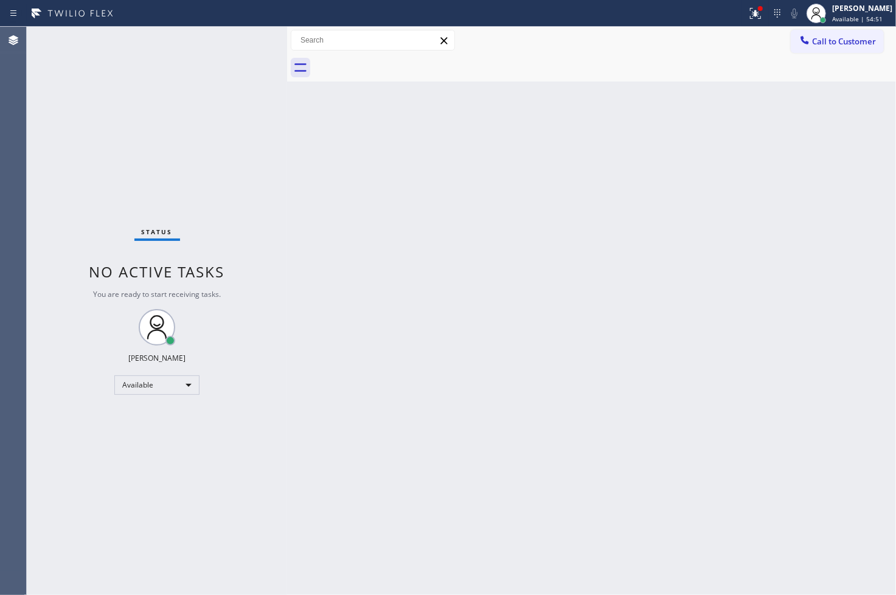
click at [55, 197] on div "Status No active tasks You are ready to start receiving tasks. [PERSON_NAME]" at bounding box center [157, 311] width 260 height 568
click at [241, 32] on div "Status No active tasks You are ready to start receiving tasks. [PERSON_NAME]" at bounding box center [157, 311] width 260 height 568
click at [246, 47] on div "Status No active tasks You are ready to start receiving tasks. [PERSON_NAME]" at bounding box center [157, 311] width 260 height 568
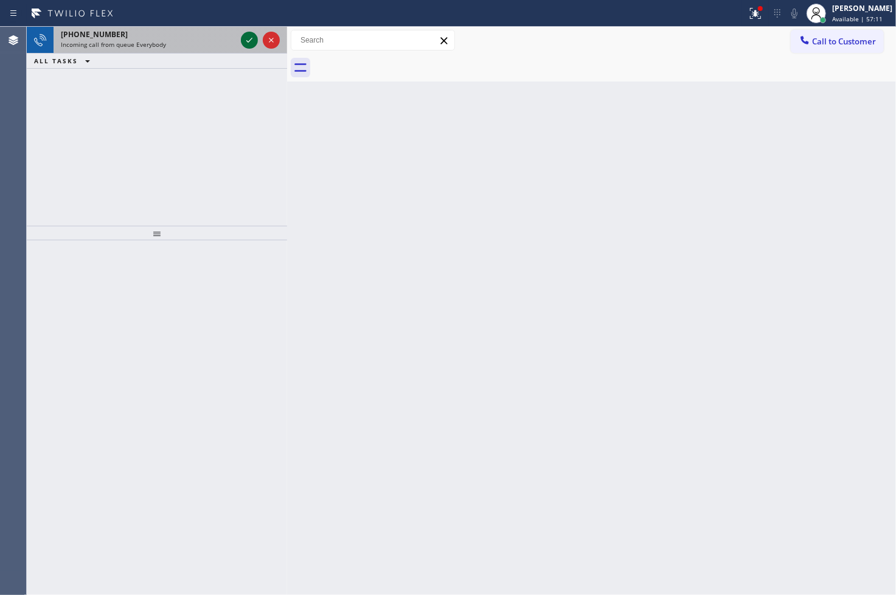
click at [247, 41] on icon at bounding box center [249, 40] width 15 height 15
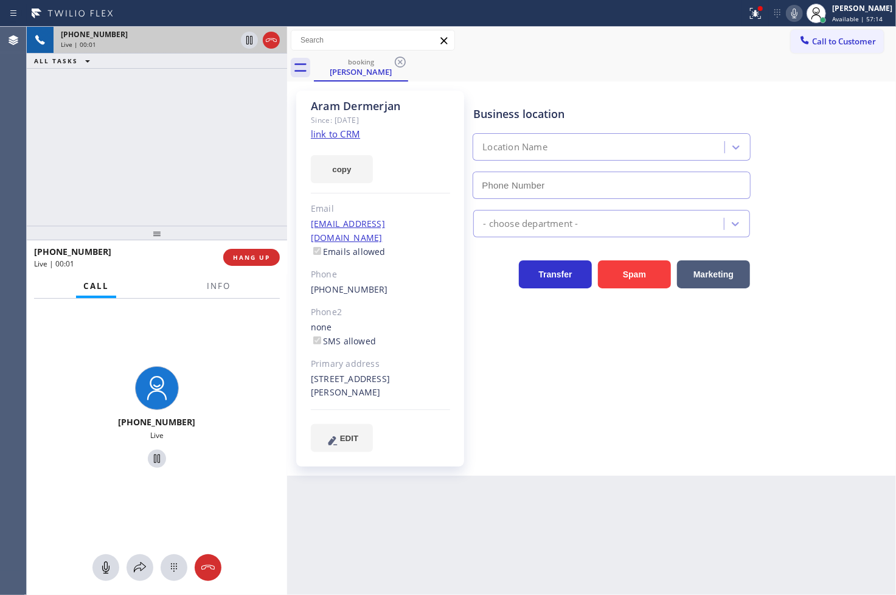
type input "[PHONE_NUMBER]"
click at [330, 134] on link "link to CRM" at bounding box center [335, 134] width 49 height 12
click at [178, 199] on div "+18189037980 Live | 00:23 ALL TASKS ALL TASKS ACTIVE TASKS TASKS IN WRAP UP" at bounding box center [157, 126] width 260 height 199
click at [212, 285] on span "Info" at bounding box center [219, 285] width 24 height 11
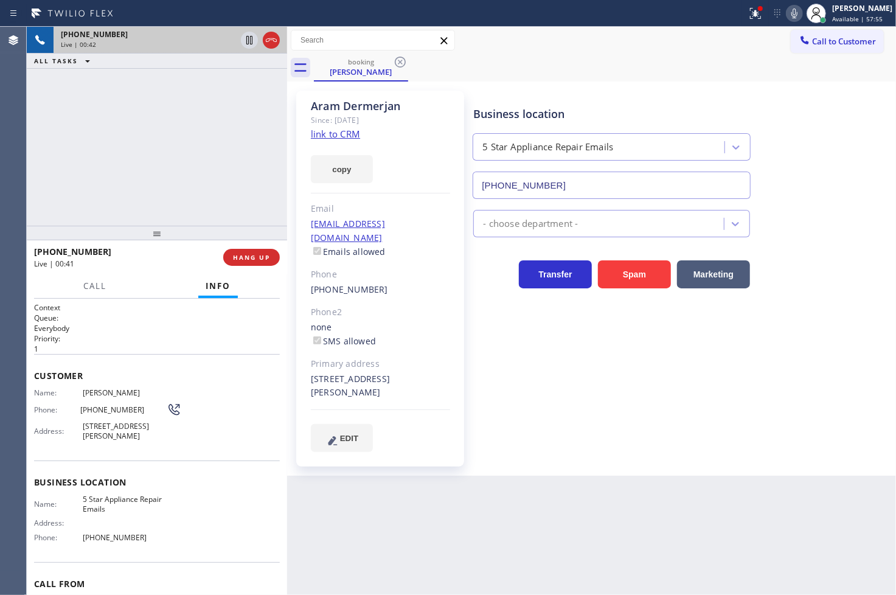
click at [148, 172] on div "+18189037980 Live | 00:42 ALL TASKS ALL TASKS ACTIVE TASKS TASKS IN WRAP UP" at bounding box center [157, 126] width 260 height 199
click at [393, 535] on div "Back to Dashboard Change Sender ID Customers Technicians Select a contact Outbo…" at bounding box center [591, 311] width 609 height 568
click at [180, 172] on div "+18189037980 Live | 00:43 ALL TASKS ALL TASKS ACTIVE TASKS TASKS IN WRAP UP" at bounding box center [157, 126] width 260 height 199
click at [156, 265] on div "Live | 00:43" at bounding box center [124, 263] width 181 height 10
click at [174, 139] on div "+18189037980 Live | 00:44 ALL TASKS ALL TASKS ACTIVE TASKS TASKS IN WRAP UP" at bounding box center [157, 126] width 260 height 199
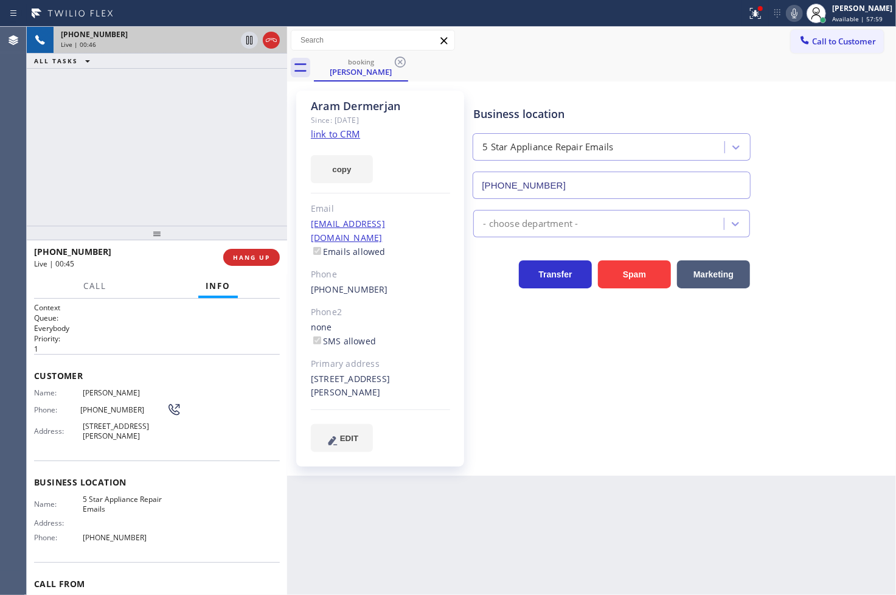
click at [259, 266] on div "+18189037980 Live | 00:45 HANG UP" at bounding box center [157, 257] width 246 height 32
click at [260, 260] on span "HANG UP" at bounding box center [251, 257] width 37 height 9
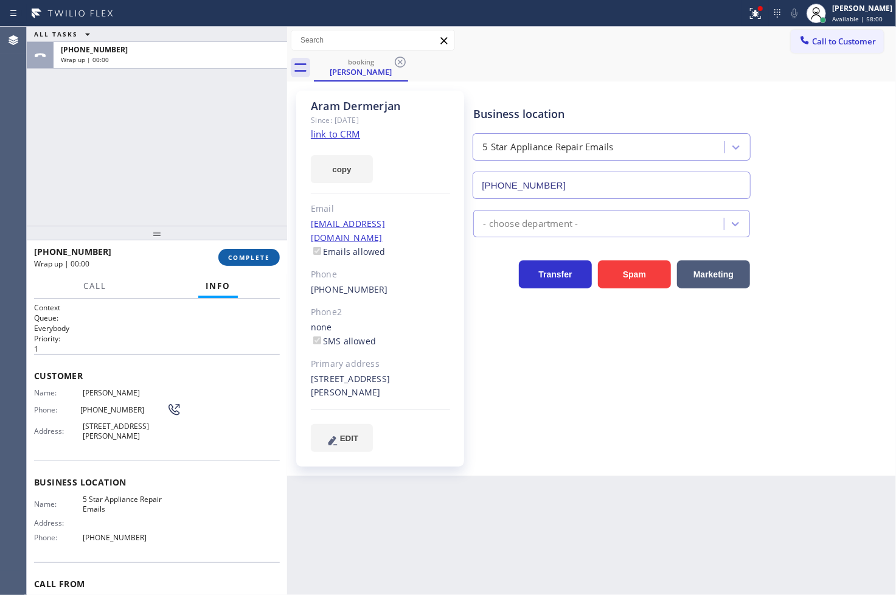
click at [260, 260] on span "COMPLETE" at bounding box center [249, 257] width 42 height 9
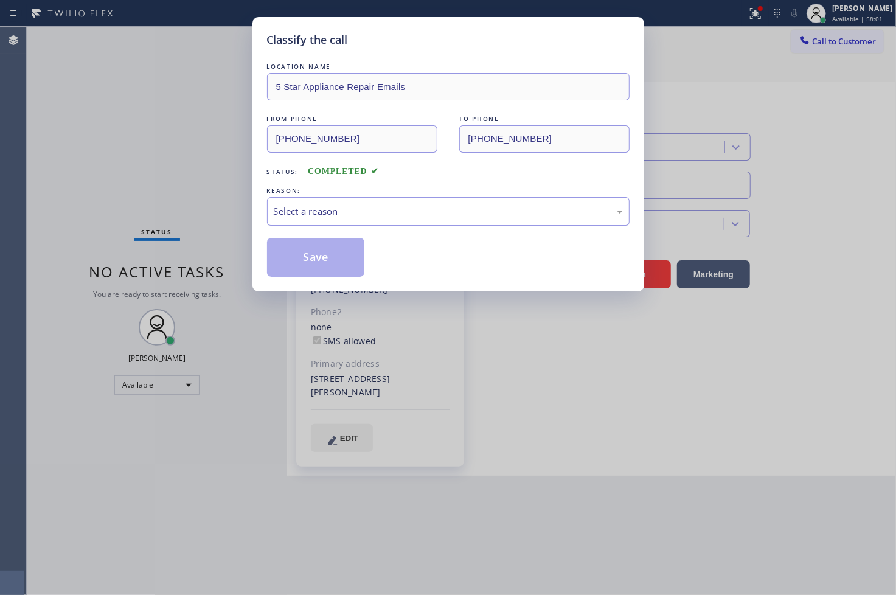
click at [297, 207] on div "Select a reason" at bounding box center [448, 211] width 349 height 14
click at [319, 257] on button "Save" at bounding box center [316, 257] width 98 height 39
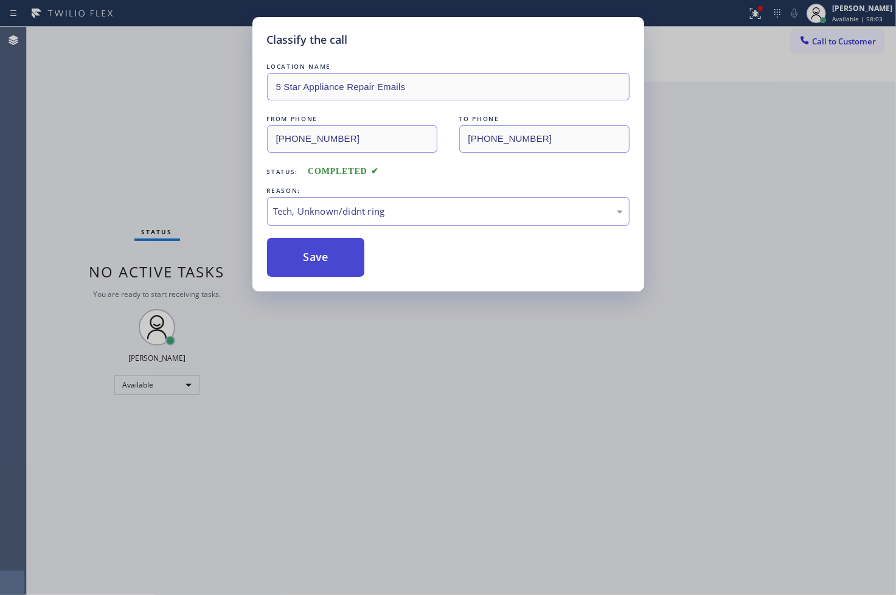
click at [319, 257] on button "Save" at bounding box center [316, 257] width 98 height 39
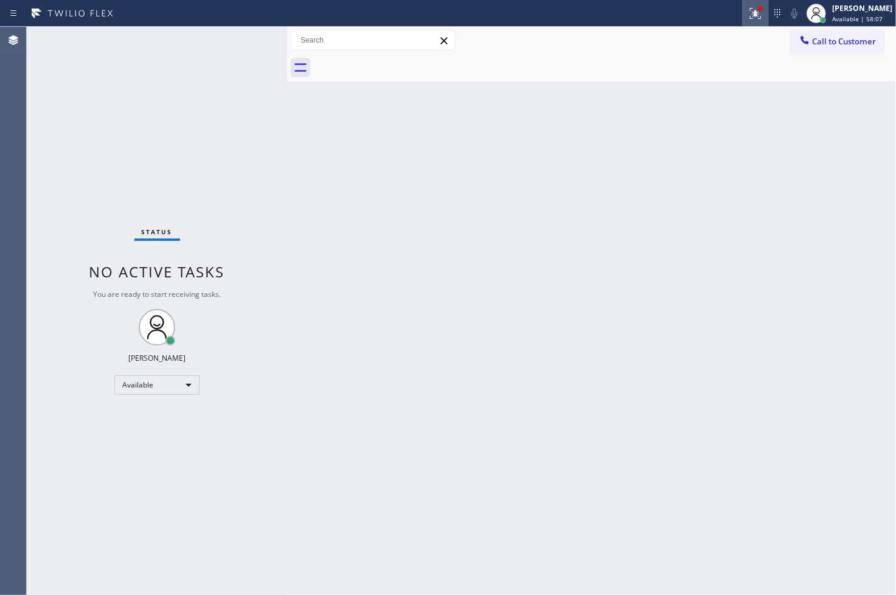
click at [748, 15] on icon at bounding box center [755, 13] width 15 height 15
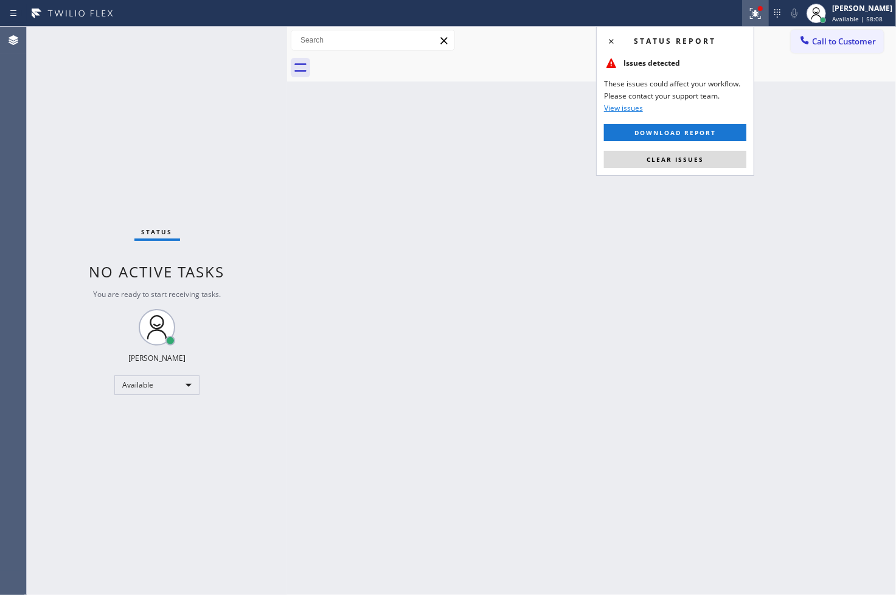
drag, startPoint x: 690, startPoint y: 154, endPoint x: 604, endPoint y: 140, distance: 86.3
click at [690, 154] on button "Clear issues" at bounding box center [675, 159] width 142 height 17
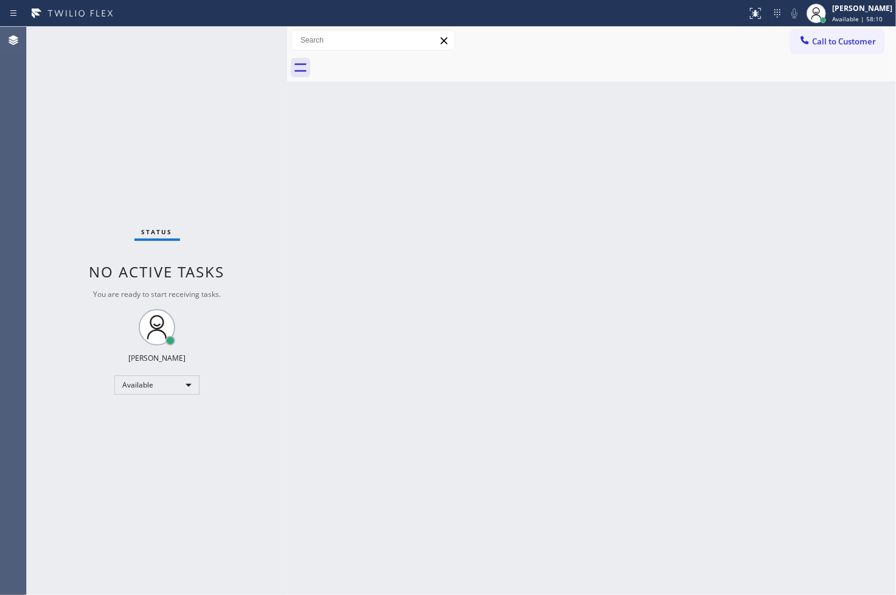
click at [168, 71] on div "Status No active tasks You are ready to start receiving tasks. [PERSON_NAME]" at bounding box center [157, 311] width 260 height 568
click at [249, 44] on div "Status No active tasks You are ready to start receiving tasks. [PERSON_NAME]" at bounding box center [157, 311] width 260 height 568
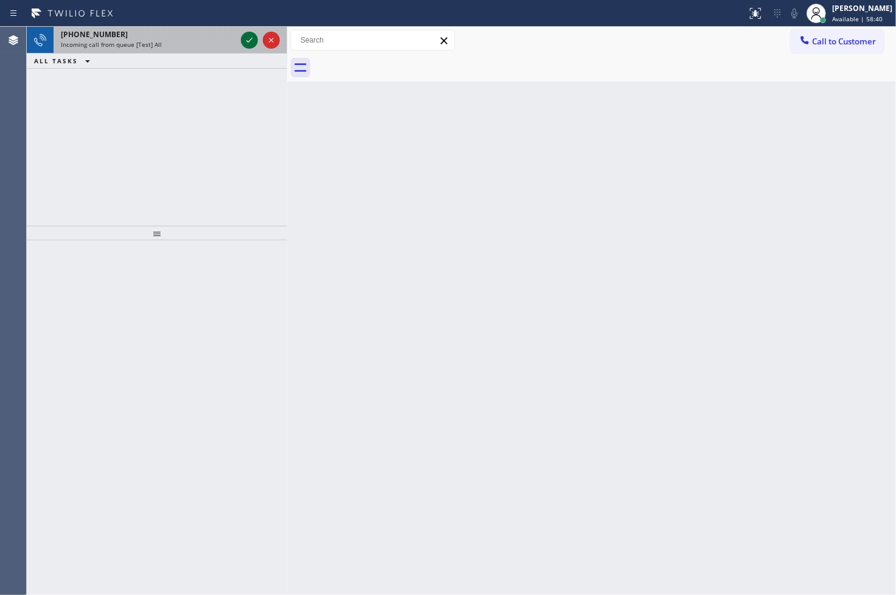
click at [249, 44] on icon at bounding box center [249, 40] width 15 height 15
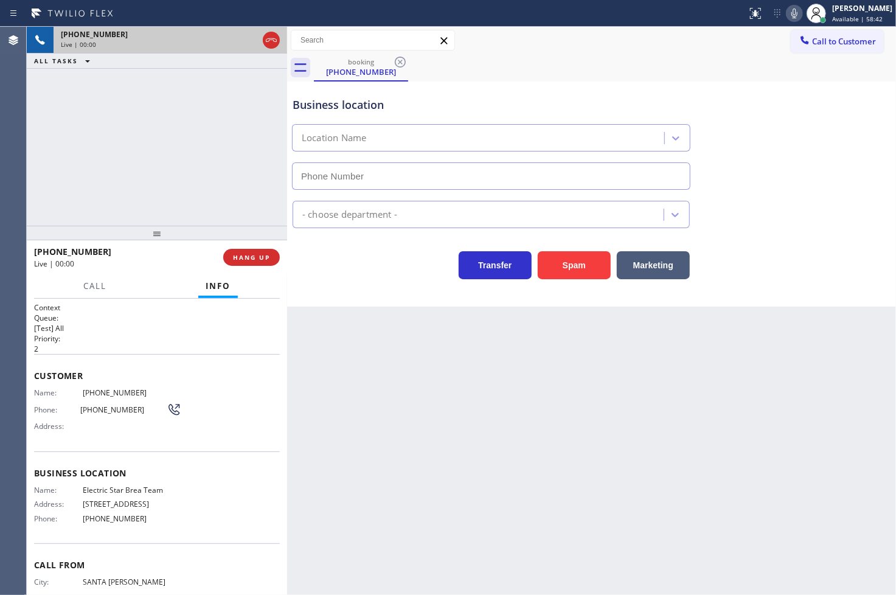
type input "[PHONE_NUMBER]"
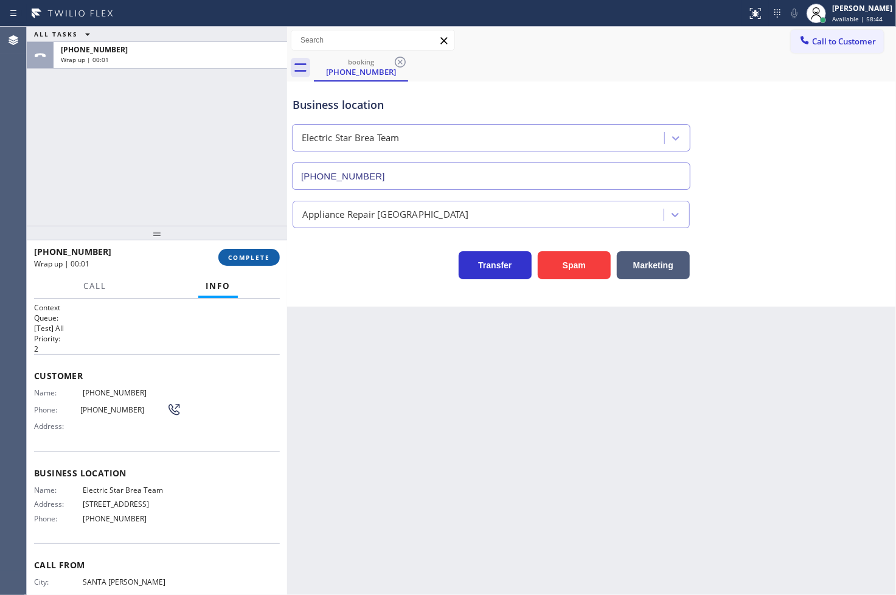
click at [266, 257] on span "COMPLETE" at bounding box center [249, 257] width 42 height 9
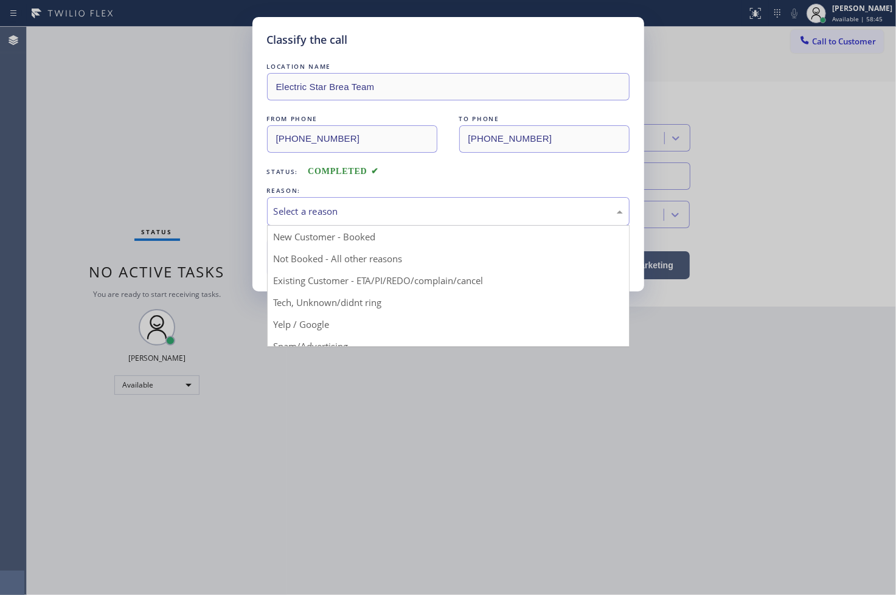
click at [359, 214] on div "Select a reason" at bounding box center [448, 211] width 349 height 14
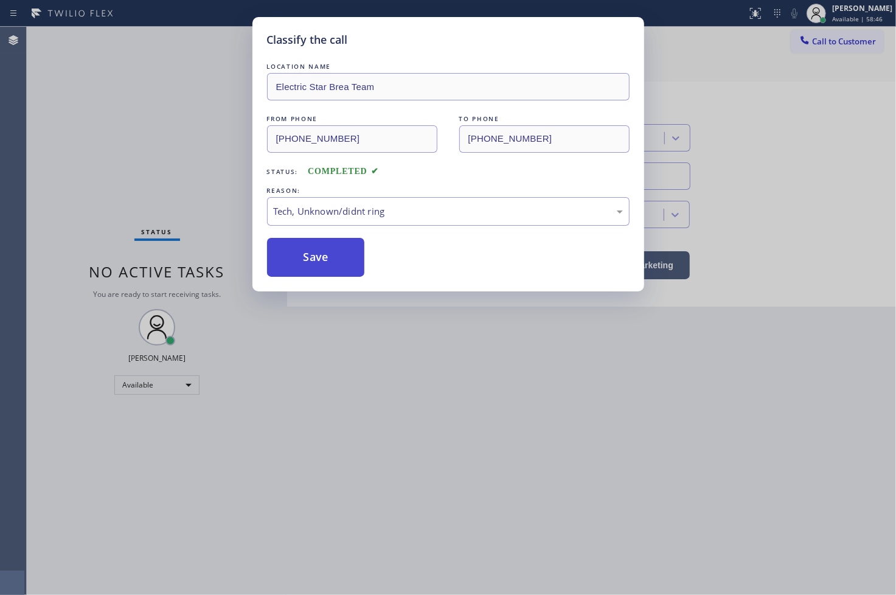
click at [312, 263] on button "Save" at bounding box center [316, 257] width 98 height 39
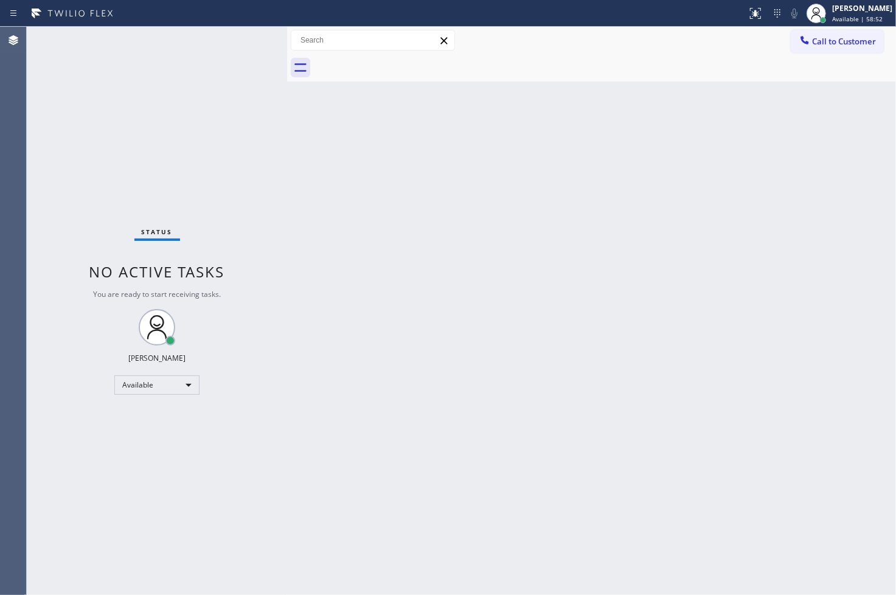
click at [247, 37] on div "Status No active tasks You are ready to start receiving tasks. [PERSON_NAME]" at bounding box center [157, 311] width 260 height 568
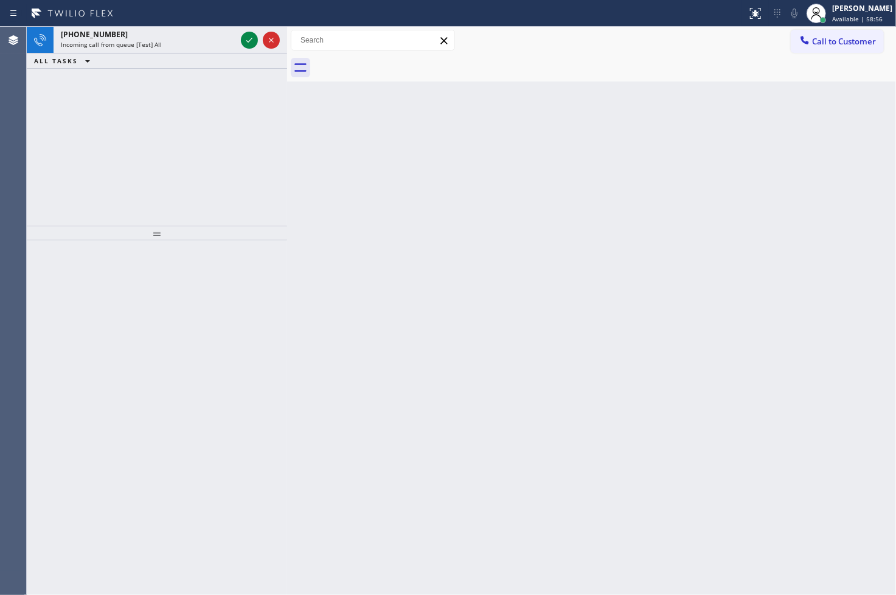
click at [158, 162] on div "+17143455037 Incoming call from queue [Test] All ALL TASKS ALL TASKS ACTIVE TAS…" at bounding box center [157, 126] width 260 height 199
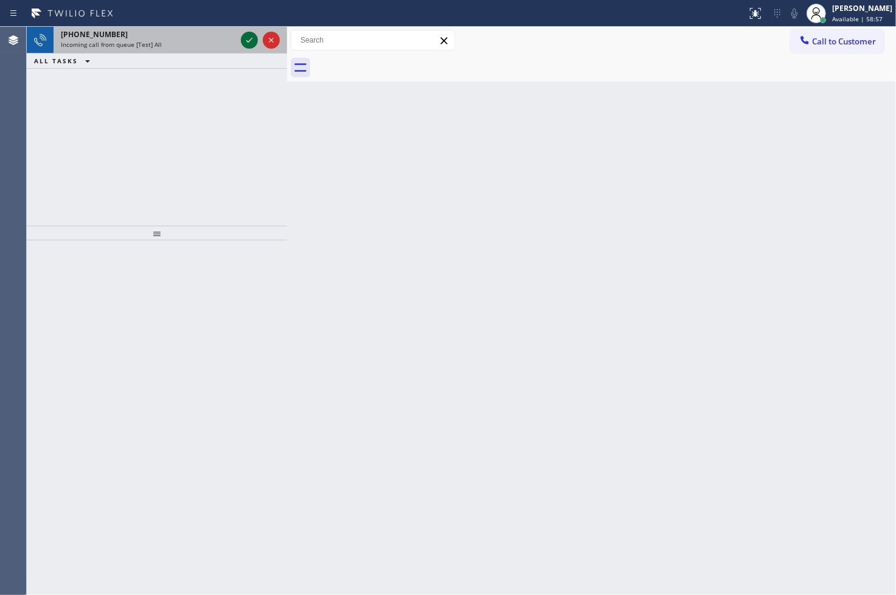
click at [248, 36] on icon at bounding box center [249, 40] width 15 height 15
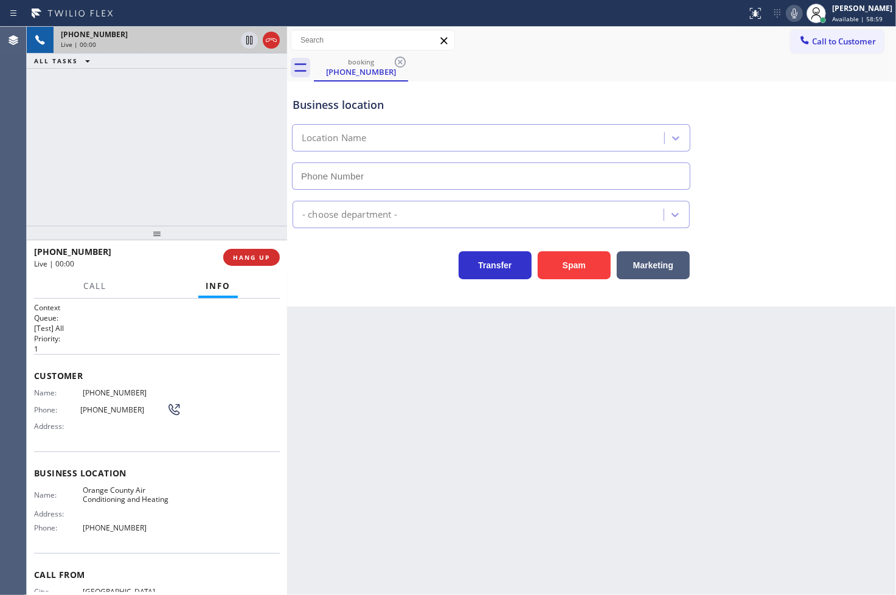
type input "[PHONE_NUMBER]"
click at [410, 276] on div "Transfer Spam Marketing" at bounding box center [491, 262] width 402 height 34
click at [147, 134] on div "+17143455037 Live | 00:17 ALL TASKS ALL TASKS ACTIVE TASKS TASKS IN WRAP UP" at bounding box center [157, 126] width 260 height 199
click at [369, 305] on div "Business location Orange County Air Conditioning & Heating (657) 888-9757 HVAC …" at bounding box center [591, 193] width 609 height 225
click at [246, 254] on span "HANG UP" at bounding box center [251, 257] width 37 height 9
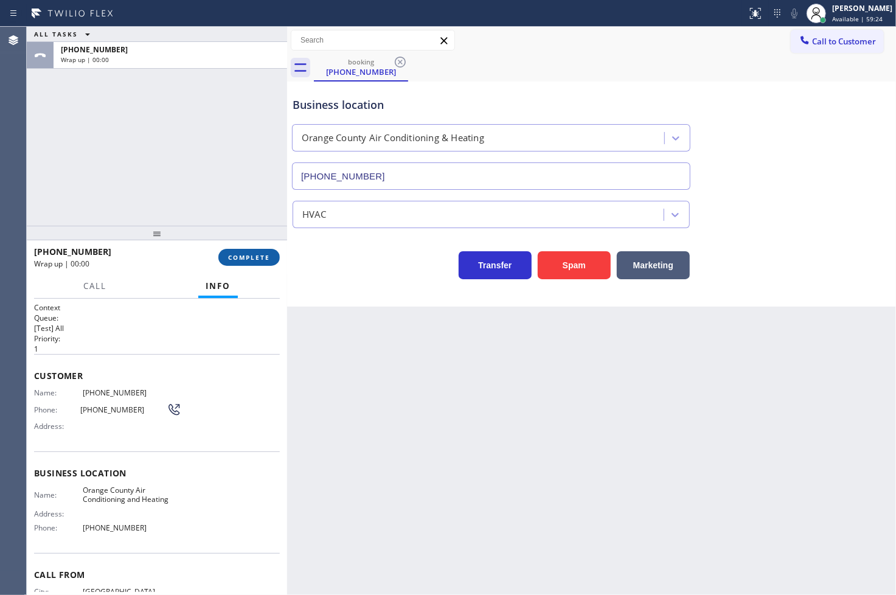
click at [246, 254] on span "COMPLETE" at bounding box center [249, 257] width 42 height 9
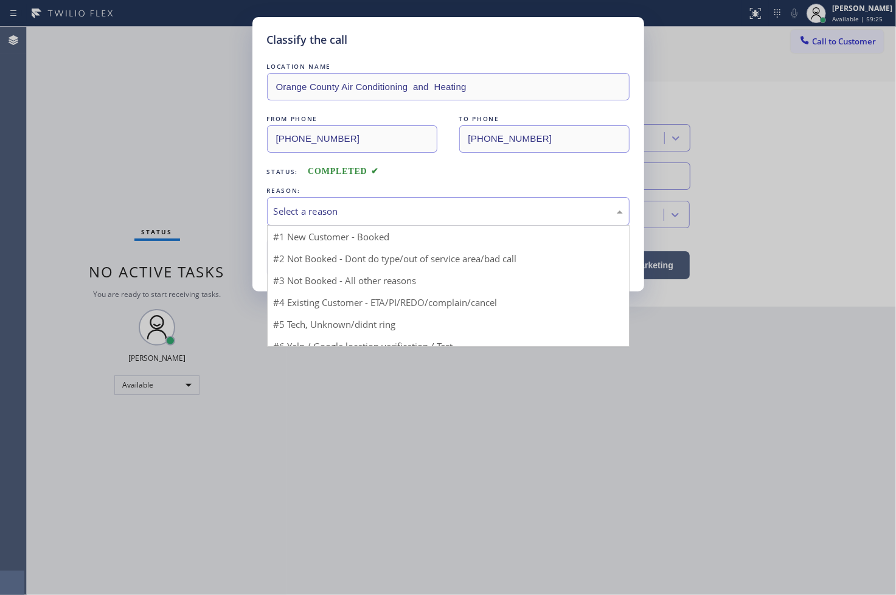
click at [332, 204] on div "Select a reason" at bounding box center [448, 211] width 349 height 14
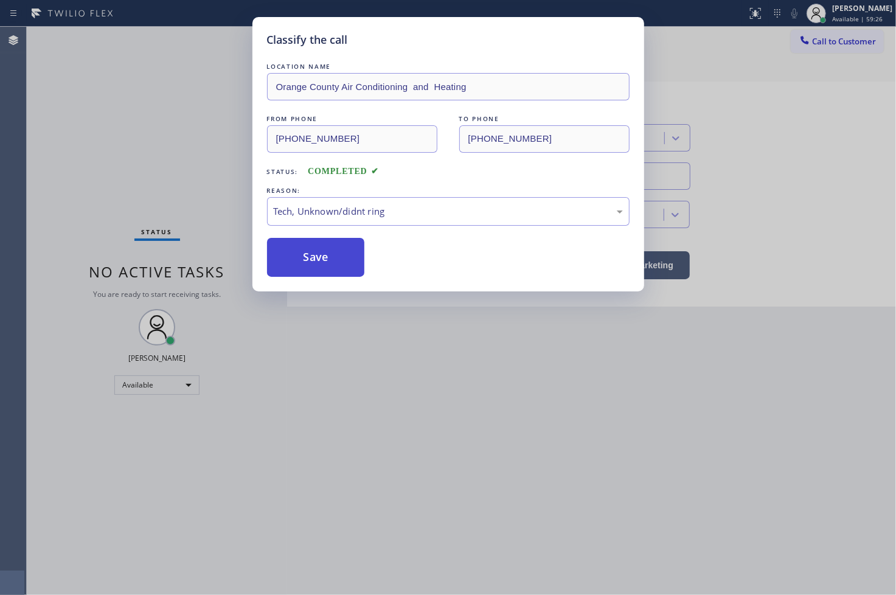
click at [327, 257] on button "Save" at bounding box center [316, 257] width 98 height 39
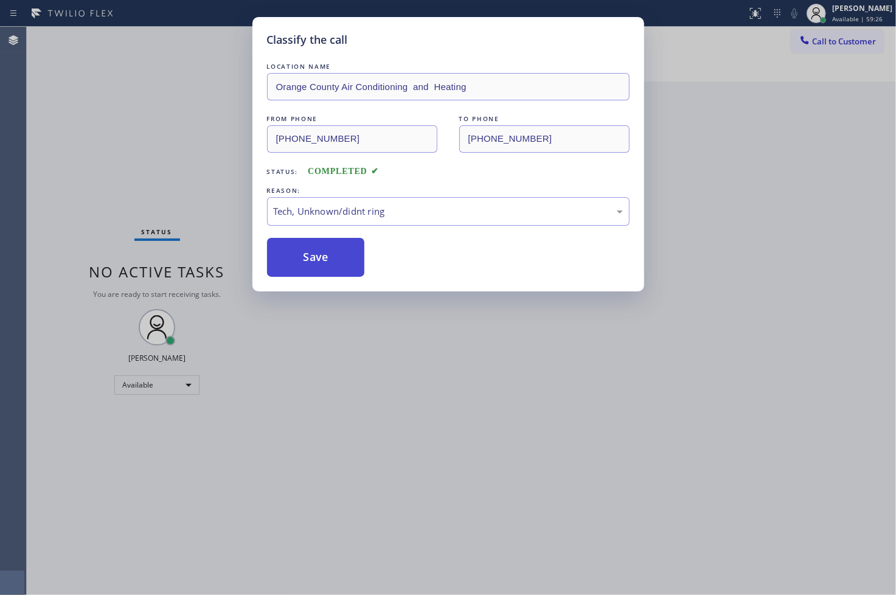
click at [327, 257] on button "Save" at bounding box center [316, 257] width 98 height 39
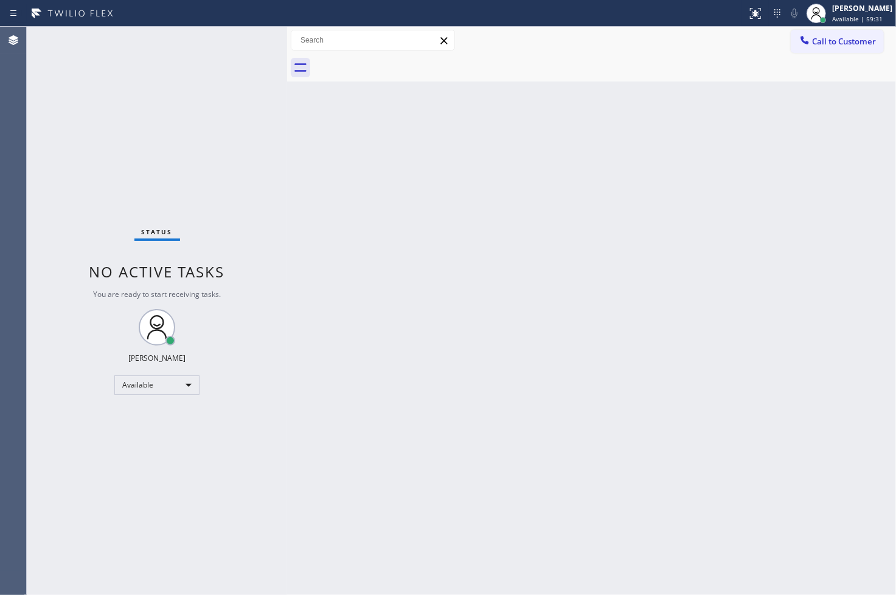
drag, startPoint x: 247, startPoint y: 40, endPoint x: 241, endPoint y: 37, distance: 6.5
click at [247, 40] on div "Status No active tasks You are ready to start receiving tasks. [PERSON_NAME]" at bounding box center [157, 311] width 260 height 568
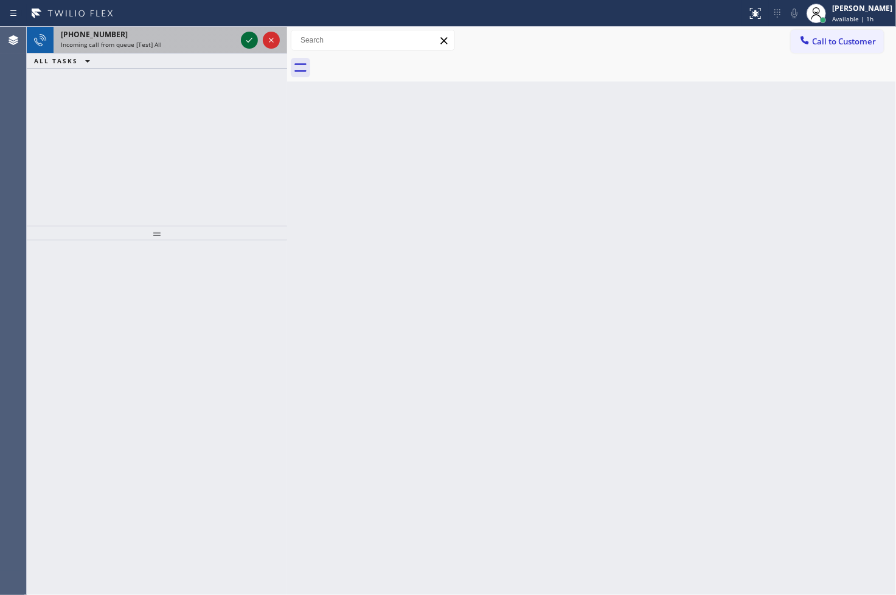
click at [248, 41] on icon at bounding box center [249, 40] width 6 height 5
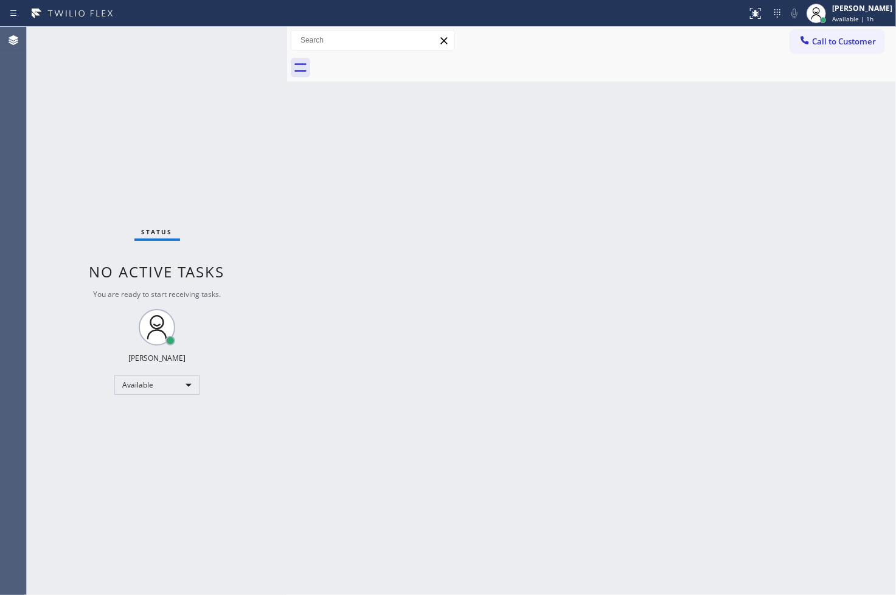
click at [248, 41] on div "Status No active tasks You are ready to start receiving tasks. [PERSON_NAME]" at bounding box center [157, 311] width 260 height 568
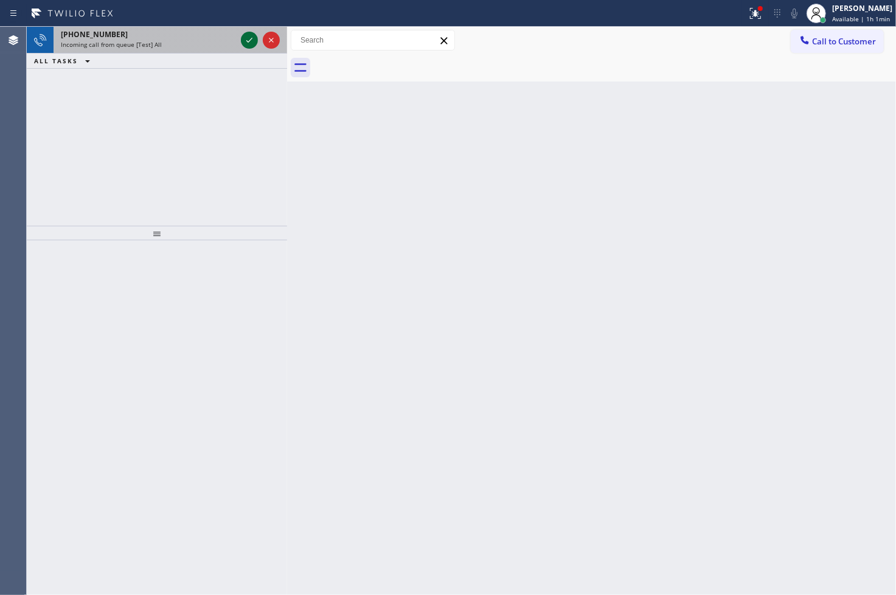
click at [248, 41] on icon at bounding box center [249, 40] width 6 height 5
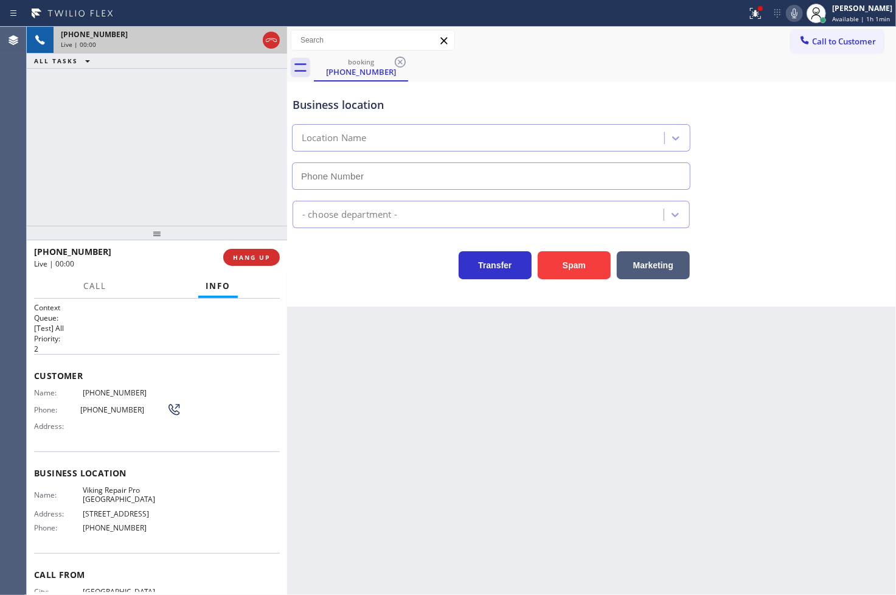
type input "[PHONE_NUMBER]"
click at [742, 22] on button at bounding box center [755, 13] width 27 height 27
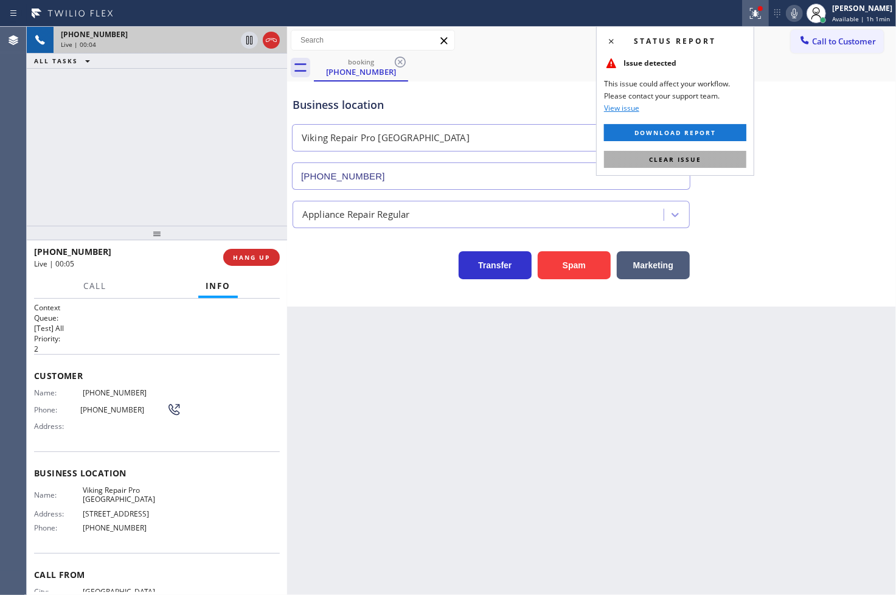
click at [706, 155] on button "Clear issue" at bounding box center [675, 159] width 142 height 17
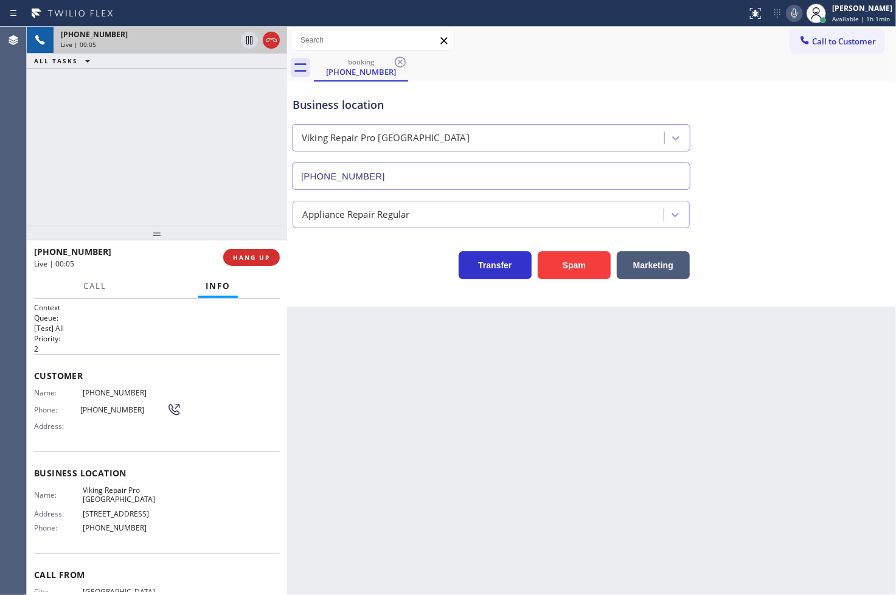
click at [92, 187] on div "+18138573926 Live | 00:05 ALL TASKS ALL TASKS ACTIVE TASKS TASKS IN WRAP UP" at bounding box center [157, 126] width 260 height 199
click at [353, 310] on div "Back to Dashboard Change Sender ID Customers Technicians Select a contact Outbo…" at bounding box center [591, 311] width 609 height 568
click at [83, 286] on span "Call" at bounding box center [94, 285] width 23 height 11
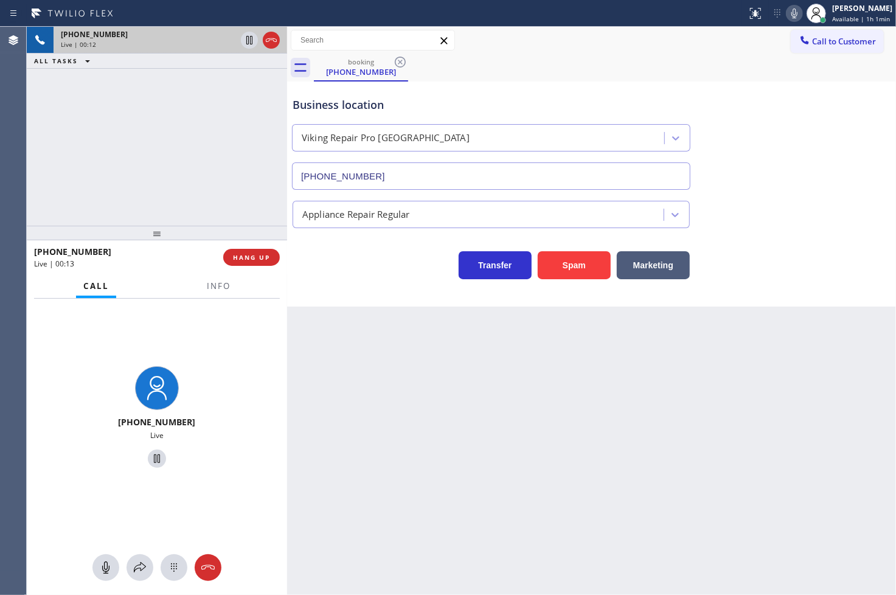
click at [351, 289] on div "Business location Viking Repair Pro Tampa (813) 519-4587 Appliance Repair Regul…" at bounding box center [591, 193] width 609 height 225
click at [256, 240] on div at bounding box center [157, 233] width 260 height 15
click at [368, 280] on div "Business location Viking Repair Pro Tampa (813) 519-4587 Appliance Repair Regul…" at bounding box center [591, 193] width 609 height 225
click at [186, 164] on div "+18138573926 Live | 00:14 ALL TASKS ALL TASKS ACTIVE TASKS TASKS IN WRAP UP" at bounding box center [157, 126] width 260 height 199
click at [366, 304] on div "Business location Viking Repair Pro Tampa (813) 519-4587 Appliance Repair Regul…" at bounding box center [591, 193] width 609 height 225
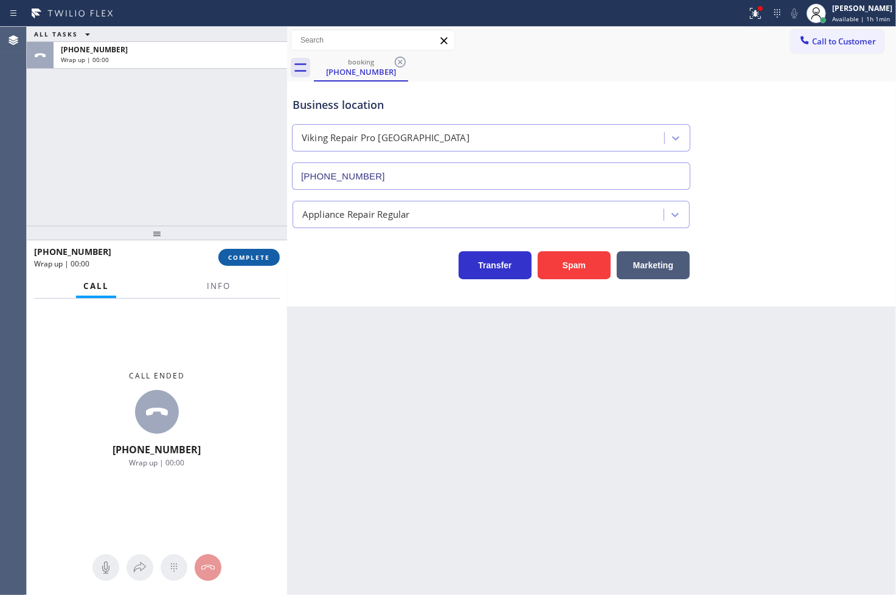
click at [264, 261] on span "COMPLETE" at bounding box center [249, 257] width 42 height 9
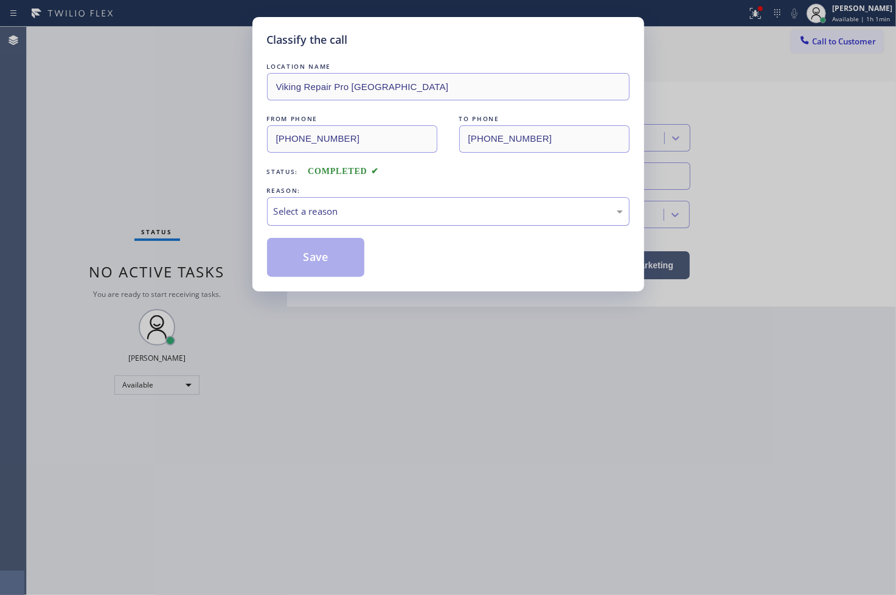
click at [341, 216] on div "Select a reason" at bounding box center [448, 211] width 349 height 14
click at [325, 272] on button "Save" at bounding box center [316, 257] width 98 height 39
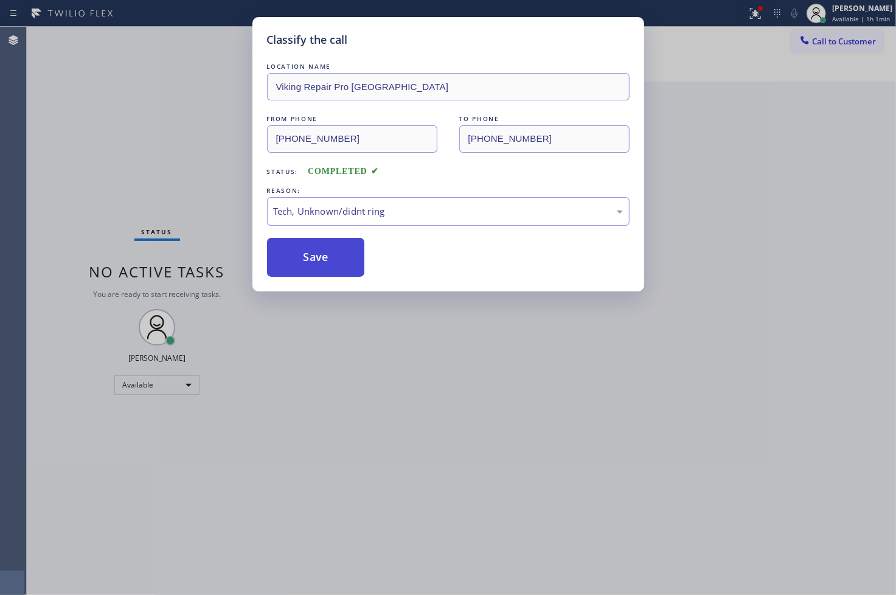
click at [325, 272] on button "Save" at bounding box center [316, 257] width 98 height 39
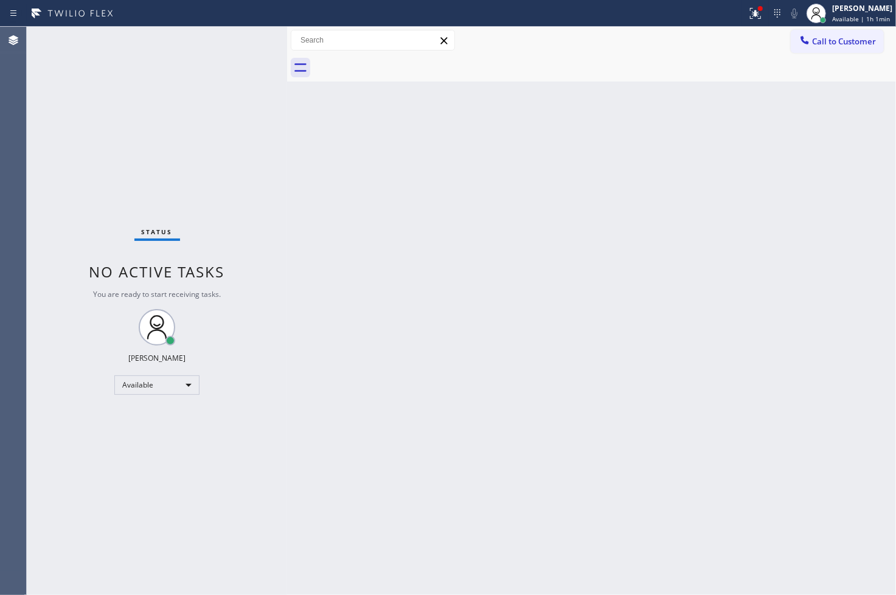
click at [250, 32] on div "Status No active tasks You are ready to start receiving tasks. [PERSON_NAME]" at bounding box center [157, 311] width 260 height 568
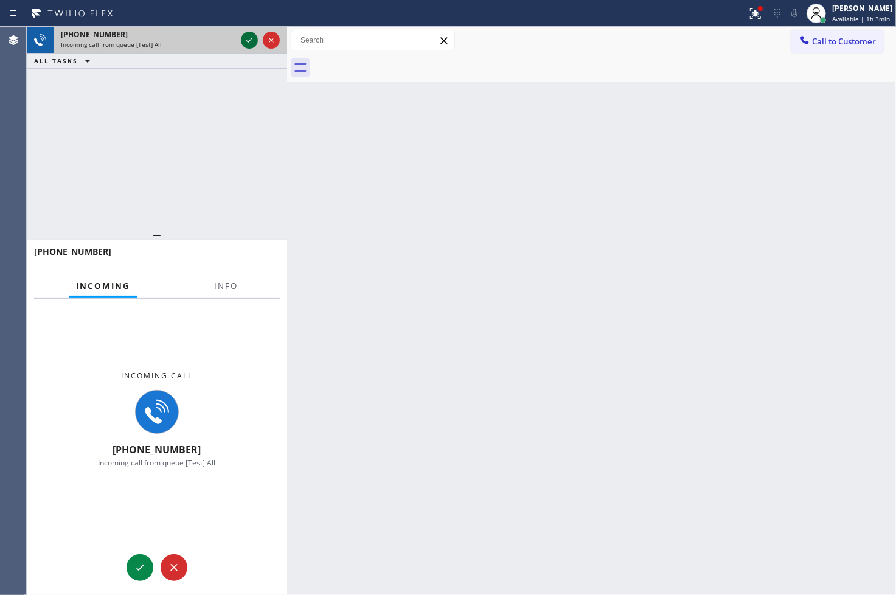
click at [250, 33] on icon at bounding box center [249, 40] width 15 height 15
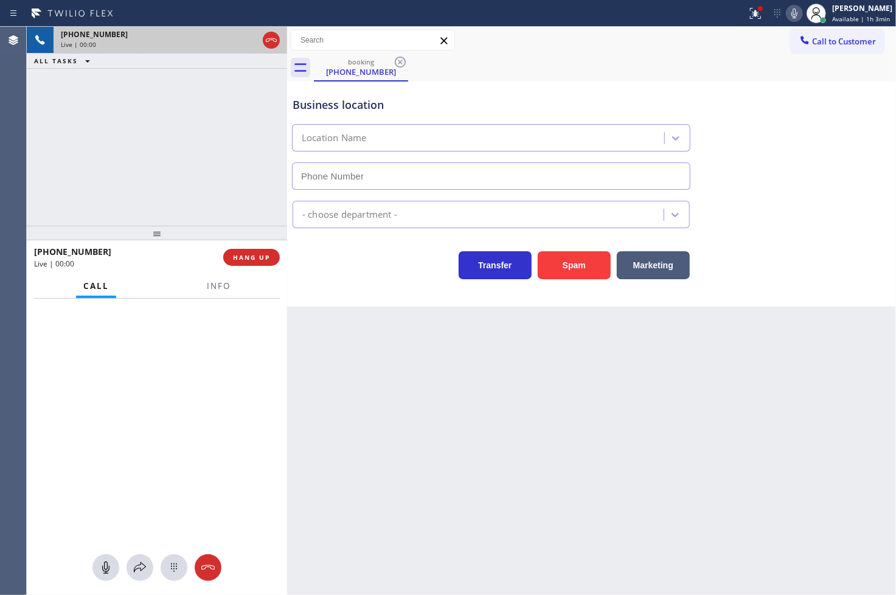
type input "(626) 658-3434"
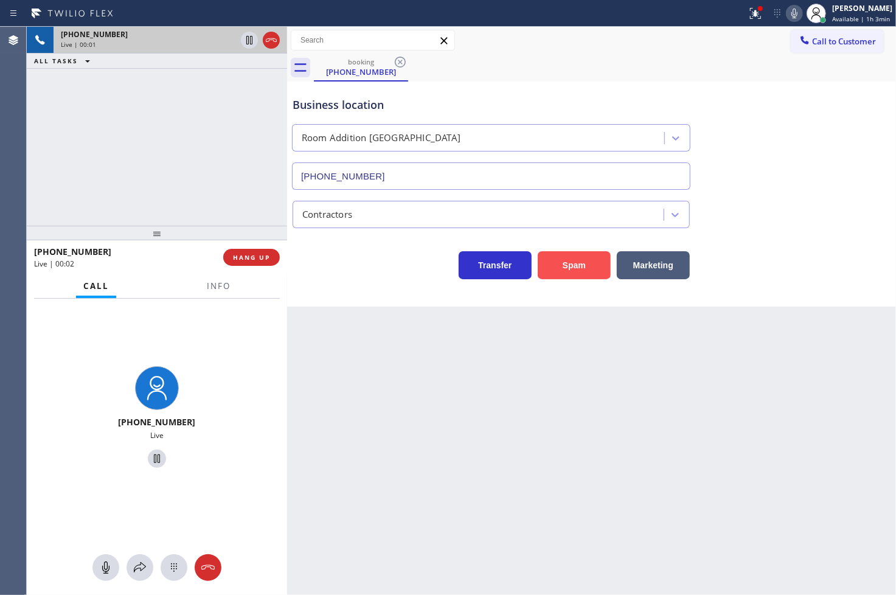
click at [582, 262] on button "Spam" at bounding box center [574, 265] width 73 height 28
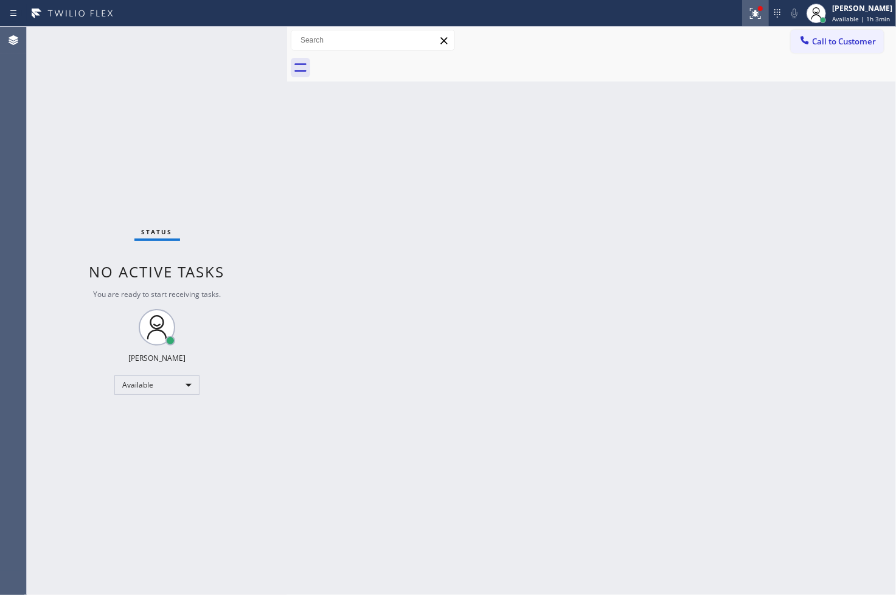
click at [750, 8] on icon at bounding box center [753, 12] width 7 height 9
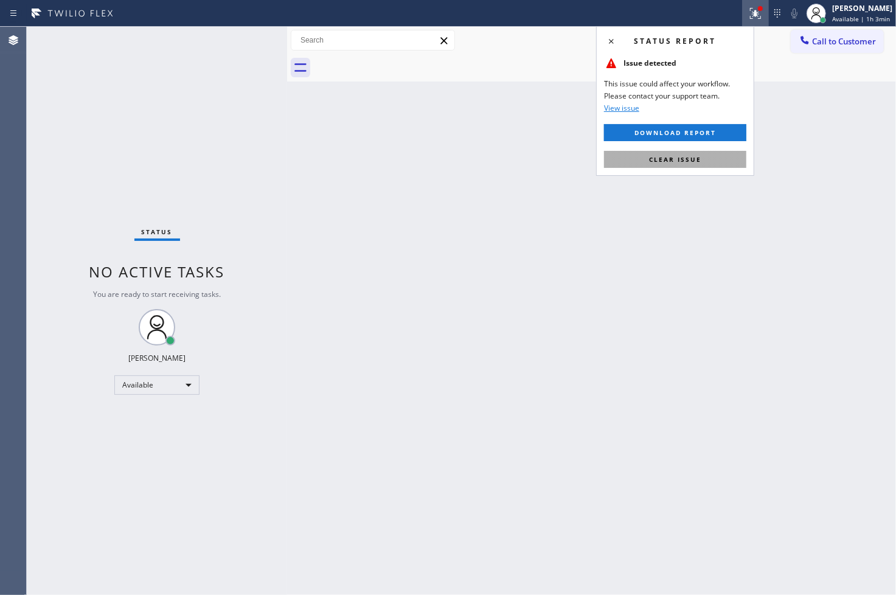
click at [707, 162] on button "Clear issue" at bounding box center [675, 159] width 142 height 17
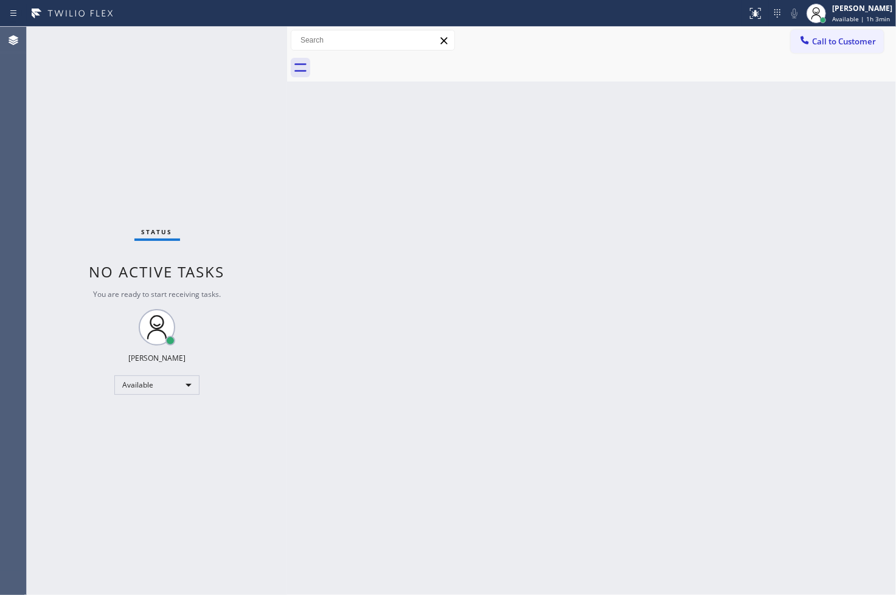
click at [154, 153] on div "Status No active tasks You are ready to start receiving tasks. [PERSON_NAME]" at bounding box center [157, 311] width 260 height 568
click at [244, 37] on div "Status No active tasks You are ready to start receiving tasks. [PERSON_NAME]" at bounding box center [157, 311] width 260 height 568
click at [253, 38] on div "Status No active tasks You are ready to start receiving tasks. [PERSON_NAME]" at bounding box center [157, 311] width 260 height 568
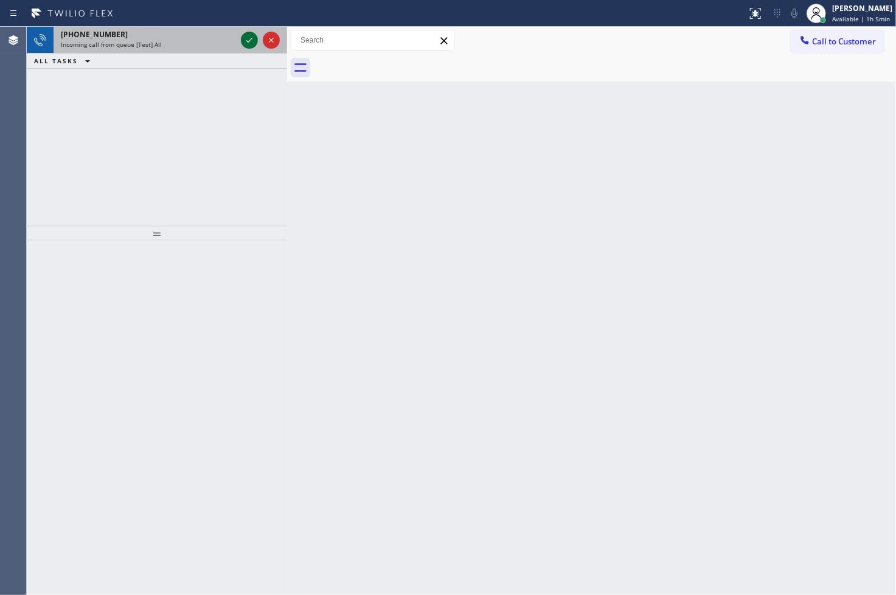
click at [241, 41] on div at bounding box center [249, 40] width 17 height 15
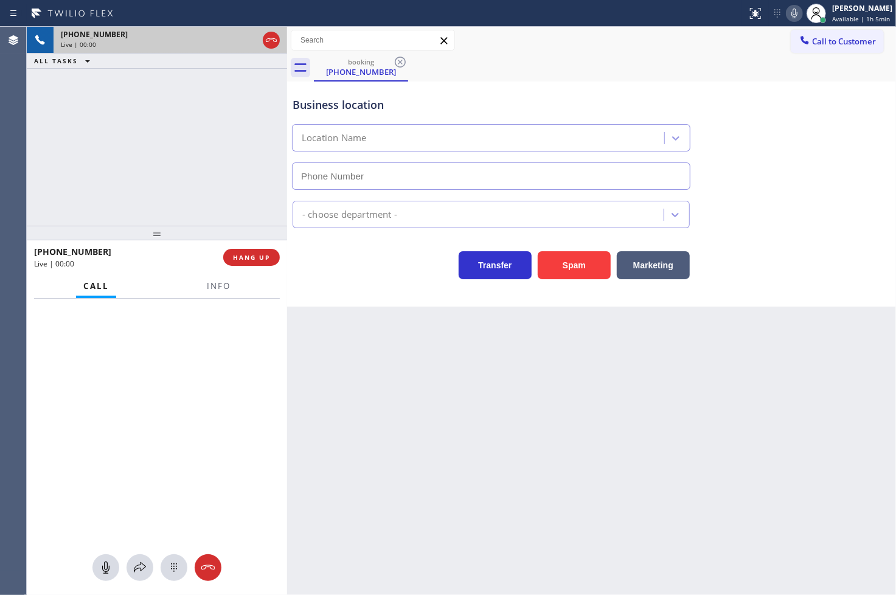
type input "(866) 934-3013"
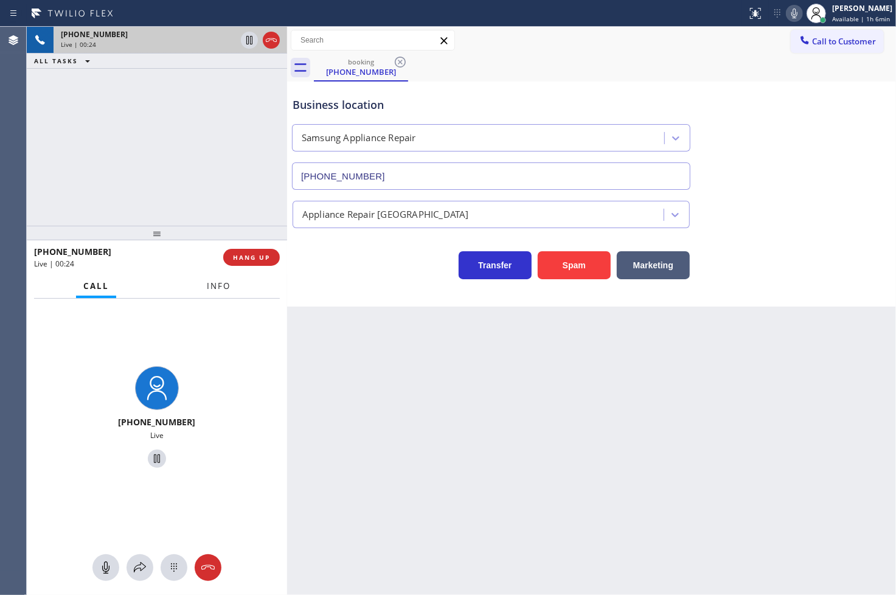
click at [212, 288] on span "Info" at bounding box center [219, 285] width 24 height 11
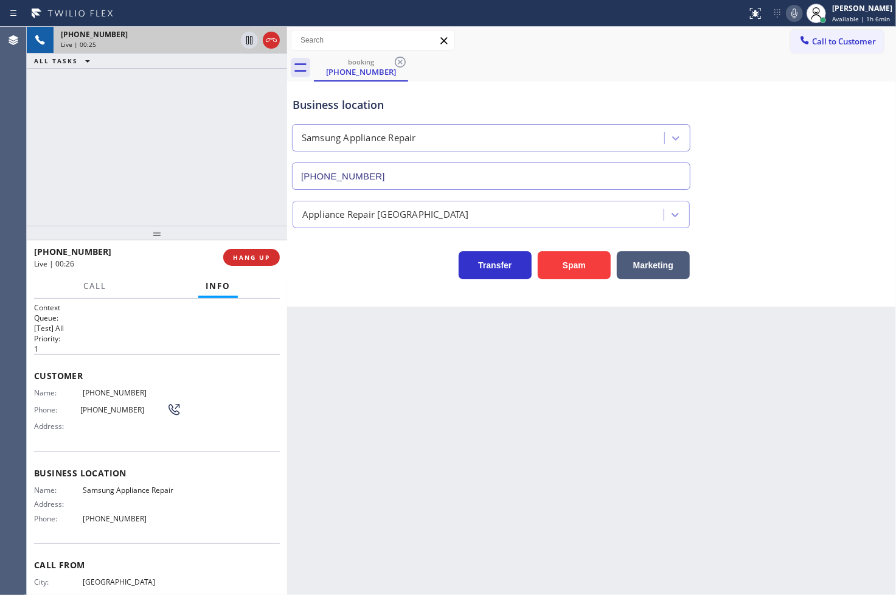
scroll to position [43, 0]
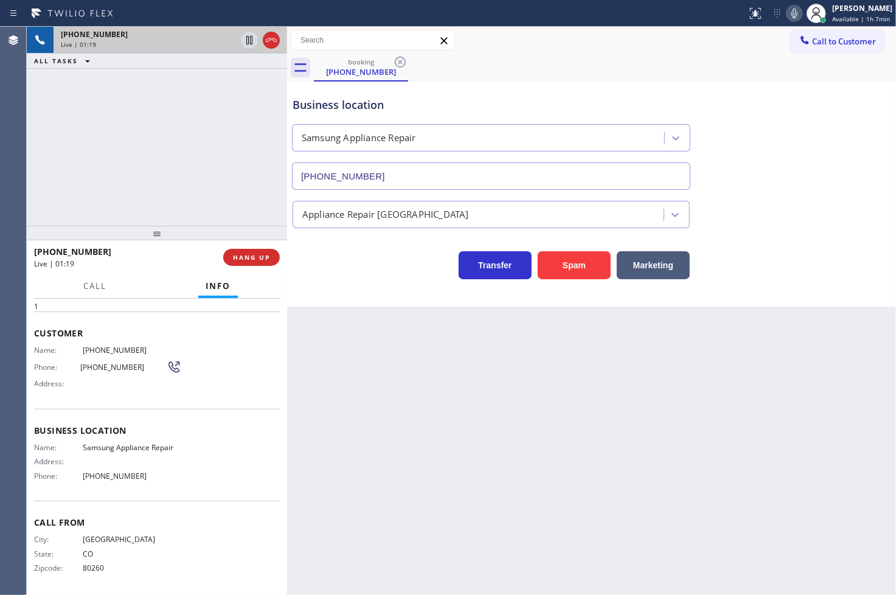
click at [113, 126] on div "+17204040710 Live | 01:19 ALL TASKS ALL TASKS ACTIVE TASKS TASKS IN WRAP UP" at bounding box center [157, 126] width 260 height 199
click at [375, 298] on div "Business location Samsung Appliance Repair (866) 934-3013 Appliance Repair High…" at bounding box center [591, 193] width 609 height 225
click at [93, 159] on div "+17204040710 Live | 01:25 ALL TASKS ALL TASKS ACTIVE TASKS TASKS IN WRAP UP" at bounding box center [157, 126] width 260 height 199
click at [192, 154] on div "+17204040710 Live | 01:38 ALL TASKS ALL TASKS ACTIVE TASKS TASKS IN WRAP UP" at bounding box center [157, 126] width 260 height 199
click at [787, 8] on icon at bounding box center [794, 13] width 15 height 15
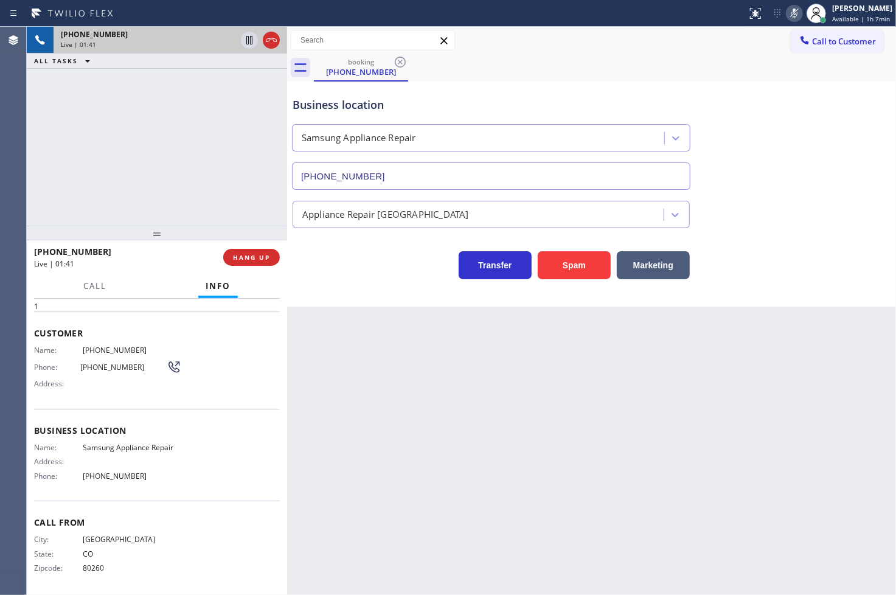
click at [787, 8] on icon at bounding box center [794, 13] width 15 height 15
click at [151, 163] on div "+17204040710 Live | 02:07 ALL TASKS ALL TASKS ACTIVE TASKS TASKS IN WRAP UP" at bounding box center [157, 126] width 260 height 199
drag, startPoint x: 220, startPoint y: 156, endPoint x: 216, endPoint y: 163, distance: 8.2
click at [220, 156] on div "+17204040710 Live | 02:15 ALL TASKS ALL TASKS ACTIVE TASKS TASKS IN WRAP UP" at bounding box center [157, 126] width 260 height 199
click at [102, 282] on span "Call" at bounding box center [94, 285] width 23 height 11
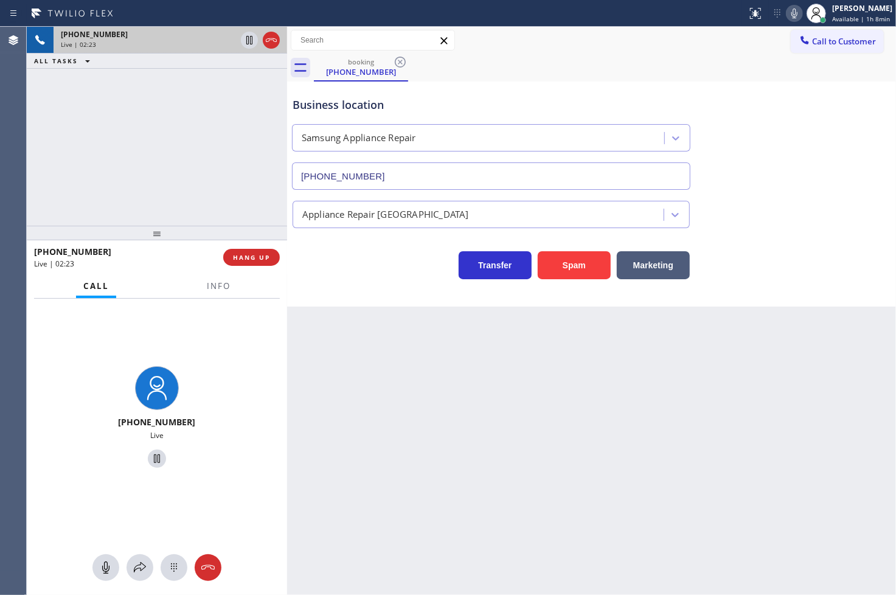
click at [311, 301] on div "Business location Samsung Appliance Repair (866) 934-3013 Appliance Repair High…" at bounding box center [591, 193] width 609 height 225
click at [198, 183] on div "+17204040710 Live | 02:23 ALL TASKS ALL TASKS ACTIVE TASKS TASKS IN WRAP UP" at bounding box center [157, 126] width 260 height 199
click at [345, 263] on div "Transfer Spam Marketing" at bounding box center [491, 262] width 402 height 34
click at [143, 570] on icon at bounding box center [140, 567] width 15 height 15
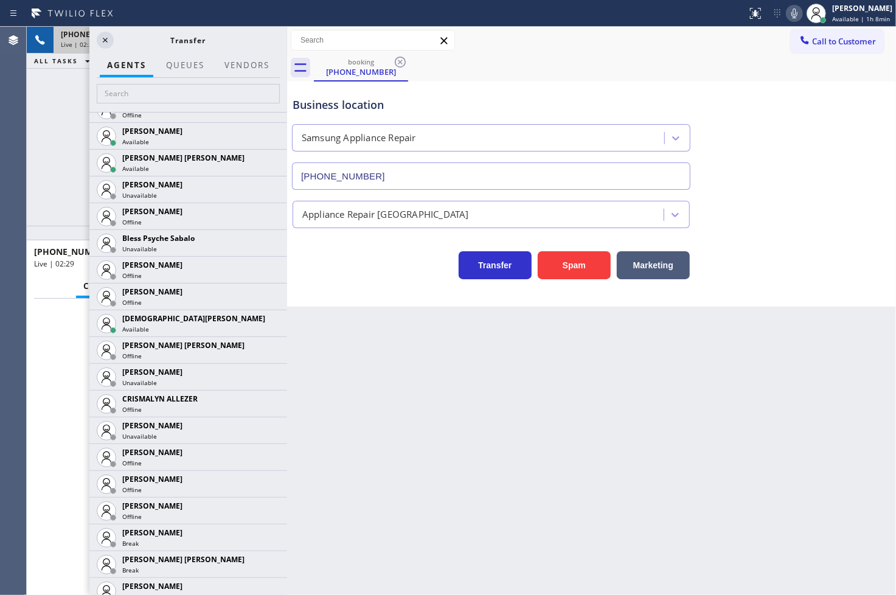
scroll to position [405, 0]
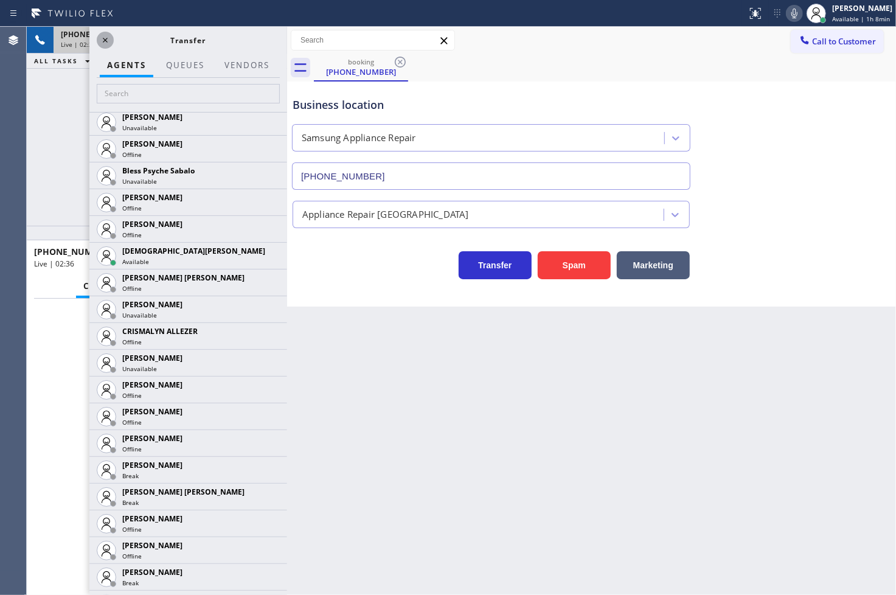
click at [100, 38] on icon at bounding box center [105, 40] width 15 height 15
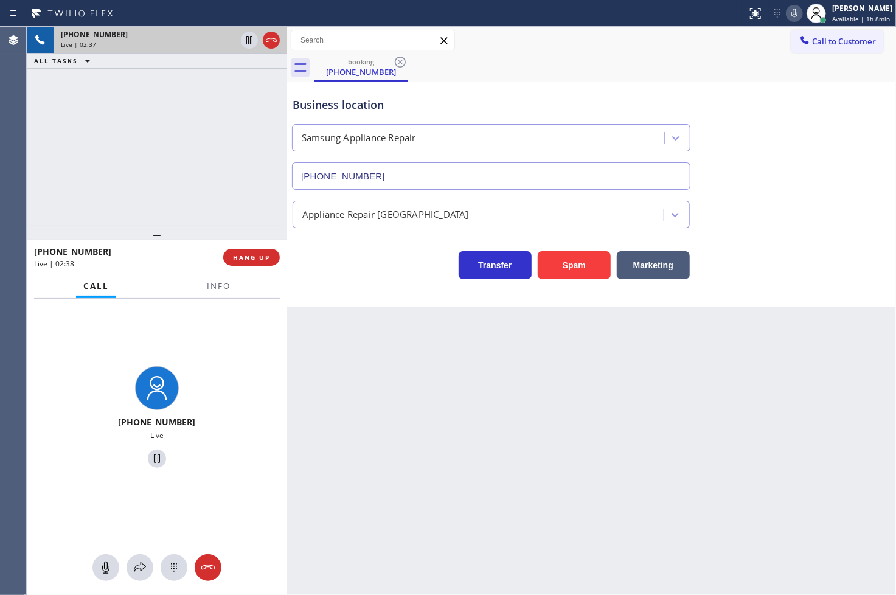
drag, startPoint x: 206, startPoint y: 379, endPoint x: 215, endPoint y: 369, distance: 14.2
click at [215, 369] on div "+17204040710 Live" at bounding box center [157, 419] width 260 height 241
click at [125, 76] on div "+17204040710 Live | 02:38 ALL TASKS ALL TASKS ACTIVE TASKS TASKS IN WRAP UP" at bounding box center [157, 126] width 260 height 199
click at [351, 289] on div "Business location Samsung Appliance Repair (866) 934-3013 Appliance Repair High…" at bounding box center [591, 193] width 609 height 225
click at [136, 569] on icon at bounding box center [140, 567] width 15 height 15
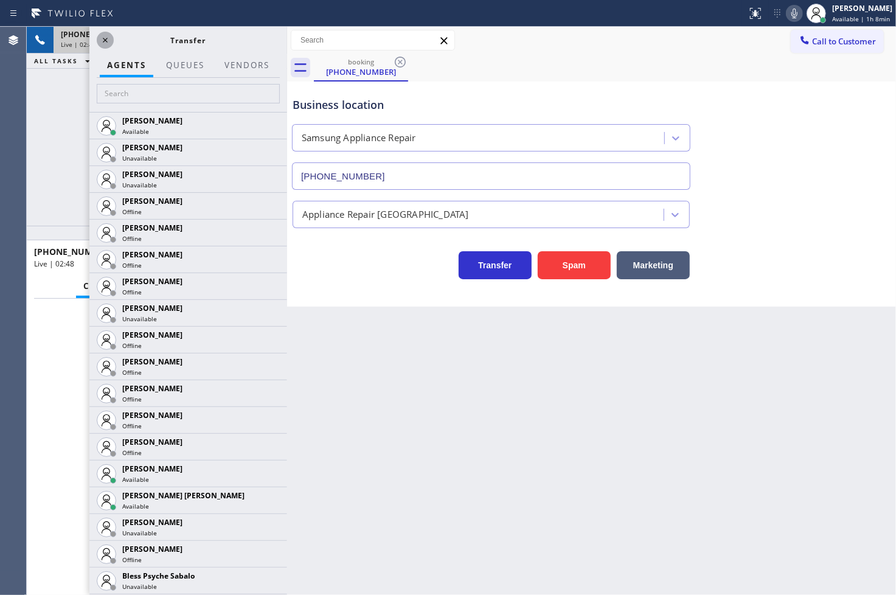
click at [101, 41] on icon at bounding box center [105, 40] width 15 height 15
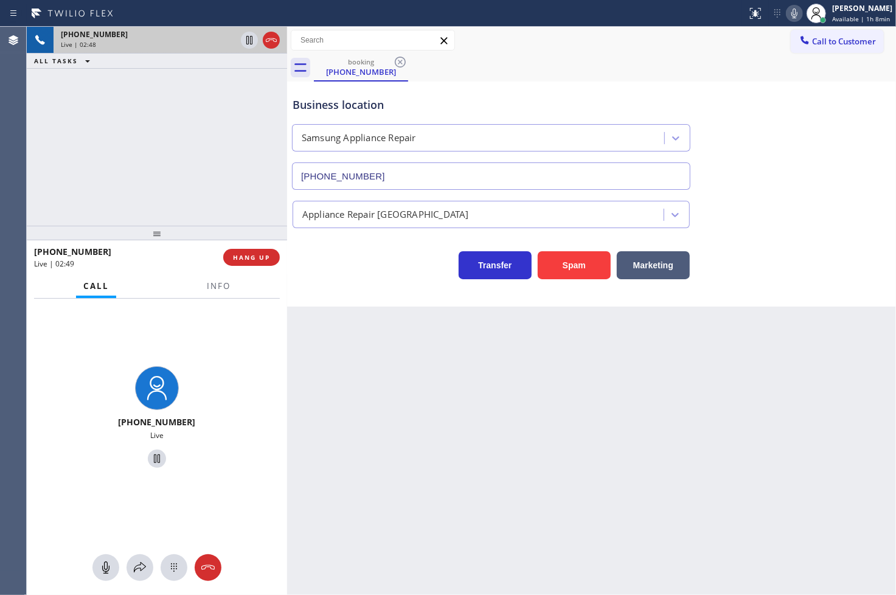
click at [116, 162] on div "+17204040710 Live | 02:48 ALL TASKS ALL TASKS ACTIVE TASKS TASKS IN WRAP UP" at bounding box center [157, 126] width 260 height 199
click at [247, 38] on icon at bounding box center [249, 40] width 15 height 15
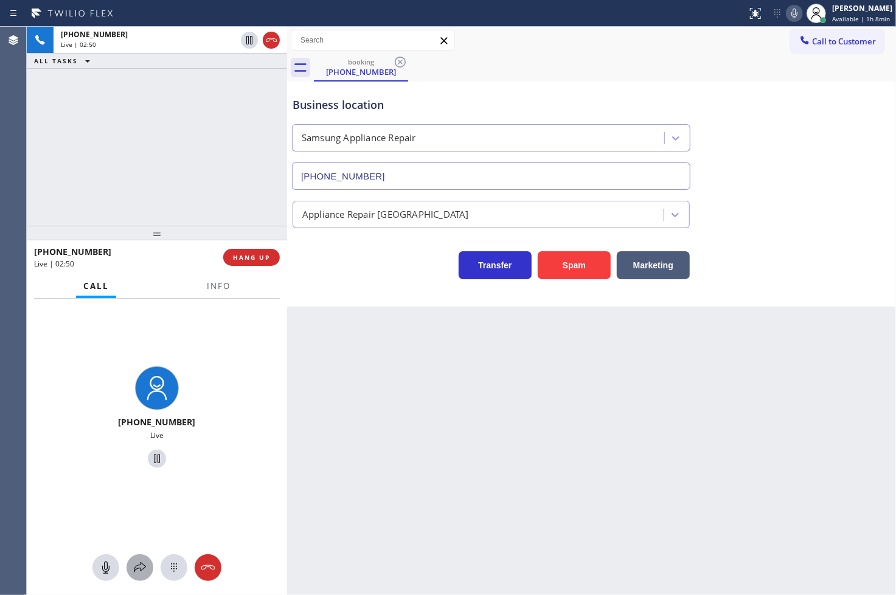
click at [140, 574] on icon at bounding box center [140, 567] width 15 height 15
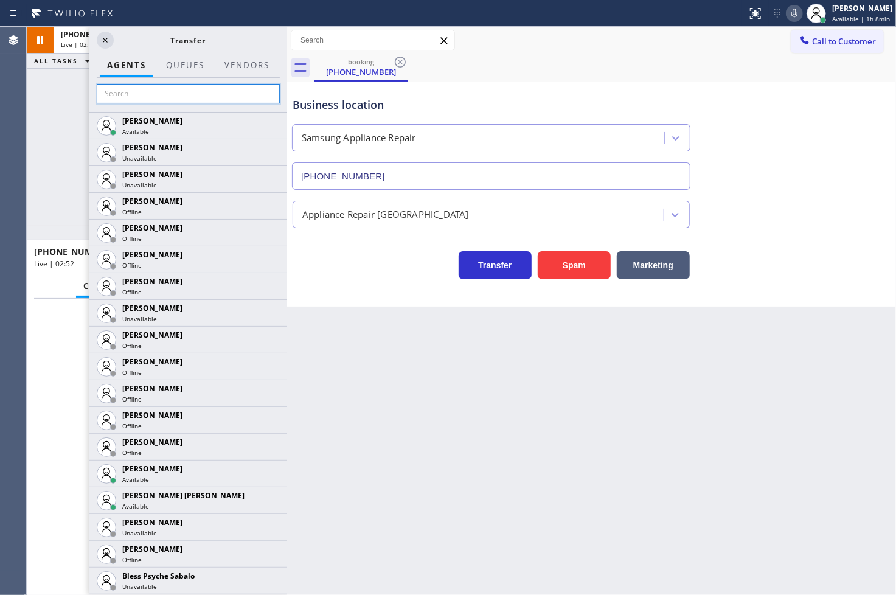
click at [120, 95] on input "text" at bounding box center [188, 93] width 183 height 19
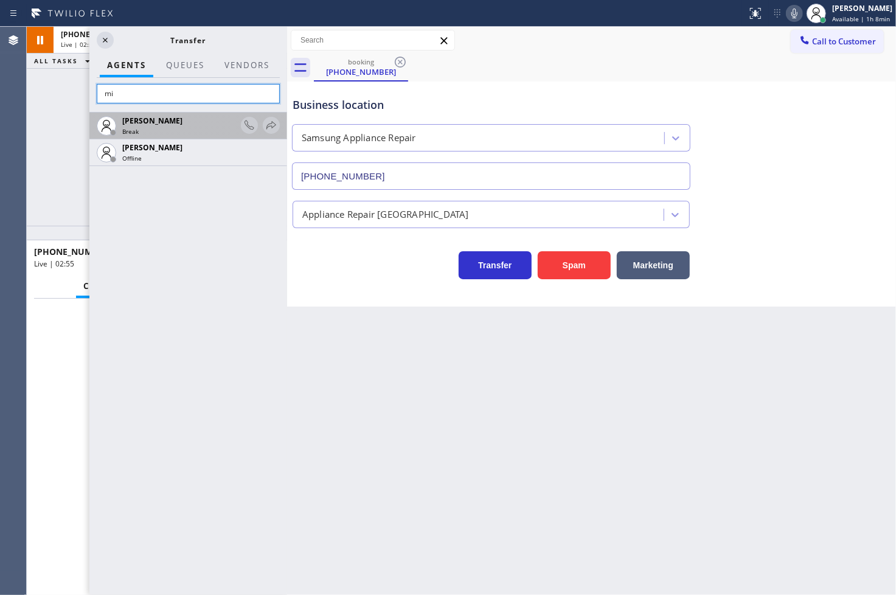
type input "m"
type input "v"
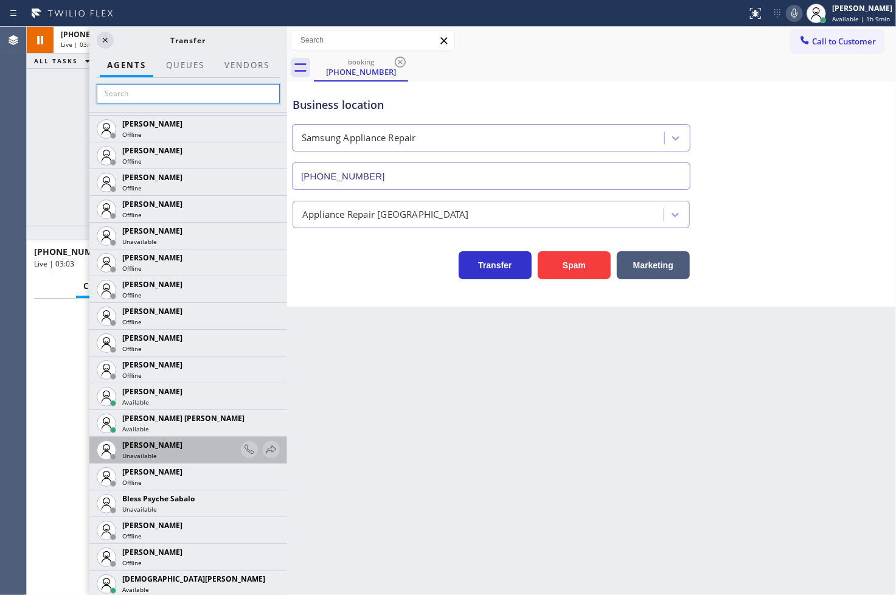
scroll to position [135, 0]
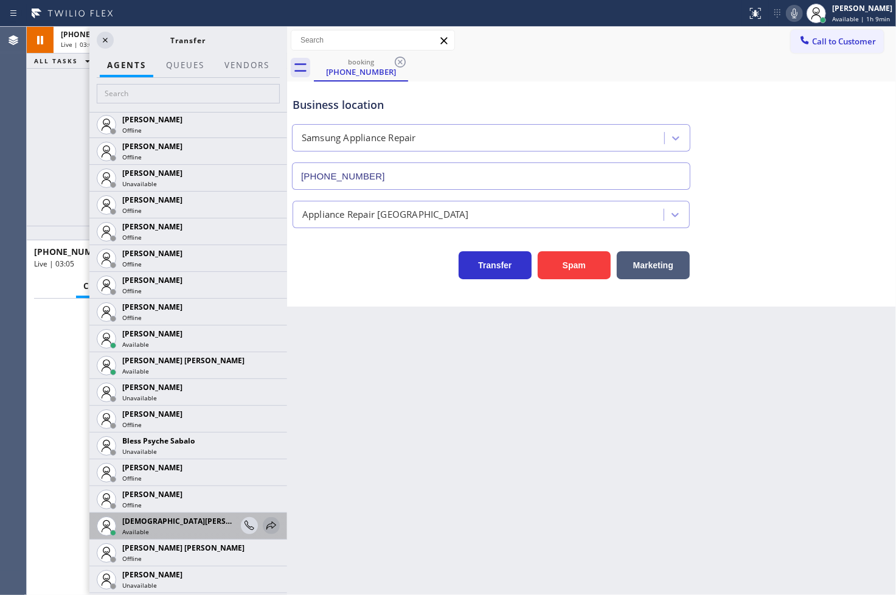
click at [264, 528] on icon at bounding box center [271, 525] width 15 height 15
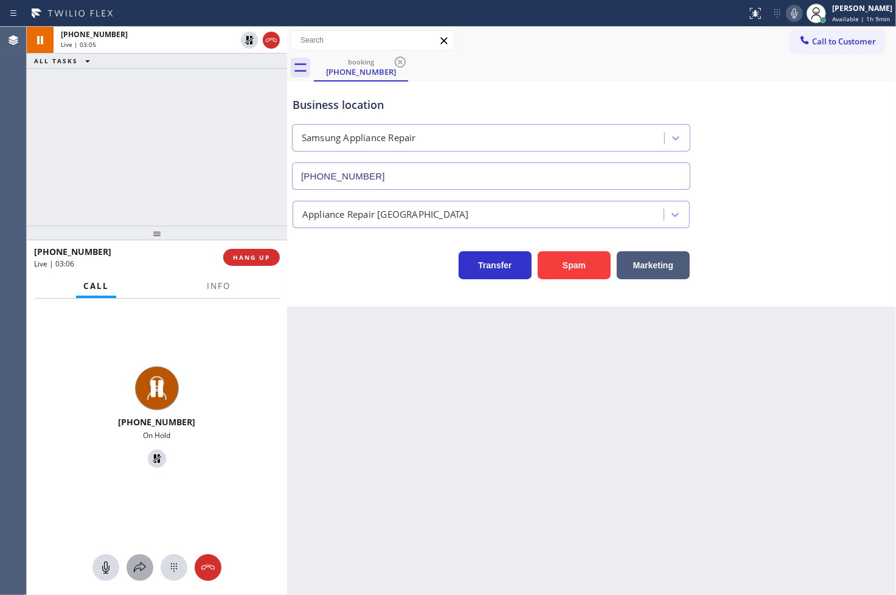
click at [140, 564] on icon at bounding box center [140, 567] width 15 height 15
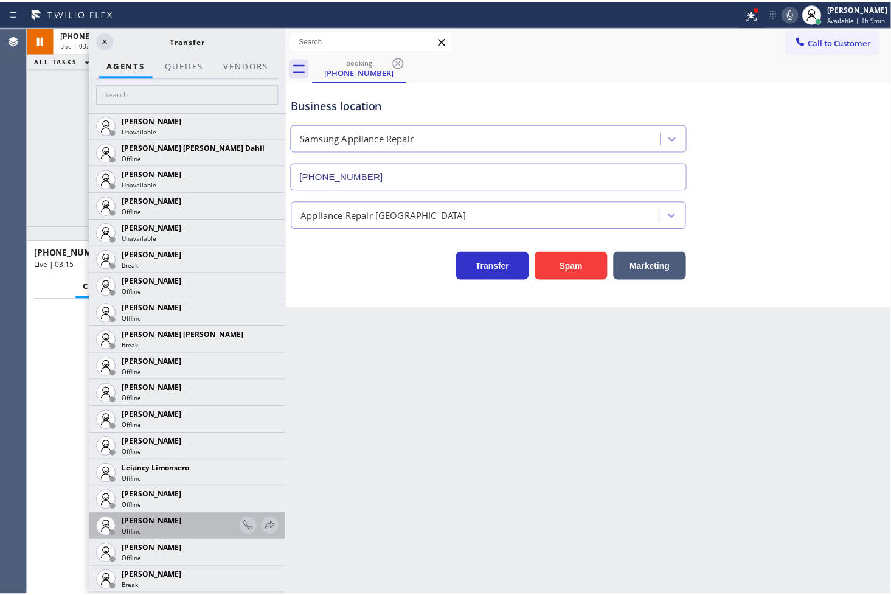
scroll to position [1621, 0]
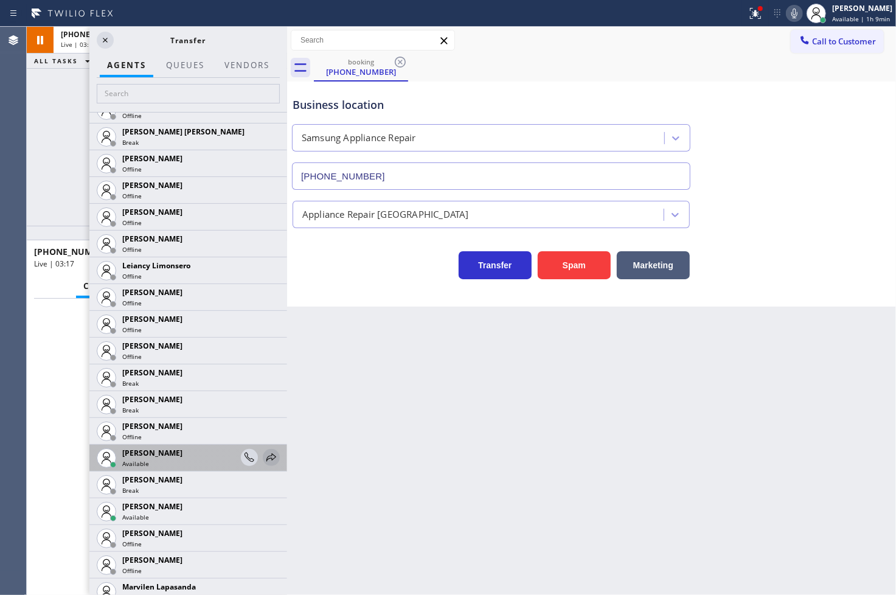
click at [264, 452] on icon at bounding box center [271, 457] width 15 height 15
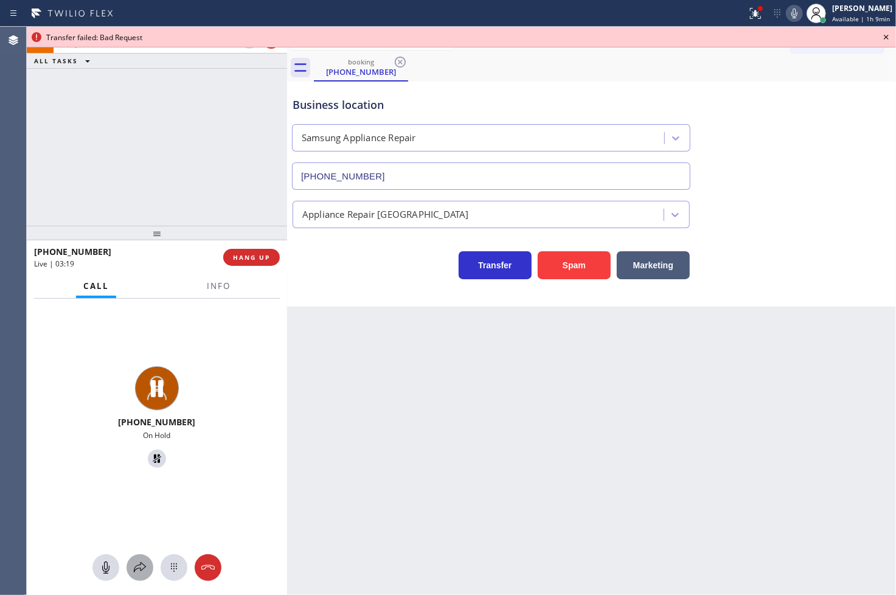
click at [139, 569] on icon at bounding box center [140, 567] width 15 height 15
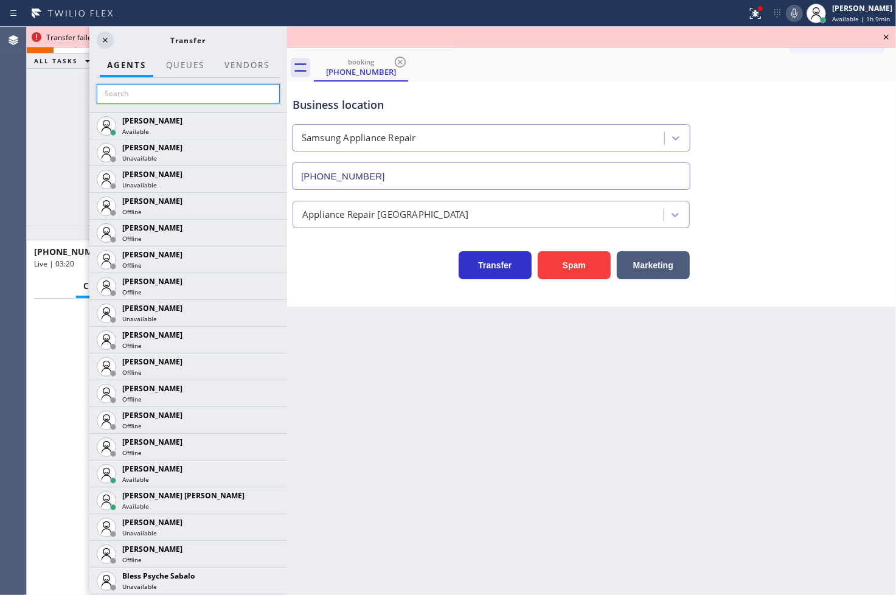
click at [150, 92] on input "text" at bounding box center [188, 93] width 183 height 19
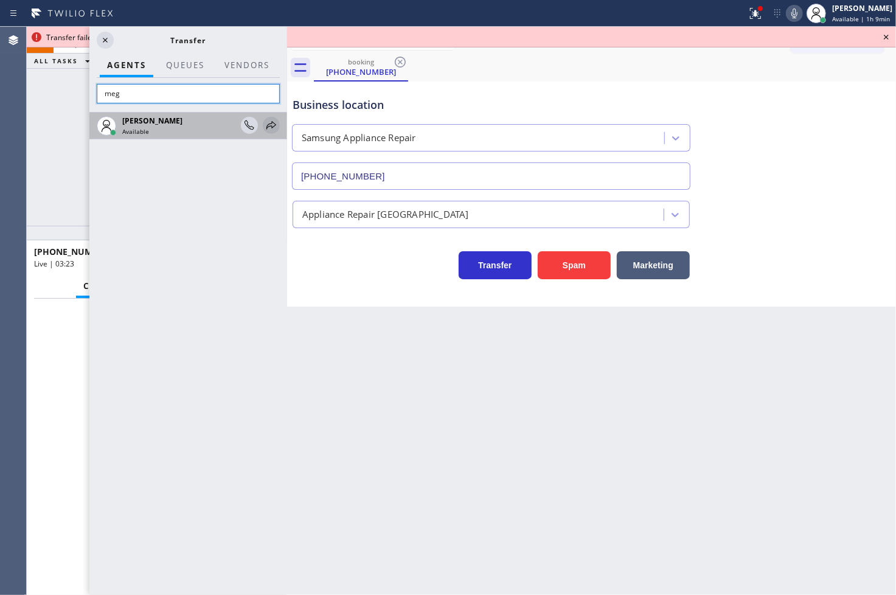
type input "meg"
click at [271, 118] on icon at bounding box center [271, 125] width 15 height 15
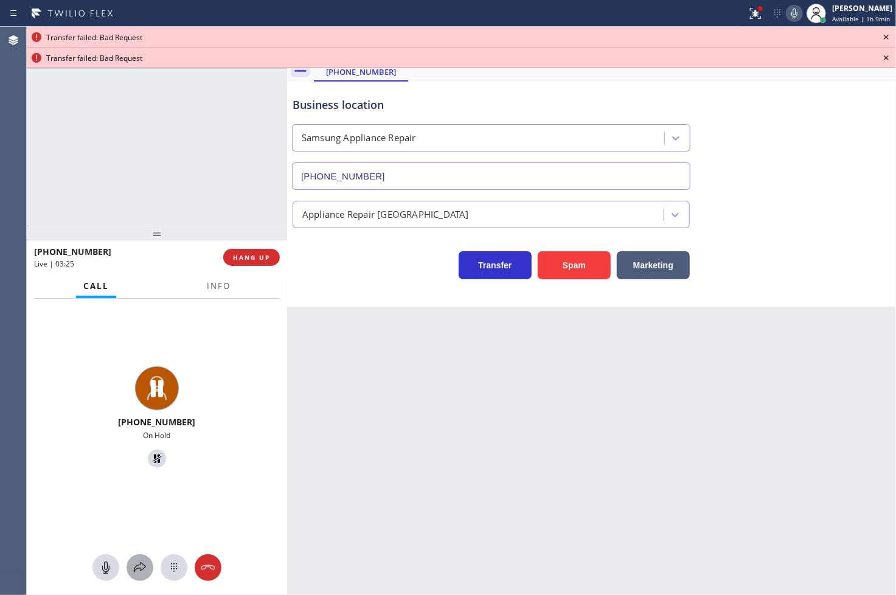
click at [142, 568] on icon at bounding box center [140, 567] width 15 height 15
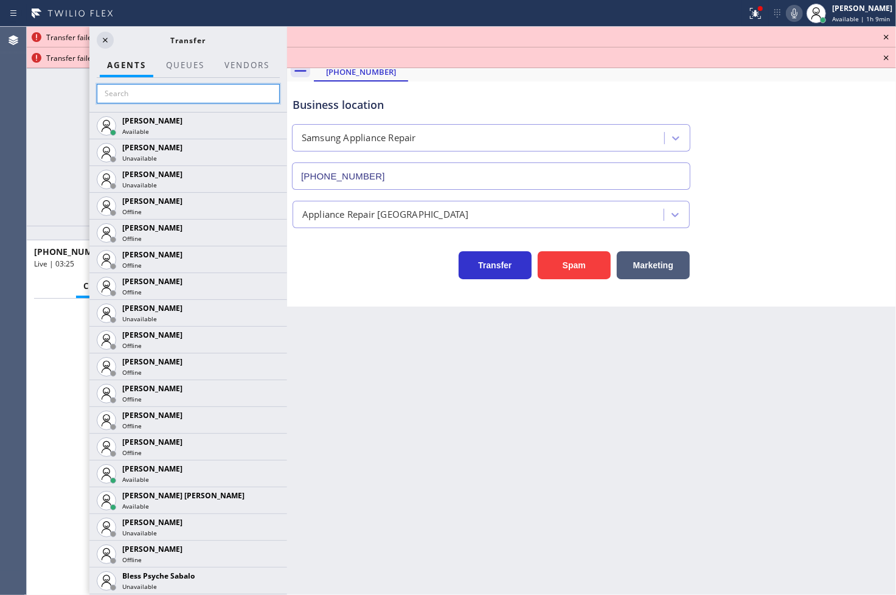
click at [171, 94] on input "text" at bounding box center [188, 93] width 183 height 19
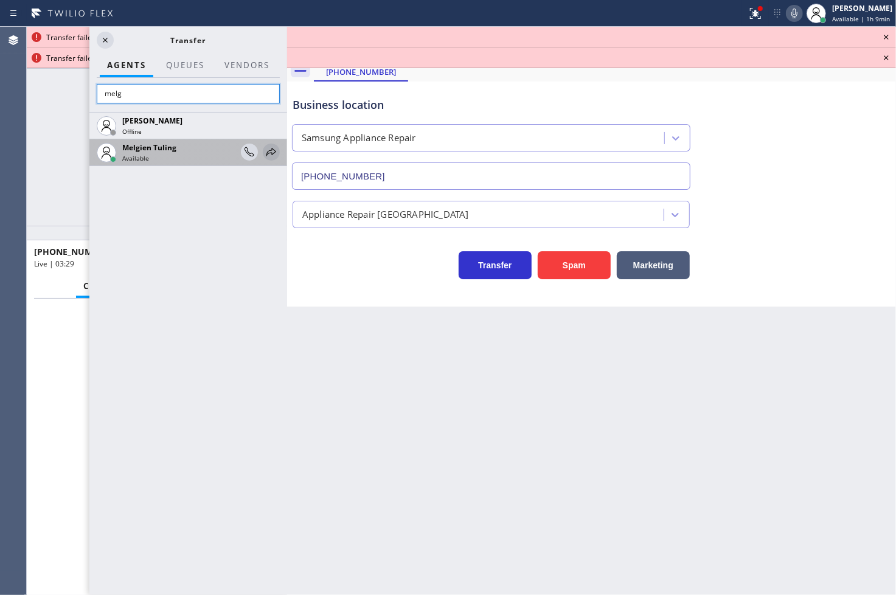
type input "melg"
click at [271, 153] on icon at bounding box center [271, 152] width 10 height 8
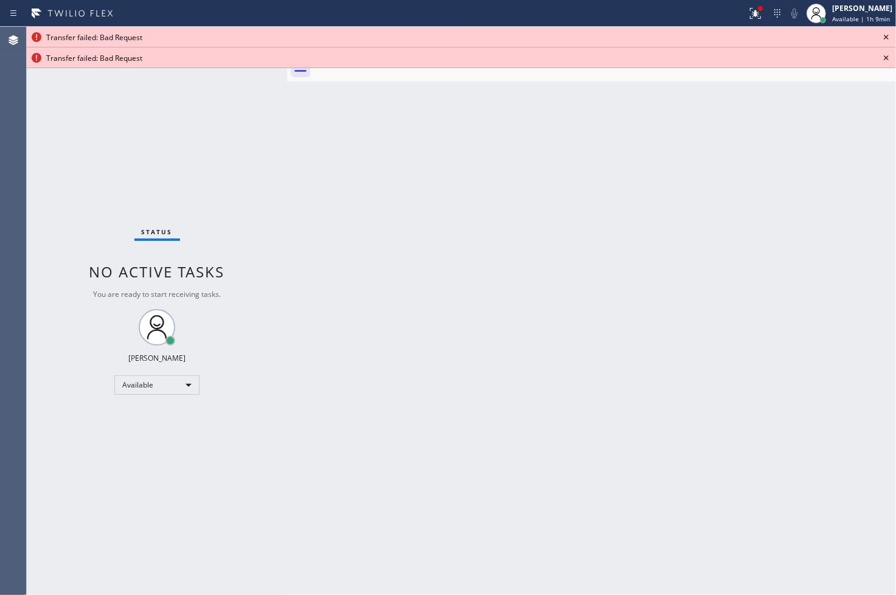
click at [888, 38] on icon at bounding box center [886, 37] width 15 height 15
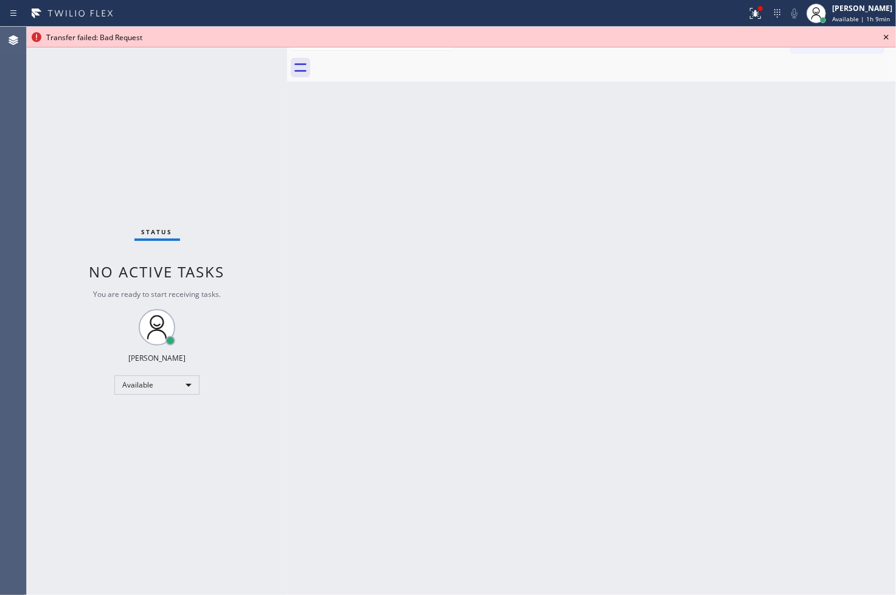
click at [888, 38] on icon at bounding box center [886, 37] width 15 height 15
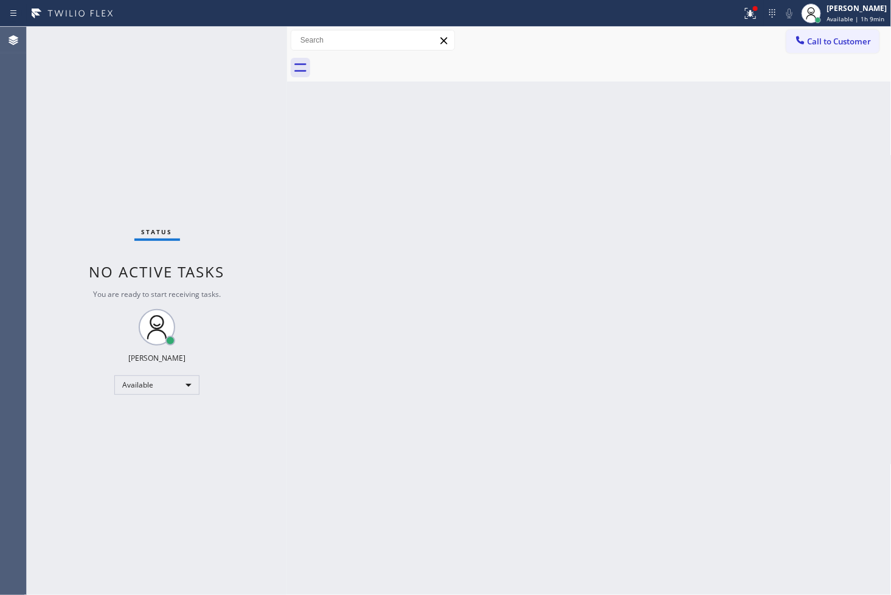
click at [248, 40] on div "Status No active tasks You are ready to start receiving tasks. [PERSON_NAME]" at bounding box center [157, 311] width 260 height 568
click at [743, 9] on icon at bounding box center [750, 13] width 15 height 15
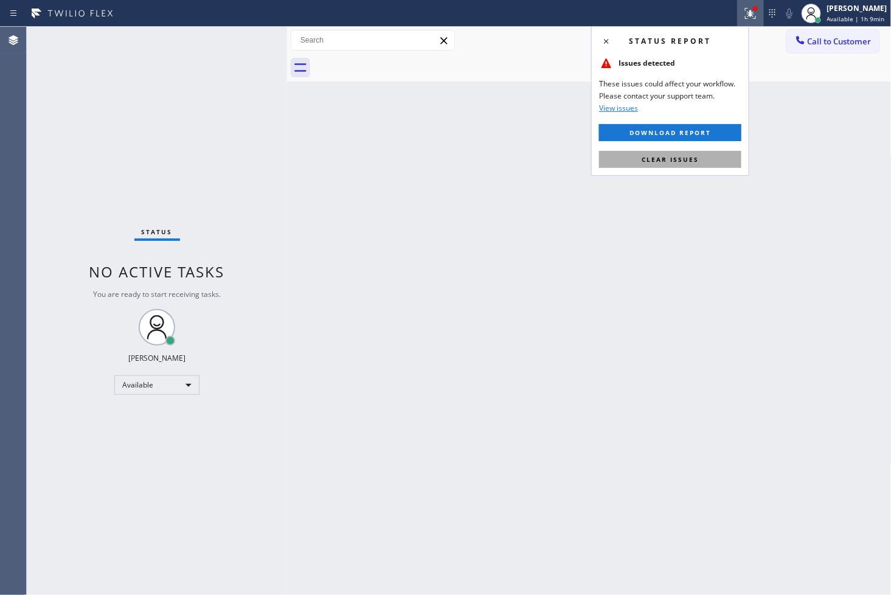
click at [691, 157] on span "Clear issues" at bounding box center [670, 159] width 57 height 9
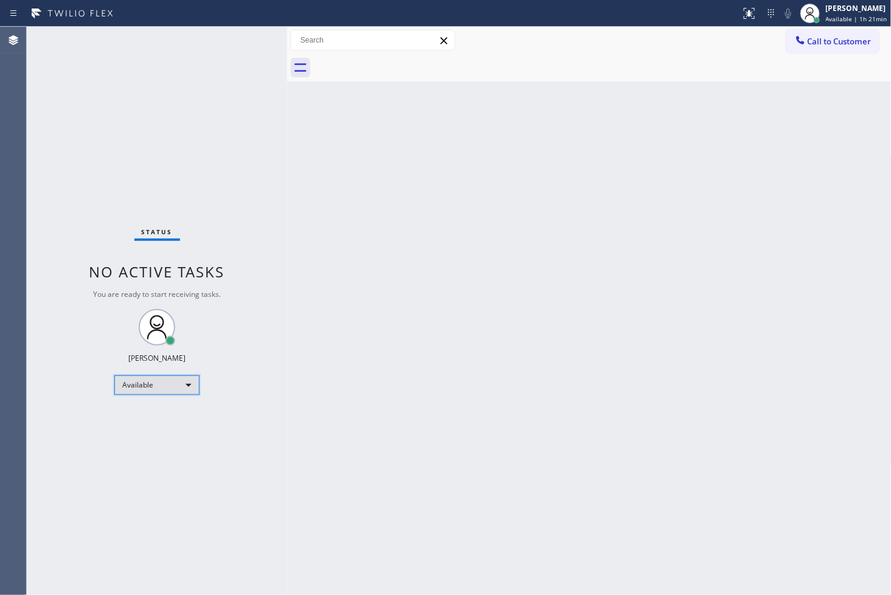
click at [184, 378] on div "Available" at bounding box center [156, 384] width 85 height 19
click at [153, 448] on li "Break" at bounding box center [156, 447] width 83 height 15
click at [70, 337] on div "Status No active tasks Change activity state to start receiving tasks. Judy Ann…" at bounding box center [157, 311] width 260 height 568
click at [212, 150] on div "Status No active tasks Change activity state to start receiving tasks. Judy Ann…" at bounding box center [157, 311] width 260 height 568
click at [35, 304] on div "Status No active tasks Change activity state to start receiving tasks. Judy Ann…" at bounding box center [157, 311] width 260 height 568
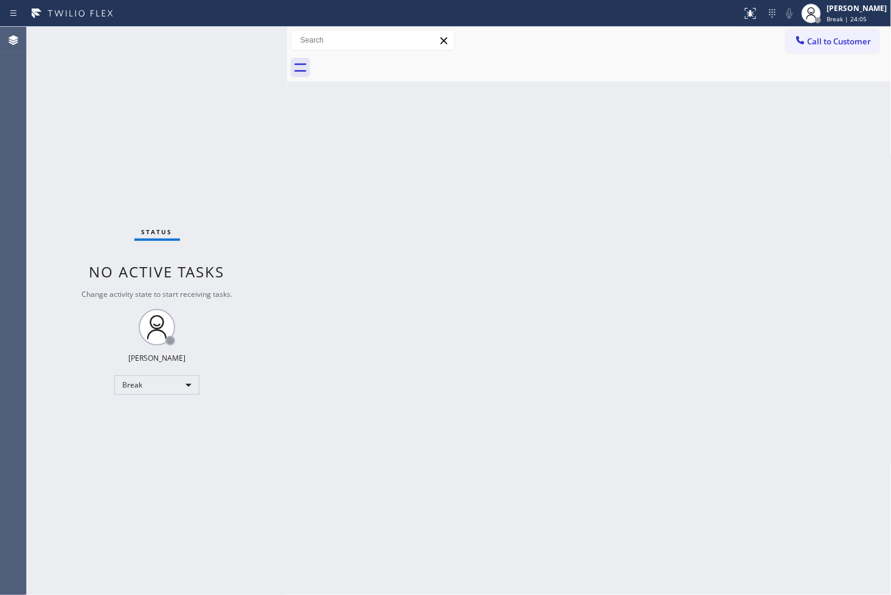
click at [689, 465] on div "Back to Dashboard Change Sender ID Customers Technicians Select a contact Outbo…" at bounding box center [589, 311] width 604 height 568
drag, startPoint x: 221, startPoint y: 185, endPoint x: 230, endPoint y: 117, distance: 69.3
click at [223, 181] on div "Status No active tasks Change activity state to start receiving tasks. Judy Ann…" at bounding box center [157, 311] width 260 height 568
click at [239, 52] on div "Status No active tasks Change activity state to start receiving tasks. Judy Ann…" at bounding box center [157, 311] width 260 height 568
click at [250, 43] on div "Status No active tasks Change activity state to start receiving tasks. Judy Ann…" at bounding box center [157, 311] width 260 height 568
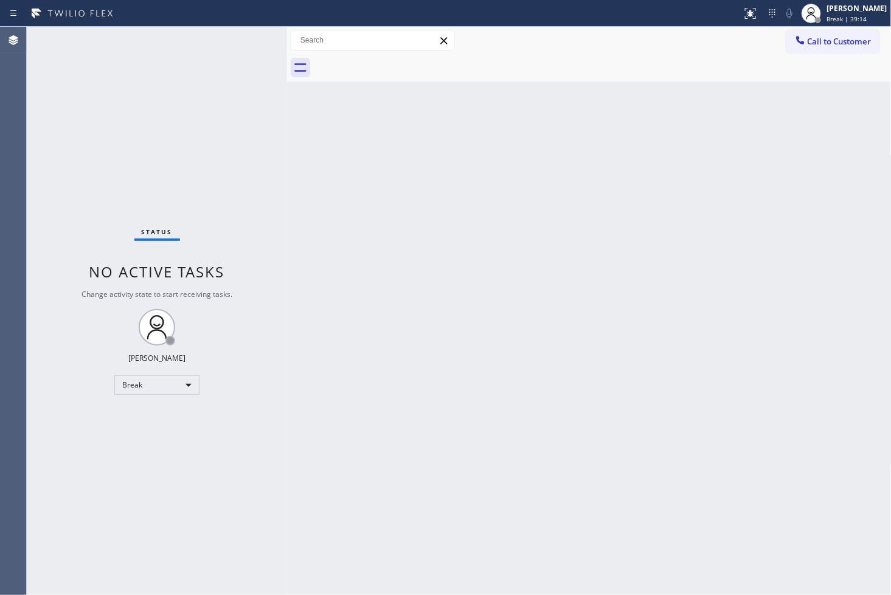
drag, startPoint x: 660, startPoint y: 216, endPoint x: 193, endPoint y: 156, distance: 470.3
click at [649, 216] on div "Back to Dashboard Change Sender ID Customers Technicians Select a contact Outbo…" at bounding box center [589, 311] width 604 height 568
drag, startPoint x: 178, startPoint y: 153, endPoint x: 185, endPoint y: 141, distance: 13.9
click at [178, 153] on div "Status No active tasks Change activity state to start receiving tasks. Judy Ann…" at bounding box center [157, 311] width 260 height 568
click at [220, 45] on div "Status No active tasks Change activity state to start receiving tasks. Judy Ann…" at bounding box center [157, 311] width 260 height 568
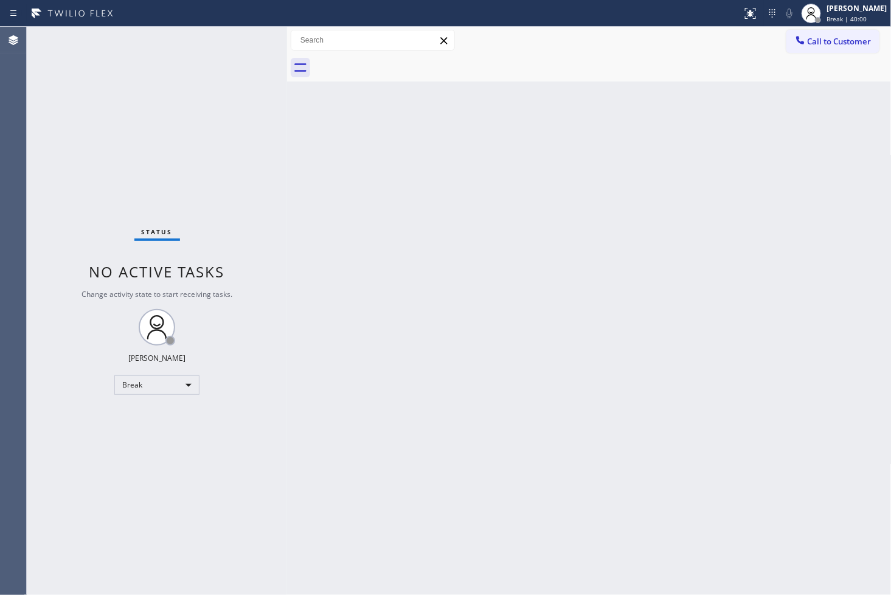
click at [64, 473] on div "Status No active tasks Change activity state to start receiving tasks. Judy Ann…" at bounding box center [157, 311] width 260 height 568
click at [438, 243] on div "Back to Dashboard Change Sender ID Customers Technicians Select a contact Outbo…" at bounding box center [589, 311] width 604 height 568
click at [287, 306] on div at bounding box center [287, 311] width 0 height 568
click at [61, 381] on div "Status No active tasks Change activity state to start receiving tasks. Judy Ann…" at bounding box center [157, 311] width 261 height 568
click at [187, 387] on div "Break" at bounding box center [157, 384] width 85 height 19
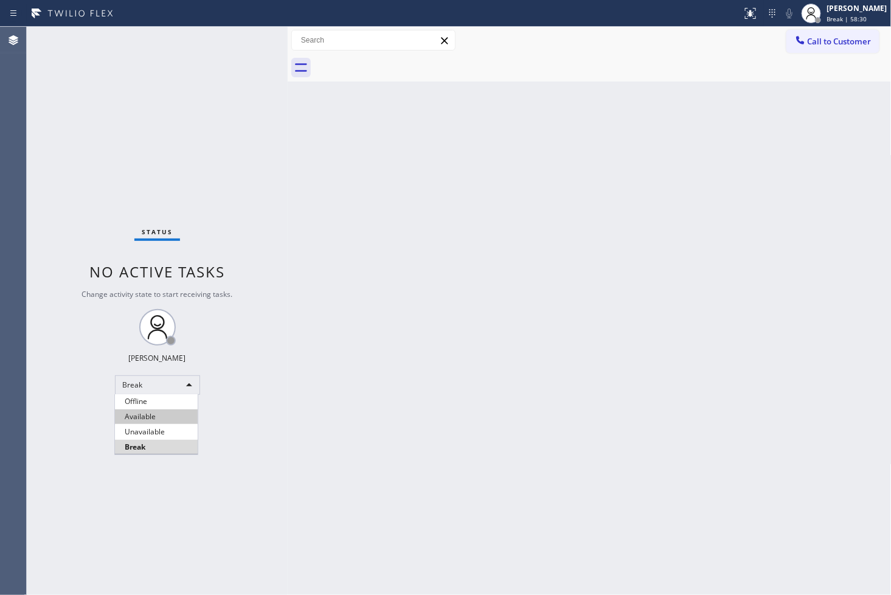
click at [174, 412] on li "Available" at bounding box center [156, 416] width 83 height 15
click at [493, 369] on div "Back to Dashboard Change Sender ID Customers Technicians Select a contact Outbo…" at bounding box center [590, 311] width 604 height 568
click at [190, 146] on div "Status No active tasks You are ready to start receiving tasks. [PERSON_NAME]" at bounding box center [157, 311] width 261 height 568
click at [240, 37] on div "Status No active tasks You are ready to start receiving tasks. [PERSON_NAME]" at bounding box center [157, 311] width 261 height 568
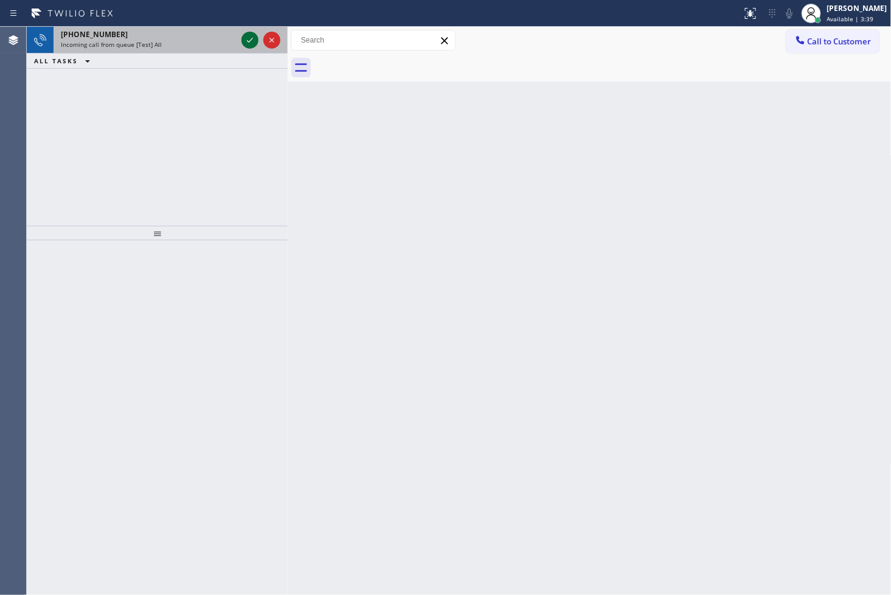
click at [255, 41] on icon at bounding box center [250, 40] width 15 height 15
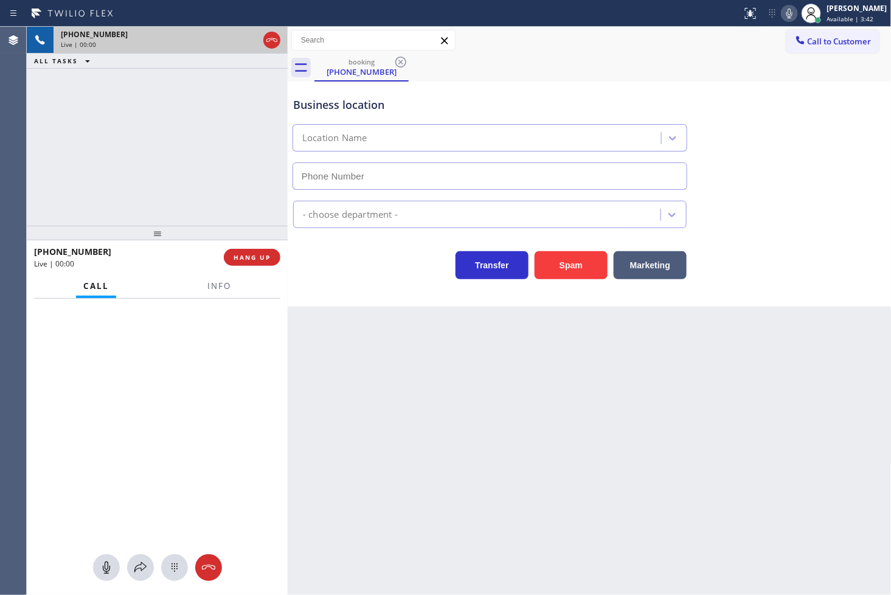
type input "(650) 933-4988"
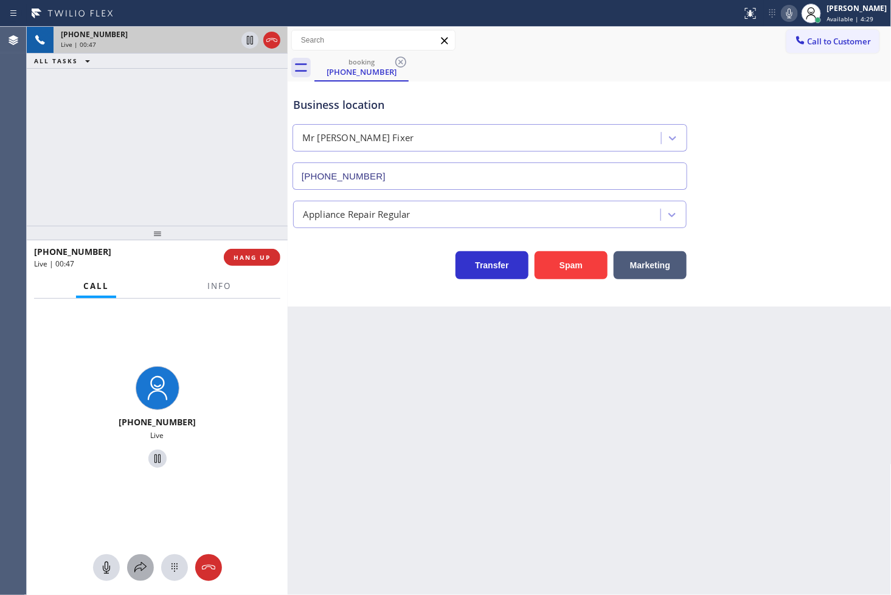
click at [130, 566] on div at bounding box center [140, 567] width 27 height 15
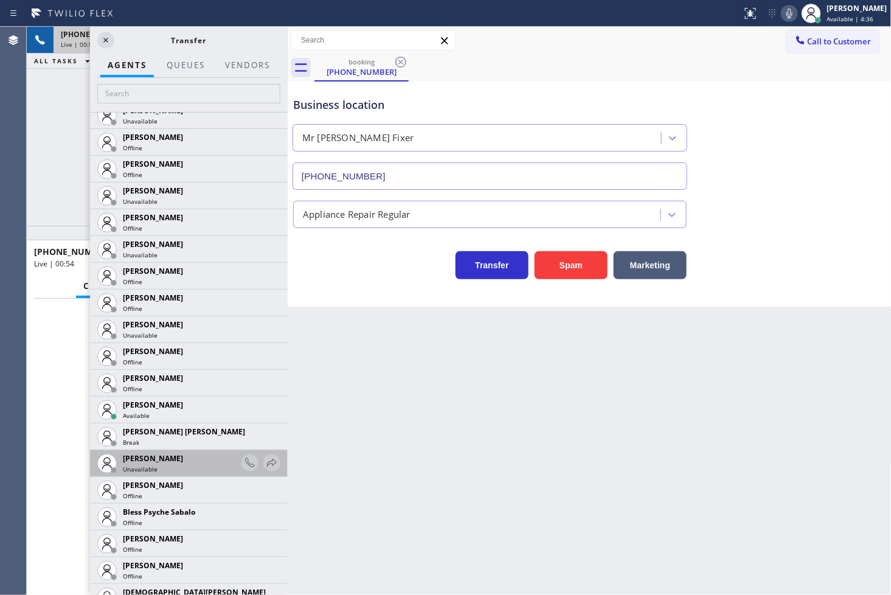
scroll to position [67, 0]
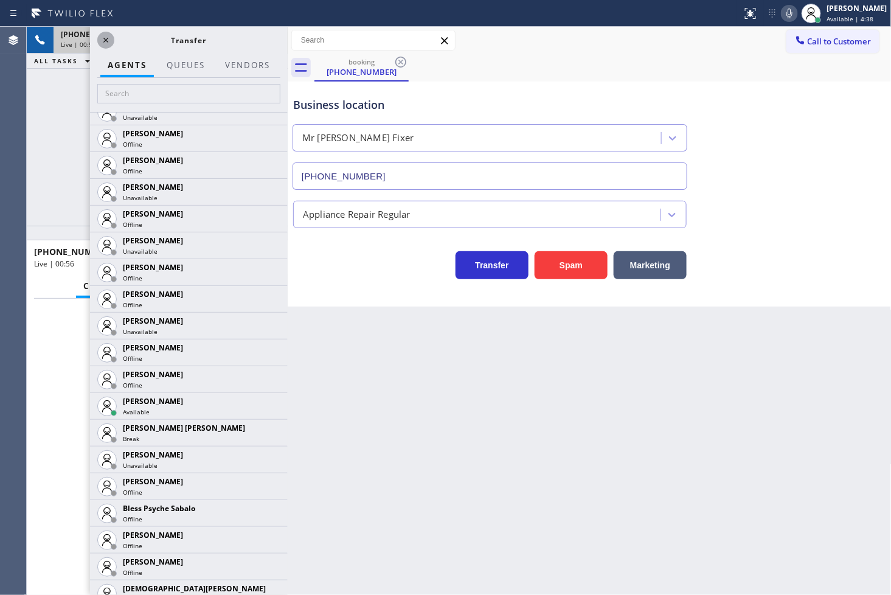
click at [104, 38] on icon at bounding box center [106, 40] width 15 height 15
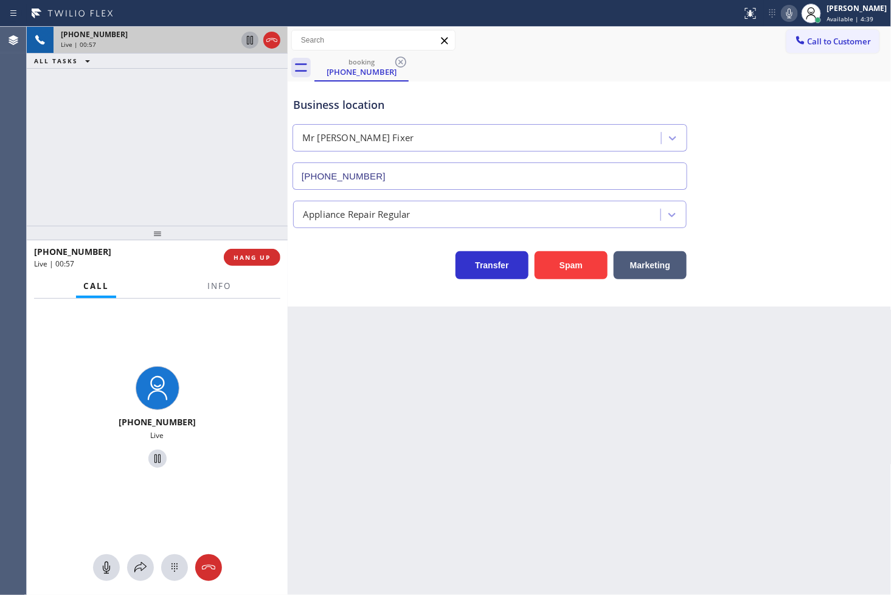
click at [247, 43] on icon at bounding box center [250, 40] width 6 height 9
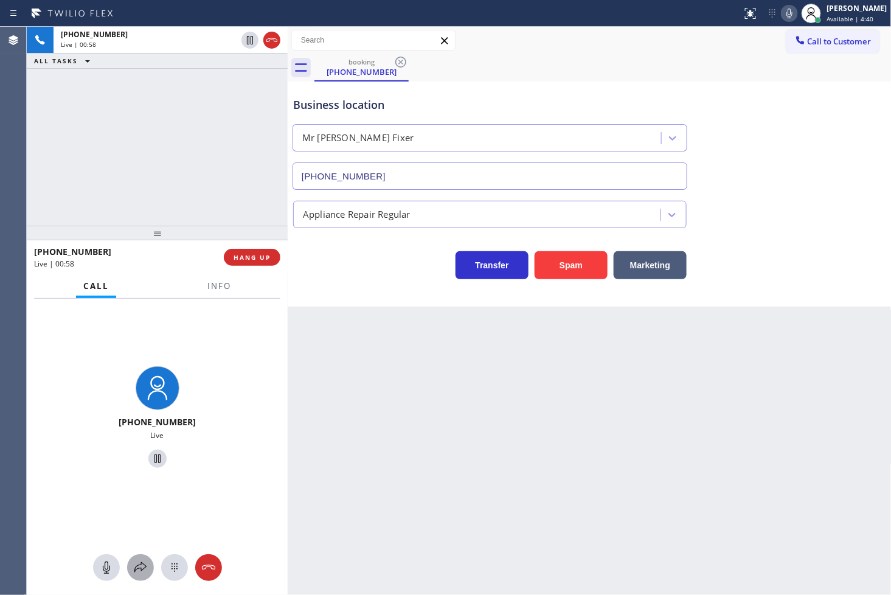
click at [137, 563] on icon at bounding box center [140, 567] width 15 height 15
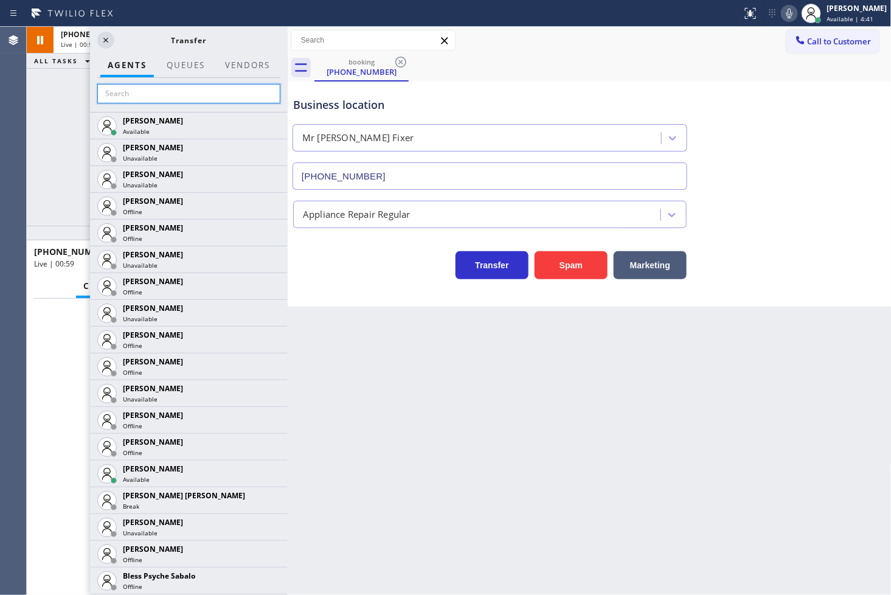
click at [153, 93] on input "text" at bounding box center [188, 93] width 183 height 19
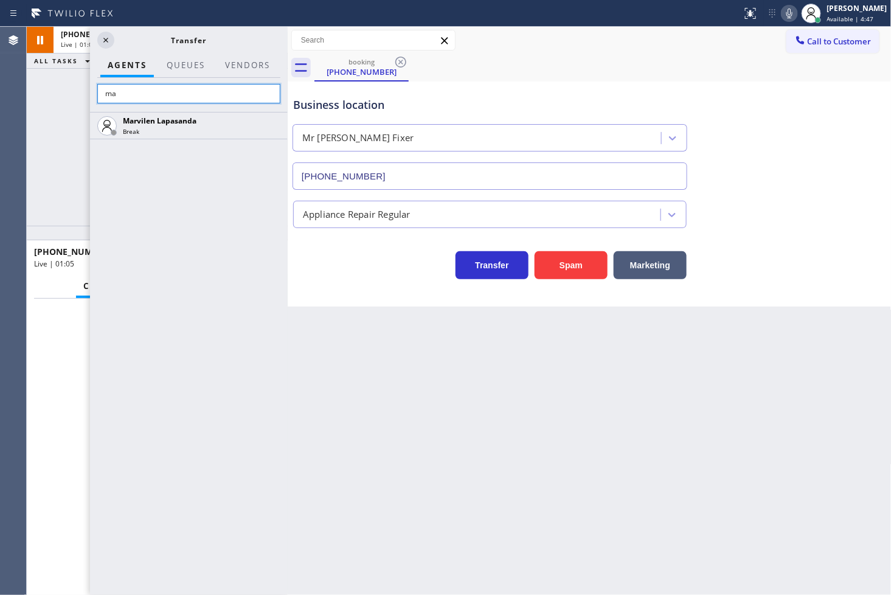
type input "m"
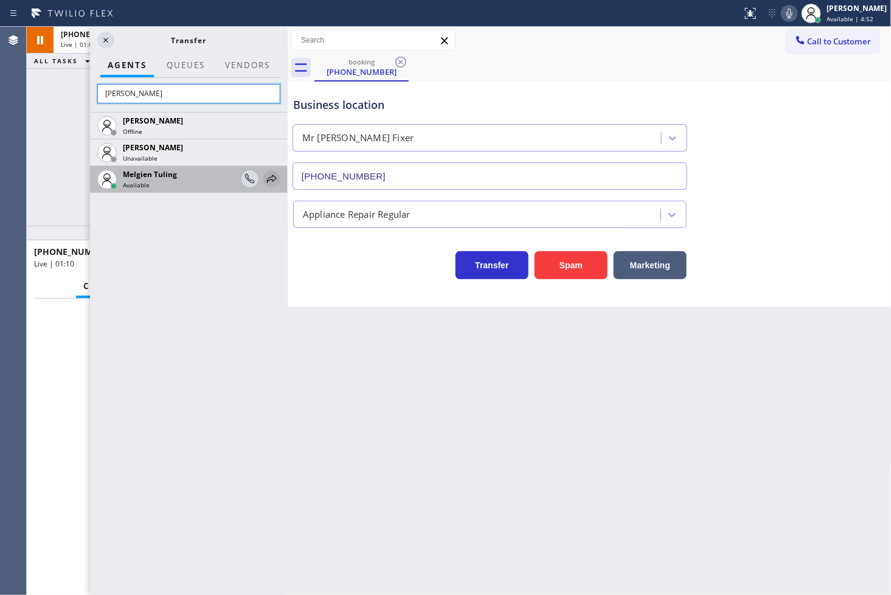
type input "[PERSON_NAME]"
click at [271, 179] on icon at bounding box center [272, 179] width 10 height 8
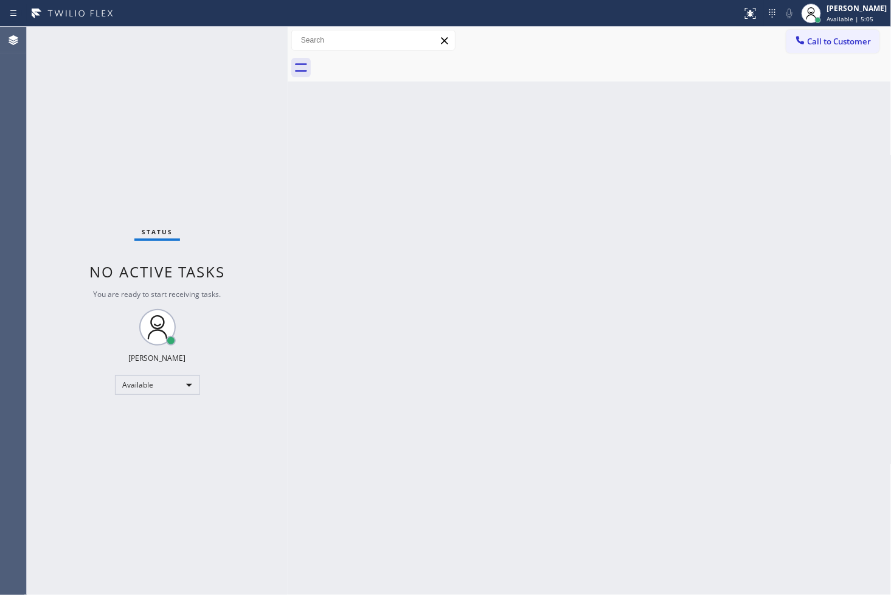
click at [663, 314] on div "Back to Dashboard Change Sender ID Customers Technicians Select a contact Outbo…" at bounding box center [590, 311] width 604 height 568
click at [593, 288] on div "Back to Dashboard Change Sender ID Customers Technicians Select a contact Outbo…" at bounding box center [590, 311] width 604 height 568
click at [249, 36] on div "Status No active tasks You are ready to start receiving tasks. [PERSON_NAME]" at bounding box center [157, 311] width 261 height 568
click at [242, 38] on div "Status No active tasks You are ready to start receiving tasks. [PERSON_NAME]" at bounding box center [157, 311] width 261 height 568
click at [240, 35] on div "Status No active tasks You are ready to start receiving tasks. [PERSON_NAME]" at bounding box center [157, 311] width 261 height 568
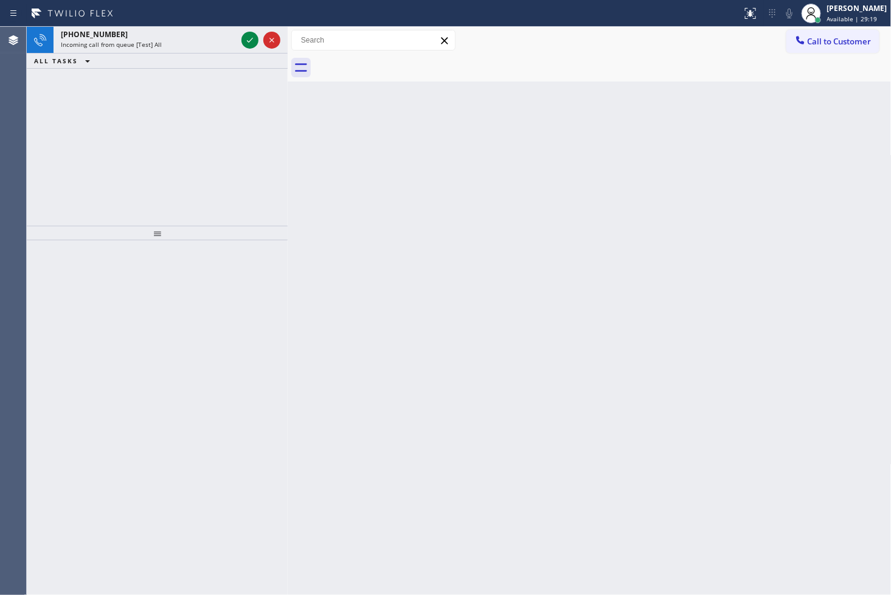
click at [58, 130] on div "+13109093895 Incoming call from queue [Test] All ALL TASKS ALL TASKS ACTIVE TAS…" at bounding box center [157, 126] width 261 height 199
click at [41, 334] on div at bounding box center [157, 417] width 261 height 355
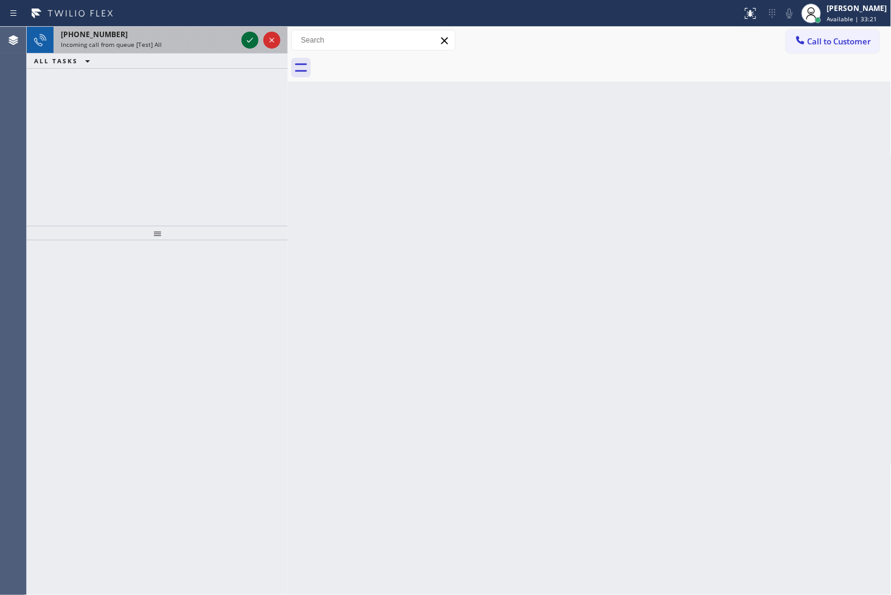
click at [248, 37] on icon at bounding box center [250, 40] width 15 height 15
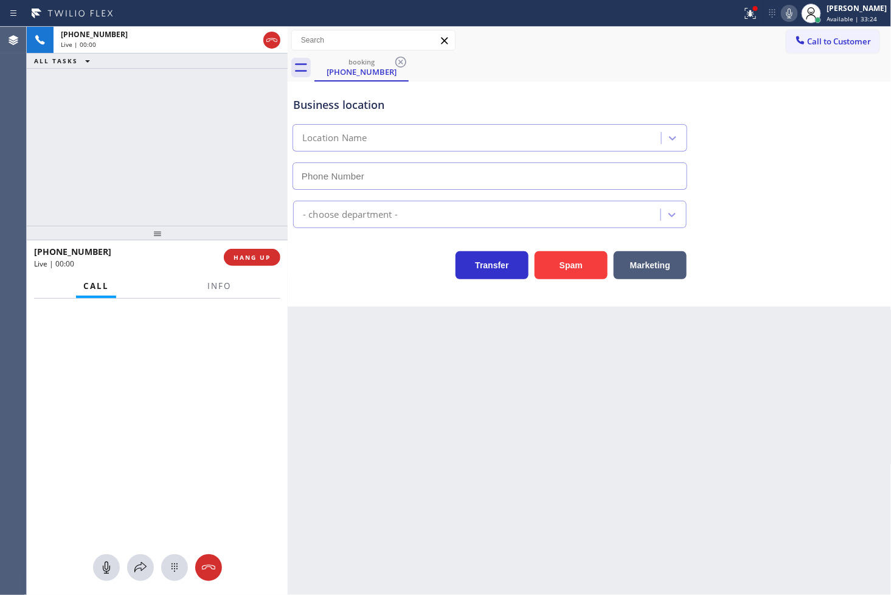
type input "(305) 306-0576"
click at [752, 11] on div at bounding box center [755, 8] width 7 height 7
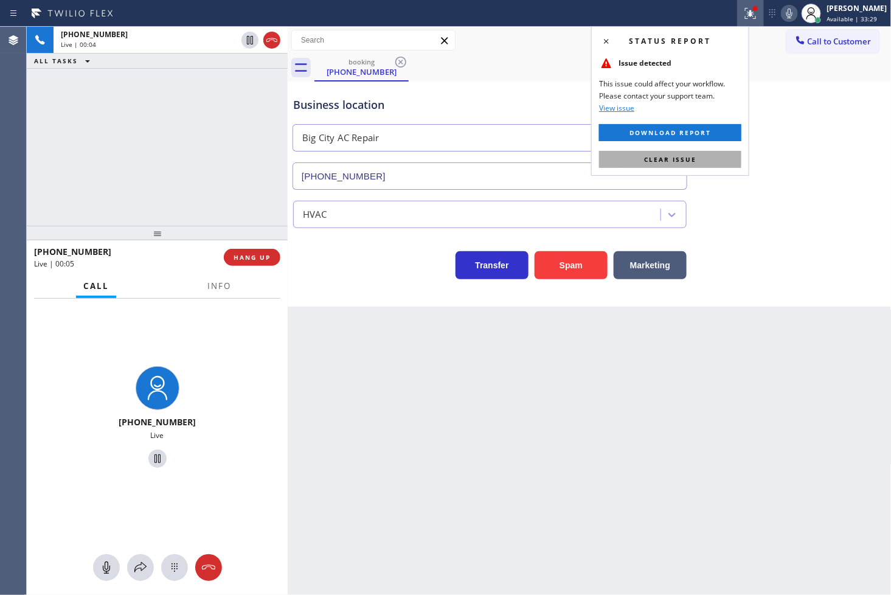
click at [720, 156] on button "Clear issue" at bounding box center [670, 159] width 142 height 17
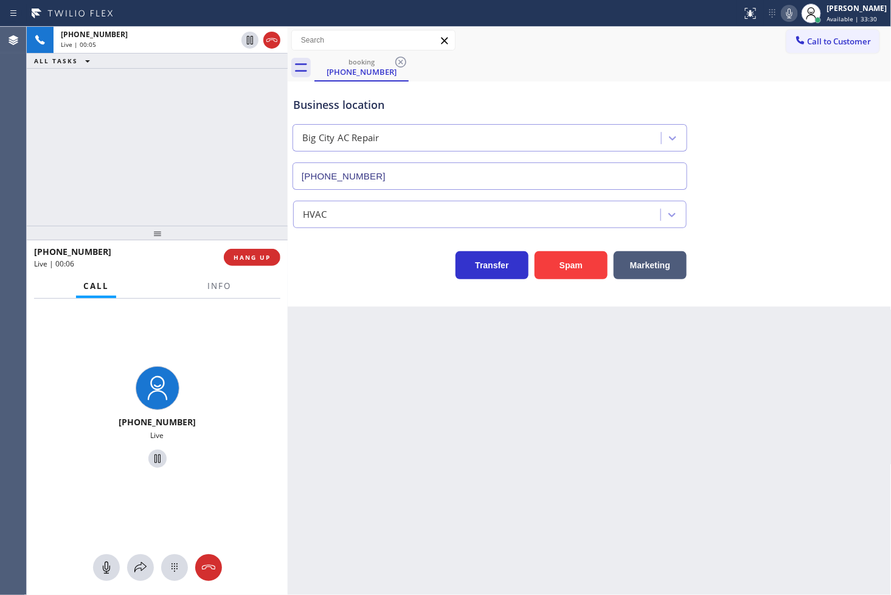
click at [782, 10] on icon at bounding box center [789, 13] width 15 height 15
click at [659, 268] on button "Marketing" at bounding box center [650, 265] width 73 height 28
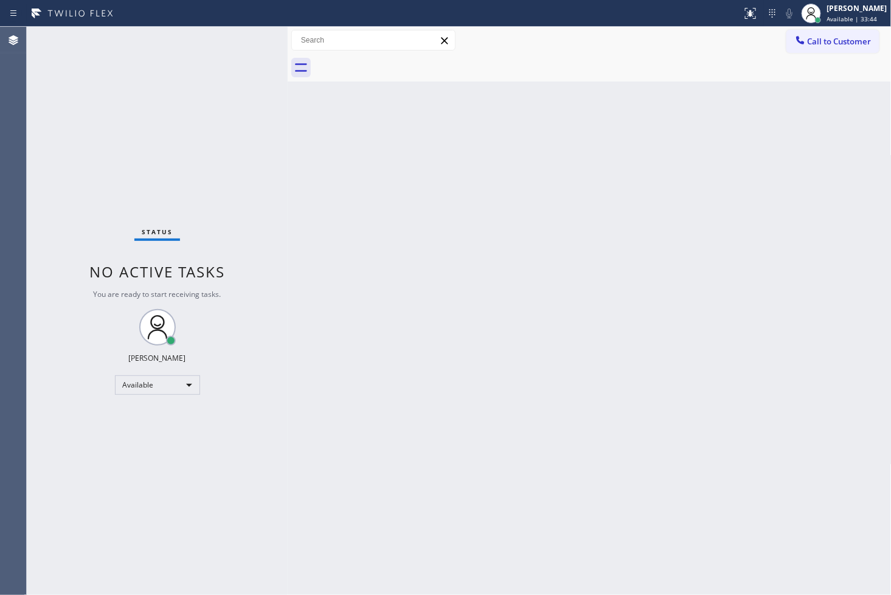
click at [234, 61] on div "Status No active tasks You are ready to start receiving tasks. [PERSON_NAME]" at bounding box center [157, 311] width 261 height 568
click at [254, 41] on div "Status No active tasks You are ready to start receiving tasks. [PERSON_NAME]" at bounding box center [157, 311] width 261 height 568
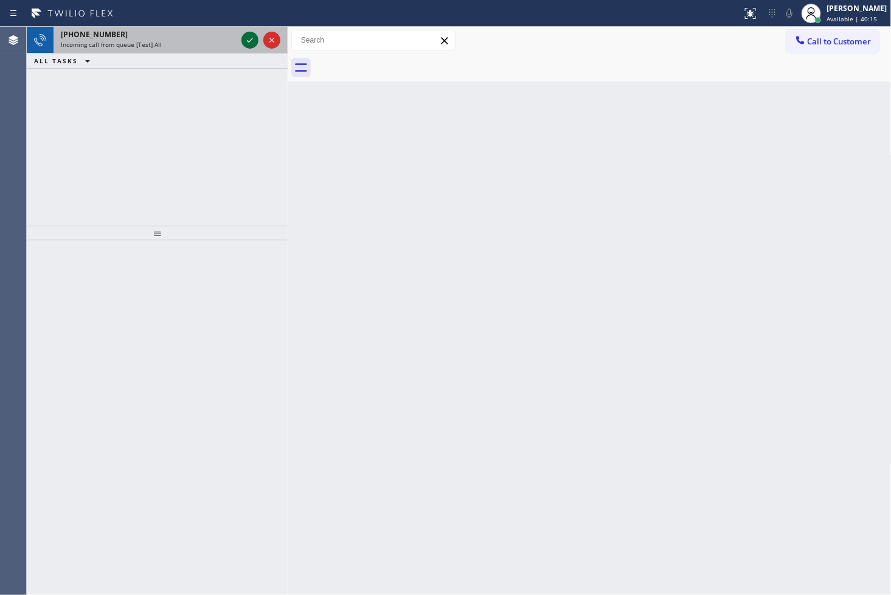
click at [246, 39] on icon at bounding box center [250, 40] width 15 height 15
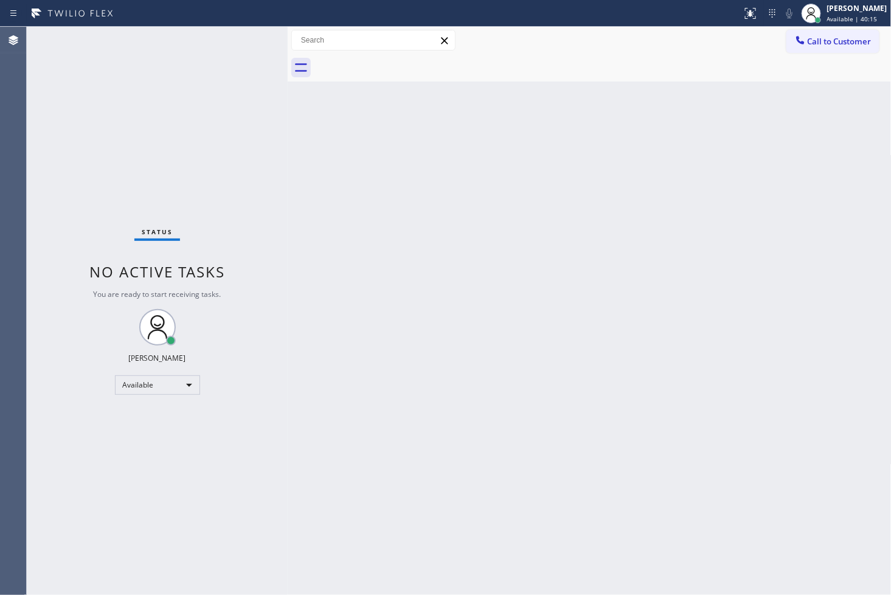
click at [246, 39] on div "Status No active tasks You are ready to start receiving tasks. [PERSON_NAME]" at bounding box center [157, 311] width 261 height 568
click at [743, 10] on icon at bounding box center [750, 13] width 15 height 15
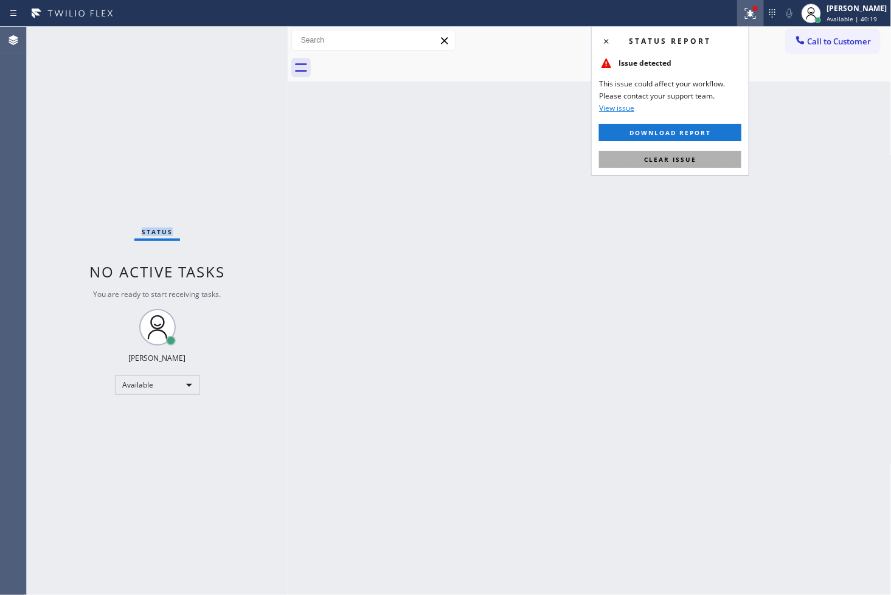
click at [677, 158] on span "Clear issue" at bounding box center [670, 159] width 52 height 9
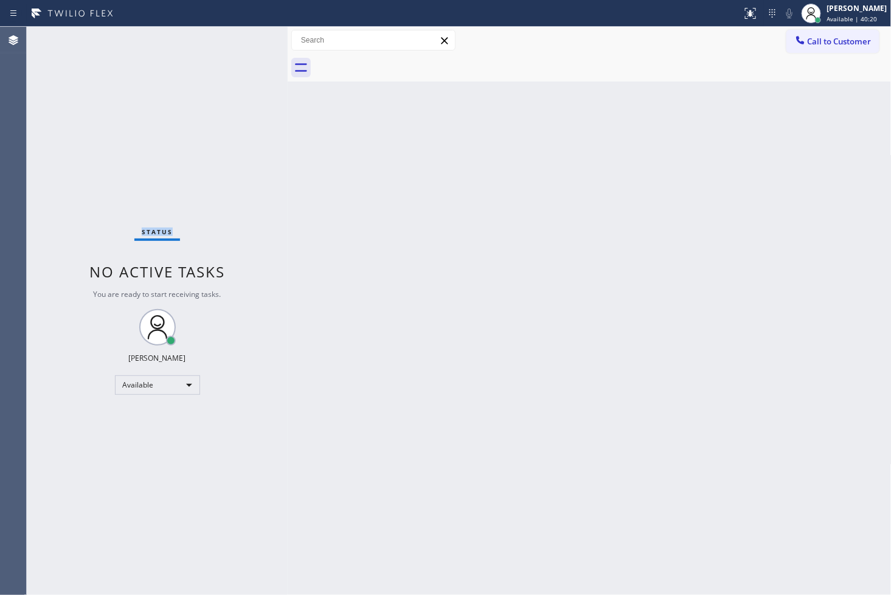
click at [189, 163] on div "Status No active tasks You are ready to start receiving tasks. [PERSON_NAME]" at bounding box center [157, 311] width 261 height 568
click at [253, 33] on div "Status No active tasks You are ready to start receiving tasks. [PERSON_NAME]" at bounding box center [157, 311] width 261 height 568
click at [247, 36] on div "Status No active tasks You are ready to start receiving tasks. [PERSON_NAME]" at bounding box center [157, 311] width 261 height 568
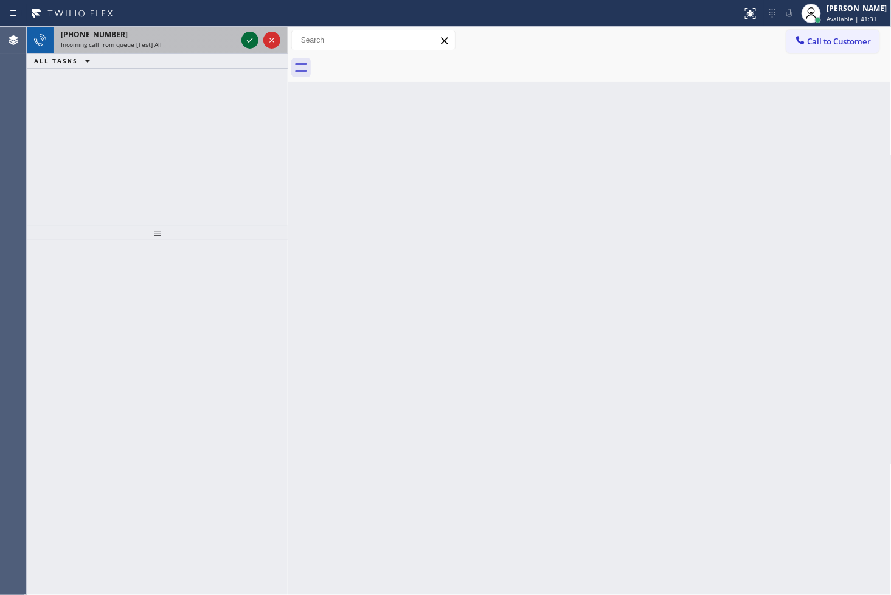
click at [247, 36] on icon at bounding box center [250, 40] width 15 height 15
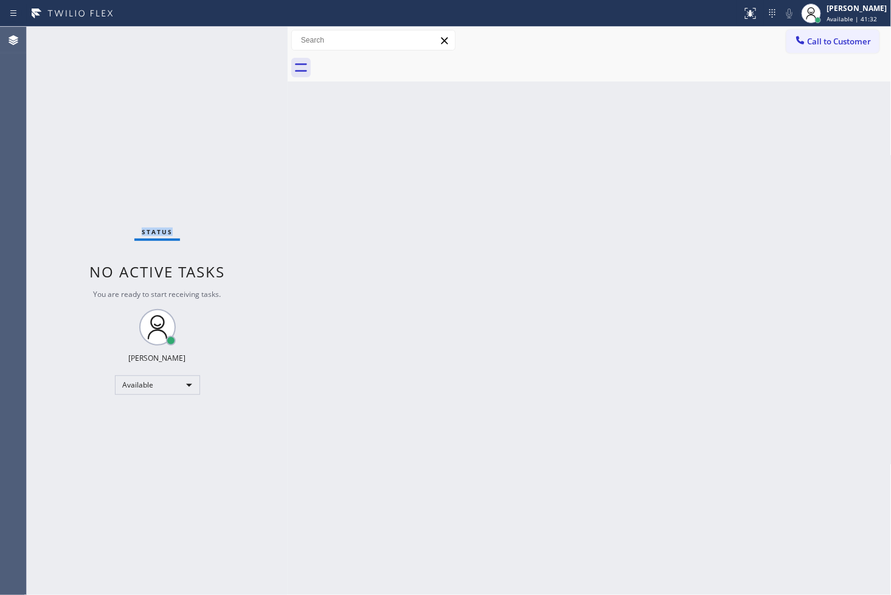
click at [247, 36] on div "Status No active tasks You are ready to start receiving tasks. [PERSON_NAME]" at bounding box center [157, 311] width 261 height 568
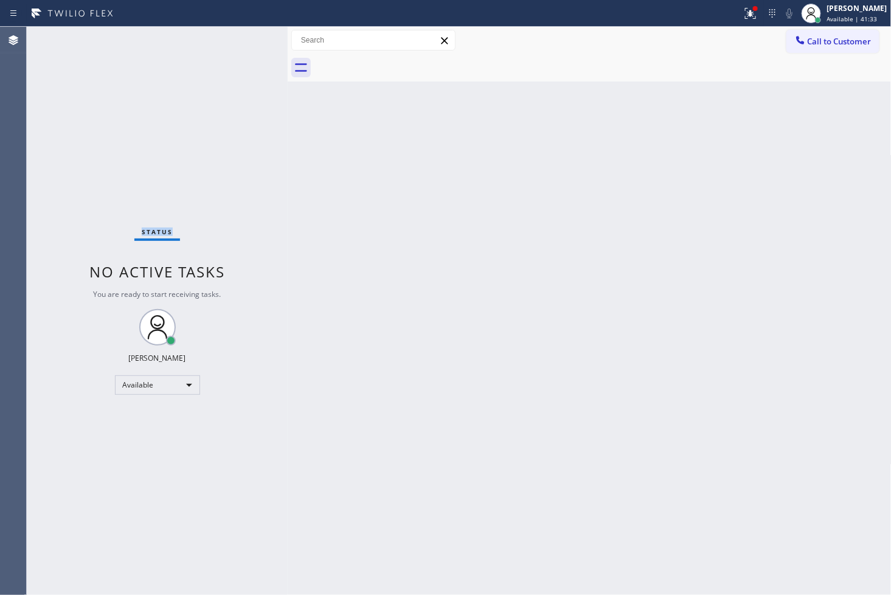
click at [247, 36] on div "Status No active tasks You are ready to start receiving tasks. [PERSON_NAME]" at bounding box center [157, 311] width 261 height 568
drag, startPoint x: 226, startPoint y: 347, endPoint x: 487, endPoint y: 233, distance: 285.1
click at [268, 331] on div "Status No active tasks You are ready to start receiving tasks. [PERSON_NAME]" at bounding box center [157, 311] width 261 height 568
click at [752, 6] on div at bounding box center [755, 8] width 7 height 7
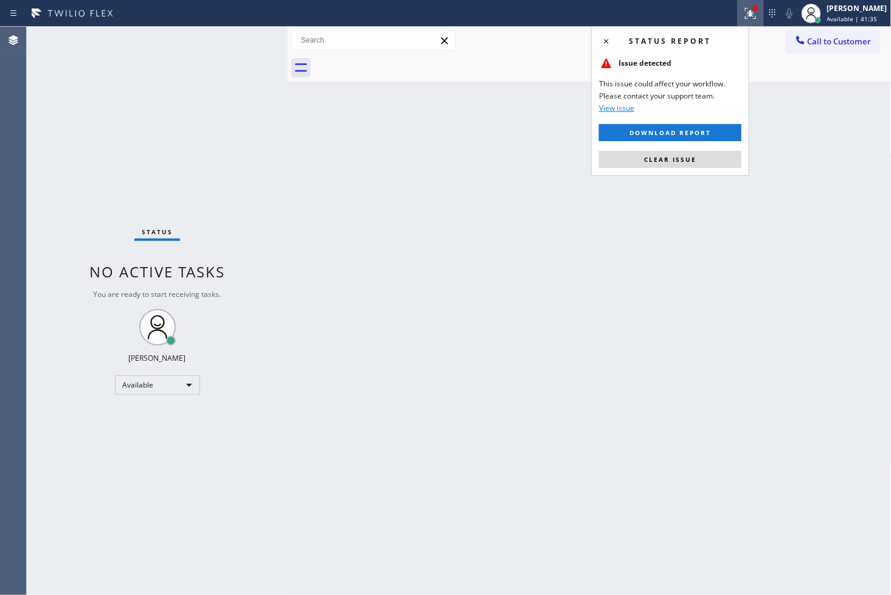
click at [695, 162] on span "Clear issue" at bounding box center [670, 159] width 52 height 9
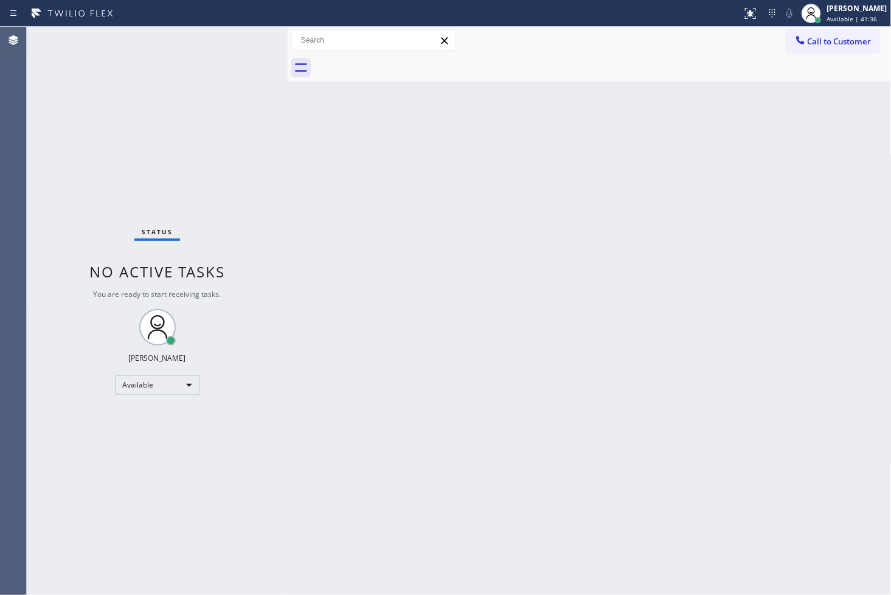
drag, startPoint x: 321, startPoint y: 315, endPoint x: 310, endPoint y: 283, distance: 34.0
click at [320, 314] on div "Back to Dashboard Change Sender ID Customers Technicians Select a contact Outbo…" at bounding box center [590, 311] width 604 height 568
click at [199, 33] on div "Status No active tasks You are ready to start receiving tasks. [PERSON_NAME]" at bounding box center [157, 311] width 261 height 568
click at [238, 47] on div "Status No active tasks You are ready to start receiving tasks. [PERSON_NAME]" at bounding box center [157, 311] width 261 height 568
click at [242, 41] on div "Status No active tasks You are ready to start receiving tasks. [PERSON_NAME]" at bounding box center [157, 311] width 261 height 568
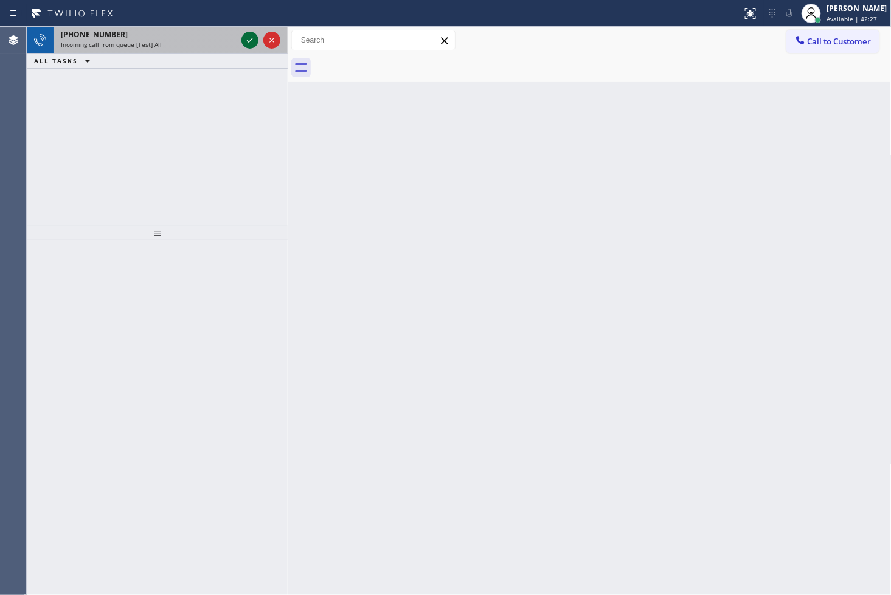
click at [257, 38] on div at bounding box center [249, 40] width 17 height 15
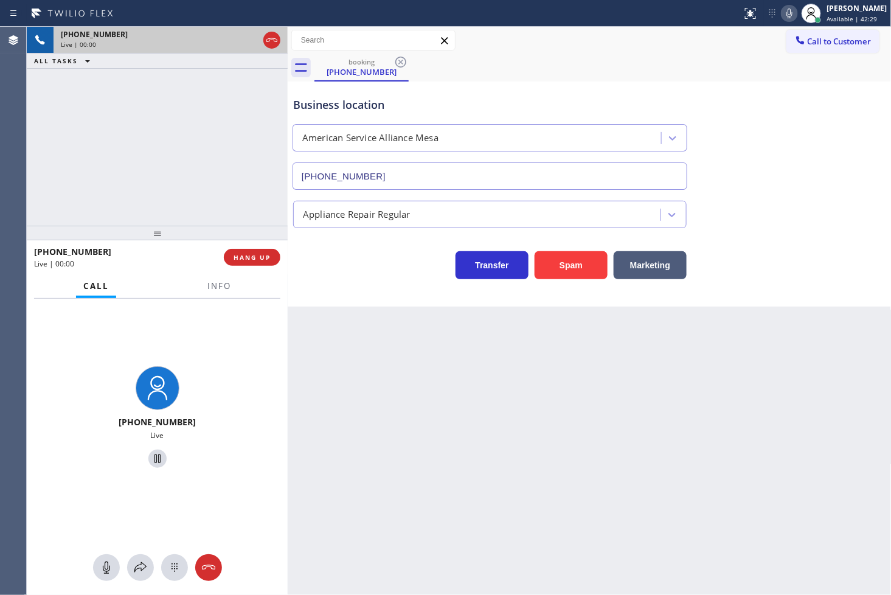
type input "[PHONE_NUMBER]"
click at [786, 12] on icon at bounding box center [789, 14] width 6 height 10
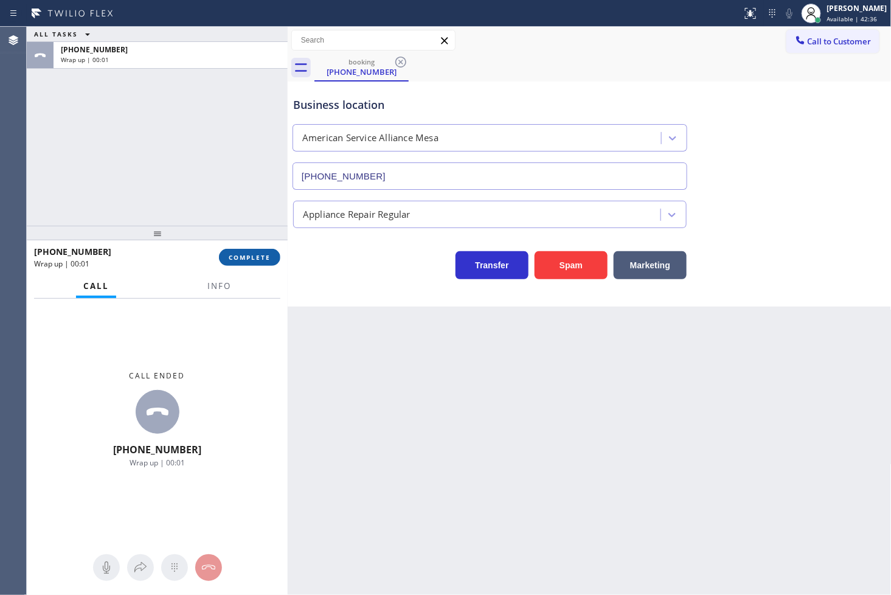
click at [247, 257] on span "COMPLETE" at bounding box center [250, 257] width 42 height 9
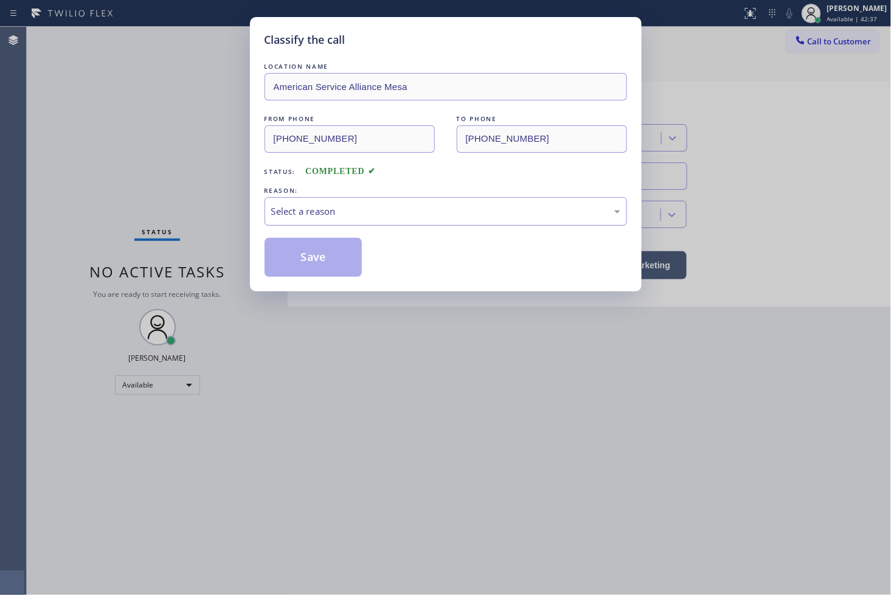
click at [343, 216] on div "Select a reason" at bounding box center [445, 211] width 349 height 14
click at [304, 269] on button "Save" at bounding box center [314, 257] width 98 height 39
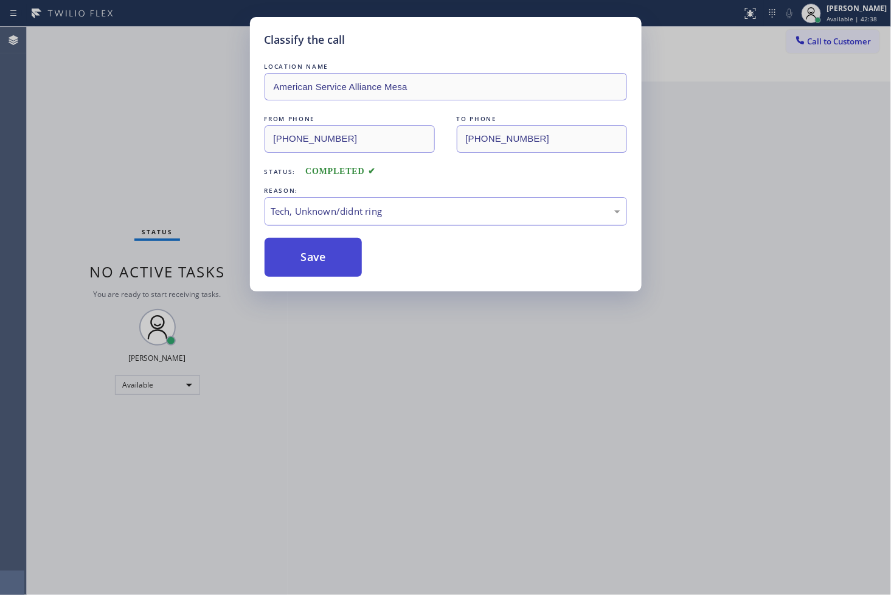
click at [298, 258] on button "Save" at bounding box center [314, 257] width 98 height 39
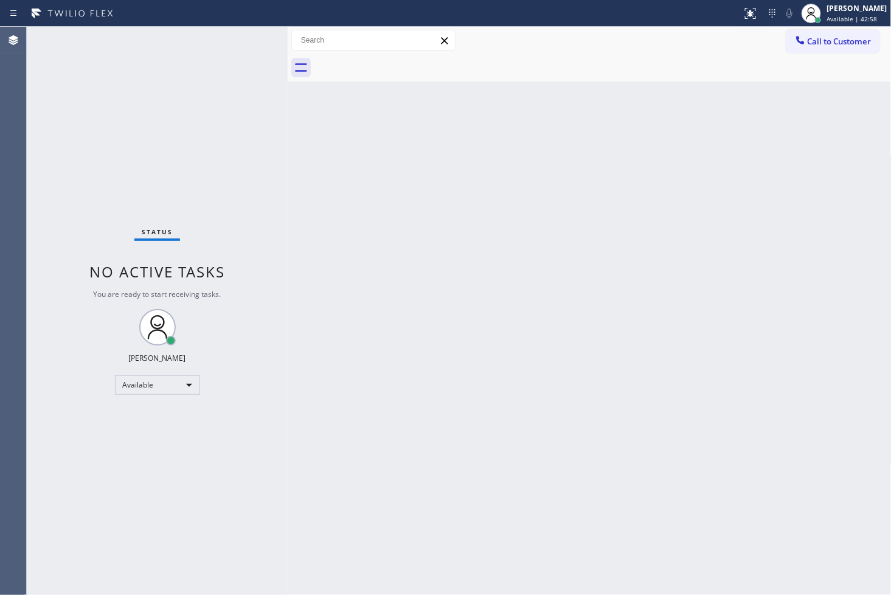
click at [117, 38] on div "Status No active tasks You are ready to start receiving tasks. [PERSON_NAME]" at bounding box center [157, 311] width 261 height 568
click at [248, 29] on div "Status No active tasks You are ready to start receiving tasks. [PERSON_NAME]" at bounding box center [157, 311] width 261 height 568
click at [241, 41] on div "Status No active tasks You are ready to start receiving tasks. [PERSON_NAME]" at bounding box center [157, 311] width 261 height 568
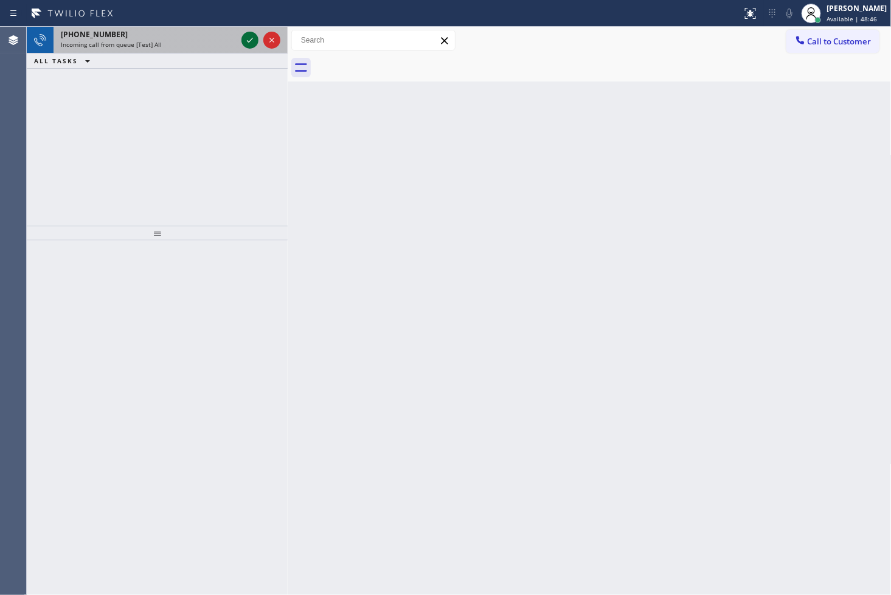
click at [252, 41] on icon at bounding box center [250, 40] width 15 height 15
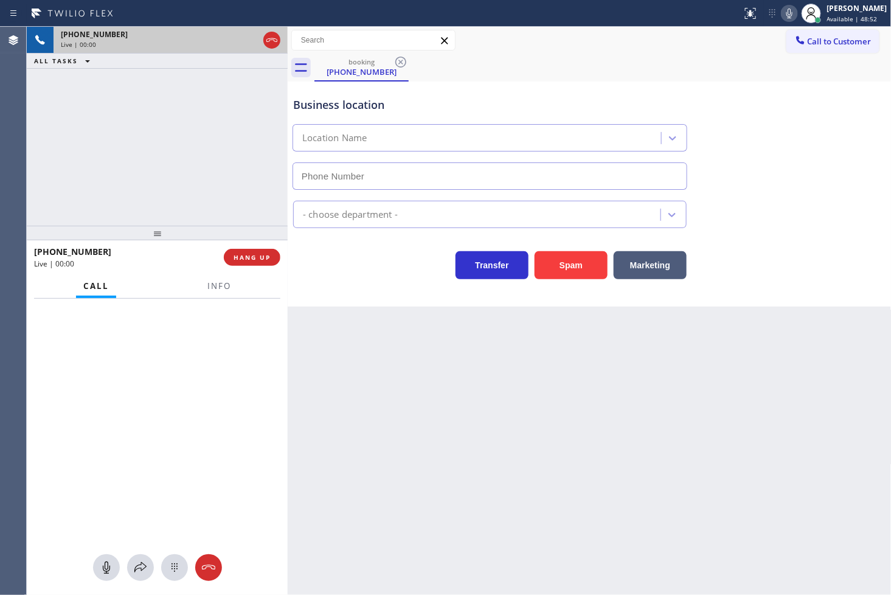
type input "[PHONE_NUMBER]"
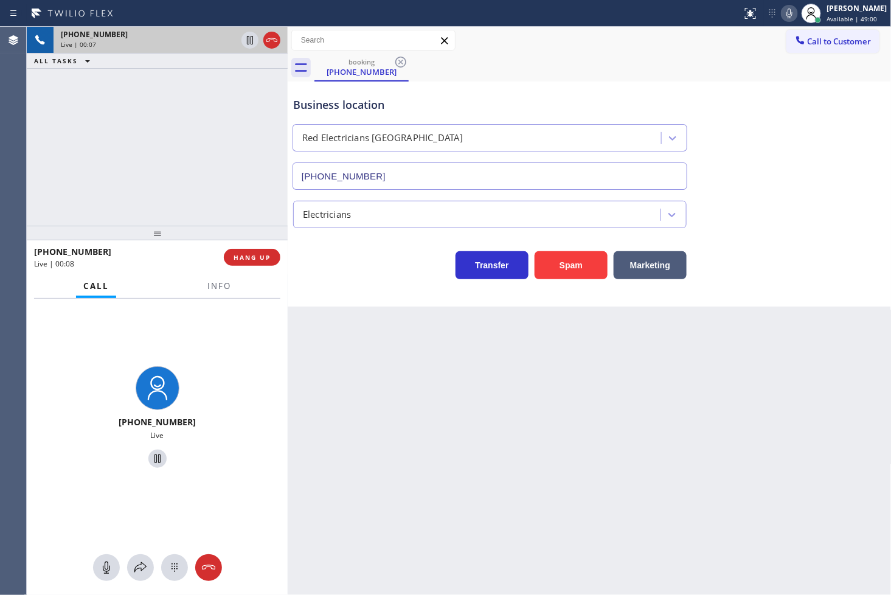
click at [406, 277] on div "Transfer Spam Marketing" at bounding box center [490, 262] width 398 height 34
click at [244, 257] on span "HANG UP" at bounding box center [252, 257] width 37 height 9
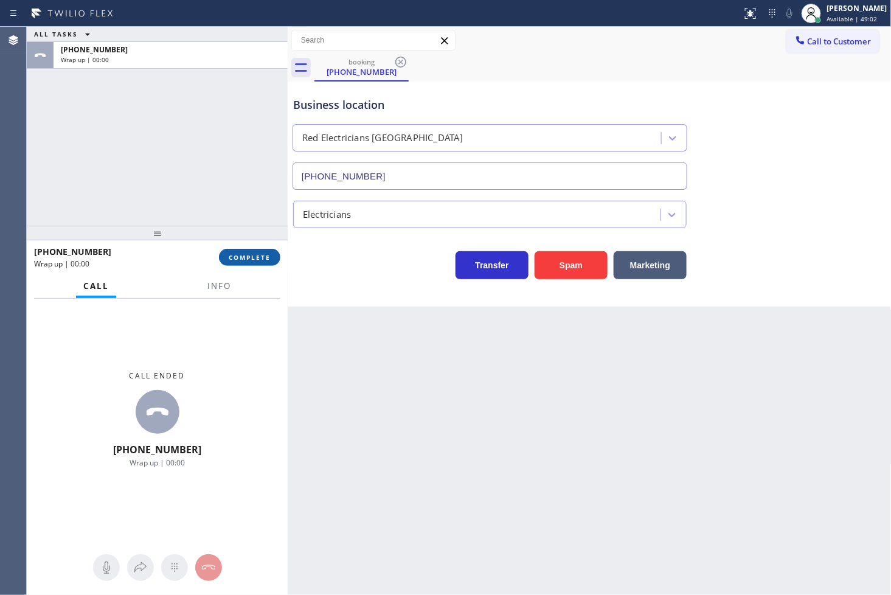
click at [244, 254] on span "COMPLETE" at bounding box center [250, 257] width 42 height 9
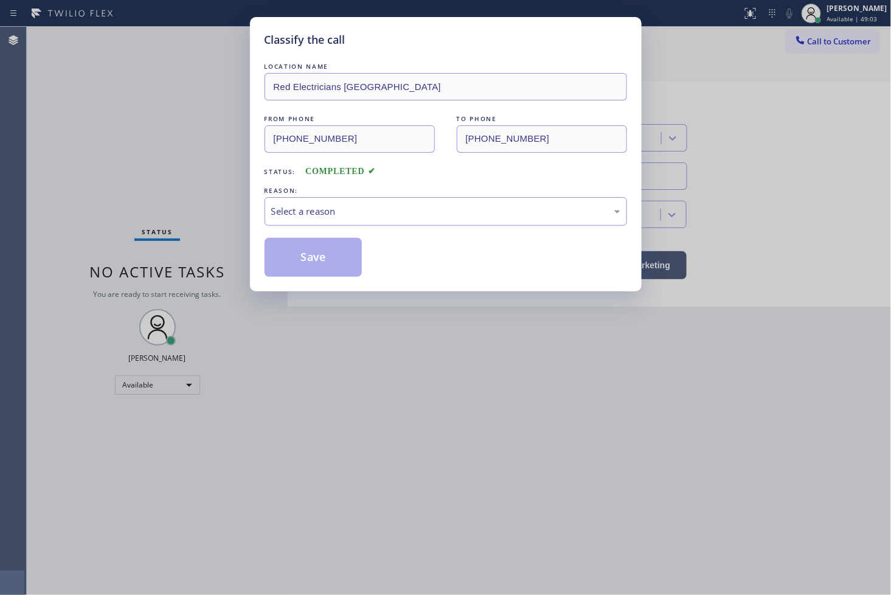
click at [347, 206] on div "Select a reason" at bounding box center [445, 211] width 349 height 14
click at [314, 269] on button "Save" at bounding box center [314, 257] width 98 height 39
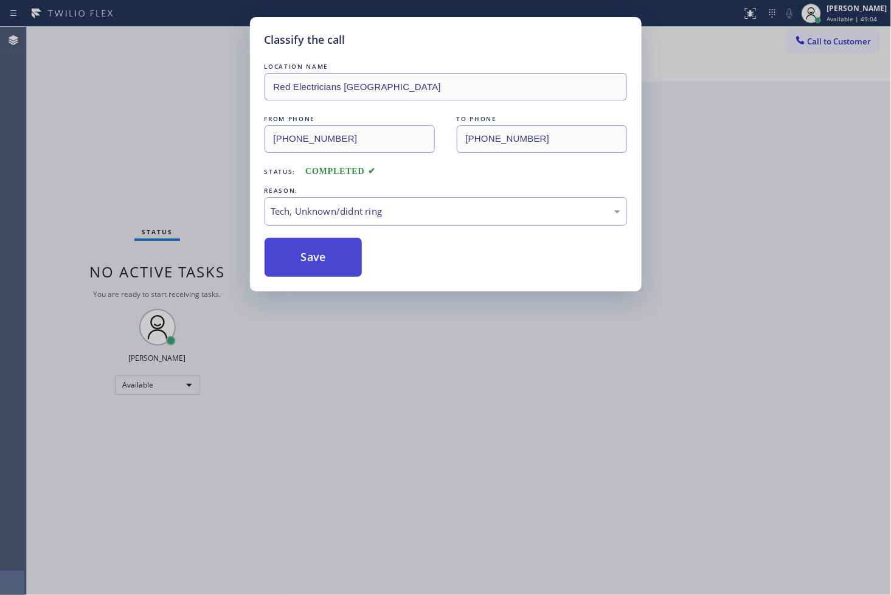
click at [314, 269] on button "Save" at bounding box center [314, 257] width 98 height 39
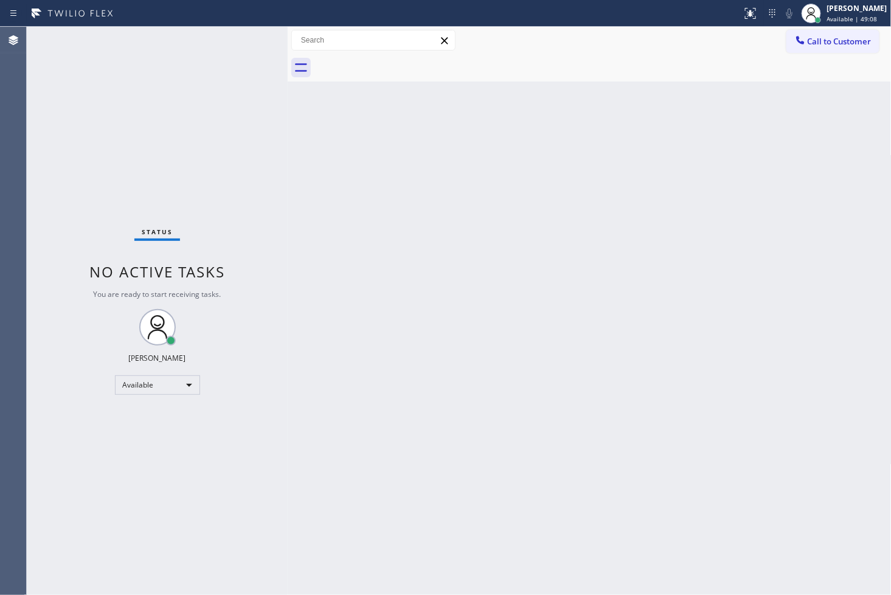
click at [246, 39] on div "Status No active tasks You are ready to start receiving tasks. [PERSON_NAME]" at bounding box center [157, 311] width 261 height 568
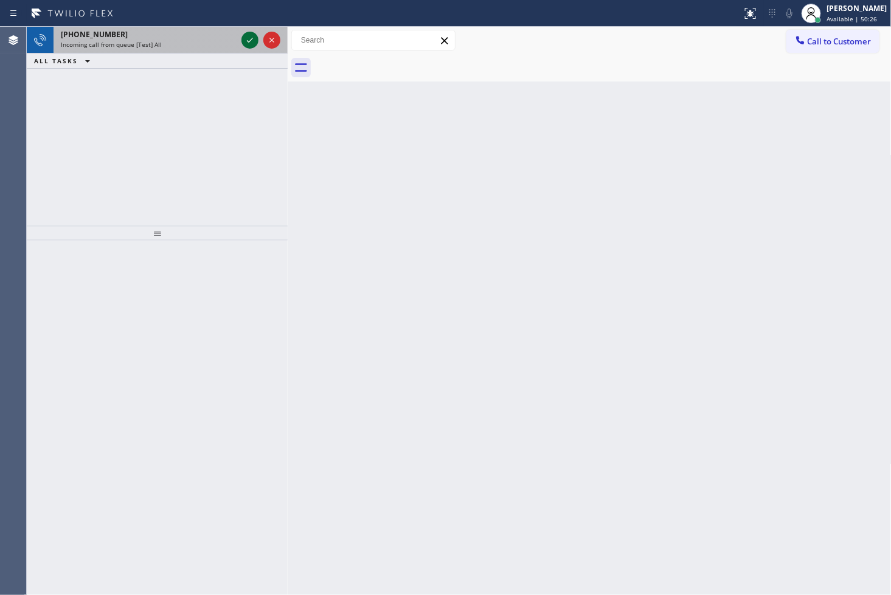
click at [247, 39] on icon at bounding box center [250, 40] width 15 height 15
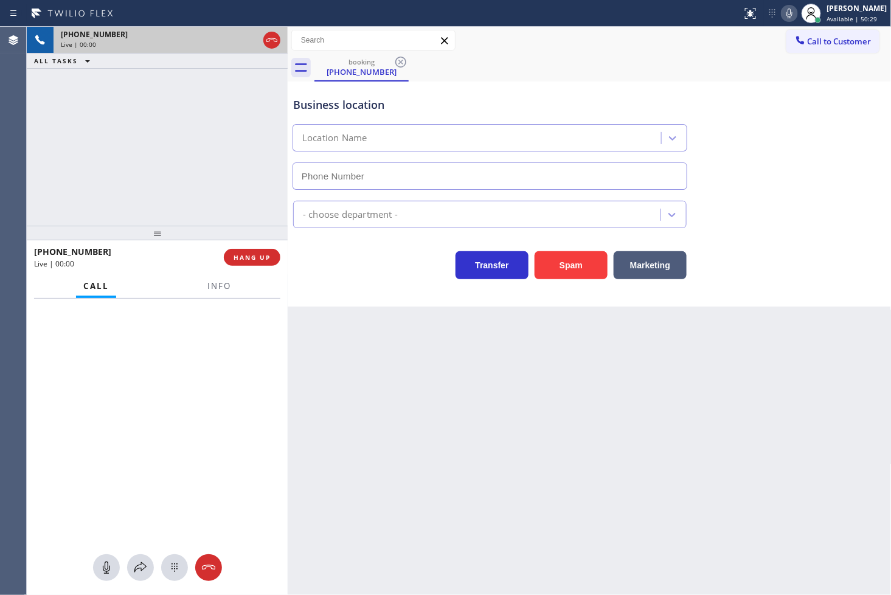
type input "[PHONE_NUMBER]"
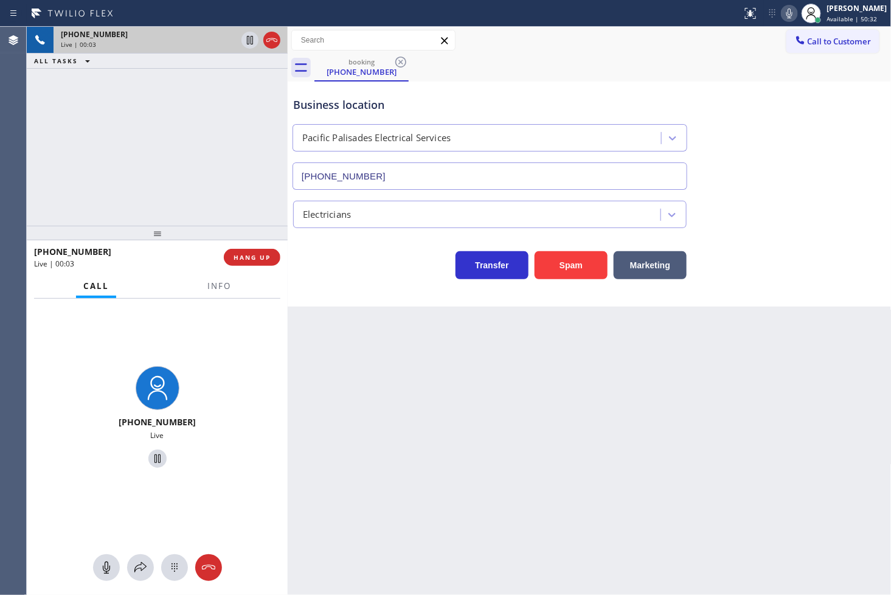
click at [334, 259] on div "Transfer Spam Marketing" at bounding box center [490, 262] width 398 height 34
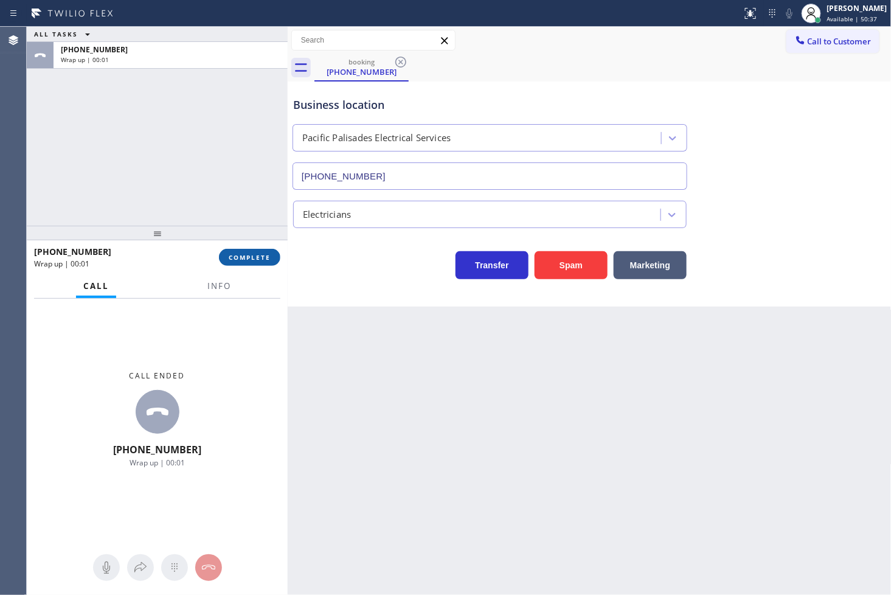
click at [263, 260] on span "COMPLETE" at bounding box center [250, 257] width 42 height 9
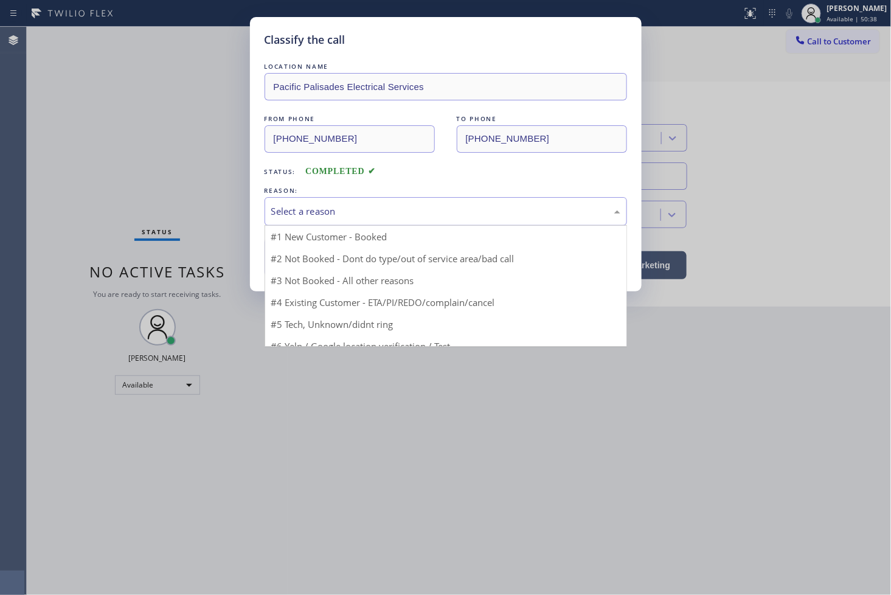
click at [330, 209] on div "Select a reason" at bounding box center [445, 211] width 349 height 14
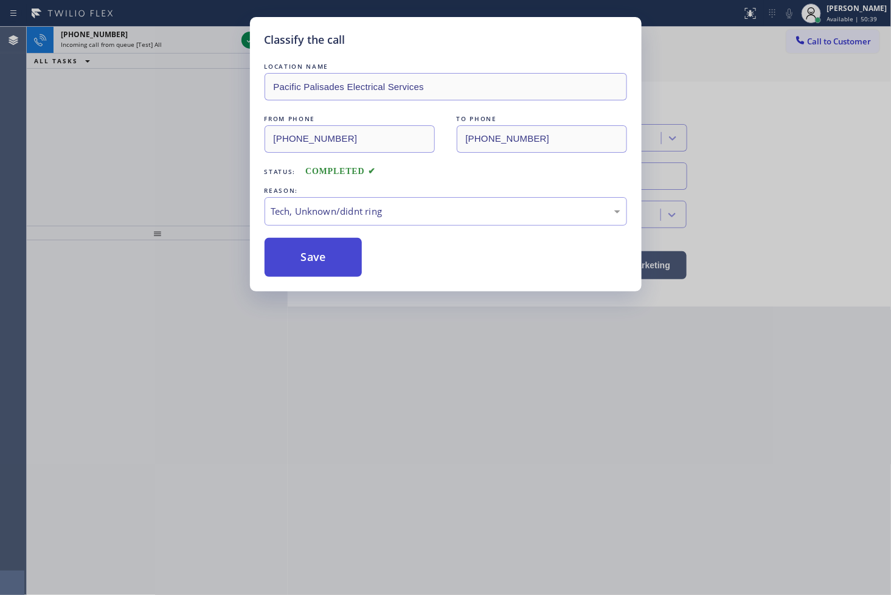
click at [313, 274] on button "Save" at bounding box center [314, 257] width 98 height 39
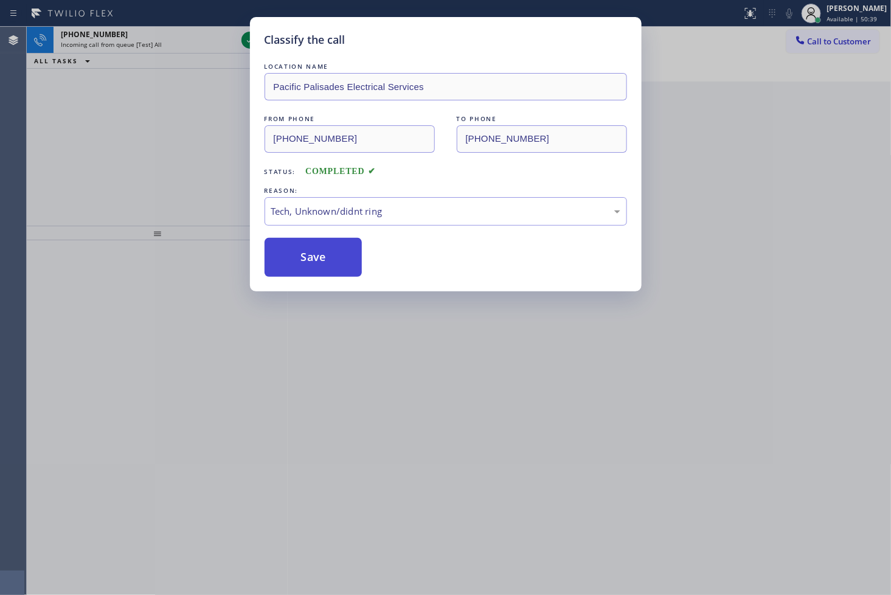
click at [313, 274] on button "Save" at bounding box center [314, 257] width 98 height 39
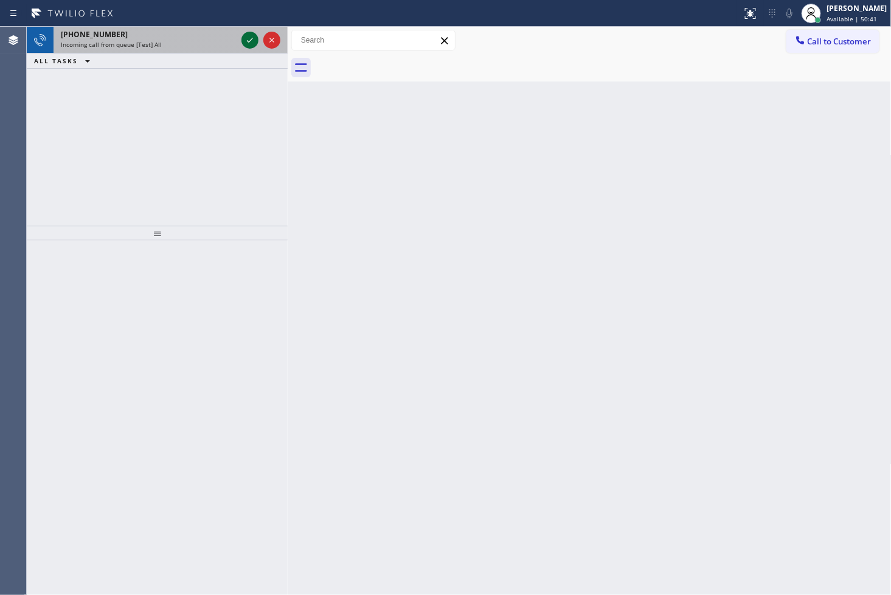
click at [248, 38] on icon at bounding box center [250, 40] width 15 height 15
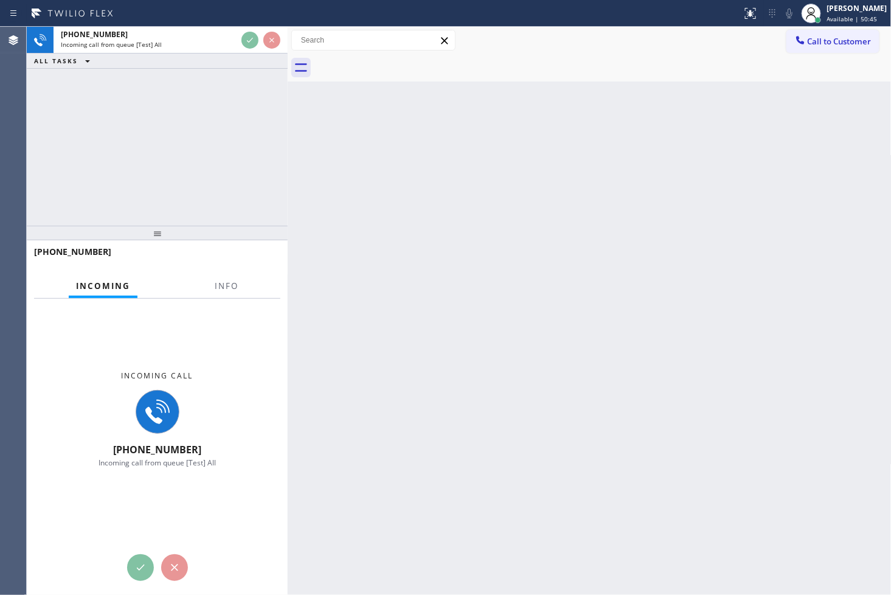
drag, startPoint x: 230, startPoint y: 134, endPoint x: 238, endPoint y: 66, distance: 69.2
click at [230, 134] on div "+18058245869 Incoming call from queue [Test] All ALL TASKS ALL TASKS ACTIVE TAS…" at bounding box center [157, 126] width 261 height 199
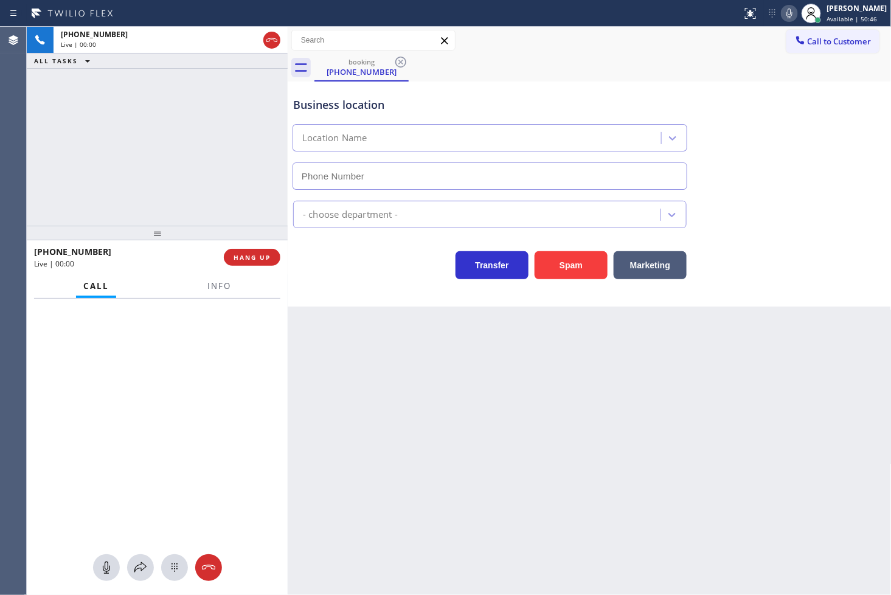
type input "[PHONE_NUMBER]"
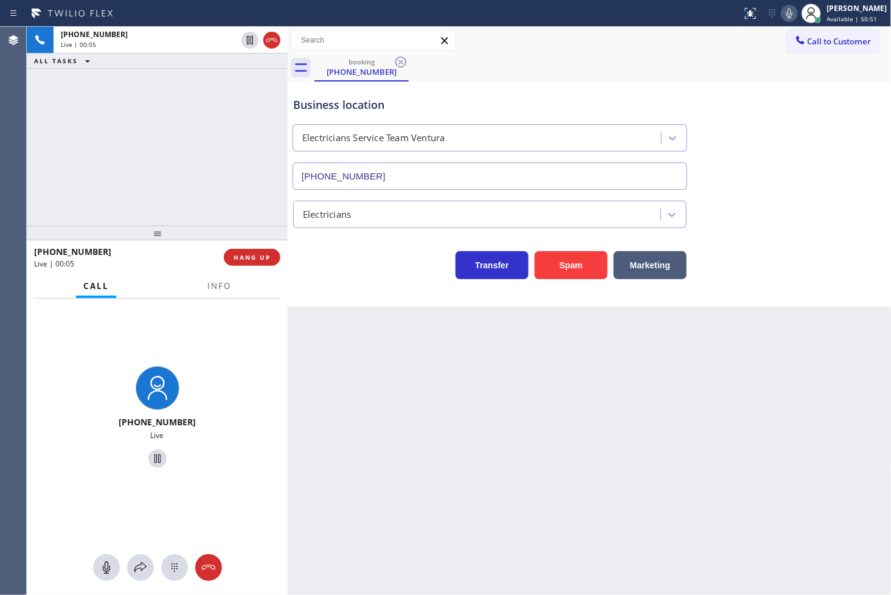
click at [206, 154] on div "+18058245869 Live | 00:05 ALL TASKS ALL TASKS ACTIVE TASKS TASKS IN WRAP UP" at bounding box center [157, 126] width 261 height 199
click at [356, 234] on div "Transfer Spam Marketing" at bounding box center [590, 253] width 598 height 51
click at [185, 123] on div "+18058245869 Live | 00:06 ALL TASKS ALL TASKS ACTIVE TASKS TASKS IN WRAP UP" at bounding box center [157, 126] width 261 height 199
click at [380, 303] on div "Business location Electricians Service Team Ventura (805) 519-8853 Electricians…" at bounding box center [590, 193] width 604 height 225
click at [151, 277] on div "Call Info" at bounding box center [157, 286] width 246 height 24
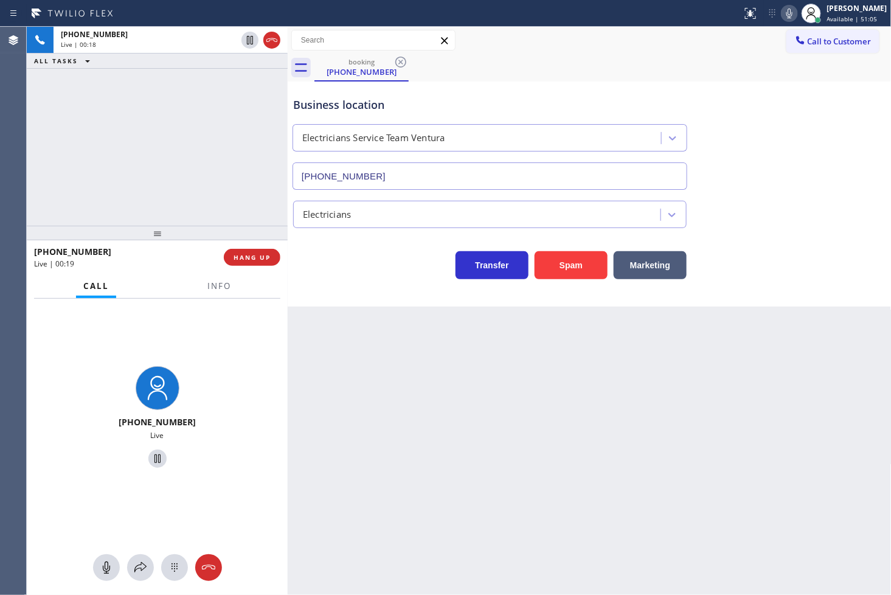
click at [162, 199] on div "+18058245869 Live | 00:18 ALL TASKS ALL TASKS ACTIVE TASKS TASKS IN WRAP UP" at bounding box center [157, 126] width 261 height 199
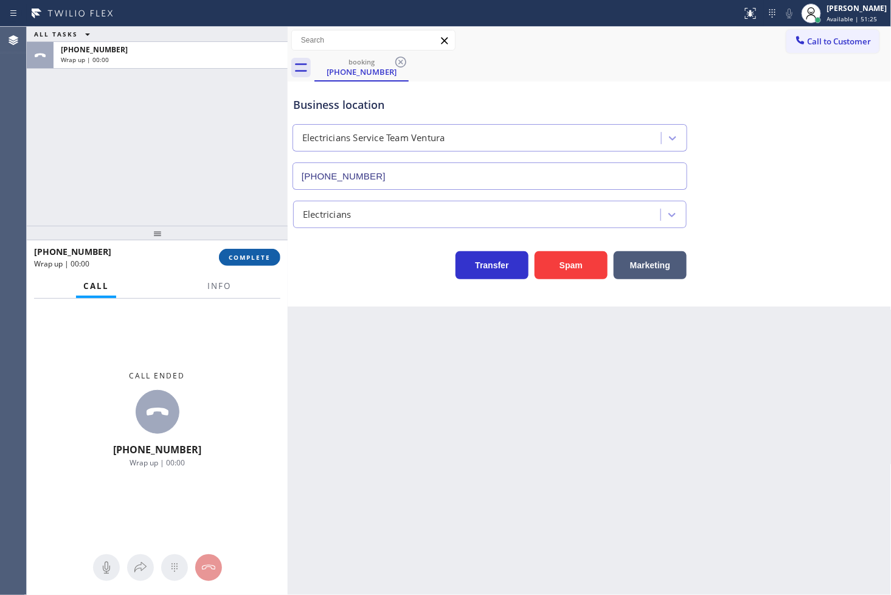
click at [229, 263] on button "COMPLETE" at bounding box center [249, 257] width 61 height 17
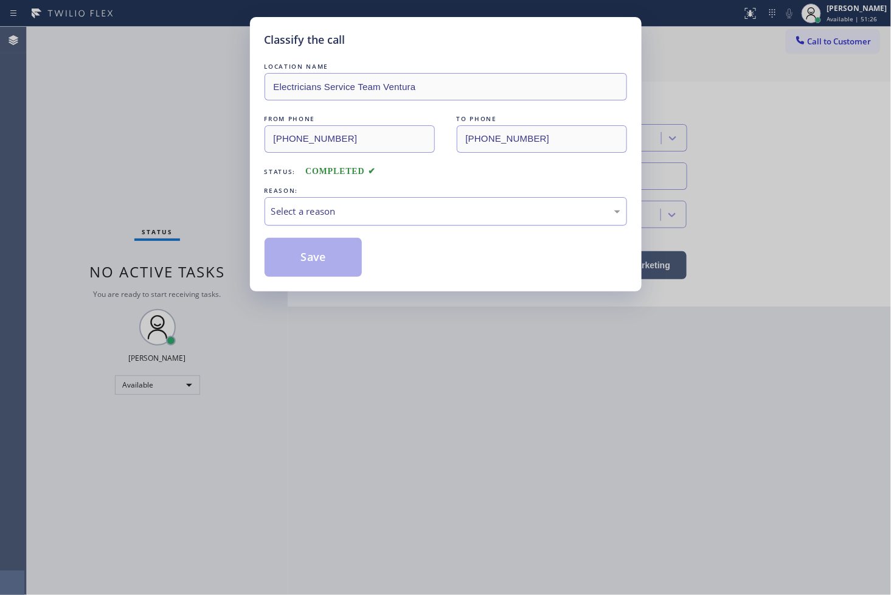
click at [337, 214] on div "Select a reason" at bounding box center [445, 211] width 349 height 14
click at [317, 254] on button "Save" at bounding box center [314, 257] width 98 height 39
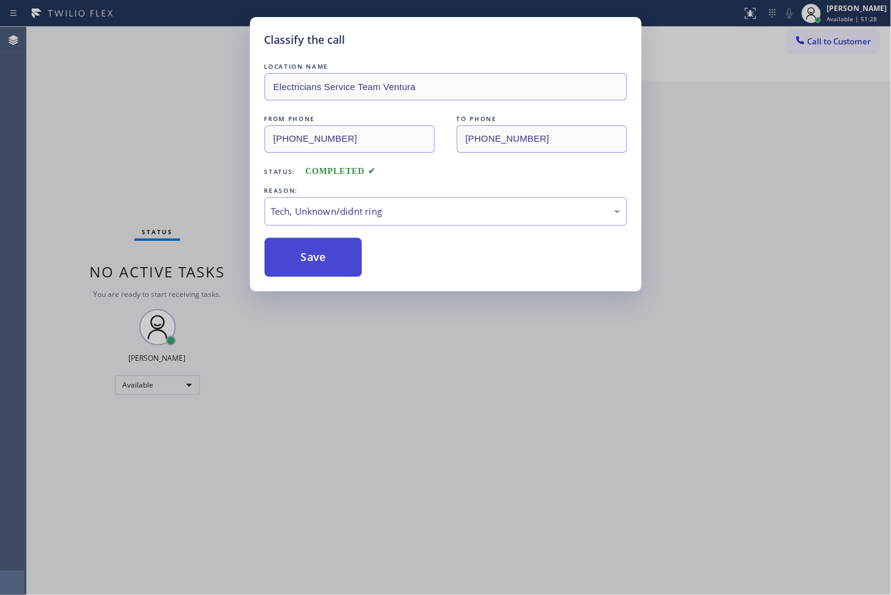
click at [317, 254] on button "Save" at bounding box center [314, 257] width 98 height 39
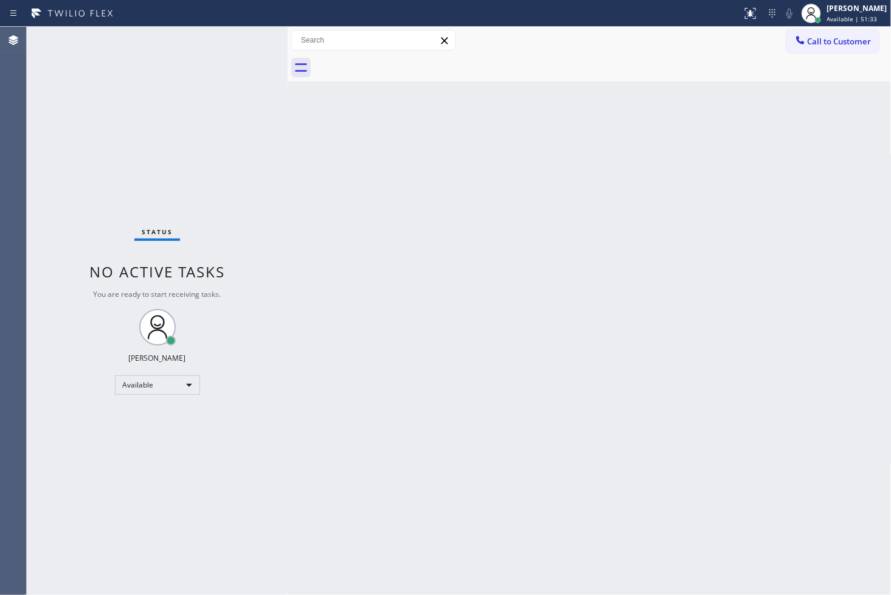
click at [257, 44] on div "Status No active tasks You are ready to start receiving tasks. [PERSON_NAME]" at bounding box center [157, 311] width 261 height 568
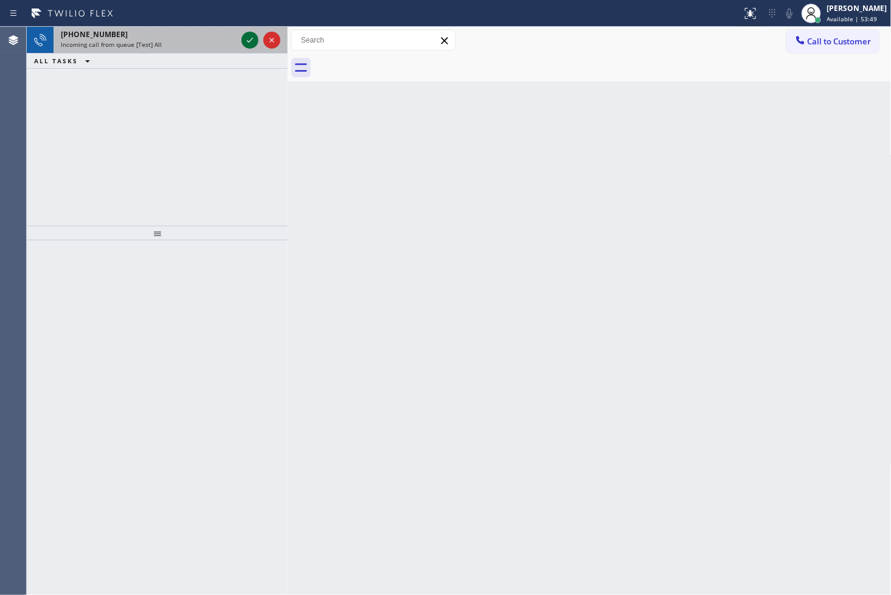
click at [251, 43] on icon at bounding box center [250, 40] width 15 height 15
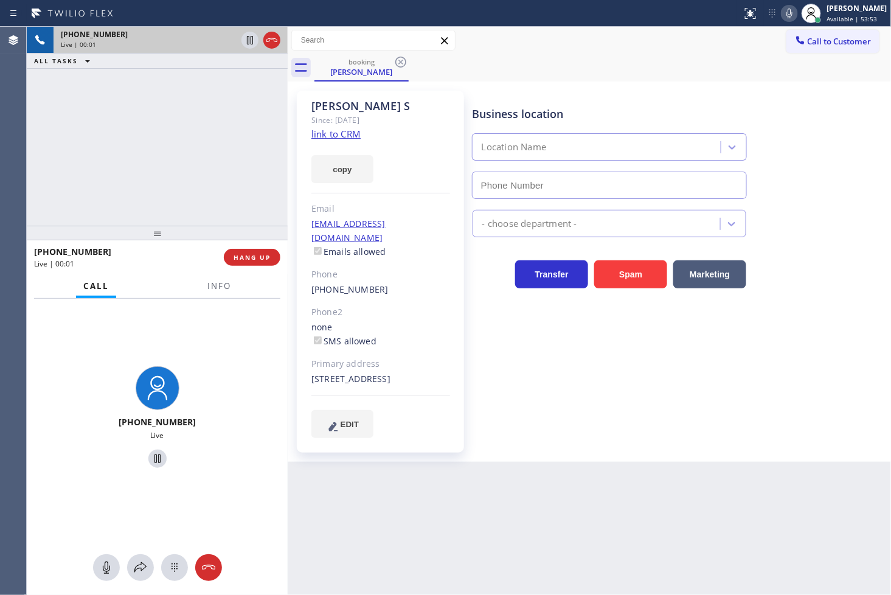
type input "[PHONE_NUMBER]"
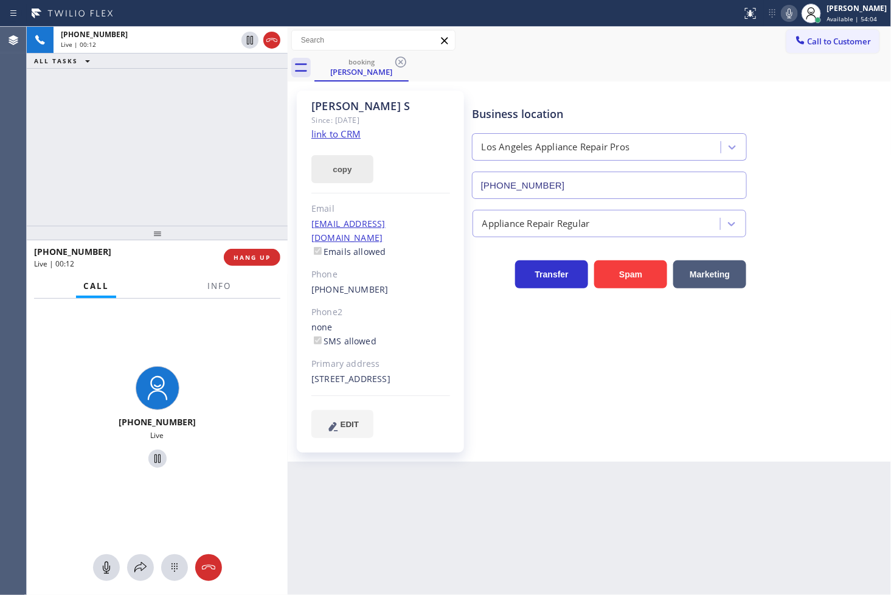
click at [335, 168] on button "copy" at bounding box center [342, 169] width 62 height 28
click at [61, 410] on div "+13109093895 Live" at bounding box center [157, 419] width 261 height 241
click at [341, 160] on button "copy" at bounding box center [342, 169] width 62 height 28
click at [248, 43] on icon at bounding box center [250, 40] width 15 height 15
click at [41, 152] on div "+13109093895 Live | 02:02 ALL TASKS ALL TASKS ACTIVE TASKS TASKS IN WRAP UP" at bounding box center [157, 126] width 261 height 199
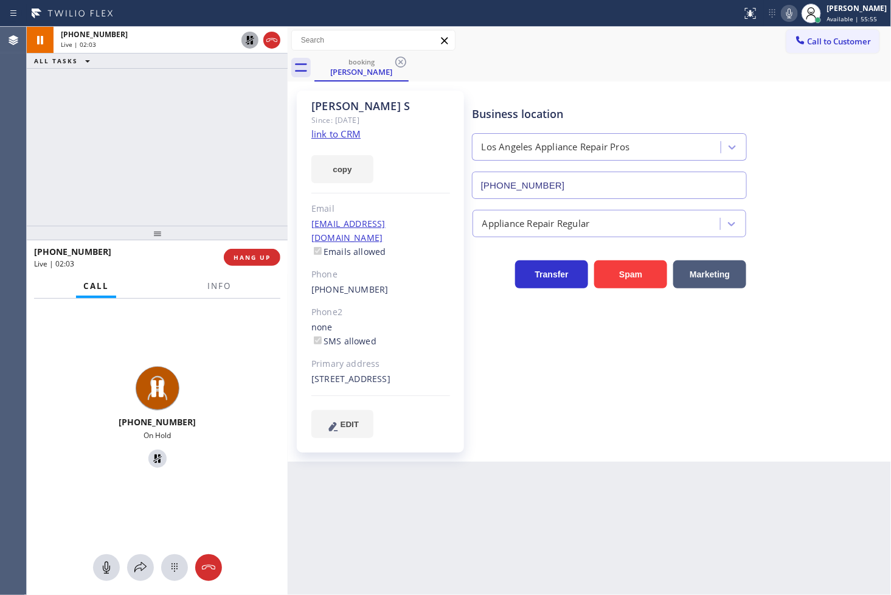
click at [250, 39] on icon at bounding box center [250, 40] width 15 height 15
click at [150, 457] on icon at bounding box center [157, 458] width 15 height 15
click at [40, 368] on div "+13109093895 Live" at bounding box center [157, 419] width 261 height 241
click at [219, 288] on span "Info" at bounding box center [219, 285] width 24 height 11
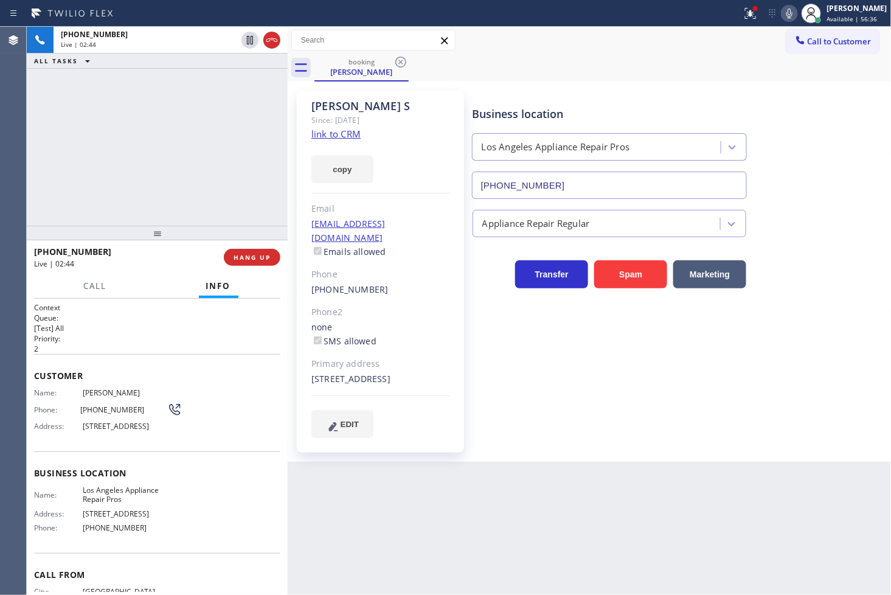
click at [515, 319] on div "Business location Los Angeles Appliance Repair Pros (213) 246-2033 Appliance Re…" at bounding box center [679, 264] width 418 height 341
click at [407, 320] on div "none SMS allowed" at bounding box center [380, 334] width 139 height 28
click at [169, 326] on p "[Test] All" at bounding box center [157, 328] width 246 height 10
click at [146, 176] on div "+13109093895 Live | 02:58 ALL TASKS ALL TASKS ACTIVE TASKS TASKS IN WRAP UP" at bounding box center [157, 126] width 261 height 199
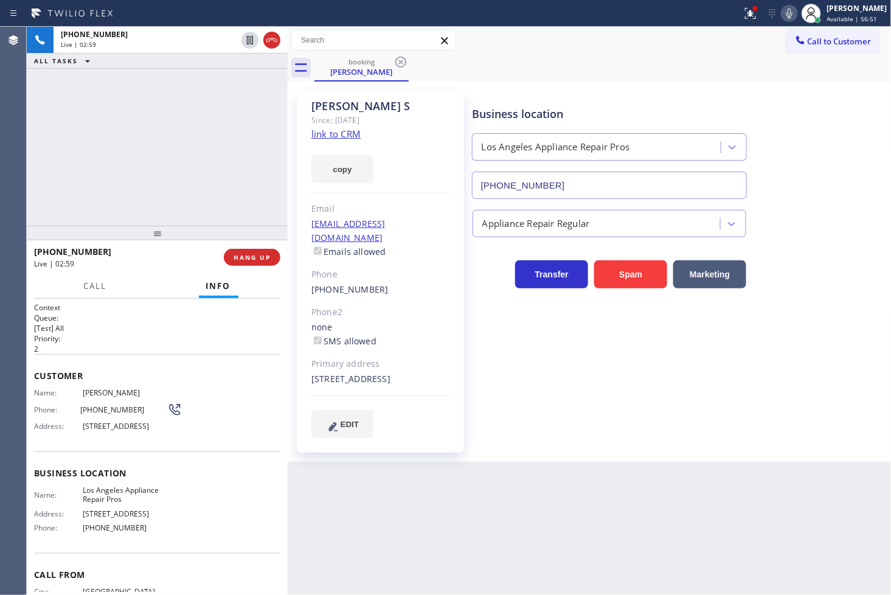
drag, startPoint x: 164, startPoint y: 399, endPoint x: 163, endPoint y: 350, distance: 48.7
click at [162, 385] on div "Customer Name: Hamid S Phone: (310) 909-3895 Address: 6241 Crescent Park W 213,…" at bounding box center [157, 402] width 246 height 97
click at [142, 234] on div at bounding box center [157, 233] width 261 height 15
click at [150, 378] on span "Customer" at bounding box center [157, 376] width 246 height 12
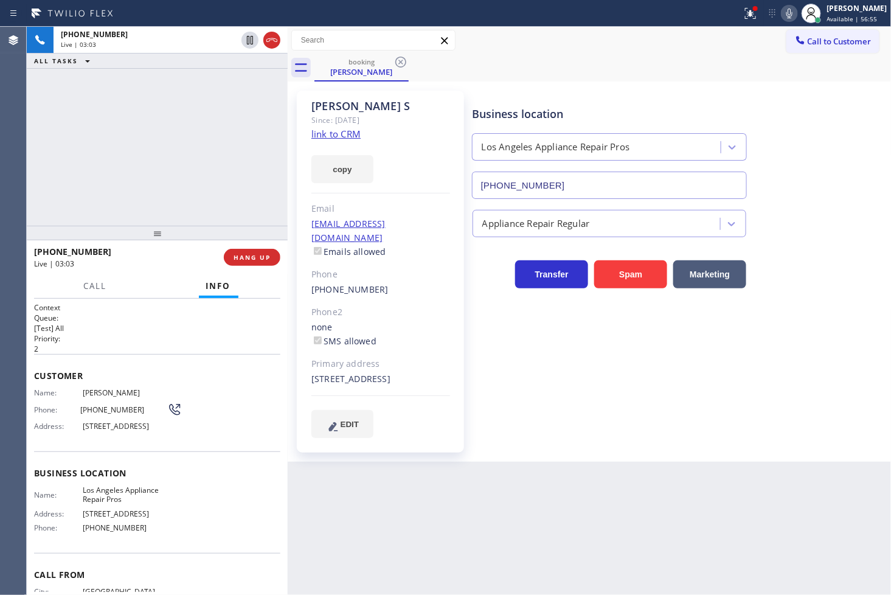
click at [155, 355] on div "Customer Name: Hamid S Phone: (310) 909-3895 Address: 6241 Crescent Park W 213,…" at bounding box center [157, 402] width 246 height 97
click at [157, 351] on p "2" at bounding box center [157, 349] width 246 height 10
click at [156, 344] on p "2" at bounding box center [157, 349] width 246 height 10
click at [148, 251] on div "+13109093895" at bounding box center [124, 252] width 181 height 12
click at [147, 268] on div "Live | 03:06" at bounding box center [124, 263] width 181 height 10
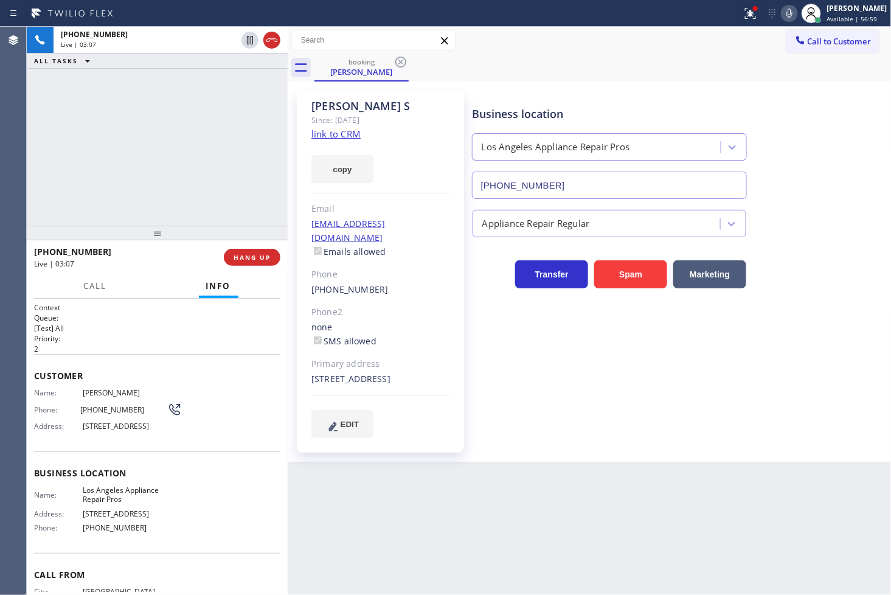
click at [122, 309] on h1 "Context" at bounding box center [157, 307] width 246 height 10
click at [125, 175] on div "+13109093895 Live | 03:07 ALL TASKS ALL TASKS ACTIVE TASKS TASKS IN WRAP UP" at bounding box center [157, 126] width 261 height 199
click at [235, 424] on div "Name: Hamid S Phone: (310) 909-3895 Address: 6241 Crescent Park W 213, Los Ange…" at bounding box center [157, 412] width 246 height 48
click at [461, 550] on div "Back to Dashboard Change Sender ID Customers Technicians Select a contact Outbo…" at bounding box center [590, 311] width 604 height 568
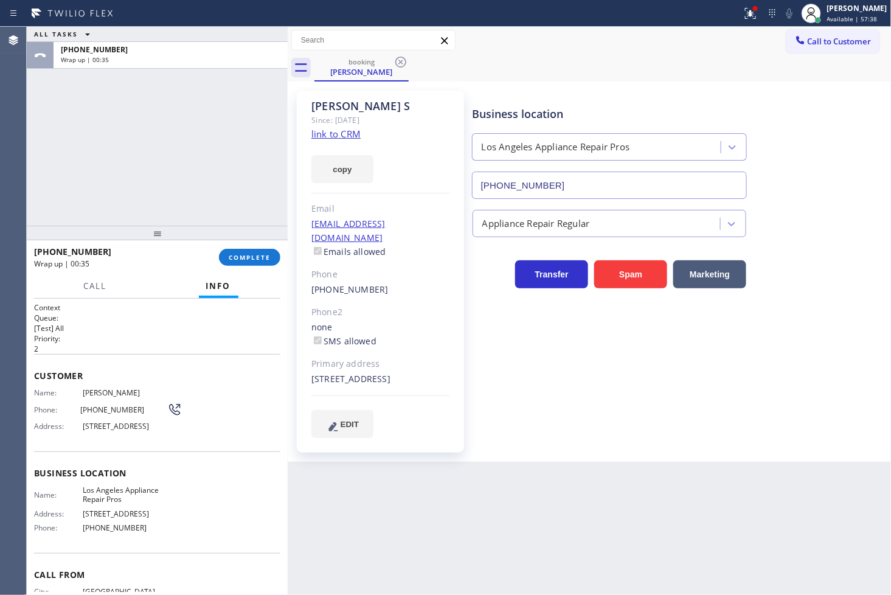
click at [35, 170] on div "ALL TASKS ALL TASKS ACTIVE TASKS TASKS IN WRAP UP +13109093895 Wrap up | 00:35" at bounding box center [157, 126] width 261 height 199
click at [233, 253] on span "COMPLETE" at bounding box center [250, 257] width 42 height 9
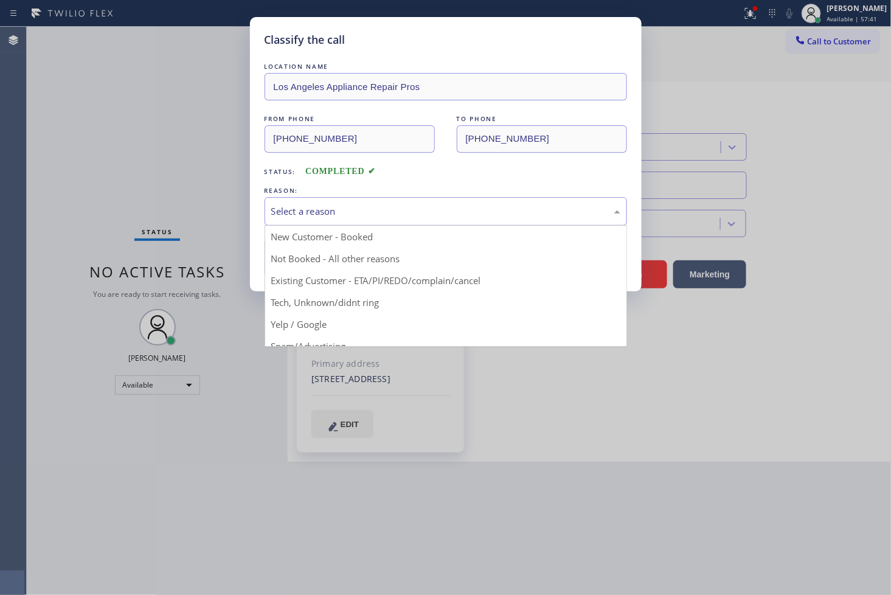
click at [342, 220] on div "Select a reason" at bounding box center [446, 211] width 362 height 29
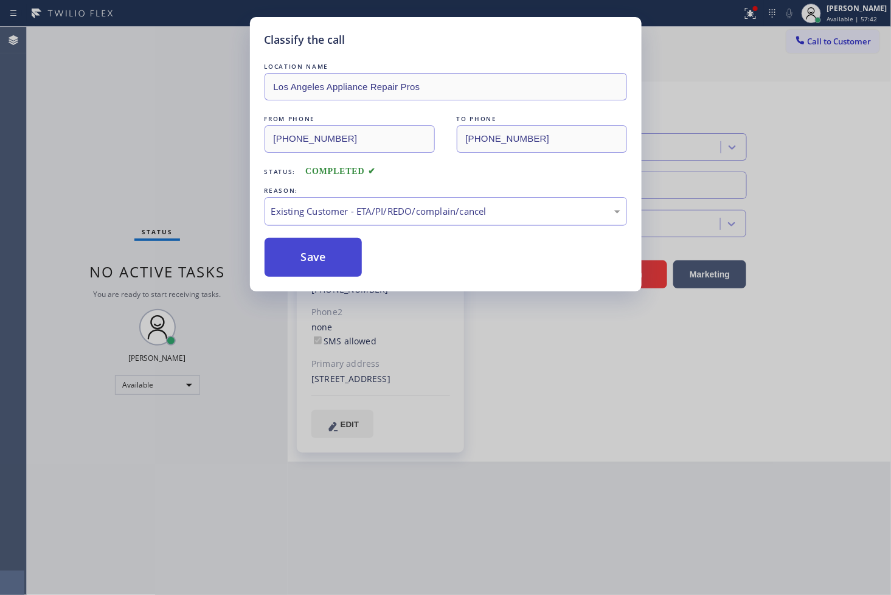
click at [343, 258] on button "Save" at bounding box center [314, 257] width 98 height 39
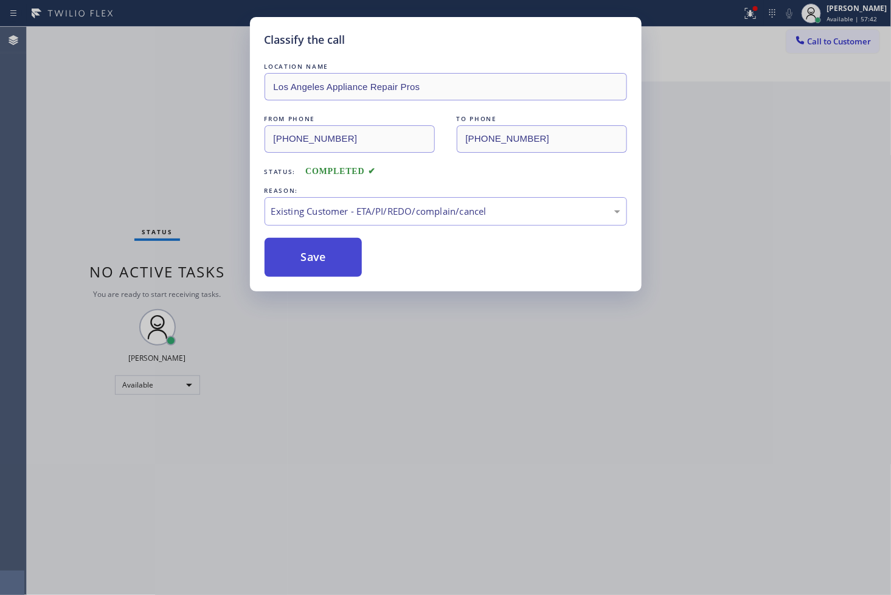
click at [343, 258] on button "Save" at bounding box center [314, 257] width 98 height 39
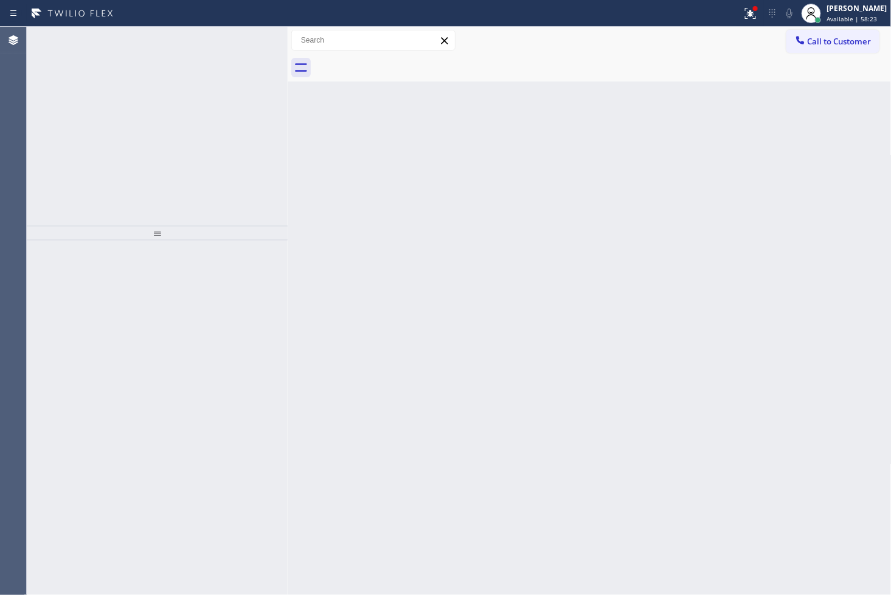
click at [251, 38] on icon at bounding box center [250, 40] width 15 height 15
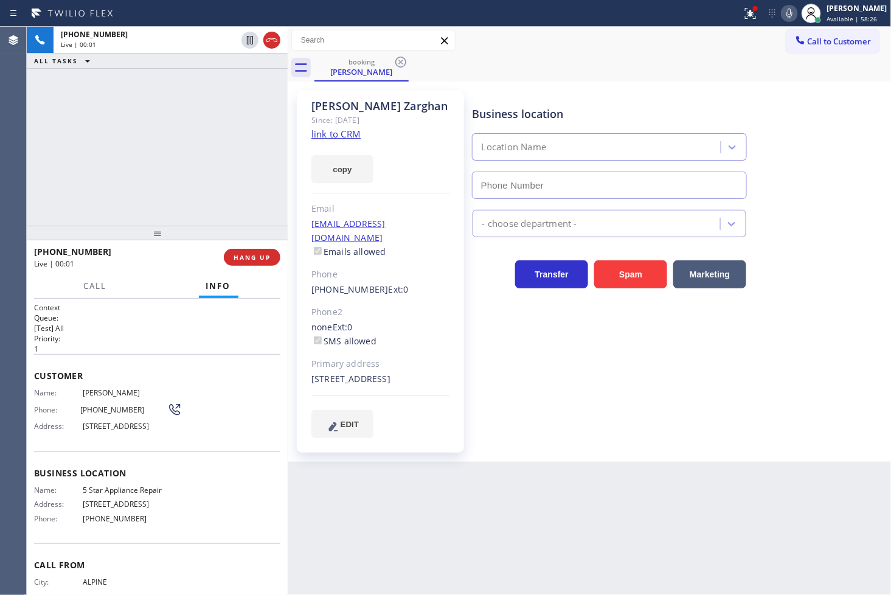
type input "[PHONE_NUMBER]"
click at [325, 131] on link "link to CRM" at bounding box center [335, 134] width 49 height 12
click at [134, 155] on div "+16194844612 Live | 00:07 ALL TASKS ALL TASKS ACTIVE TASKS TASKS IN WRAP UP" at bounding box center [157, 126] width 261 height 199
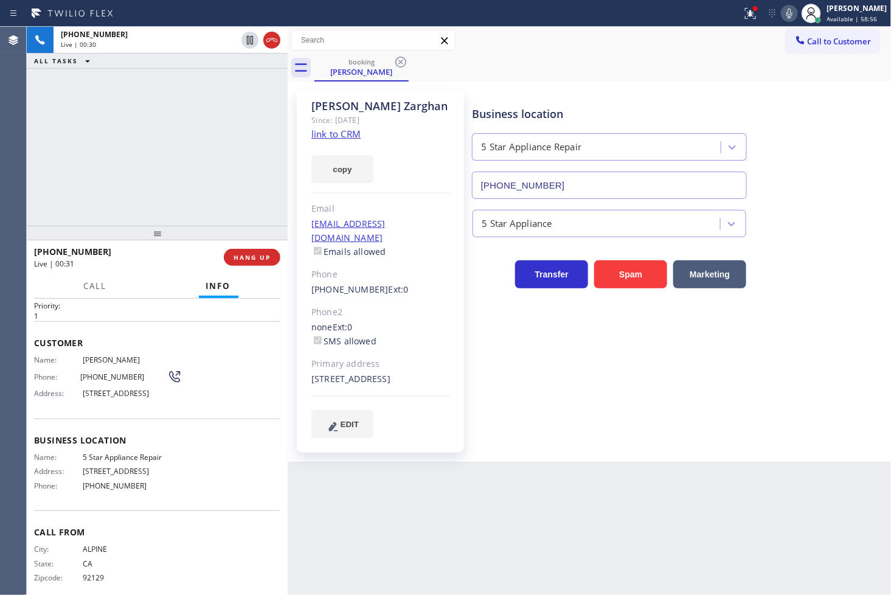
scroll to position [51, 0]
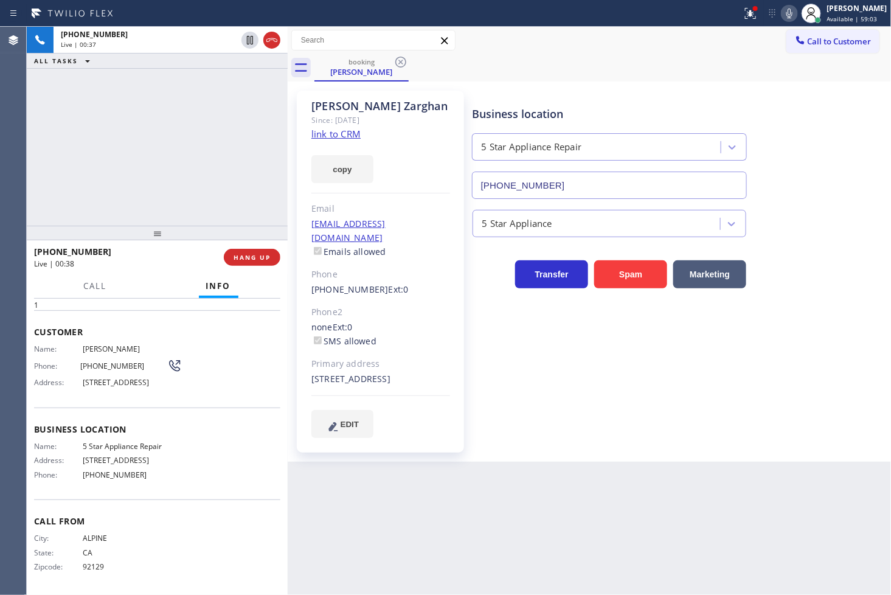
click at [153, 167] on div "+16194844612 Live | 00:37 ALL TASKS ALL TASKS ACTIVE TASKS TASKS IN WRAP UP" at bounding box center [157, 126] width 261 height 199
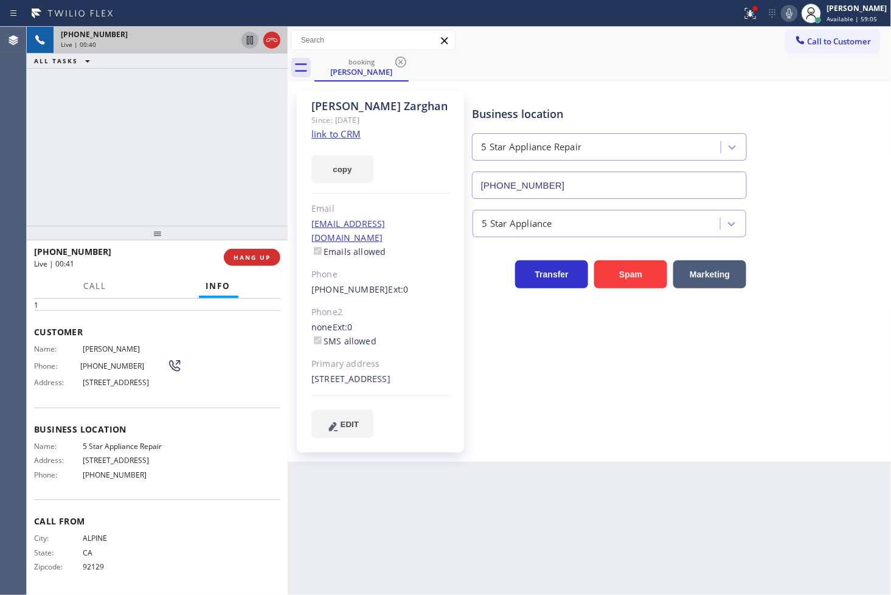
click at [245, 38] on icon at bounding box center [250, 40] width 15 height 15
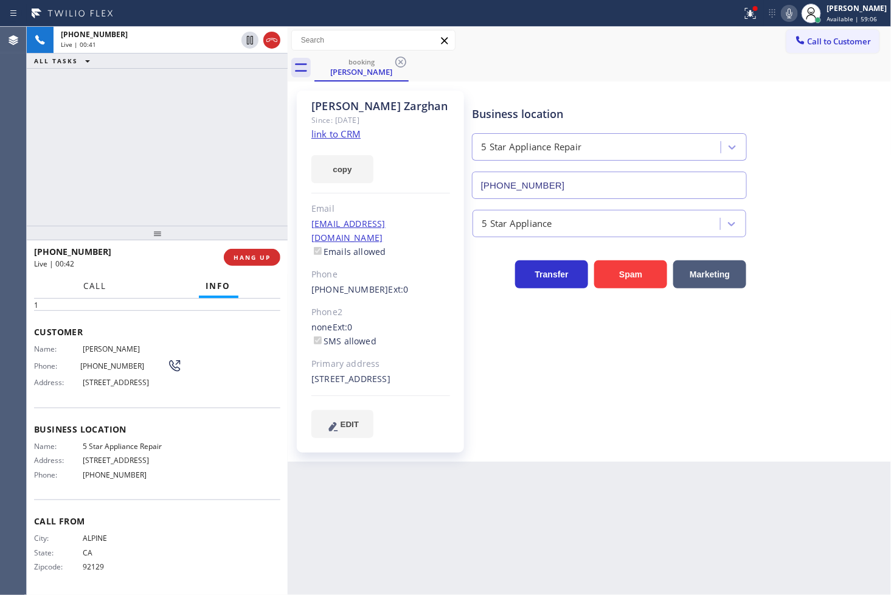
click at [97, 289] on span "Call" at bounding box center [95, 285] width 23 height 11
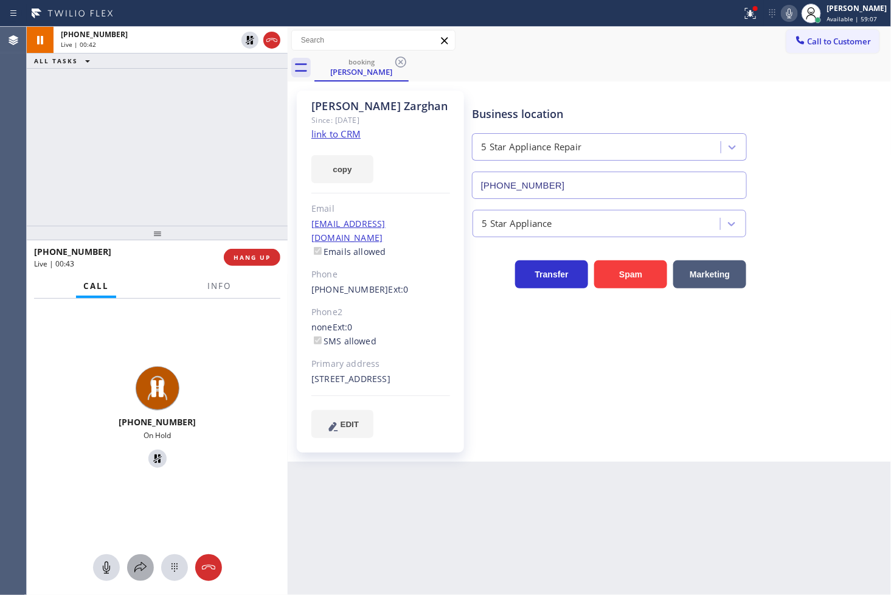
click at [142, 570] on icon at bounding box center [140, 567] width 15 height 15
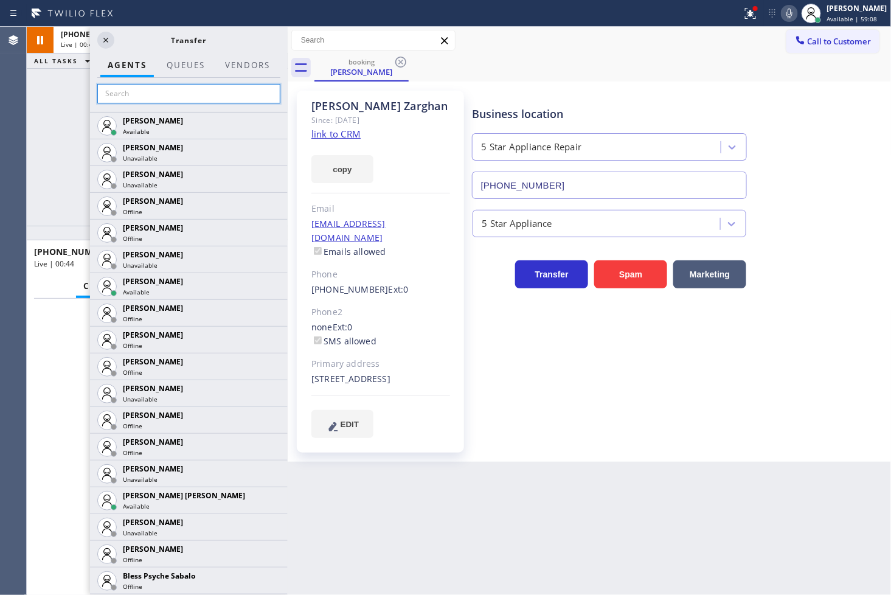
click at [145, 96] on input "text" at bounding box center [188, 93] width 183 height 19
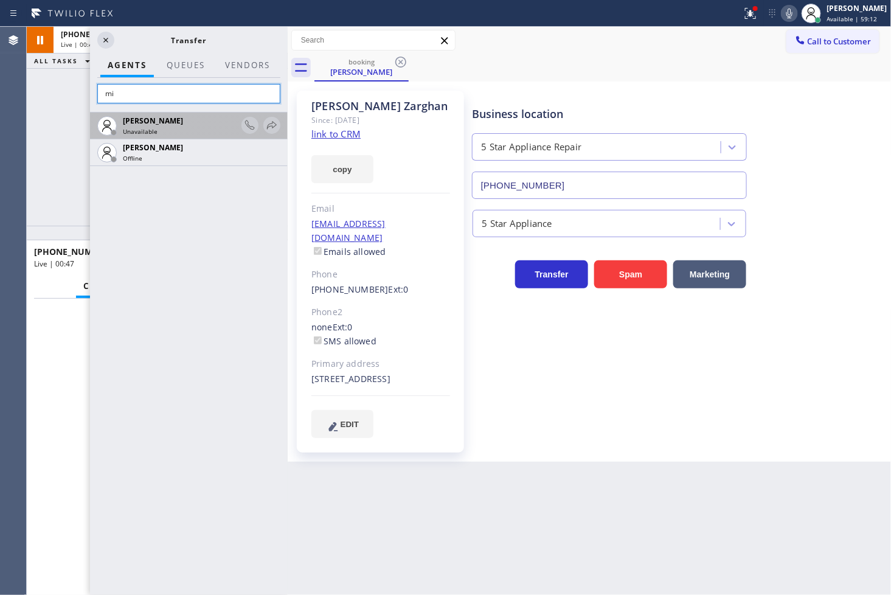
type input "m"
type input "meg"
click at [274, 124] on icon at bounding box center [272, 125] width 15 height 15
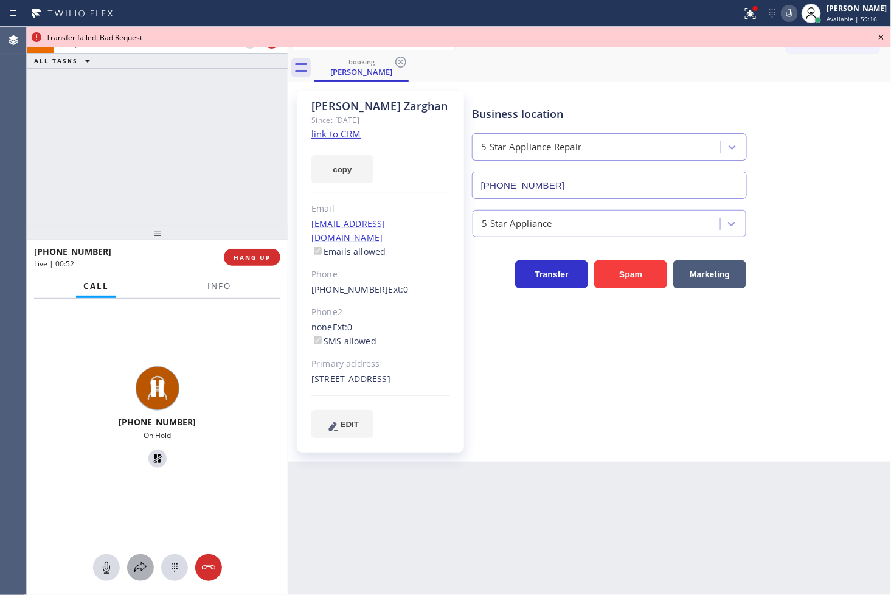
click at [147, 570] on icon at bounding box center [140, 567] width 15 height 15
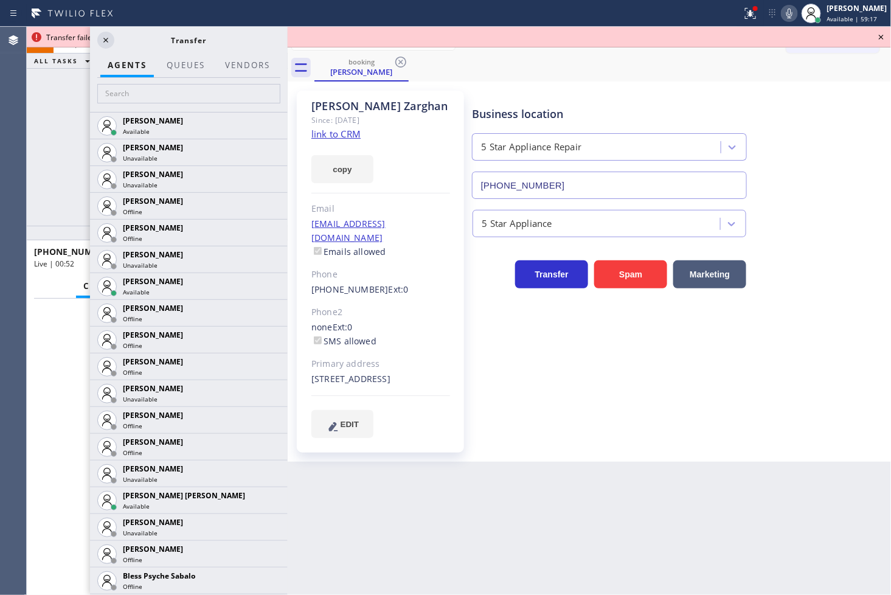
click at [136, 108] on div at bounding box center [189, 95] width 198 height 34
click at [138, 86] on input "text" at bounding box center [188, 93] width 183 height 19
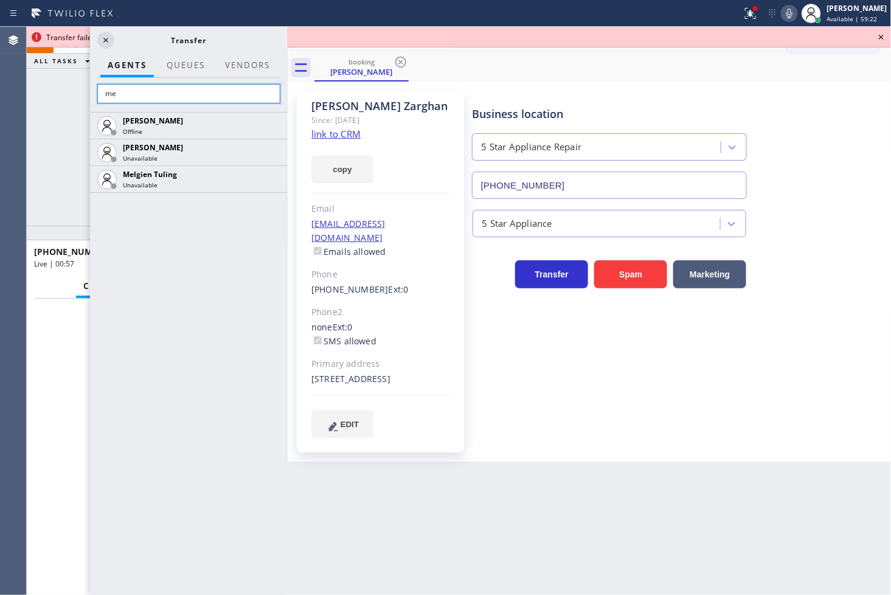
type input "m"
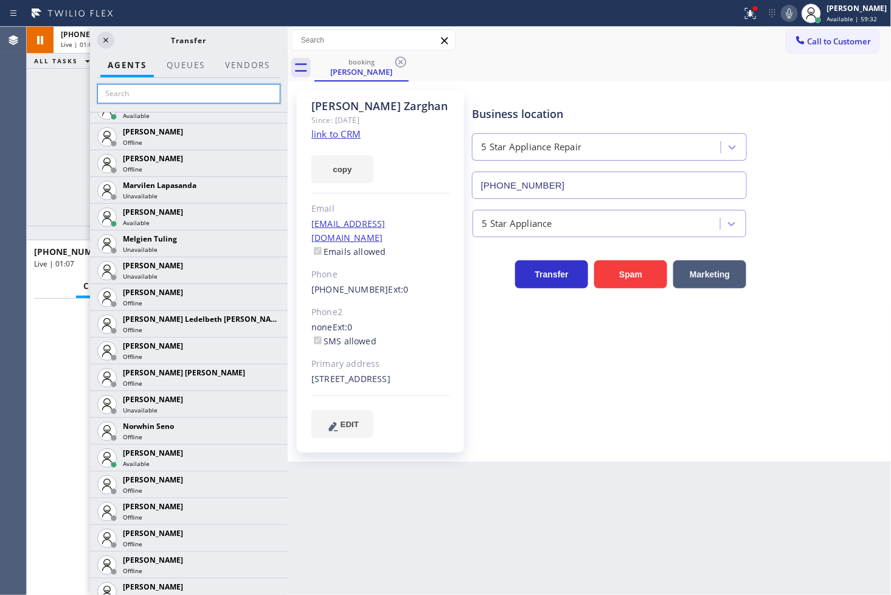
scroll to position [2004, 0]
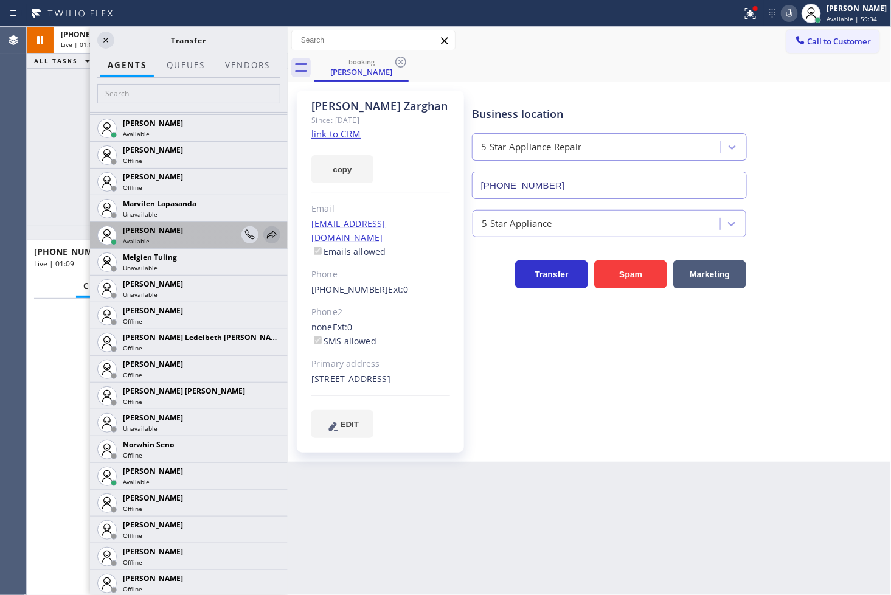
click at [267, 234] on icon at bounding box center [272, 234] width 10 height 8
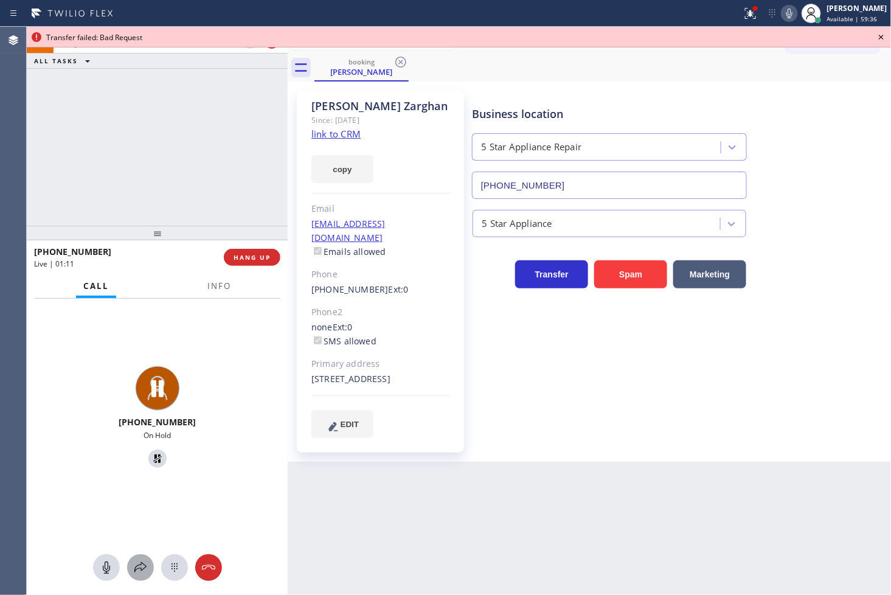
click at [136, 570] on icon at bounding box center [140, 567] width 15 height 15
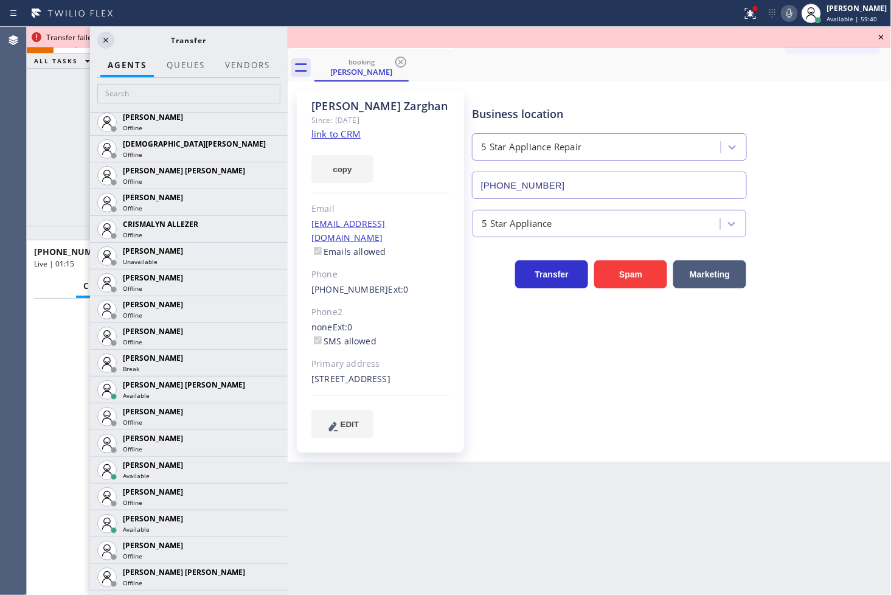
scroll to position [525, 0]
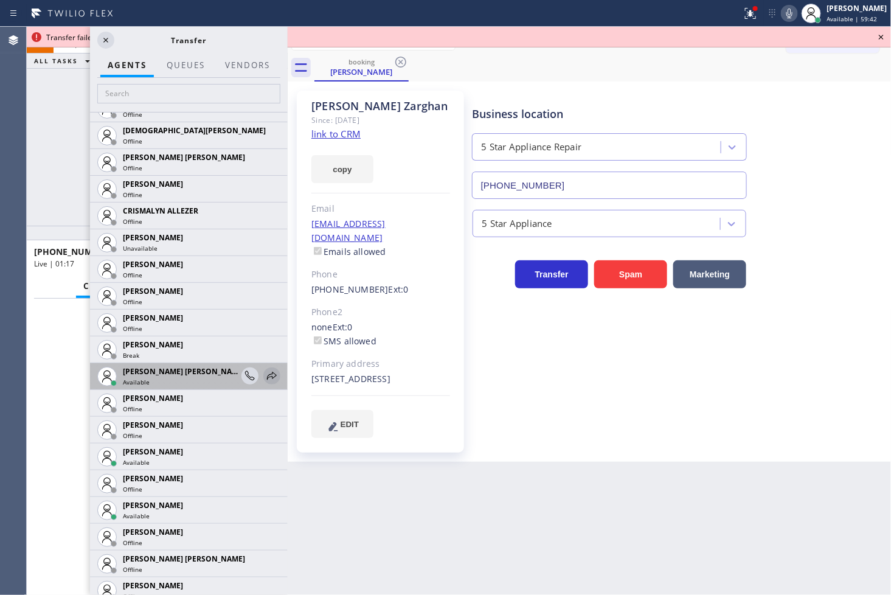
click at [265, 372] on icon at bounding box center [272, 375] width 15 height 15
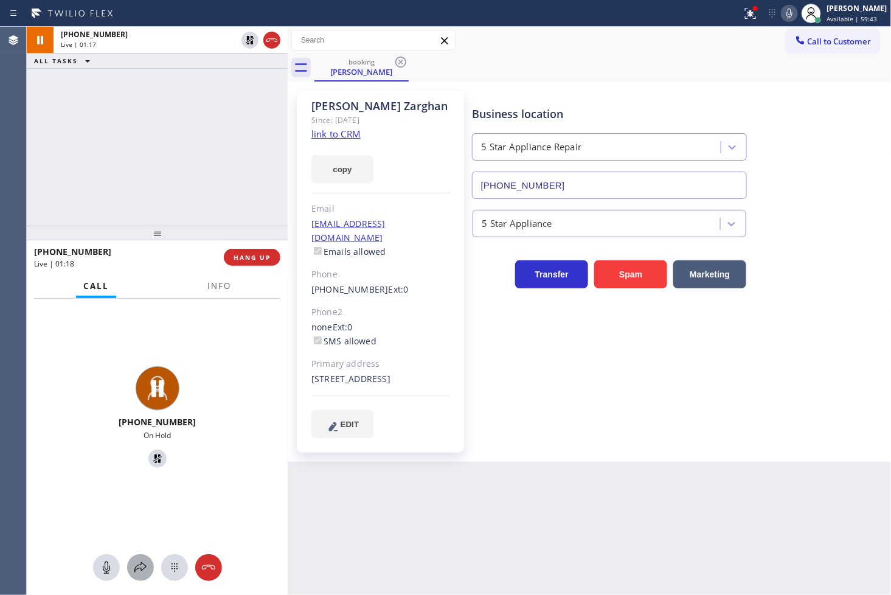
click at [140, 572] on icon at bounding box center [140, 567] width 15 height 15
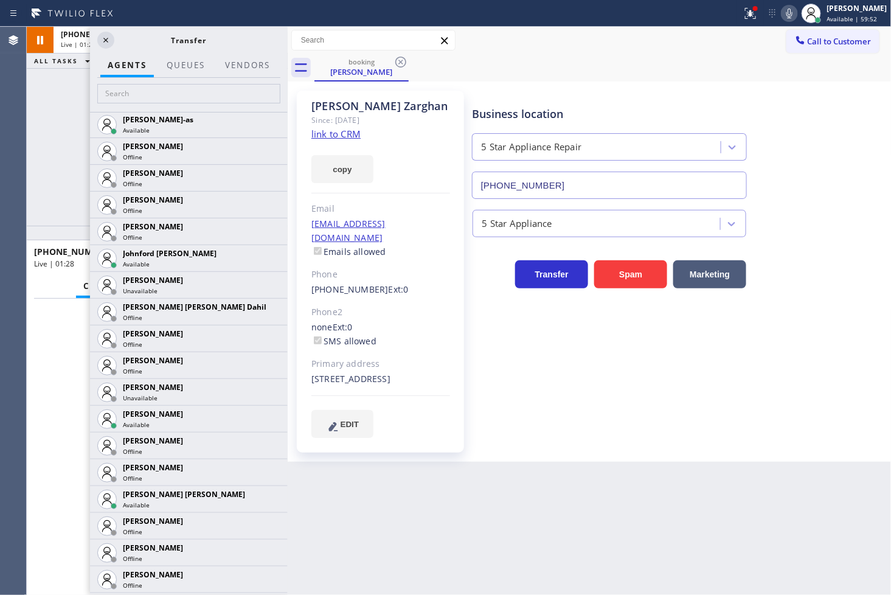
scroll to position [1267, 0]
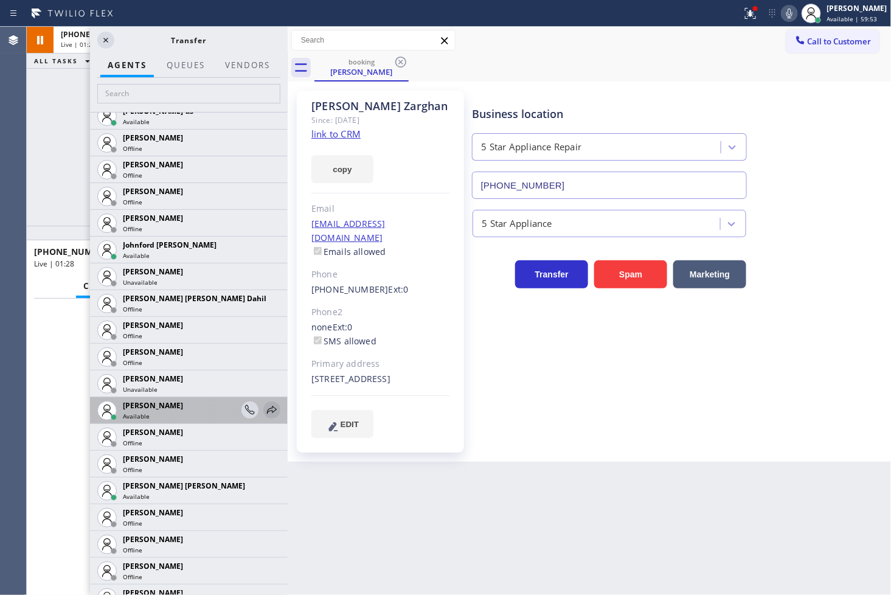
click at [265, 407] on icon at bounding box center [272, 410] width 15 height 15
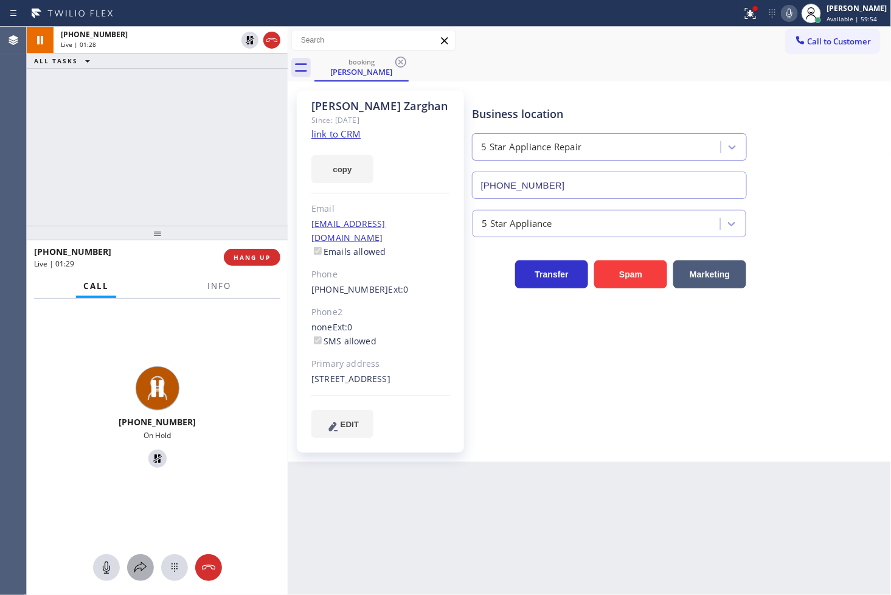
click at [144, 572] on icon at bounding box center [140, 567] width 15 height 15
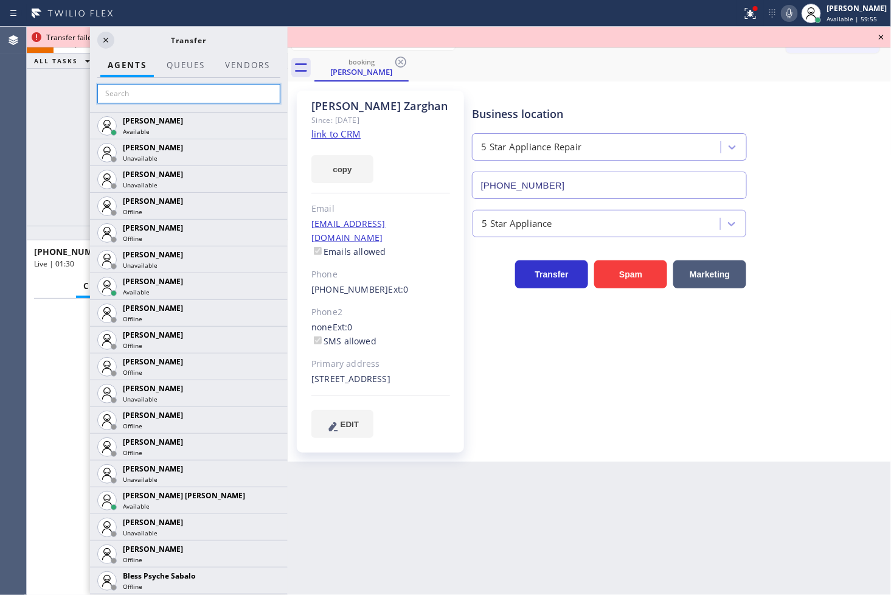
click at [136, 99] on input "text" at bounding box center [188, 93] width 183 height 19
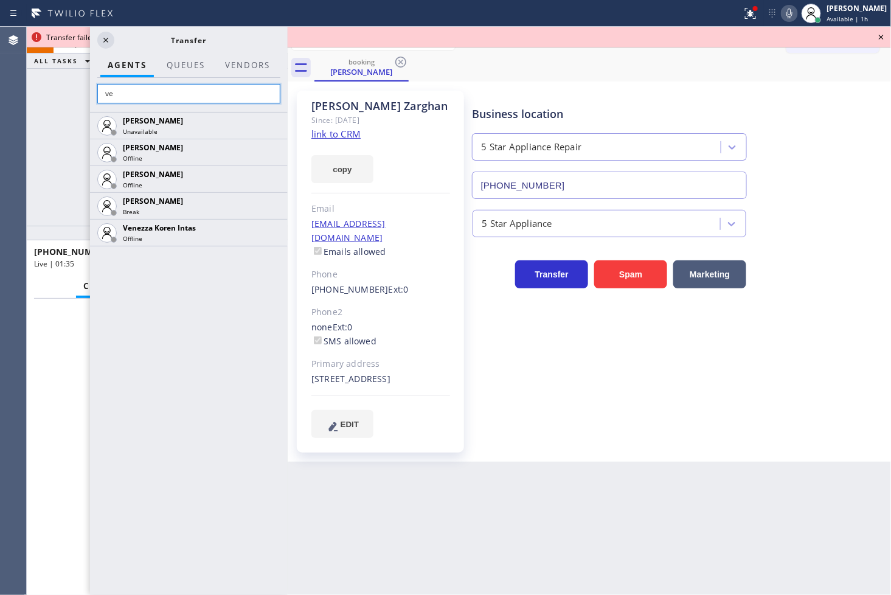
type input "v"
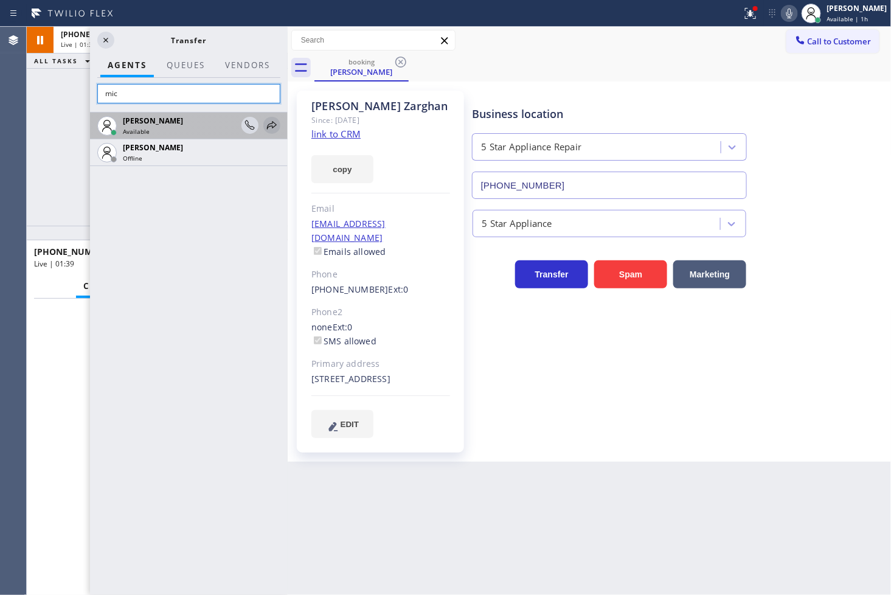
type input "mic"
click at [277, 123] on icon at bounding box center [272, 125] width 15 height 15
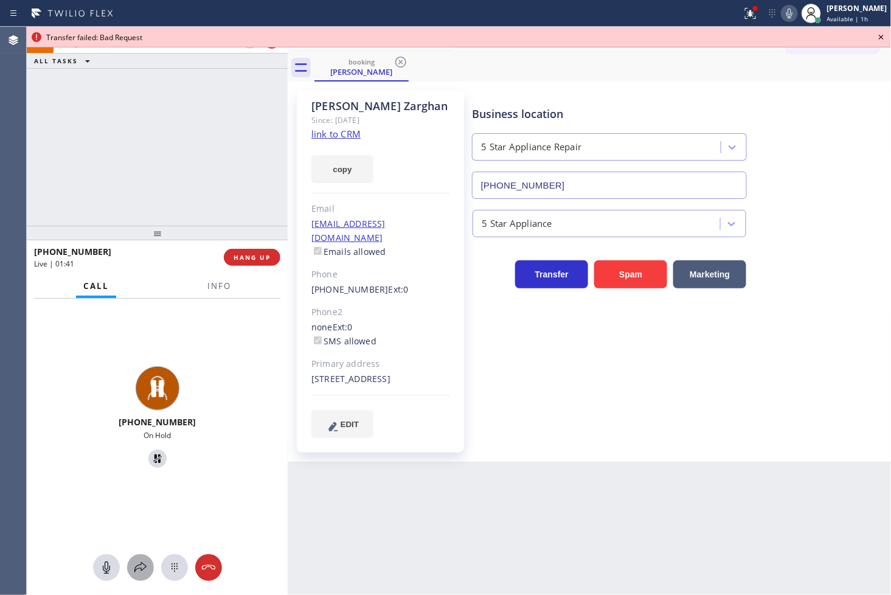
click at [130, 573] on div at bounding box center [140, 567] width 27 height 15
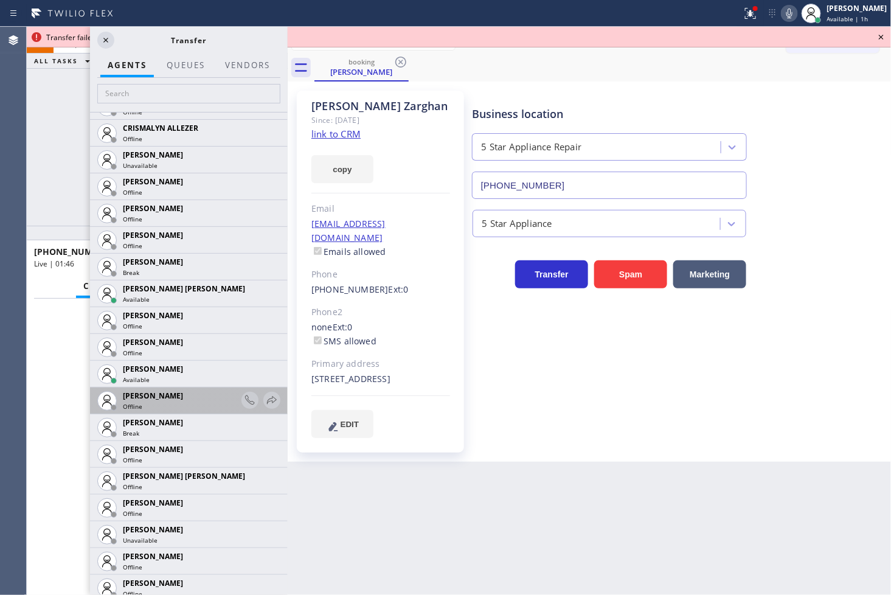
scroll to position [540, 0]
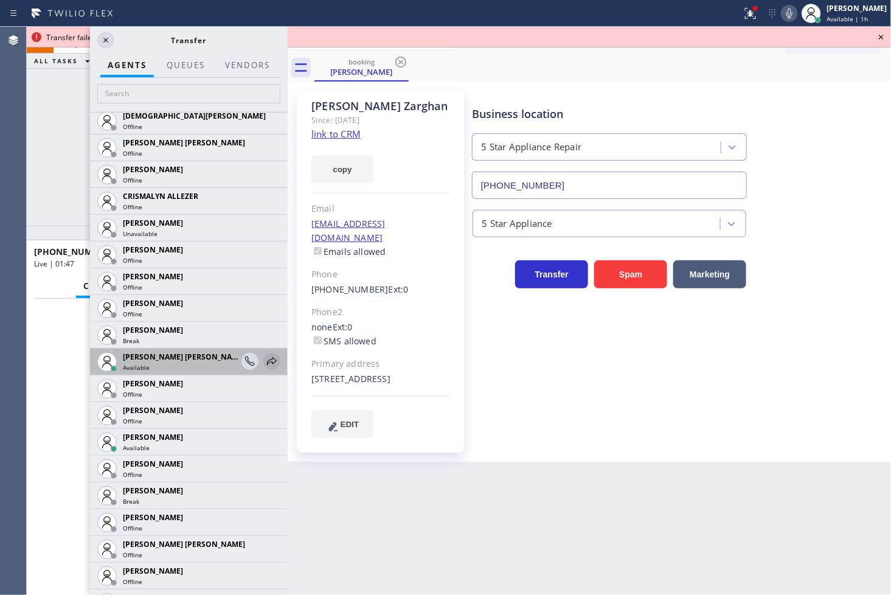
click at [263, 358] on div at bounding box center [271, 361] width 17 height 15
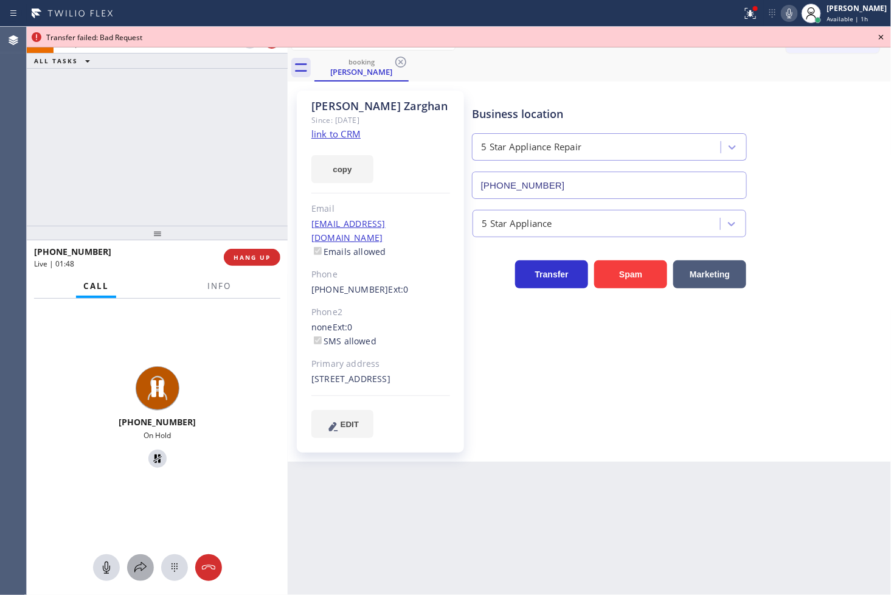
click at [140, 566] on icon at bounding box center [140, 567] width 15 height 15
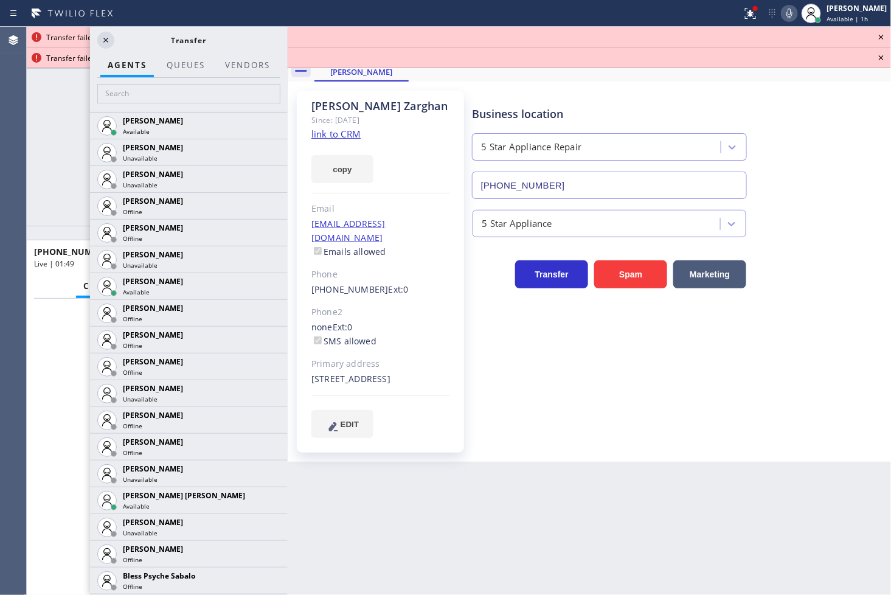
click at [233, 104] on div at bounding box center [189, 95] width 198 height 34
click at [259, 100] on input "text" at bounding box center [188, 93] width 183 height 19
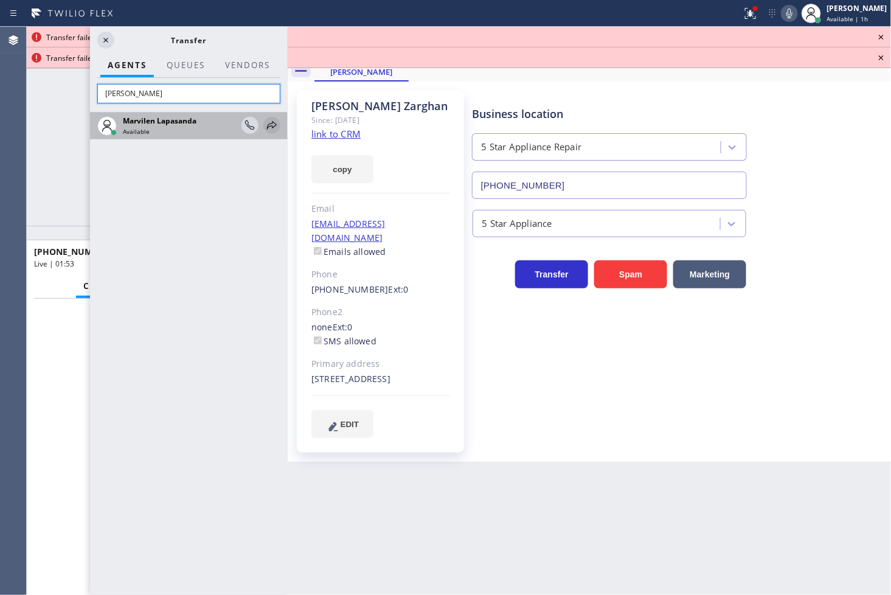
type input "marv"
click at [270, 122] on icon at bounding box center [272, 125] width 15 height 15
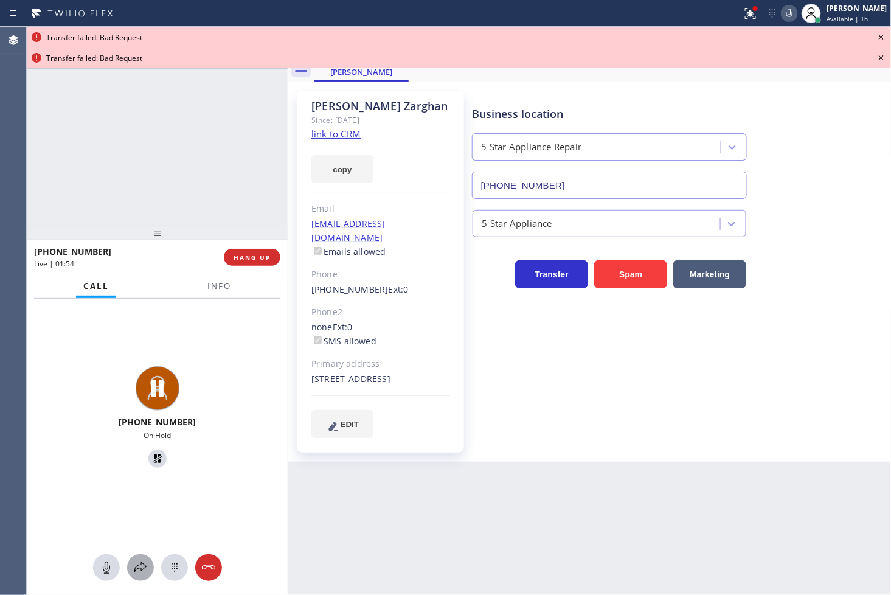
click at [129, 566] on div at bounding box center [140, 567] width 27 height 15
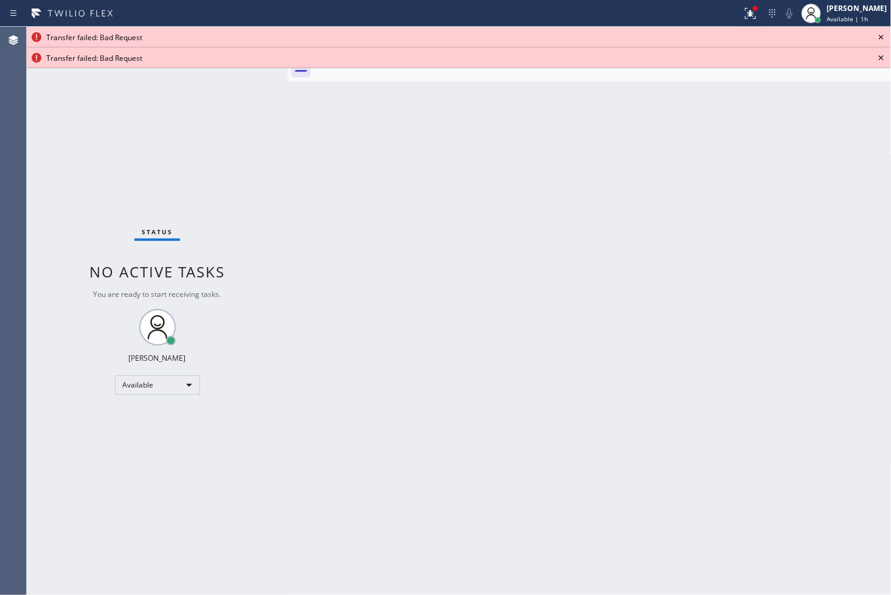
click at [880, 27] on div "Transfer failed: Bad Request" at bounding box center [459, 37] width 864 height 21
click at [879, 34] on icon at bounding box center [881, 37] width 15 height 15
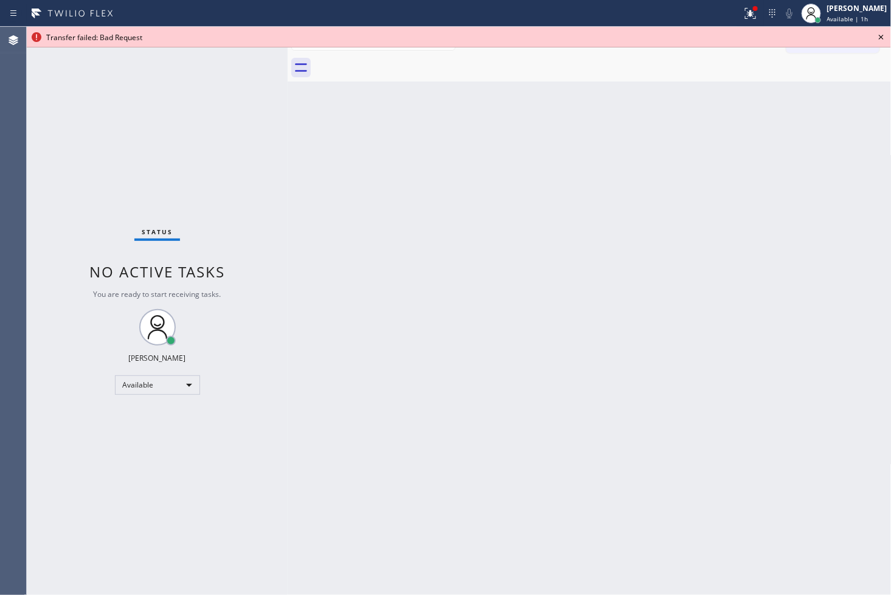
click at [879, 34] on icon at bounding box center [881, 37] width 15 height 15
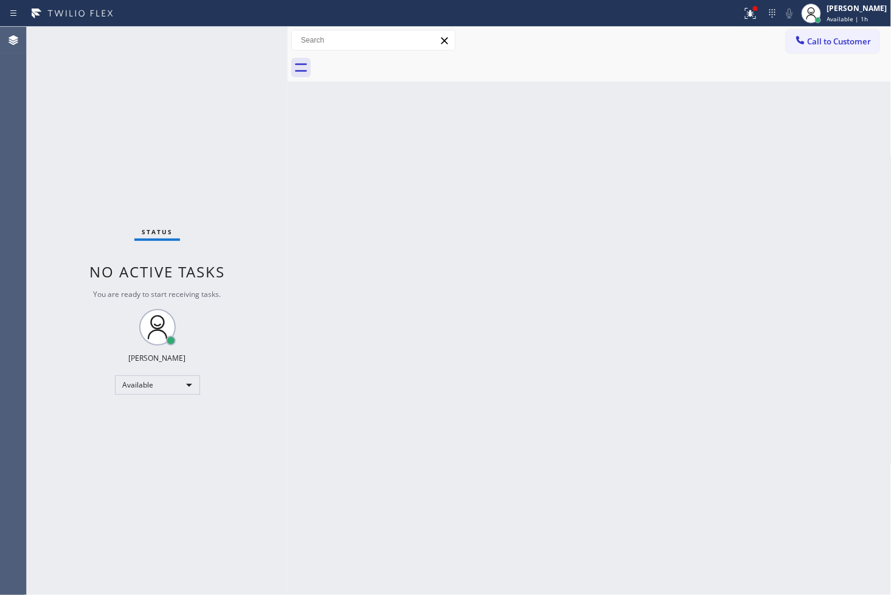
click at [247, 43] on div "Status No active tasks You are ready to start receiving tasks. [PERSON_NAME]" at bounding box center [157, 311] width 261 height 568
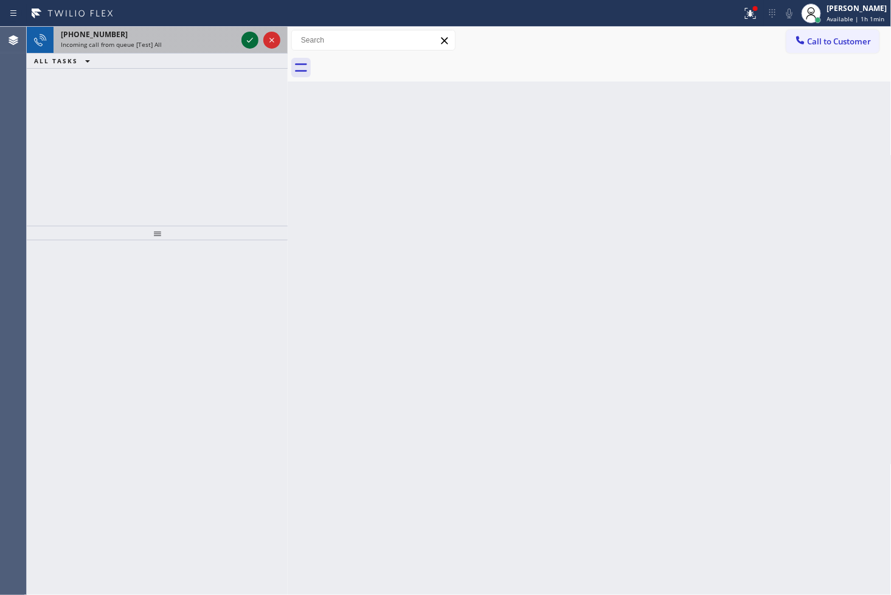
click at [247, 43] on icon at bounding box center [250, 40] width 15 height 15
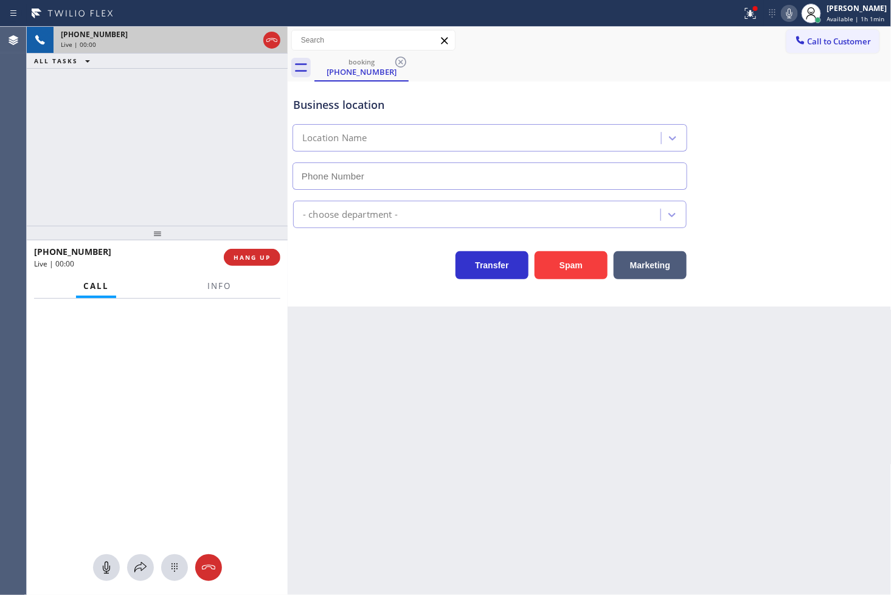
type input "[PHONE_NUMBER]"
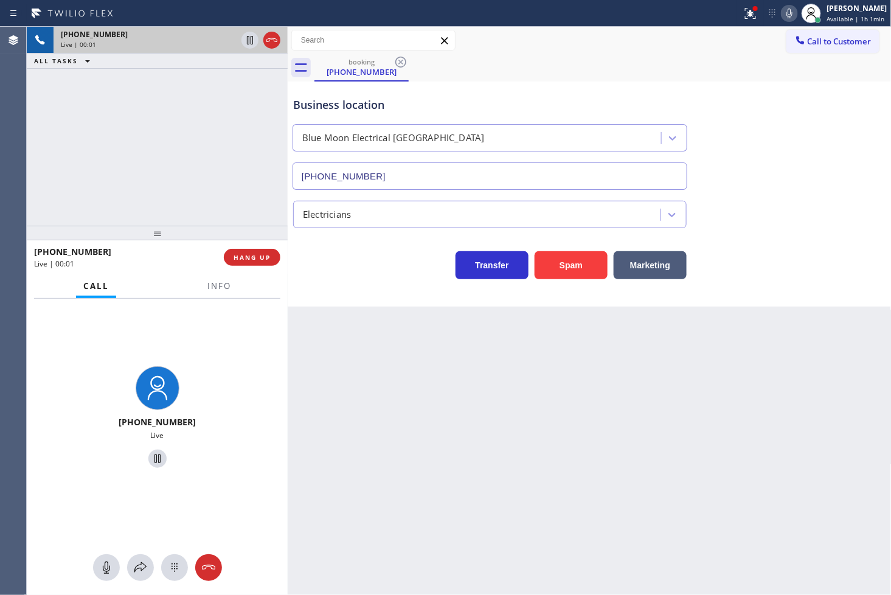
click at [235, 207] on div "+13512333106 Live | 00:01 ALL TASKS ALL TASKS ACTIVE TASKS TASKS IN WRAP UP" at bounding box center [157, 126] width 261 height 199
click at [398, 294] on div "Business location Blue Moon Electrical Huntington Beach (714) 583-9722 Electric…" at bounding box center [590, 193] width 604 height 225
click at [379, 387] on div "Back to Dashboard Change Sender ID Customers Technicians Select a contact Outbo…" at bounding box center [590, 311] width 604 height 568
click at [338, 277] on div "Transfer Spam Marketing" at bounding box center [490, 262] width 398 height 34
click at [202, 184] on div "+13512333106 Live | 00:07 ALL TASKS ALL TASKS ACTIVE TASKS TASKS IN WRAP UP" at bounding box center [157, 126] width 261 height 199
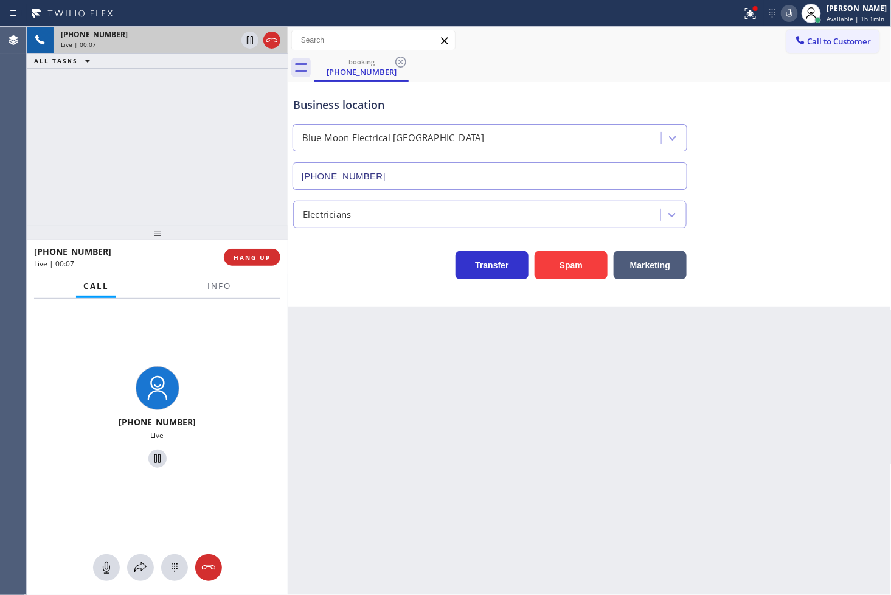
click at [421, 314] on div "Back to Dashboard Change Sender ID Customers Technicians Select a contact Outbo…" at bounding box center [590, 311] width 604 height 568
click at [263, 253] on span "HANG UP" at bounding box center [252, 257] width 37 height 9
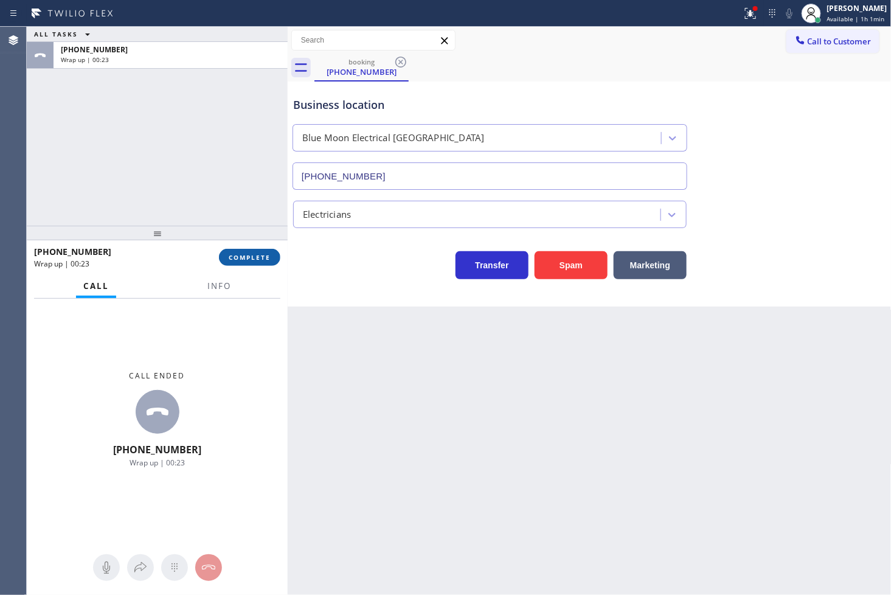
click at [263, 253] on span "COMPLETE" at bounding box center [250, 257] width 42 height 9
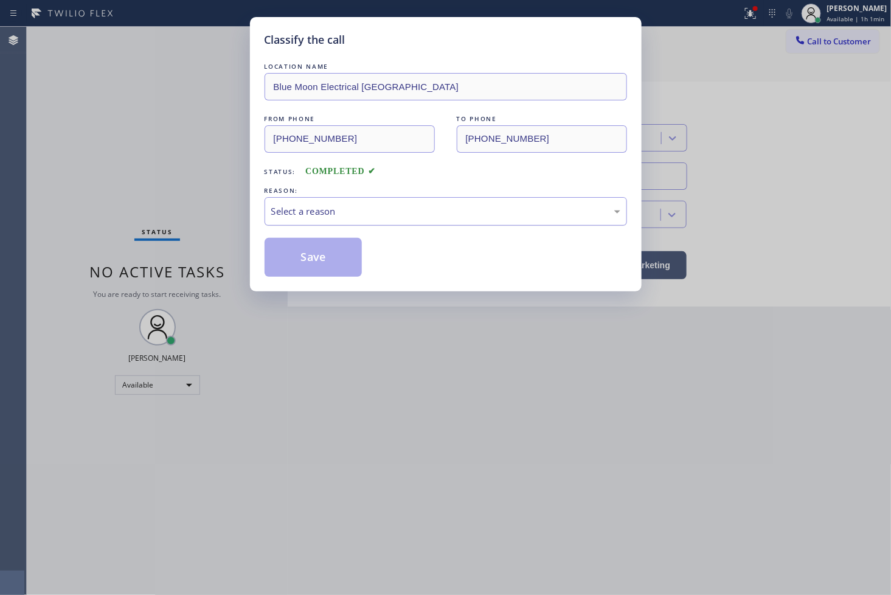
click at [311, 211] on div "Select a reason" at bounding box center [445, 211] width 349 height 14
click at [308, 217] on div "Existing Customer - ETA/PI/REDO/complain/cancel" at bounding box center [445, 211] width 349 height 14
click at [299, 249] on button "Save" at bounding box center [314, 257] width 98 height 39
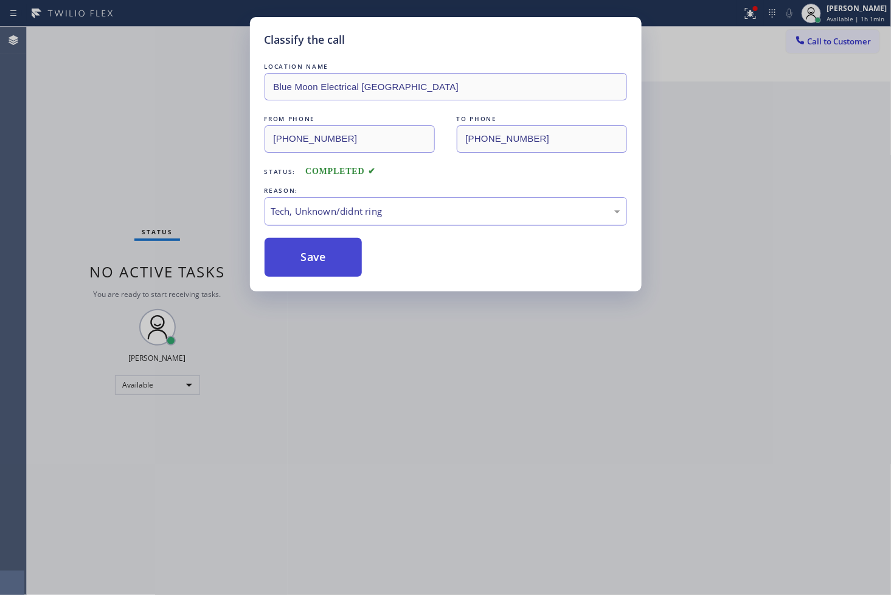
click at [299, 249] on button "Save" at bounding box center [314, 257] width 98 height 39
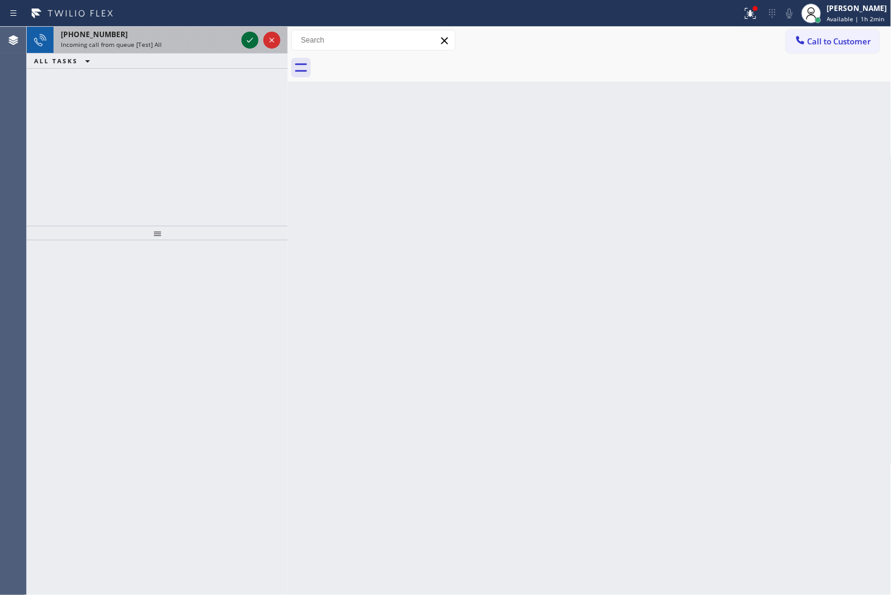
click at [247, 38] on icon at bounding box center [250, 40] width 15 height 15
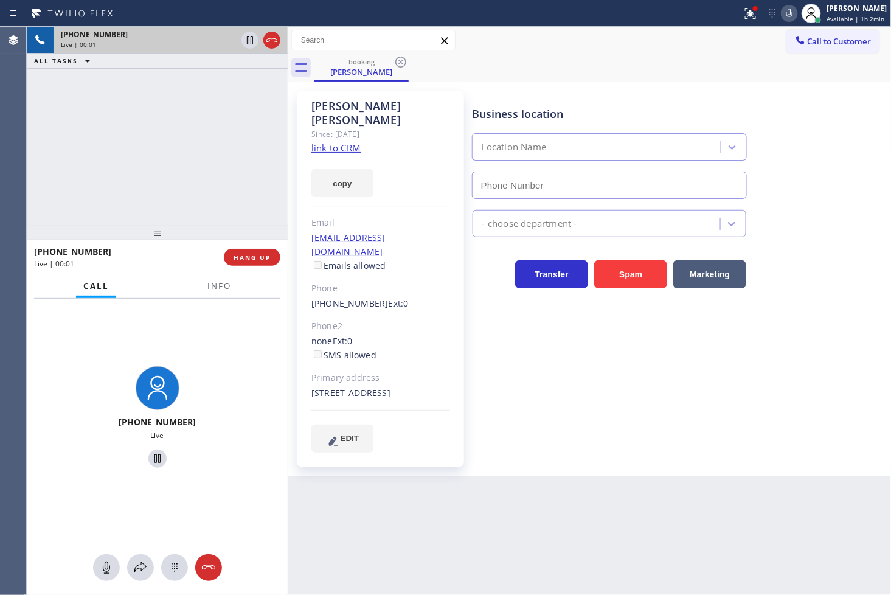
type input "[PHONE_NUMBER]"
click at [743, 19] on icon at bounding box center [750, 13] width 15 height 15
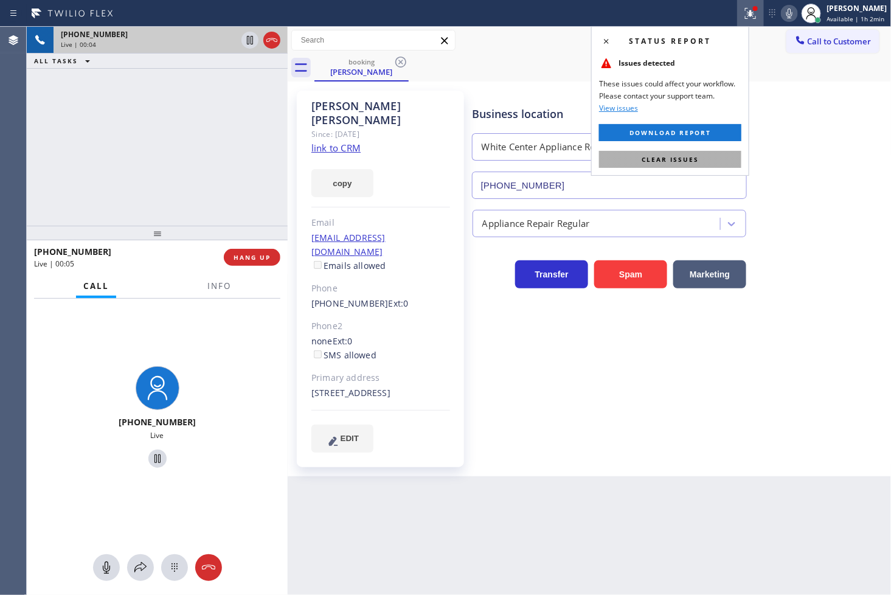
click at [691, 151] on button "Clear issues" at bounding box center [670, 159] width 142 height 17
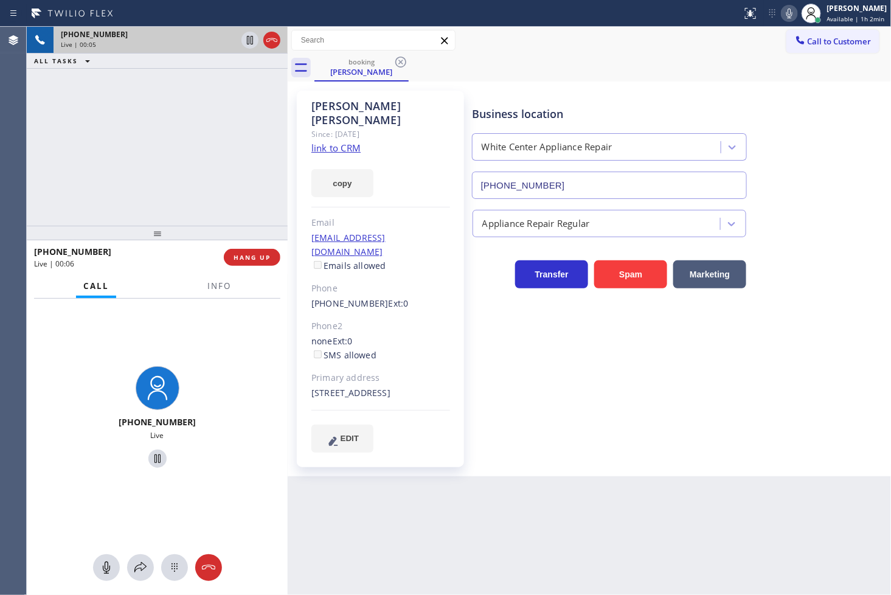
click at [150, 142] on div "+12068527002 Live | 00:05 ALL TASKS ALL TASKS ACTIVE TASKS TASKS IN WRAP UP" at bounding box center [157, 126] width 261 height 199
click at [317, 142] on link "link to CRM" at bounding box center [335, 148] width 49 height 12
click at [205, 88] on div "+12068527002 Live | 00:15 ALL TASKS ALL TASKS ACTIVE TASKS TASKS IN WRAP UP" at bounding box center [157, 126] width 261 height 199
click at [228, 285] on span "Info" at bounding box center [219, 285] width 24 height 11
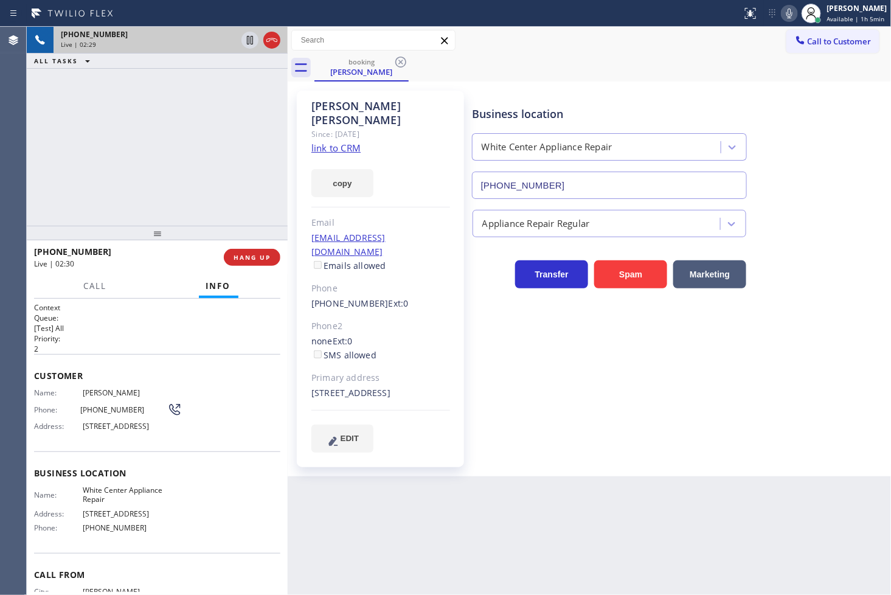
click at [162, 215] on div "+12068527002 Live | 02:29 ALL TASKS ALL TASKS ACTIVE TASKS TASKS IN WRAP UP" at bounding box center [157, 126] width 261 height 199
click at [35, 391] on span "Name:" at bounding box center [58, 392] width 49 height 9
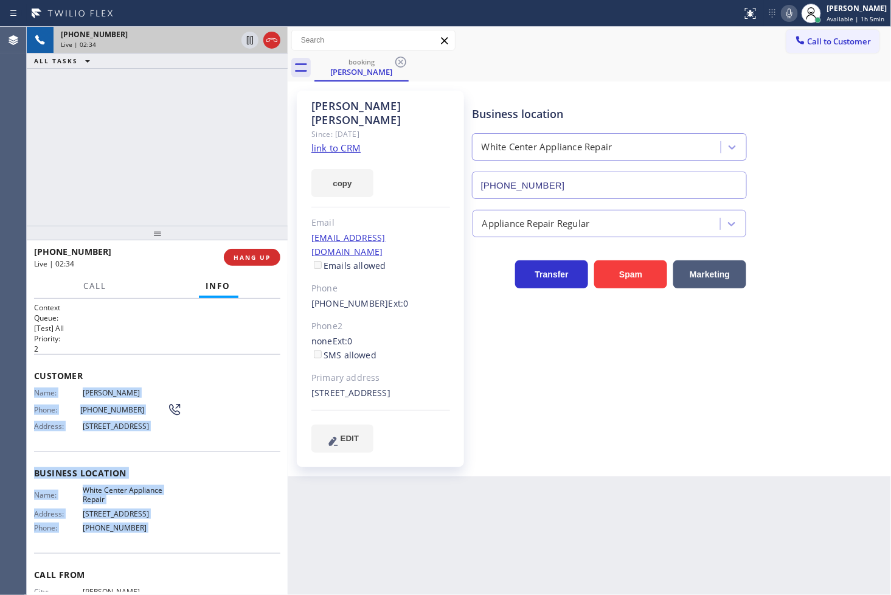
drag, startPoint x: 35, startPoint y: 391, endPoint x: 168, endPoint y: 545, distance: 204.3
click at [168, 545] on div "Context Queue: [Test] All Priority: 2 Customer Name: Joni Ghormley Phone: (206)…" at bounding box center [157, 473] width 246 height 342
copy div "Name: Joni Ghormley Phone: (206) 852-7002 Address: 2728 Belvidere Ave SW, Seatt…"
drag, startPoint x: 334, startPoint y: 171, endPoint x: 349, endPoint y: 172, distance: 14.6
click at [334, 171] on button "copy" at bounding box center [342, 183] width 62 height 28
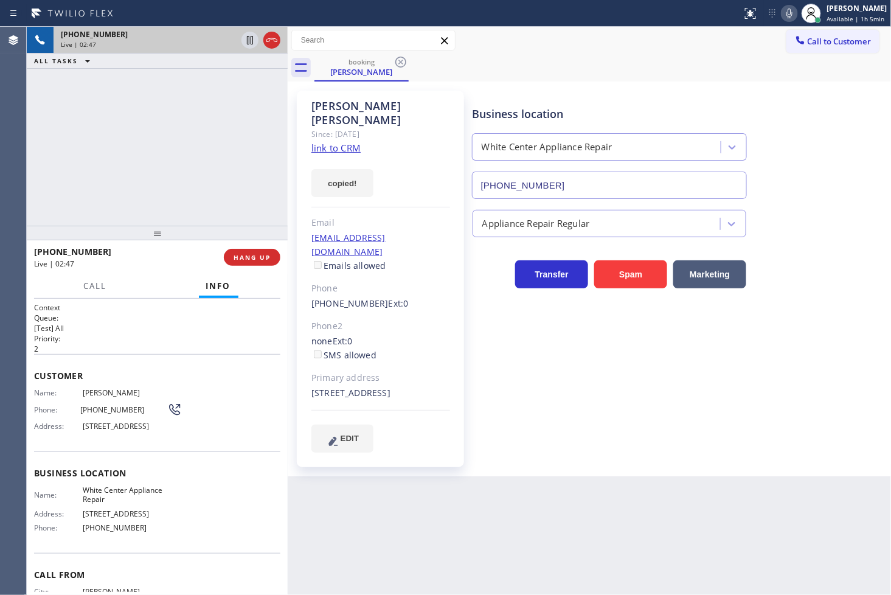
click at [112, 145] on div "+12068527002 Live | 02:47 ALL TASKS ALL TASKS ACTIVE TASKS TASKS IN WRAP UP" at bounding box center [157, 126] width 261 height 199
click at [100, 285] on span "Call" at bounding box center [95, 285] width 23 height 11
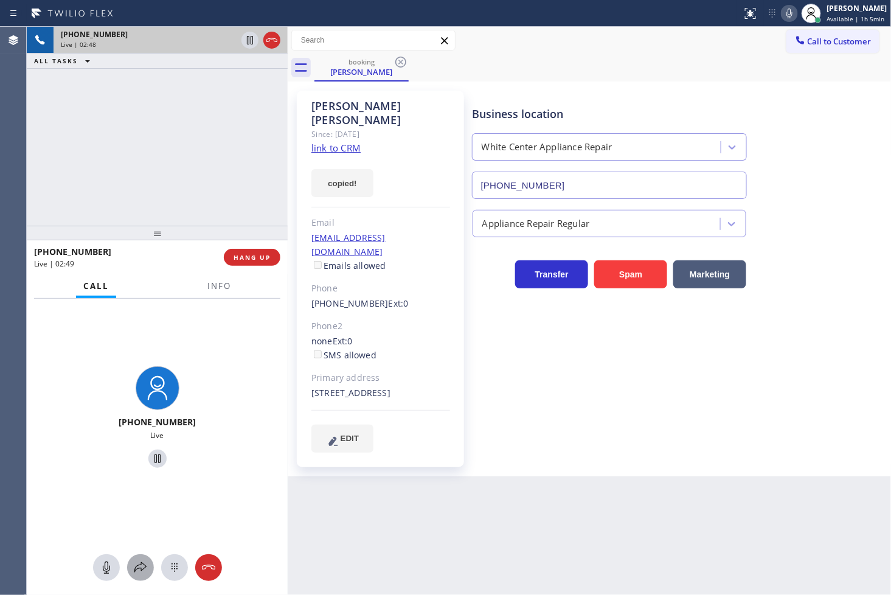
click at [141, 570] on icon at bounding box center [140, 567] width 12 height 10
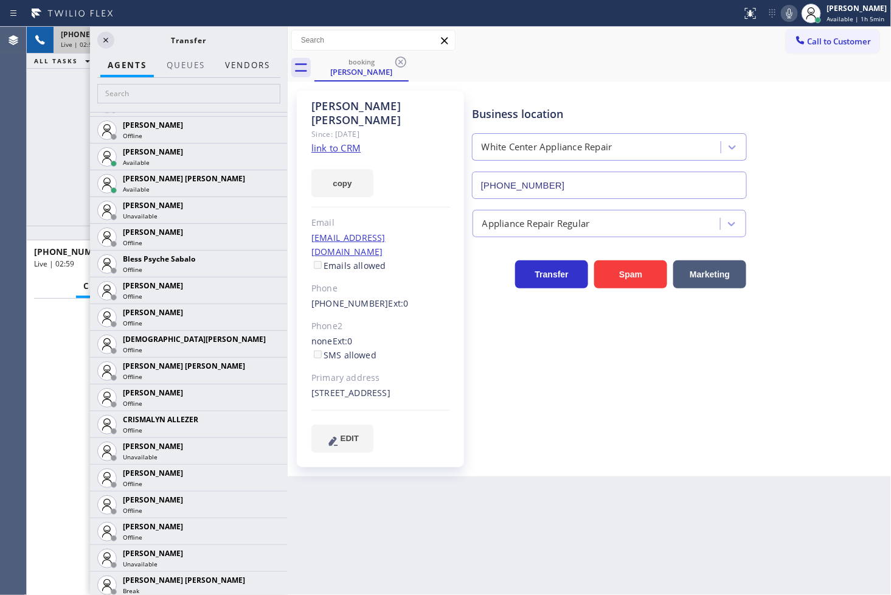
scroll to position [337, 0]
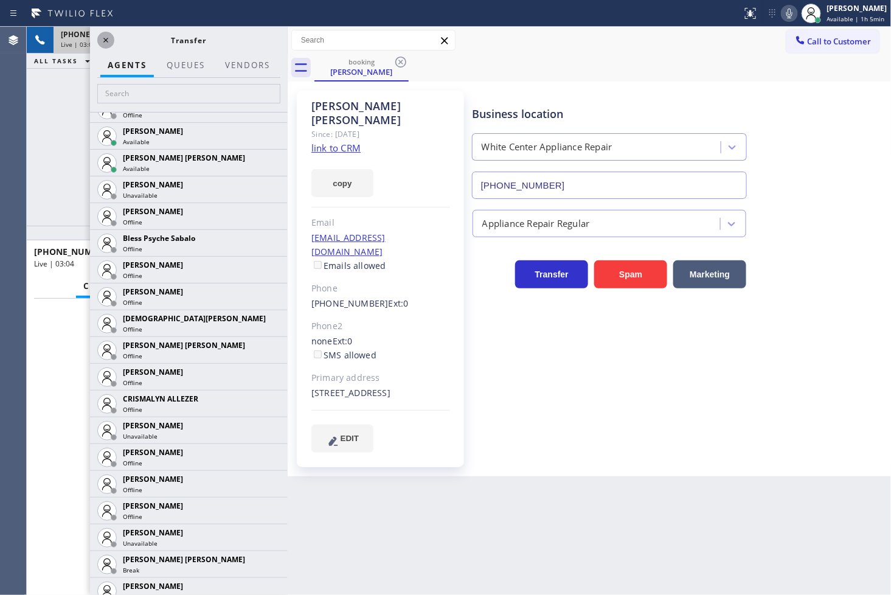
click at [102, 38] on icon at bounding box center [106, 40] width 15 height 15
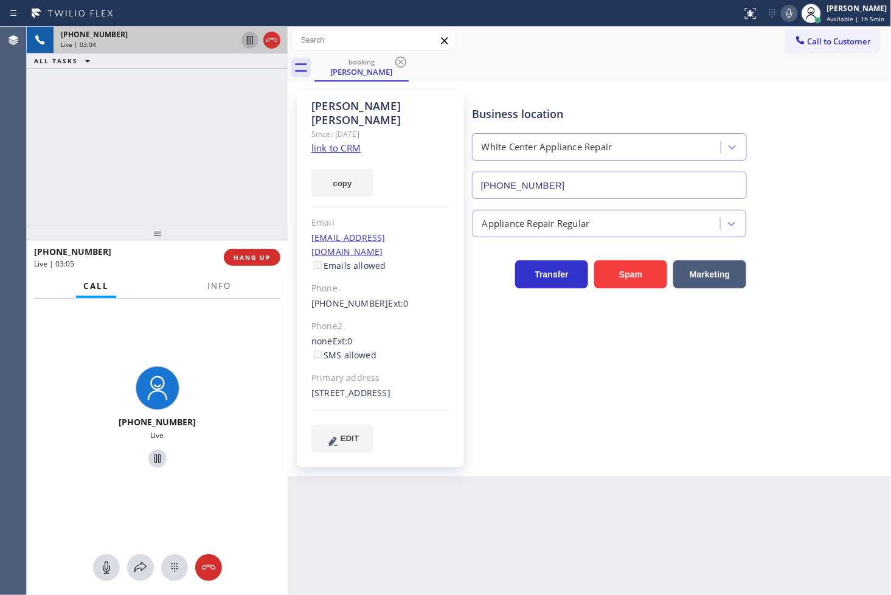
click at [247, 45] on icon at bounding box center [250, 40] width 15 height 15
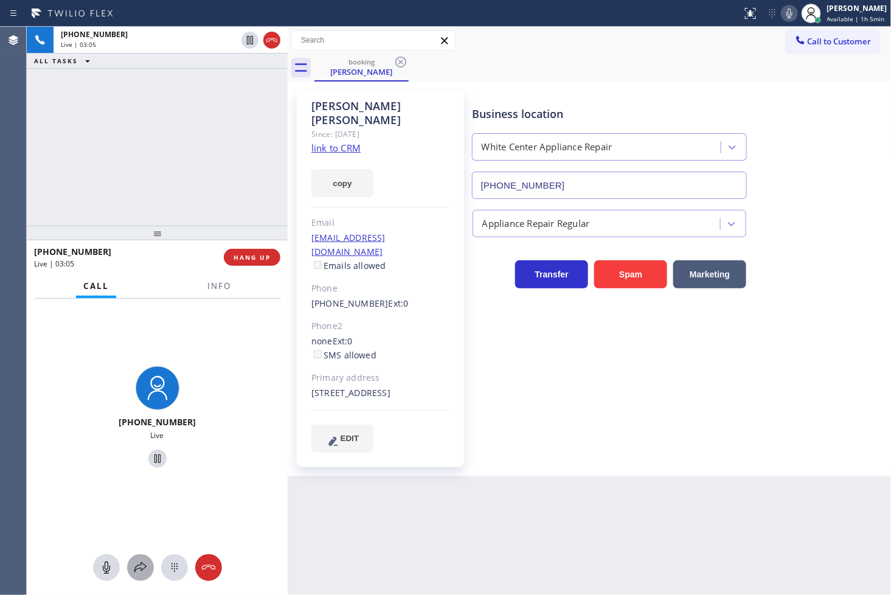
click at [139, 561] on icon at bounding box center [140, 567] width 15 height 15
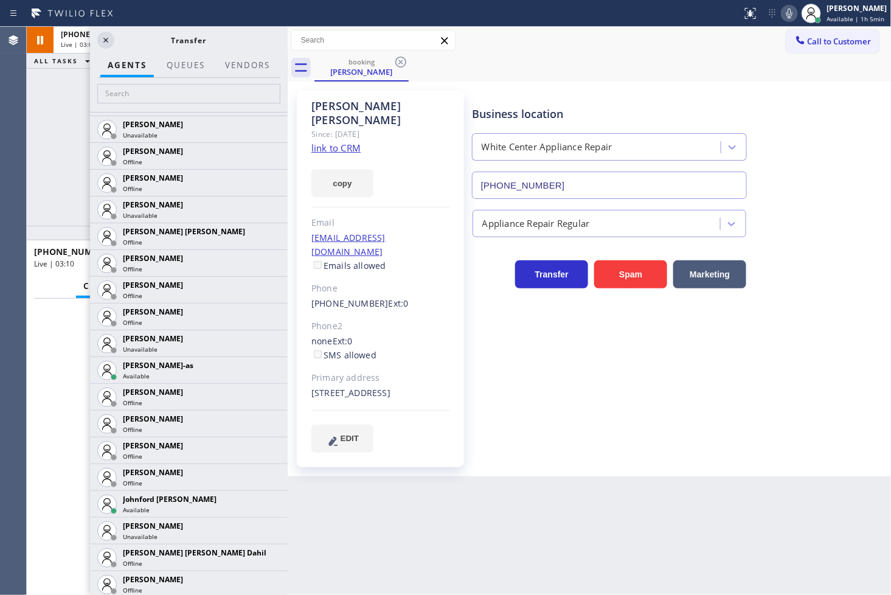
scroll to position [1284, 0]
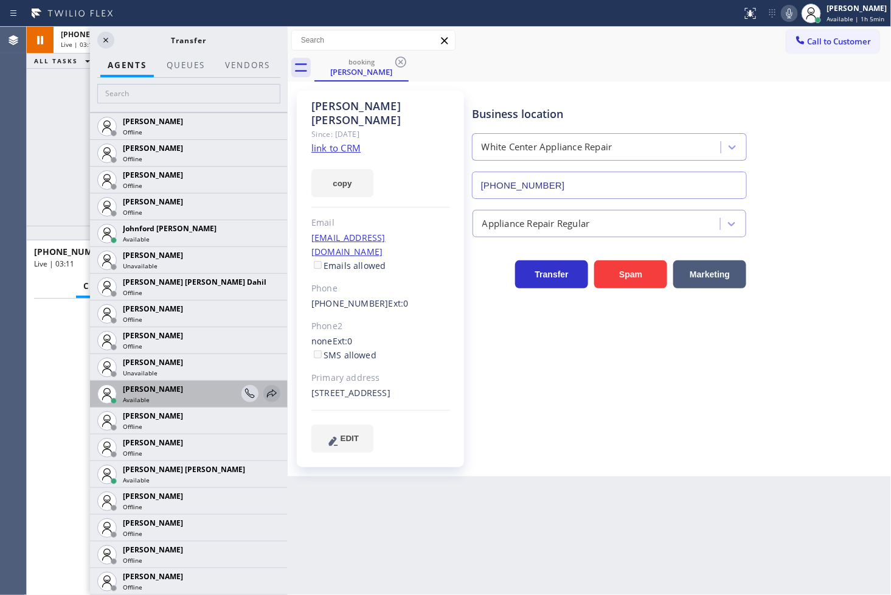
click at [265, 389] on icon at bounding box center [272, 393] width 15 height 15
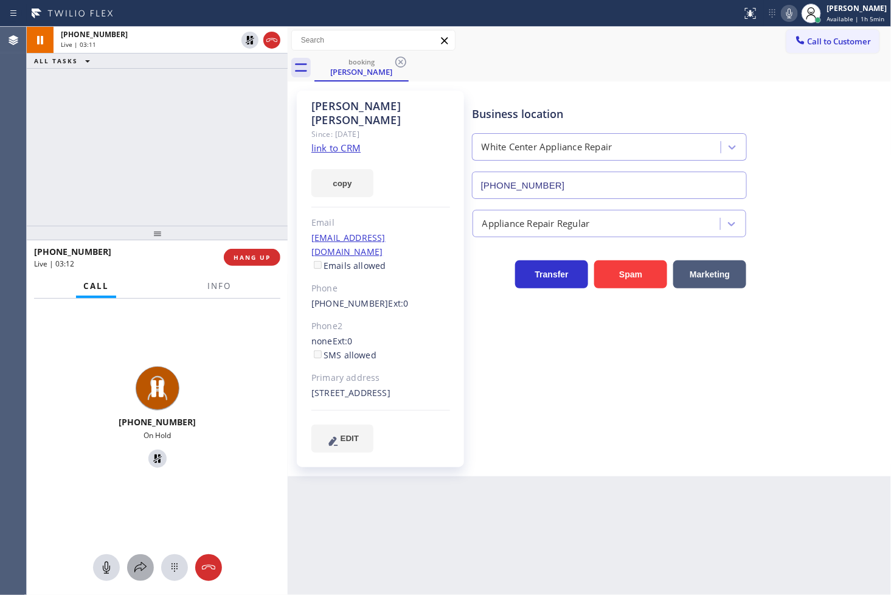
click at [142, 562] on icon at bounding box center [140, 567] width 15 height 15
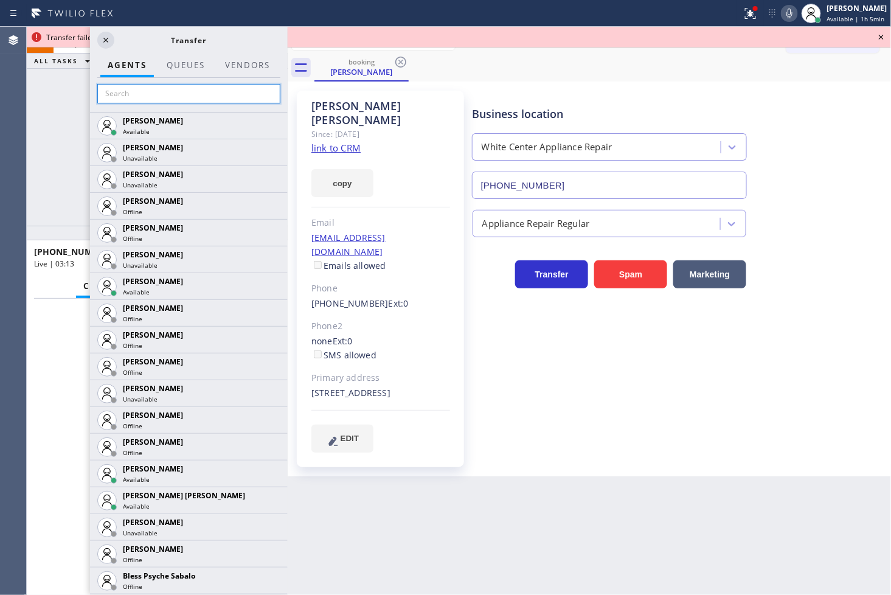
click at [186, 92] on input "text" at bounding box center [188, 93] width 183 height 19
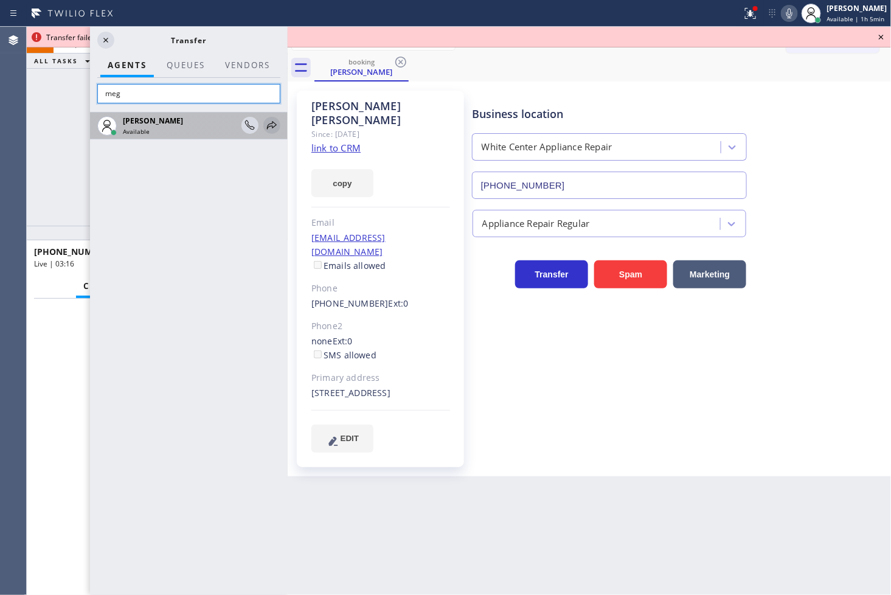
type input "meg"
click at [275, 123] on icon at bounding box center [272, 125] width 15 height 15
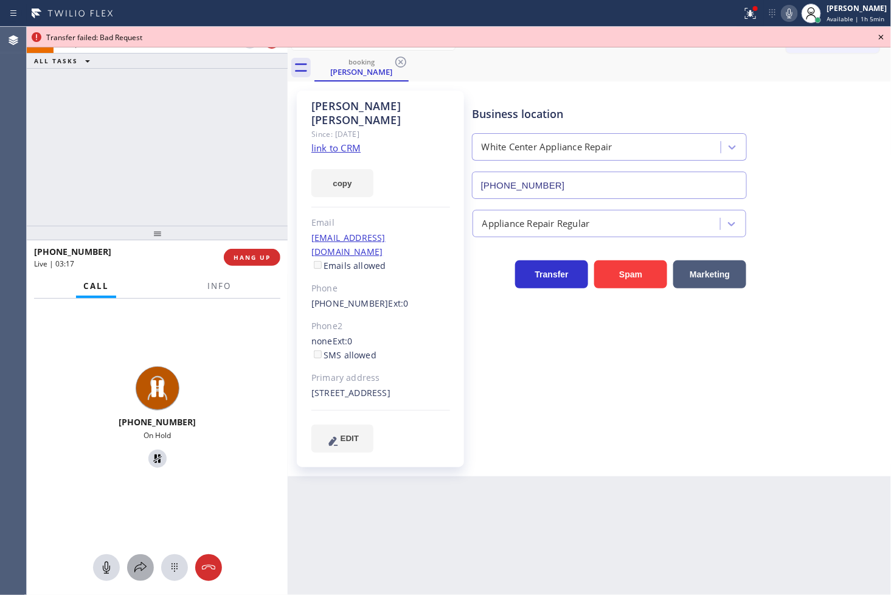
click at [142, 563] on icon at bounding box center [140, 567] width 15 height 15
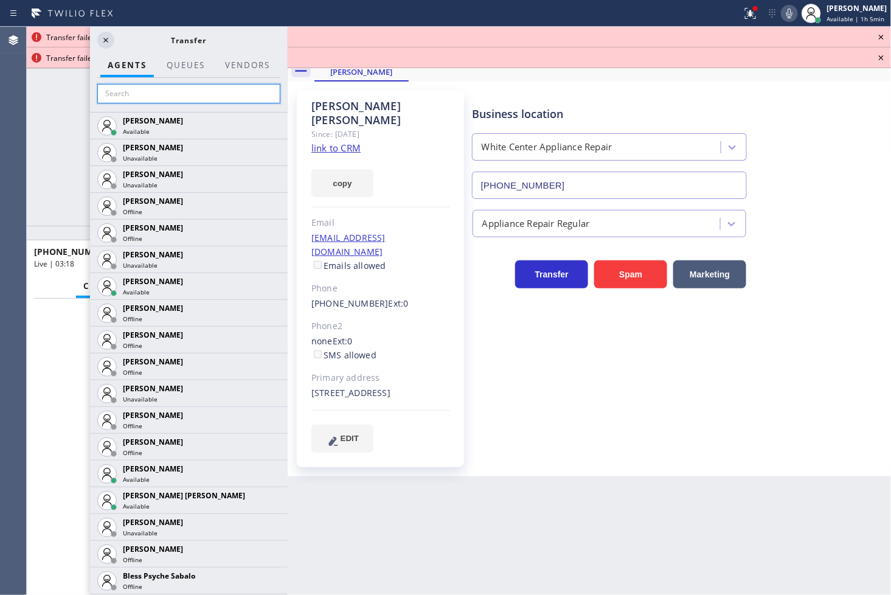
click at [126, 94] on input "text" at bounding box center [188, 93] width 183 height 19
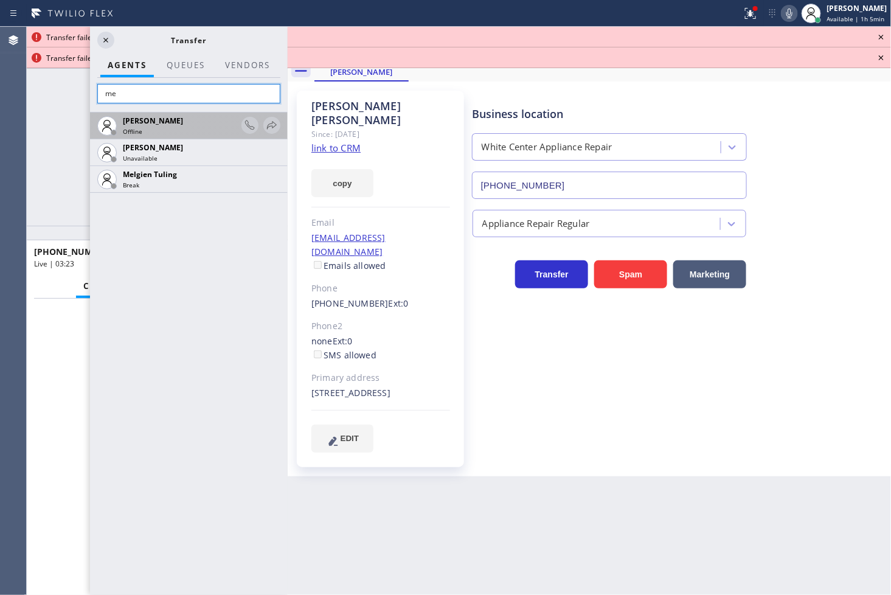
type input "m"
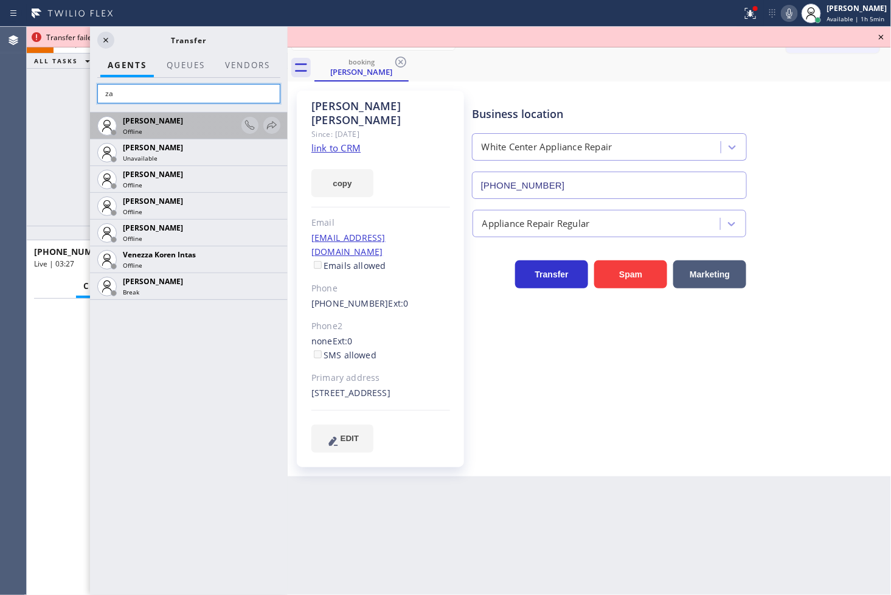
type input "z"
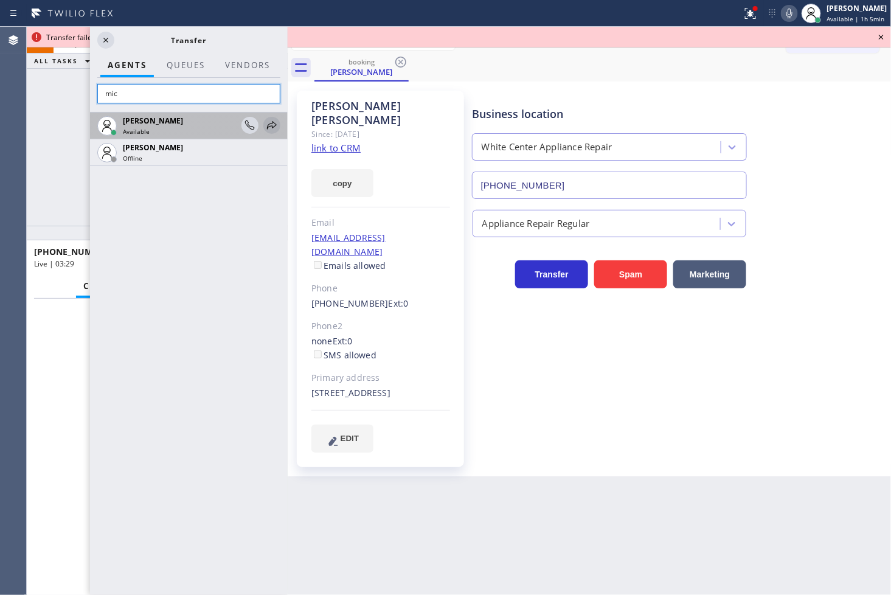
type input "mic"
click at [266, 124] on icon at bounding box center [272, 125] width 15 height 15
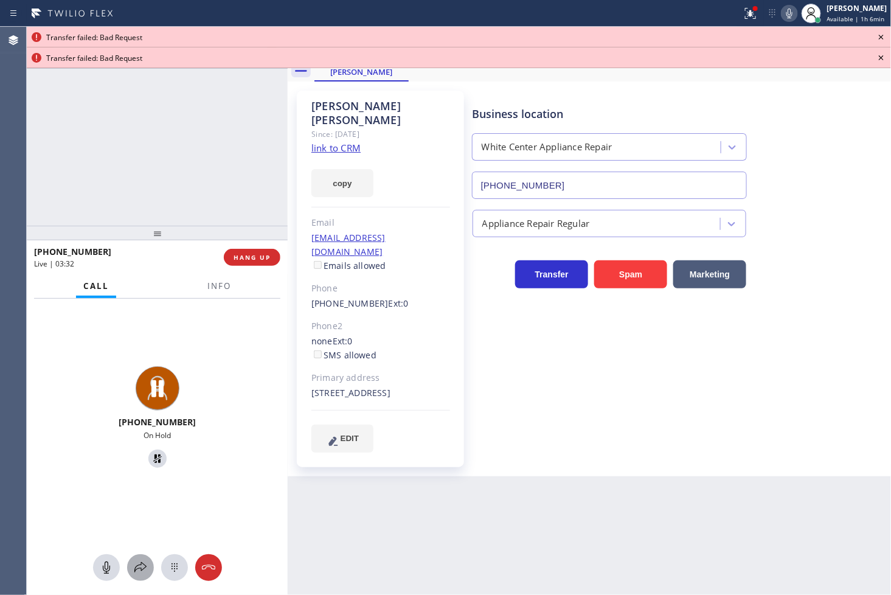
click at [137, 562] on icon at bounding box center [140, 567] width 15 height 15
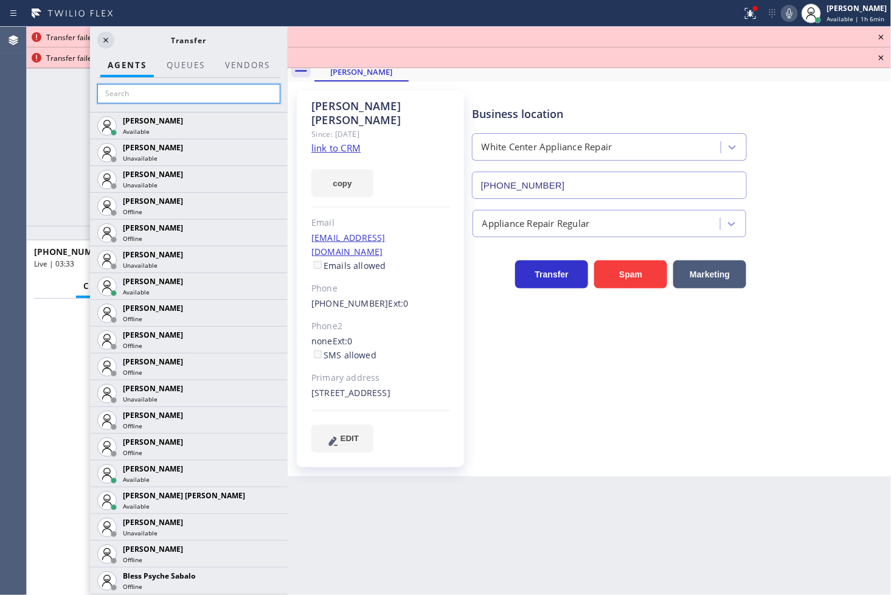
click at [137, 97] on input "text" at bounding box center [188, 93] width 183 height 19
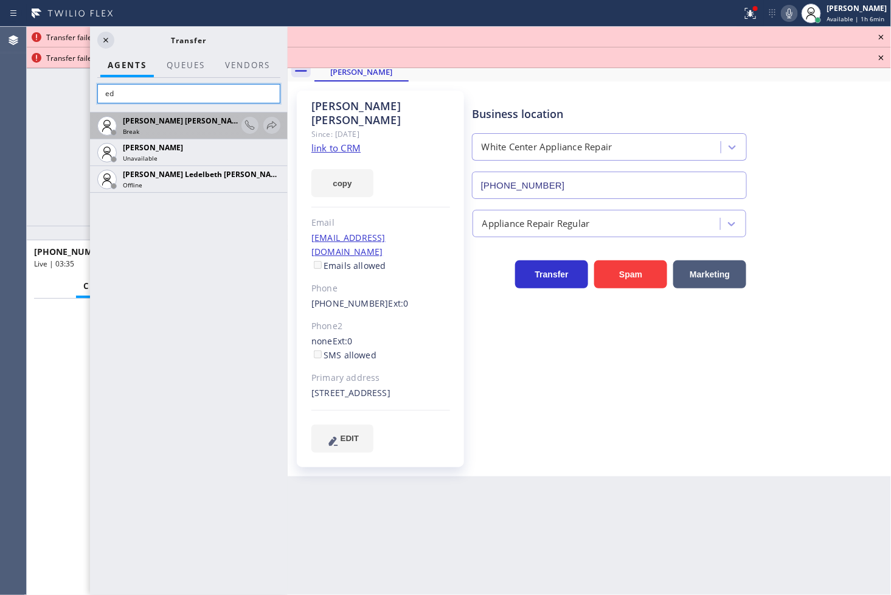
type input "e"
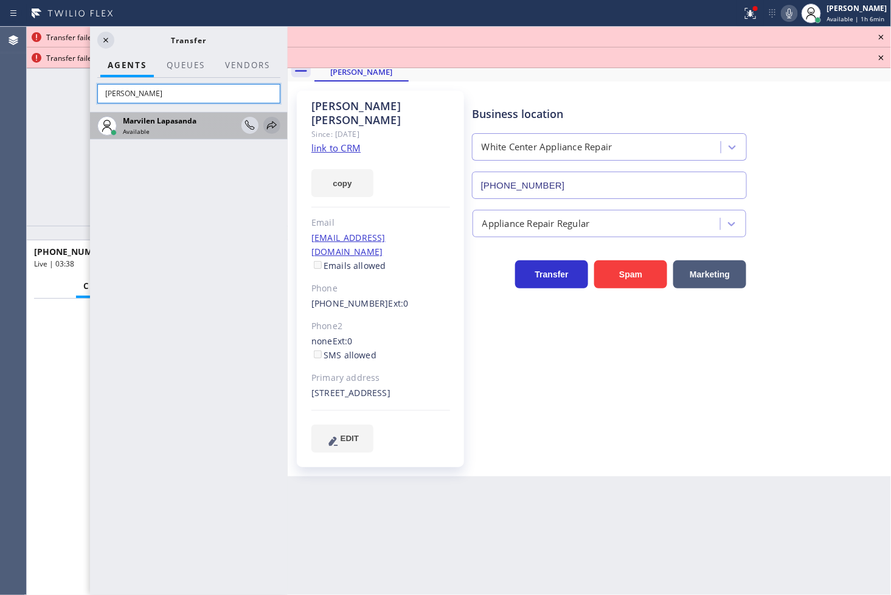
type input "marv"
click at [271, 129] on icon at bounding box center [272, 125] width 15 height 15
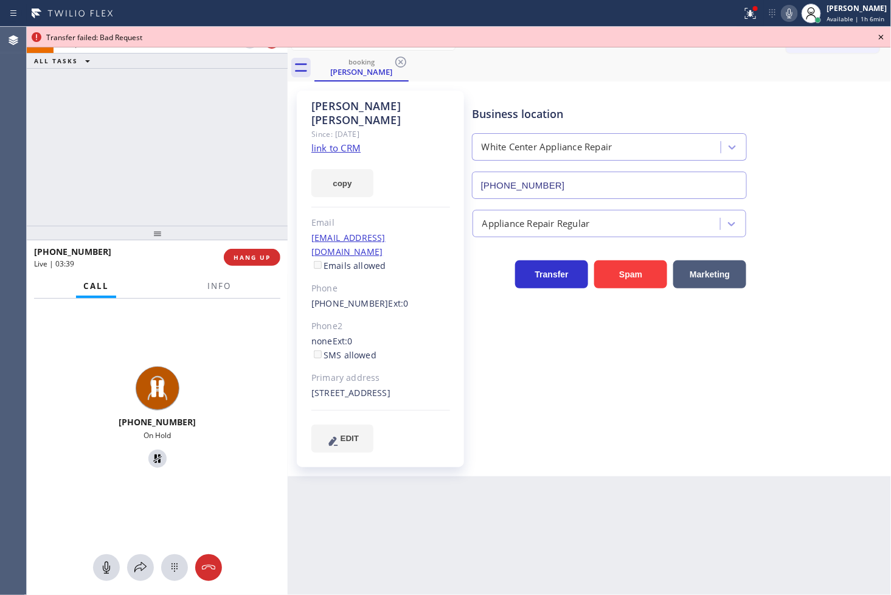
click at [131, 578] on div at bounding box center [157, 567] width 261 height 27
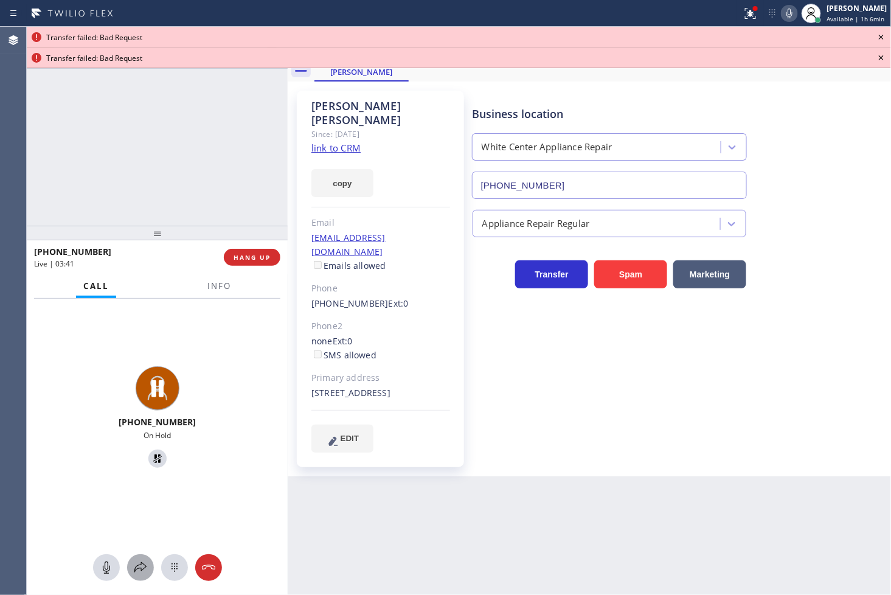
click at [142, 568] on icon at bounding box center [140, 567] width 15 height 15
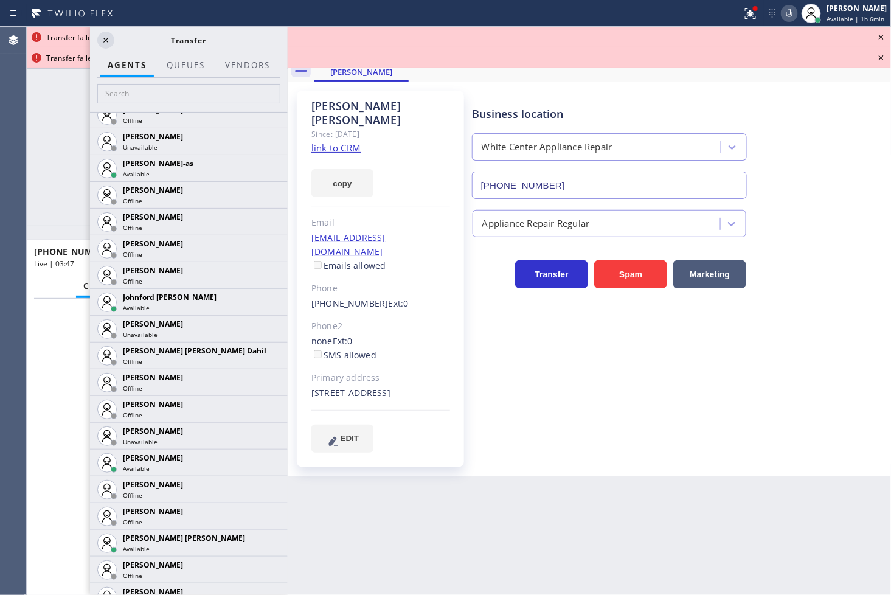
scroll to position [1216, 0]
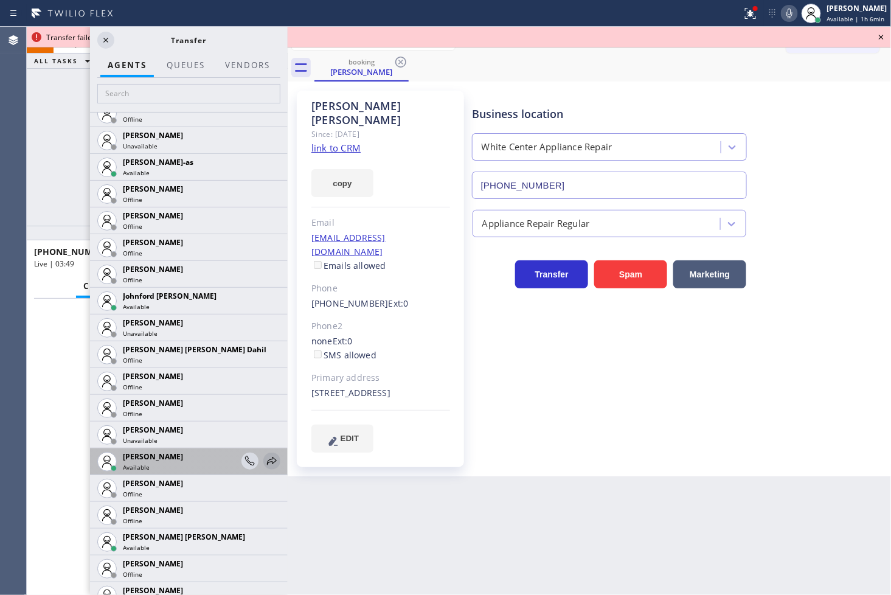
click at [265, 458] on icon at bounding box center [272, 461] width 15 height 15
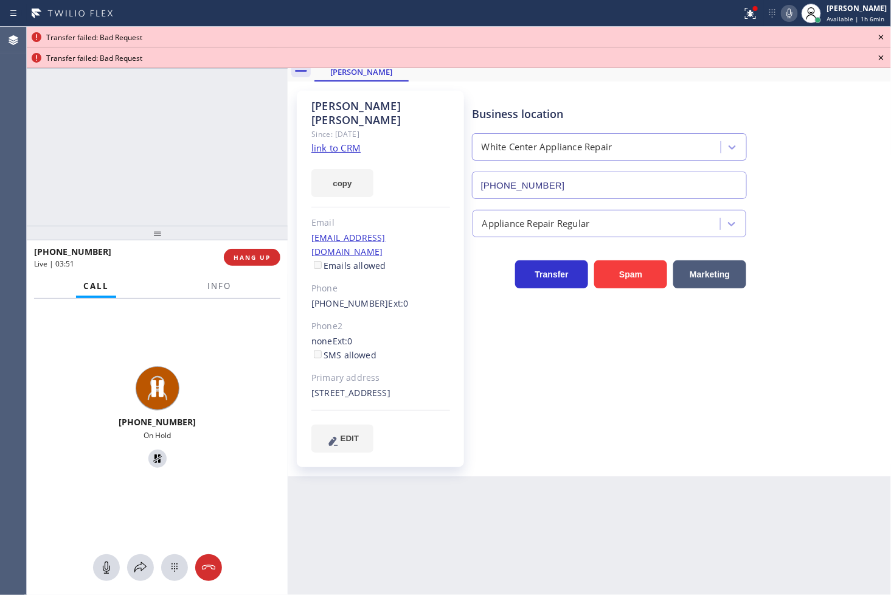
click at [878, 35] on icon at bounding box center [881, 37] width 15 height 15
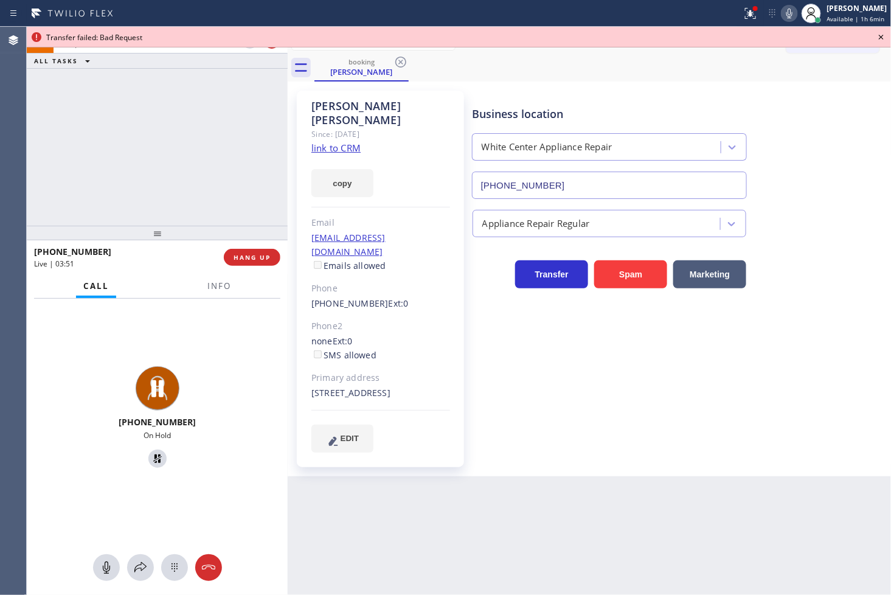
click at [878, 35] on icon at bounding box center [881, 37] width 15 height 15
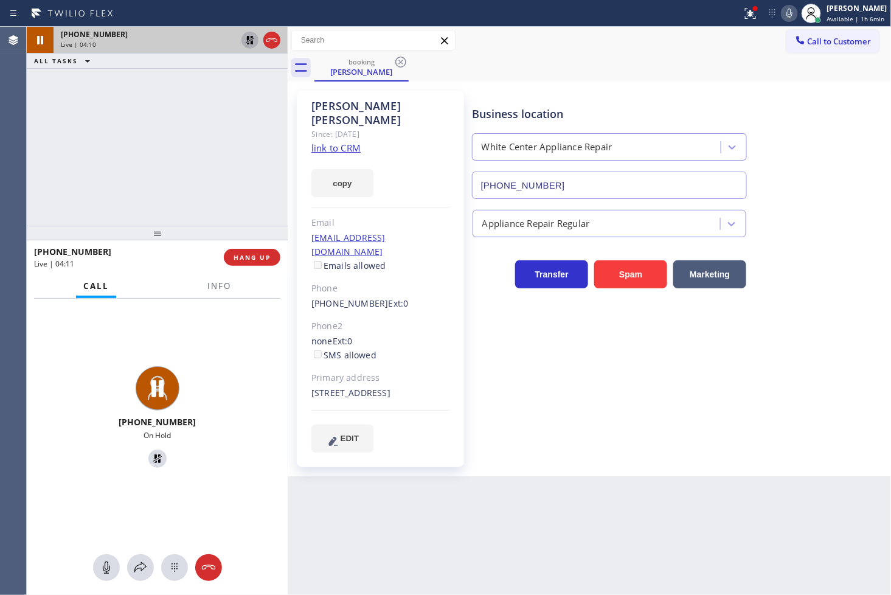
click at [246, 41] on icon at bounding box center [250, 40] width 15 height 15
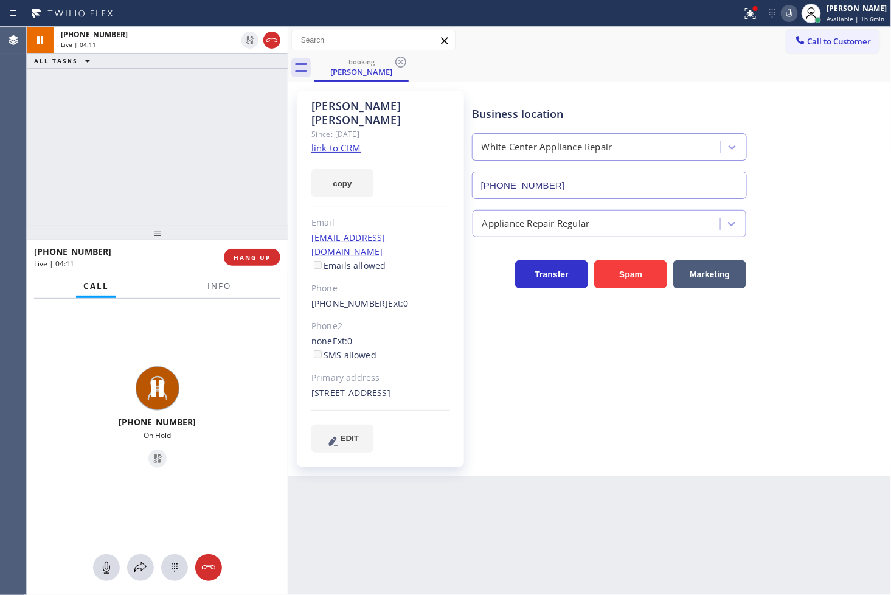
drag, startPoint x: 182, startPoint y: 166, endPoint x: 752, endPoint y: 16, distance: 589.1
click at [190, 160] on div "+12068527002 Live | 04:11 ALL TASKS ALL TASKS ACTIVE TASKS TASKS IN WRAP UP" at bounding box center [157, 126] width 261 height 199
click at [743, 12] on icon at bounding box center [750, 13] width 15 height 15
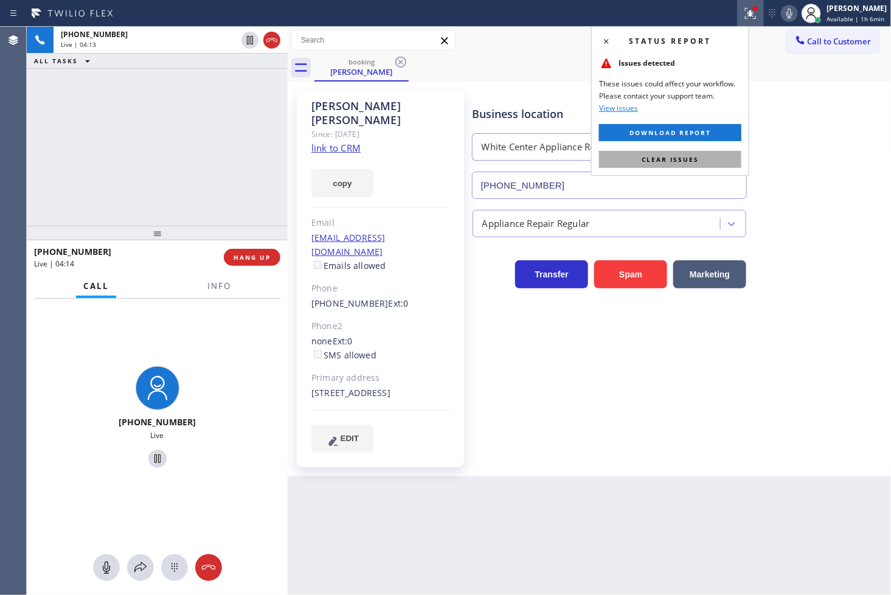
click at [703, 154] on button "Clear issues" at bounding box center [670, 159] width 142 height 17
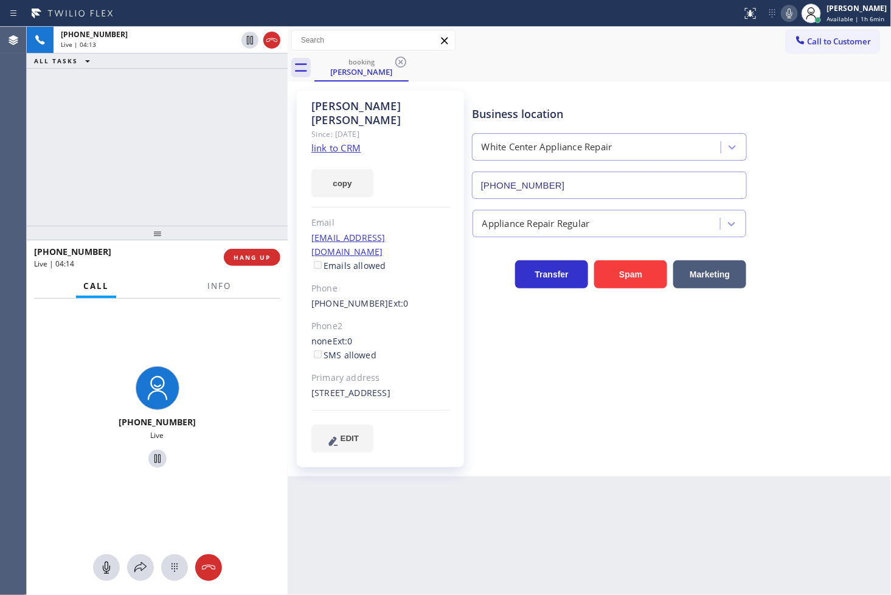
click at [134, 148] on div "+12068527002 Live | 04:13 ALL TASKS ALL TASKS ACTIVE TASKS TASKS IN WRAP UP" at bounding box center [157, 126] width 261 height 199
click at [215, 294] on button "Info" at bounding box center [219, 286] width 38 height 24
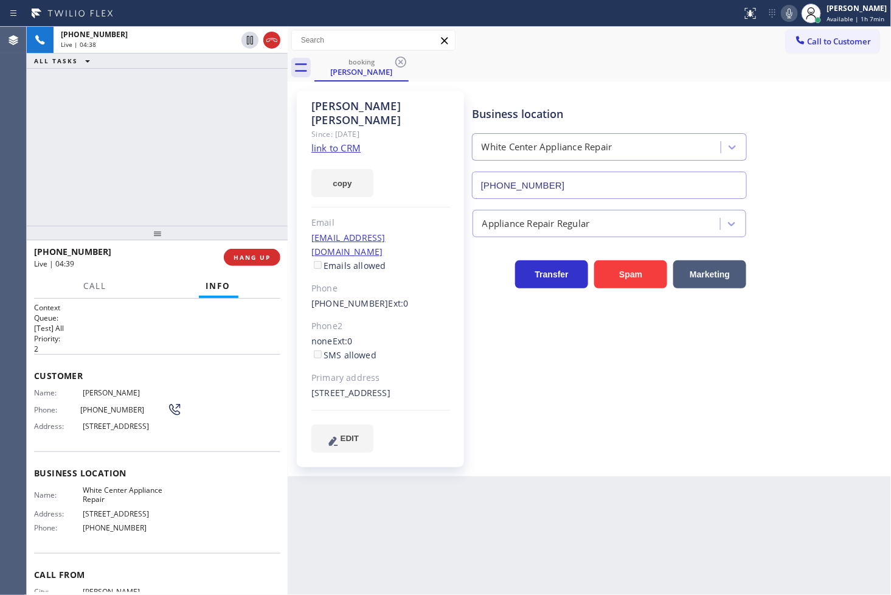
click at [120, 165] on div "+12068527002 Live | 04:38 ALL TASKS ALL TASKS ACTIVE TASKS TASKS IN WRAP UP" at bounding box center [157, 126] width 261 height 199
drag, startPoint x: 403, startPoint y: 525, endPoint x: 304, endPoint y: 463, distance: 116.7
click at [403, 525] on div "Back to Dashboard Change Sender ID Customers Technicians Select a contact Outbo…" at bounding box center [590, 311] width 604 height 568
click at [148, 184] on div "+12068527002 Live | 05:36 ALL TASKS ALL TASKS ACTIVE TASKS TASKS IN WRAP UP" at bounding box center [157, 126] width 261 height 199
click at [205, 166] on div "+12068527002 Live | 05:38 ALL TASKS ALL TASKS ACTIVE TASKS TASKS IN WRAP UP" at bounding box center [157, 126] width 261 height 199
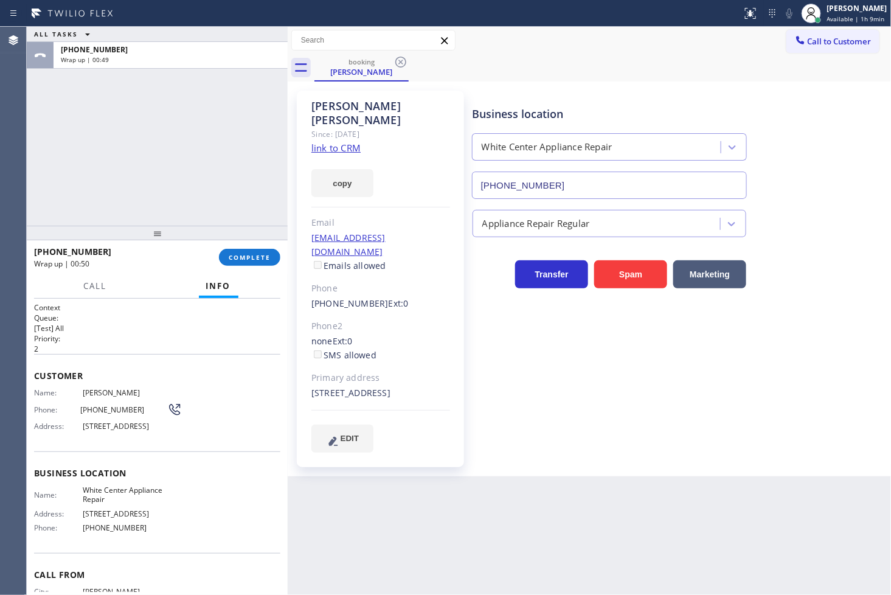
click at [52, 184] on div "ALL TASKS ALL TASKS ACTIVE TASKS TASKS IN WRAP UP +12068527002 Wrap up | 00:49" at bounding box center [157, 126] width 261 height 199
click at [238, 258] on span "COMPLETE" at bounding box center [250, 257] width 42 height 9
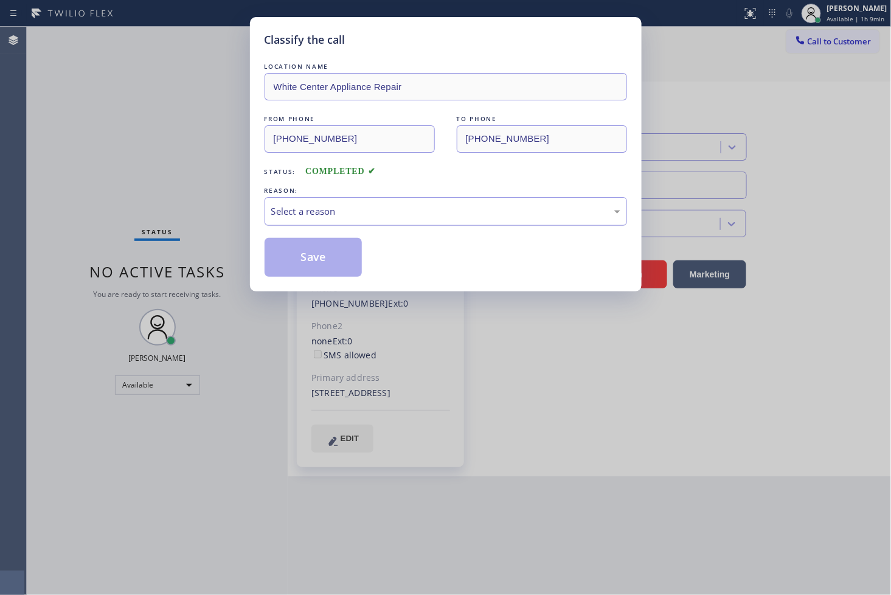
click at [321, 205] on div "Select a reason" at bounding box center [445, 211] width 349 height 14
click at [325, 243] on button "Save" at bounding box center [314, 257] width 98 height 39
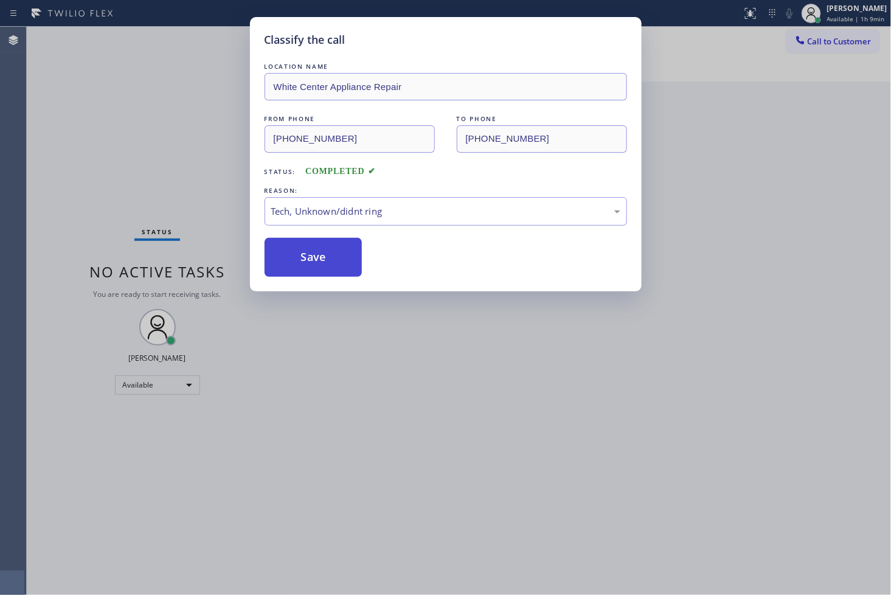
click at [325, 243] on button "Save" at bounding box center [314, 257] width 98 height 39
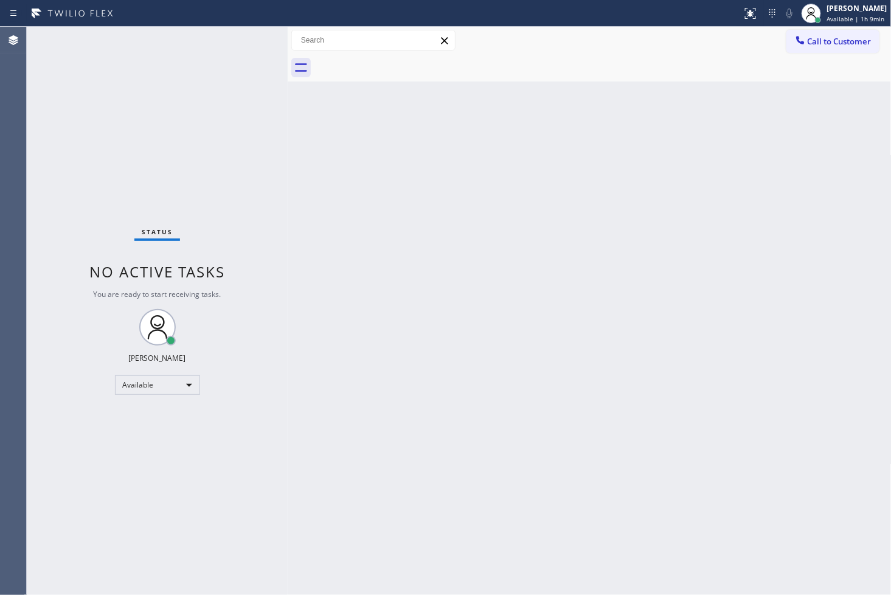
click at [209, 40] on div "Status No active tasks You are ready to start receiving tasks. [PERSON_NAME]" at bounding box center [157, 311] width 261 height 568
click at [247, 36] on div "Status No active tasks You are ready to start receiving tasks. [PERSON_NAME]" at bounding box center [157, 311] width 261 height 568
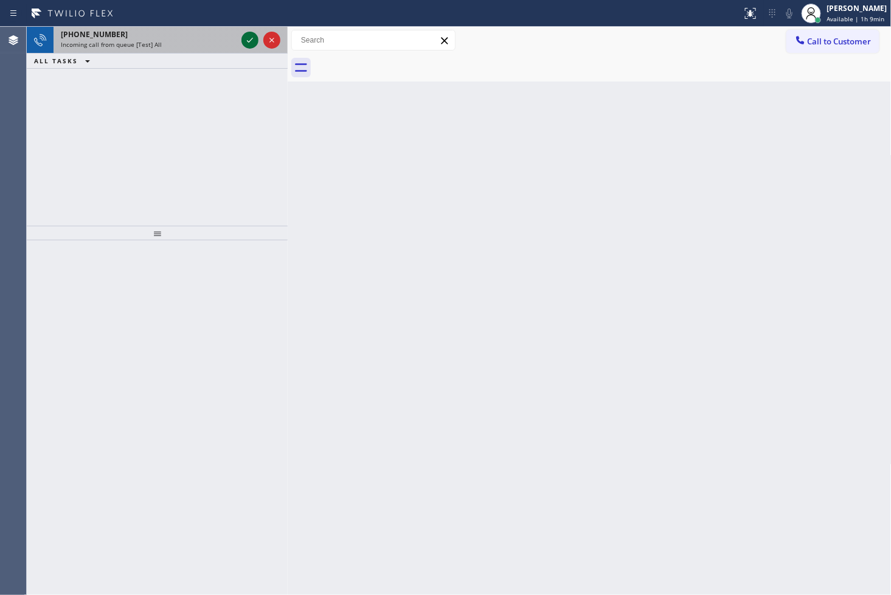
click at [252, 35] on icon at bounding box center [250, 40] width 15 height 15
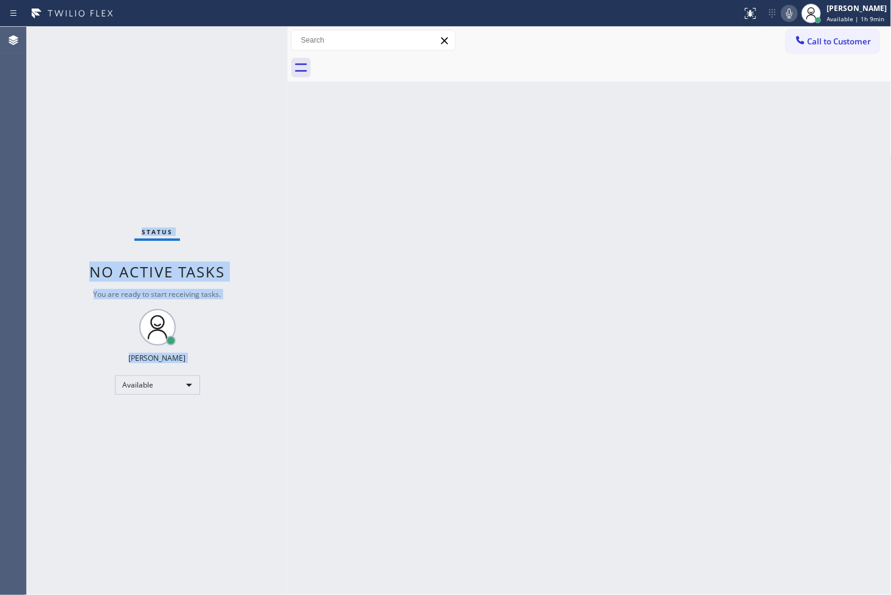
click at [252, 35] on div "Status No active tasks You are ready to start receiving tasks. [PERSON_NAME]" at bounding box center [157, 311] width 261 height 568
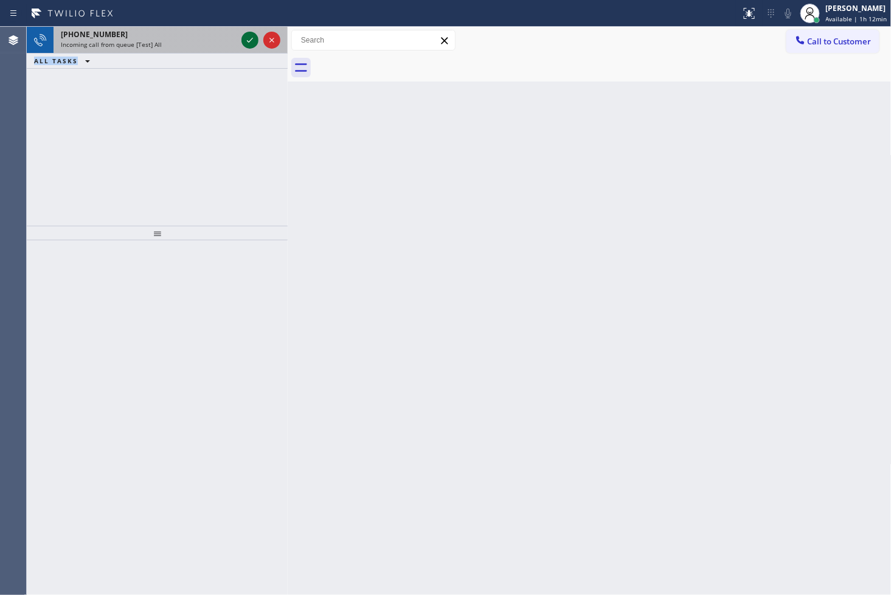
click at [252, 35] on icon at bounding box center [250, 40] width 15 height 15
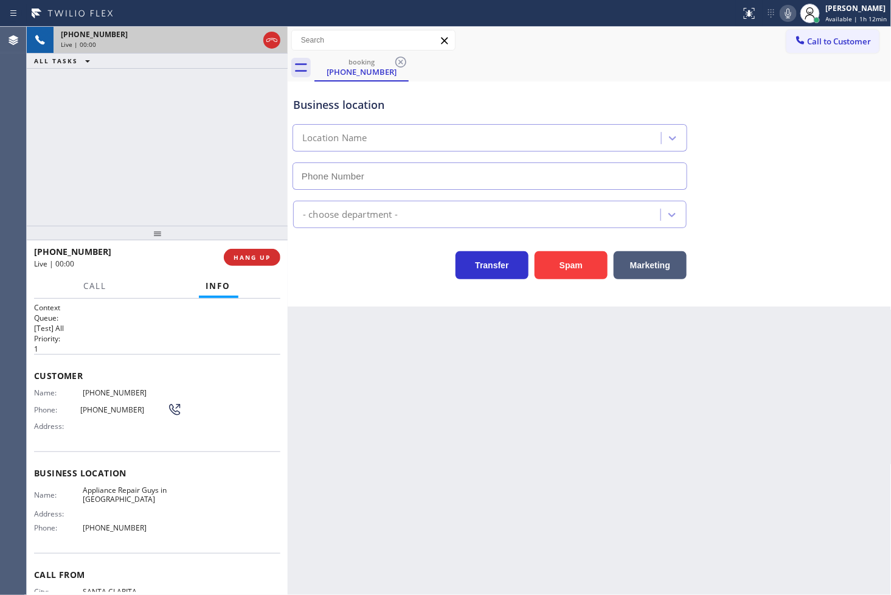
type input "[PHONE_NUMBER]"
click at [813, 149] on div "Business location Appliance Repair Guys in Alhambra (626) 469-5669" at bounding box center [590, 135] width 598 height 110
click at [381, 454] on div "Back to Dashboard Change Sender ID Customers Technicians Select a contact Outbo…" at bounding box center [590, 311] width 604 height 568
click at [94, 282] on span "Call" at bounding box center [95, 285] width 23 height 11
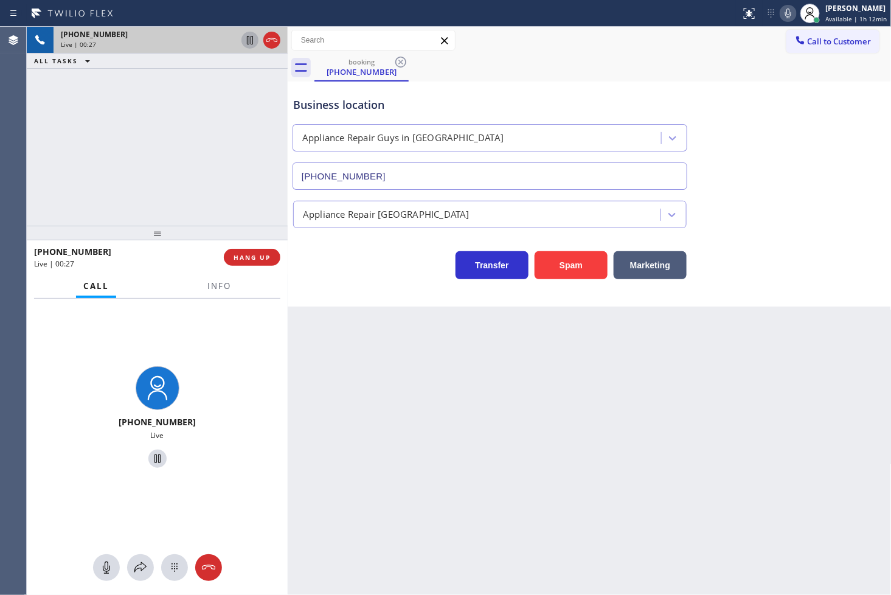
click at [244, 35] on icon at bounding box center [250, 40] width 15 height 15
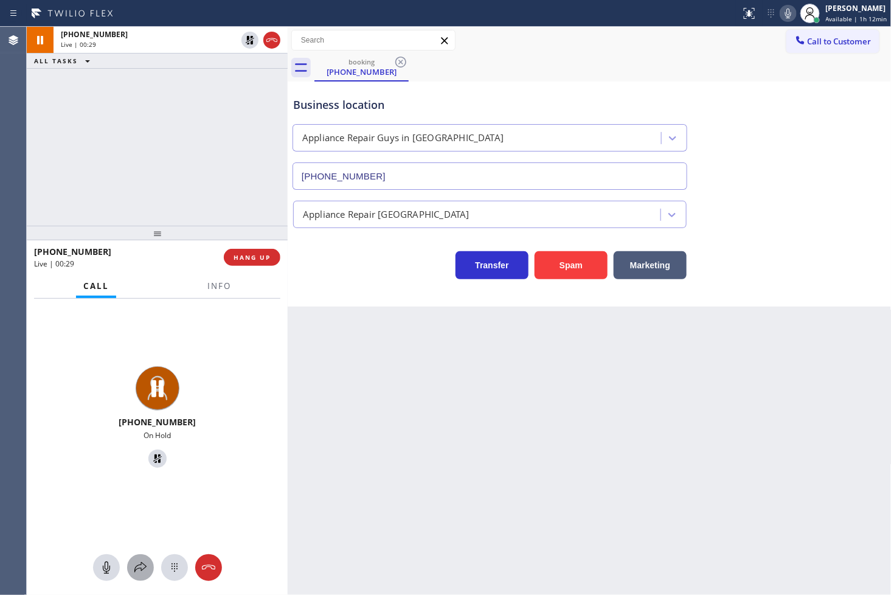
click at [144, 572] on icon at bounding box center [140, 567] width 15 height 15
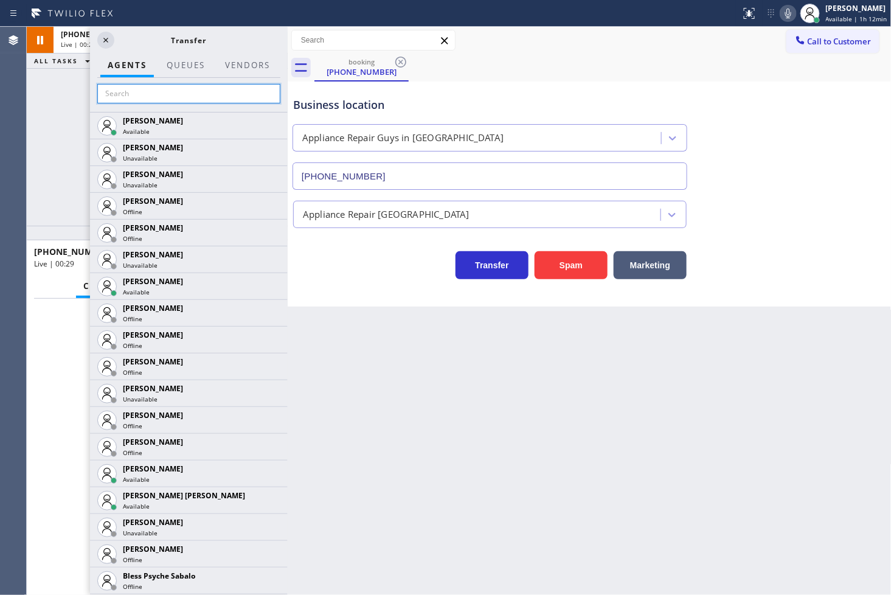
click at [143, 101] on input "text" at bounding box center [188, 93] width 183 height 19
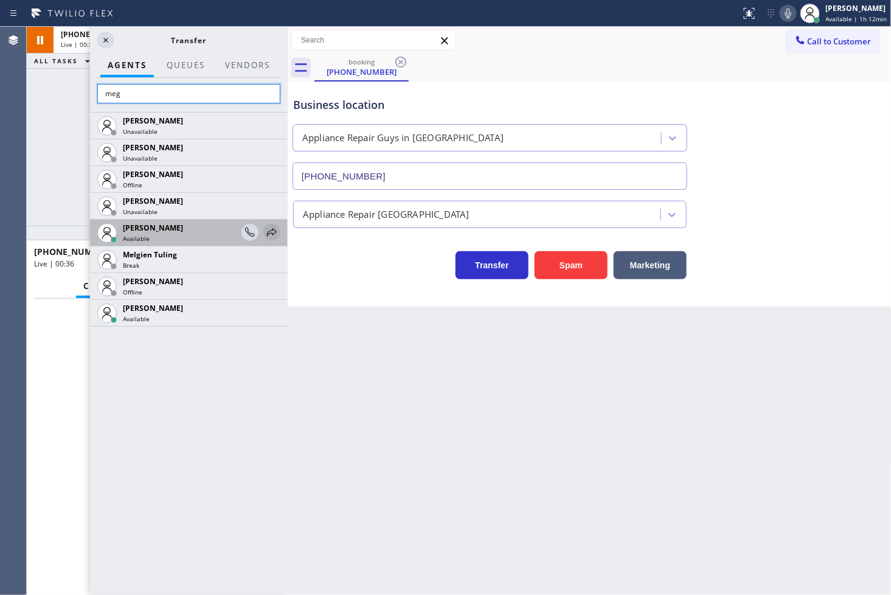
type input "meg"
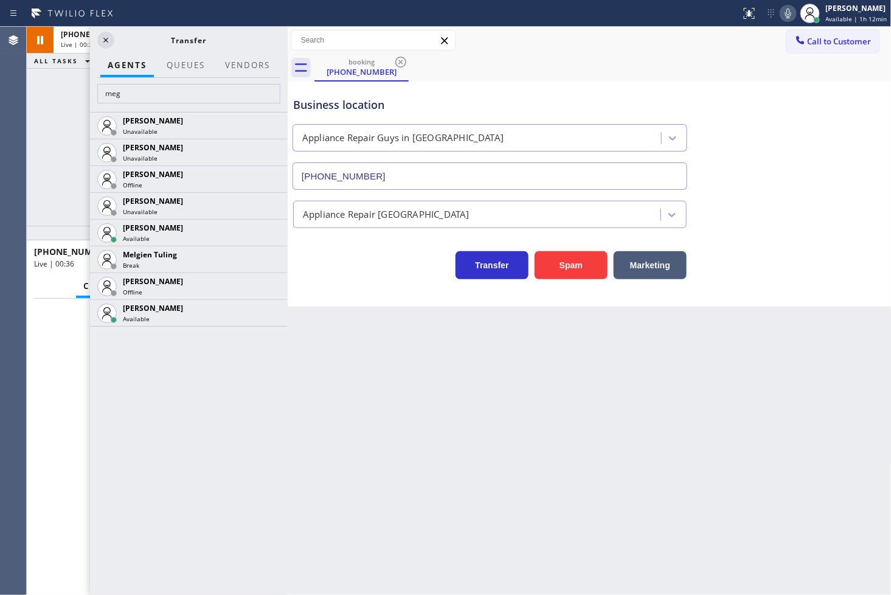
click at [0, 0] on icon at bounding box center [0, 0] width 0 height 0
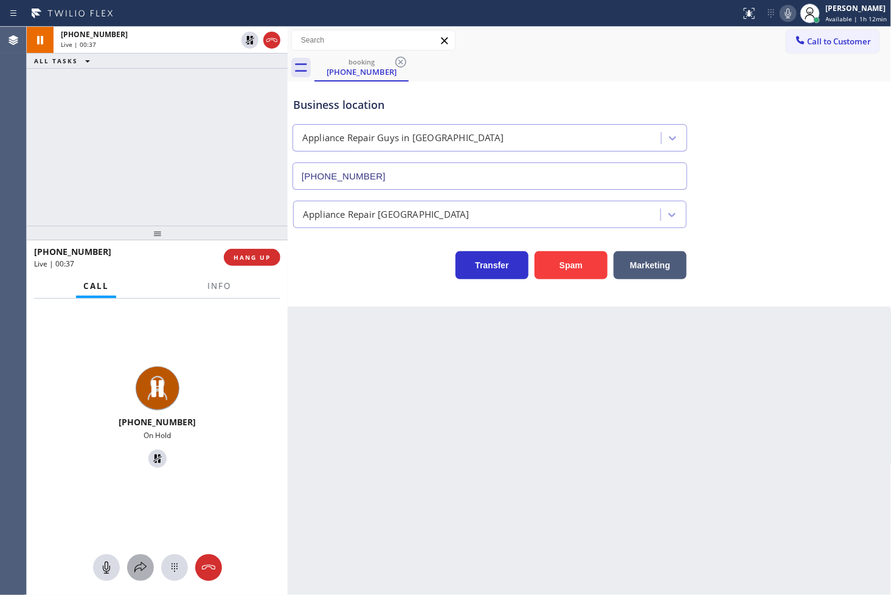
click at [129, 563] on div at bounding box center [140, 567] width 27 height 15
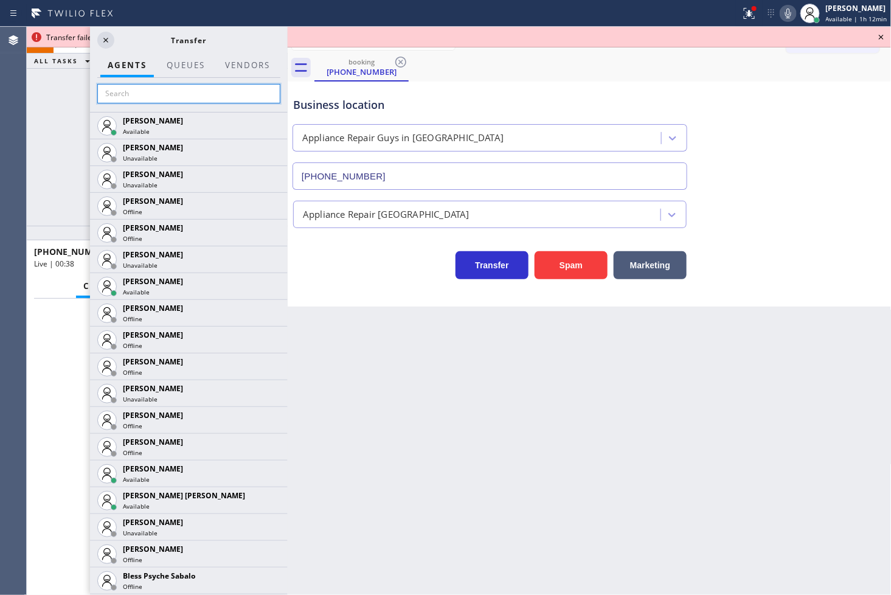
click at [148, 99] on input "text" at bounding box center [188, 93] width 183 height 19
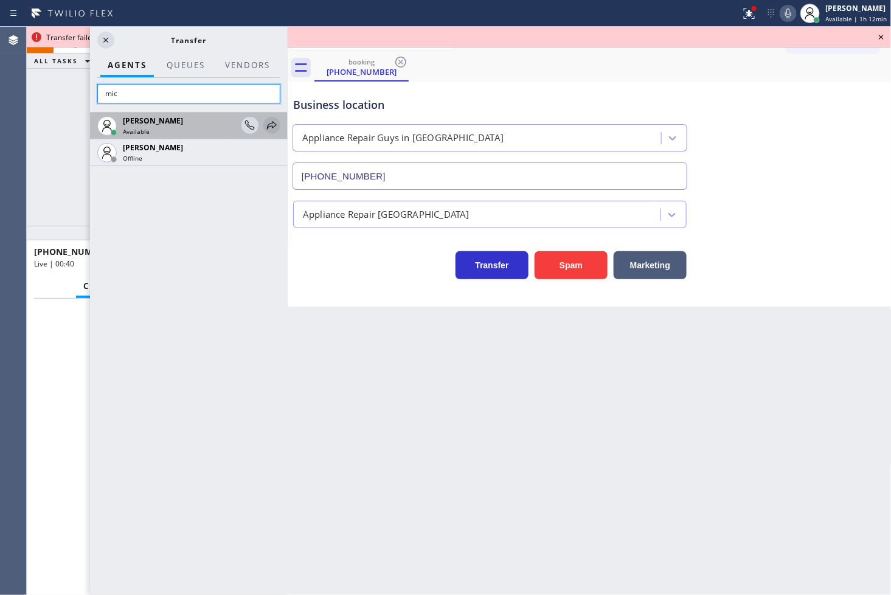
type input "mic"
click at [271, 120] on icon at bounding box center [272, 125] width 15 height 15
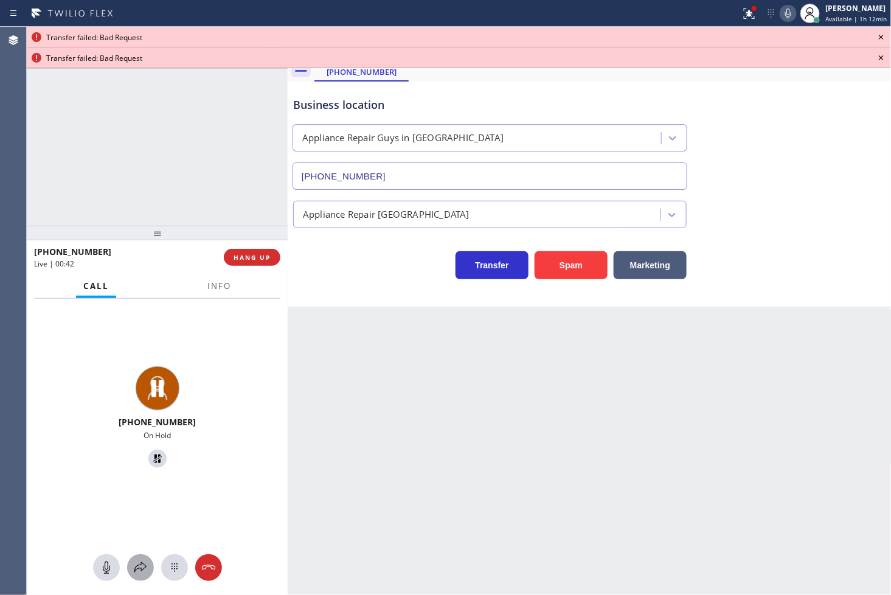
click at [144, 562] on icon at bounding box center [140, 567] width 15 height 15
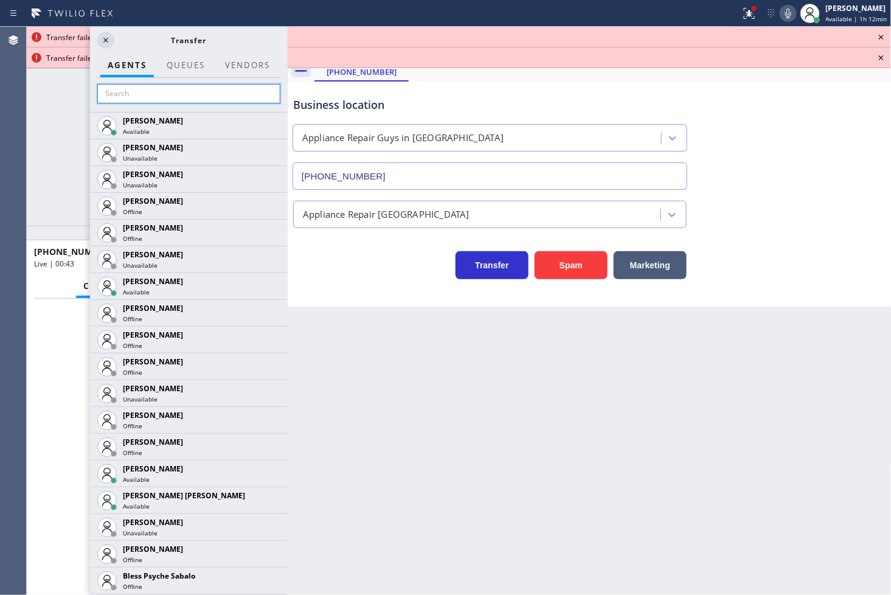
click at [167, 96] on input "text" at bounding box center [188, 93] width 183 height 19
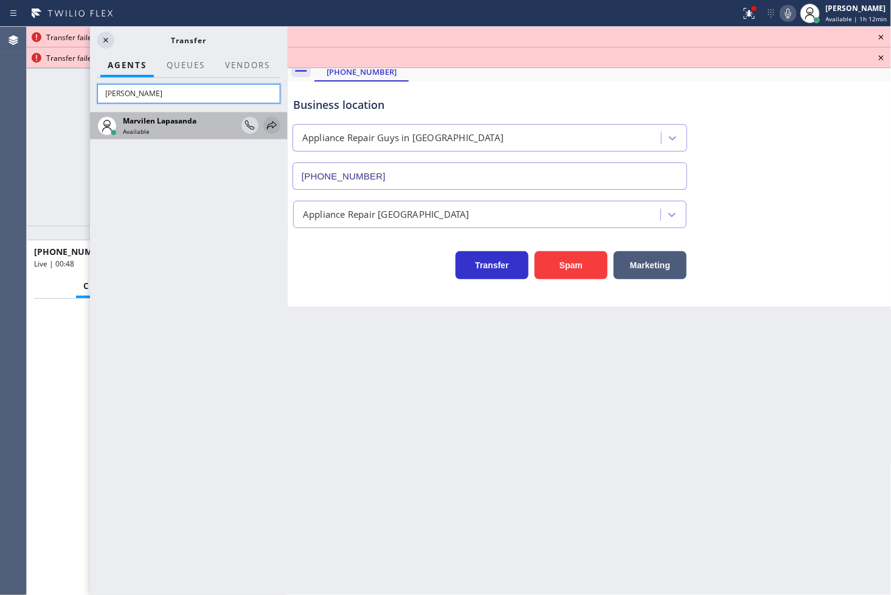
type input "Marv"
click at [271, 122] on icon at bounding box center [272, 125] width 15 height 15
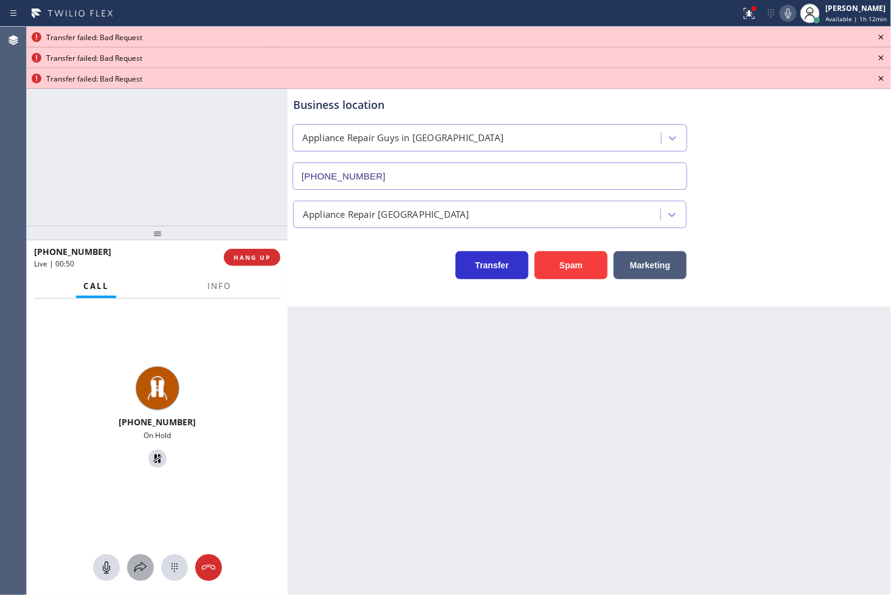
click at [137, 569] on icon at bounding box center [140, 567] width 15 height 15
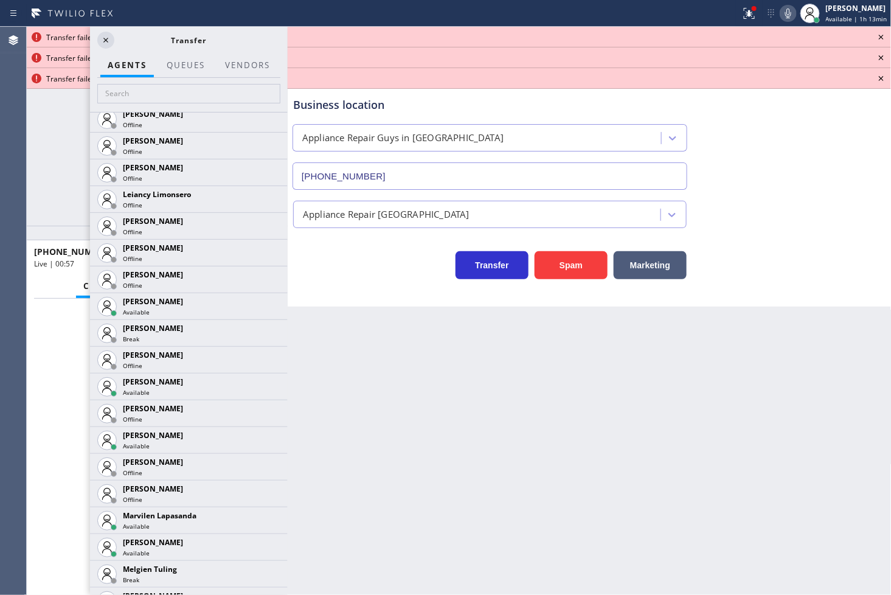
scroll to position [1621, 0]
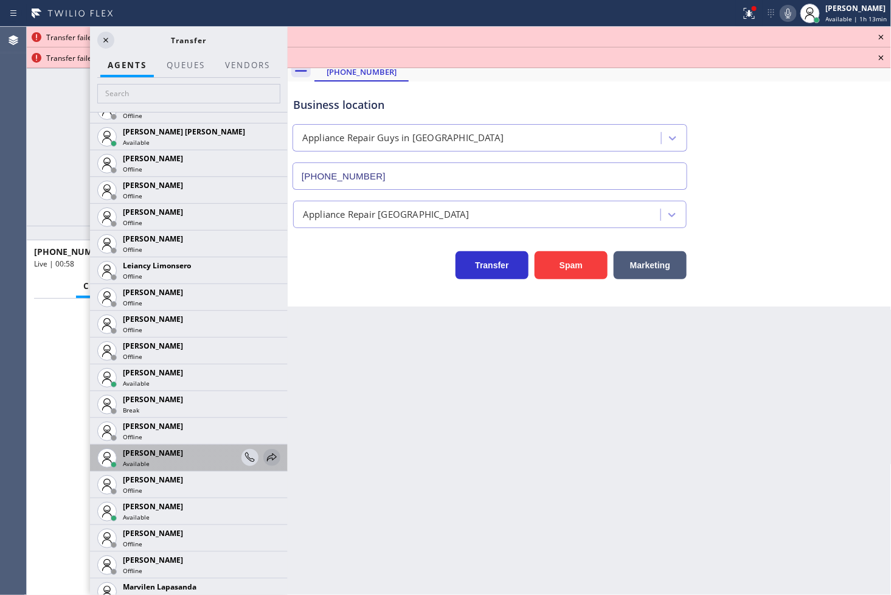
click at [265, 451] on icon at bounding box center [272, 457] width 15 height 15
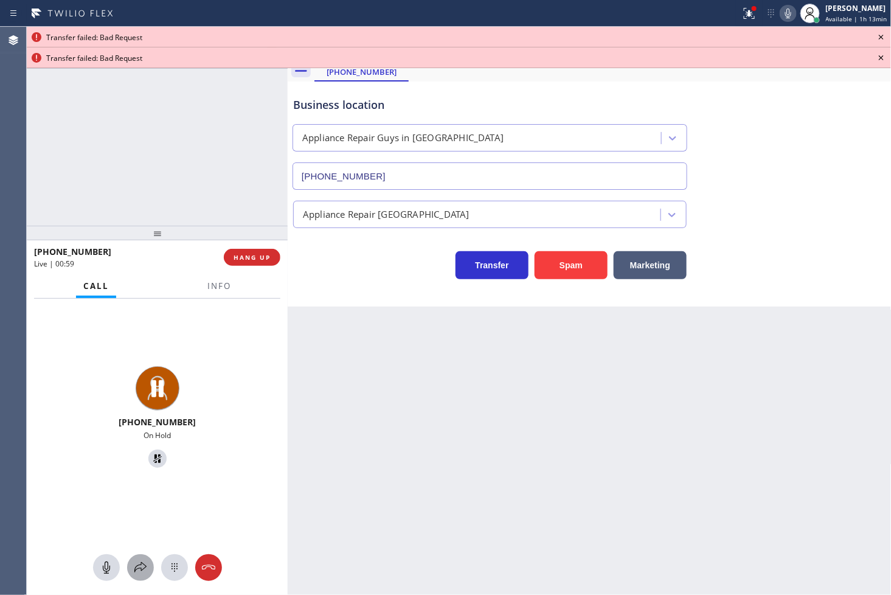
click at [129, 561] on div at bounding box center [140, 567] width 27 height 15
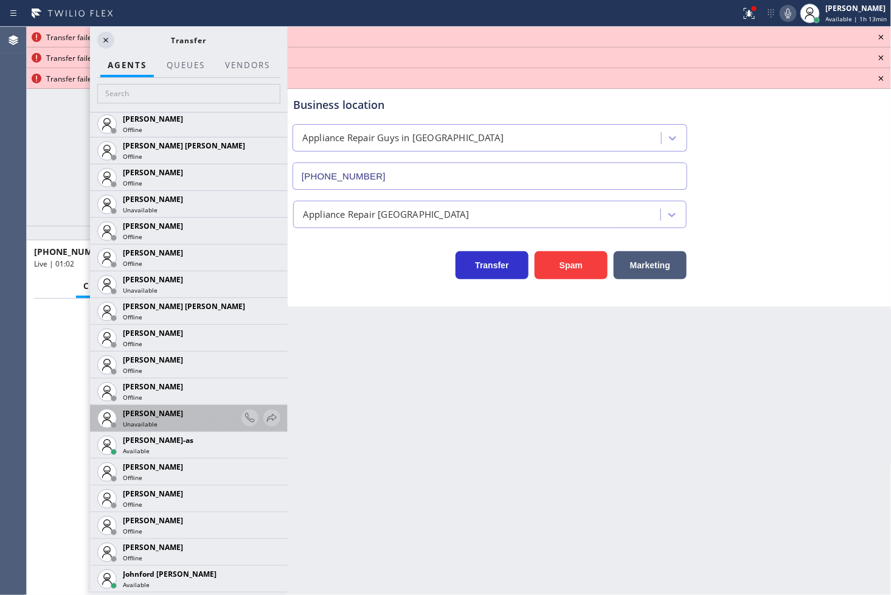
scroll to position [1148, 0]
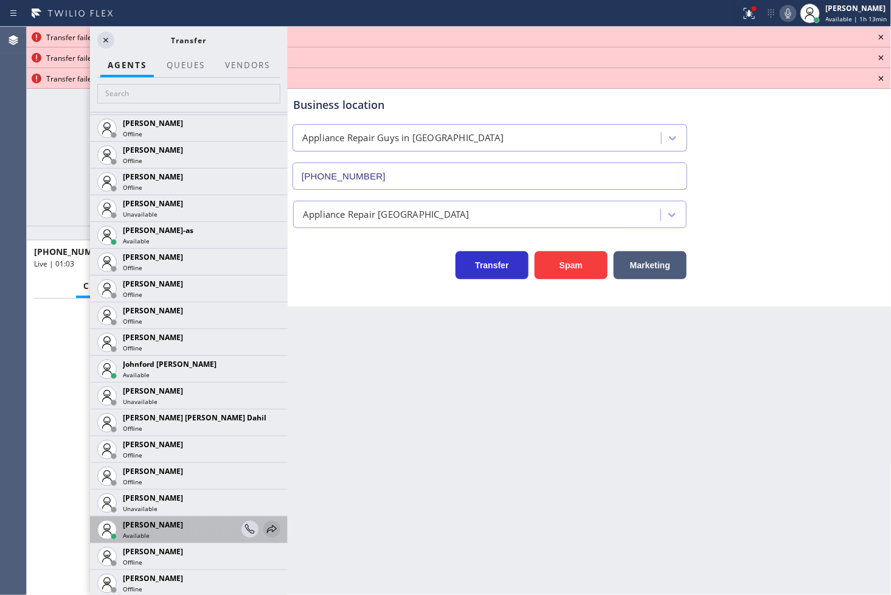
click at [265, 523] on icon at bounding box center [272, 529] width 15 height 15
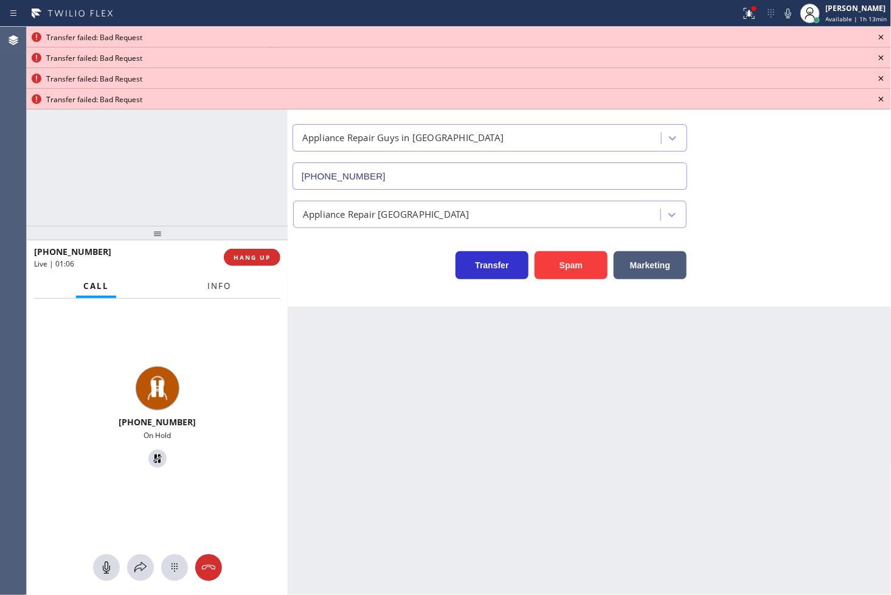
click at [233, 283] on button "Info" at bounding box center [219, 286] width 38 height 24
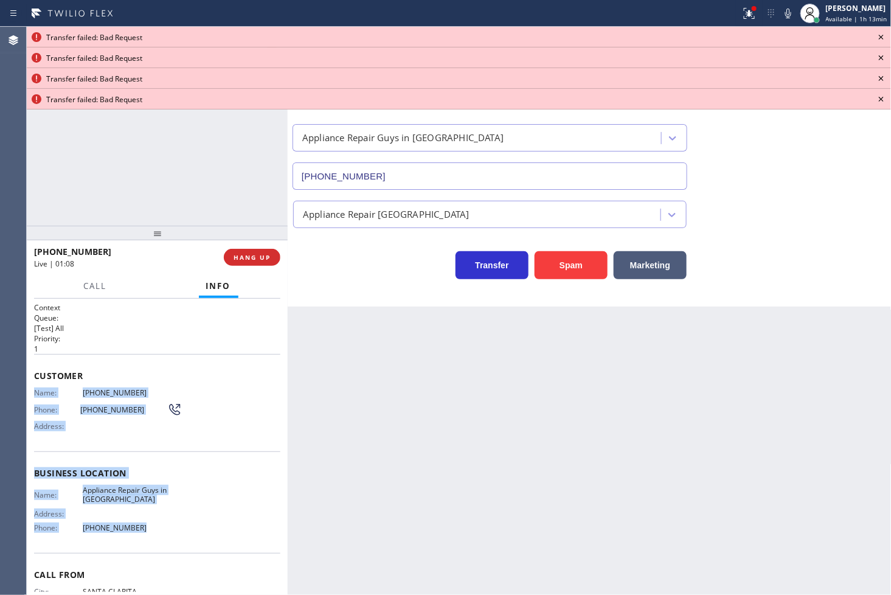
drag, startPoint x: 32, startPoint y: 393, endPoint x: 141, endPoint y: 521, distance: 168.2
click at [141, 521] on div "Context Queue: [Test] All Priority: 1 Customer Name: [PHONE_NUMBER] Phone: [PHO…" at bounding box center [157, 447] width 261 height 297
copy div "Name: [PHONE_NUMBER] Phone: [PHONE_NUMBER] Address: Business location Name: App…"
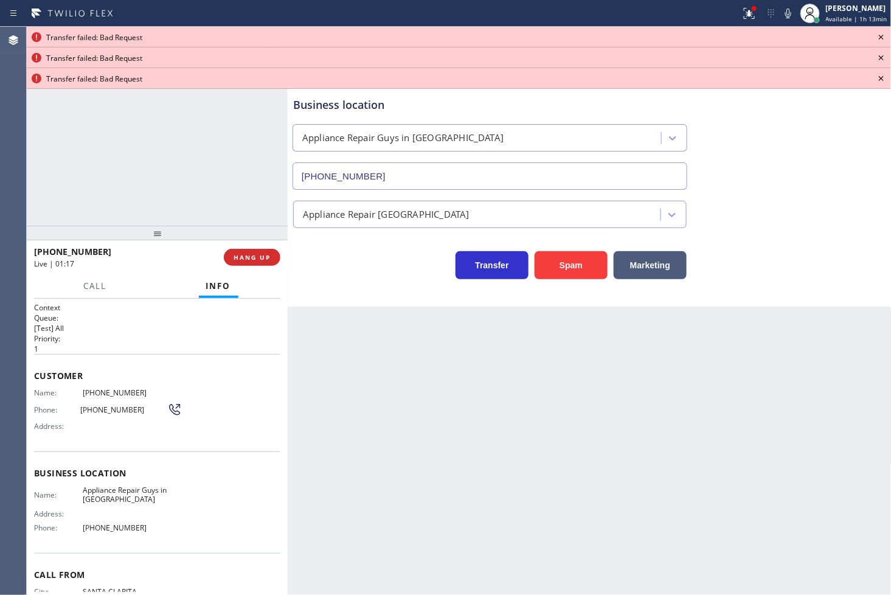
click at [879, 36] on icon at bounding box center [881, 37] width 15 height 15
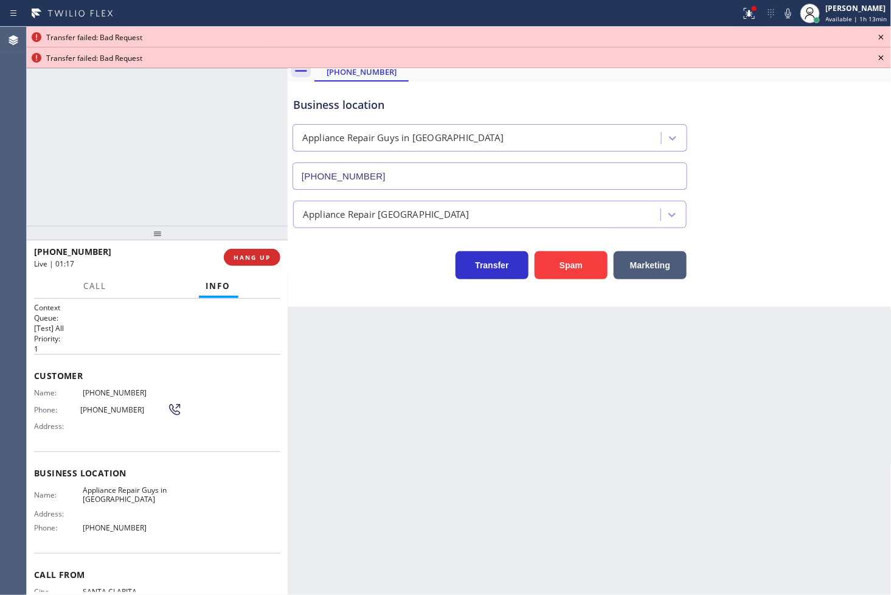
click at [879, 36] on icon at bounding box center [881, 37] width 15 height 15
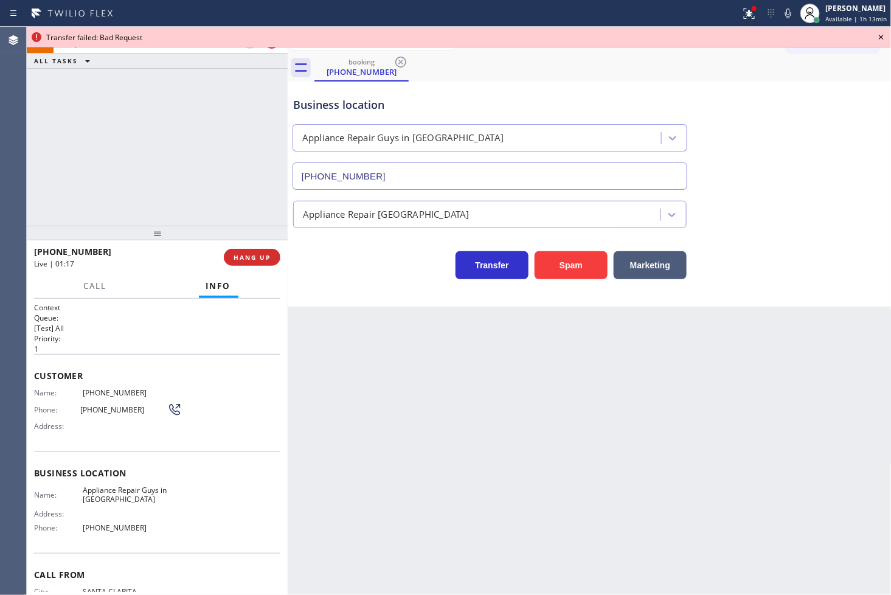
click at [879, 36] on icon at bounding box center [881, 37] width 15 height 15
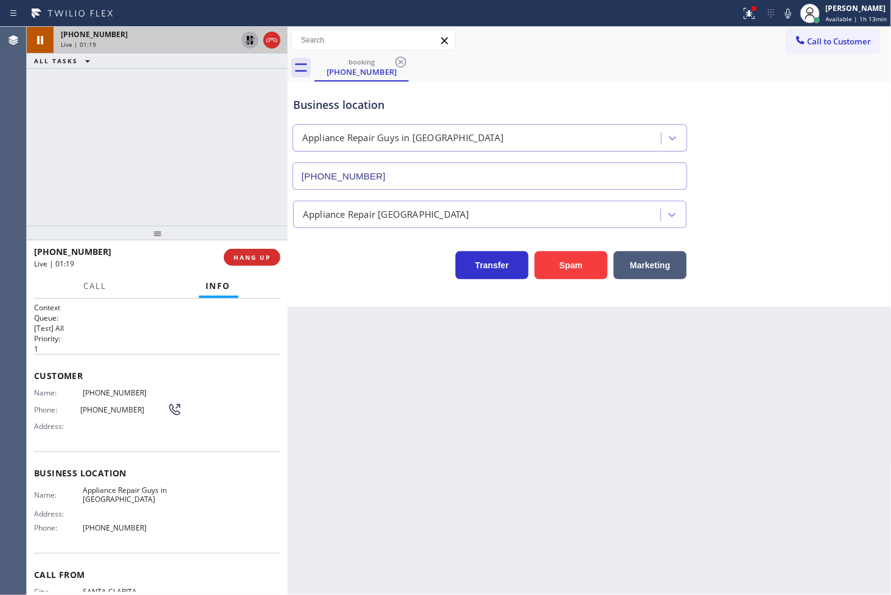
click at [249, 40] on icon at bounding box center [250, 40] width 15 height 15
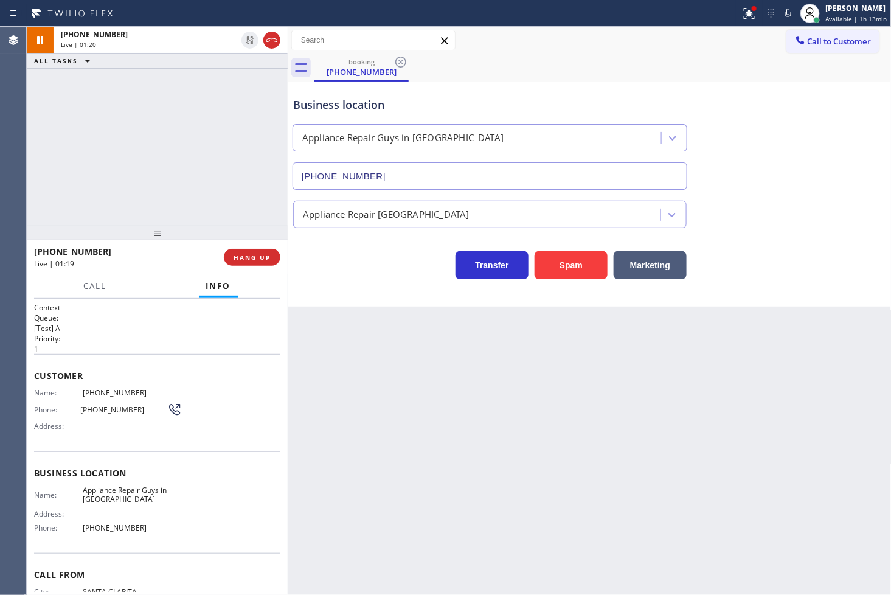
click at [196, 139] on div "[PHONE_NUMBER] Live | 01:20 ALL TASKS ALL TASKS ACTIVE TASKS TASKS IN WRAP UP" at bounding box center [157, 126] width 261 height 199
click at [742, 7] on icon at bounding box center [749, 13] width 15 height 15
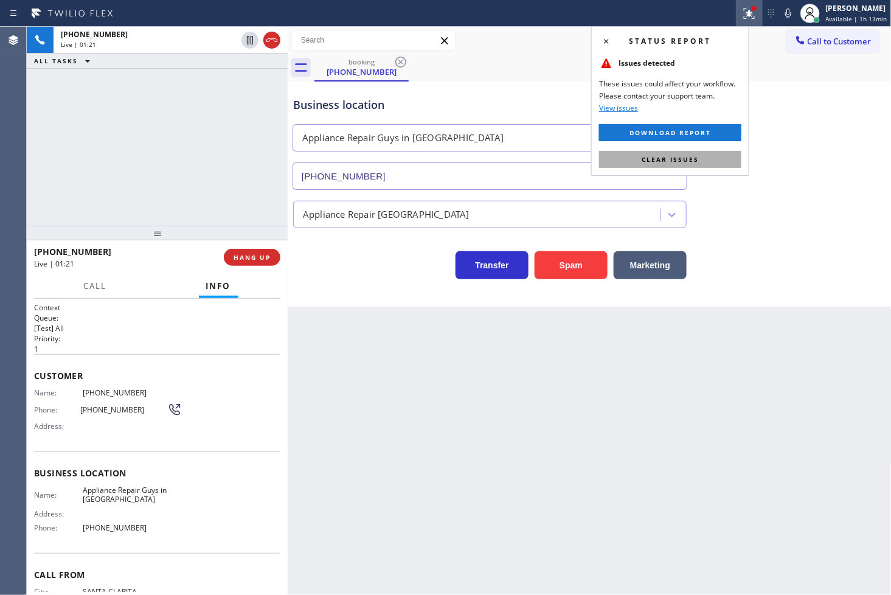
click at [715, 156] on button "Clear issues" at bounding box center [670, 159] width 142 height 17
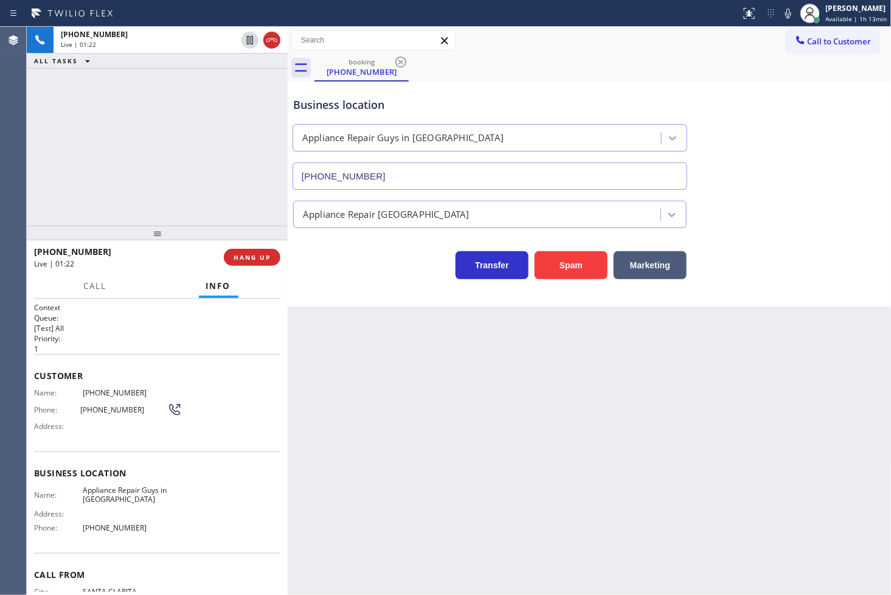
click at [147, 155] on div "[PHONE_NUMBER] Live | 01:22 ALL TASKS ALL TASKS ACTIVE TASKS TASKS IN WRAP UP" at bounding box center [157, 126] width 261 height 199
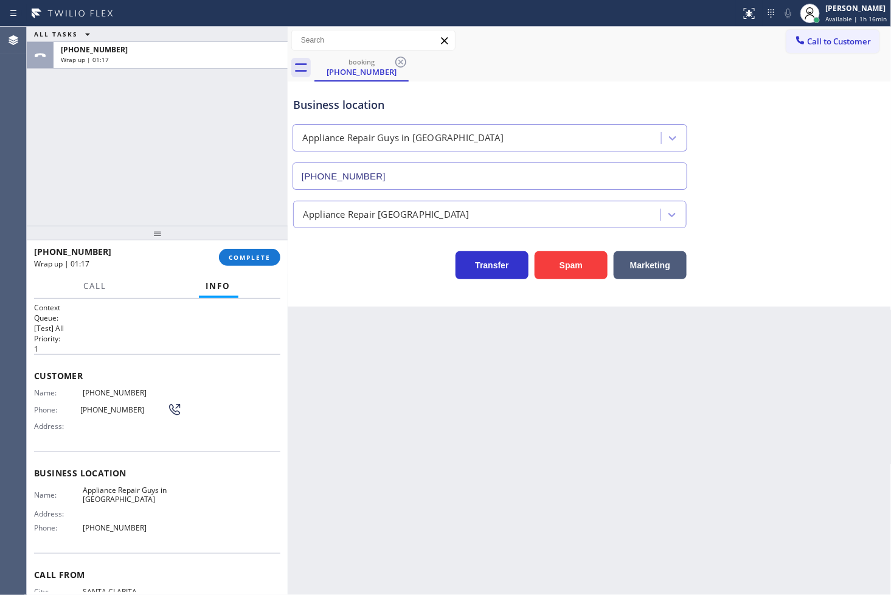
click at [26, 147] on div "Agent Desktop" at bounding box center [13, 311] width 27 height 568
click at [249, 255] on span "COMPLETE" at bounding box center [250, 257] width 42 height 9
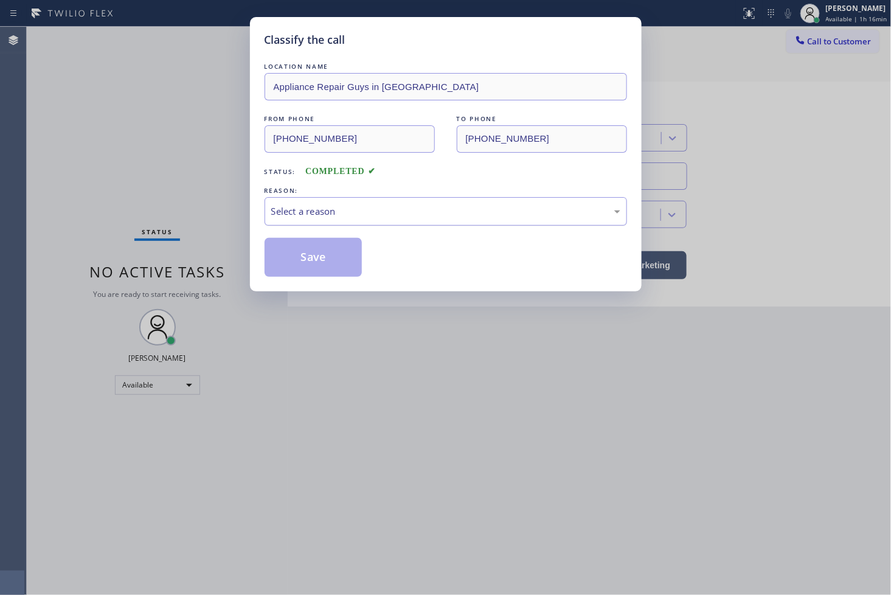
click at [341, 213] on div "Select a reason" at bounding box center [445, 211] width 349 height 14
click at [314, 244] on button "Save" at bounding box center [314, 257] width 98 height 39
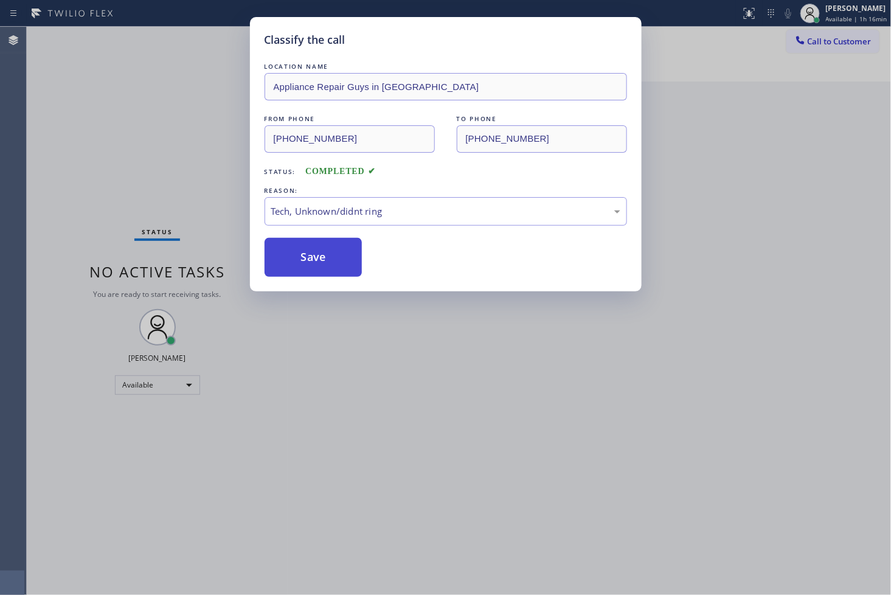
click at [314, 244] on button "Save" at bounding box center [314, 257] width 98 height 39
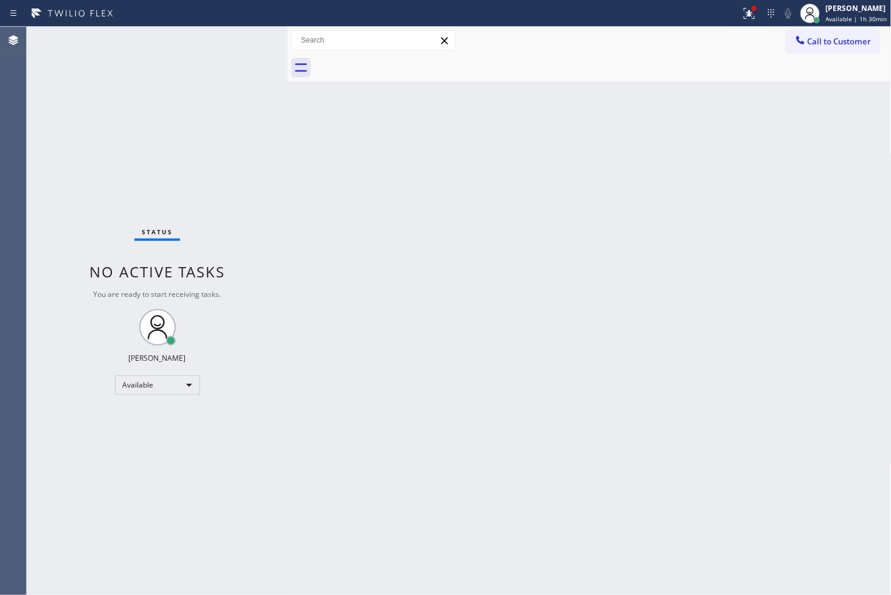
click at [45, 150] on div "Status No active tasks You are ready to start receiving tasks. [PERSON_NAME]" at bounding box center [157, 311] width 261 height 568
click at [238, 29] on div "Status No active tasks You are ready to start receiving tasks. [PERSON_NAME]" at bounding box center [157, 311] width 261 height 568
click at [186, 387] on div "Available" at bounding box center [157, 384] width 85 height 19
click at [156, 444] on li "Break" at bounding box center [156, 447] width 83 height 15
click at [181, 385] on div "Break" at bounding box center [157, 384] width 85 height 19
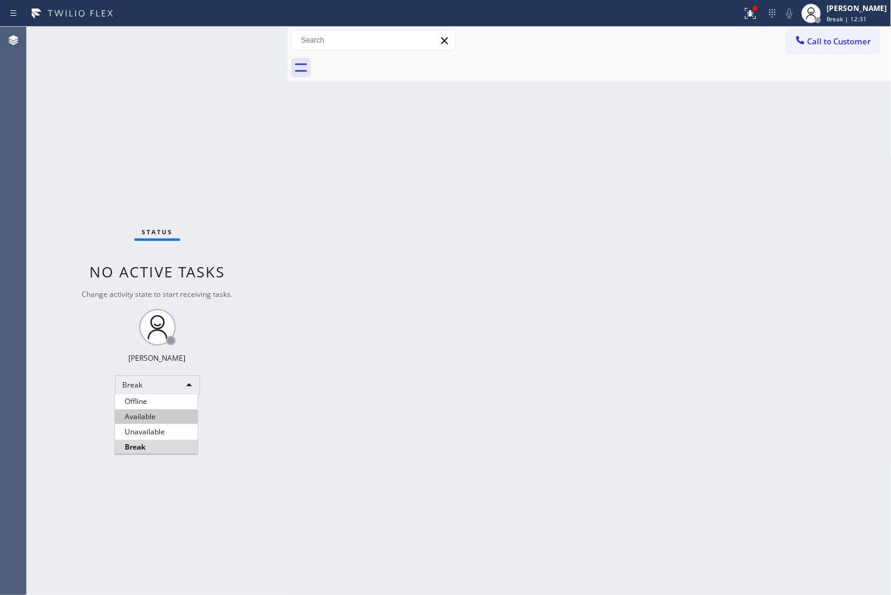
click at [163, 417] on li "Available" at bounding box center [156, 416] width 83 height 15
click at [392, 268] on div "Back to Dashboard Change Sender ID Customers Technicians Select a contact Outbo…" at bounding box center [590, 311] width 604 height 568
click at [247, 38] on div "Status No active tasks You are ready to start receiving tasks. [PERSON_NAME]" at bounding box center [157, 311] width 261 height 568
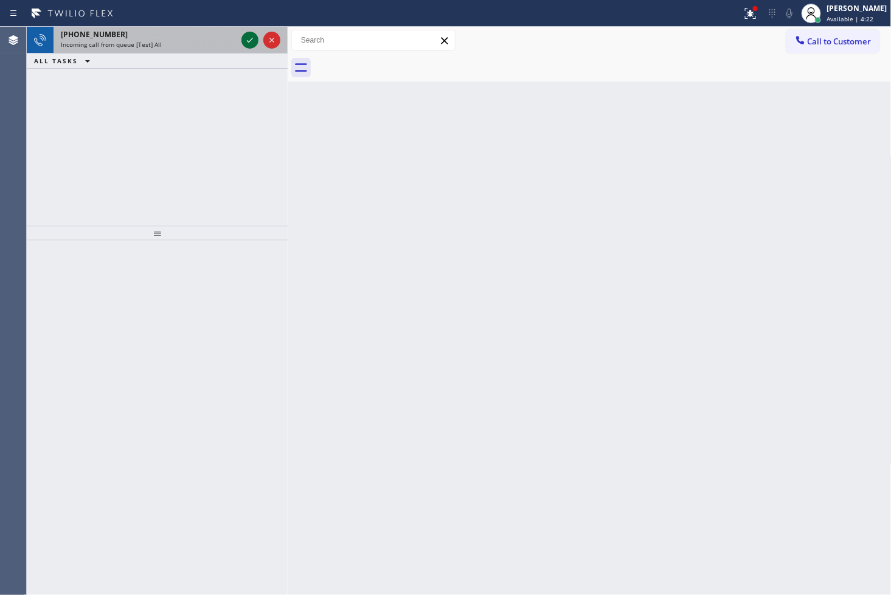
click at [251, 38] on icon at bounding box center [250, 40] width 15 height 15
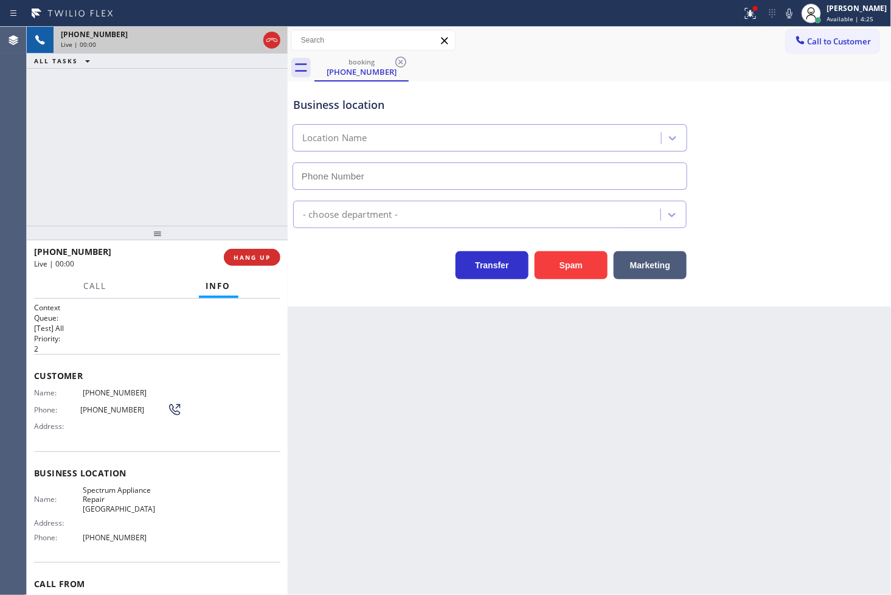
type input "[PHONE_NUMBER]"
click at [743, 16] on icon at bounding box center [750, 13] width 15 height 15
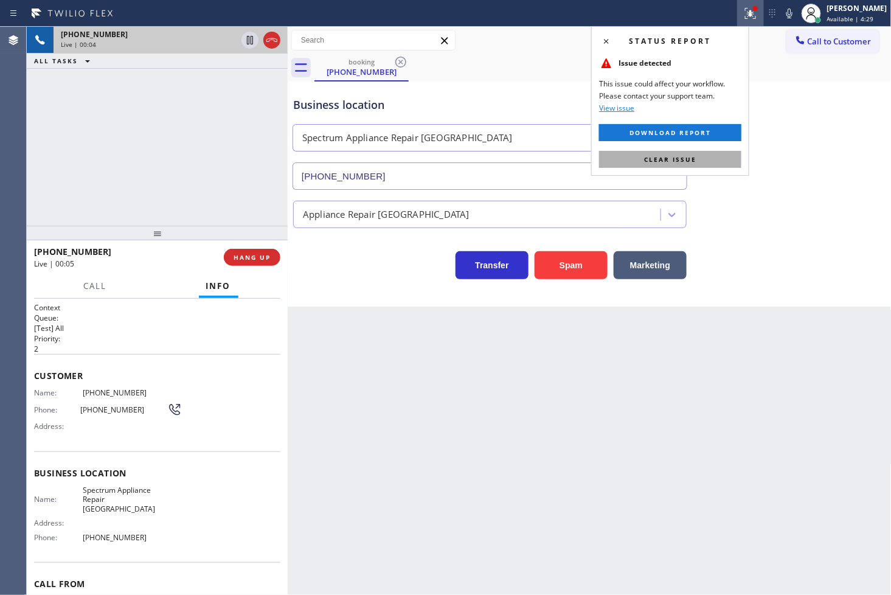
click at [680, 159] on span "Clear issue" at bounding box center [670, 159] width 52 height 9
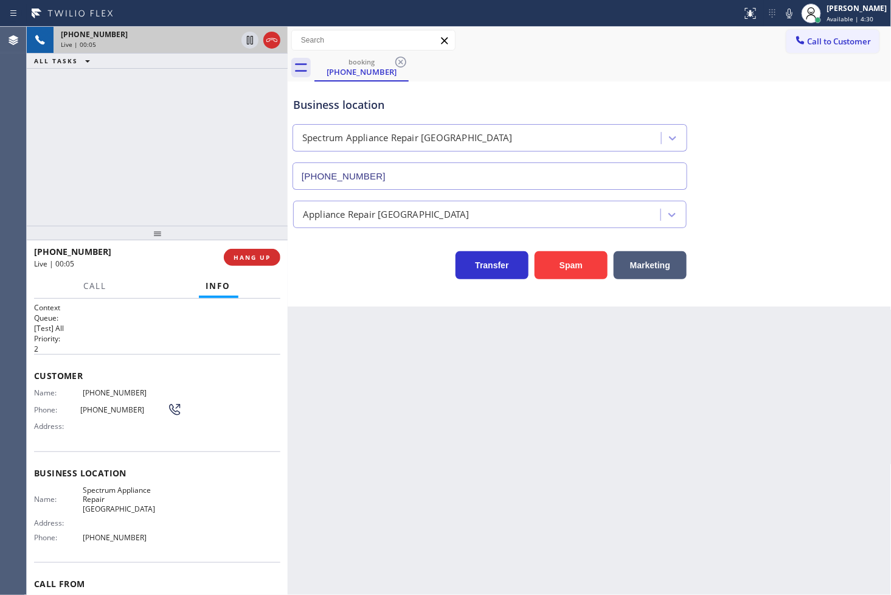
click at [184, 177] on div "[PHONE_NUMBER] Live | 00:05 ALL TASKS ALL TASKS ACTIVE TASKS TASKS IN WRAP UP" at bounding box center [157, 126] width 261 height 199
click at [333, 271] on div "Transfer Spam Marketing" at bounding box center [490, 262] width 398 height 34
click at [246, 43] on icon at bounding box center [250, 40] width 15 height 15
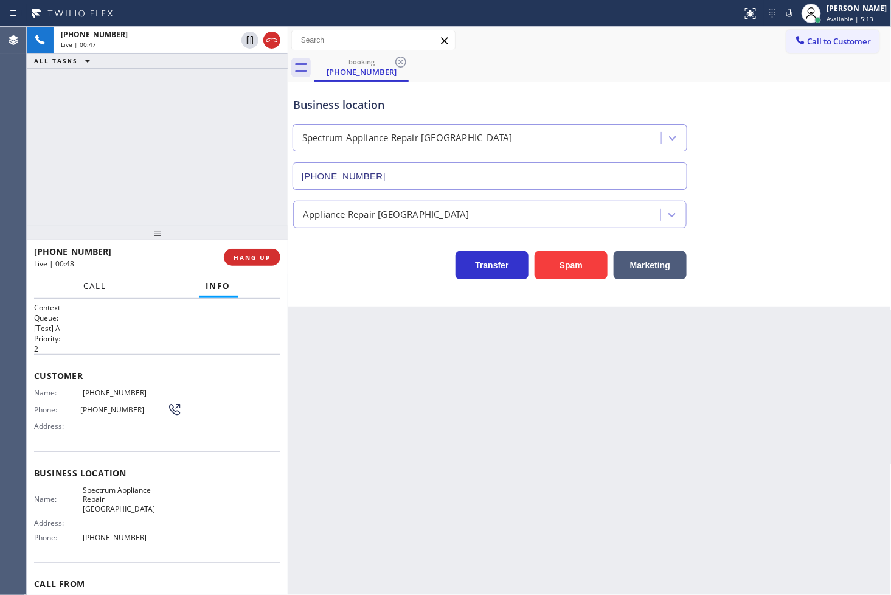
click at [81, 283] on button "Call" at bounding box center [96, 286] width 38 height 24
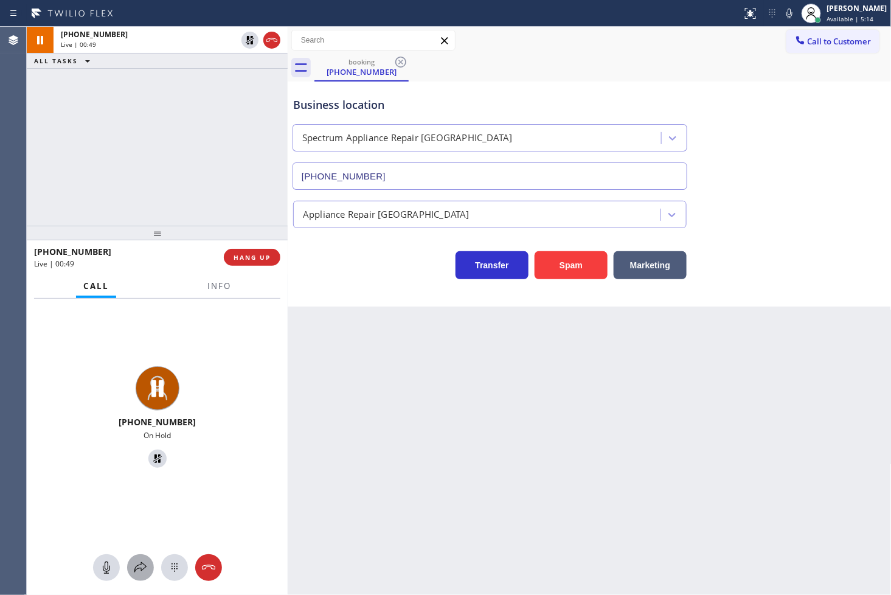
click at [135, 566] on icon at bounding box center [140, 567] width 15 height 15
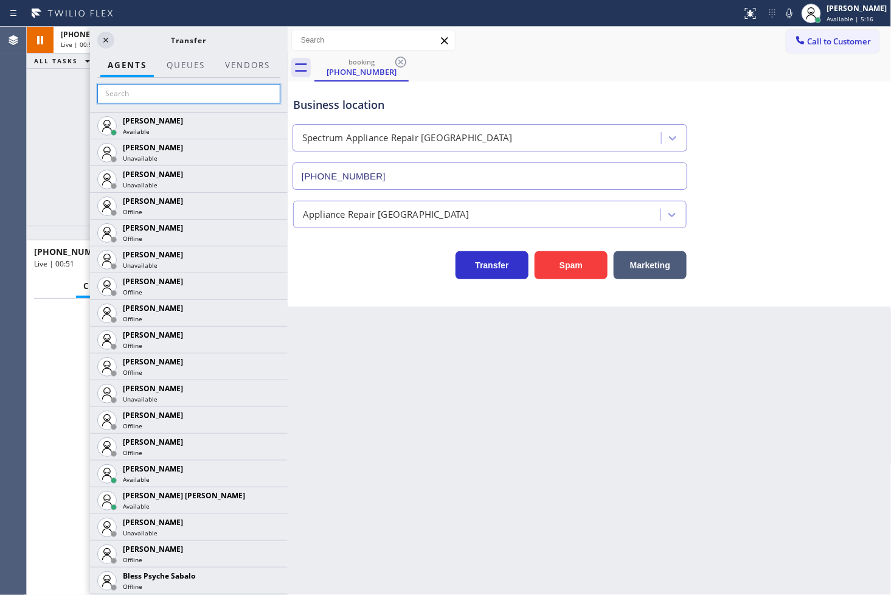
click at [144, 100] on input "text" at bounding box center [188, 93] width 183 height 19
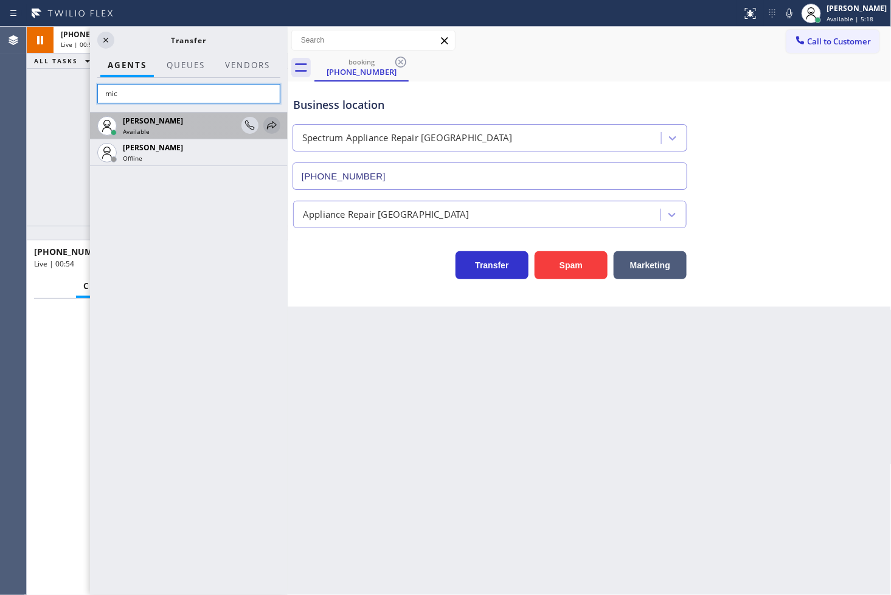
type input "mic"
click at [269, 122] on icon at bounding box center [272, 125] width 15 height 15
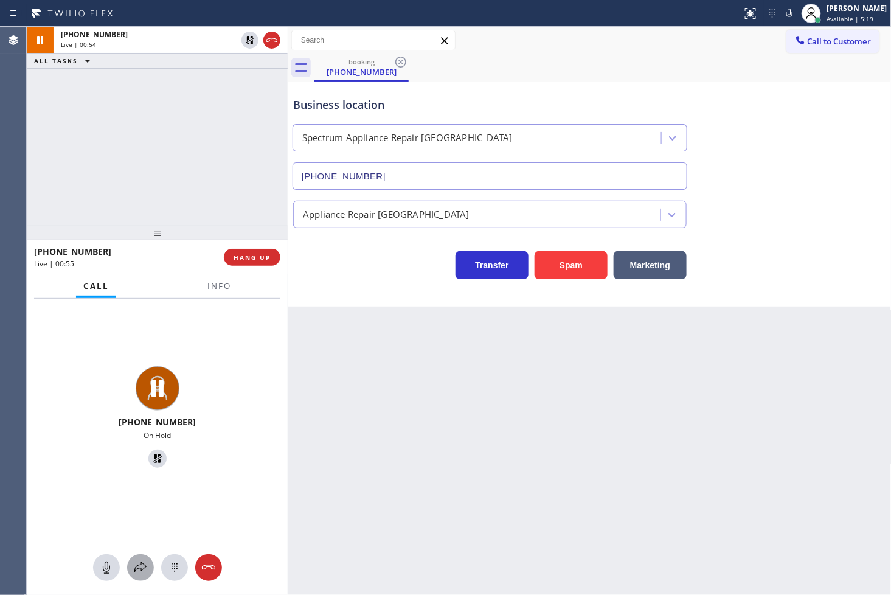
click at [141, 569] on icon at bounding box center [140, 567] width 15 height 15
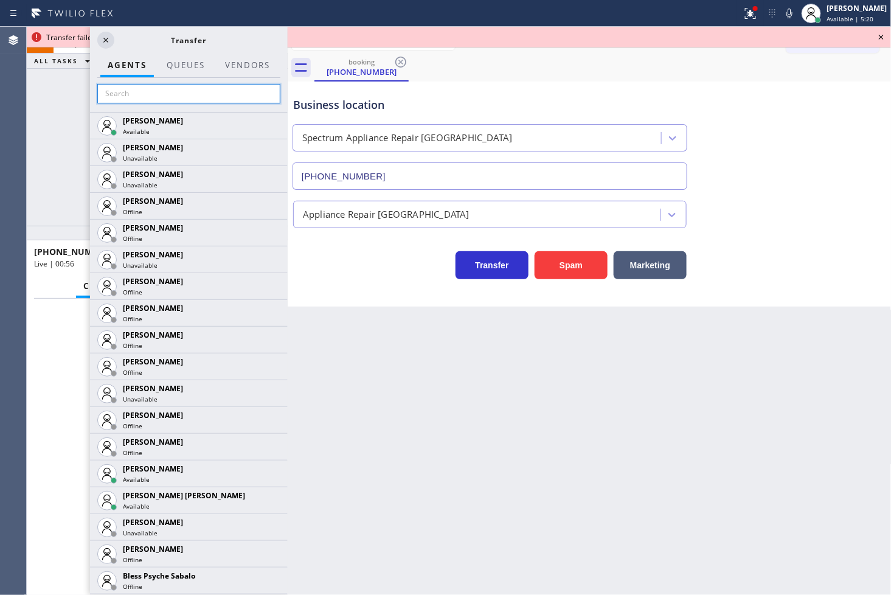
click at [136, 102] on input "text" at bounding box center [188, 93] width 183 height 19
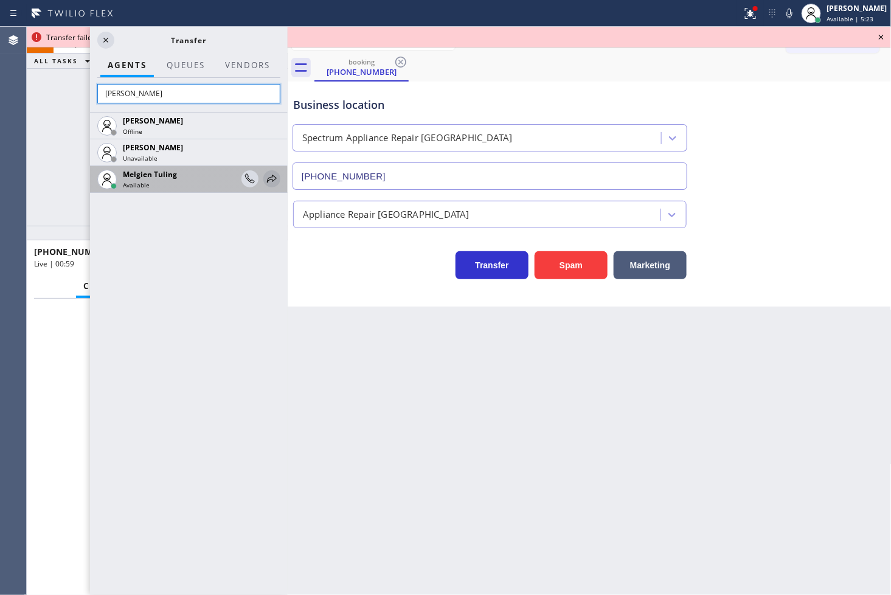
type input "[PERSON_NAME]"
click at [268, 173] on icon at bounding box center [272, 178] width 15 height 15
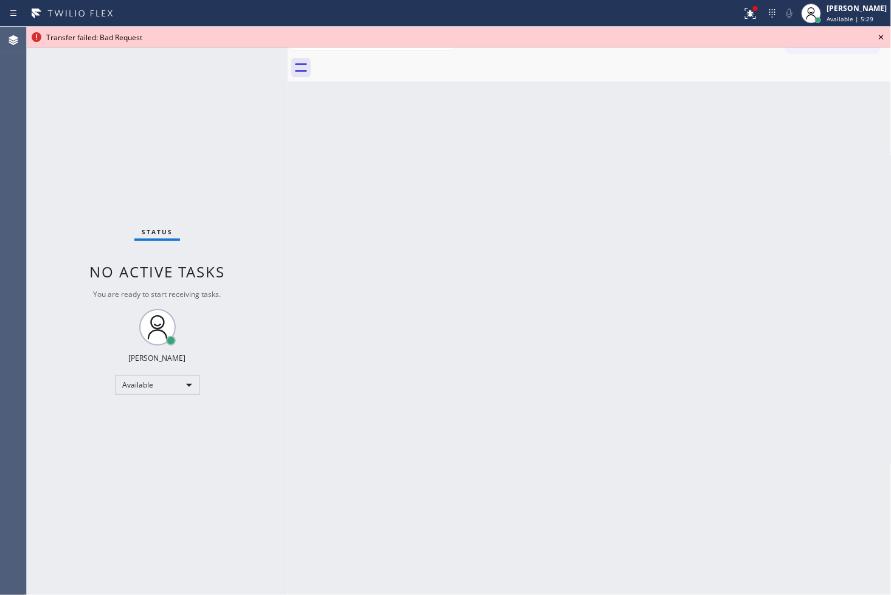
click at [882, 35] on icon at bounding box center [881, 37] width 5 height 5
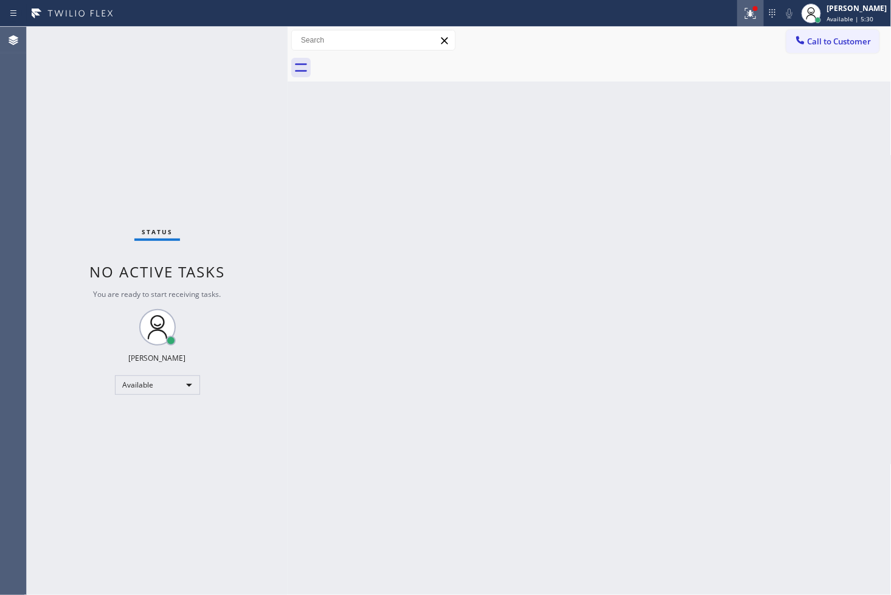
click at [745, 12] on icon at bounding box center [750, 13] width 11 height 11
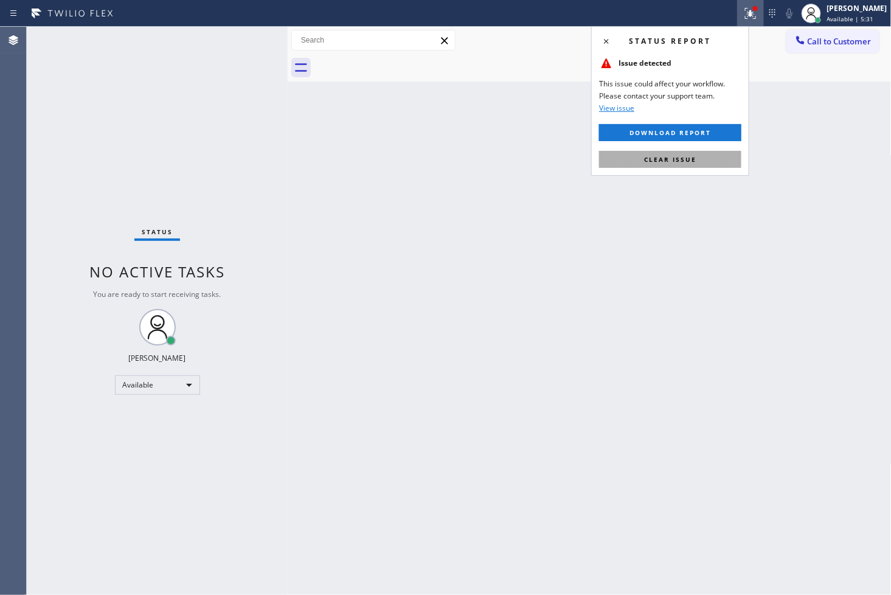
click at [706, 160] on button "Clear issue" at bounding box center [670, 159] width 142 height 17
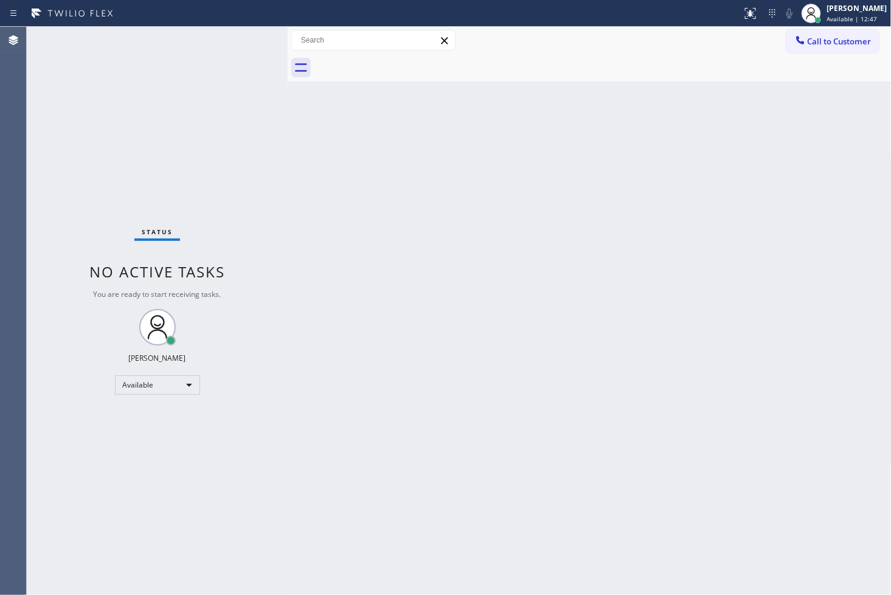
click at [243, 38] on div "Status No active tasks You are ready to start receiving tasks. [PERSON_NAME]" at bounding box center [157, 311] width 261 height 568
click at [258, 39] on div "Status No active tasks You are ready to start receiving tasks. [PERSON_NAME]" at bounding box center [157, 311] width 261 height 568
drag, startPoint x: 241, startPoint y: 36, endPoint x: 247, endPoint y: 35, distance: 6.2
click at [247, 35] on div "Status No active tasks You are ready to start receiving tasks. [PERSON_NAME]" at bounding box center [157, 311] width 261 height 568
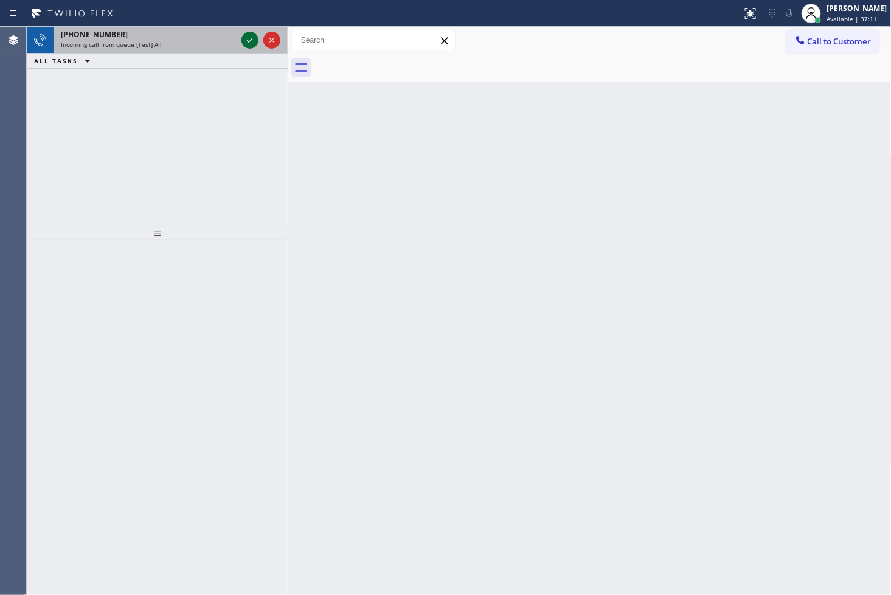
click at [247, 40] on icon at bounding box center [250, 40] width 15 height 15
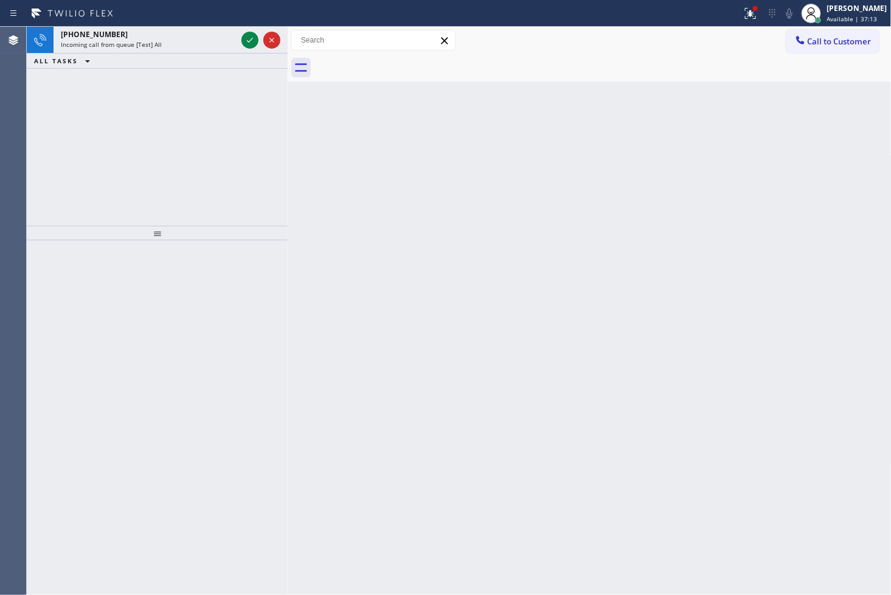
click at [247, 40] on icon at bounding box center [250, 40] width 15 height 15
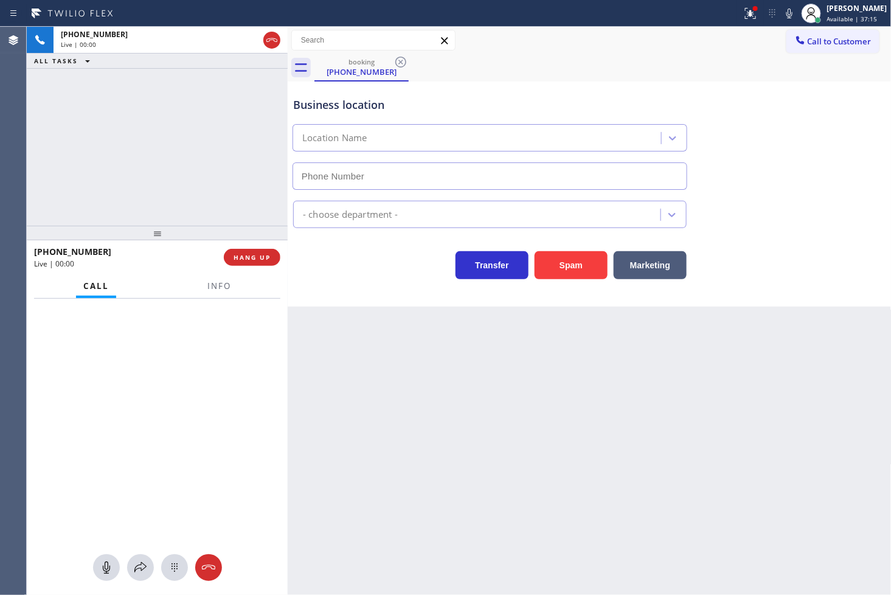
type input "[PHONE_NUMBER]"
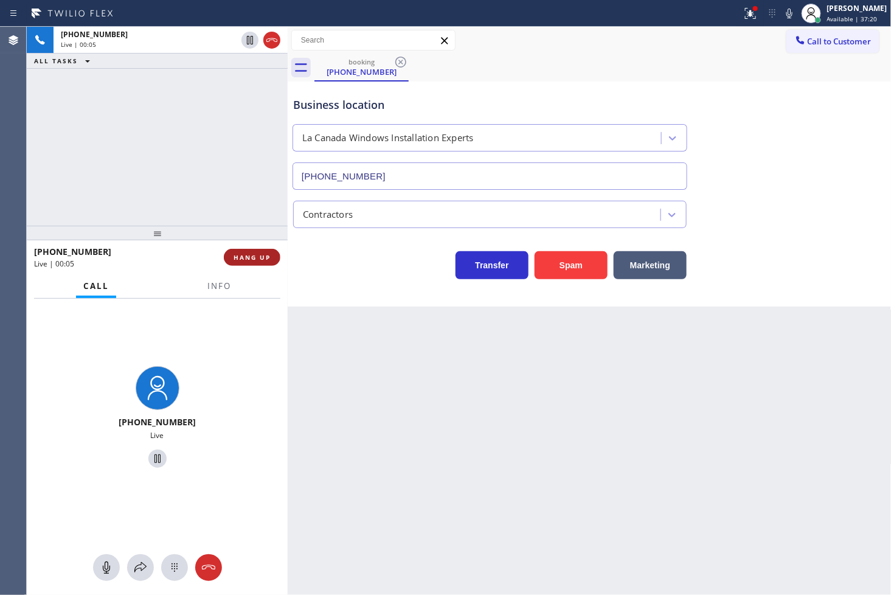
click at [259, 259] on span "HANG UP" at bounding box center [252, 257] width 37 height 9
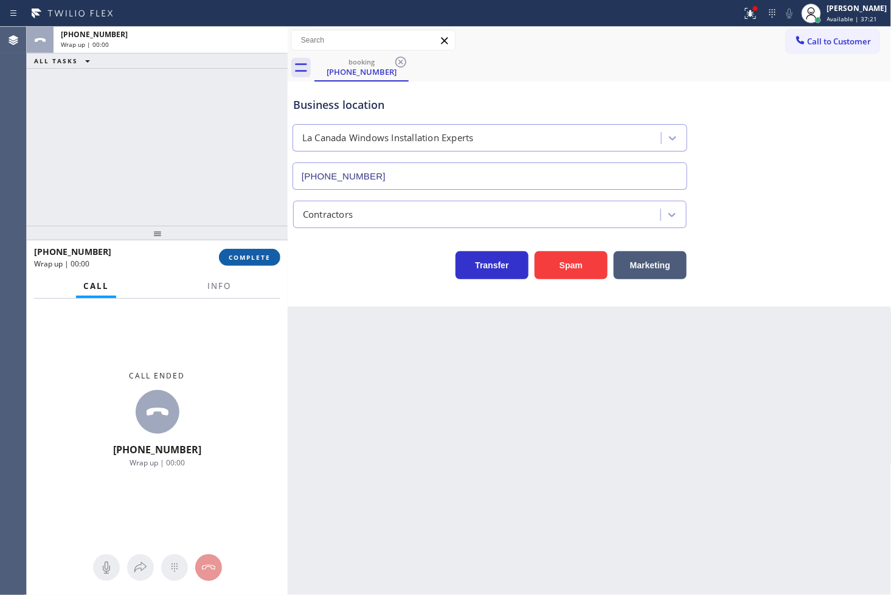
click at [259, 259] on span "COMPLETE" at bounding box center [250, 257] width 42 height 9
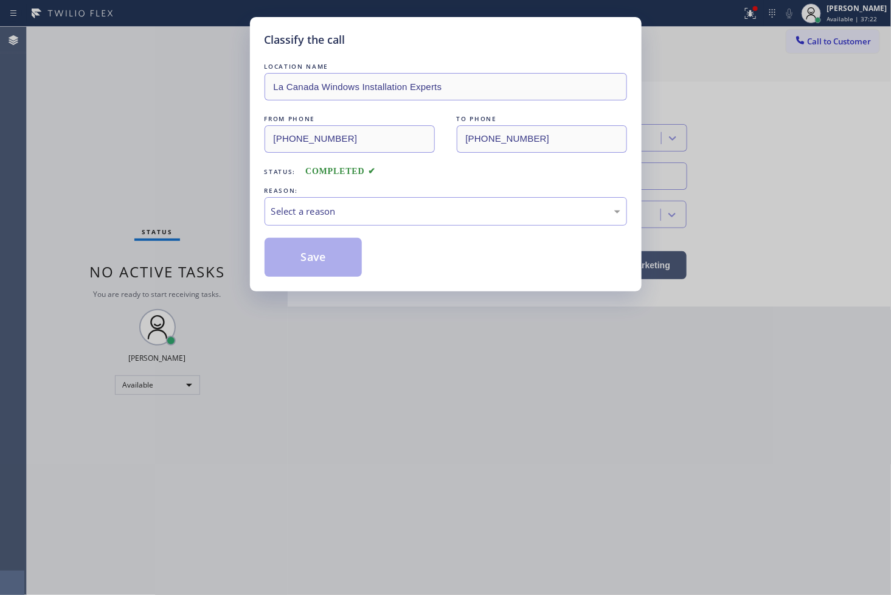
click at [291, 190] on div "REASON:" at bounding box center [446, 190] width 362 height 13
click at [294, 215] on div "Select a reason" at bounding box center [445, 211] width 349 height 14
click at [303, 262] on button "Save" at bounding box center [314, 257] width 98 height 39
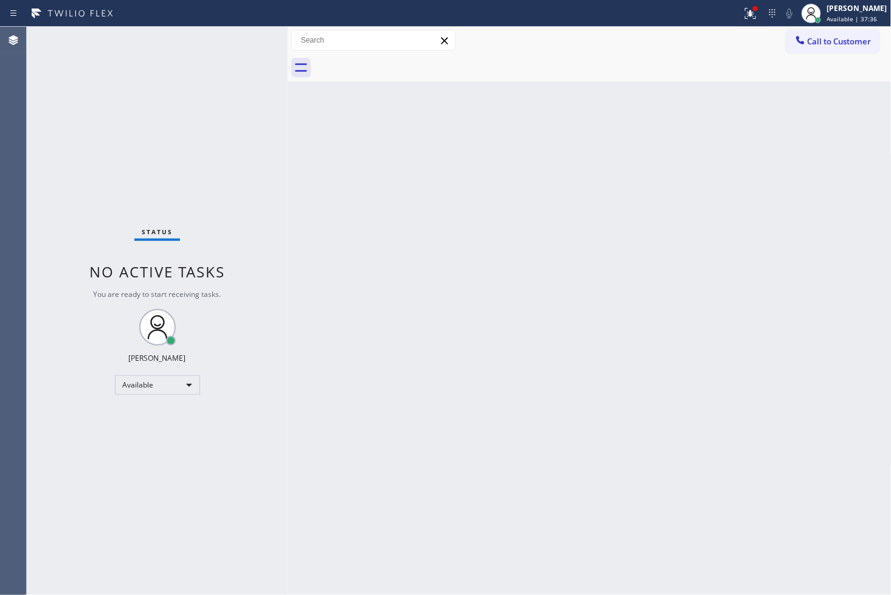
click at [241, 46] on div "Status No active tasks You are ready to start receiving tasks. [PERSON_NAME]" at bounding box center [157, 311] width 261 height 568
click at [258, 62] on div "Status No active tasks You are ready to start receiving tasks. [PERSON_NAME]" at bounding box center [157, 311] width 261 height 568
click at [407, 326] on div "Back to Dashboard Change Sender ID Customers Technicians Select a contact Outbo…" at bounding box center [590, 311] width 604 height 568
click at [249, 35] on div "Status No active tasks You are ready to start receiving tasks. [PERSON_NAME]" at bounding box center [157, 311] width 261 height 568
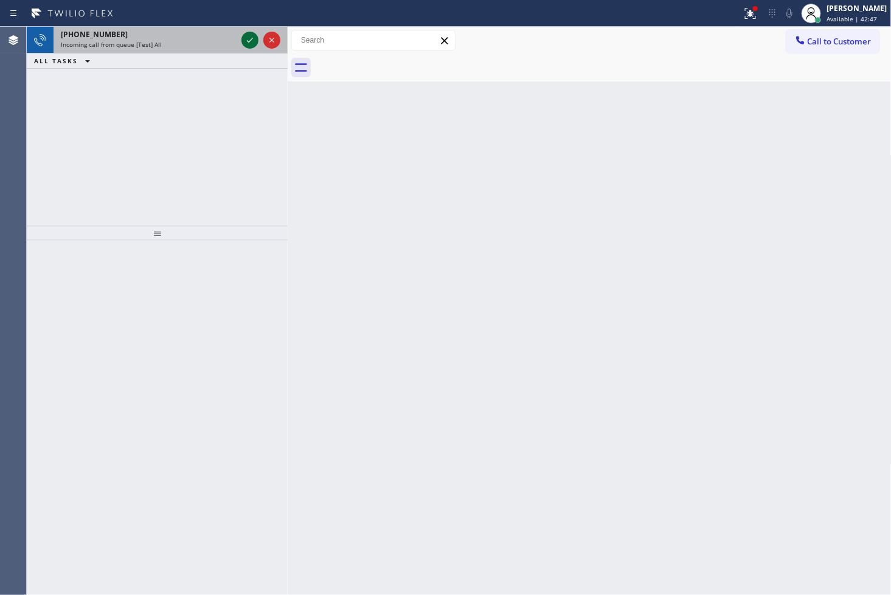
click at [249, 35] on icon at bounding box center [250, 40] width 15 height 15
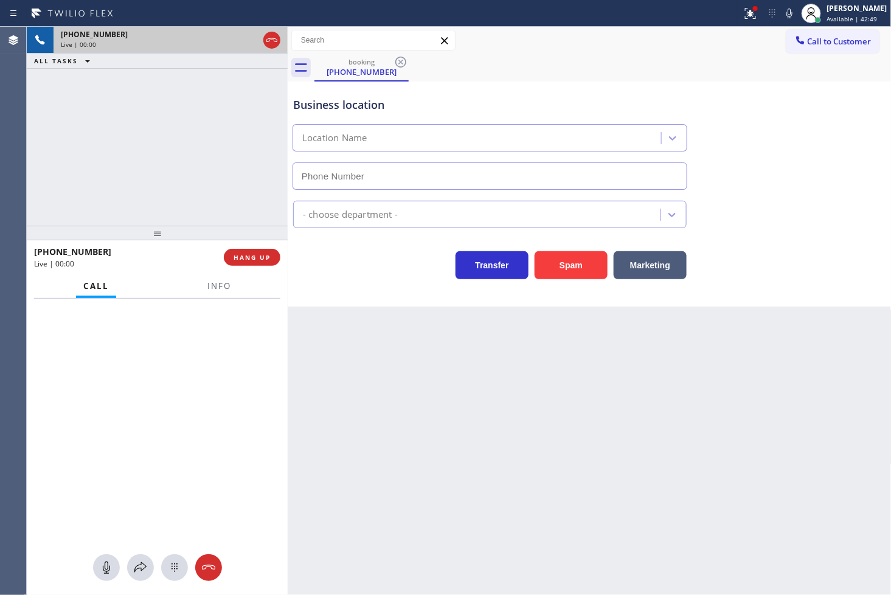
type input "[PHONE_NUMBER]"
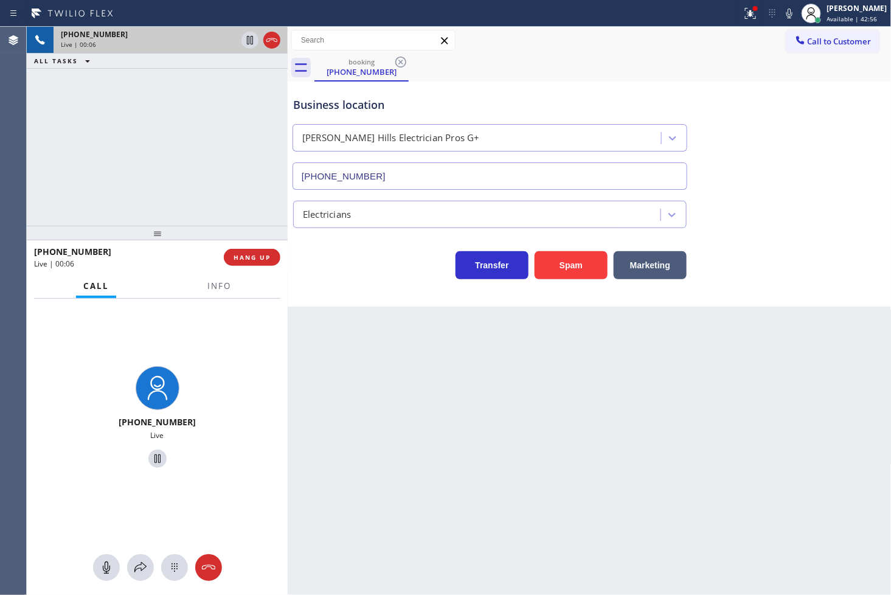
drag, startPoint x: 203, startPoint y: 153, endPoint x: 256, endPoint y: 141, distance: 54.1
click at [204, 153] on div "[PHONE_NUMBER] Live | 00:06 ALL TASKS ALL TASKS ACTIVE TASKS TASKS IN WRAP UP" at bounding box center [157, 126] width 261 height 199
click at [743, 10] on icon at bounding box center [750, 13] width 15 height 15
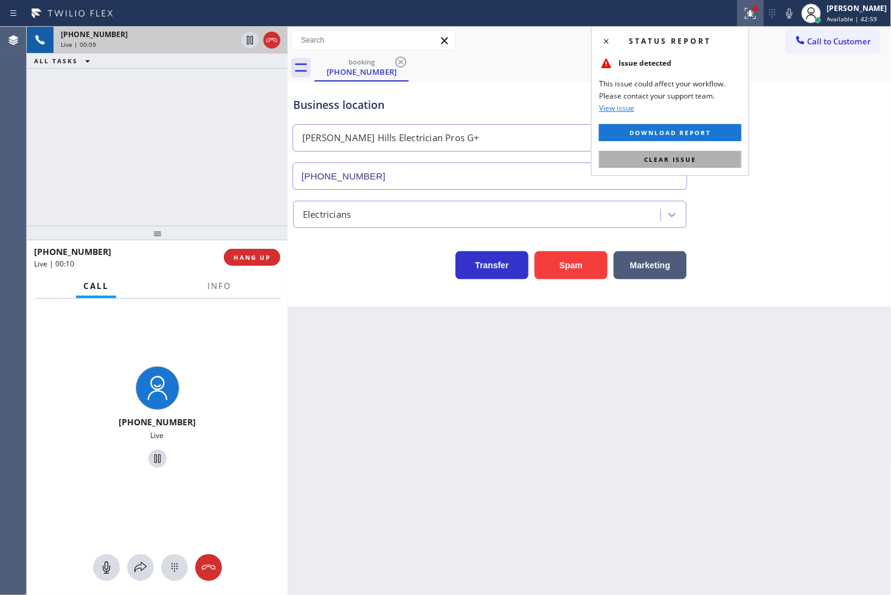
click at [713, 156] on button "Clear issue" at bounding box center [670, 159] width 142 height 17
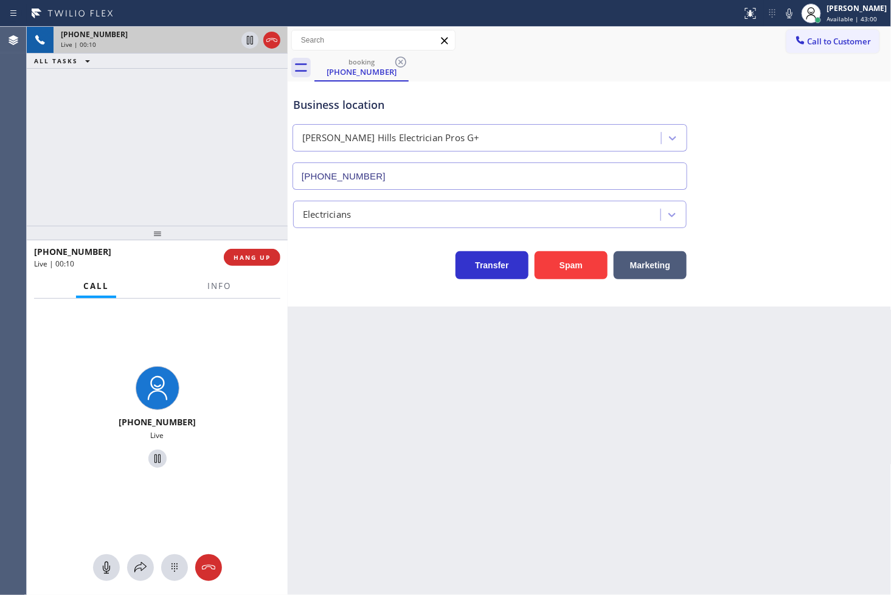
click at [126, 173] on div "[PHONE_NUMBER] Live | 00:10 ALL TASKS ALL TASKS ACTIVE TASKS TASKS IN WRAP UP" at bounding box center [157, 126] width 261 height 199
click at [327, 339] on div "Back to Dashboard Change Sender ID Customers Technicians Select a contact Outbo…" at bounding box center [590, 311] width 604 height 568
click at [214, 314] on div "[PHONE_NUMBER] Live" at bounding box center [157, 419] width 261 height 241
click at [213, 283] on span "Info" at bounding box center [219, 285] width 24 height 11
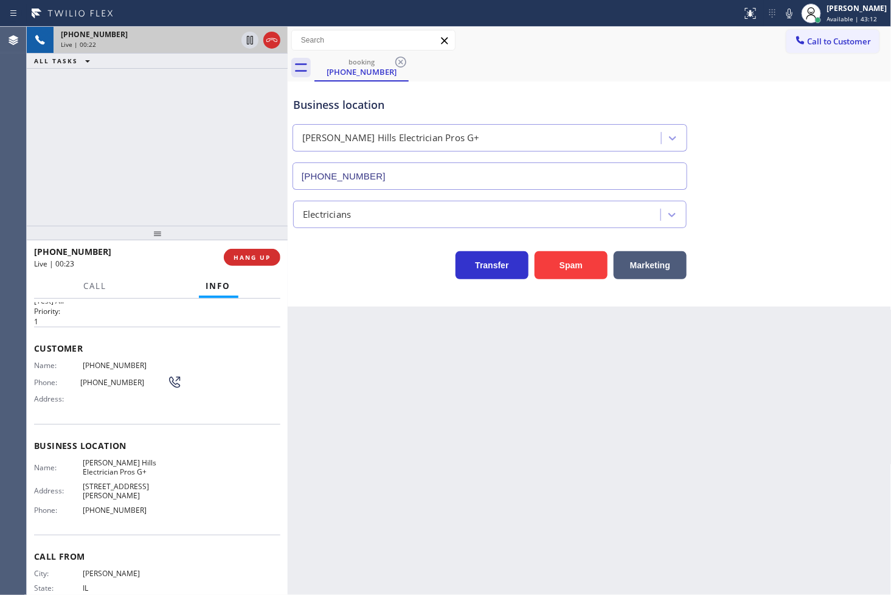
scroll to position [20, 0]
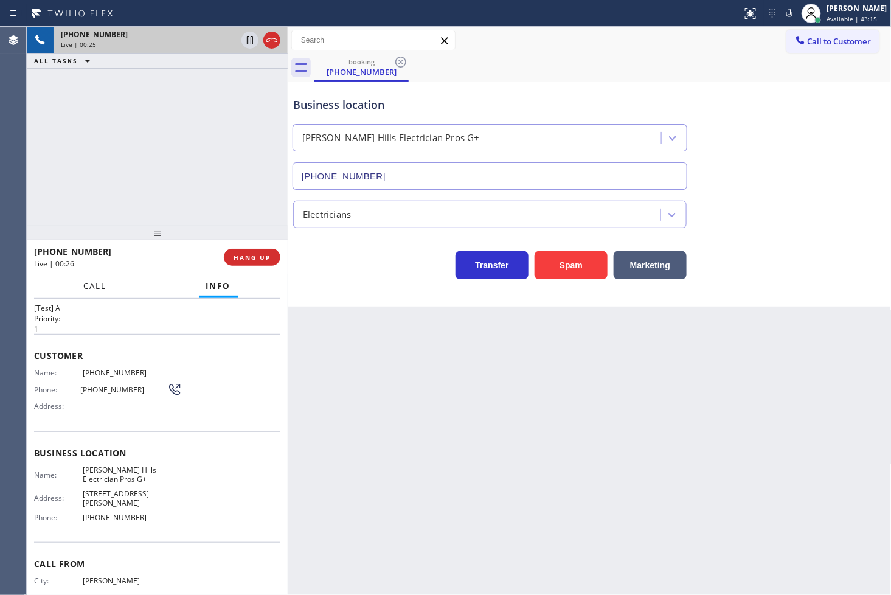
click at [100, 287] on span "Call" at bounding box center [95, 285] width 23 height 11
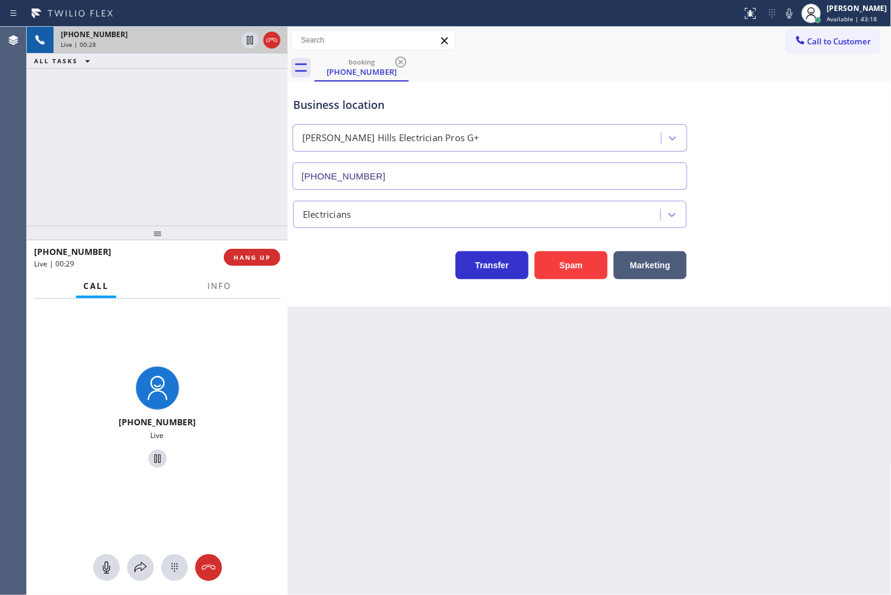
click at [311, 288] on div "Business location [PERSON_NAME][GEOGRAPHIC_DATA] Electrician Pros G+ [PHONE_NUM…" at bounding box center [590, 193] width 604 height 225
click at [179, 170] on div "[PHONE_NUMBER] Live | 00:29 ALL TASKS ALL TASKS ACTIVE TASKS TASKS IN WRAP UP" at bounding box center [157, 126] width 261 height 199
click at [215, 291] on span "Info" at bounding box center [219, 285] width 24 height 11
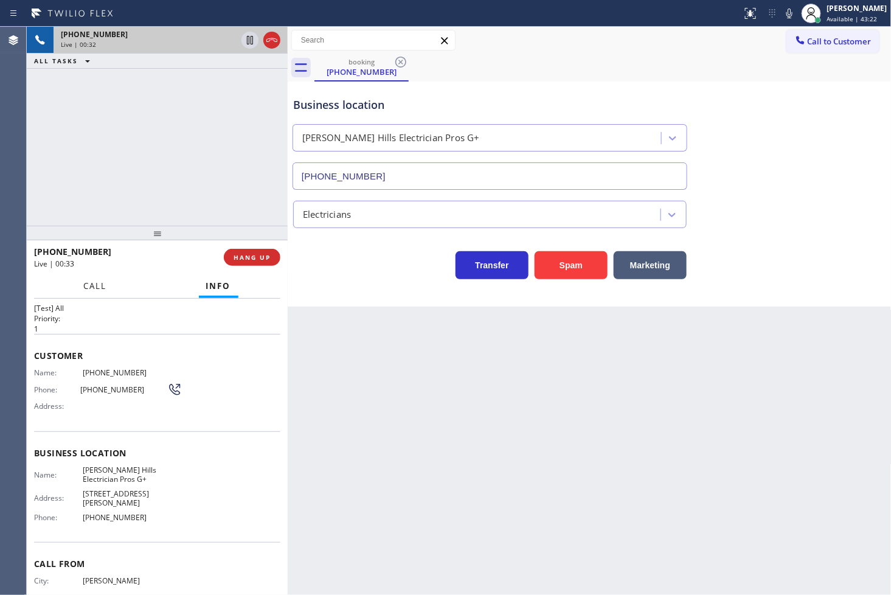
click at [100, 280] on span "Call" at bounding box center [95, 285] width 23 height 11
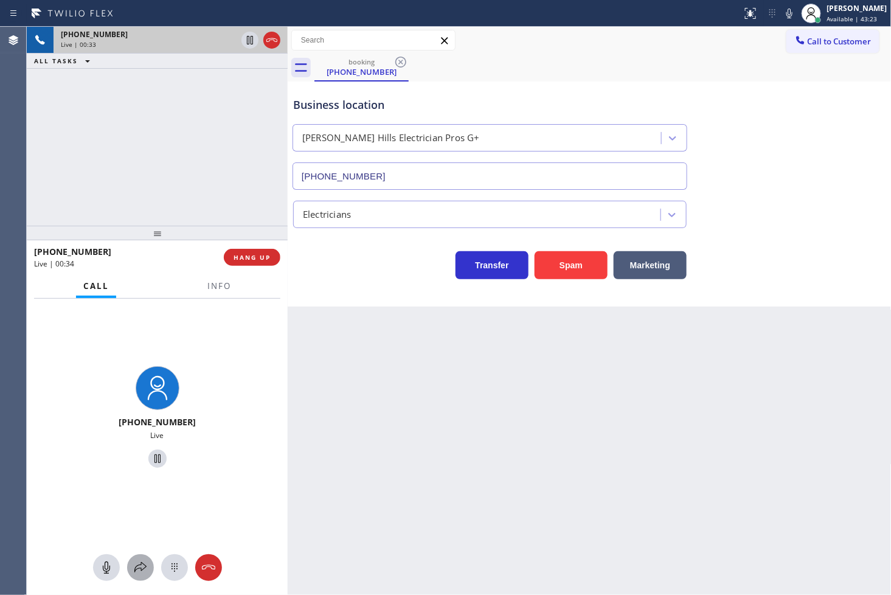
click at [137, 566] on icon at bounding box center [140, 567] width 15 height 15
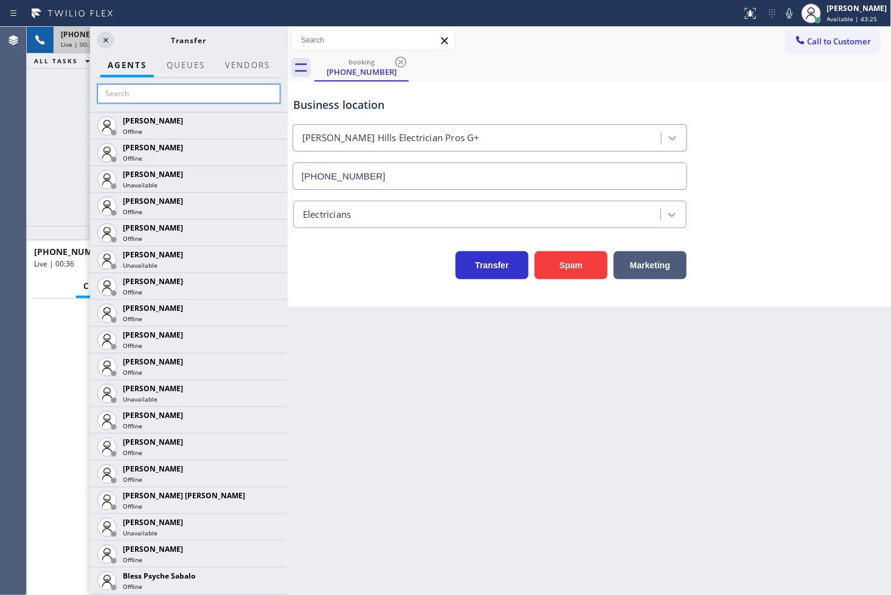
click at [156, 99] on input "text" at bounding box center [188, 93] width 183 height 19
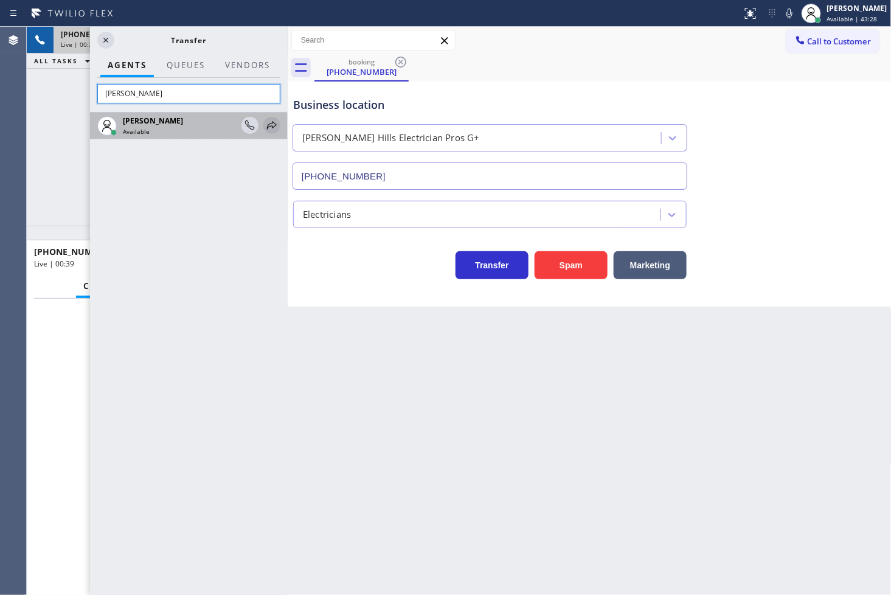
type input "[PERSON_NAME]"
click at [271, 125] on icon at bounding box center [272, 125] width 15 height 15
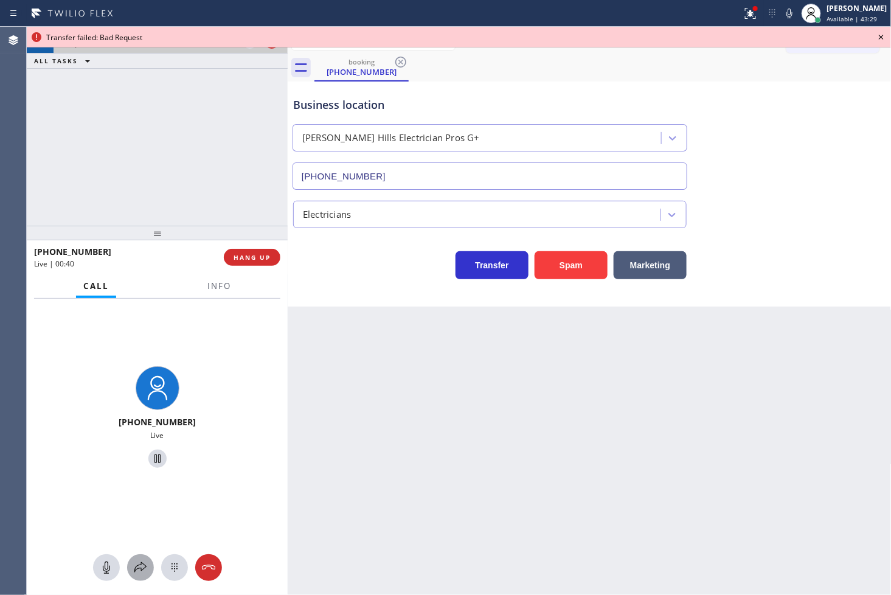
click at [140, 564] on icon at bounding box center [140, 567] width 15 height 15
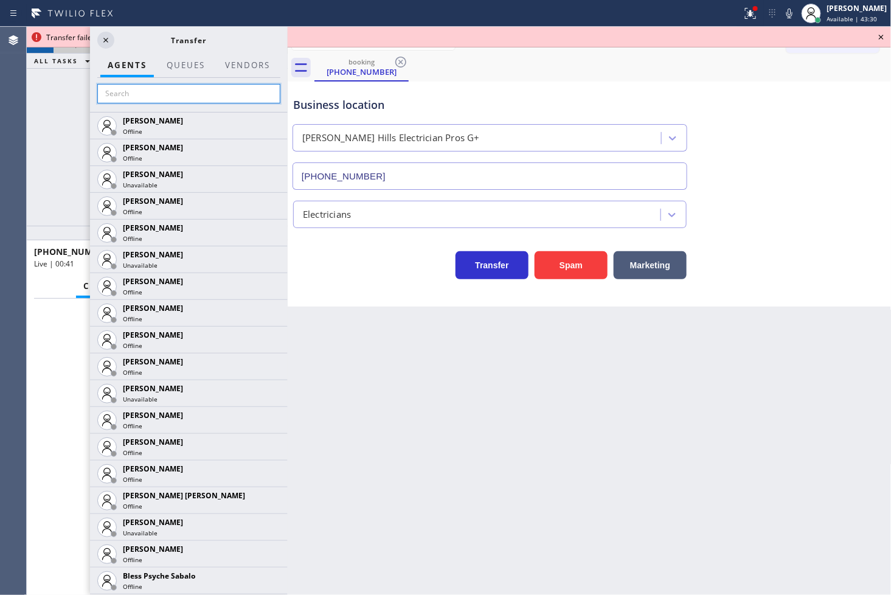
click at [164, 95] on input "text" at bounding box center [188, 93] width 183 height 19
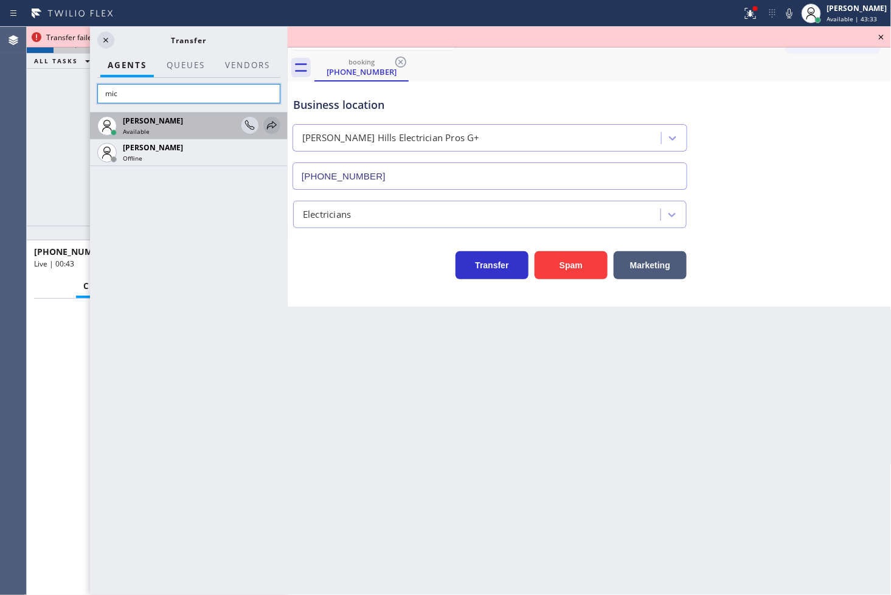
type input "mic"
click at [271, 123] on icon at bounding box center [272, 125] width 15 height 15
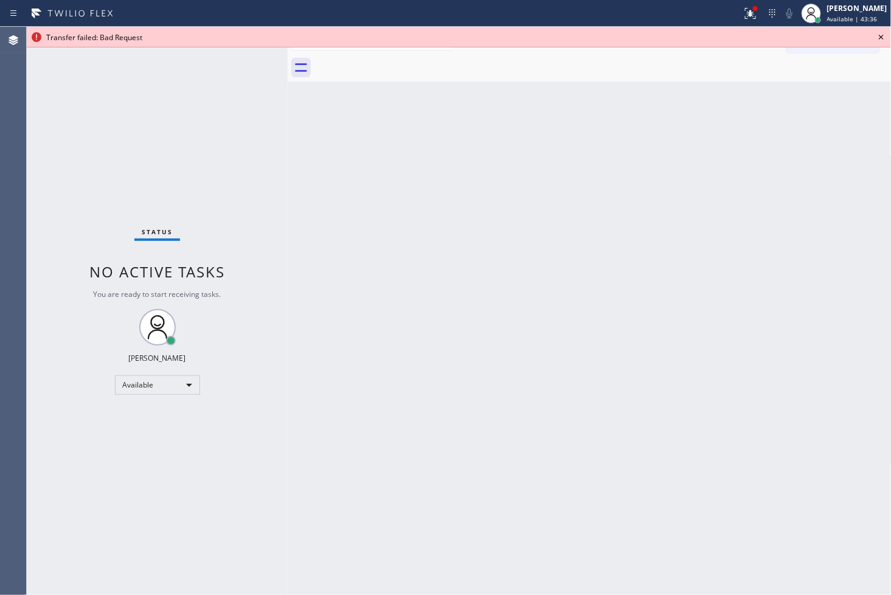
click at [882, 33] on icon at bounding box center [881, 37] width 15 height 15
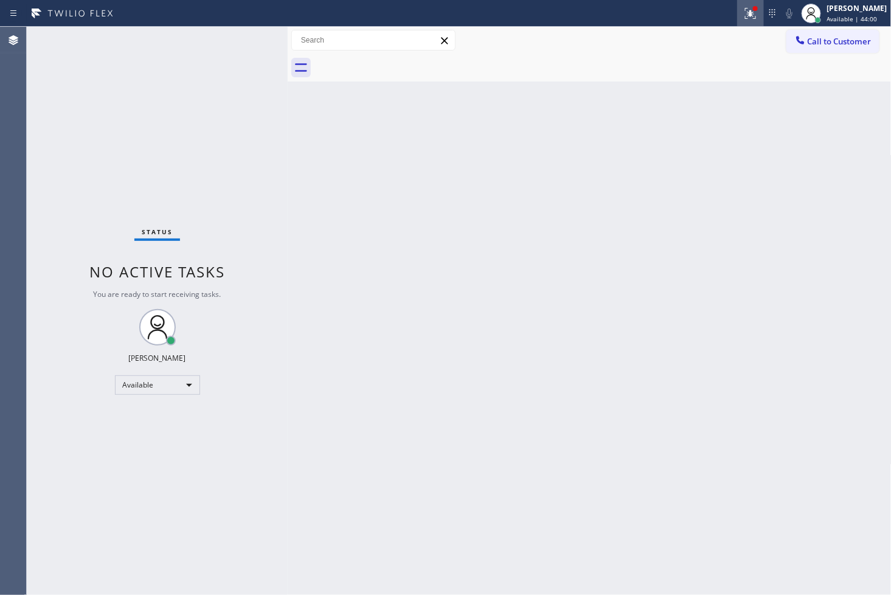
click at [745, 10] on div at bounding box center [750, 13] width 27 height 15
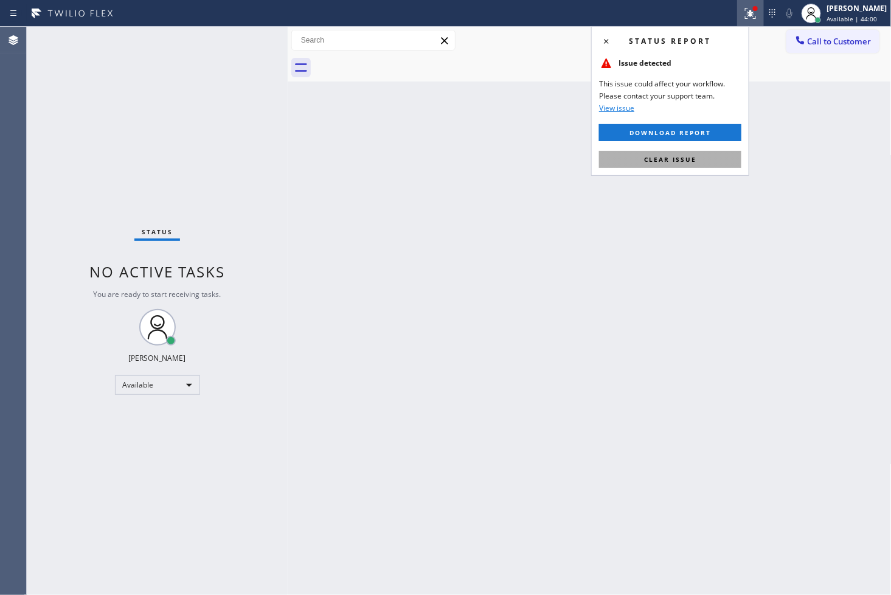
click at [690, 159] on span "Clear issue" at bounding box center [670, 159] width 52 height 9
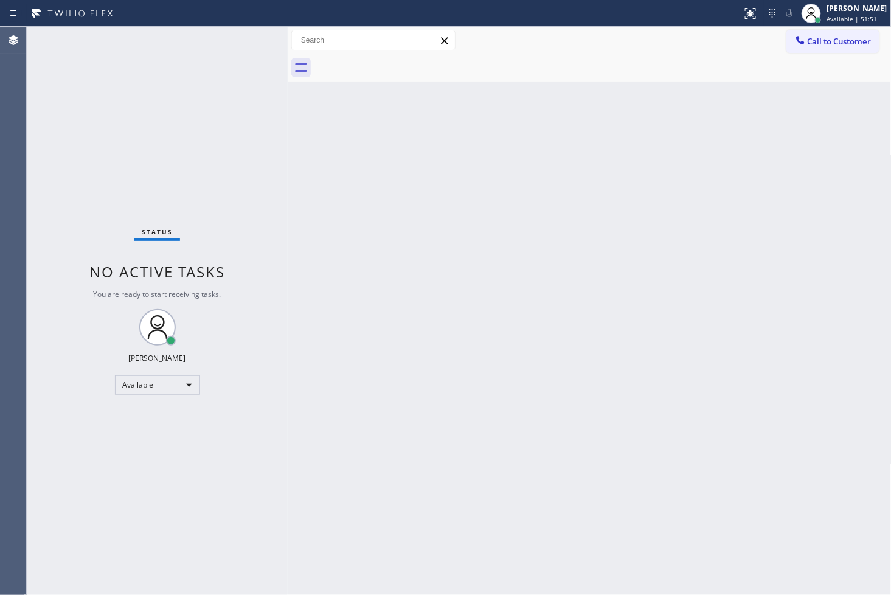
click at [702, 175] on div "Back to Dashboard Change Sender ID Customers Technicians Select a contact Outbo…" at bounding box center [590, 311] width 604 height 568
drag, startPoint x: 254, startPoint y: 166, endPoint x: 254, endPoint y: 159, distance: 6.7
click at [254, 165] on div "Status No active tasks You are ready to start receiving tasks. [PERSON_NAME]" at bounding box center [157, 311] width 261 height 568
click at [251, 33] on div "Status No active tasks You are ready to start receiving tasks. [PERSON_NAME]" at bounding box center [157, 311] width 261 height 568
click at [229, 124] on div "Status No active tasks You are ready to start receiving tasks. [PERSON_NAME]" at bounding box center [157, 311] width 261 height 568
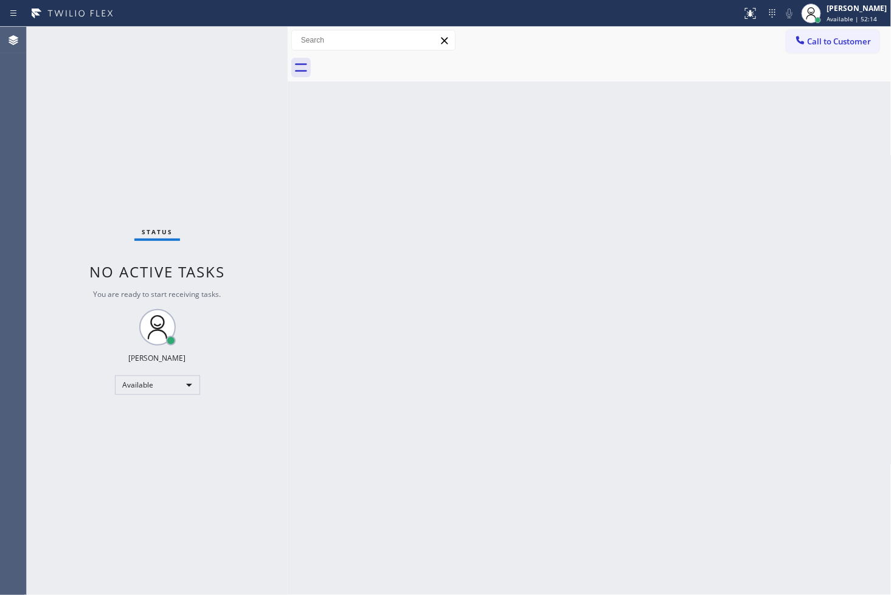
click at [238, 45] on div "Status No active tasks You are ready to start receiving tasks. [PERSON_NAME]" at bounding box center [157, 311] width 261 height 568
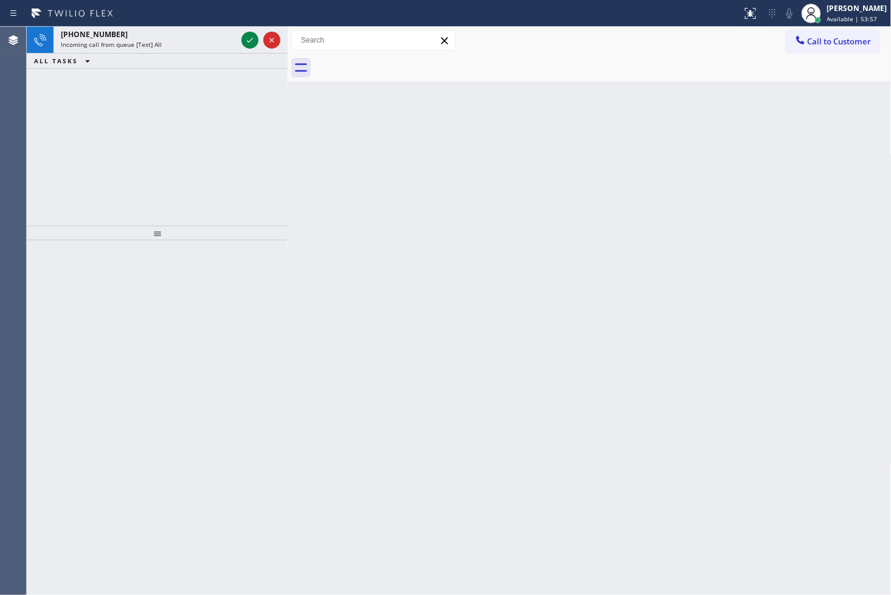
click at [229, 114] on div "[PHONE_NUMBER] Incoming call from queue [Test] All ALL TASKS ALL TASKS ACTIVE T…" at bounding box center [157, 126] width 261 height 199
click at [335, 116] on div "Back to Dashboard Change Sender ID Customers Technicians Select a contact Outbo…" at bounding box center [590, 311] width 604 height 568
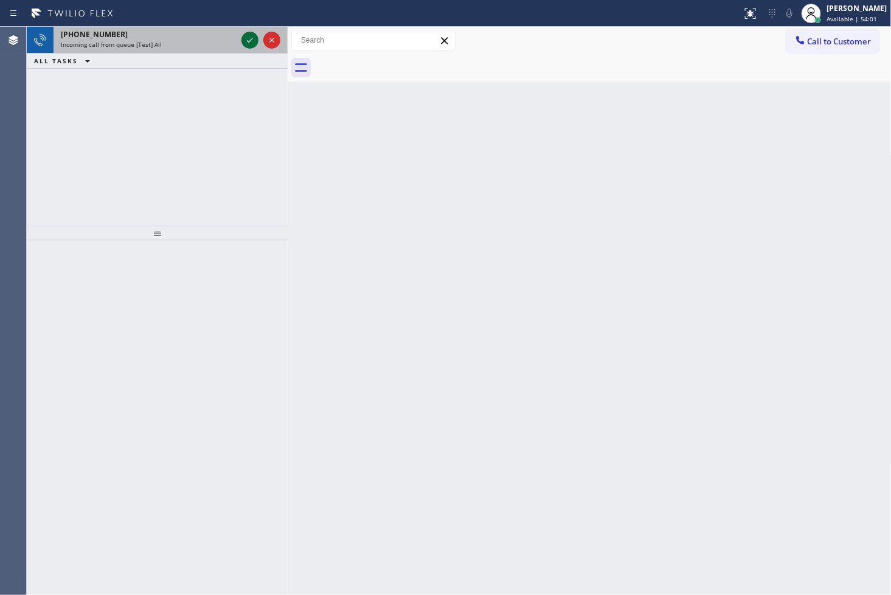
click at [252, 39] on icon at bounding box center [250, 40] width 15 height 15
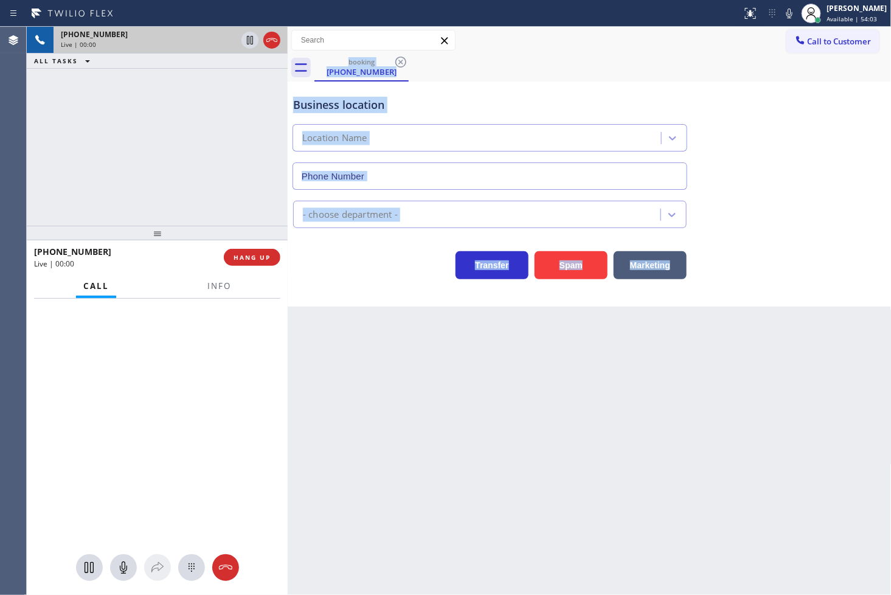
type input "[PHONE_NUMBER]"
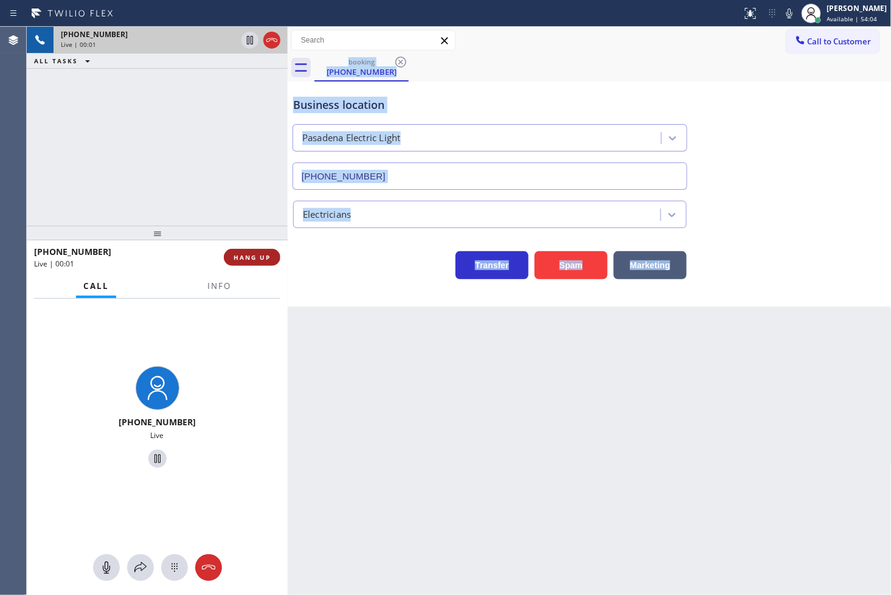
click at [238, 254] on span "HANG UP" at bounding box center [252, 257] width 37 height 9
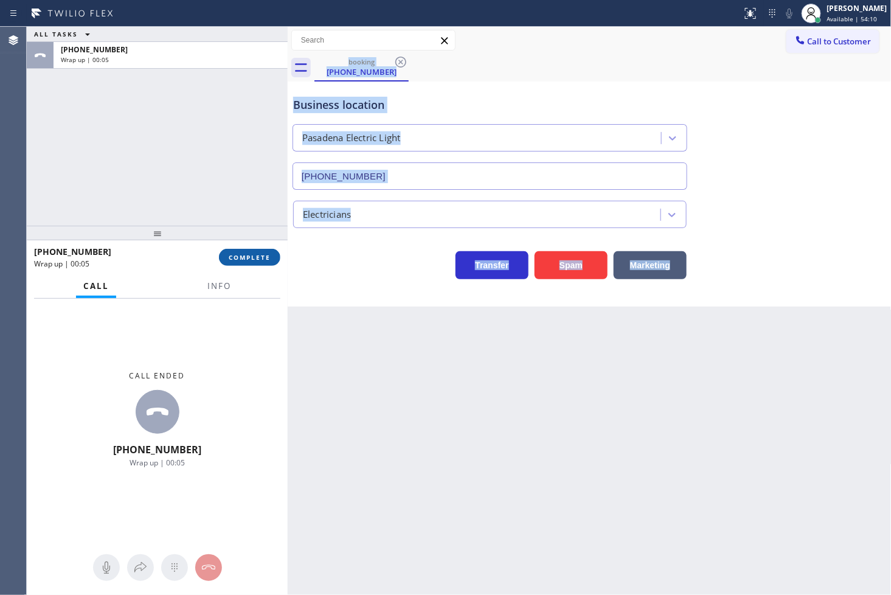
click at [238, 254] on span "COMPLETE" at bounding box center [250, 257] width 42 height 9
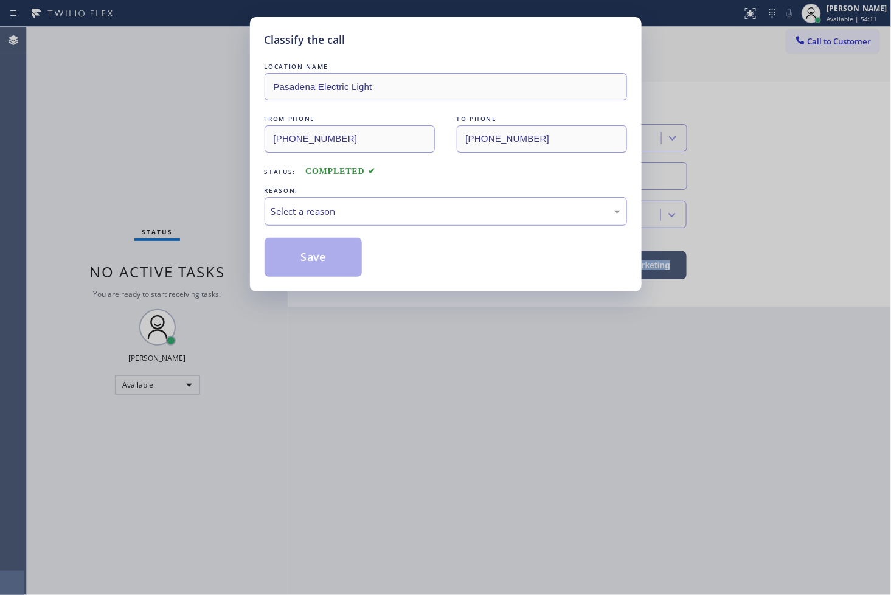
click at [343, 213] on div "Select a reason" at bounding box center [445, 211] width 349 height 14
click at [339, 262] on button "Save" at bounding box center [314, 257] width 98 height 39
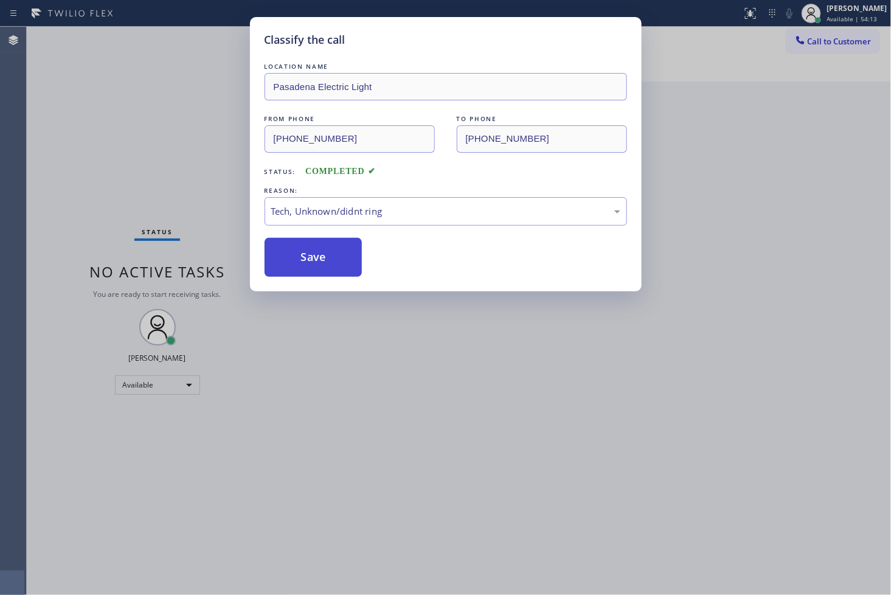
click at [339, 262] on button "Save" at bounding box center [314, 257] width 98 height 39
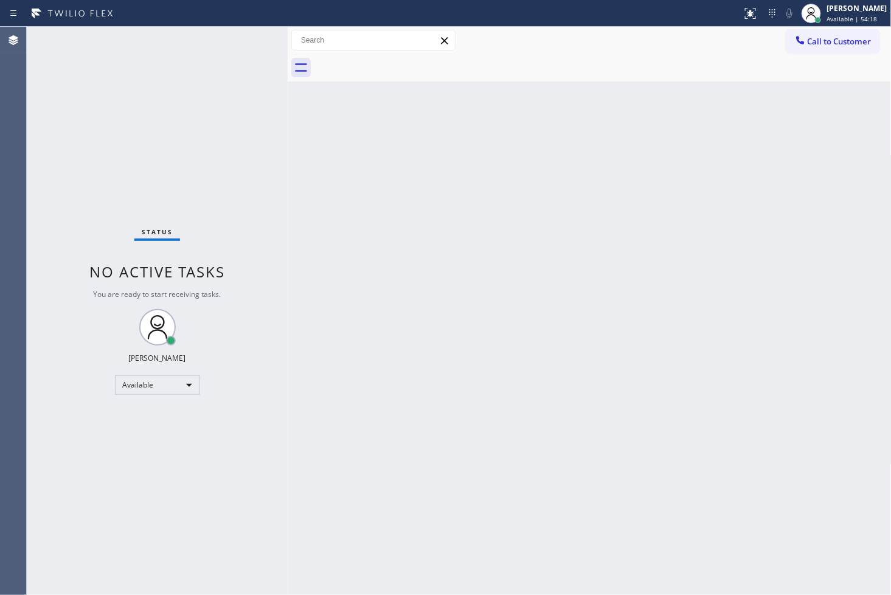
click at [254, 112] on div "Status No active tasks You are ready to start receiving tasks. [PERSON_NAME]" at bounding box center [157, 311] width 261 height 568
click at [247, 43] on div "Status No active tasks You are ready to start receiving tasks. [PERSON_NAME]" at bounding box center [157, 311] width 261 height 568
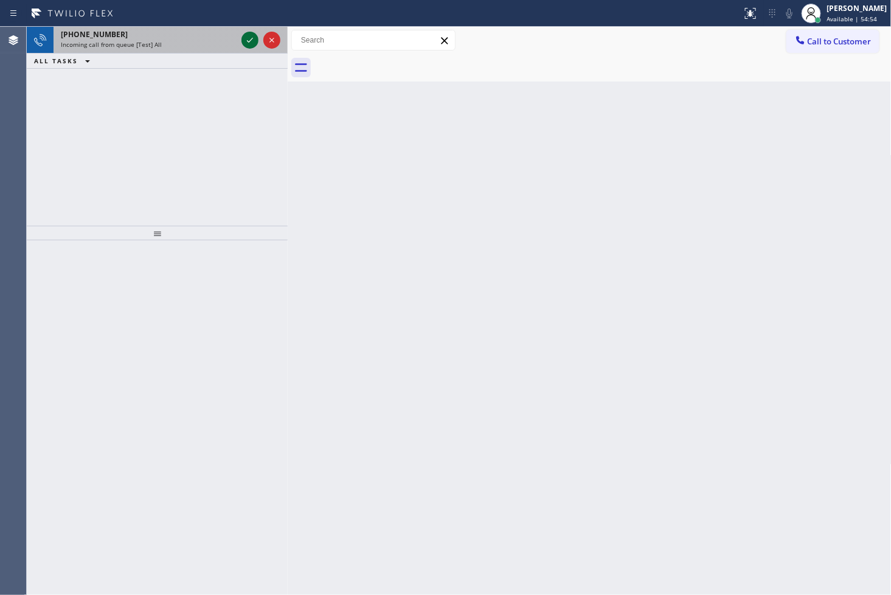
click at [251, 41] on icon at bounding box center [250, 40] width 15 height 15
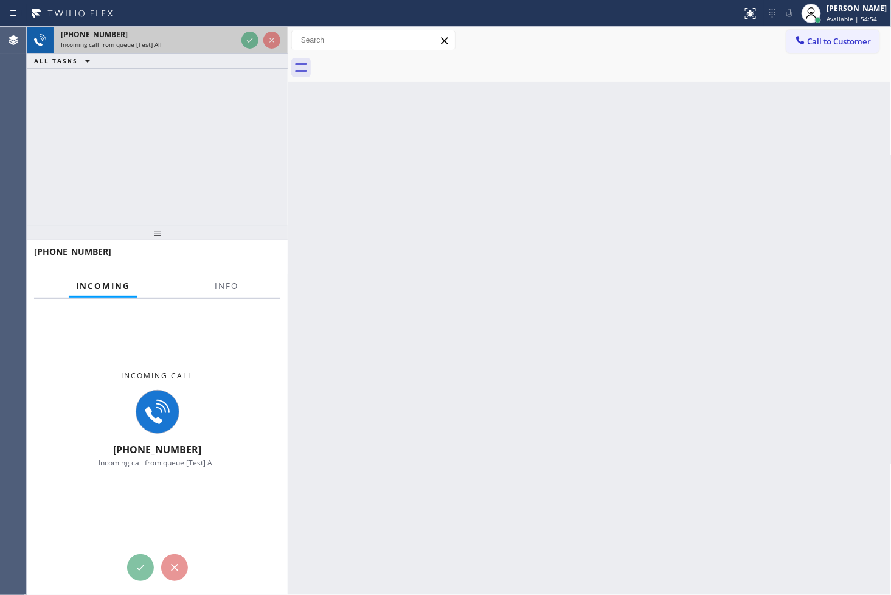
click at [240, 41] on div at bounding box center [261, 40] width 44 height 27
click at [236, 41] on div "Incoming call from queue [Test] All" at bounding box center [149, 44] width 176 height 9
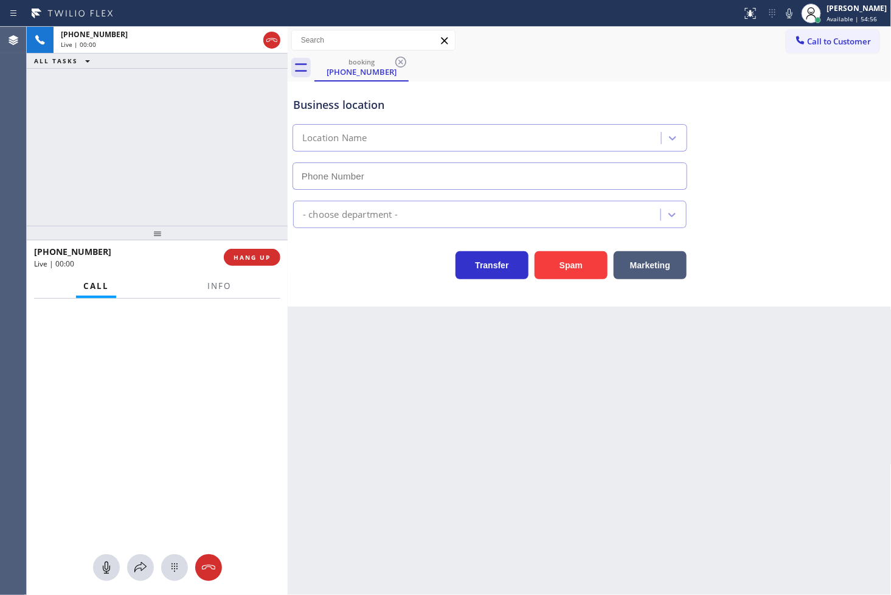
type input "[PHONE_NUMBER]"
click at [182, 170] on div "[PHONE_NUMBER] Live | 00:02 ALL TASKS ALL TASKS ACTIVE TASKS TASKS IN WRAP UP" at bounding box center [157, 126] width 261 height 199
click at [402, 451] on div "Back to Dashboard Change Sender ID Customers Technicians Select a contact Outbo…" at bounding box center [590, 311] width 604 height 568
click at [130, 167] on div "[PHONE_NUMBER] Live | 00:04 ALL TASKS ALL TASKS ACTIVE TASKS TASKS IN WRAP UP" at bounding box center [157, 126] width 261 height 199
click at [417, 315] on div "Back to Dashboard Change Sender ID Customers Technicians Select a contact Outbo…" at bounding box center [590, 311] width 604 height 568
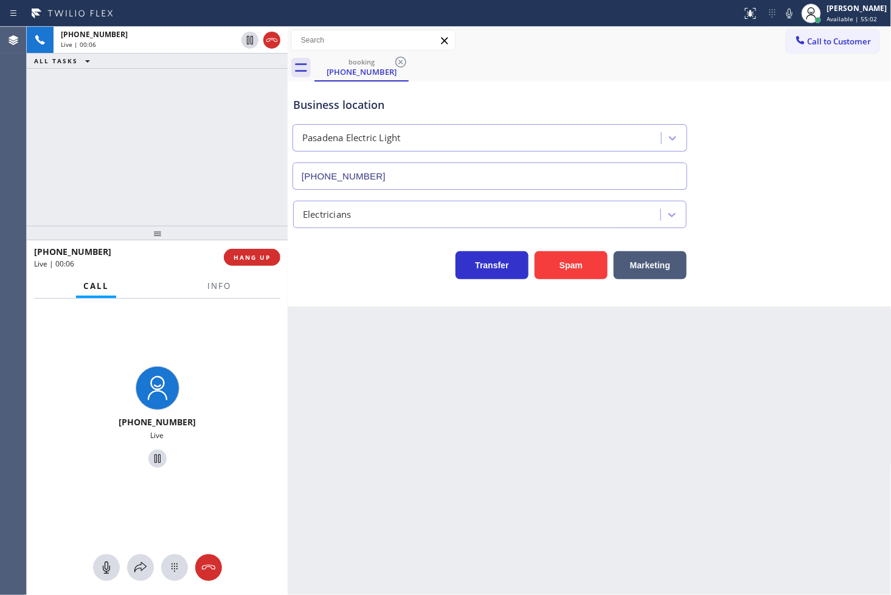
click at [397, 292] on div "Business location [GEOGRAPHIC_DATA] [PHONE_NUMBER] Electricians Transfer Spam M…" at bounding box center [590, 193] width 604 height 225
click at [94, 139] on div "[PHONE_NUMBER] Live | 00:09 ALL TASKS ALL TASKS ACTIVE TASKS TASKS IN WRAP UP" at bounding box center [157, 126] width 261 height 199
click at [213, 297] on div at bounding box center [219, 297] width 38 height 2
click at [216, 288] on span "Info" at bounding box center [219, 285] width 24 height 11
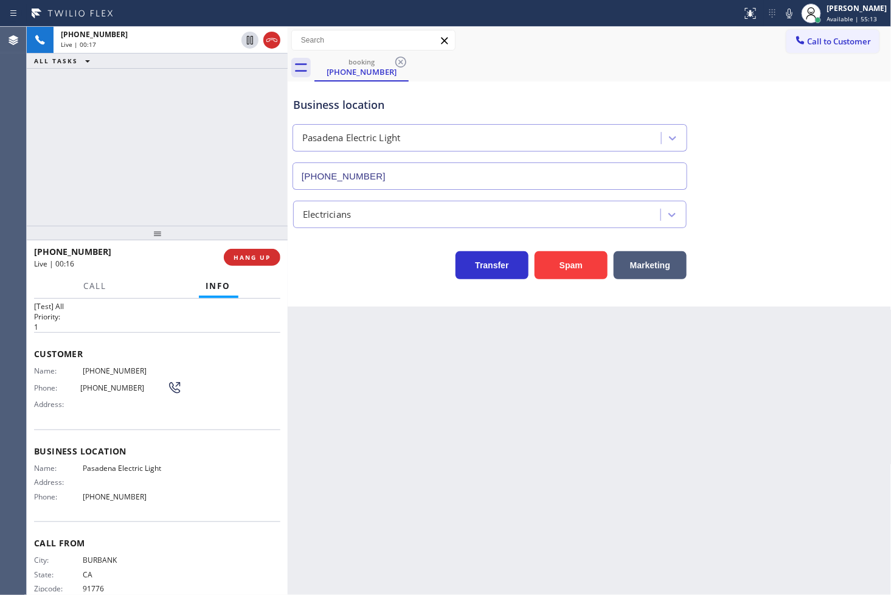
scroll to position [43, 0]
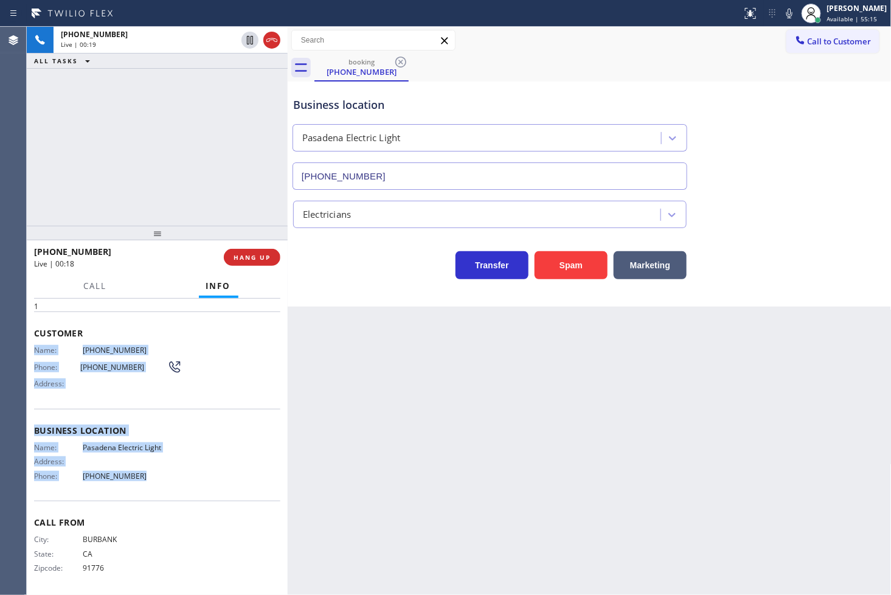
drag, startPoint x: 30, startPoint y: 355, endPoint x: 165, endPoint y: 489, distance: 190.5
click at [165, 489] on div "Context Queue: [Test] All Priority: 1 Customer Name: [PHONE_NUMBER] Phone: [PHO…" at bounding box center [157, 447] width 261 height 297
copy div "Name: [PHONE_NUMBER] Phone: [PHONE_NUMBER] Address: Business location Name: Pas…"
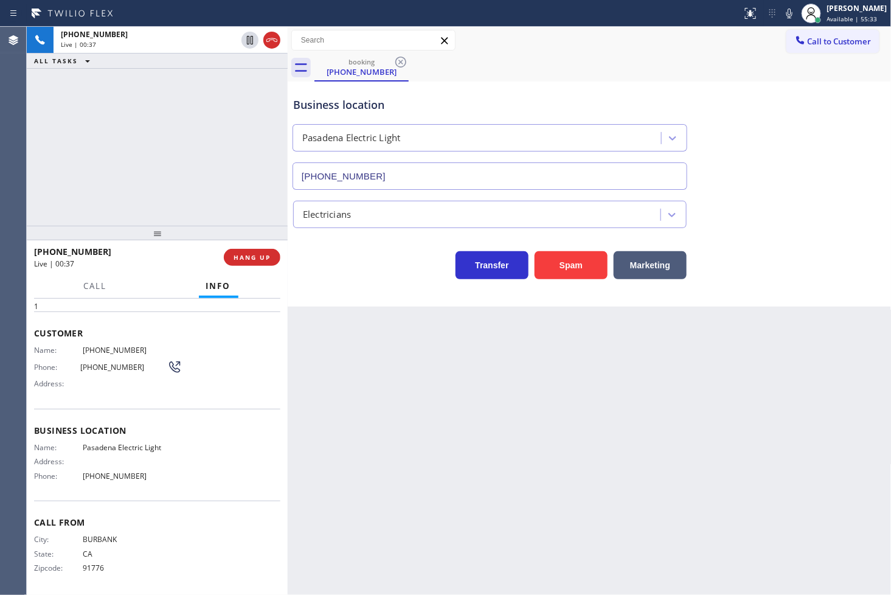
click at [152, 315] on div "Customer Name: [PHONE_NUMBER] Phone: [PHONE_NUMBER] Address:" at bounding box center [157, 359] width 246 height 97
click at [102, 280] on span "Call" at bounding box center [95, 285] width 23 height 11
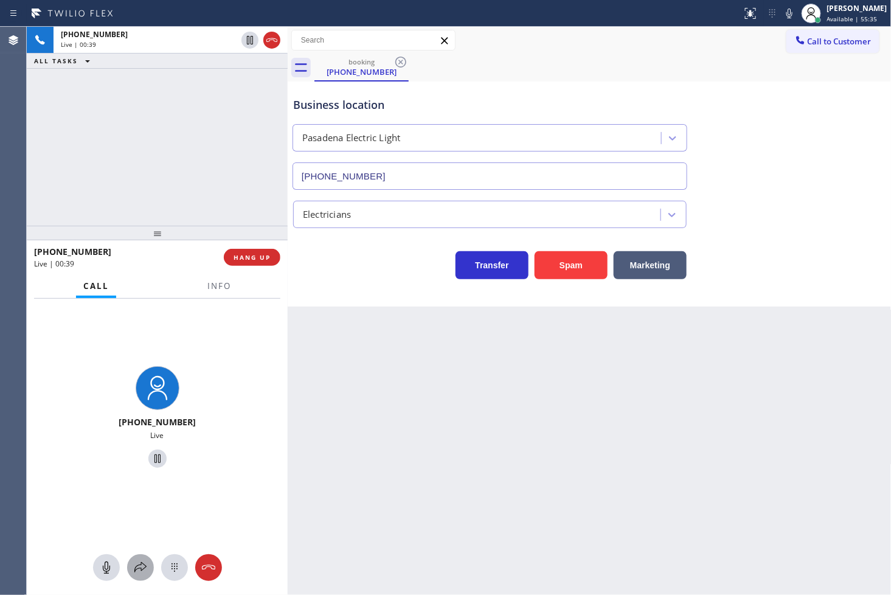
click at [134, 574] on icon at bounding box center [140, 567] width 15 height 15
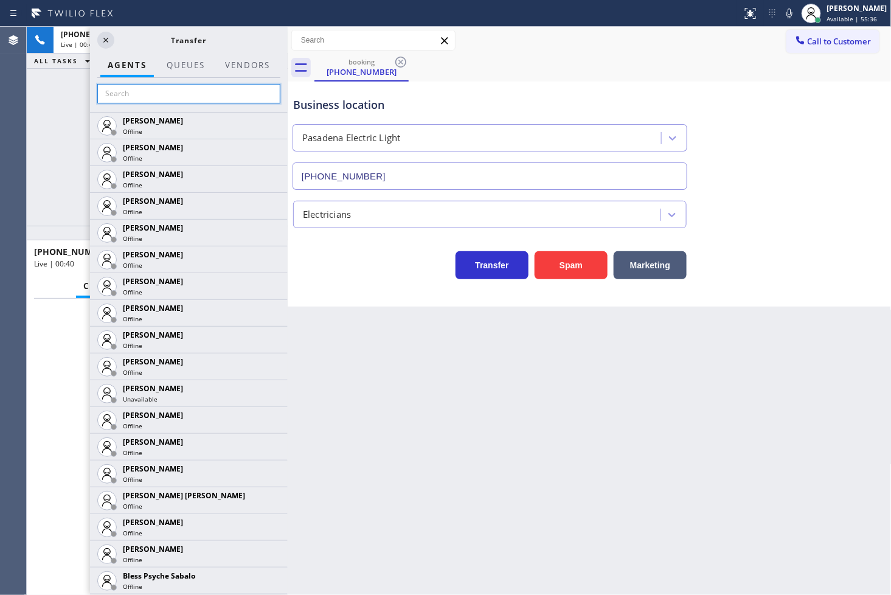
click at [154, 86] on input "text" at bounding box center [188, 93] width 183 height 19
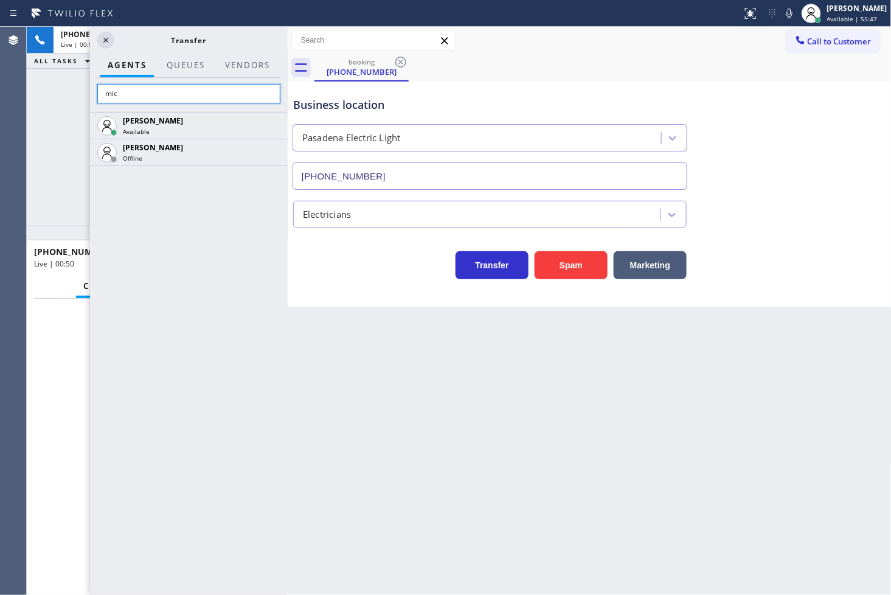
type input "mic"
click at [303, 396] on div "Back to Dashboard Change Sender ID Customers Technicians Select a contact Outbo…" at bounding box center [590, 311] width 604 height 568
click at [208, 279] on div "[PERSON_NAME] Available [PERSON_NAME] Offline" at bounding box center [189, 353] width 198 height 483
click at [235, 442] on div "[PERSON_NAME] Available [PERSON_NAME] Offline" at bounding box center [189, 353] width 198 height 483
click at [287, 342] on div "[PERSON_NAME] Available [PERSON_NAME] Offline" at bounding box center [189, 353] width 198 height 483
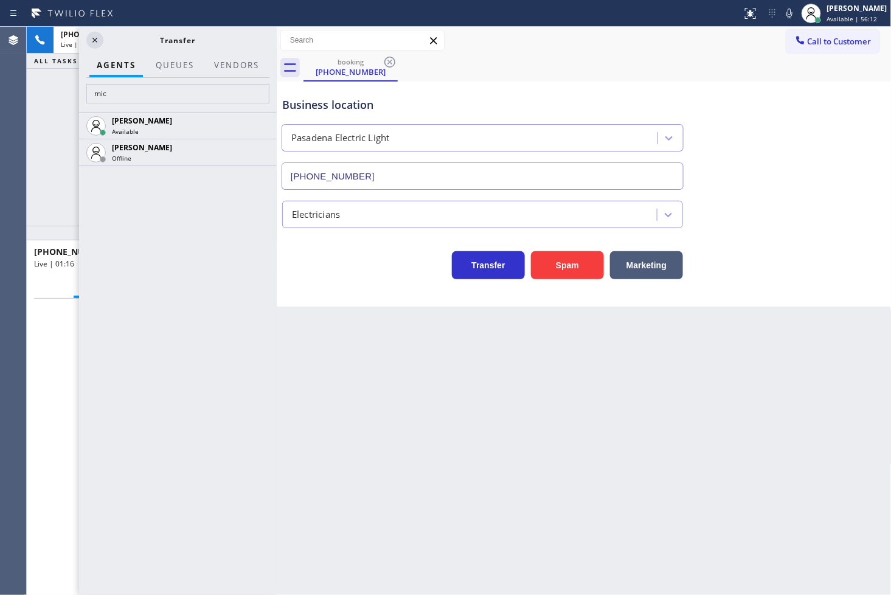
drag, startPoint x: 288, startPoint y: 335, endPoint x: 277, endPoint y: 333, distance: 11.2
click at [277, 333] on div at bounding box center [277, 311] width 0 height 568
click at [181, 305] on div "[PERSON_NAME] Available [PERSON_NAME] Offline" at bounding box center [178, 353] width 198 height 483
click at [259, 120] on icon at bounding box center [261, 125] width 15 height 15
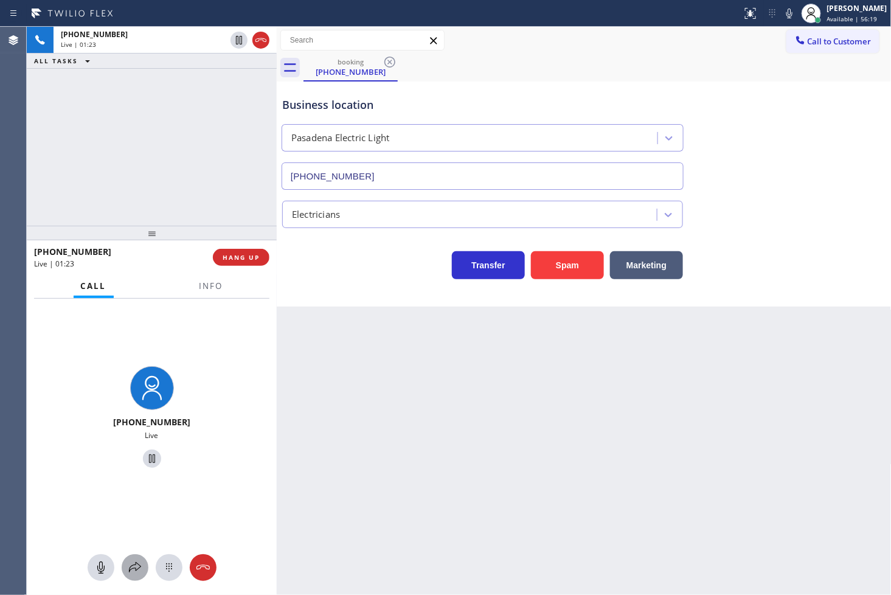
click at [131, 569] on icon at bounding box center [135, 567] width 15 height 15
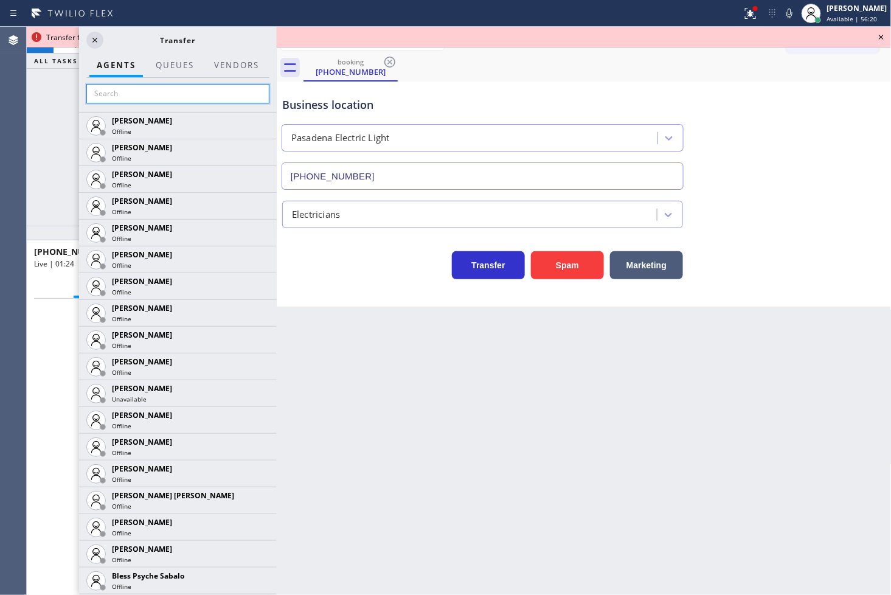
click at [147, 89] on input "text" at bounding box center [177, 93] width 183 height 19
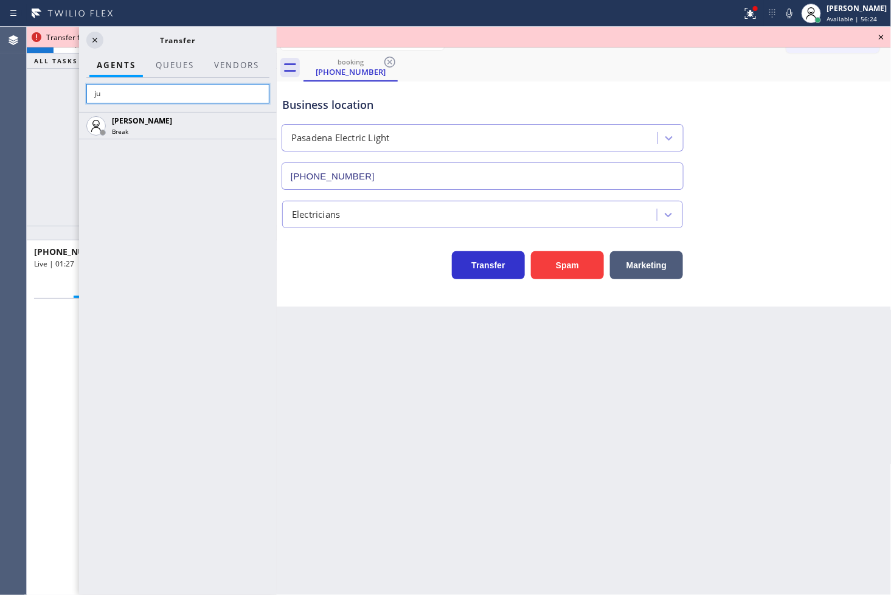
type input "j"
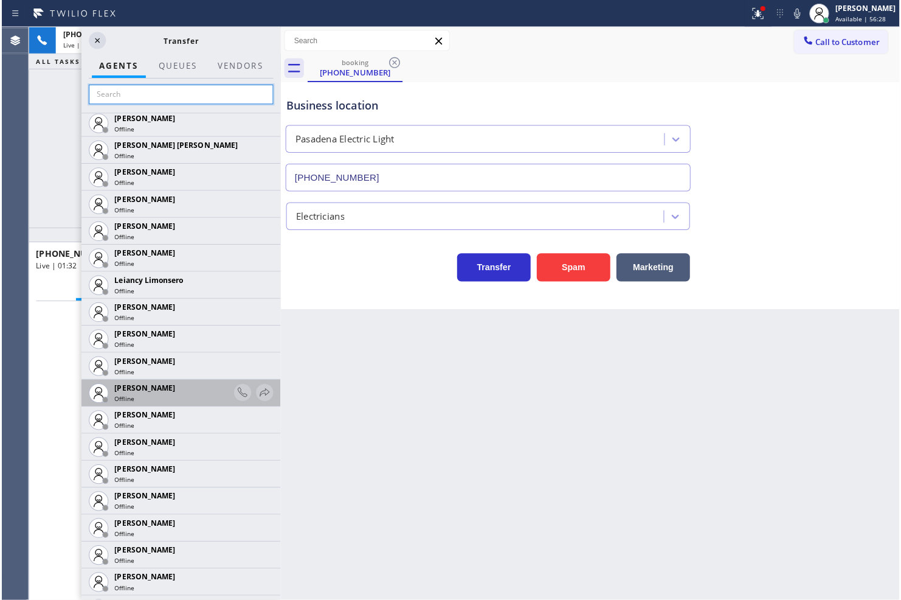
scroll to position [1824, 0]
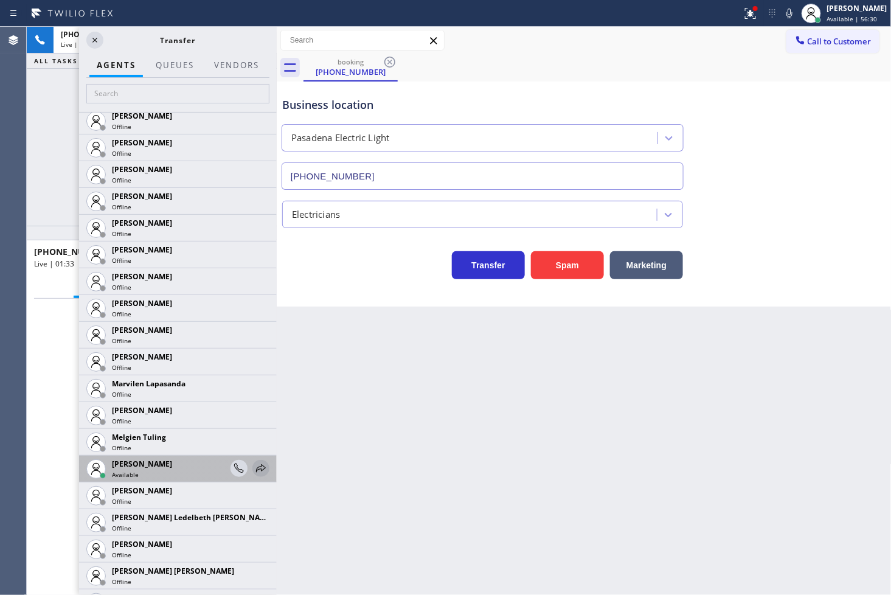
click at [256, 469] on icon at bounding box center [261, 468] width 10 height 8
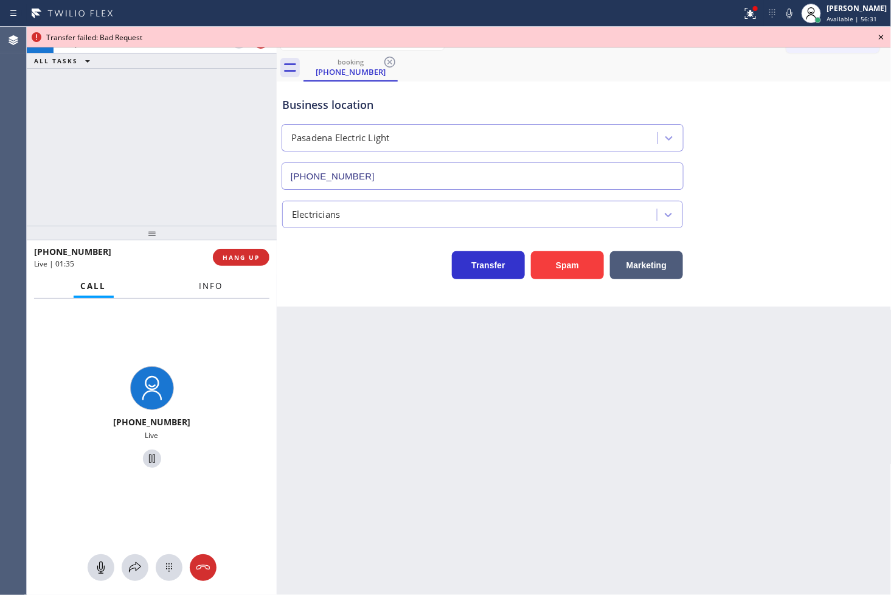
click at [209, 286] on span "Info" at bounding box center [211, 285] width 24 height 11
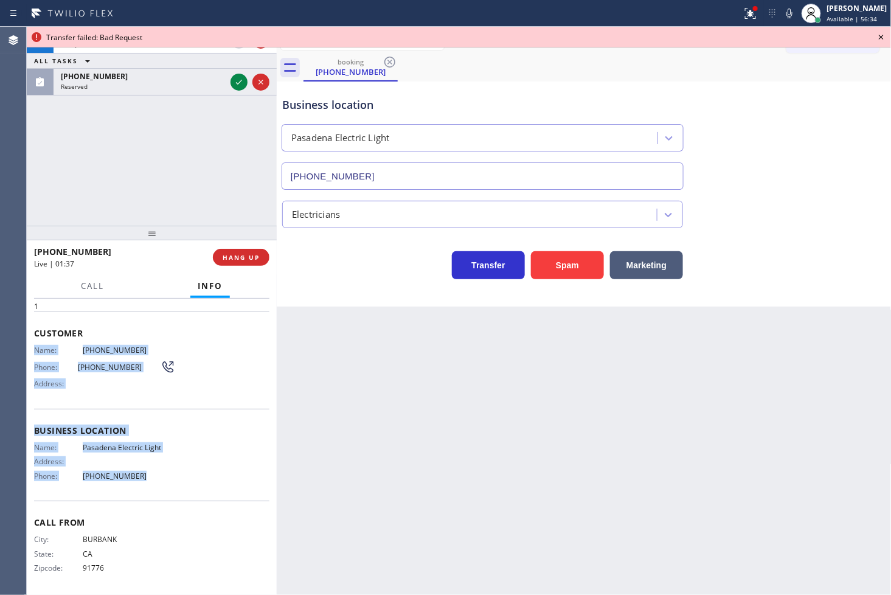
drag, startPoint x: 32, startPoint y: 350, endPoint x: 146, endPoint y: 485, distance: 176.0
click at [146, 485] on div "Context Queue: [Test] All Priority: 1 Customer Name: [PHONE_NUMBER] Phone: [PHO…" at bounding box center [152, 447] width 250 height 297
copy div "Name: [PHONE_NUMBER] Phone: [PHONE_NUMBER] Address: Business location Name: Pas…"
click at [256, 254] on span "HANG UP" at bounding box center [241, 257] width 37 height 9
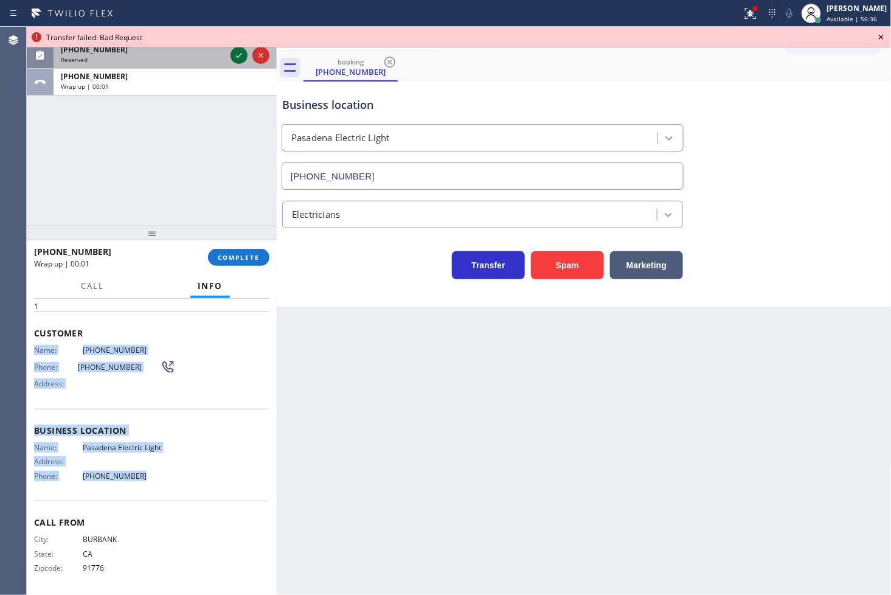
click at [237, 58] on icon at bounding box center [239, 55] width 15 height 15
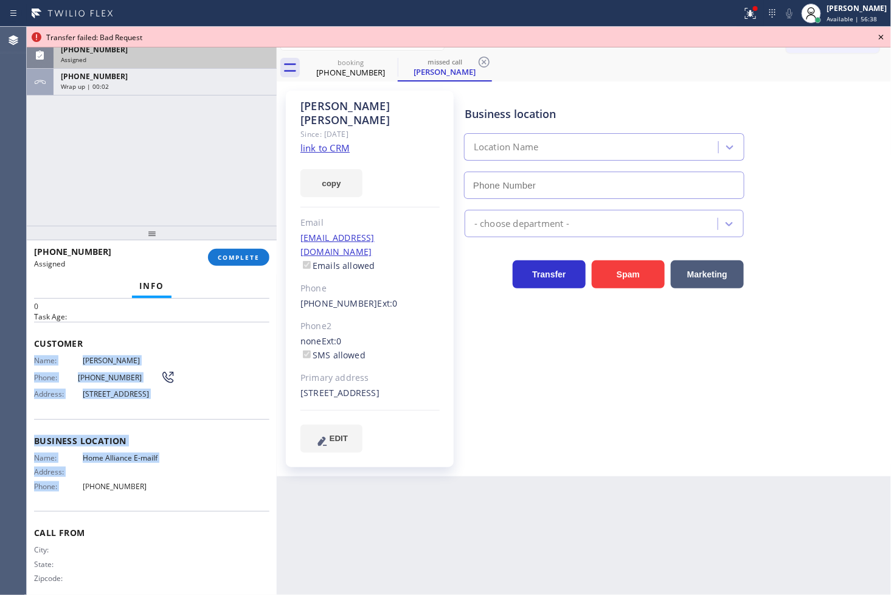
type input "[PHONE_NUMBER]"
click at [214, 439] on div "Business location Name: Home Alliance E-mailf Address: Phone: [PHONE_NUMBER]" at bounding box center [151, 465] width 235 height 92
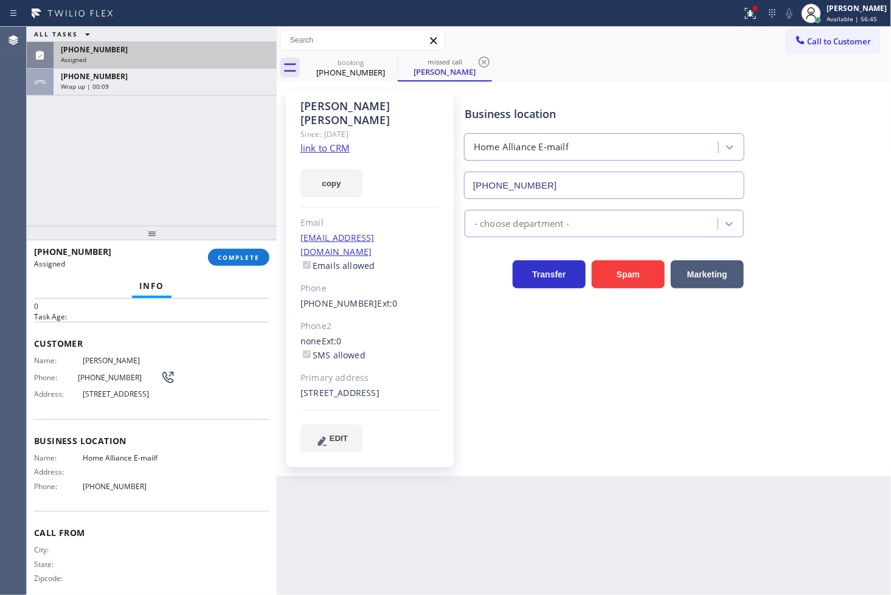
click at [138, 145] on div "ALL TASKS ALL TASKS ACTIVE TASKS TASKS IN WRAP UP [PHONE_NUMBER] Assigned [PHON…" at bounding box center [152, 126] width 250 height 199
click at [235, 261] on span "COMPLETE" at bounding box center [239, 257] width 42 height 9
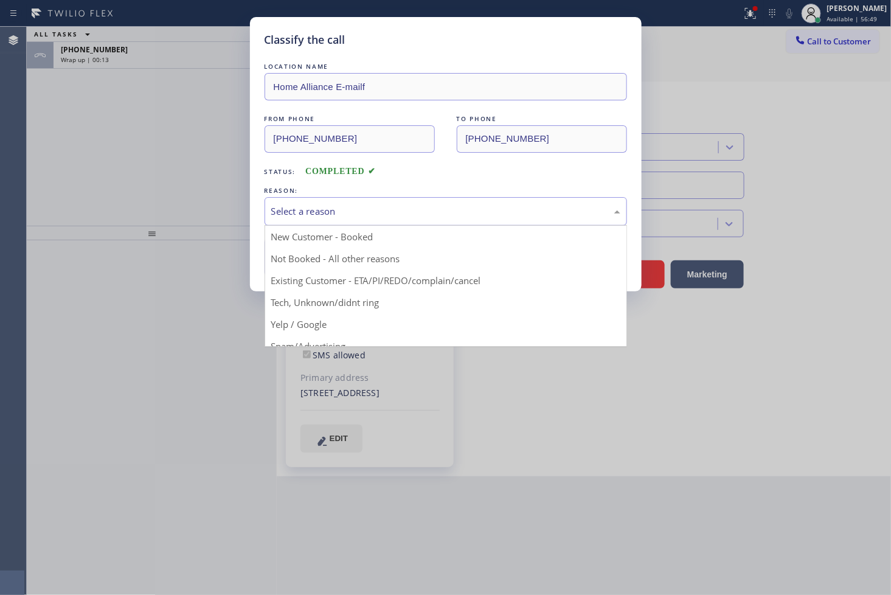
click at [315, 215] on div "Select a reason" at bounding box center [445, 211] width 349 height 14
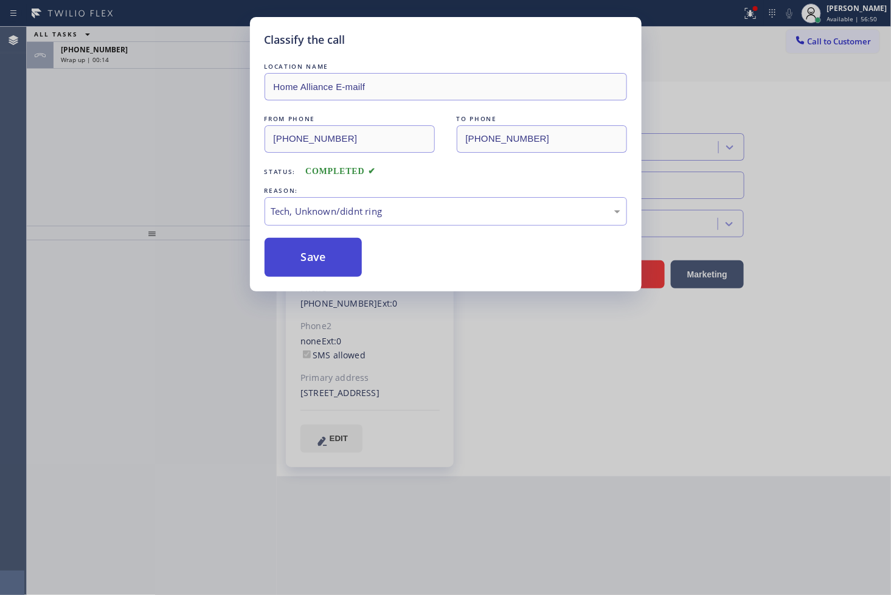
click at [323, 254] on button "Save" at bounding box center [314, 257] width 98 height 39
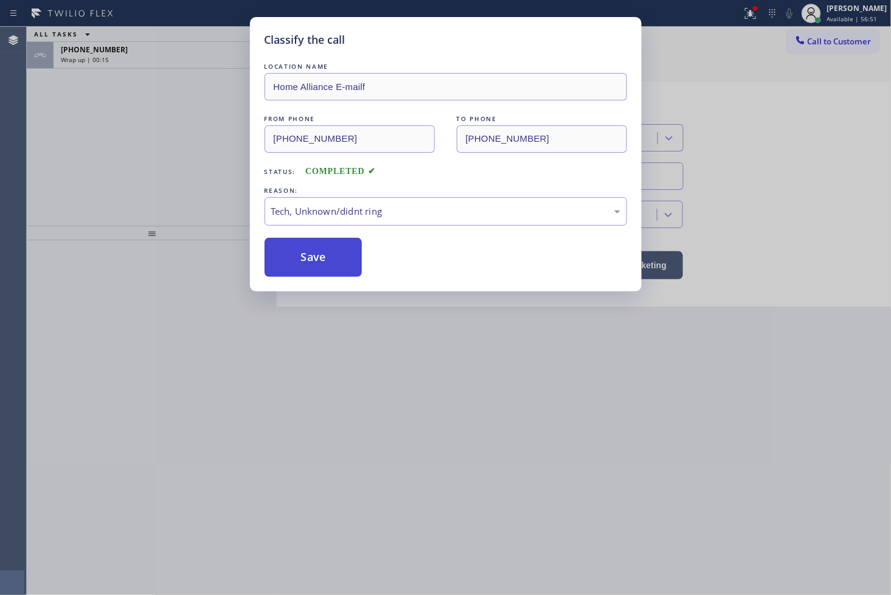
click at [323, 254] on button "Save" at bounding box center [314, 257] width 98 height 39
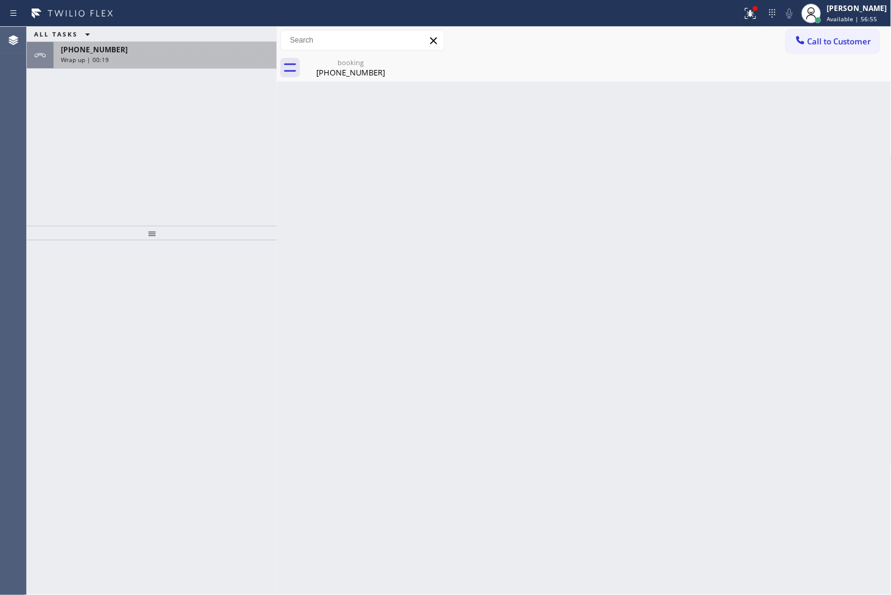
click at [190, 67] on div "[PHONE_NUMBER] Wrap up | 00:19" at bounding box center [163, 55] width 218 height 27
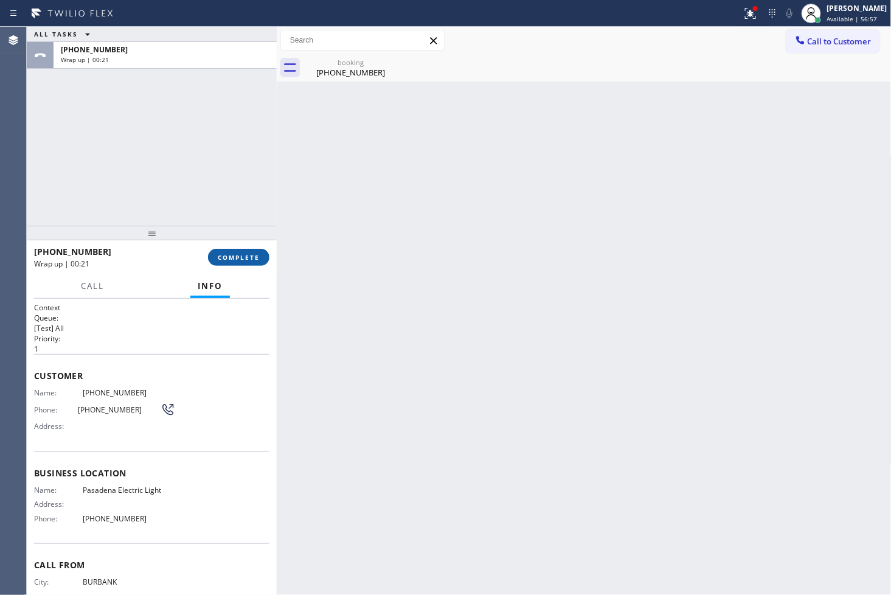
click at [239, 260] on span "COMPLETE" at bounding box center [239, 257] width 42 height 9
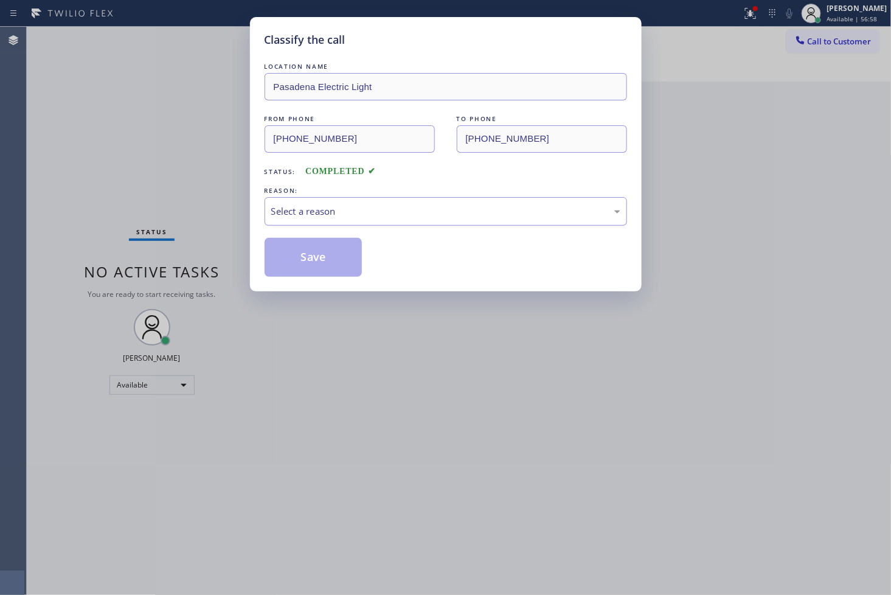
click at [314, 221] on div "Select a reason" at bounding box center [446, 211] width 362 height 29
click at [316, 270] on button "Save" at bounding box center [314, 257] width 98 height 39
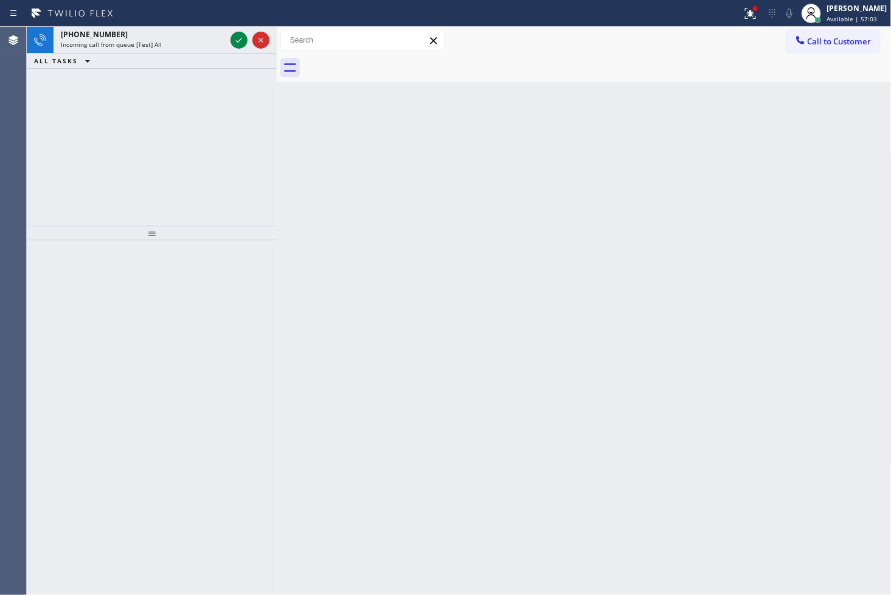
click at [131, 154] on div "[PHONE_NUMBER] Incoming call from queue [Test] All ALL TASKS ALL TASKS ACTIVE T…" at bounding box center [152, 126] width 250 height 199
click at [223, 99] on div "[PHONE_NUMBER] Incoming call from queue [Test] All ALL TASKS ALL TASKS ACTIVE T…" at bounding box center [152, 126] width 250 height 199
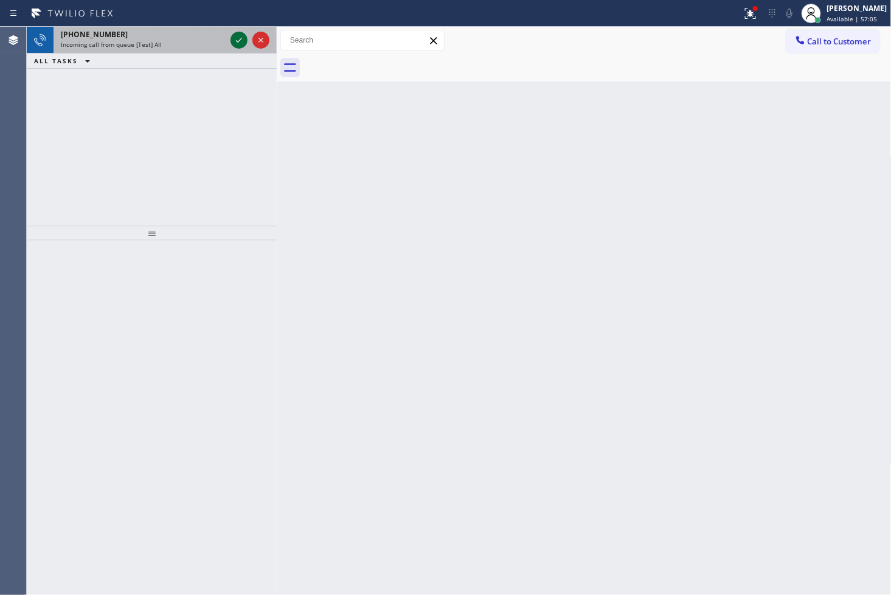
click at [240, 39] on icon at bounding box center [239, 40] width 15 height 15
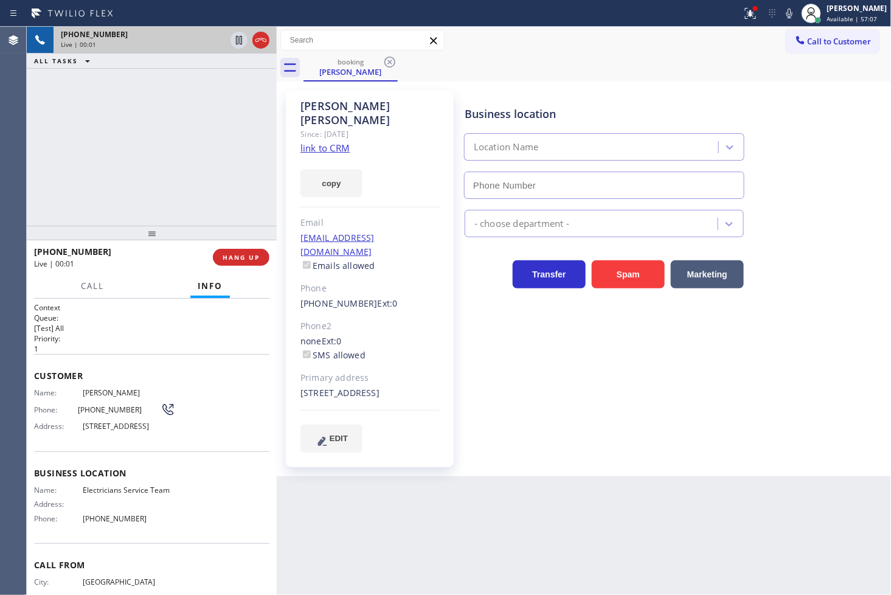
type input "[PHONE_NUMBER]"
click at [97, 156] on div "[PHONE_NUMBER] Live | 00:02 ALL TASKS ALL TASKS ACTIVE TASKS TASKS IN WRAP UP" at bounding box center [152, 126] width 250 height 199
click at [239, 263] on button "HANG UP" at bounding box center [241, 257] width 57 height 17
click at [238, 260] on span "HANG UP" at bounding box center [241, 257] width 37 height 9
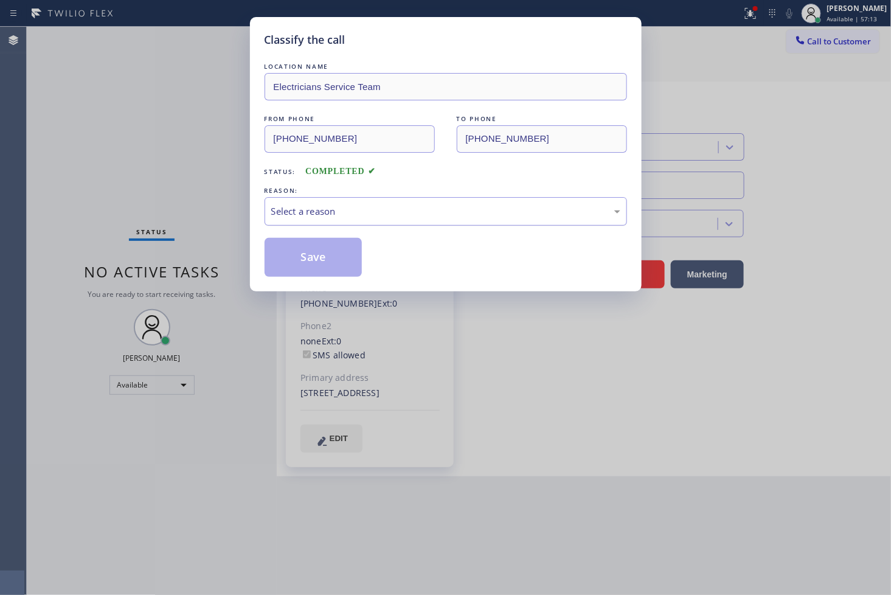
click at [315, 219] on div "Select a reason" at bounding box center [446, 211] width 362 height 29
click at [317, 263] on button "Save" at bounding box center [314, 257] width 98 height 39
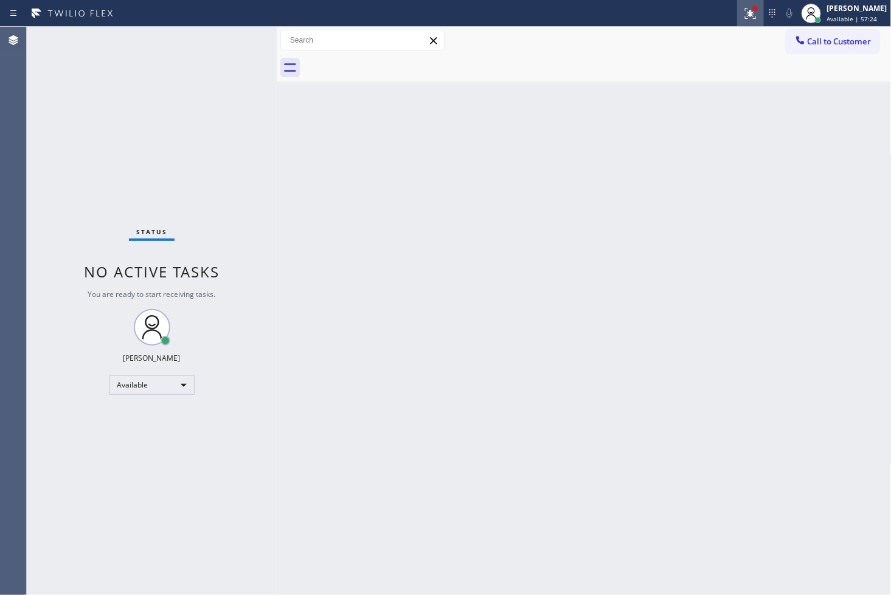
click at [745, 13] on icon at bounding box center [748, 12] width 7 height 9
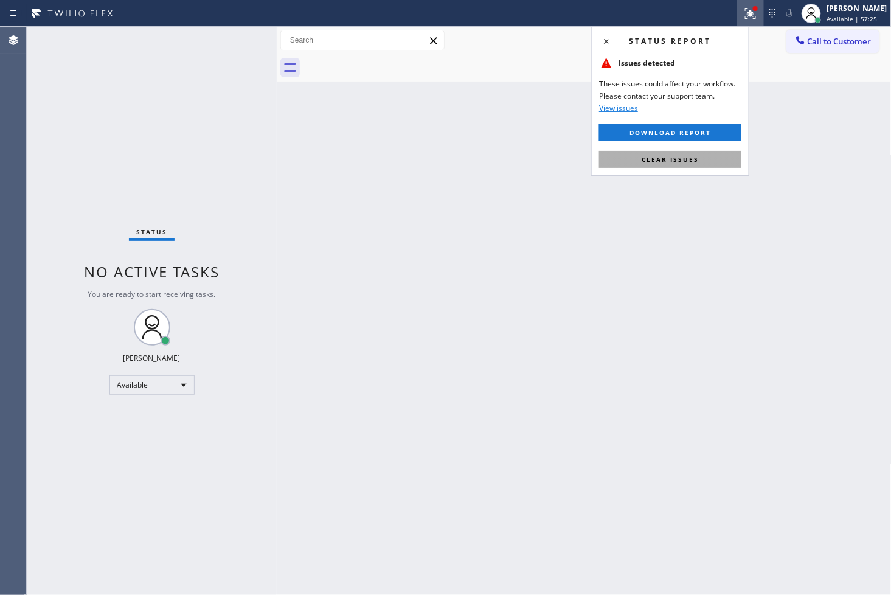
click at [710, 162] on button "Clear issues" at bounding box center [670, 159] width 142 height 17
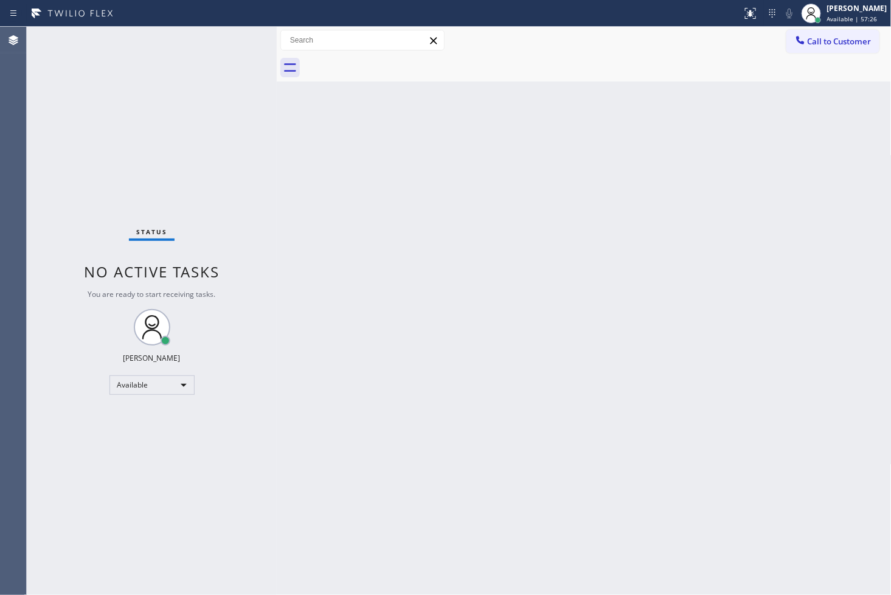
click at [272, 161] on div "Status No active tasks You are ready to start receiving tasks. [PERSON_NAME]" at bounding box center [152, 311] width 250 height 568
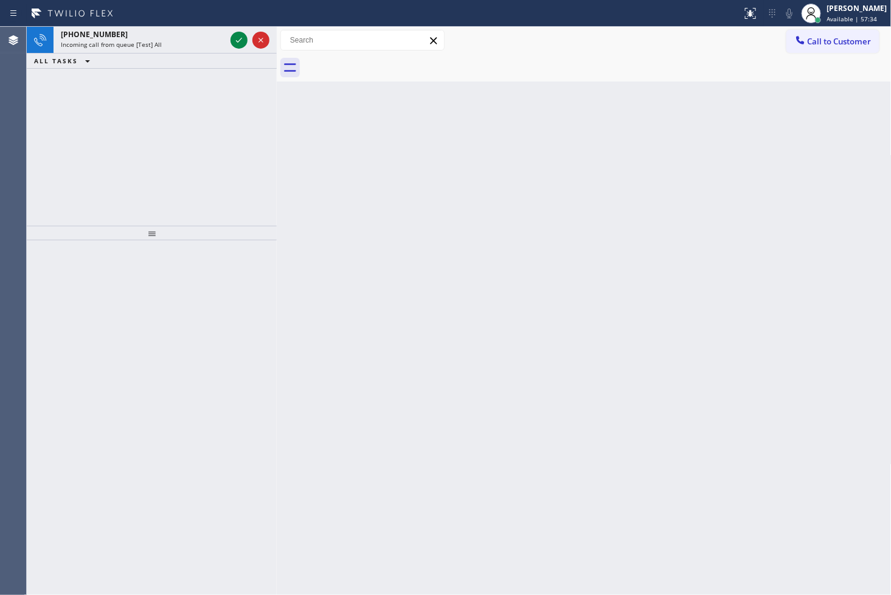
click at [141, 156] on div "[PHONE_NUMBER] Incoming call from queue [Test] All ALL TASKS ALL TASKS ACTIVE T…" at bounding box center [152, 126] width 250 height 199
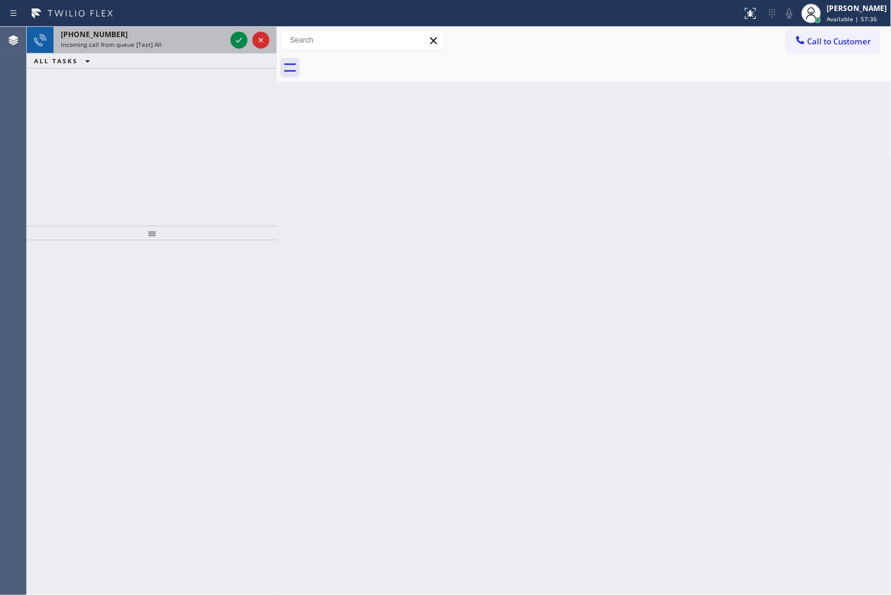
click at [171, 37] on div "[PHONE_NUMBER]" at bounding box center [143, 34] width 165 height 10
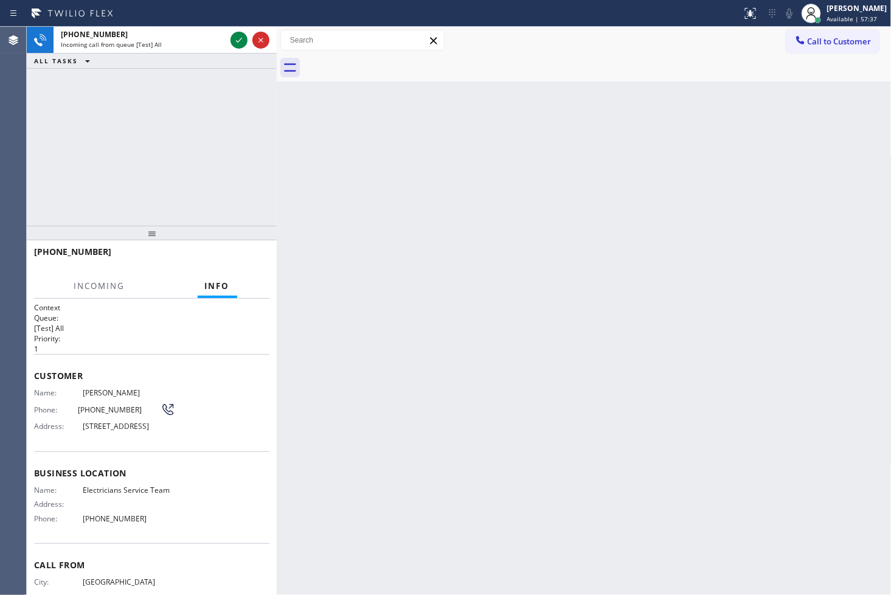
click at [416, 136] on div "Back to Dashboard Change Sender ID Customers Technicians Select a contact Outbo…" at bounding box center [584, 311] width 615 height 568
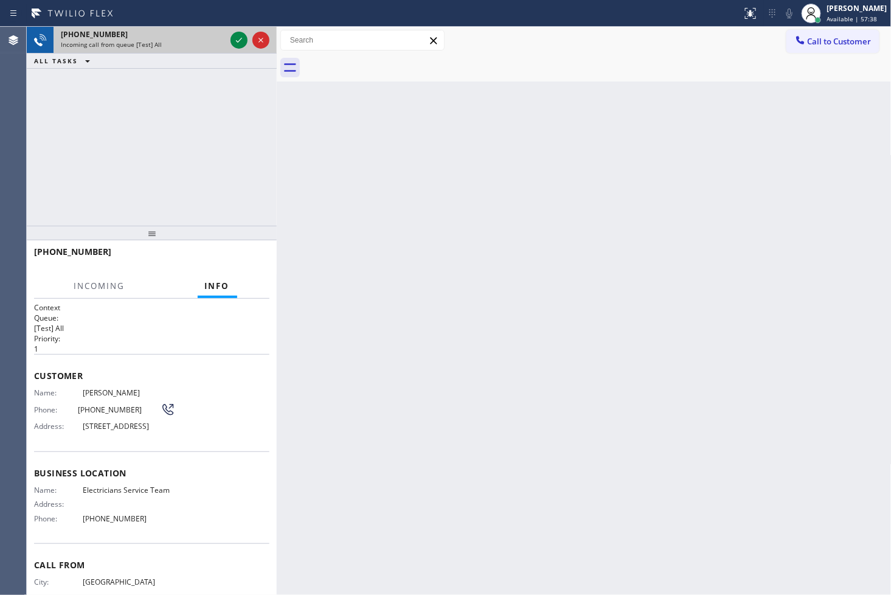
click at [171, 47] on div "Incoming call from queue [Test] All" at bounding box center [143, 44] width 165 height 9
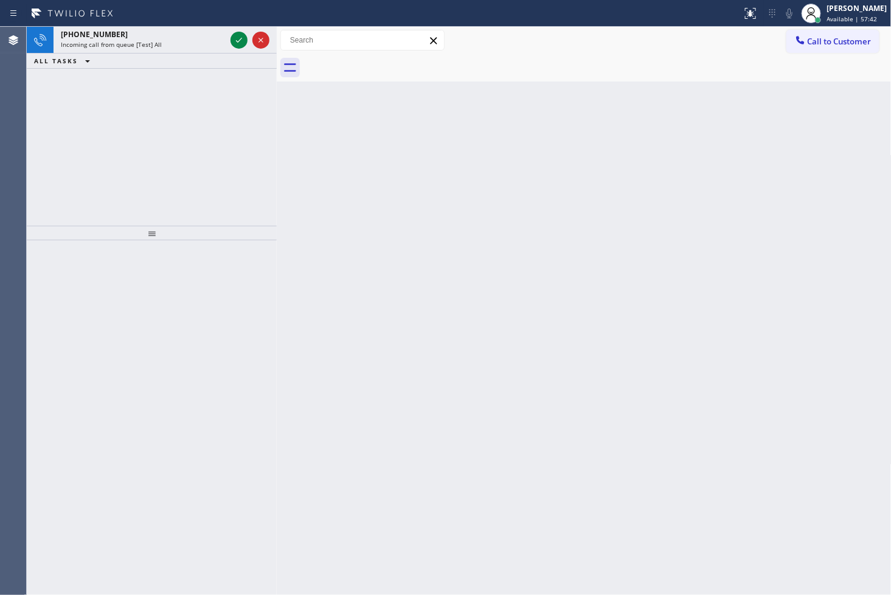
click at [221, 119] on div "[PHONE_NUMBER] Incoming call from queue [Test] All ALL TASKS ALL TASKS ACTIVE T…" at bounding box center [152, 126] width 250 height 199
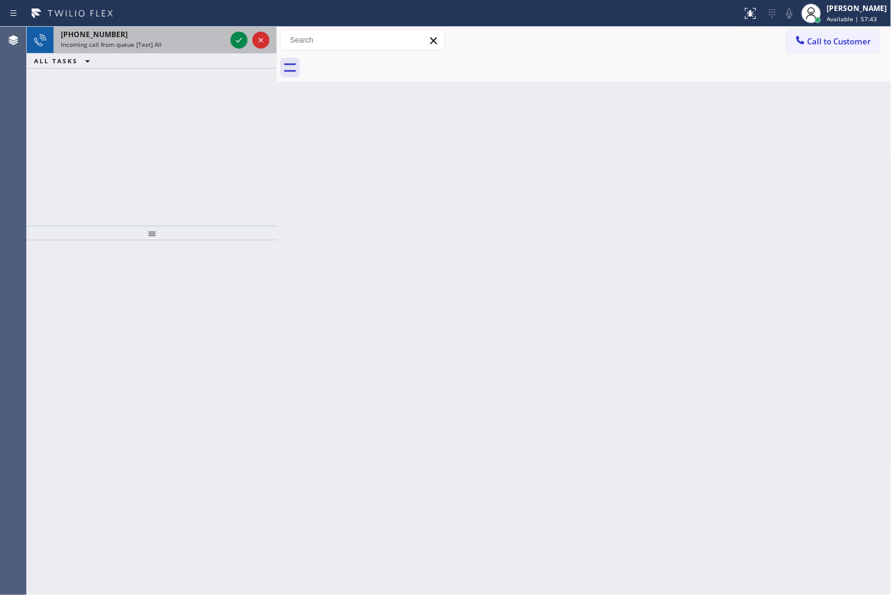
click at [204, 44] on div "Incoming call from queue [Test] All" at bounding box center [143, 44] width 165 height 9
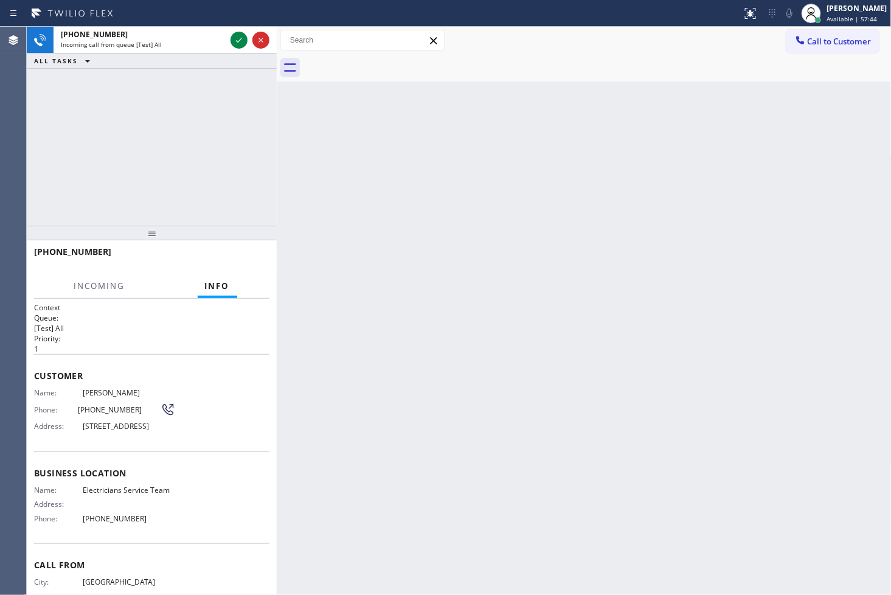
click at [260, 125] on div "[PHONE_NUMBER] Incoming call from queue [Test] All ALL TASKS ALL TASKS ACTIVE T…" at bounding box center [152, 126] width 250 height 199
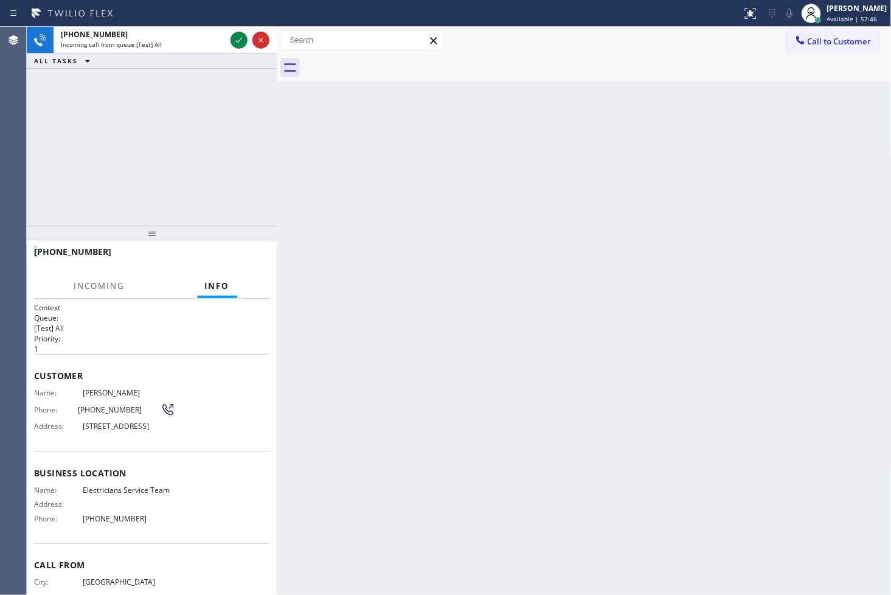
click at [260, 125] on div "[PHONE_NUMBER] Incoming call from queue [Test] All ALL TASKS ALL TASKS ACTIVE T…" at bounding box center [152, 126] width 250 height 199
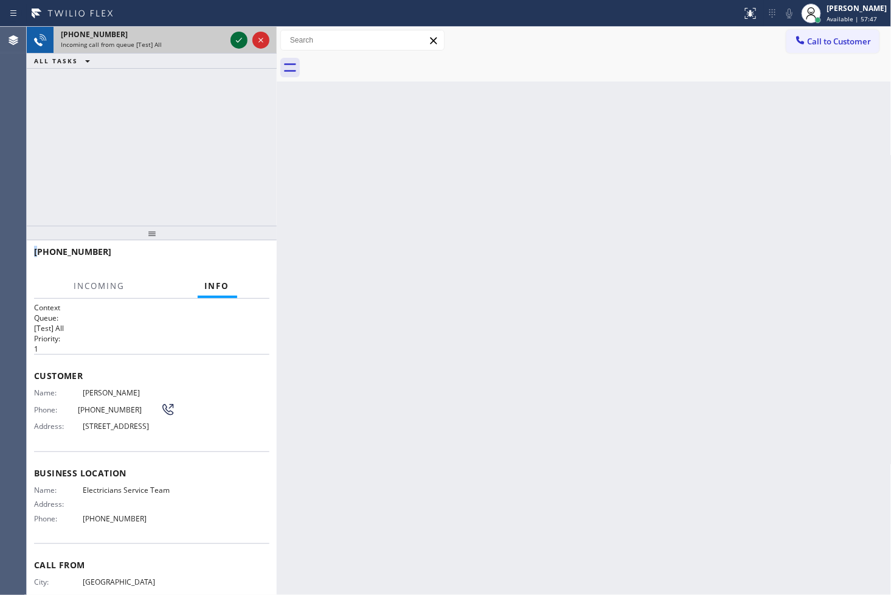
click at [230, 38] on div at bounding box center [238, 40] width 17 height 15
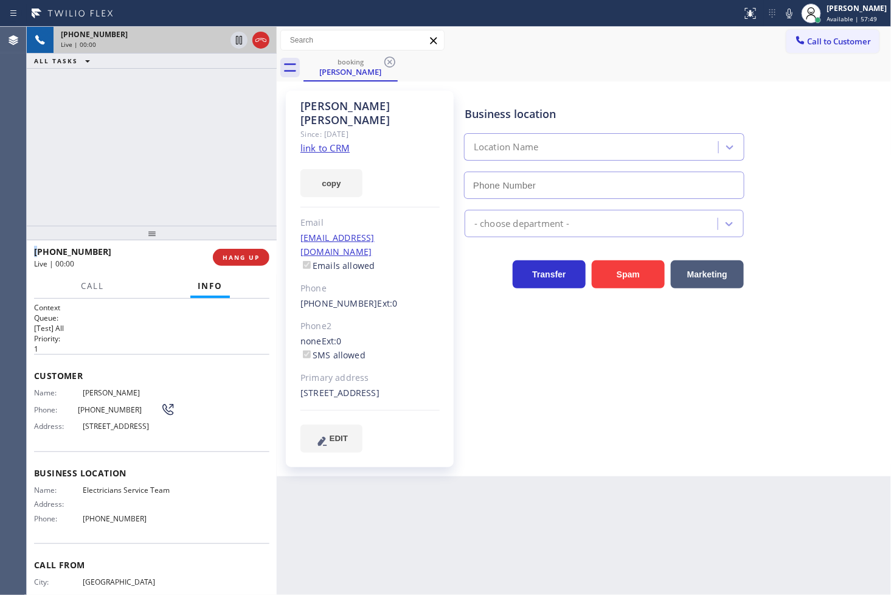
type input "[PHONE_NUMBER]"
click at [596, 423] on div "Business location Electricians Service Team [PHONE_NUMBER] Electricians Transfe…" at bounding box center [675, 271] width 426 height 355
click at [328, 142] on link "link to CRM" at bounding box center [324, 148] width 49 height 12
click at [120, 147] on div "[PHONE_NUMBER] Live | 00:11 ALL TASKS ALL TASKS ACTIVE TASKS TASKS IN WRAP UP" at bounding box center [152, 126] width 250 height 199
drag, startPoint x: 185, startPoint y: 171, endPoint x: 231, endPoint y: 81, distance: 101.7
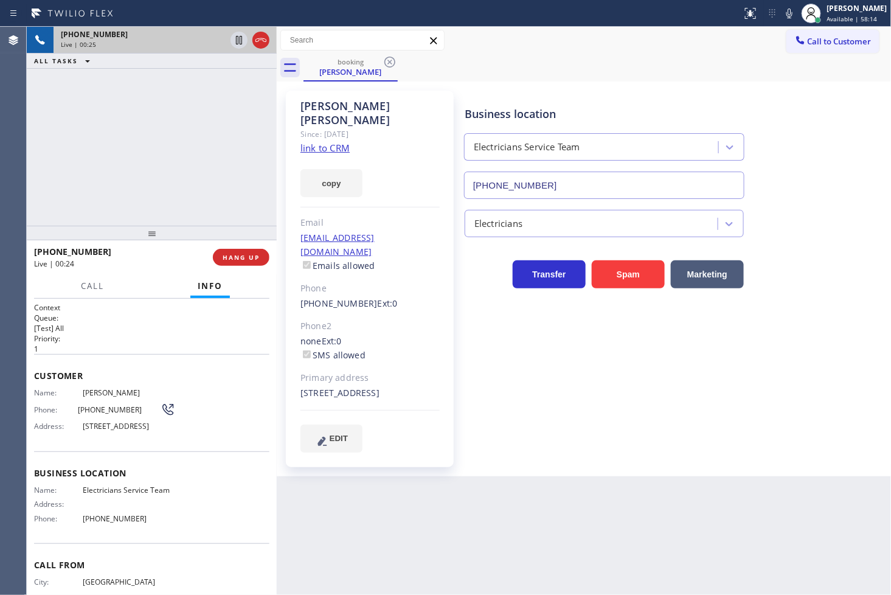
click at [189, 164] on div "[PHONE_NUMBER] Live | 00:25 ALL TASKS ALL TASKS ACTIVE TASKS TASKS IN WRAP UP" at bounding box center [152, 126] width 250 height 199
click at [239, 37] on icon at bounding box center [239, 40] width 15 height 15
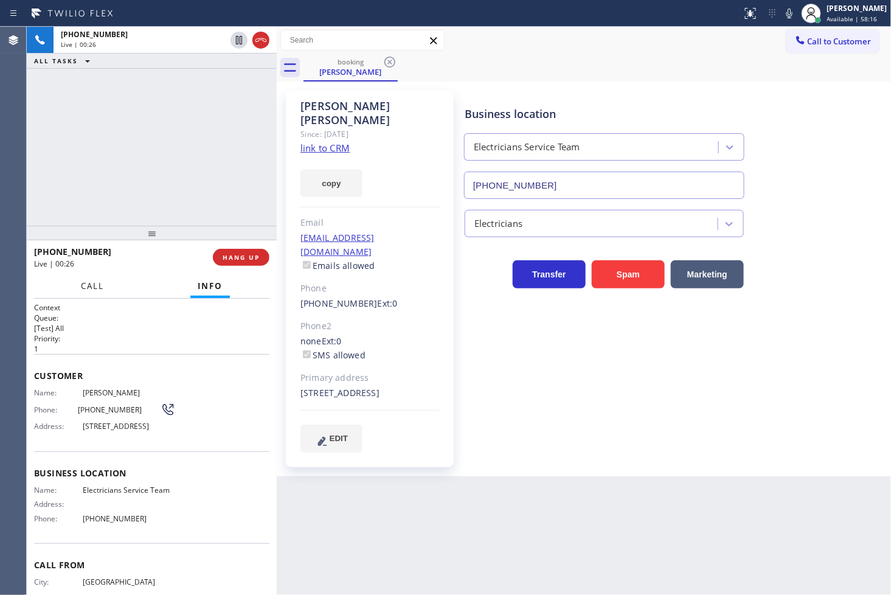
click at [90, 292] on button "Call" at bounding box center [93, 286] width 38 height 24
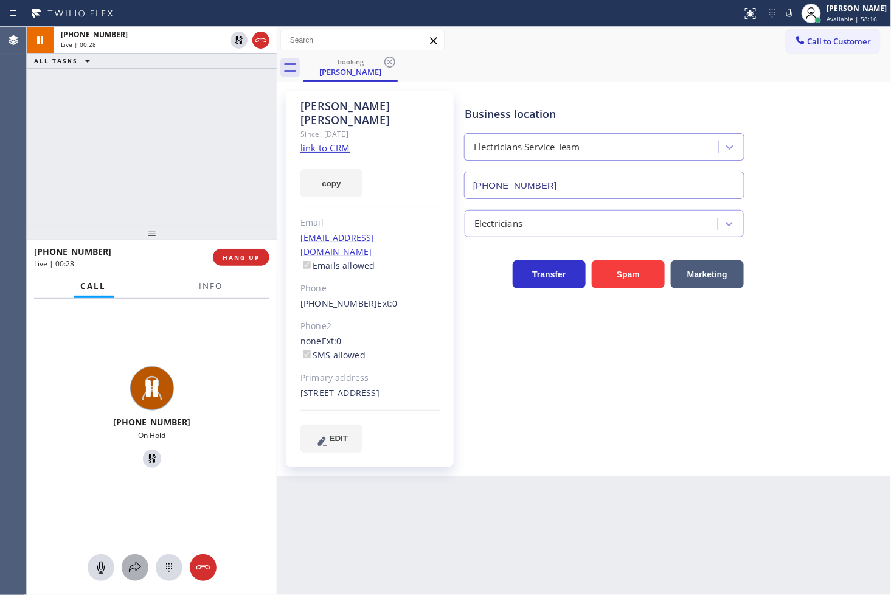
click at [126, 567] on div at bounding box center [135, 567] width 27 height 15
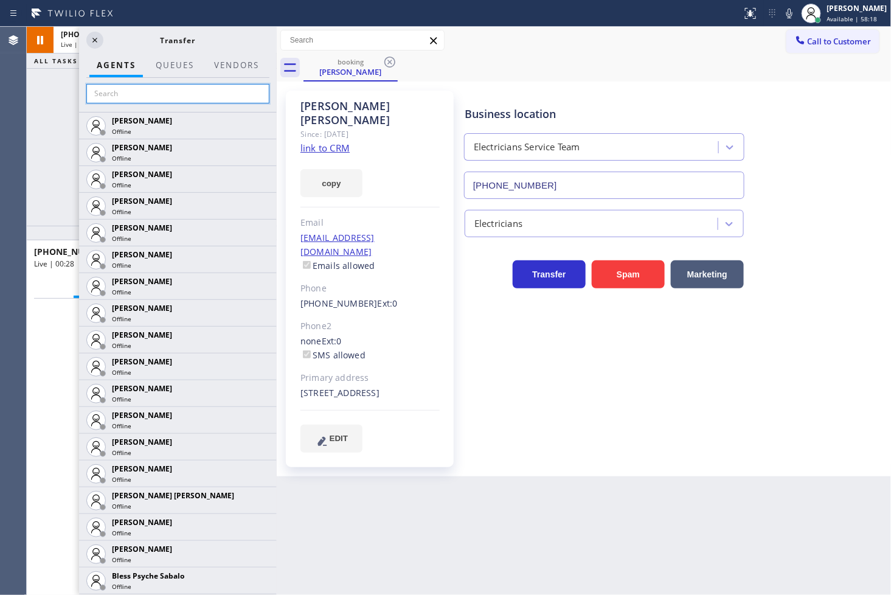
click at [117, 98] on input "text" at bounding box center [177, 93] width 183 height 19
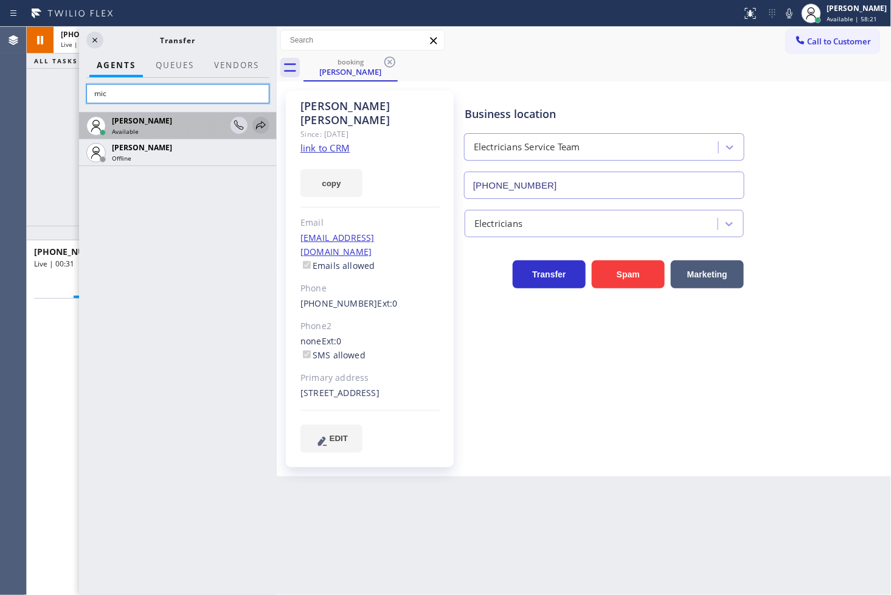
type input "mic"
click at [257, 122] on icon at bounding box center [261, 125] width 15 height 15
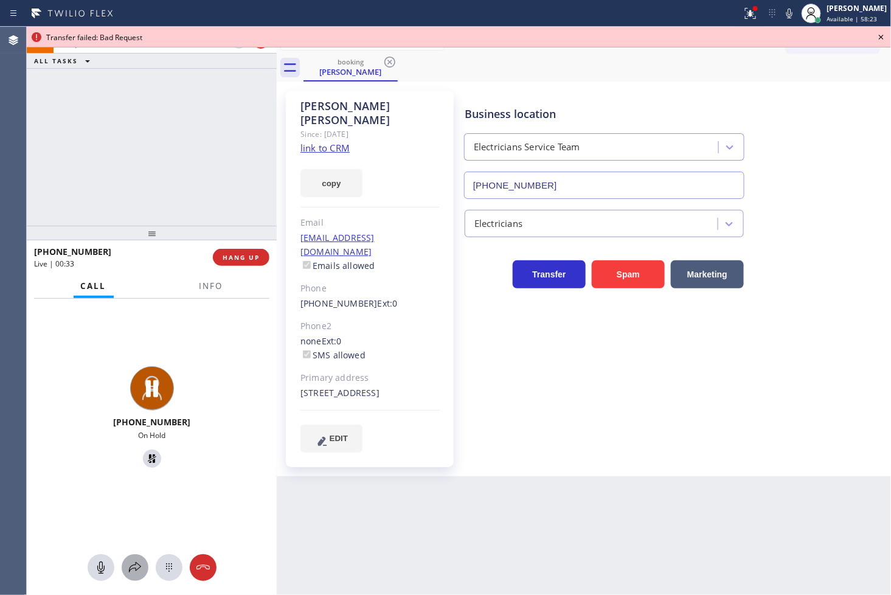
click at [136, 567] on icon at bounding box center [135, 567] width 15 height 15
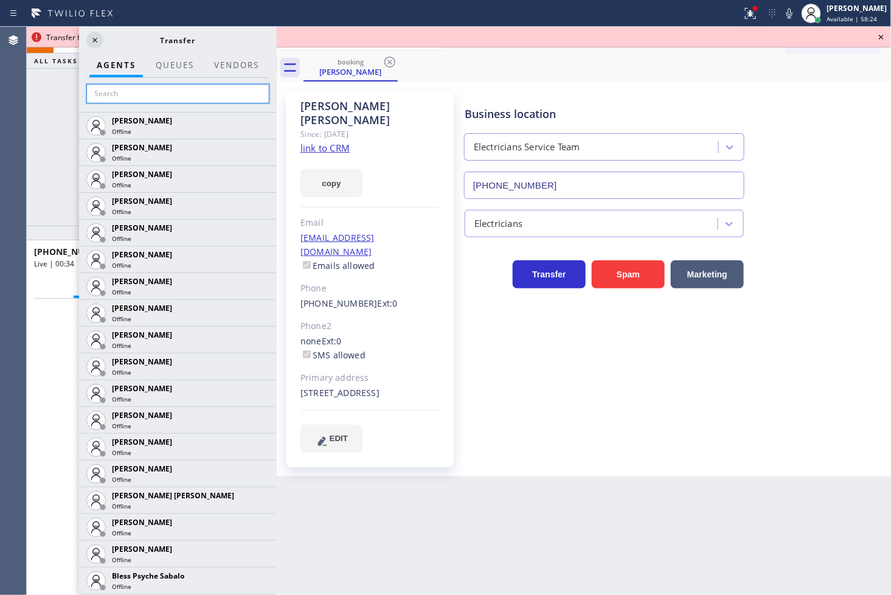
drag, startPoint x: 178, startPoint y: 99, endPoint x: 174, endPoint y: 89, distance: 10.4
click at [178, 100] on input "text" at bounding box center [177, 93] width 183 height 19
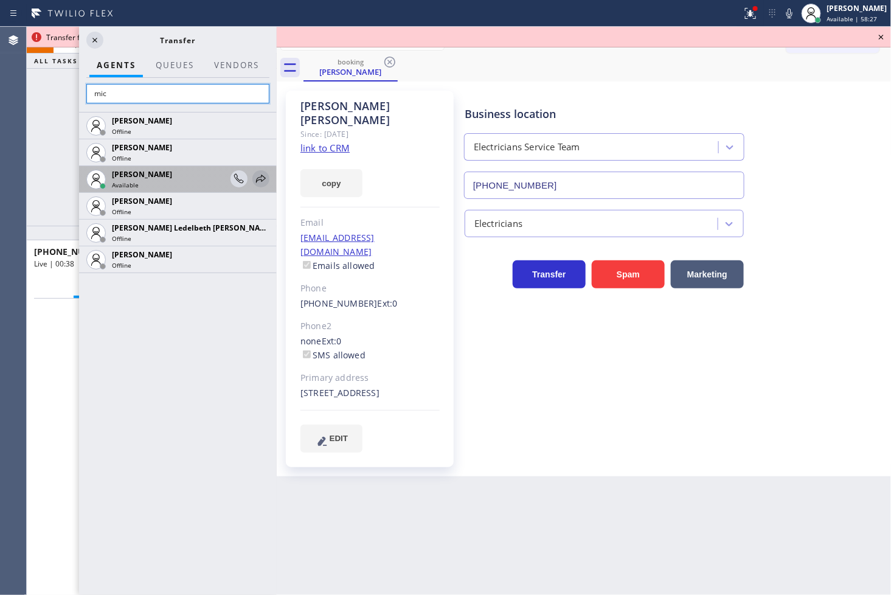
type input "mic"
click at [263, 175] on icon at bounding box center [261, 178] width 15 height 15
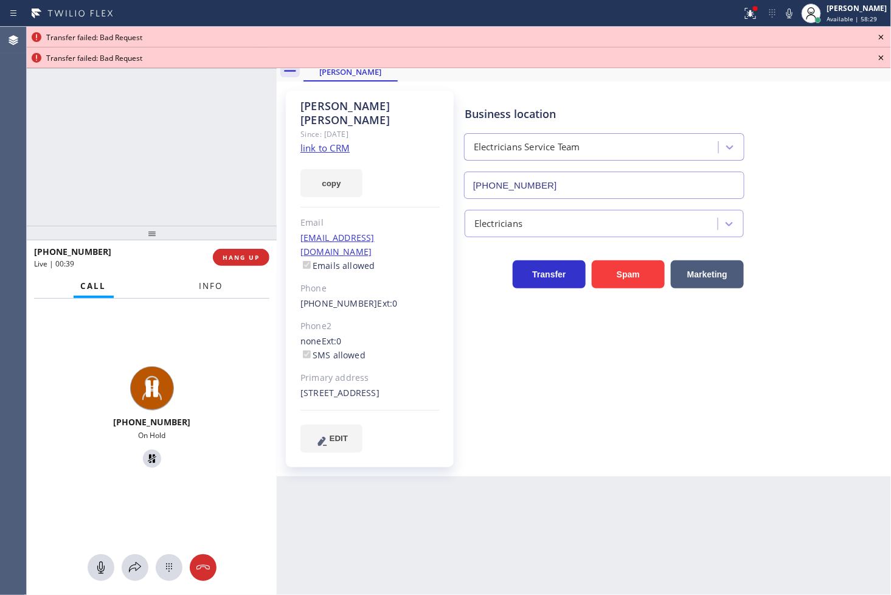
click at [219, 286] on span "Info" at bounding box center [211, 285] width 24 height 11
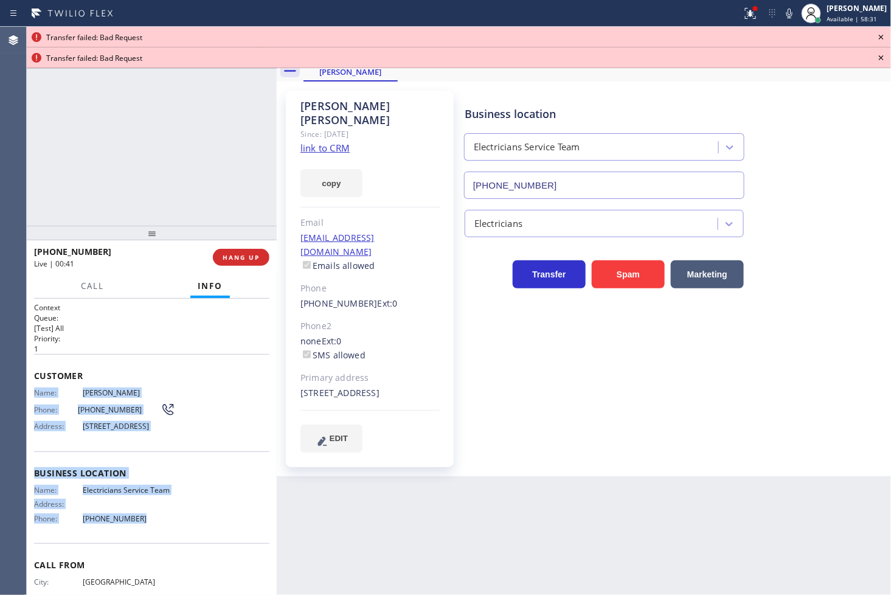
drag, startPoint x: 35, startPoint y: 398, endPoint x: 161, endPoint y: 522, distance: 176.7
click at [161, 522] on div "Context Queue: [Test] All Priority: 1 Customer Name: [PERSON_NAME] Phone: [PHON…" at bounding box center [152, 447] width 250 height 297
copy div "Name: [PERSON_NAME] Phone: [PHONE_NUMBER] Address: [STREET_ADDRESS] Business lo…"
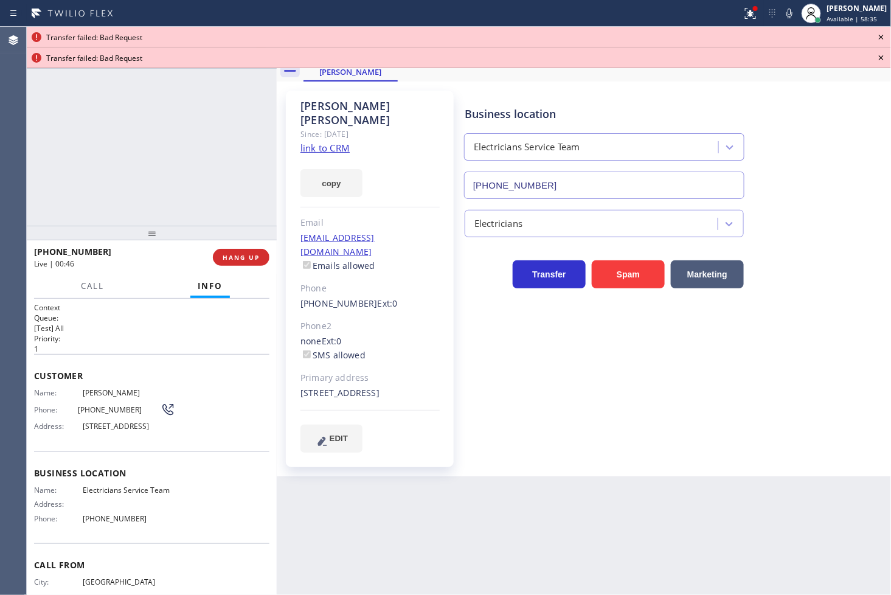
click at [883, 41] on icon at bounding box center [881, 37] width 15 height 15
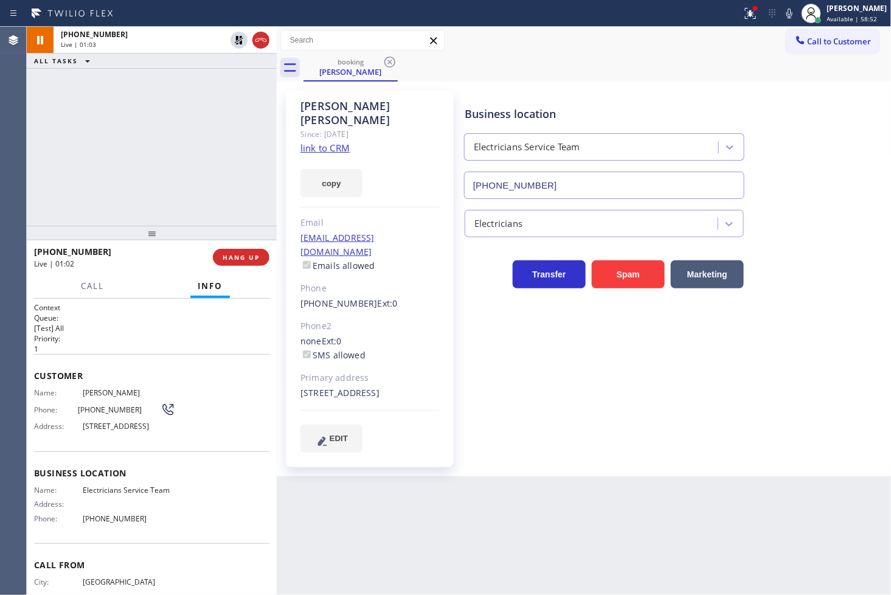
drag, startPoint x: 334, startPoint y: 172, endPoint x: 356, endPoint y: 154, distance: 28.0
click at [334, 172] on button "copy" at bounding box center [331, 183] width 62 height 28
click at [171, 137] on div "[PHONE_NUMBER] Live | 01:12 ALL TASKS ALL TASKS ACTIVE TASKS TASKS IN WRAP UP" at bounding box center [152, 126] width 250 height 199
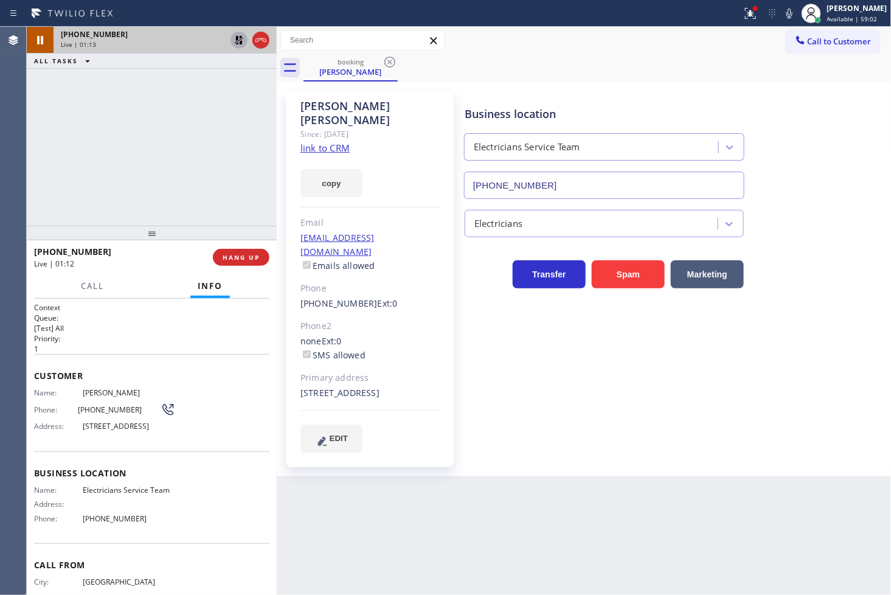
click at [237, 38] on icon at bounding box center [239, 40] width 9 height 9
click at [743, 9] on icon at bounding box center [750, 13] width 15 height 15
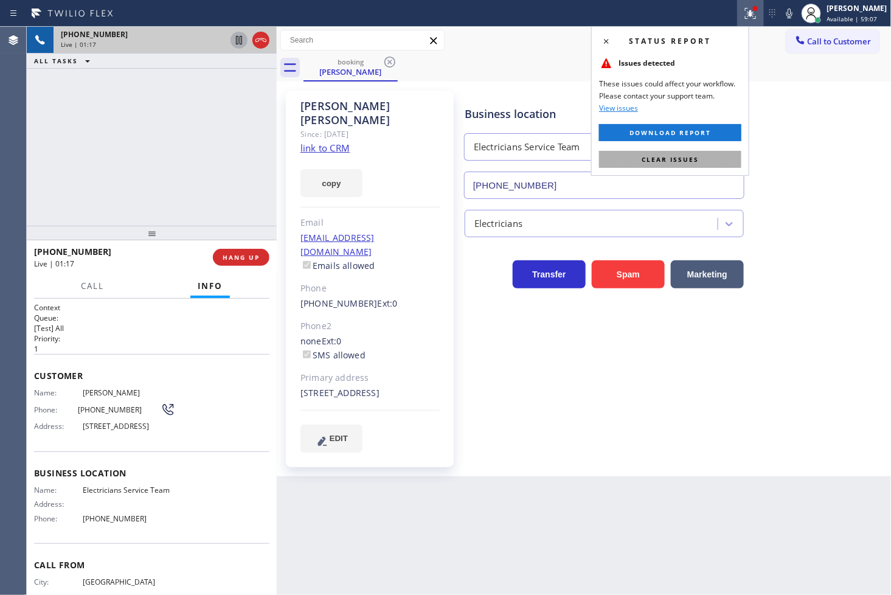
click at [663, 161] on span "Clear issues" at bounding box center [670, 159] width 57 height 9
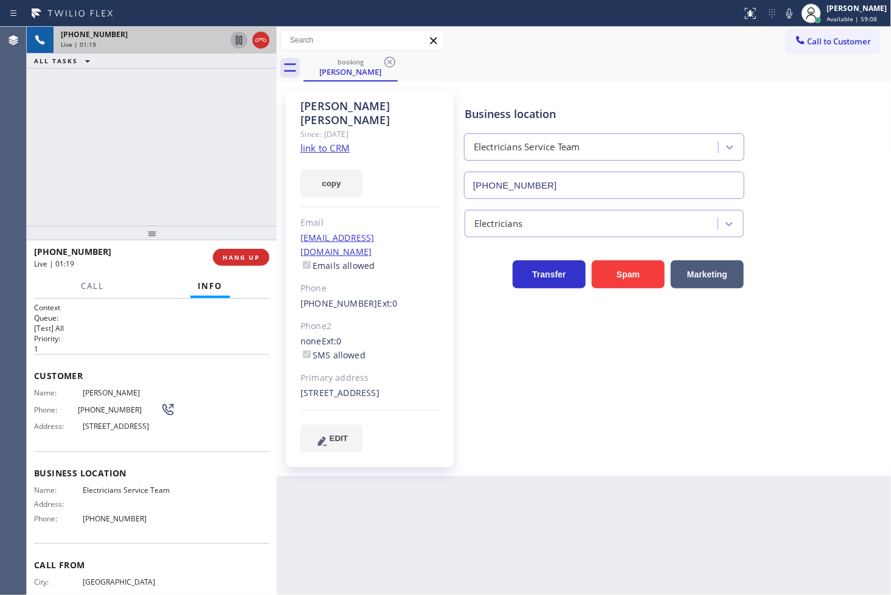
click at [119, 326] on p "[Test] All" at bounding box center [151, 328] width 235 height 10
click at [111, 334] on h2 "Priority:" at bounding box center [151, 338] width 235 height 10
click at [154, 351] on p "1" at bounding box center [151, 349] width 235 height 10
click at [123, 339] on h2 "Priority:" at bounding box center [151, 338] width 235 height 10
click at [111, 323] on p "[Test] All" at bounding box center [151, 328] width 235 height 10
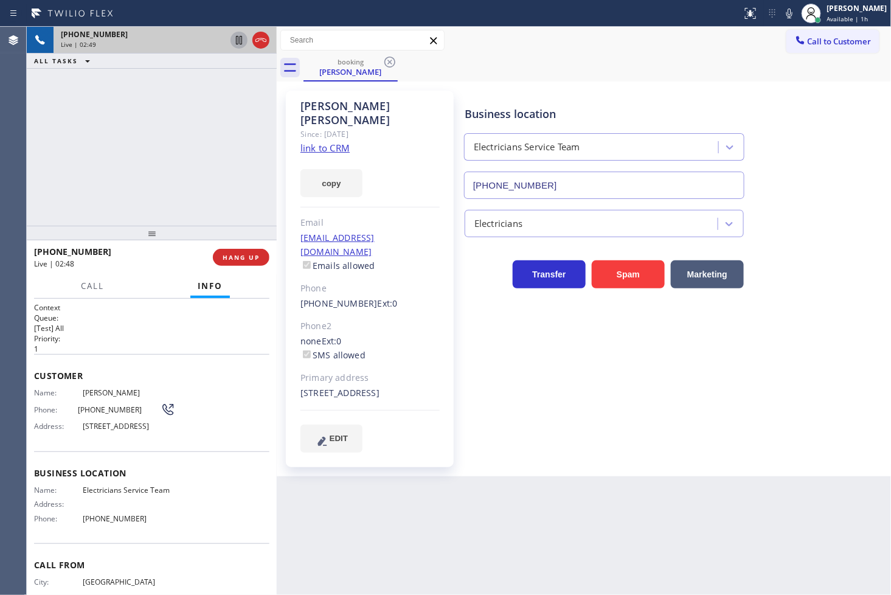
drag, startPoint x: 294, startPoint y: 367, endPoint x: 339, endPoint y: 379, distance: 46.8
click at [339, 379] on div "[PERSON_NAME] Since: [DATE] link to CRM copy Email [EMAIL_ADDRESS][DOMAIN_NAME]…" at bounding box center [370, 279] width 168 height 376
copy div "[STREET_ADDRESS]"
click at [82, 146] on div "[PHONE_NUMBER] Live | 02:55 ALL TASKS ALL TASKS ACTIVE TASKS TASKS IN WRAP UP" at bounding box center [152, 126] width 250 height 199
click at [191, 159] on div "[PHONE_NUMBER] Live | 02:55 ALL TASKS ALL TASKS ACTIVE TASKS TASKS IN WRAP UP" at bounding box center [152, 126] width 250 height 199
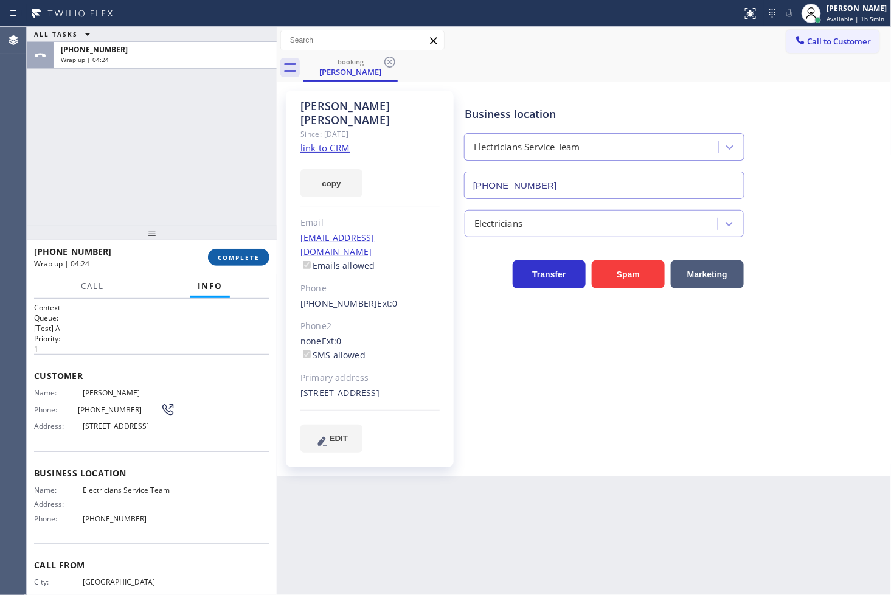
click at [236, 260] on span "COMPLETE" at bounding box center [239, 257] width 42 height 9
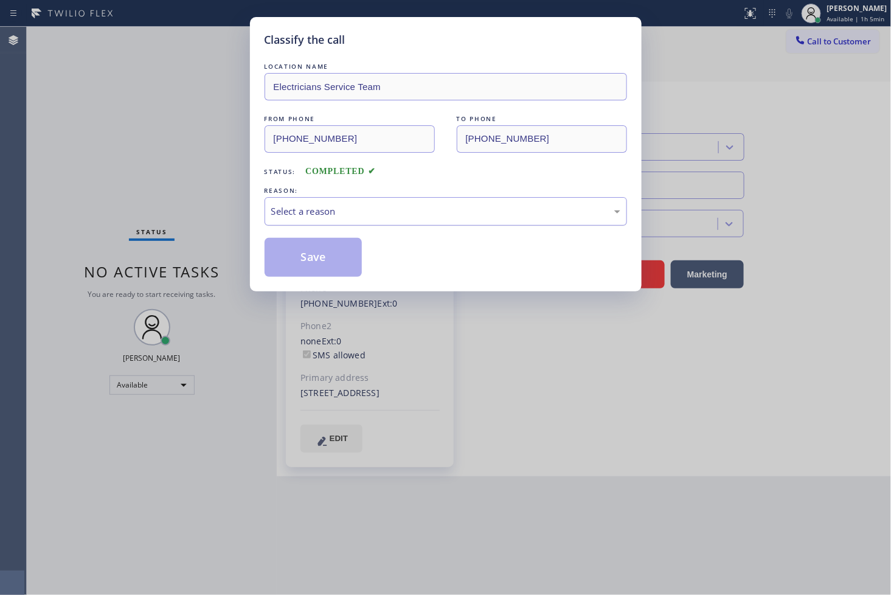
click at [348, 216] on div "Select a reason" at bounding box center [445, 211] width 349 height 14
click at [327, 263] on button "Save" at bounding box center [314, 257] width 98 height 39
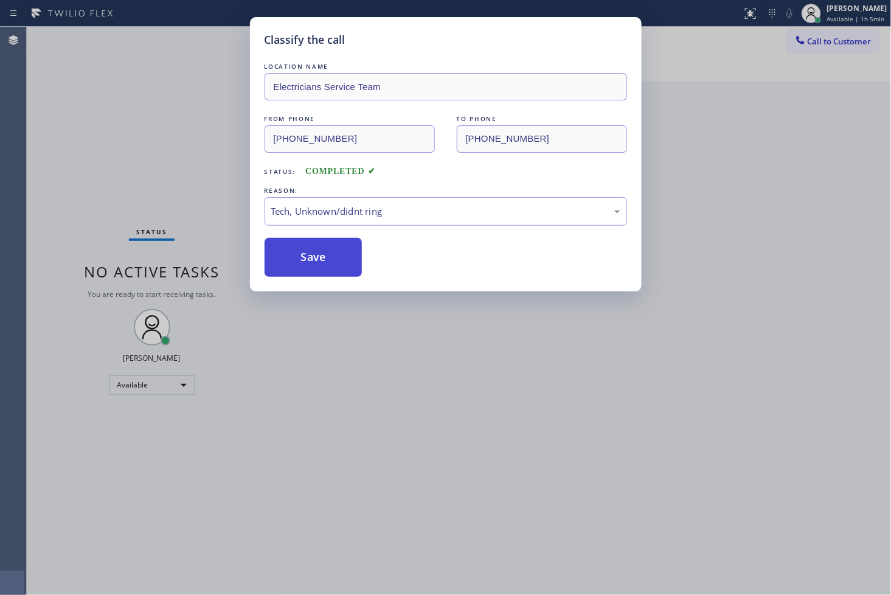
click at [327, 263] on button "Save" at bounding box center [314, 257] width 98 height 39
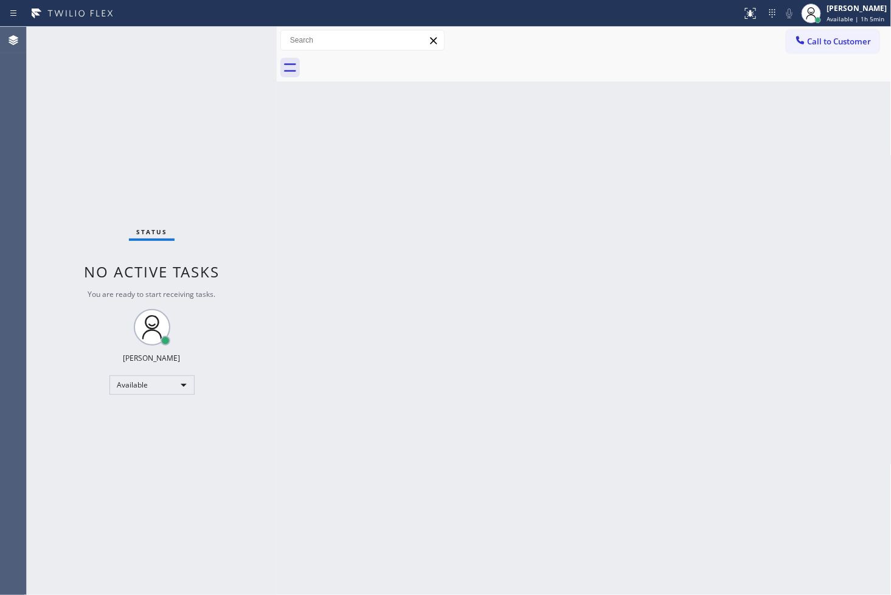
click at [219, 55] on div "Status No active tasks You are ready to start receiving tasks. [PERSON_NAME]" at bounding box center [152, 311] width 250 height 568
click at [339, 235] on div "Back to Dashboard Change Sender ID Customers Technicians Select a contact Outbo…" at bounding box center [584, 311] width 615 height 568
click at [250, 61] on div "Status No active tasks You are ready to start receiving tasks. [PERSON_NAME]" at bounding box center [152, 311] width 250 height 568
click at [227, 47] on div "Status No active tasks You are ready to start receiving tasks. [PERSON_NAME]" at bounding box center [152, 311] width 250 height 568
click at [236, 37] on div "Status No active tasks You are ready to start receiving tasks. [PERSON_NAME]" at bounding box center [152, 311] width 250 height 568
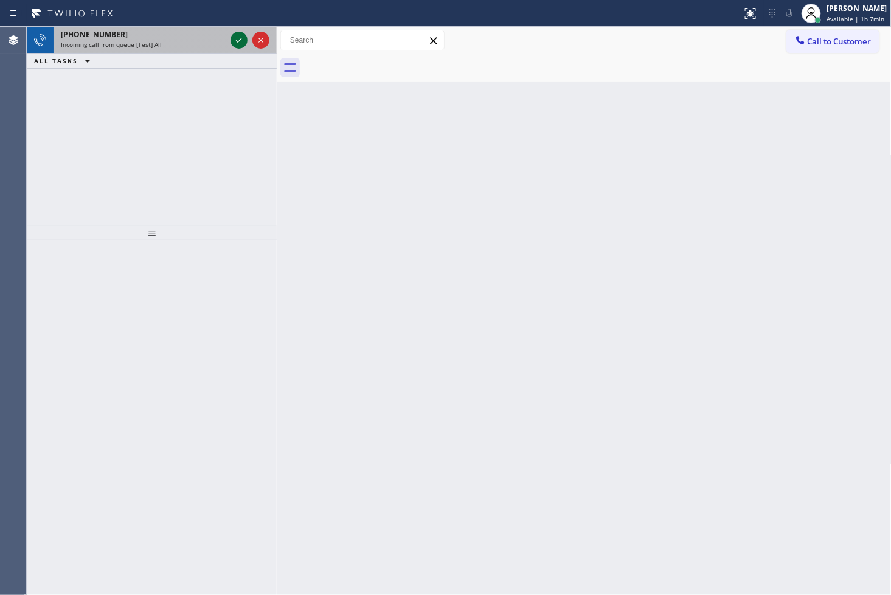
click at [236, 37] on icon at bounding box center [239, 40] width 15 height 15
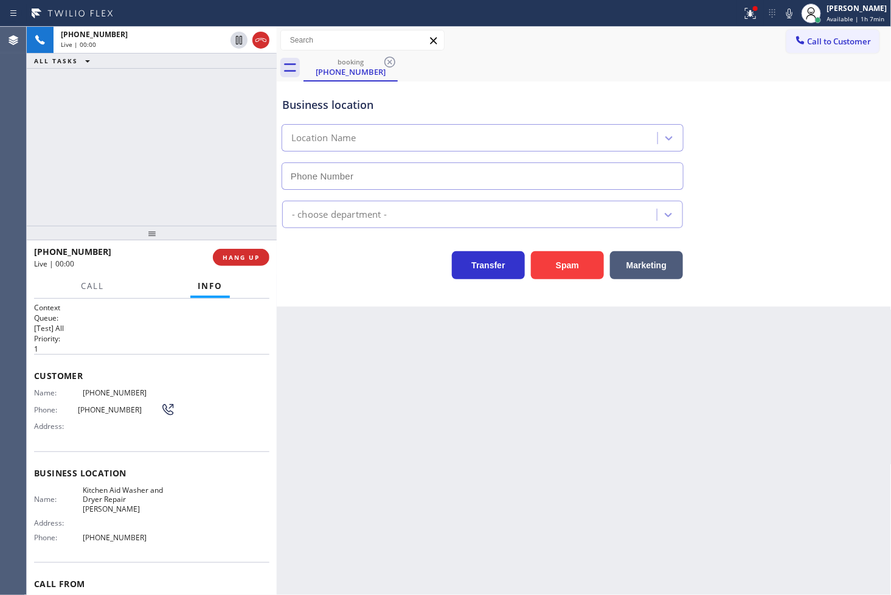
type input "[PHONE_NUMBER]"
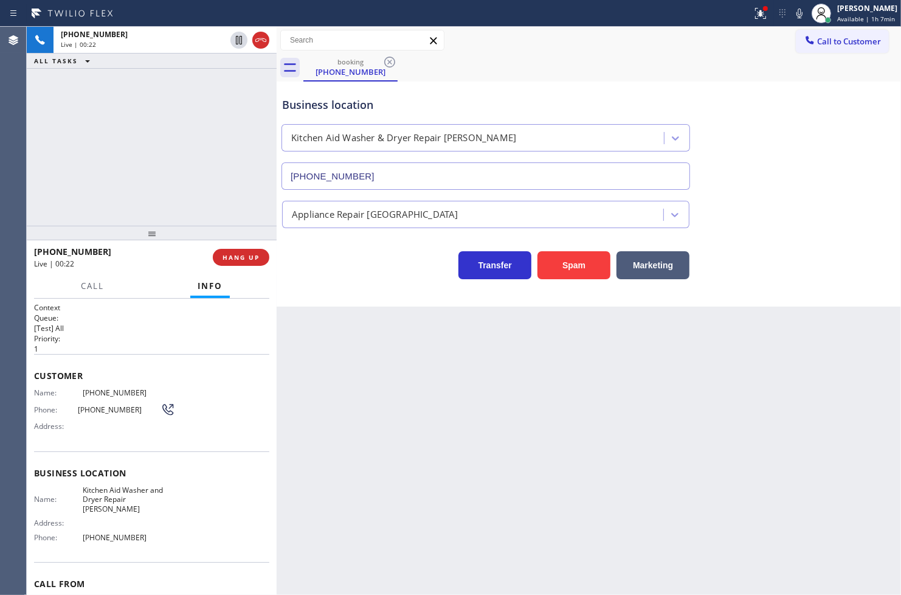
click at [343, 296] on div "Business location Kitchen Aid Washer & Dryer Repair [GEOGRAPHIC_DATA] [PHONE_NU…" at bounding box center [589, 193] width 624 height 225
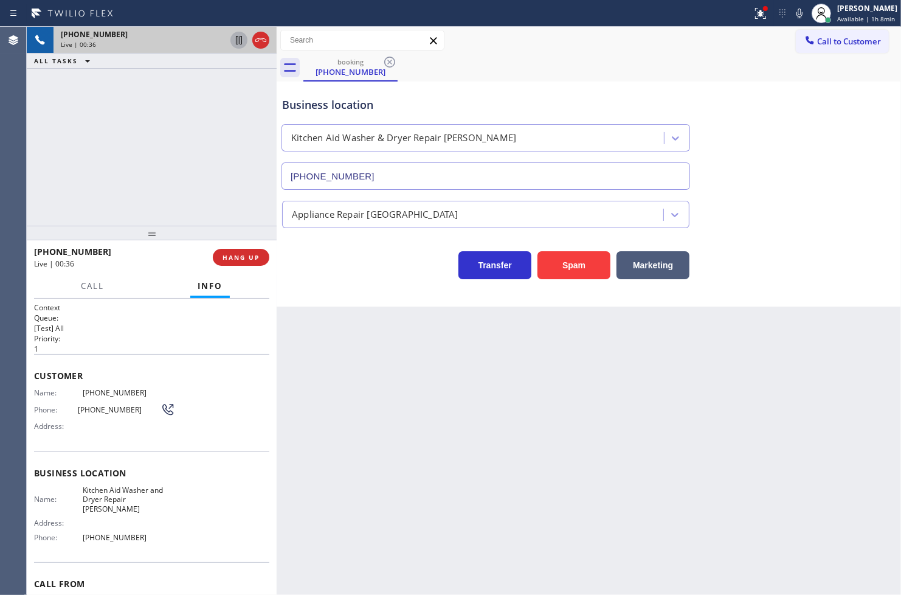
click at [234, 40] on icon at bounding box center [239, 40] width 15 height 15
click at [83, 288] on span "Call" at bounding box center [92, 285] width 23 height 11
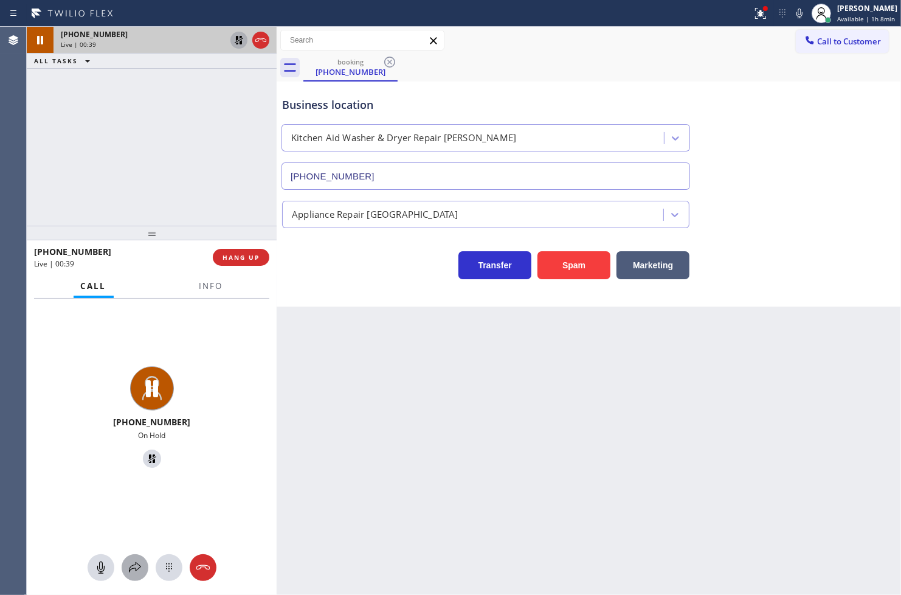
click at [133, 566] on icon at bounding box center [135, 567] width 15 height 15
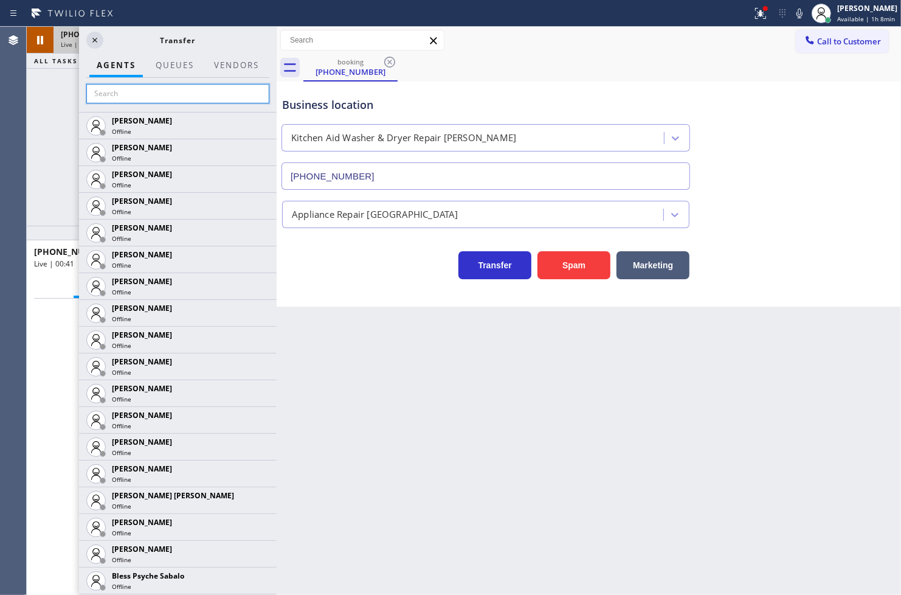
click at [150, 86] on input "text" at bounding box center [177, 93] width 183 height 19
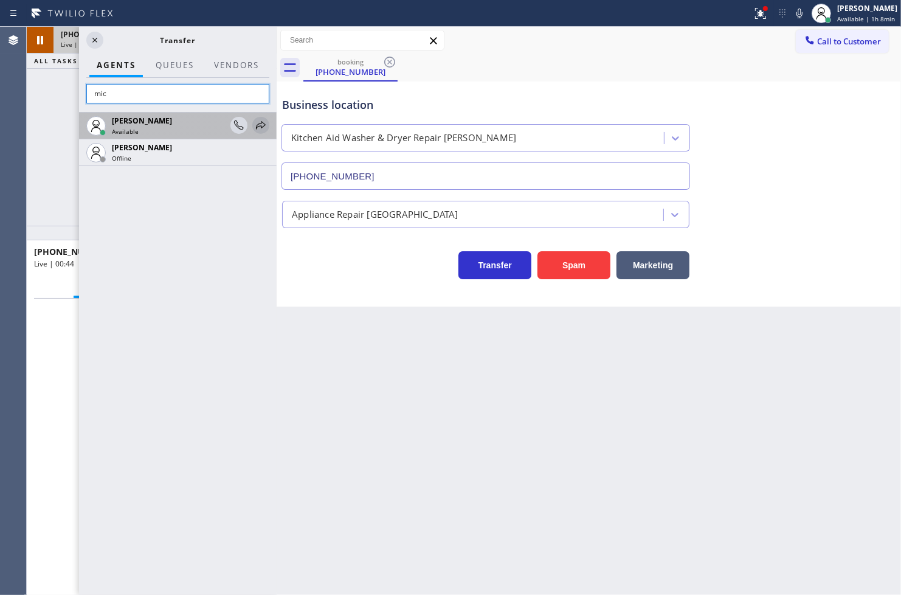
type input "mic"
click at [259, 123] on icon at bounding box center [261, 125] width 15 height 15
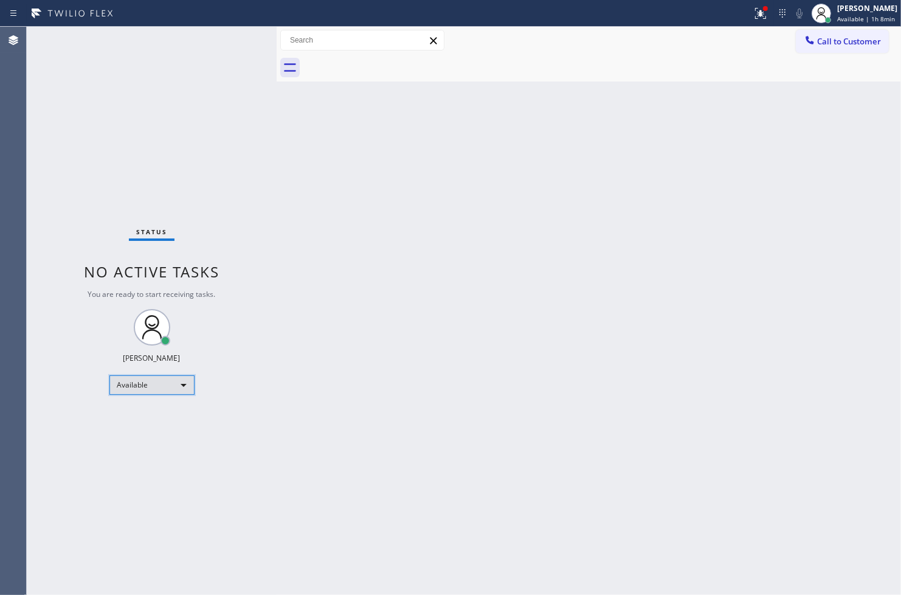
click at [185, 389] on div "Available" at bounding box center [151, 384] width 85 height 19
click at [161, 434] on li "Unavailable" at bounding box center [150, 431] width 83 height 15
click at [183, 386] on div "Unavailable" at bounding box center [151, 384] width 85 height 19
drag, startPoint x: 155, startPoint y: 418, endPoint x: 362, endPoint y: 279, distance: 249.6
click at [158, 416] on li "Available" at bounding box center [150, 416] width 83 height 15
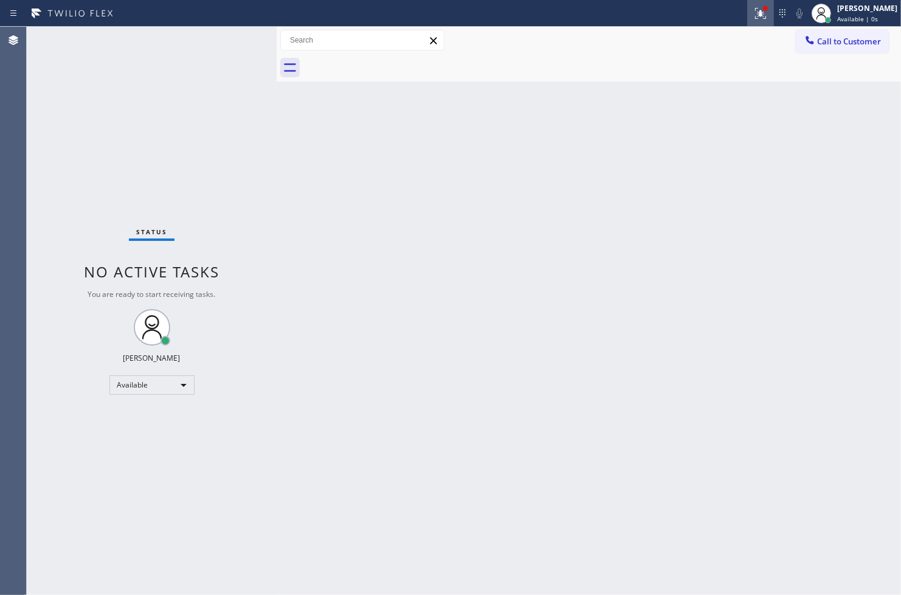
click at [753, 16] on icon at bounding box center [760, 13] width 15 height 15
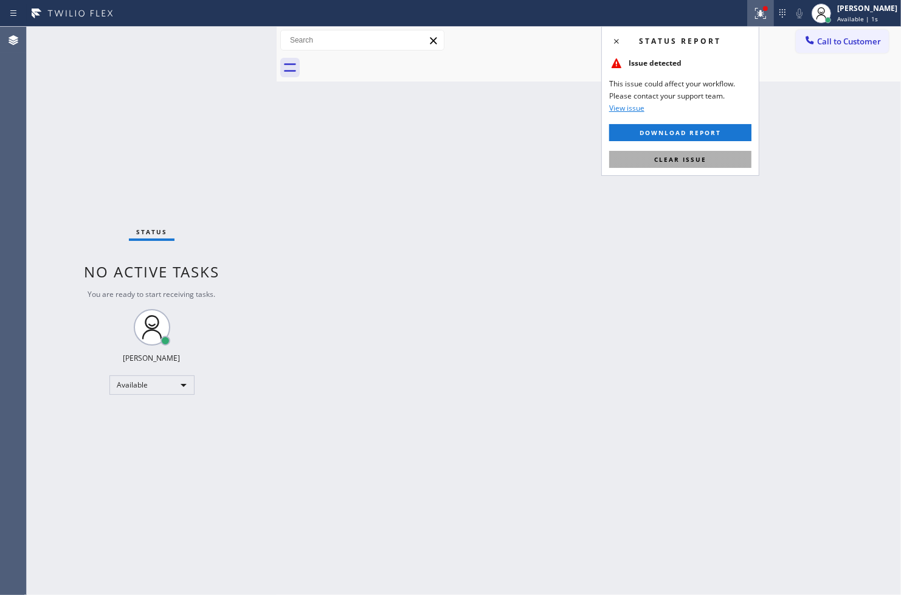
click at [727, 155] on button "Clear issue" at bounding box center [680, 159] width 142 height 17
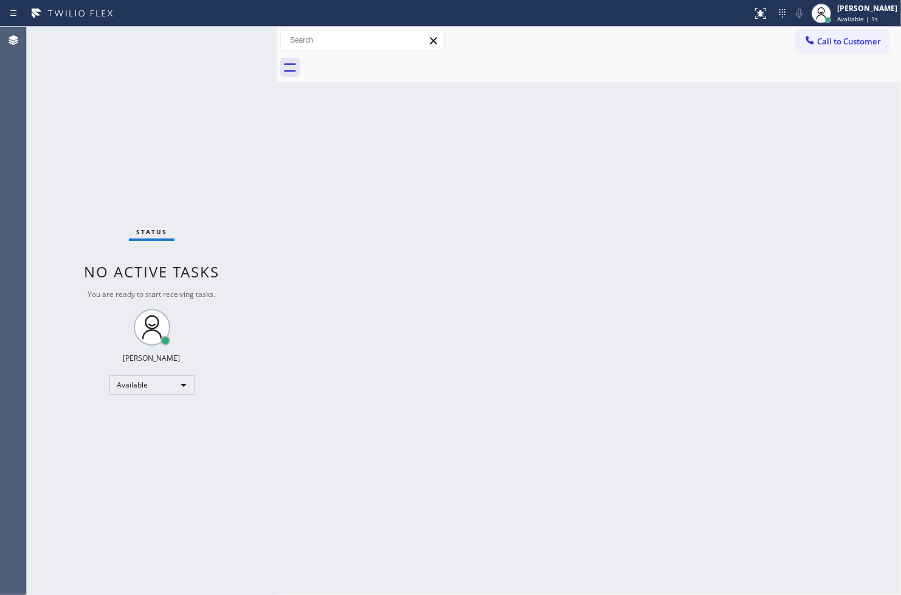
click at [709, 277] on div "Back to Dashboard Change Sender ID Customers Technicians Select a contact Outbo…" at bounding box center [589, 311] width 624 height 568
click at [219, 34] on div "Status No active tasks You are ready to start receiving tasks. [PERSON_NAME]" at bounding box center [152, 311] width 250 height 568
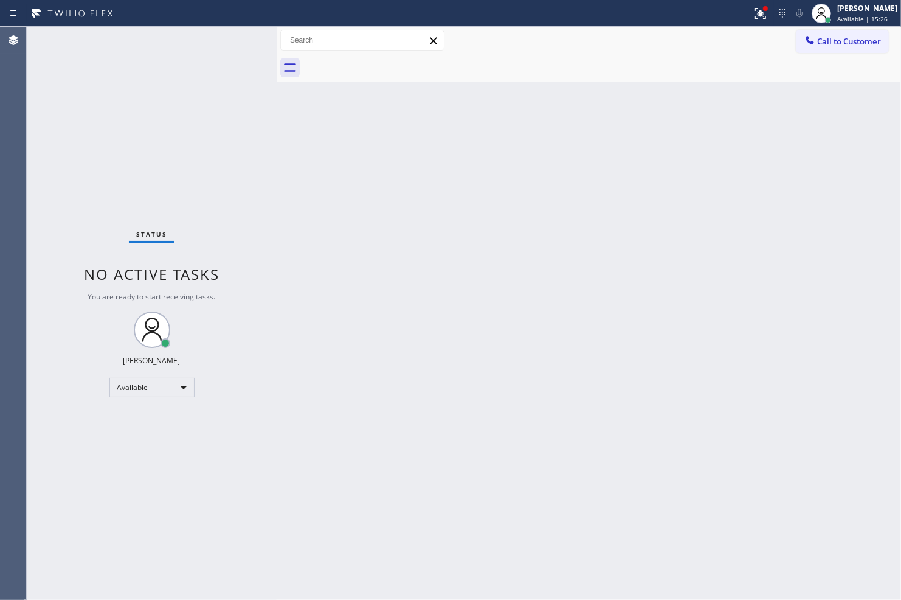
click at [212, 186] on div "Status No active tasks You are ready to start receiving tasks. [PERSON_NAME]" at bounding box center [152, 313] width 250 height 573
click at [224, 50] on div "Status No active tasks You are ready to start receiving tasks. [PERSON_NAME]" at bounding box center [152, 313] width 250 height 573
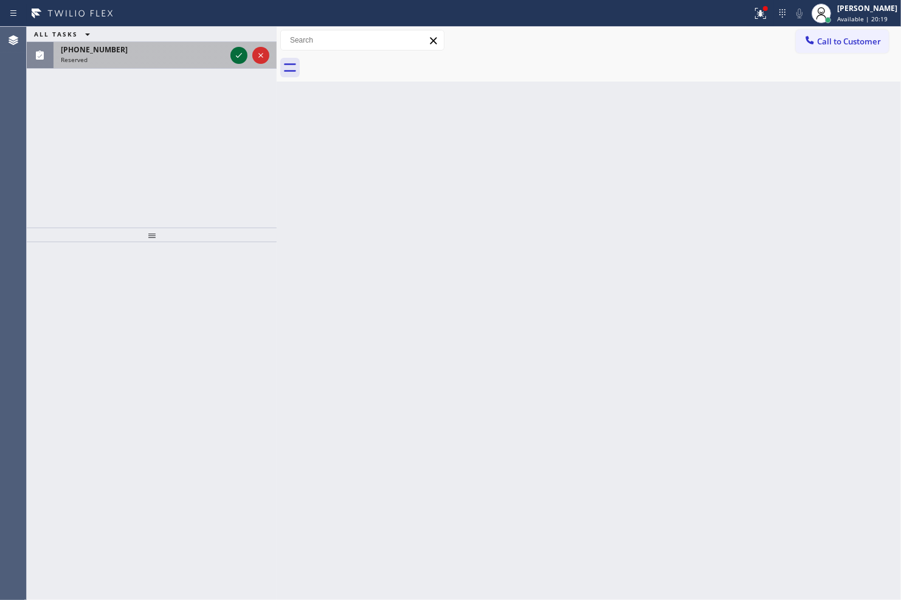
click at [236, 53] on icon at bounding box center [239, 55] width 15 height 15
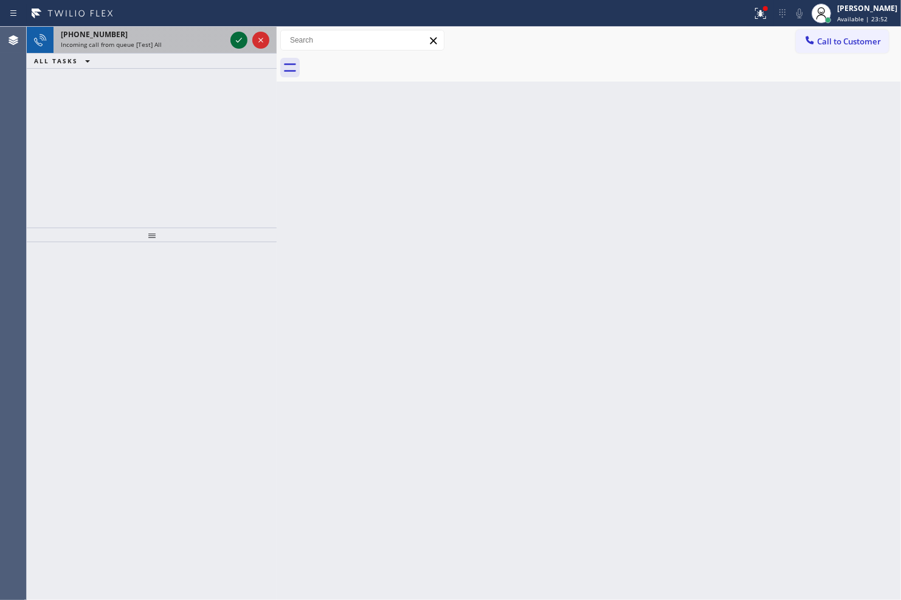
click at [236, 39] on icon at bounding box center [239, 40] width 15 height 15
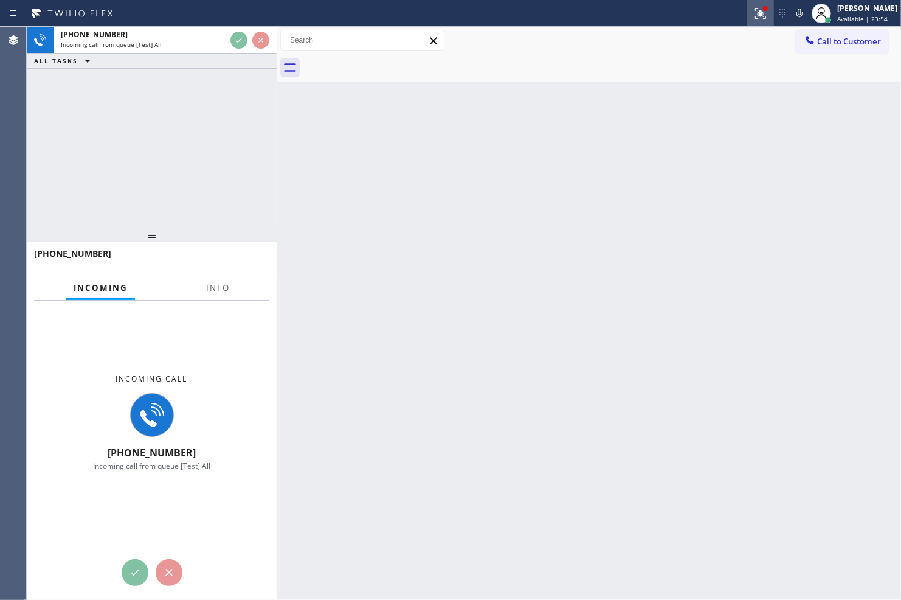
click at [753, 9] on icon at bounding box center [760, 13] width 15 height 15
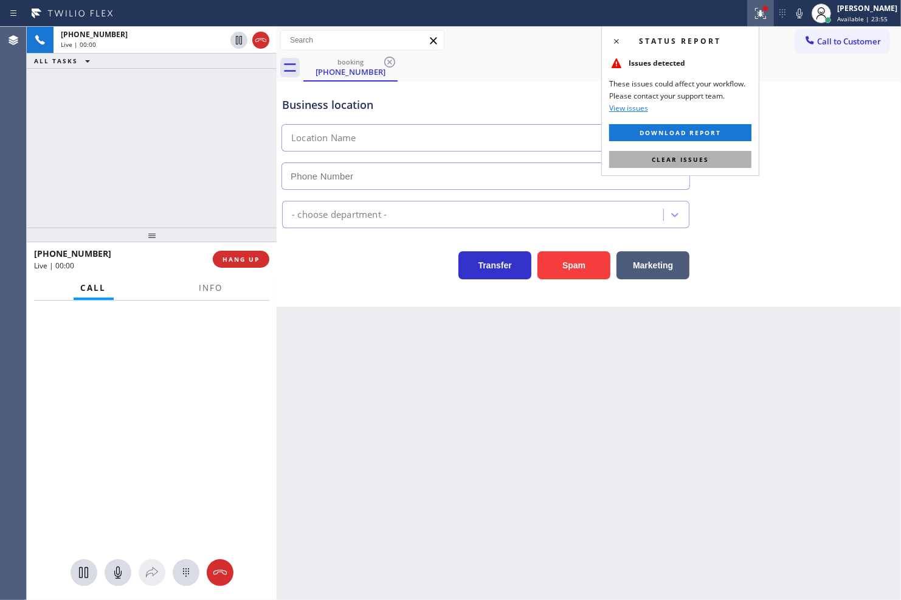
click at [738, 161] on button "Clear issues" at bounding box center [680, 159] width 142 height 17
type input "[PHONE_NUMBER]"
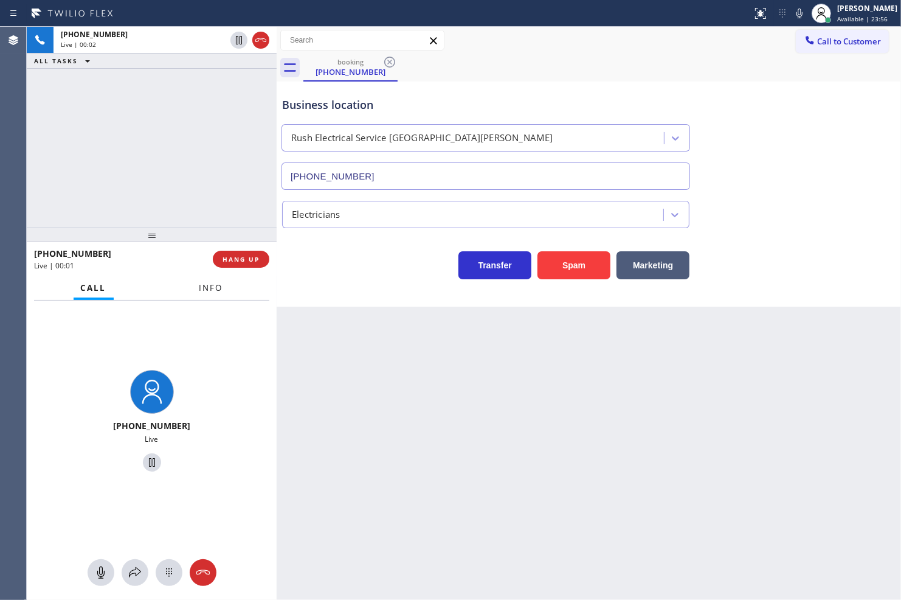
click at [215, 285] on span "Info" at bounding box center [211, 287] width 24 height 11
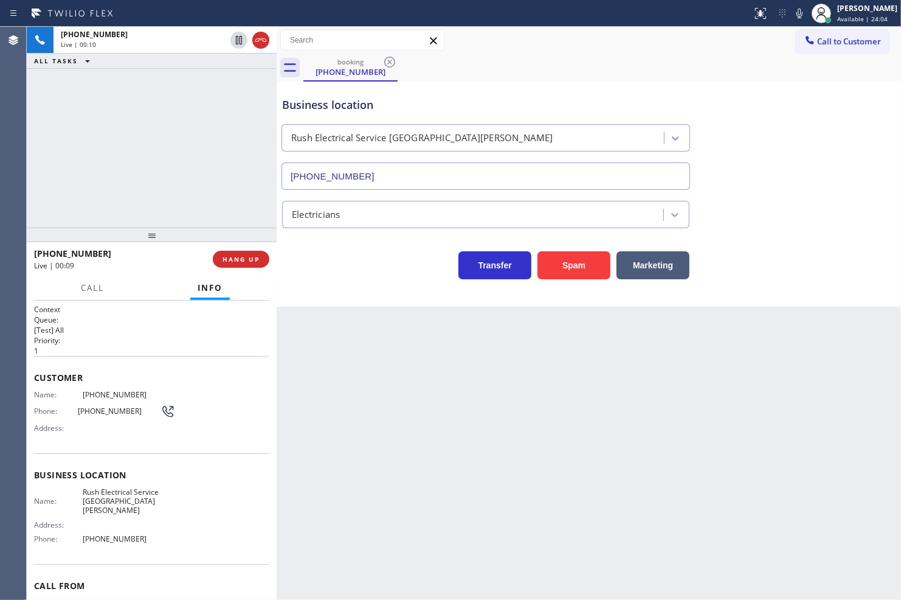
click at [210, 190] on div "[PHONE_NUMBER] Live | 00:10 ALL TASKS ALL TASKS ACTIVE TASKS TASKS IN WRAP UP" at bounding box center [152, 127] width 250 height 201
click at [167, 179] on div "[PHONE_NUMBER] Live | 00:27 ALL TASKS ALL TASKS ACTIVE TASKS TASKS IN WRAP UP" at bounding box center [152, 127] width 250 height 201
click at [327, 288] on div "Business location Rush Electrical Service [GEOGRAPHIC_DATA][PERSON_NAME] [PHONE…" at bounding box center [589, 193] width 624 height 225
click at [95, 286] on span "Call" at bounding box center [92, 287] width 23 height 11
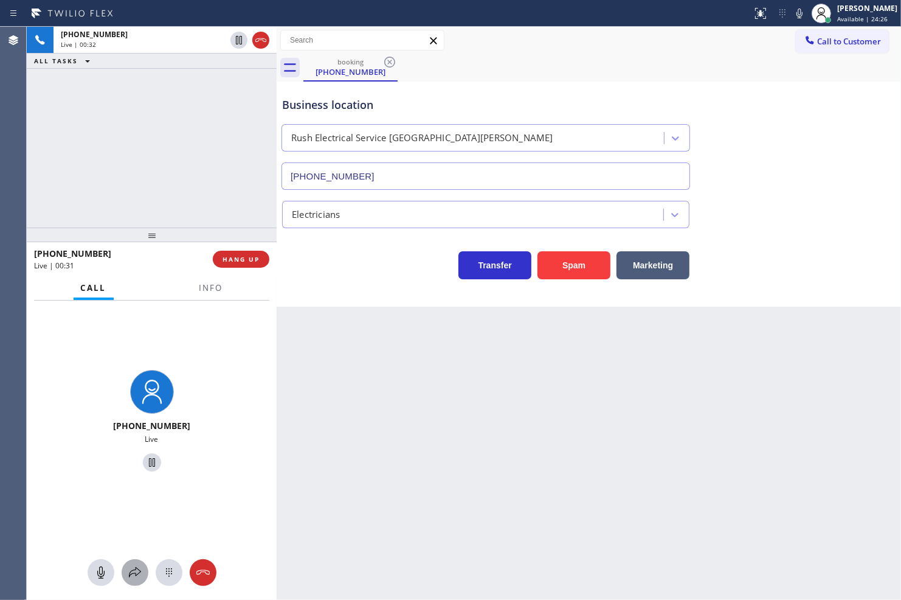
click at [130, 570] on icon at bounding box center [135, 572] width 15 height 15
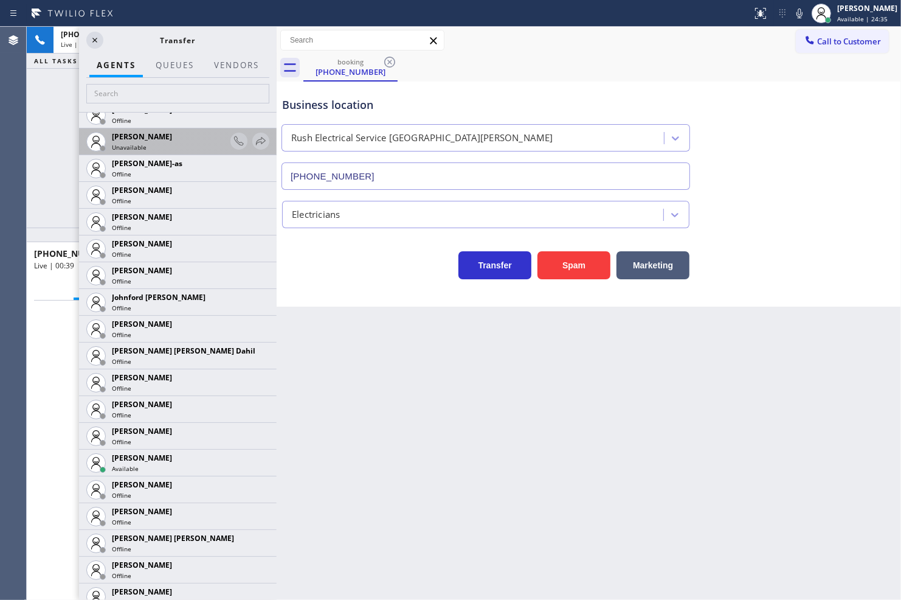
scroll to position [1216, 0]
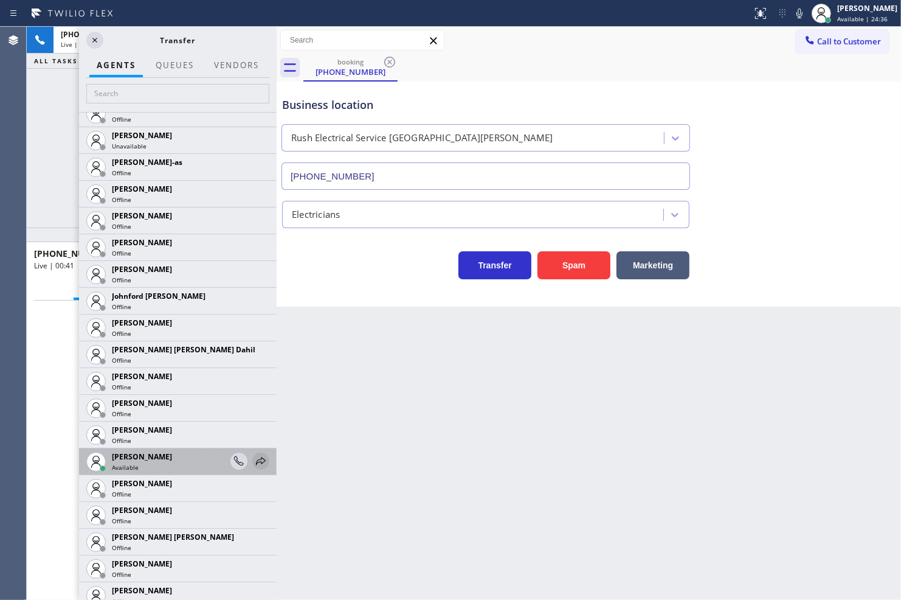
click at [254, 459] on icon at bounding box center [261, 461] width 15 height 15
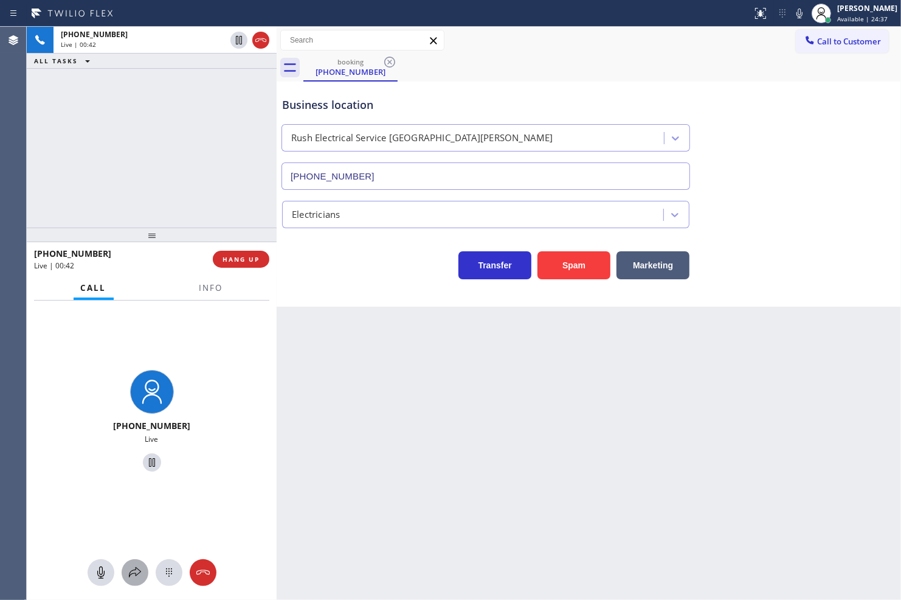
click at [138, 568] on icon at bounding box center [135, 572] width 15 height 15
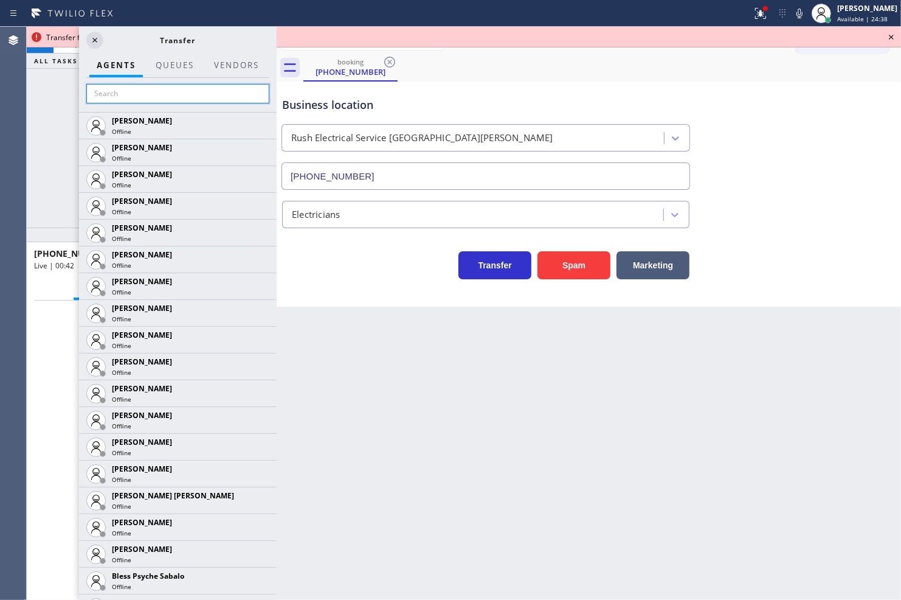
click at [140, 89] on input "text" at bounding box center [177, 93] width 183 height 19
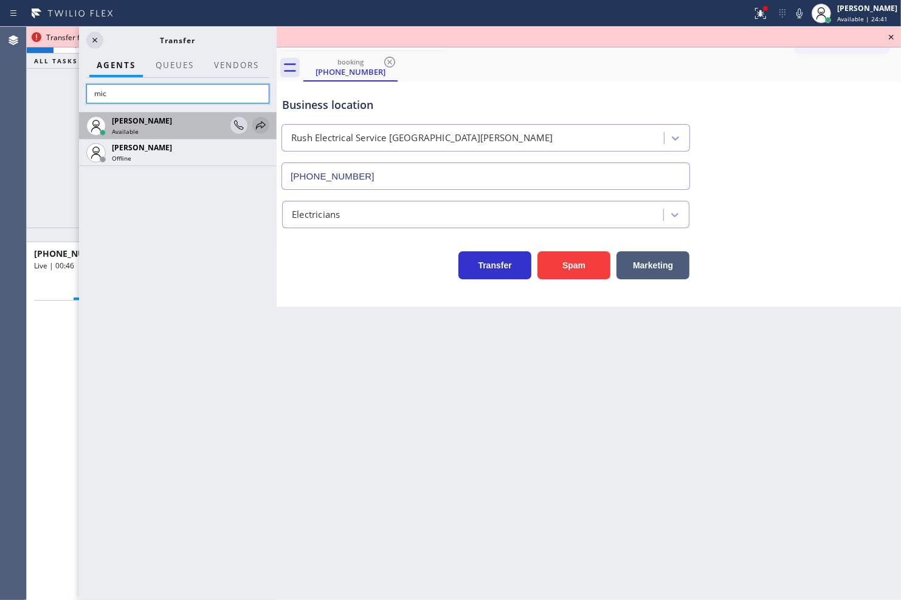
type input "mic"
click at [260, 128] on icon at bounding box center [261, 125] width 15 height 15
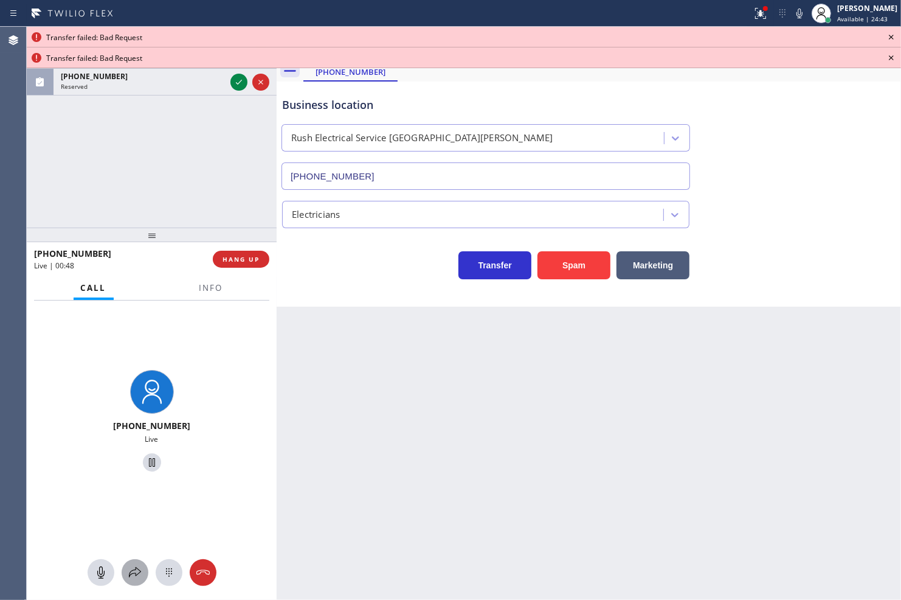
click at [128, 569] on icon at bounding box center [135, 572] width 15 height 15
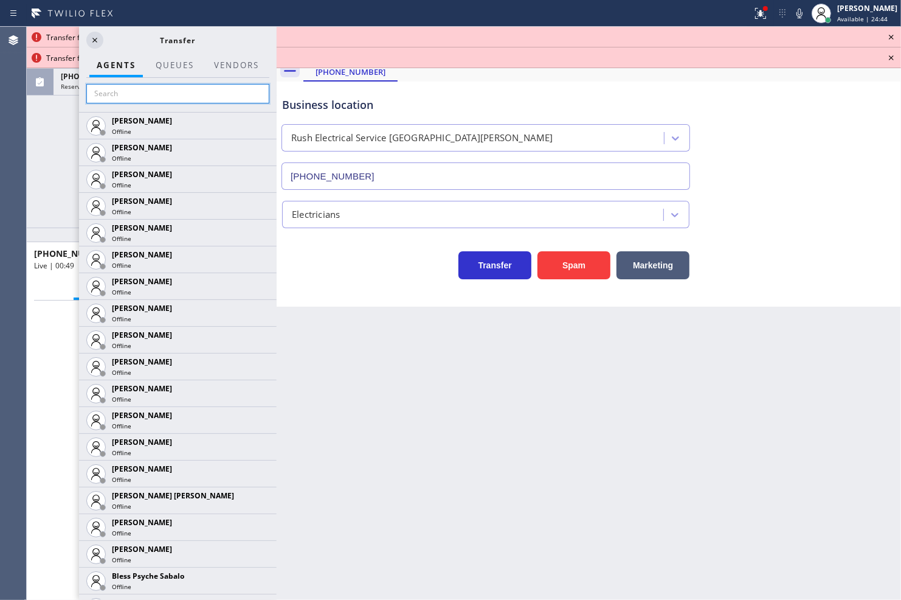
click at [129, 94] on input "text" at bounding box center [177, 93] width 183 height 19
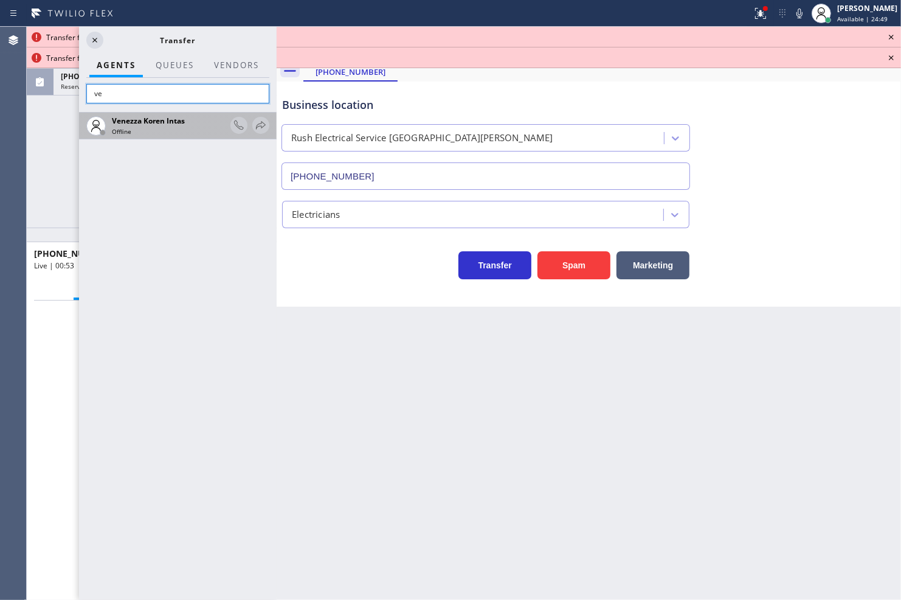
type input "v"
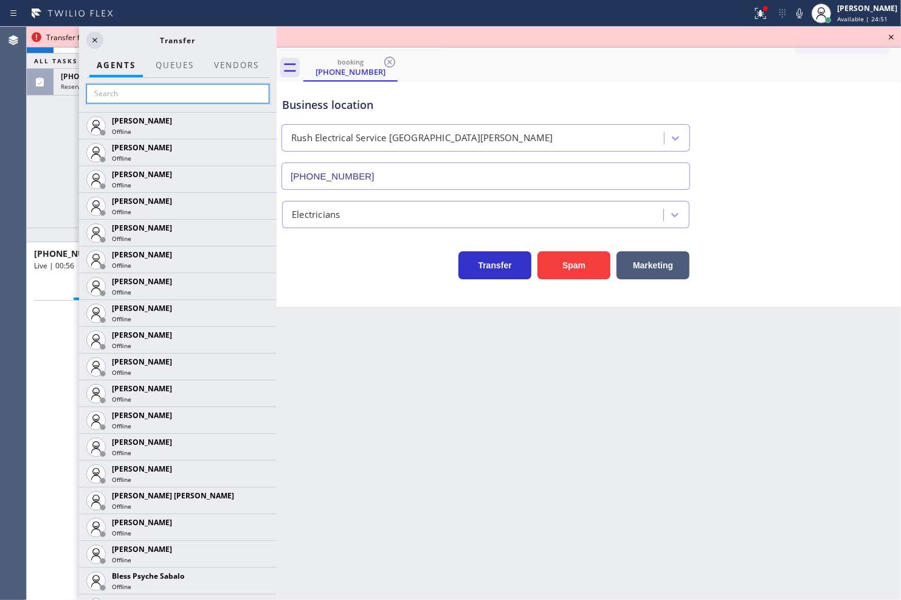
click at [123, 89] on input "text" at bounding box center [177, 93] width 183 height 19
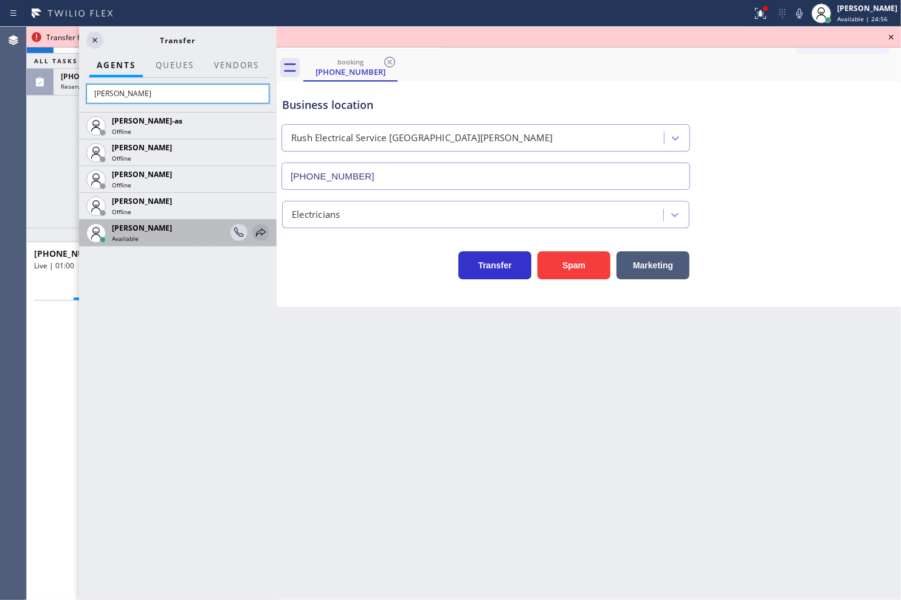
type input "[PERSON_NAME]"
click at [260, 228] on icon at bounding box center [261, 232] width 15 height 15
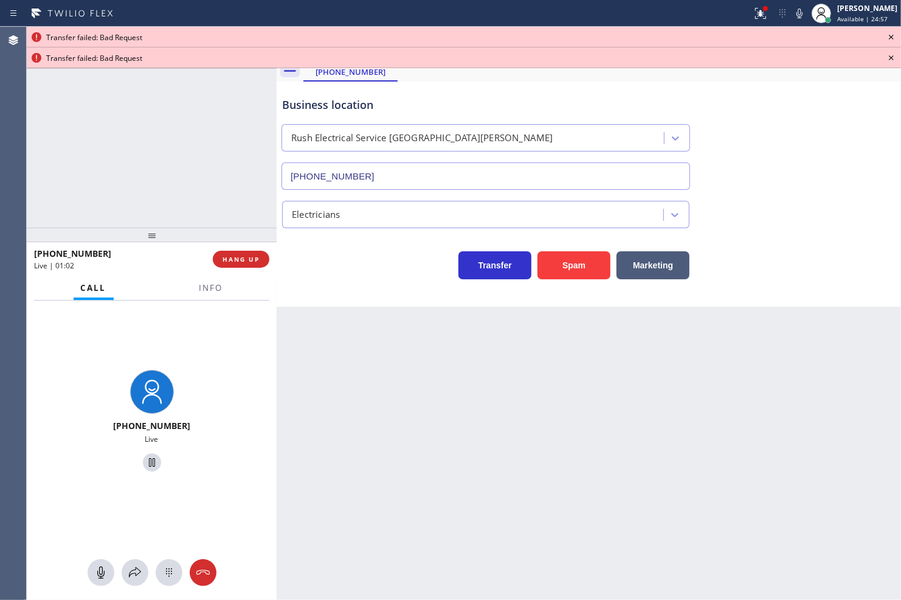
click at [890, 37] on icon at bounding box center [891, 37] width 15 height 15
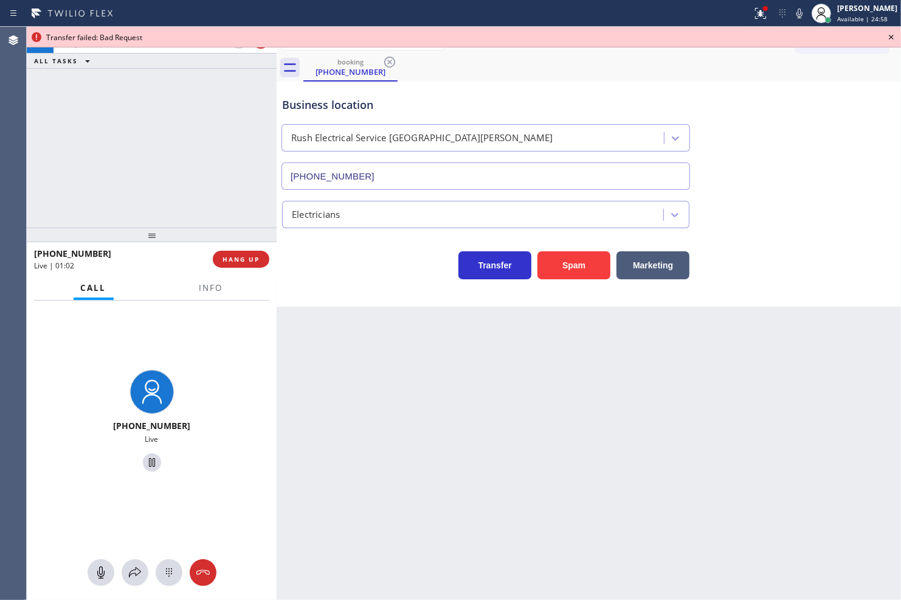
click at [890, 37] on icon at bounding box center [891, 37] width 15 height 15
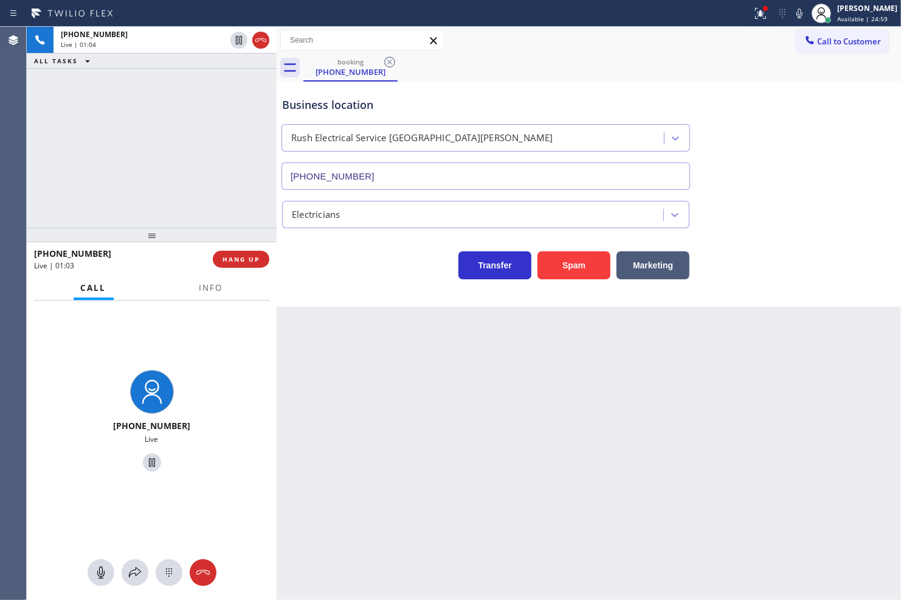
click at [210, 170] on div "[PHONE_NUMBER] Live | 01:04 ALL TASKS ALL TASKS ACTIVE TASKS TASKS IN WRAP UP" at bounding box center [152, 127] width 250 height 201
click at [209, 282] on span "Info" at bounding box center [211, 287] width 24 height 11
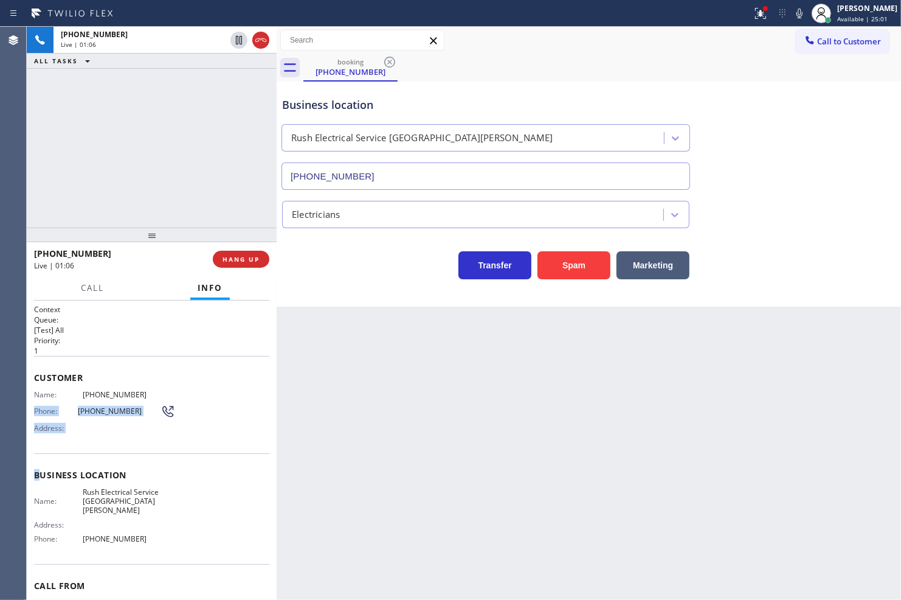
drag, startPoint x: 30, startPoint y: 400, endPoint x: 41, endPoint y: 451, distance: 52.1
click at [41, 451] on div "Context Queue: [Test] All Priority: 1 Customer Name: [PHONE_NUMBER] Phone: [PHO…" at bounding box center [152, 450] width 250 height 300
click at [35, 391] on span "Name:" at bounding box center [58, 394] width 49 height 9
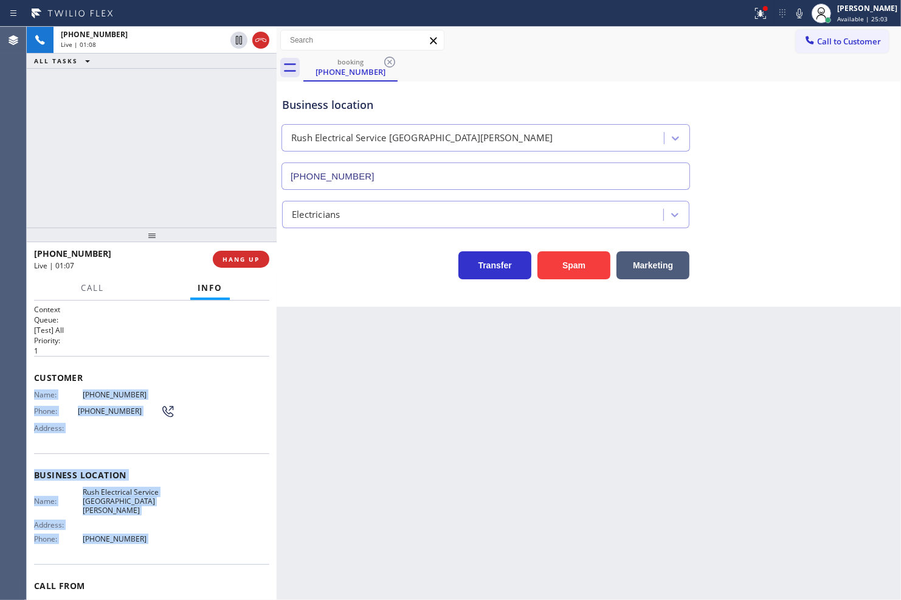
drag, startPoint x: 35, startPoint y: 391, endPoint x: 165, endPoint y: 530, distance: 190.1
click at [165, 530] on div "Context Queue: [Test] All Priority: 1 Customer Name: [PHONE_NUMBER] Phone: [PHO…" at bounding box center [151, 480] width 235 height 352
copy div "Name: [PHONE_NUMBER] Phone: [PHONE_NUMBER] Address: Business location Name: Rus…"
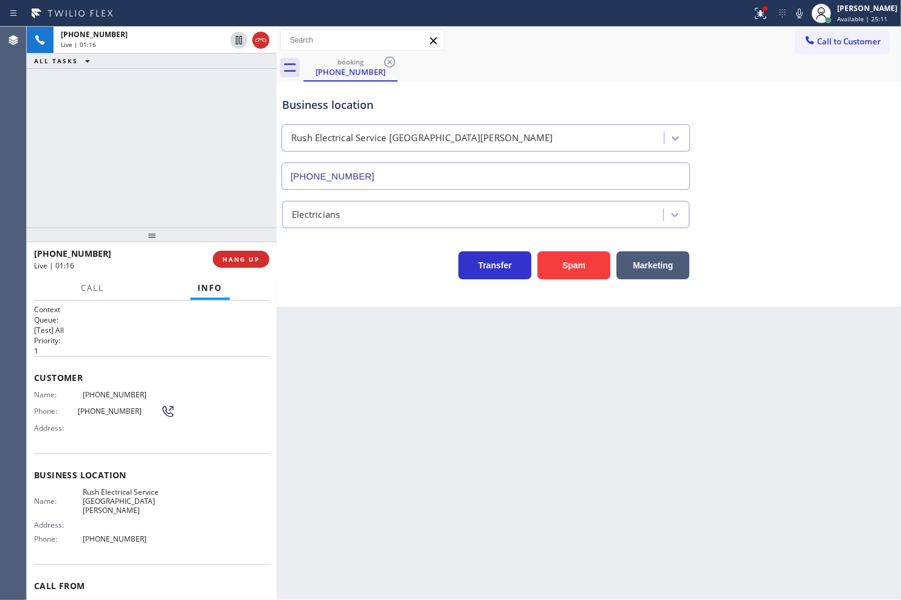
click at [73, 153] on div "[PHONE_NUMBER] Live | 01:16 ALL TASKS ALL TASKS ACTIVE TASKS TASKS IN WRAP UP" at bounding box center [152, 127] width 250 height 201
click at [755, 18] on icon at bounding box center [760, 13] width 11 height 11
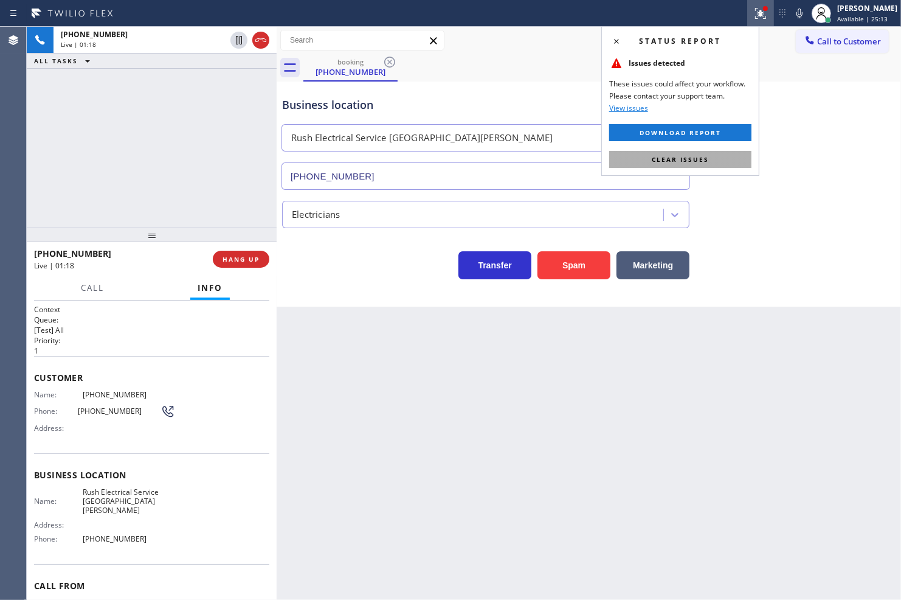
click at [738, 154] on button "Clear issues" at bounding box center [680, 159] width 142 height 17
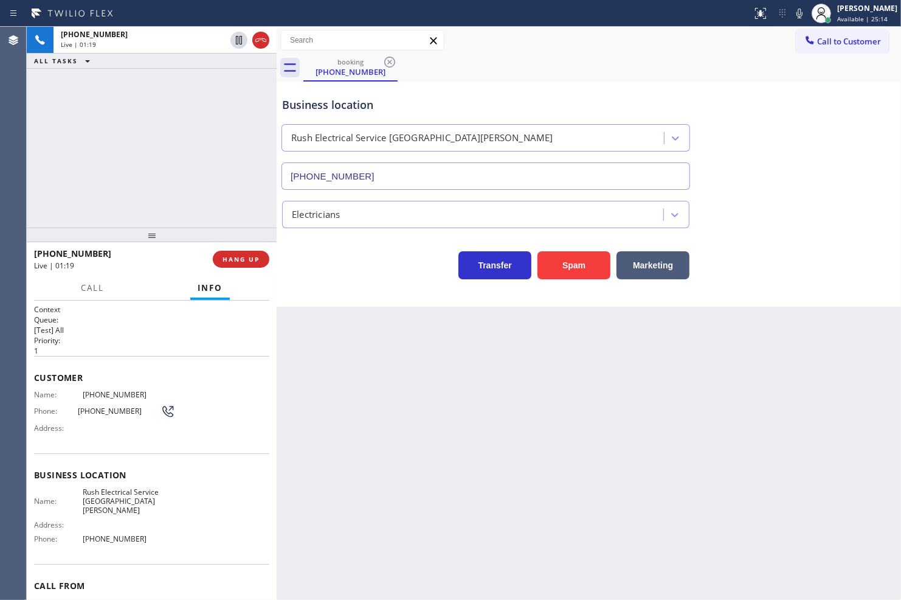
click at [138, 151] on div "[PHONE_NUMBER] Live | 01:19 ALL TASKS ALL TASKS ACTIVE TASKS TASKS IN WRAP UP" at bounding box center [152, 127] width 250 height 201
click at [342, 302] on div "Business location Rush Electrical Service [GEOGRAPHIC_DATA][PERSON_NAME] [PHONE…" at bounding box center [589, 193] width 624 height 225
click at [130, 172] on div "[PHONE_NUMBER] Live | 01:27 ALL TASKS ALL TASKS ACTIVE TASKS TASKS IN WRAP UP" at bounding box center [152, 127] width 250 height 201
click at [354, 299] on div "Business location Rush Electrical Service [GEOGRAPHIC_DATA][PERSON_NAME] [PHONE…" at bounding box center [589, 193] width 624 height 225
click at [843, 19] on span "Available | 25:40" at bounding box center [862, 19] width 50 height 9
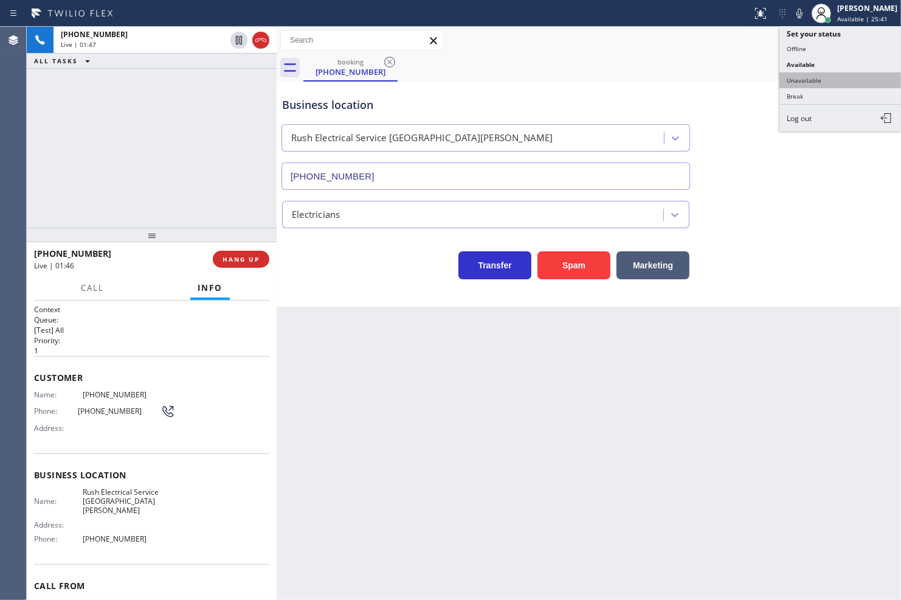
click at [825, 72] on button "Unavailable" at bounding box center [841, 80] width 122 height 16
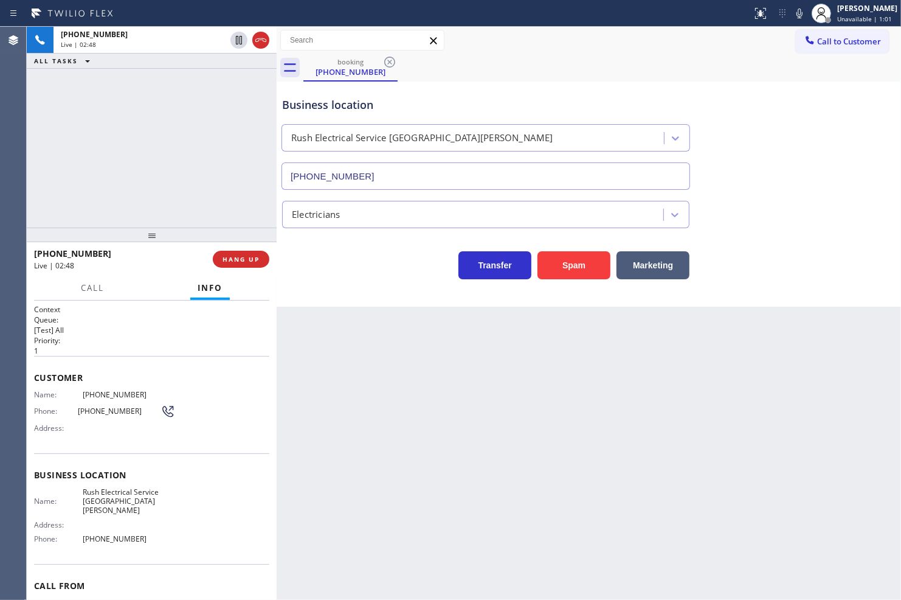
click at [134, 175] on div "[PHONE_NUMBER] Live | 02:48 ALL TASKS ALL TASKS ACTIVE TASKS TASKS IN WRAP UP" at bounding box center [152, 127] width 250 height 201
click at [418, 286] on div "Business location Rush Electrical Service [GEOGRAPHIC_DATA][PERSON_NAME] [PHONE…" at bounding box center [589, 193] width 624 height 225
drag, startPoint x: 112, startPoint y: 168, endPoint x: 312, endPoint y: 212, distance: 204.1
click at [119, 167] on div "[PHONE_NUMBER] Live | 02:50 ALL TASKS ALL TASKS ACTIVE TASKS TASKS IN WRAP UP" at bounding box center [152, 127] width 250 height 201
click at [317, 242] on div "Transfer Spam Marketing" at bounding box center [589, 259] width 618 height 39
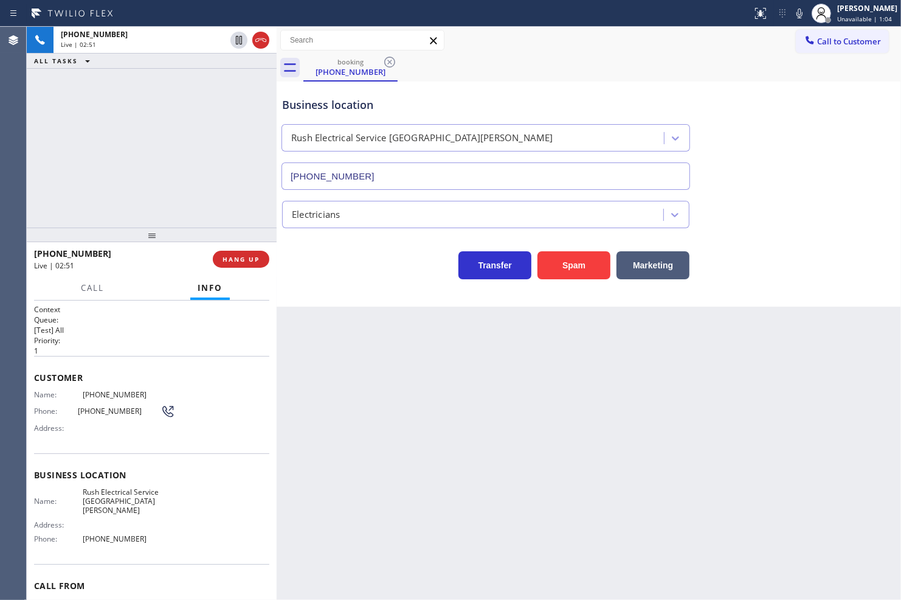
click at [342, 280] on div "Business location Rush Electrical Service [GEOGRAPHIC_DATA][PERSON_NAME] [PHONE…" at bounding box center [589, 193] width 624 height 225
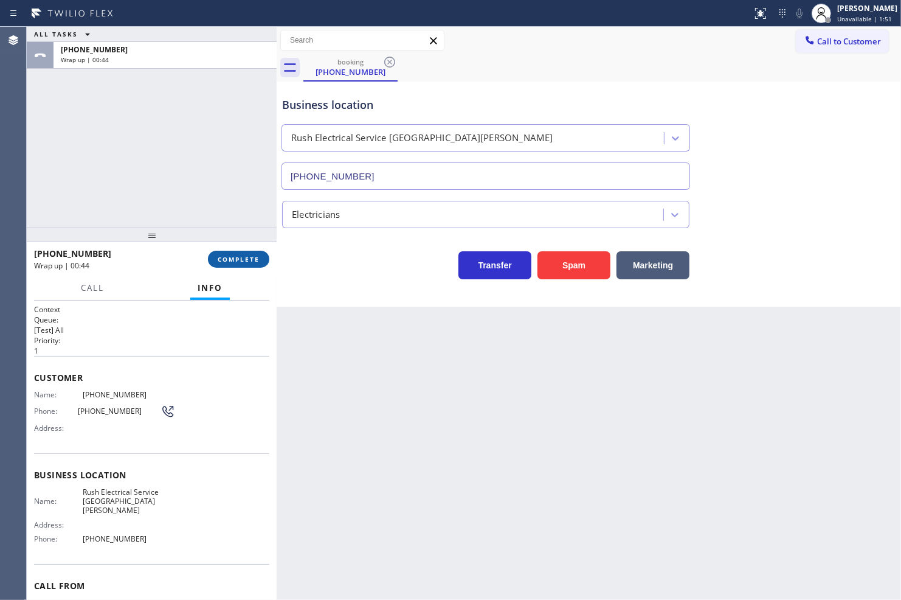
click at [223, 259] on span "COMPLETE" at bounding box center [239, 259] width 42 height 9
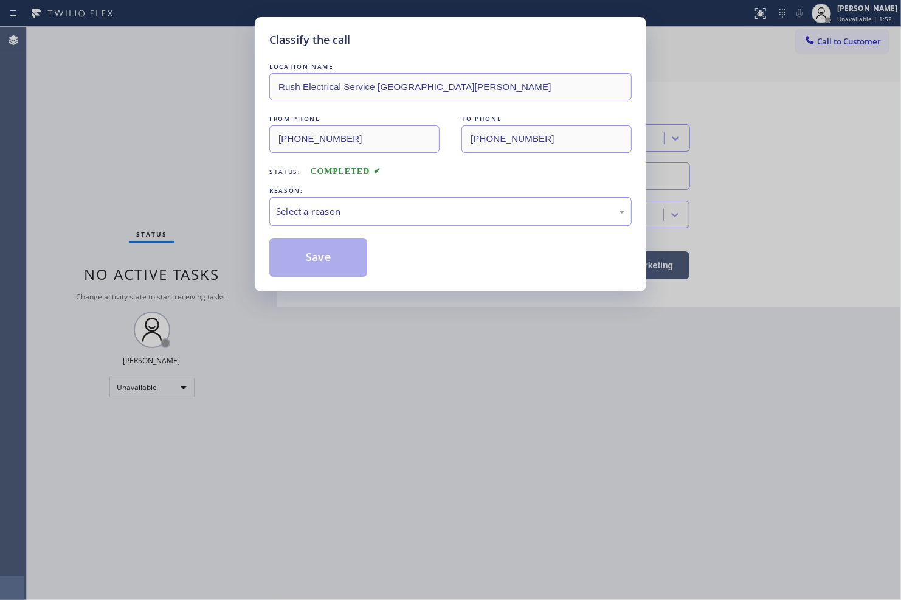
click at [327, 216] on div "Select a reason" at bounding box center [450, 211] width 349 height 14
click at [313, 266] on button "Save" at bounding box center [318, 257] width 98 height 39
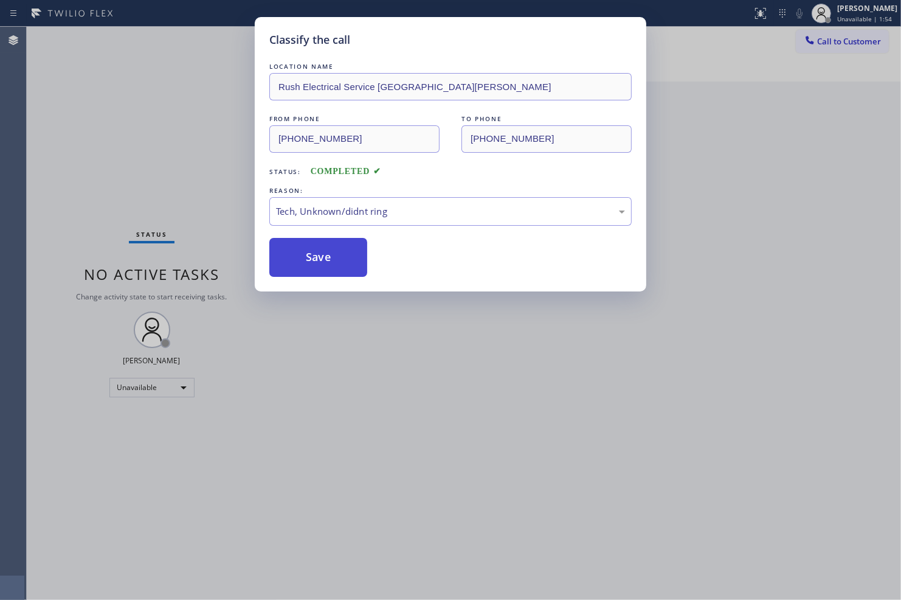
click at [313, 266] on button "Save" at bounding box center [318, 257] width 98 height 39
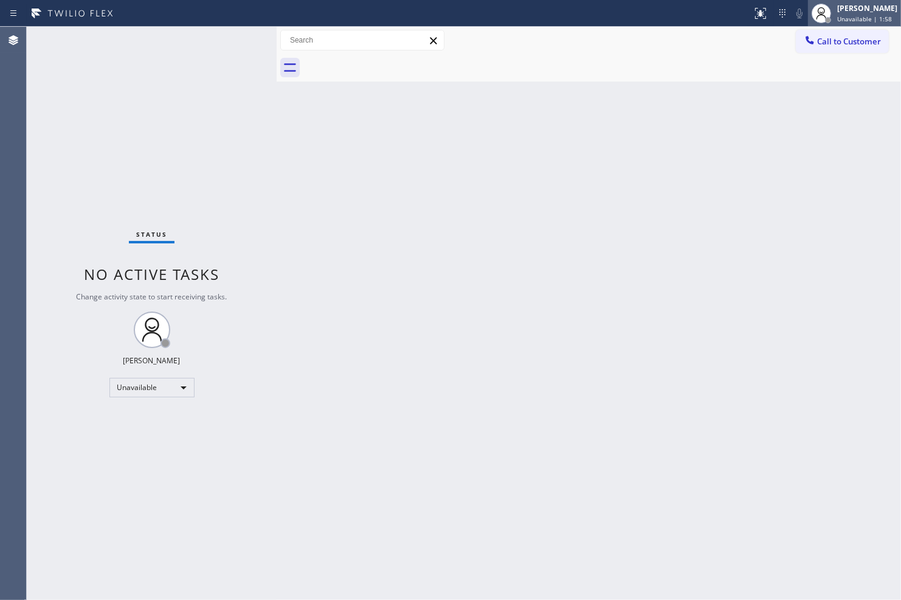
click at [867, 10] on div "[PERSON_NAME]" at bounding box center [867, 8] width 60 height 10
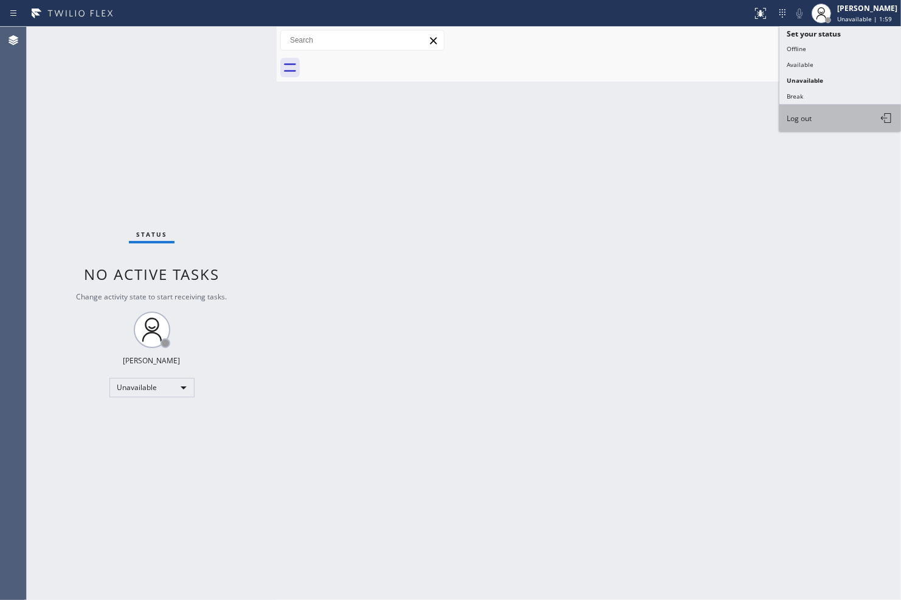
click at [840, 119] on button "Log out" at bounding box center [841, 118] width 122 height 27
